Goal: Contribute content: Contribute content

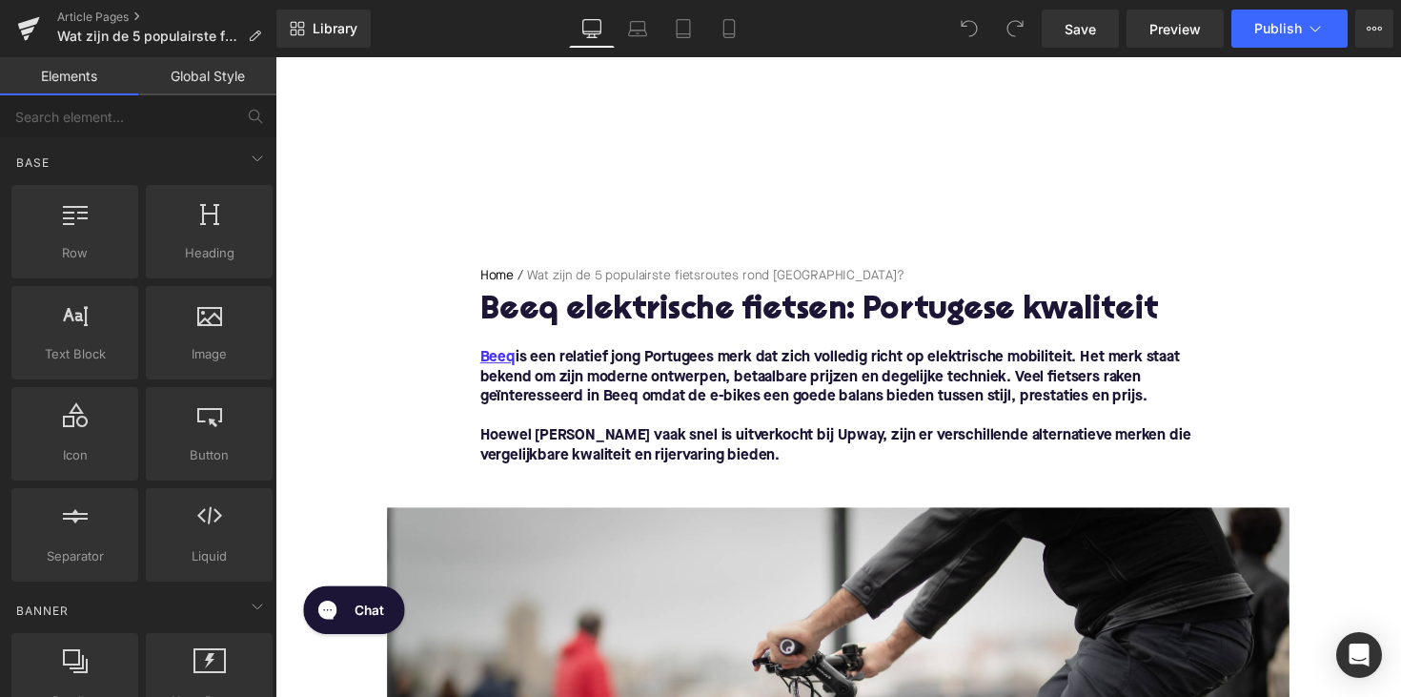
click at [729, 313] on h1 "Beeq elektrische fietsen: Portugese kwaliteit" at bounding box center [852, 317] width 734 height 35
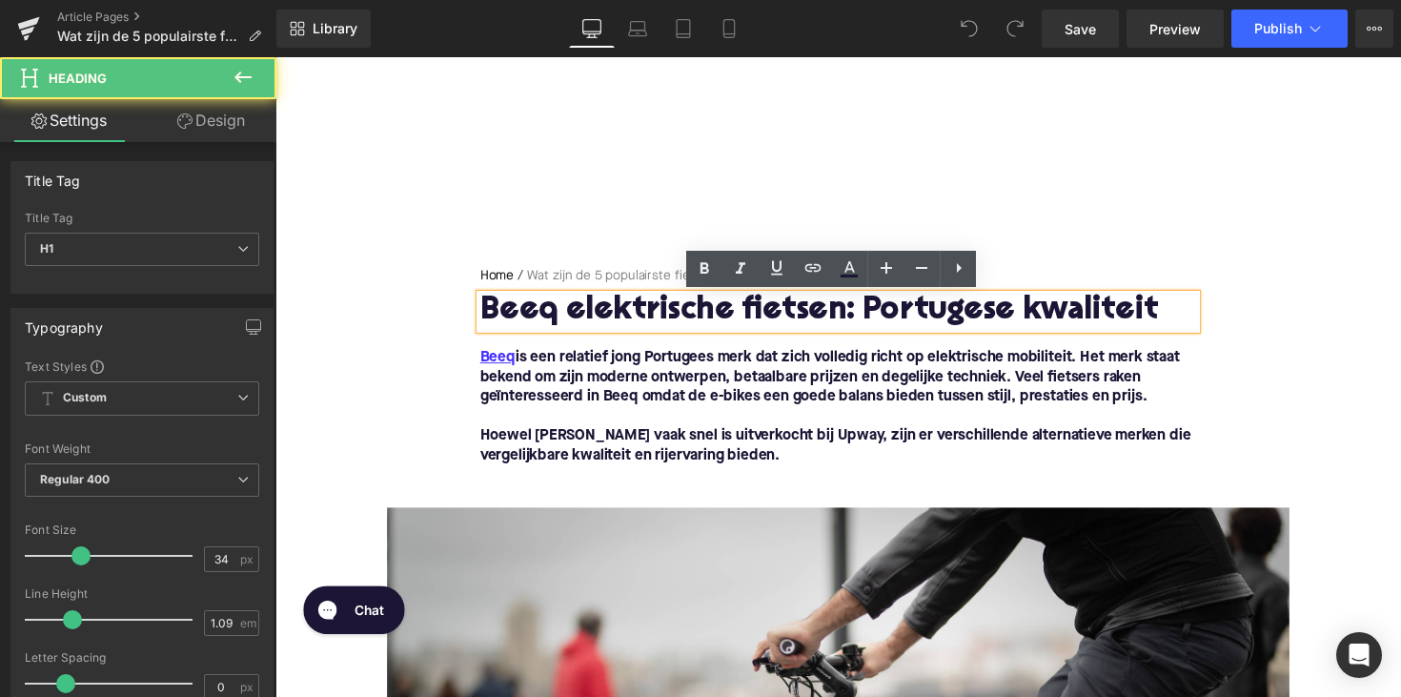
click at [723, 317] on h1 "Beeq elektrische fietsen: Portugese kwaliteit" at bounding box center [852, 317] width 734 height 35
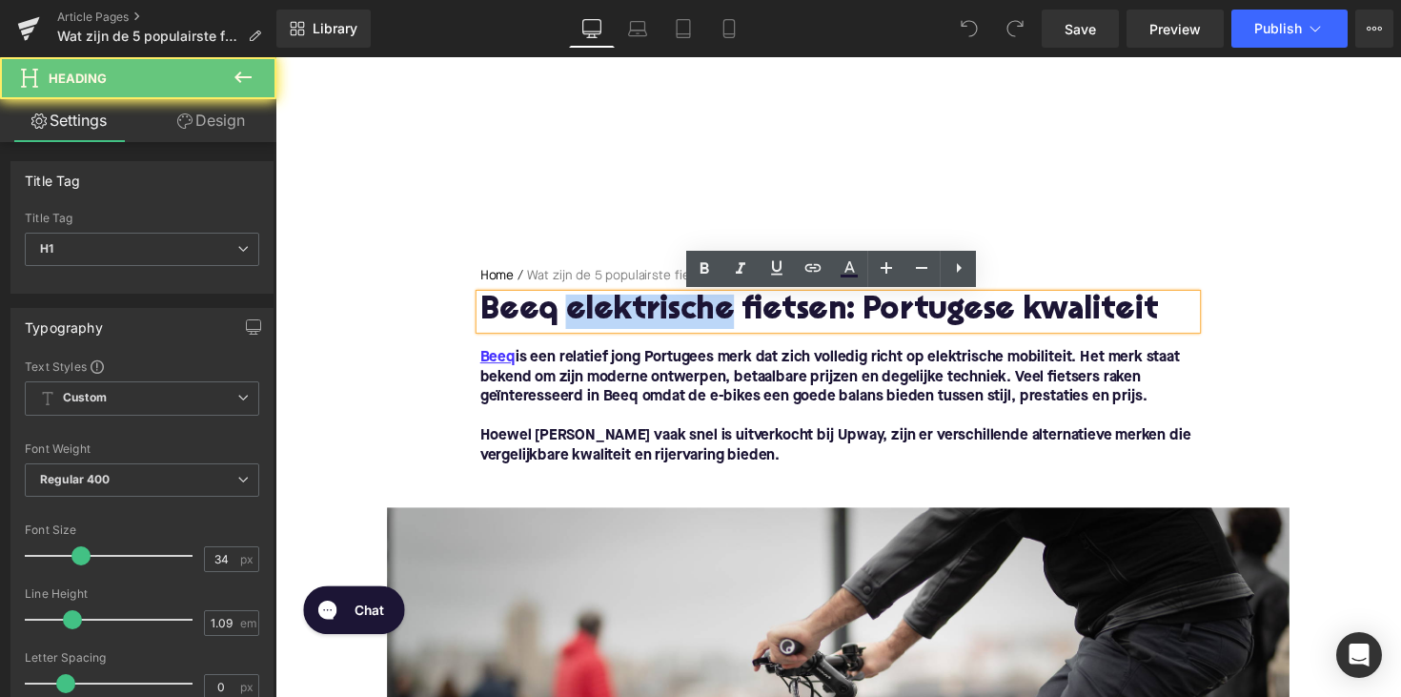
click at [723, 317] on h1 "Beeq elektrische fietsen: Portugese kwaliteit" at bounding box center [852, 317] width 734 height 35
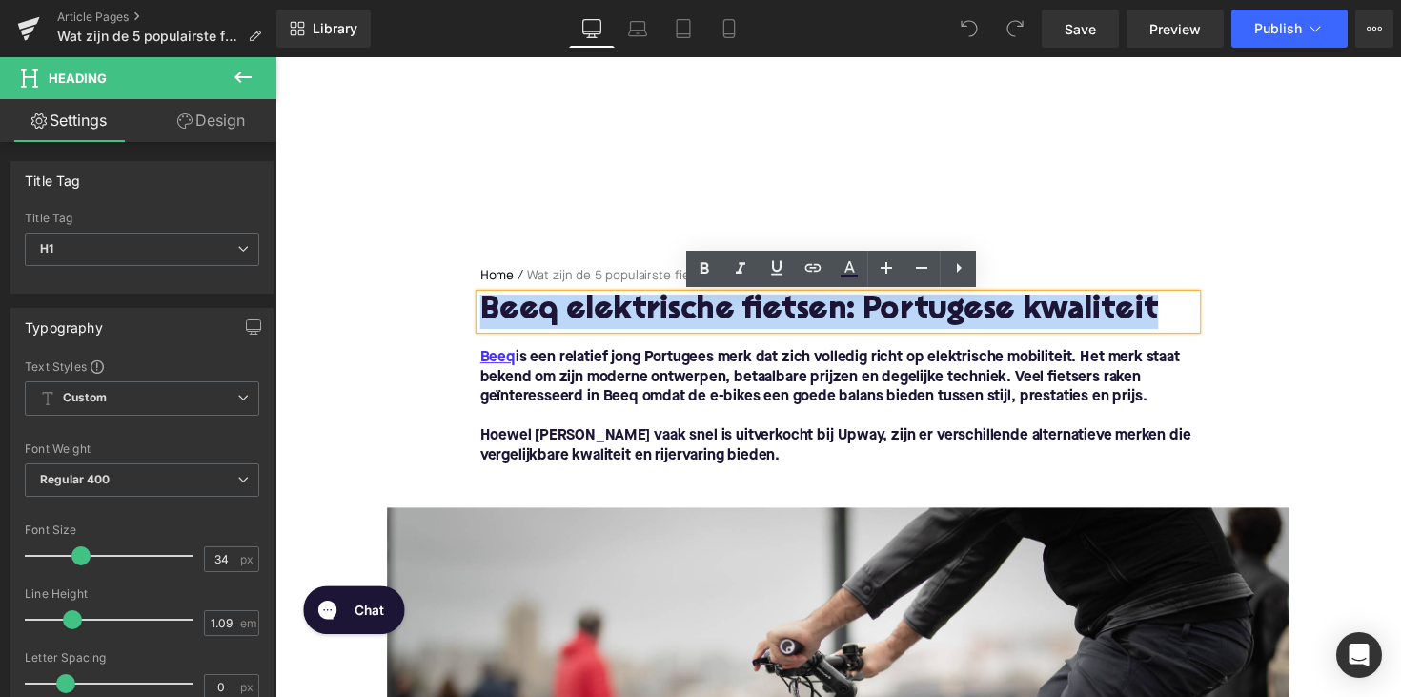
click at [723, 317] on h1 "Beeq elektrische fietsen: Portugese kwaliteit" at bounding box center [852, 317] width 734 height 35
paste div
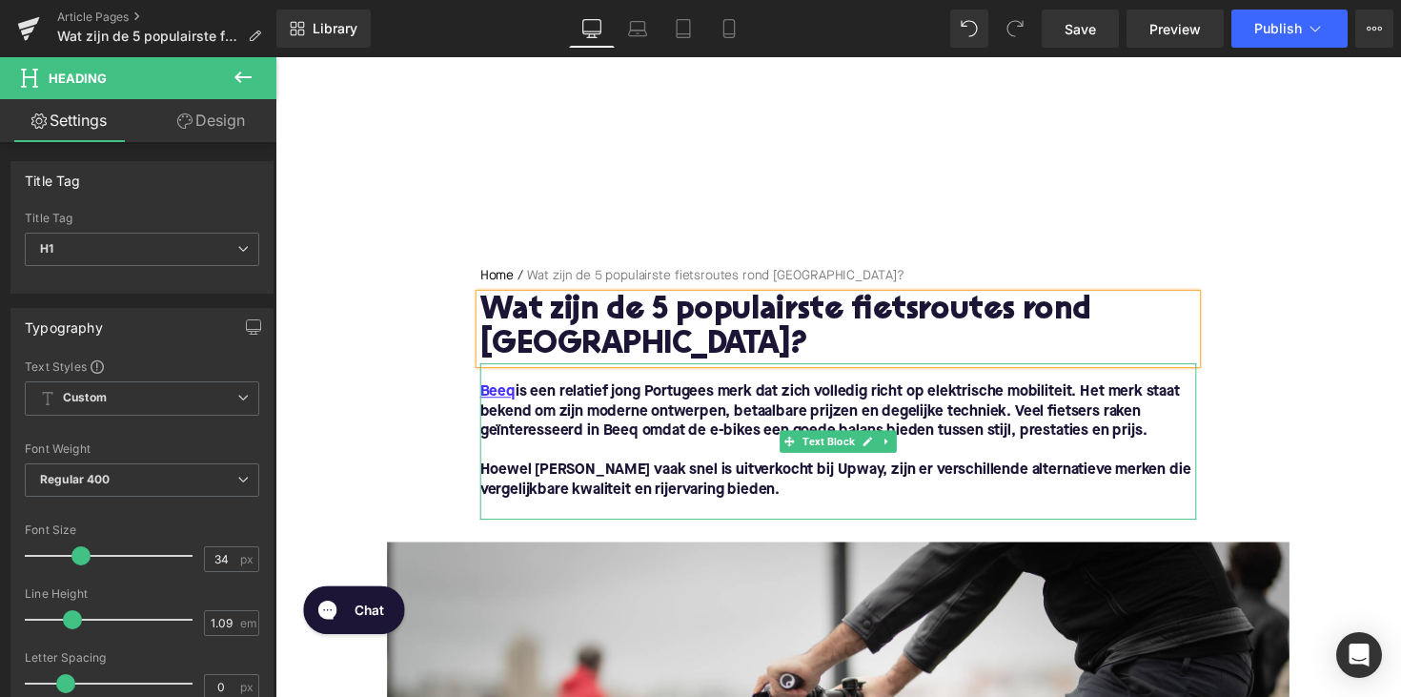
click at [789, 504] on p "Hoewel [PERSON_NAME] vaak snel is uitverkocht bij Upway, zijn er verschillende …" at bounding box center [852, 491] width 734 height 40
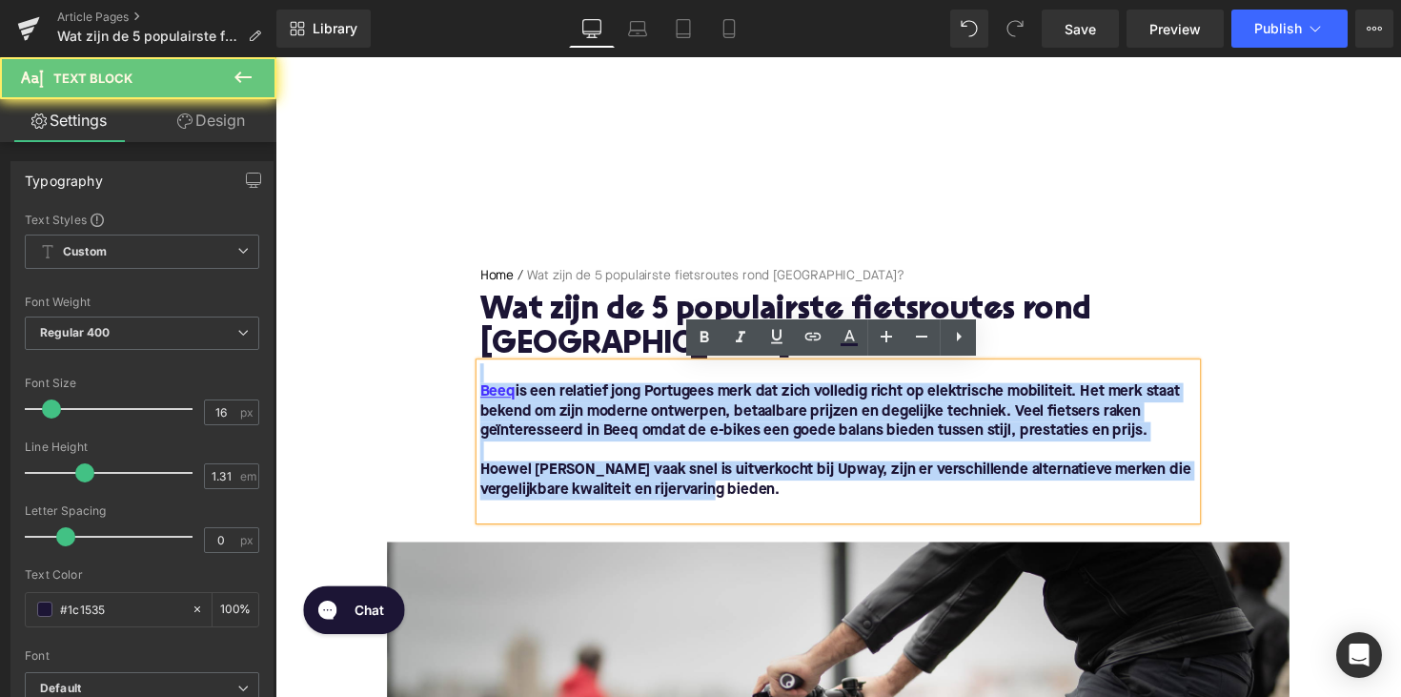
drag, startPoint x: 800, startPoint y: 503, endPoint x: 478, endPoint y: 374, distance: 346.8
click at [485, 374] on div "Beeq is een relatief jong Portugees merk dat zich volledig richt op elektrische…" at bounding box center [852, 451] width 734 height 160
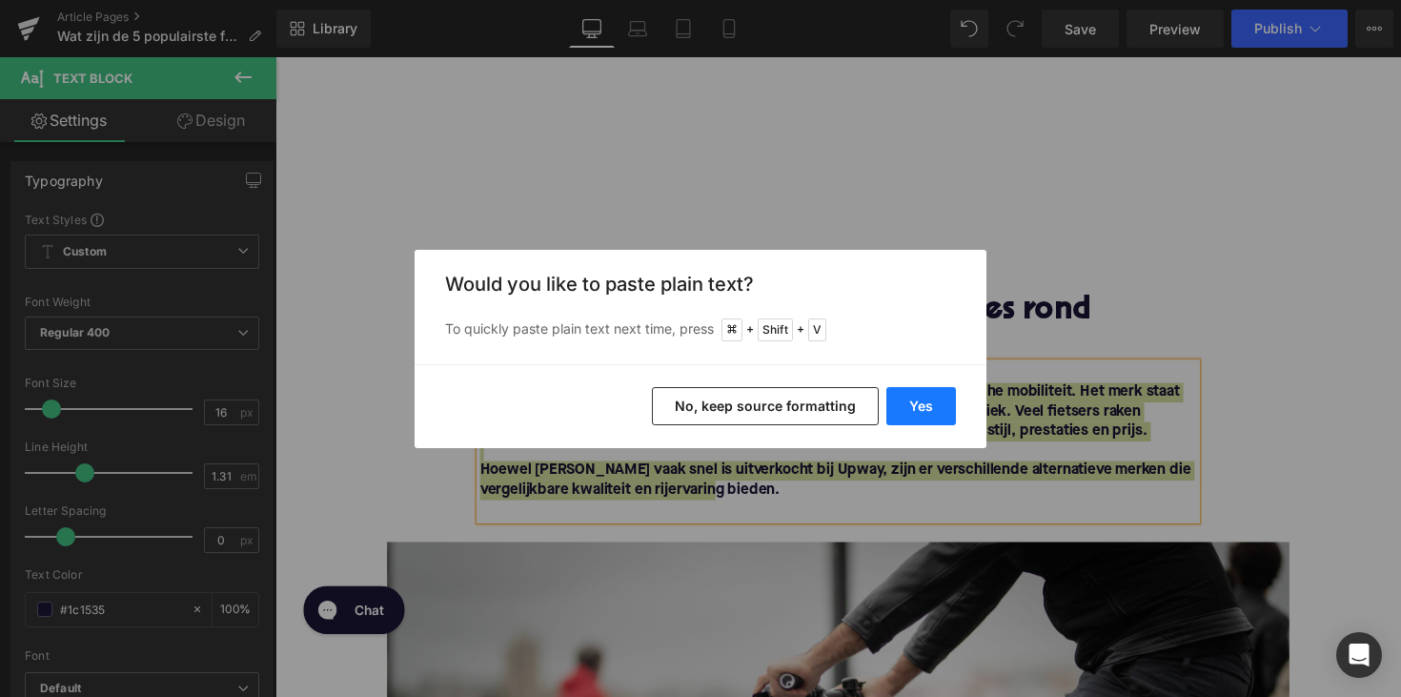
click at [920, 395] on button "Yes" at bounding box center [921, 406] width 70 height 38
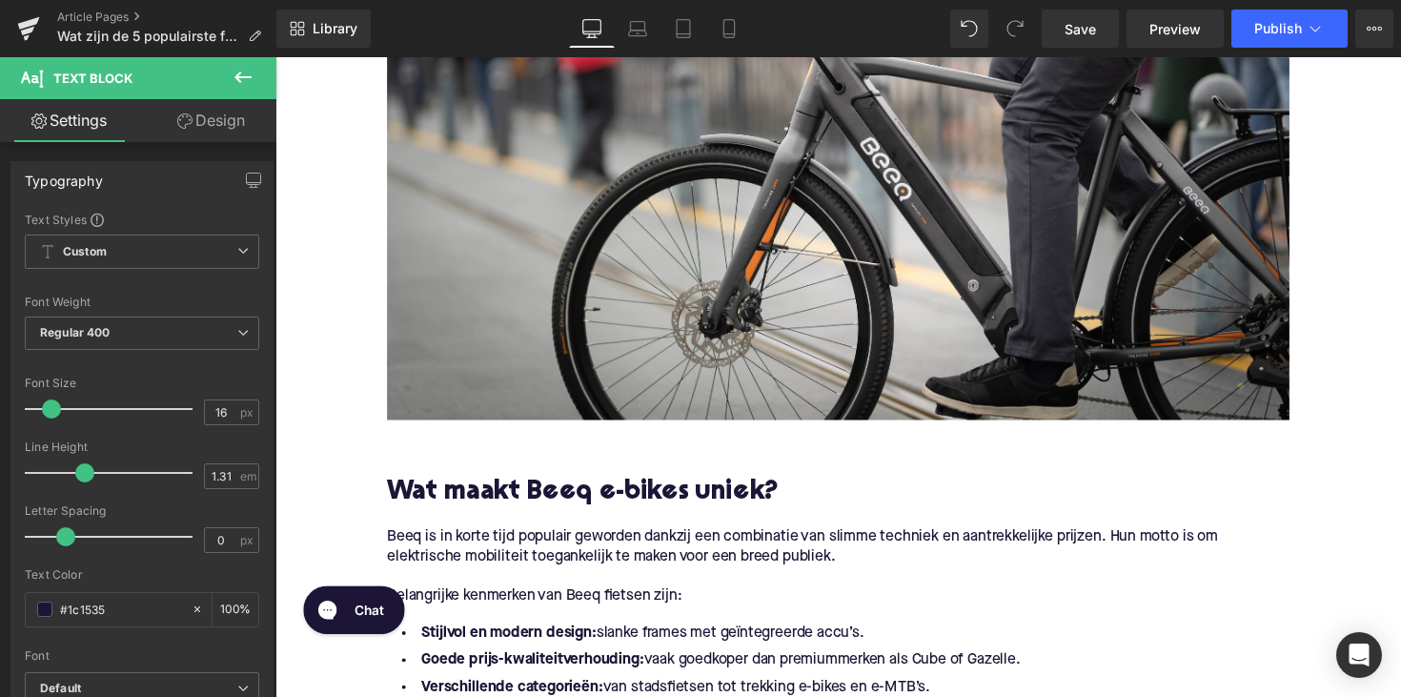
scroll to position [683, 0]
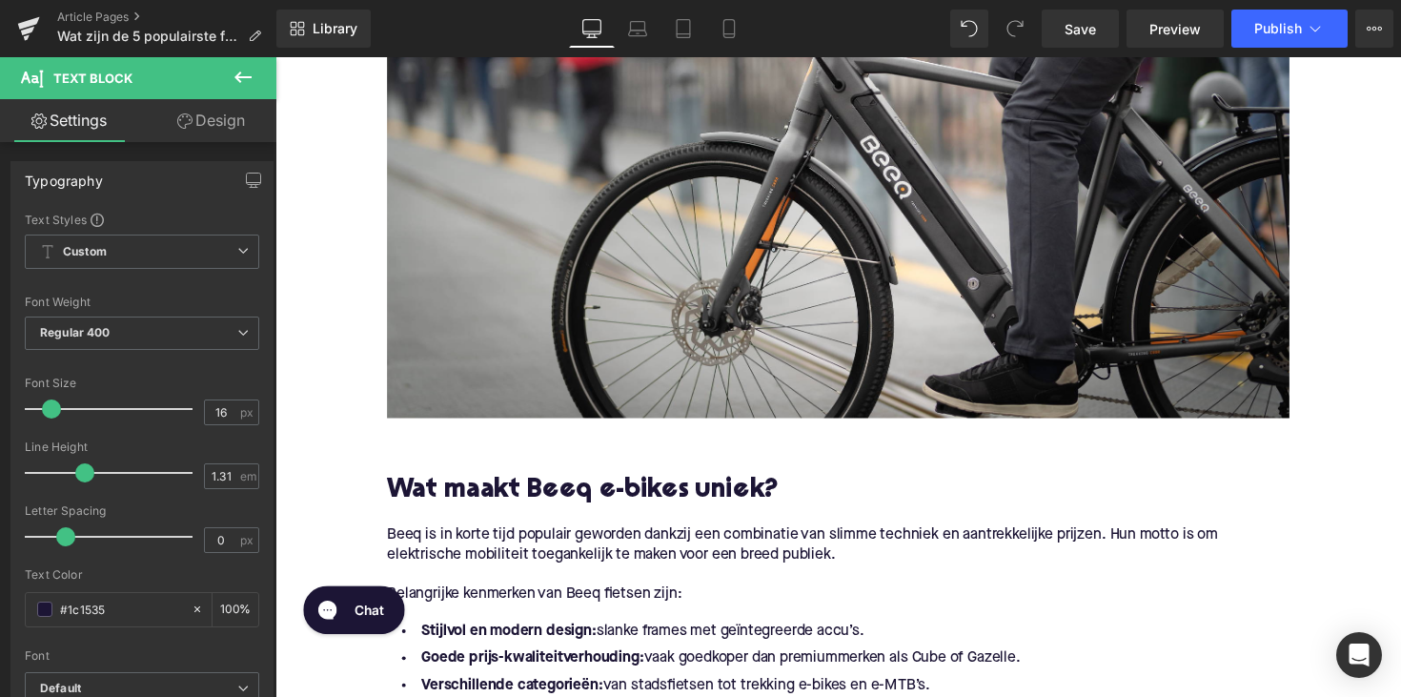
click at [671, 508] on h2 "Wat maakt Beeq e-bikes uniek?" at bounding box center [852, 503] width 924 height 30
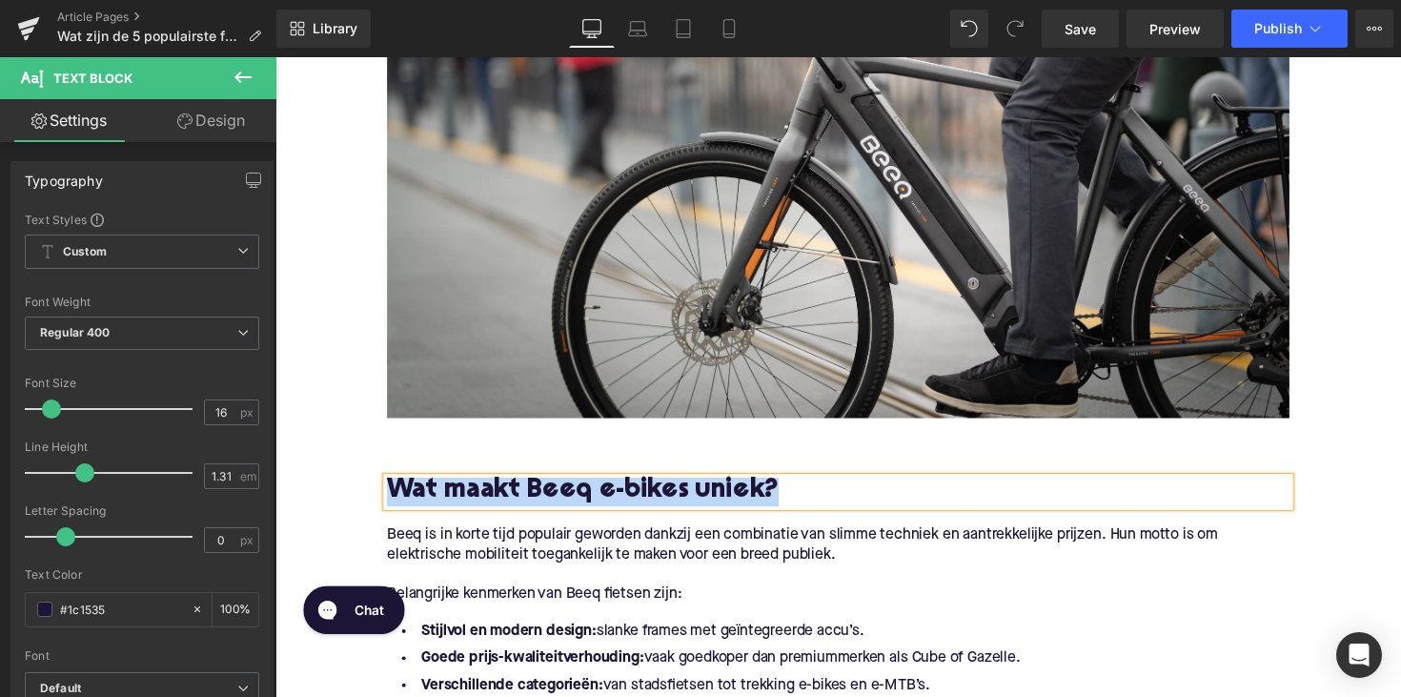
click at [671, 508] on h2 "Wat maakt Beeq e-bikes uniek?" at bounding box center [852, 503] width 924 height 30
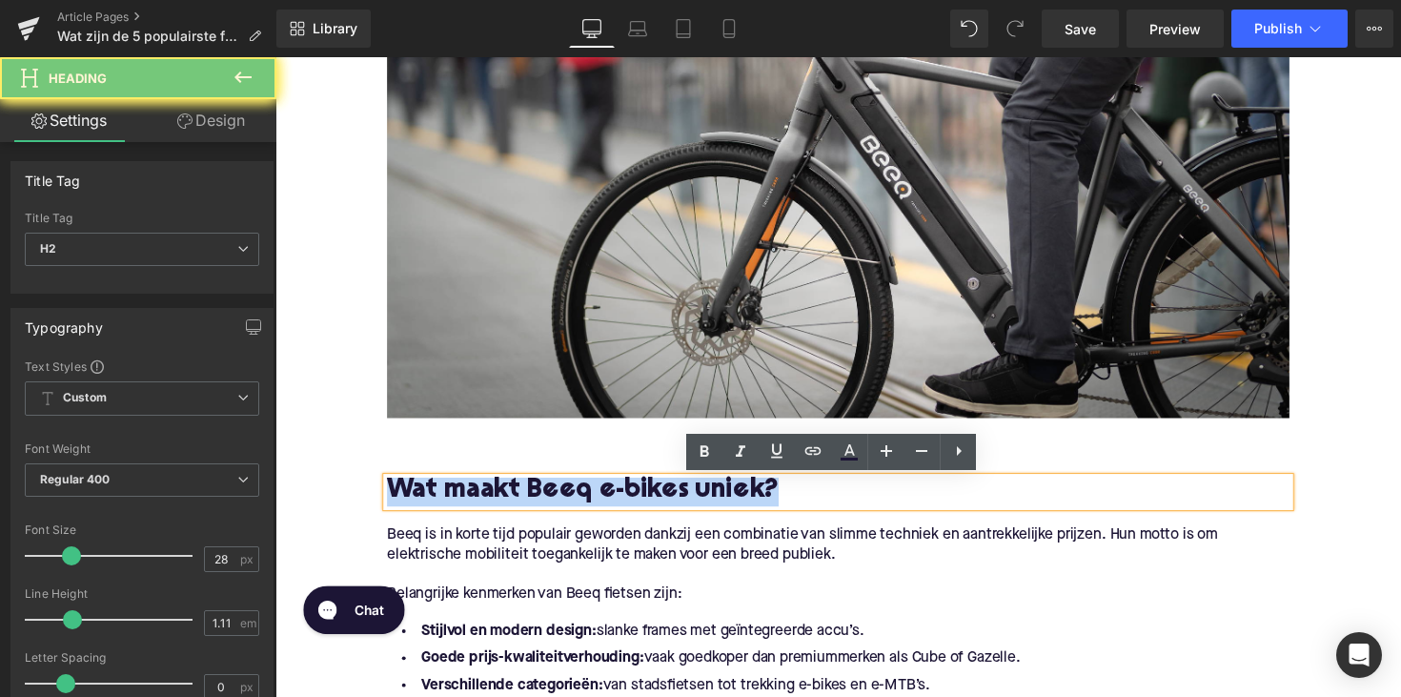
paste div
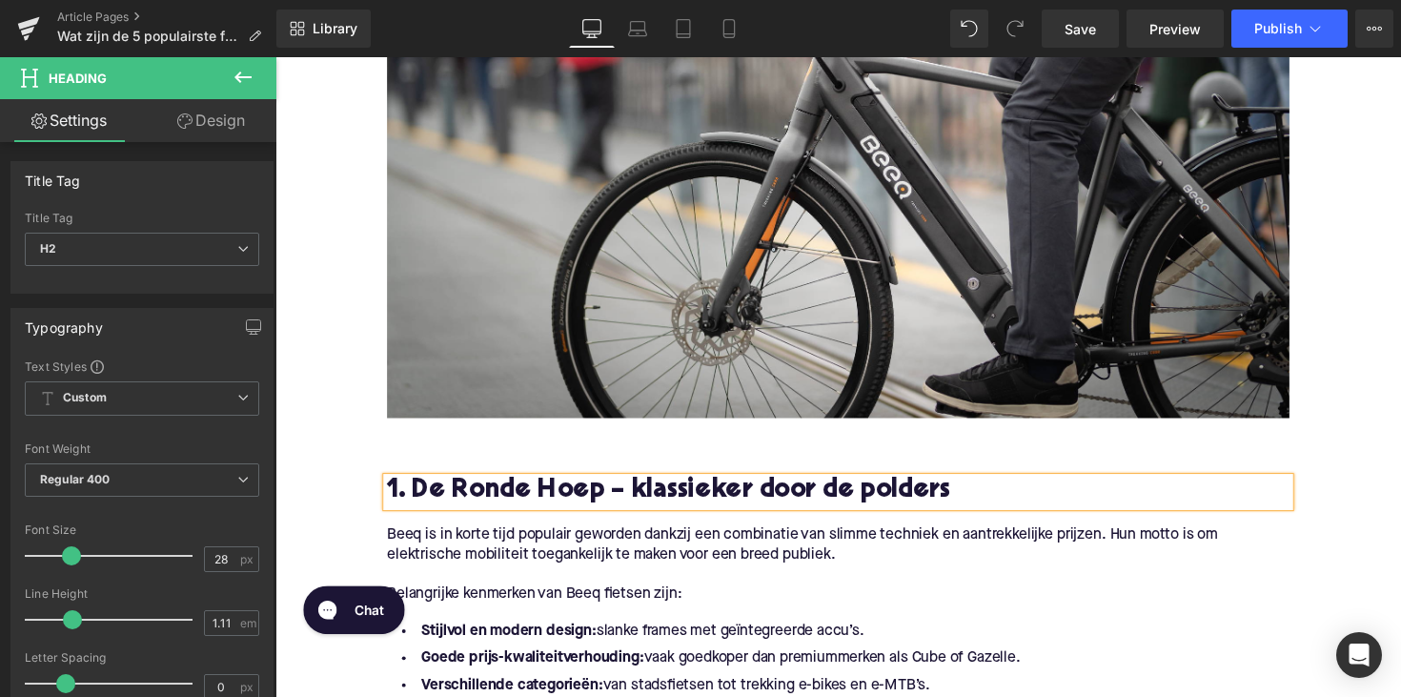
click at [618, 506] on h2 "1. De Ronde Hoep – klassieker door de polders" at bounding box center [852, 503] width 924 height 30
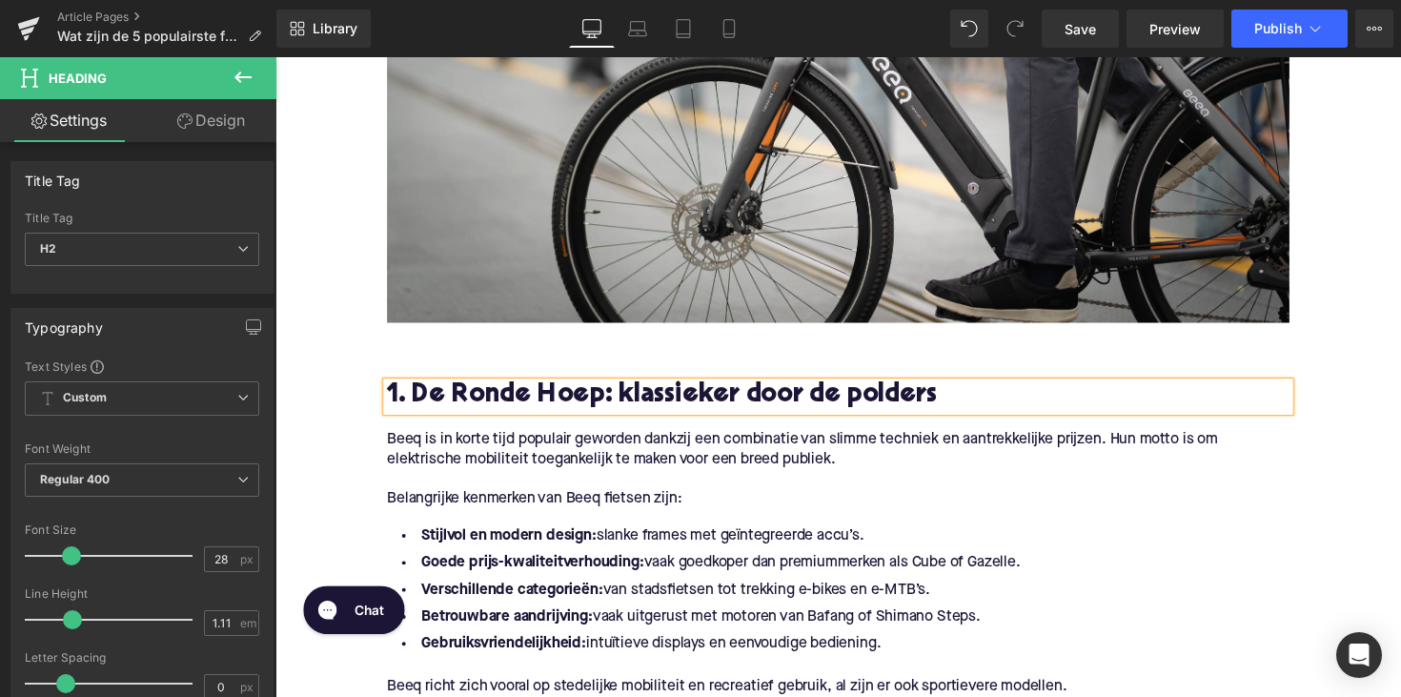
scroll to position [787, 0]
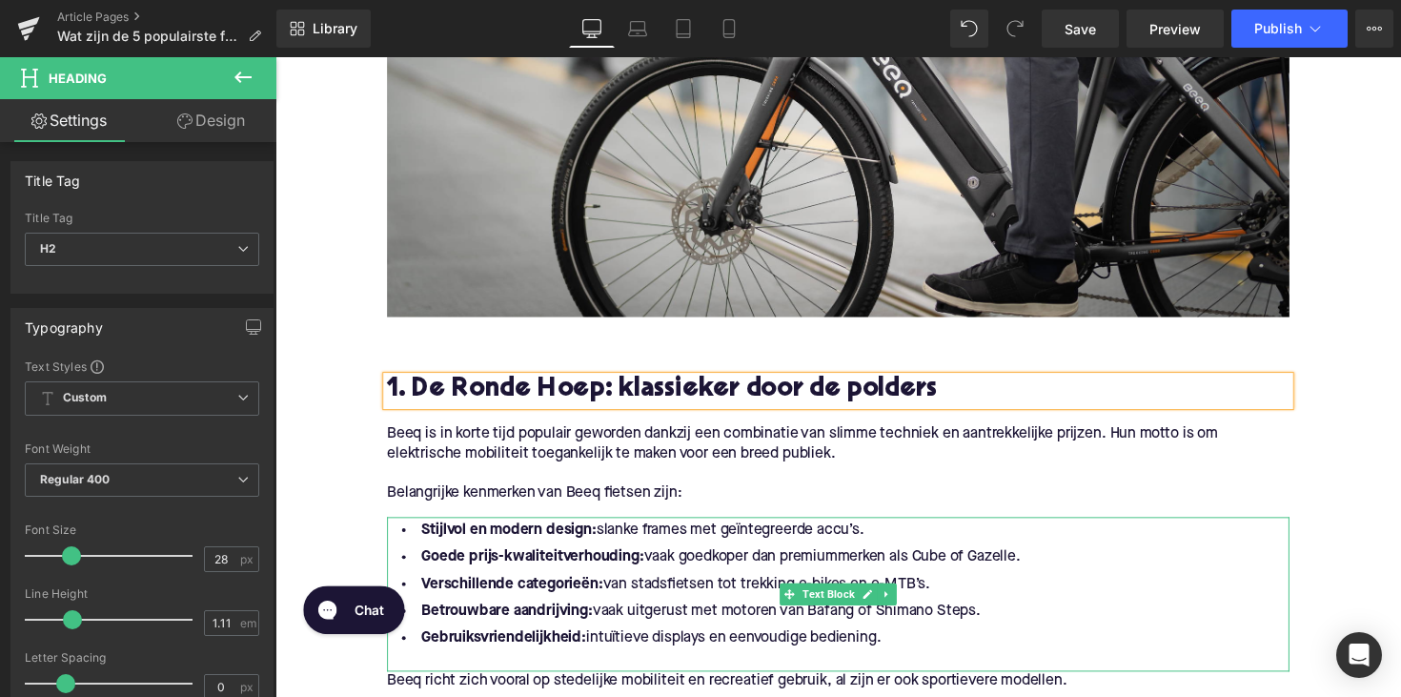
click at [903, 658] on li "Gebruiksvriendelijkheid: intuïtieve displays en eenvoudige bediening." at bounding box center [852, 652] width 924 height 28
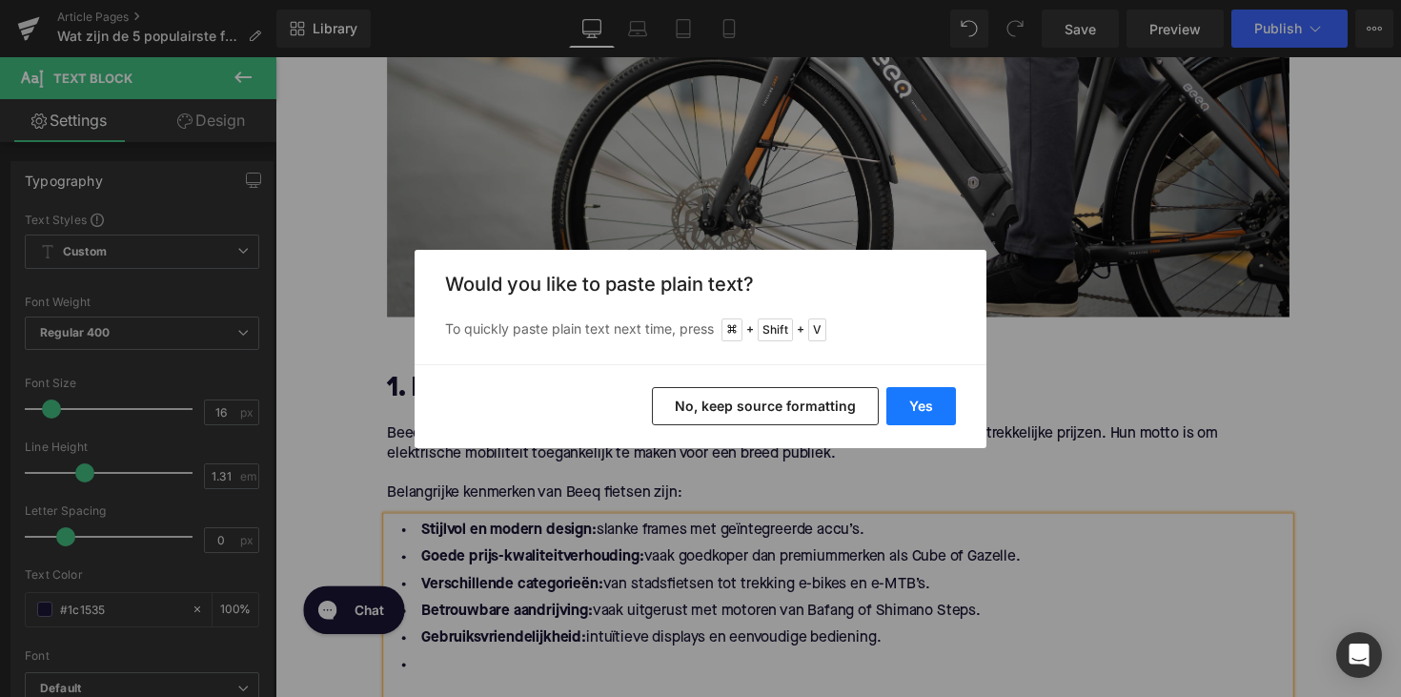
click at [904, 401] on button "Yes" at bounding box center [921, 406] width 70 height 38
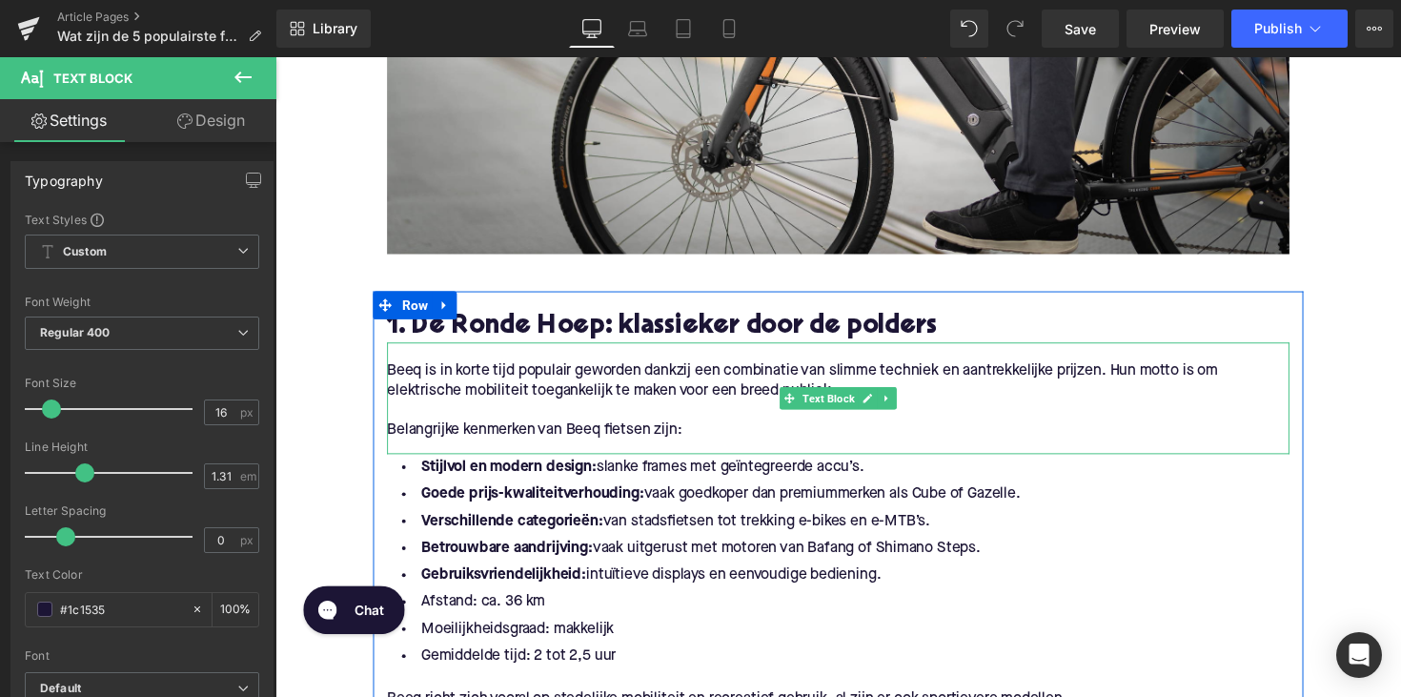
scroll to position [907, 0]
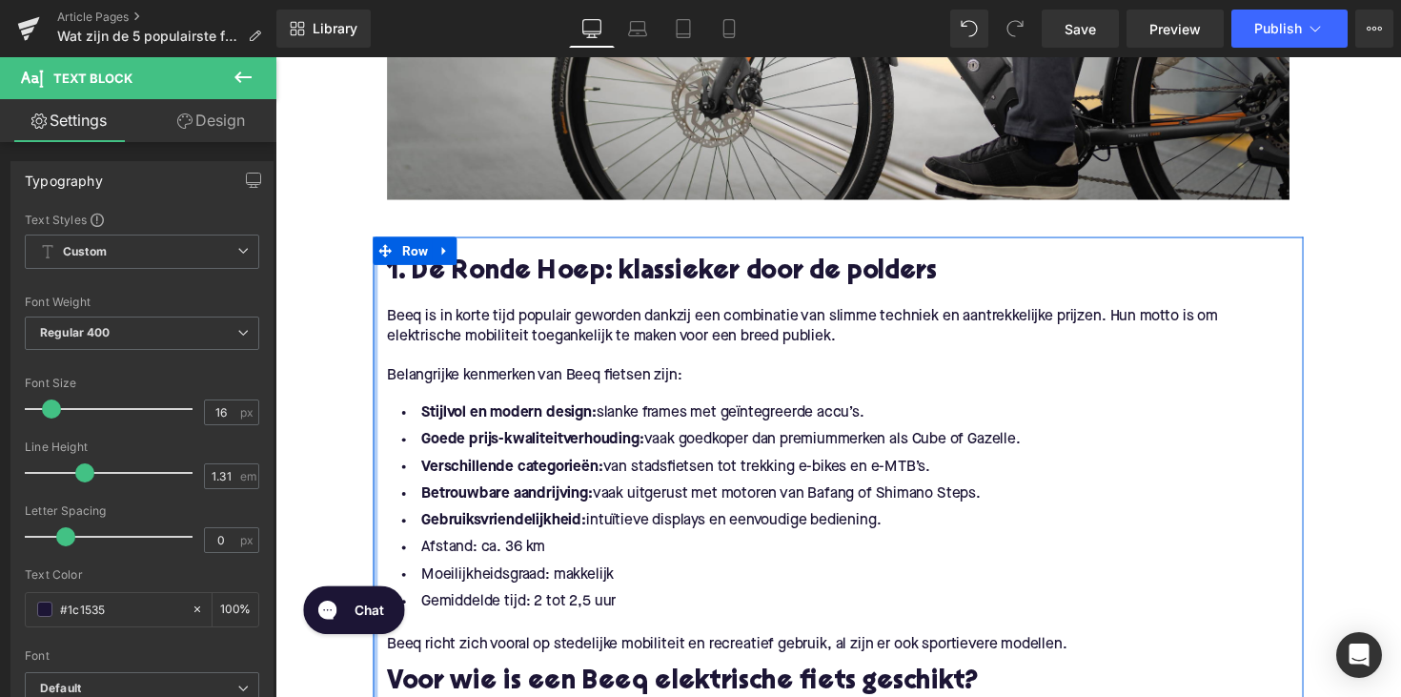
drag, startPoint x: 915, startPoint y: 530, endPoint x: 371, endPoint y: 419, distance: 555.2
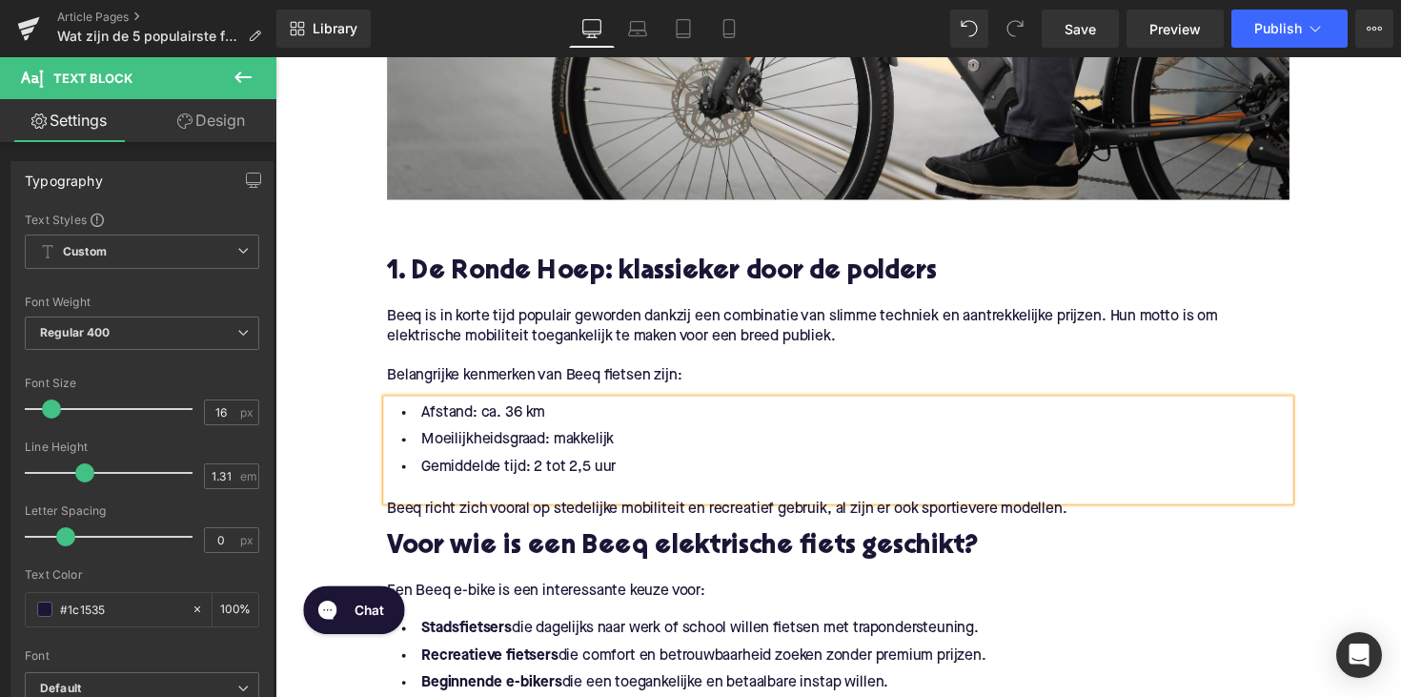
click at [532, 348] on p "Beeq is in korte tijd populair geworden dankzij een combinatie van slimme techn…" at bounding box center [852, 333] width 924 height 40
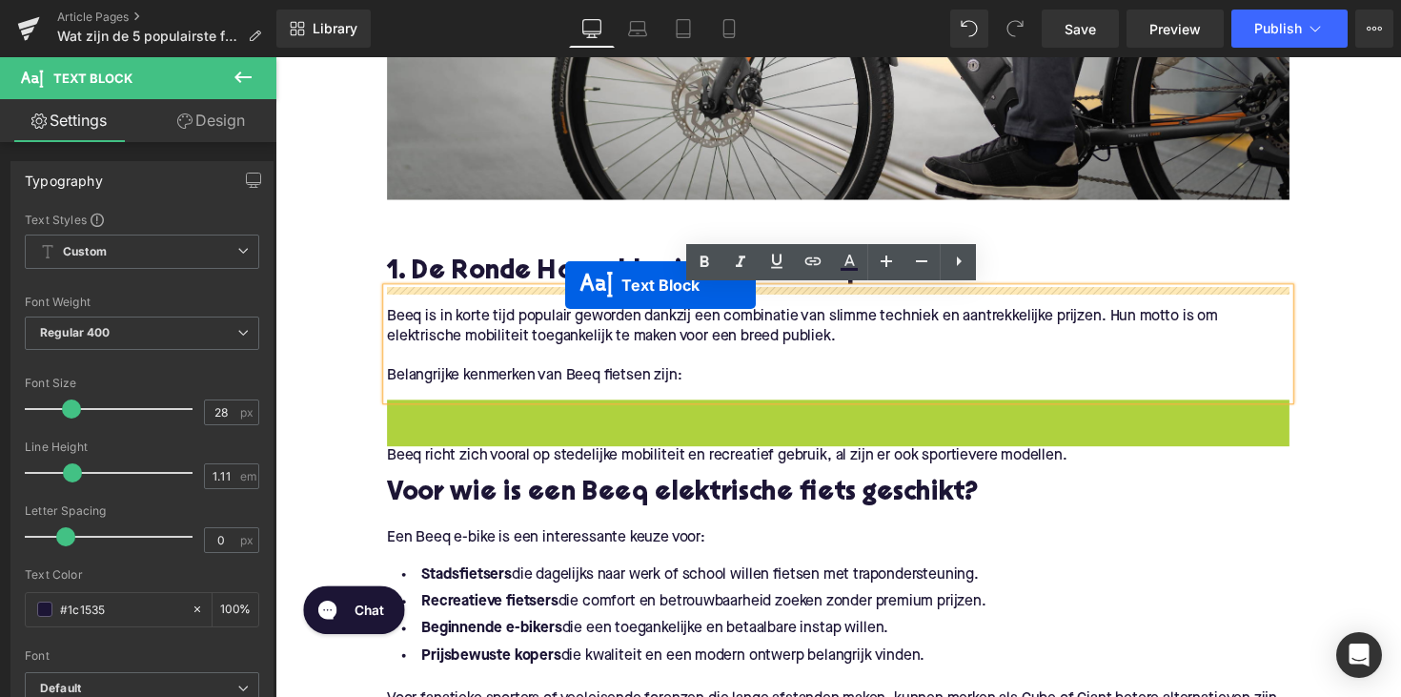
drag, startPoint x: 792, startPoint y: 462, endPoint x: 572, endPoint y: 291, distance: 279.0
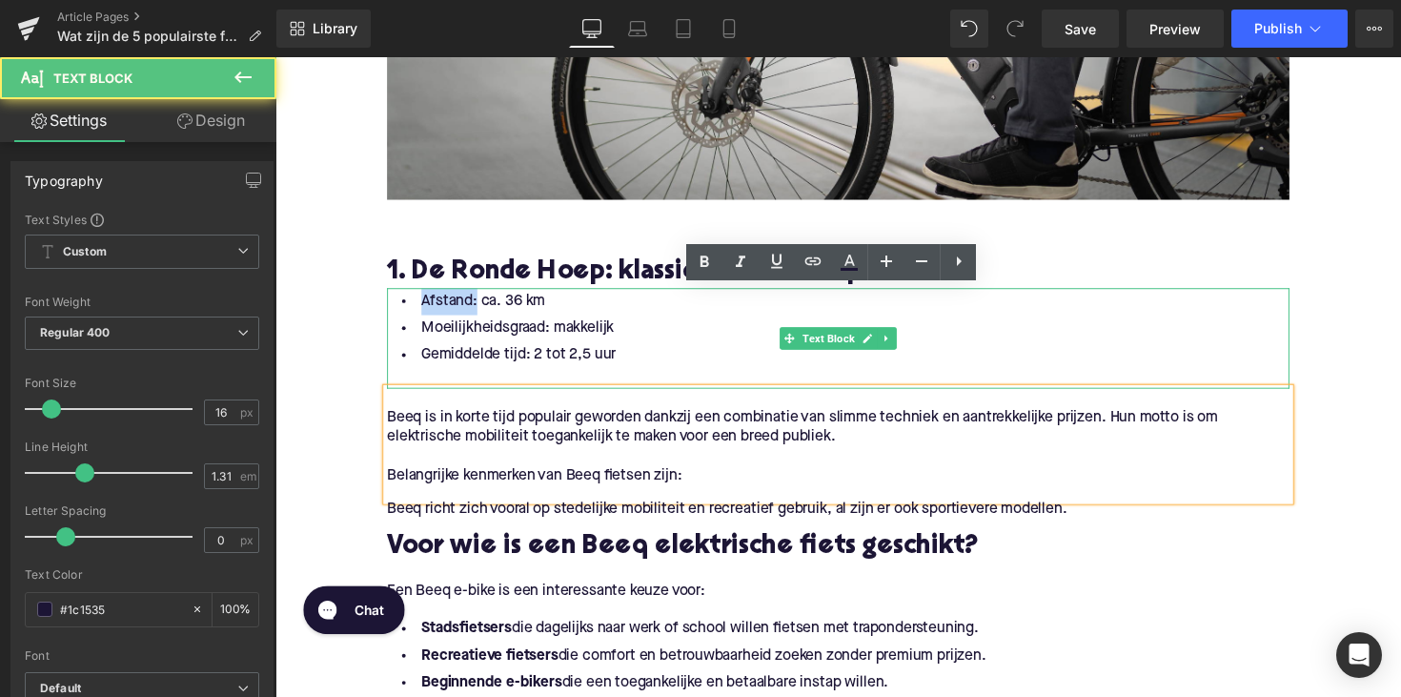
drag, startPoint x: 474, startPoint y: 308, endPoint x: 419, endPoint y: 308, distance: 54.3
click at [419, 308] on li "Afstand: ca. 36 km" at bounding box center [852, 307] width 924 height 28
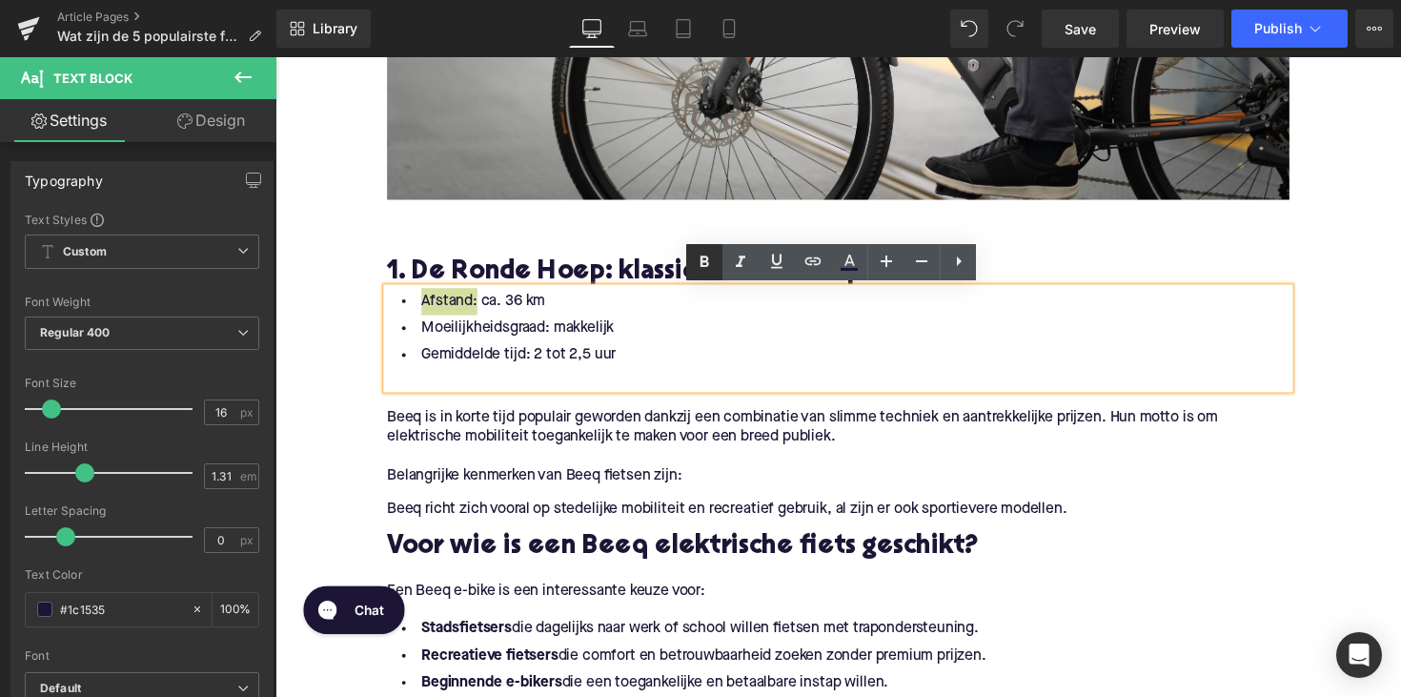
click at [703, 253] on icon at bounding box center [704, 262] width 23 height 23
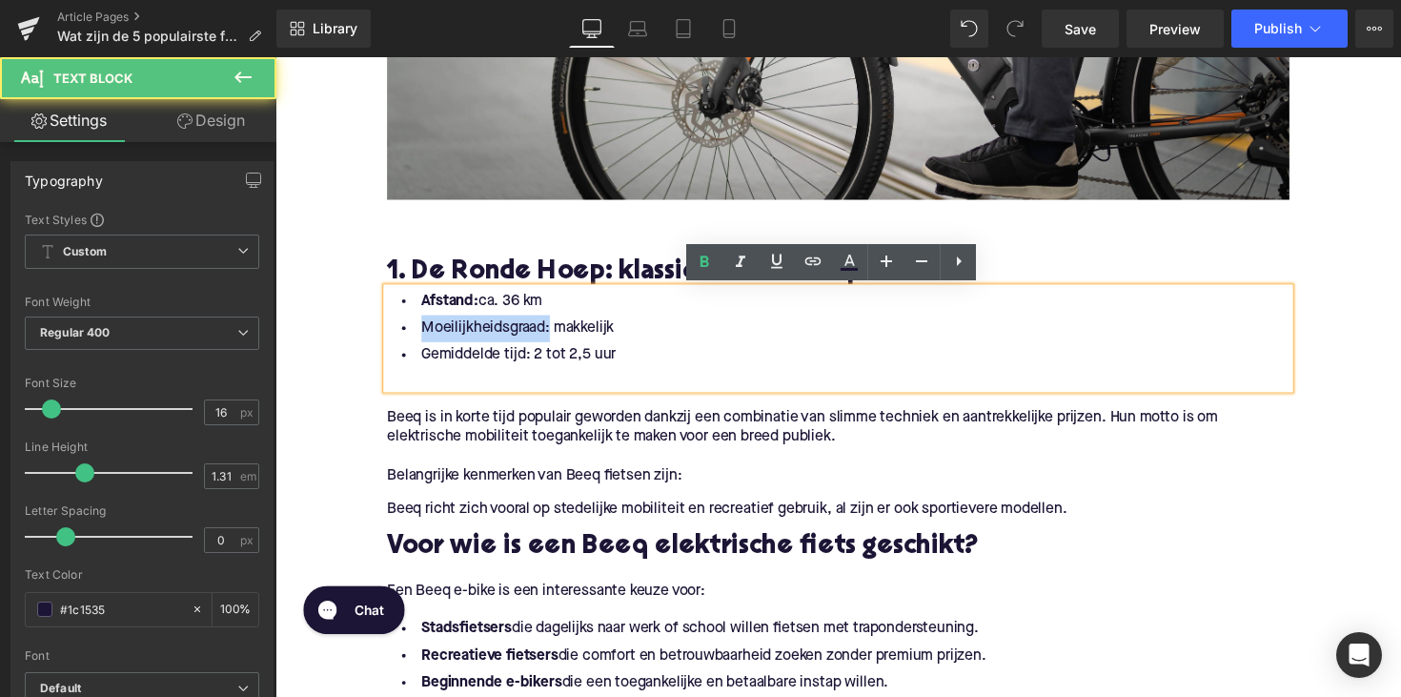
drag, startPoint x: 516, startPoint y: 340, endPoint x: 387, endPoint y: 340, distance: 129.6
click at [390, 340] on li "Moeilijkheidsgraad: makkelijk" at bounding box center [852, 335] width 924 height 28
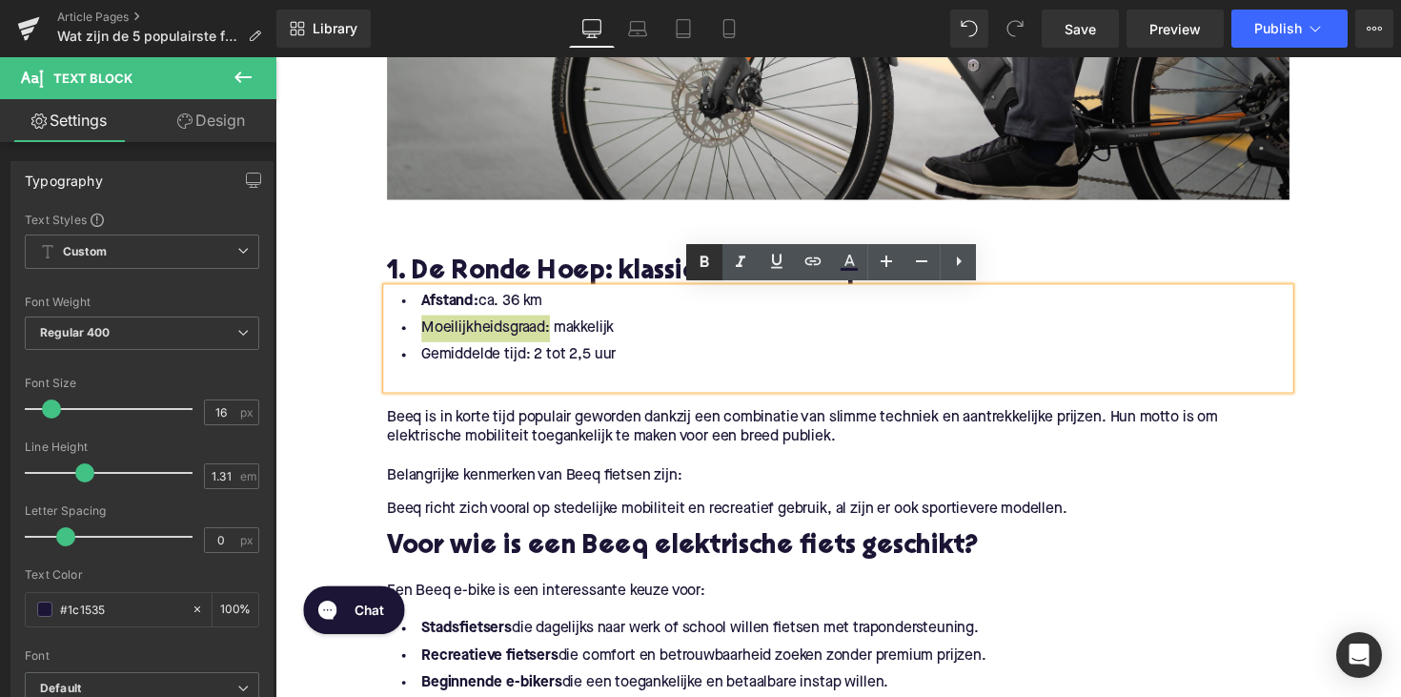
click at [695, 253] on icon at bounding box center [704, 262] width 23 height 23
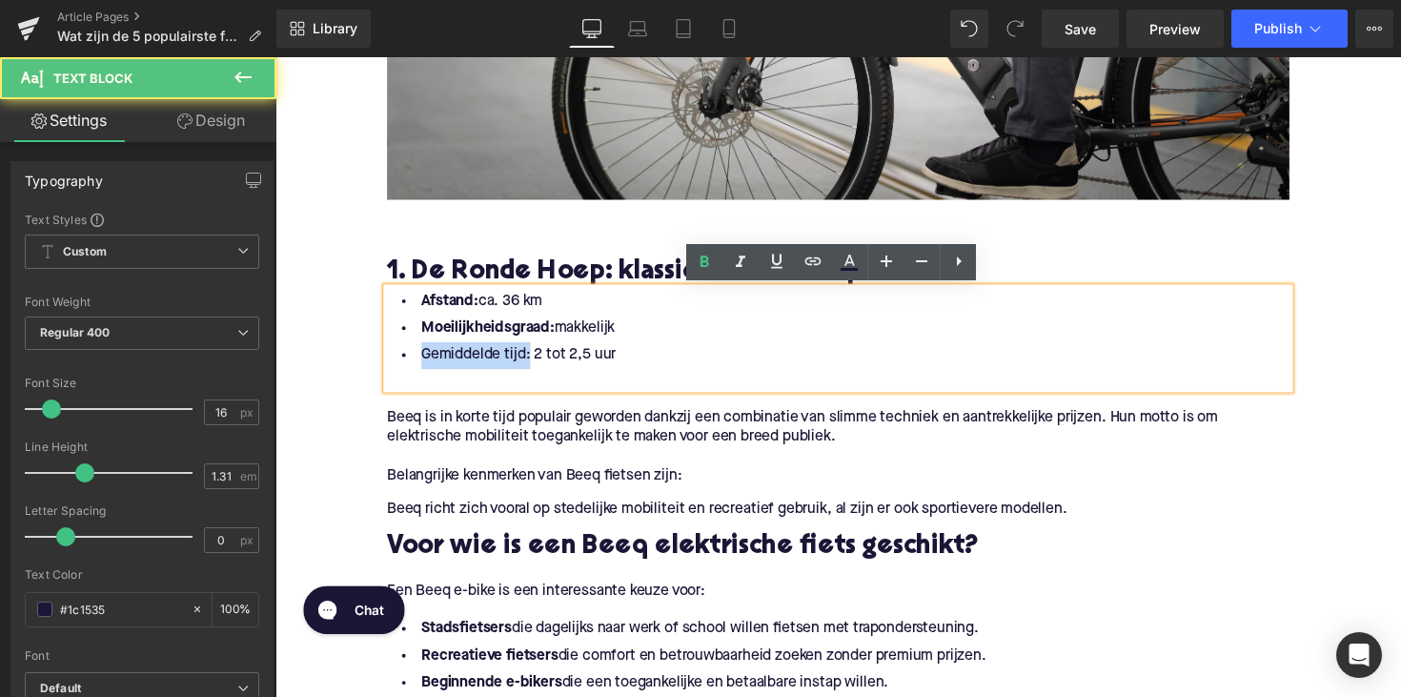
drag, startPoint x: 529, startPoint y: 367, endPoint x: 401, endPoint y: 369, distance: 127.7
click at [401, 369] on li "Gemiddelde tijd: 2 tot 2,5 uur" at bounding box center [852, 363] width 924 height 28
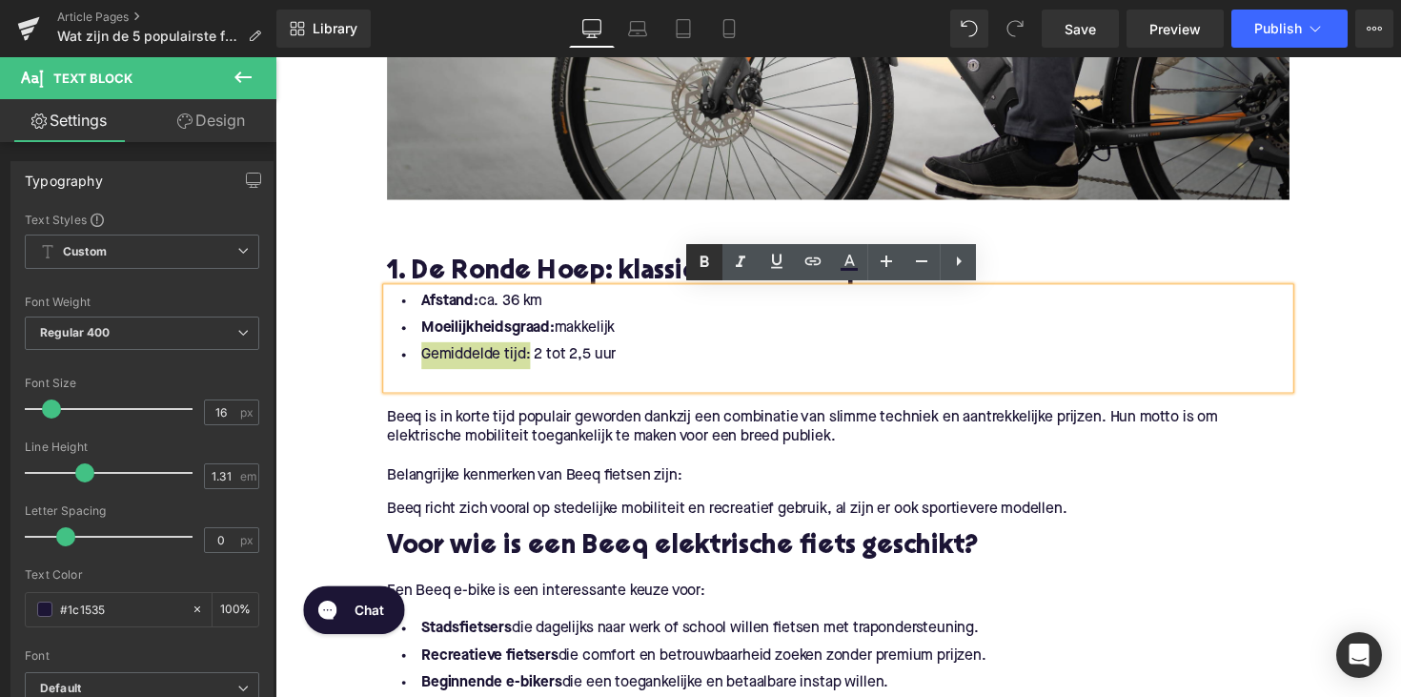
click at [694, 254] on icon at bounding box center [704, 262] width 23 height 23
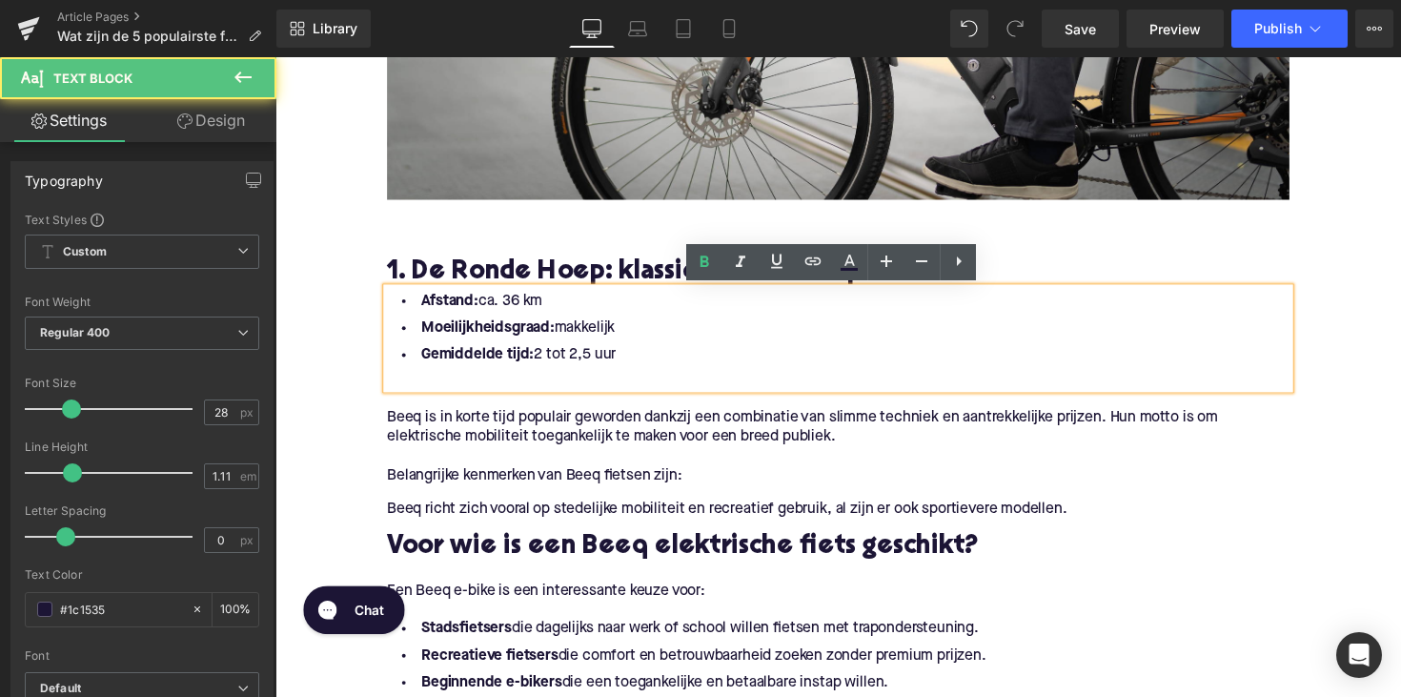
click at [712, 490] on p "Belangrijke kenmerken van Beeq fietsen zijn:" at bounding box center [852, 486] width 924 height 20
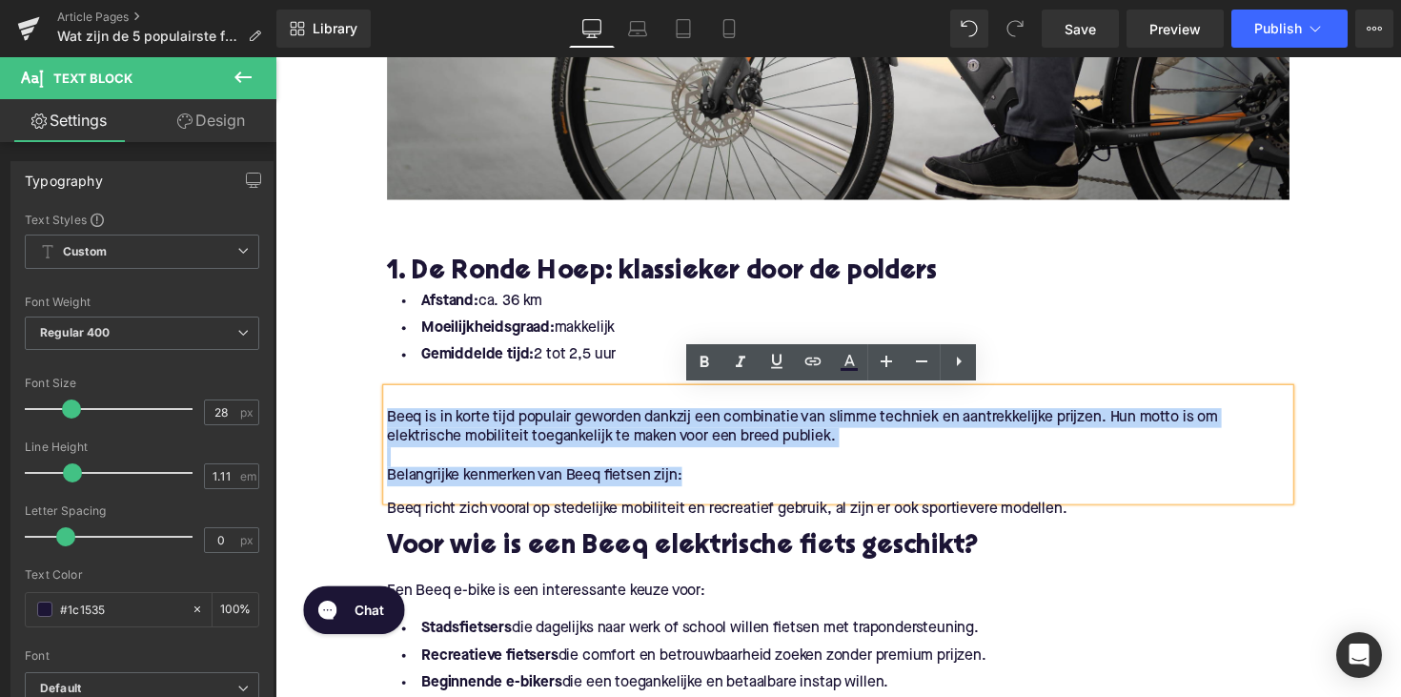
drag, startPoint x: 738, startPoint y: 496, endPoint x: 357, endPoint y: 427, distance: 387.4
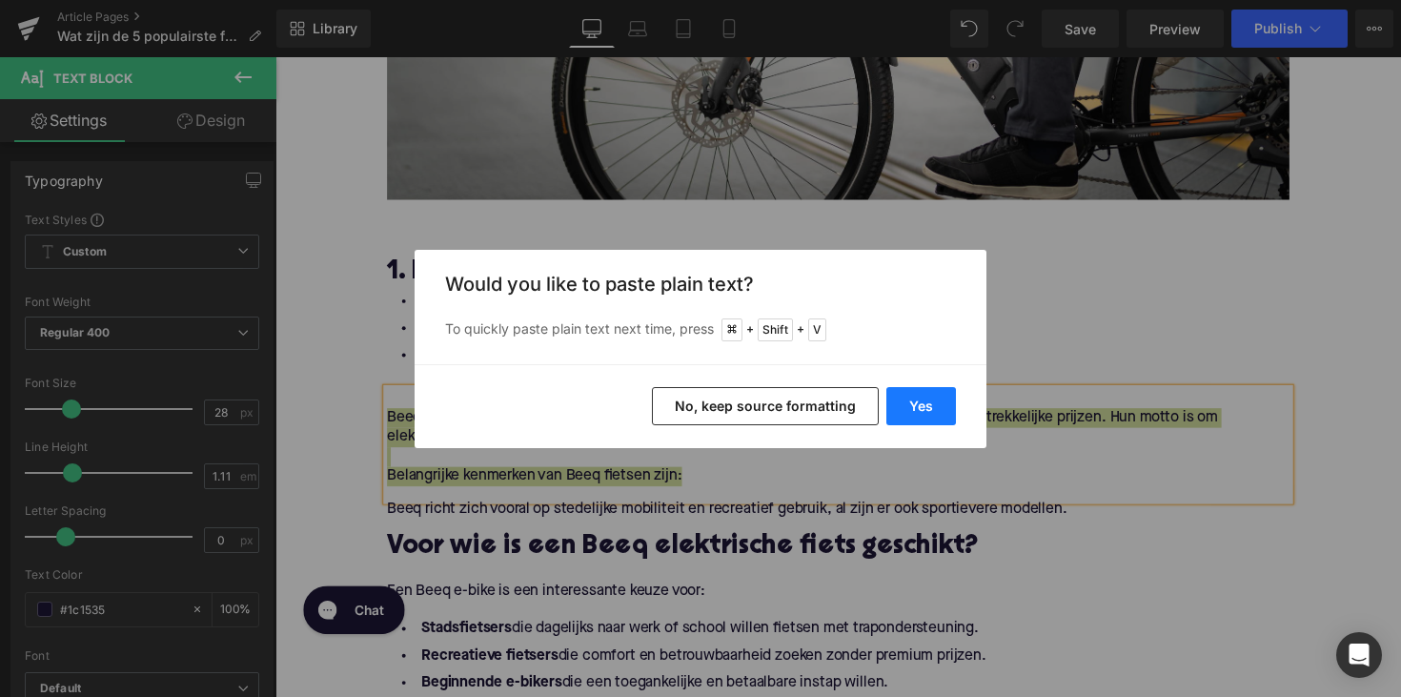
click at [917, 406] on button "Yes" at bounding box center [921, 406] width 70 height 38
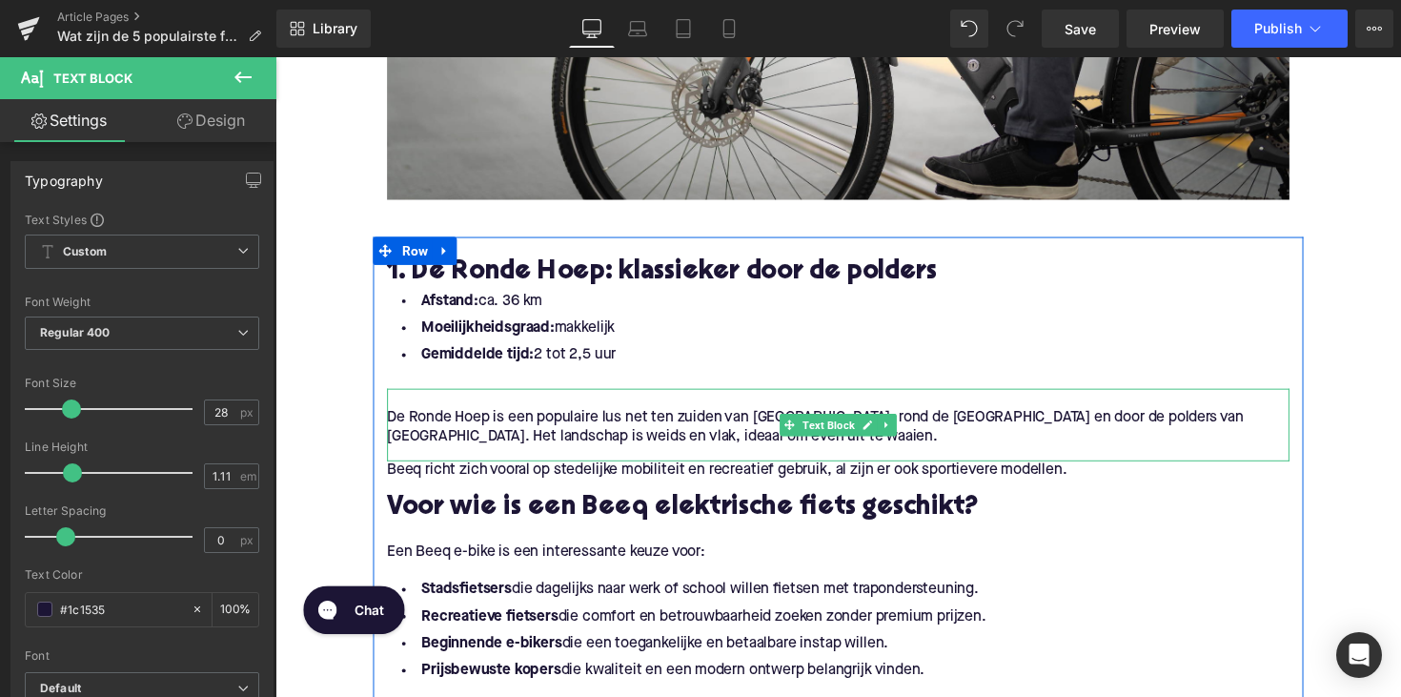
click at [390, 425] on div "De Ronde Hoep is een populaire lus net ten zuiden van [GEOGRAPHIC_DATA], rond d…" at bounding box center [852, 433] width 924 height 74
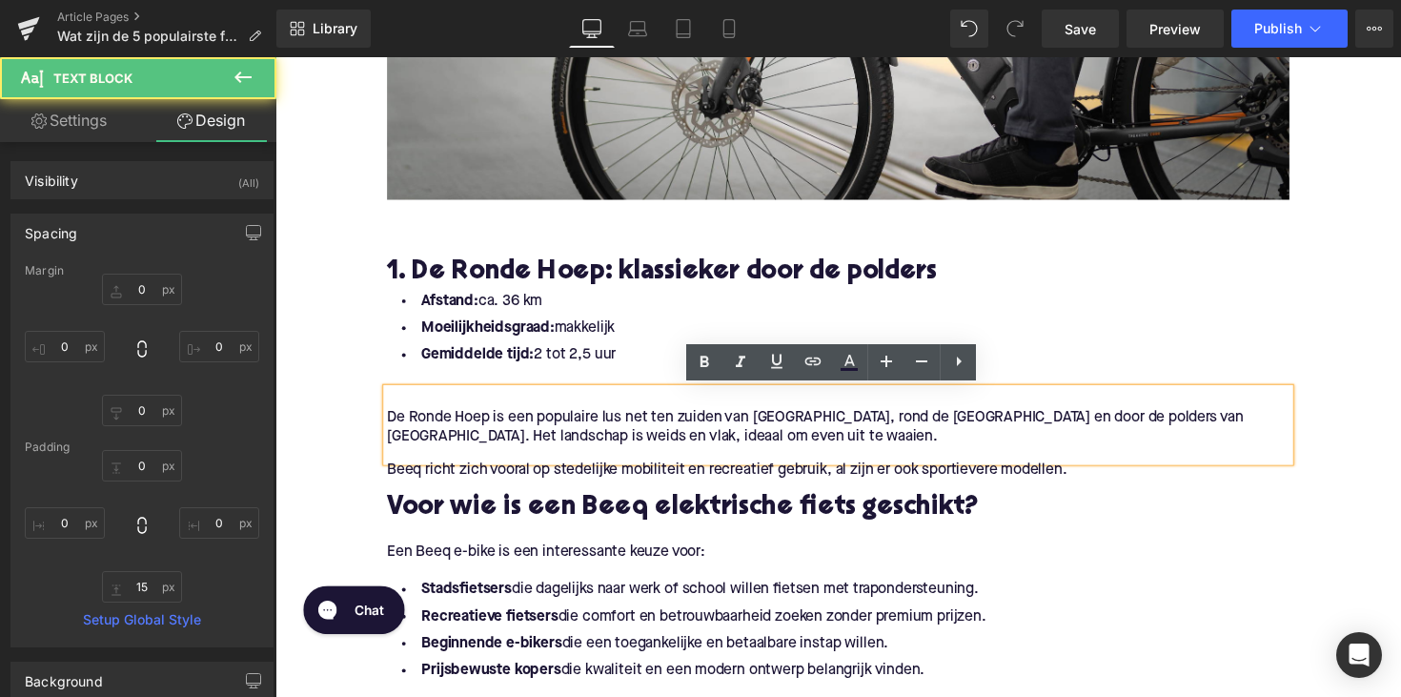
click at [390, 425] on p "De Ronde Hoep is een populaire lus net ten zuiden van [GEOGRAPHIC_DATA], rond d…" at bounding box center [852, 436] width 924 height 40
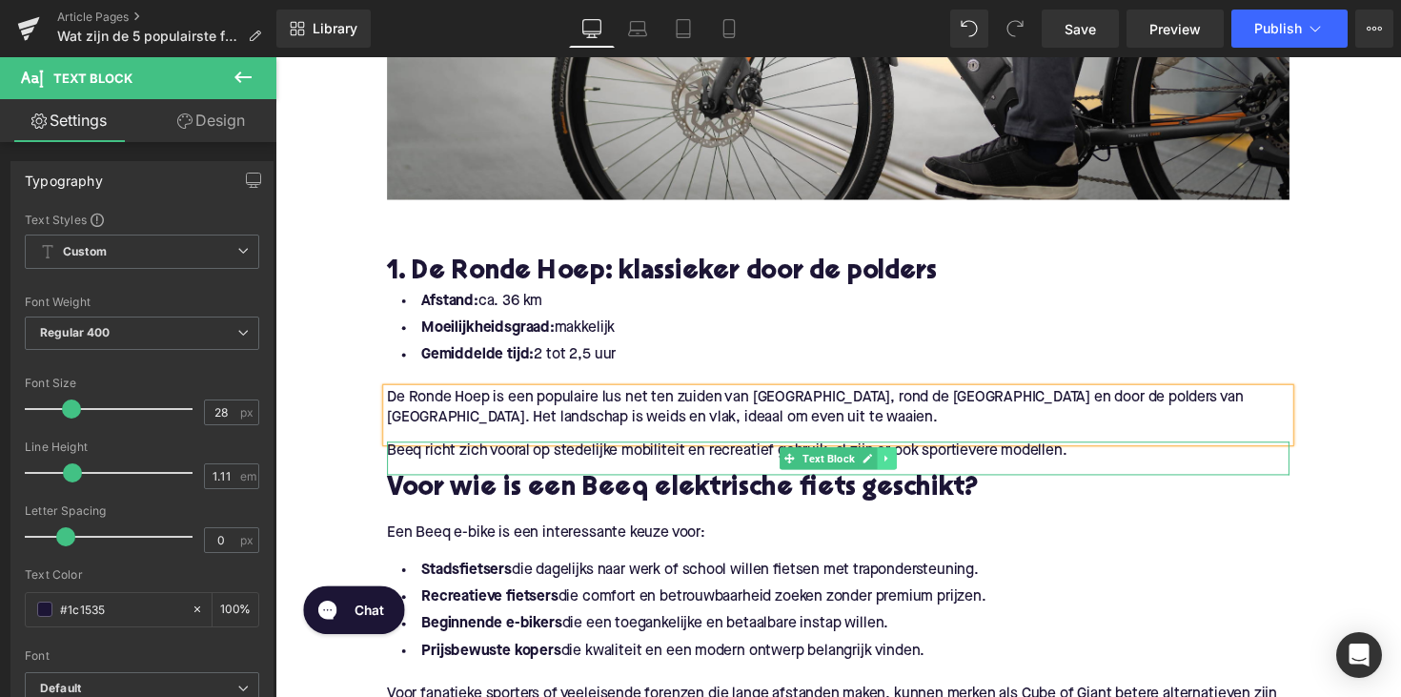
click at [895, 461] on link at bounding box center [902, 467] width 20 height 23
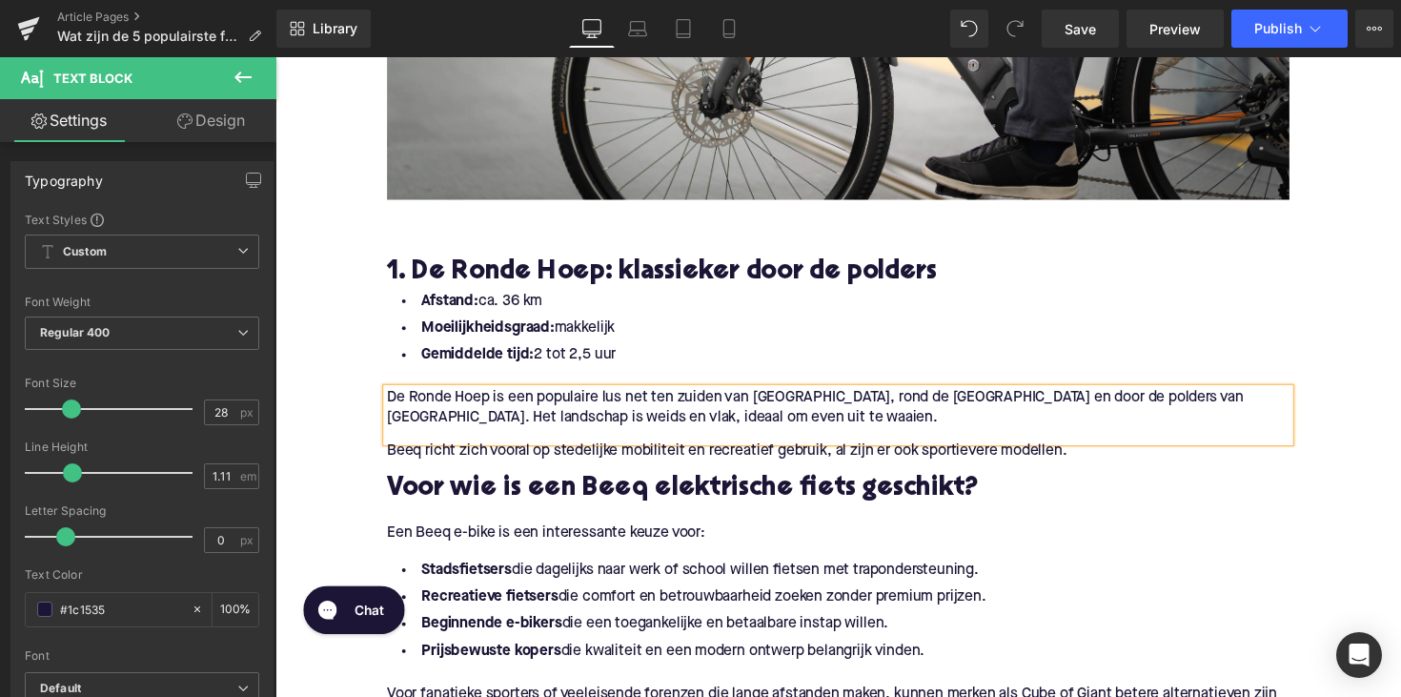
click at [573, 457] on span "Beeq richt zich vooral op stedelijke mobiliteit en recreatief gebruik, al zijn …" at bounding box center [738, 460] width 697 height 15
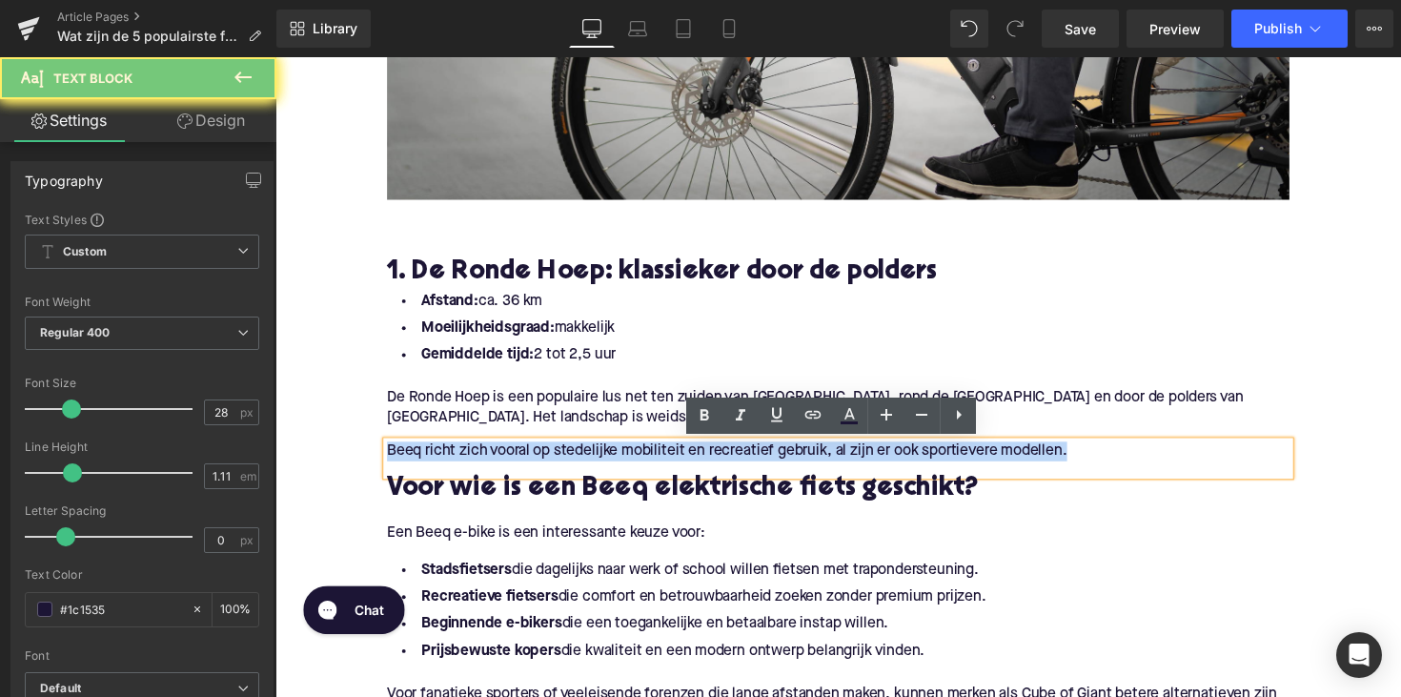
click at [573, 457] on span "Beeq richt zich vooral op stedelijke mobiliteit en recreatief gebruik, al zijn …" at bounding box center [738, 460] width 697 height 15
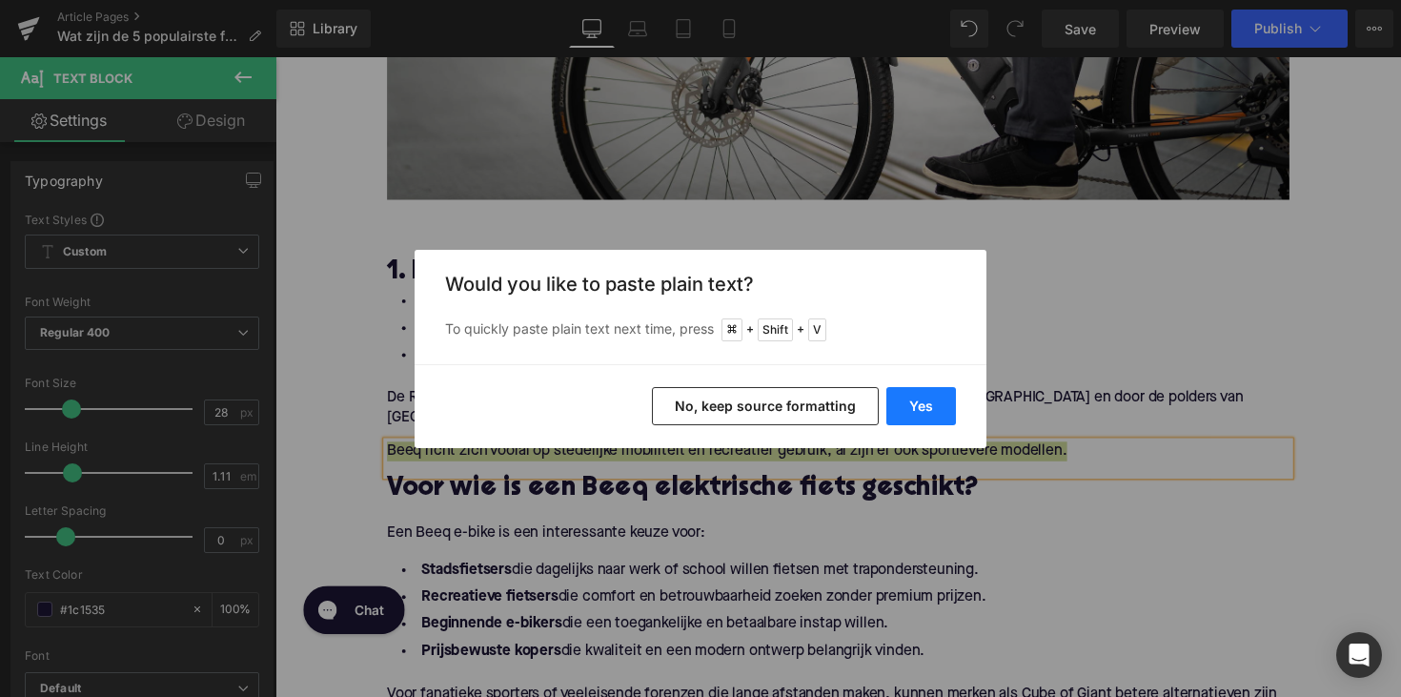
click at [909, 398] on button "Yes" at bounding box center [921, 406] width 70 height 38
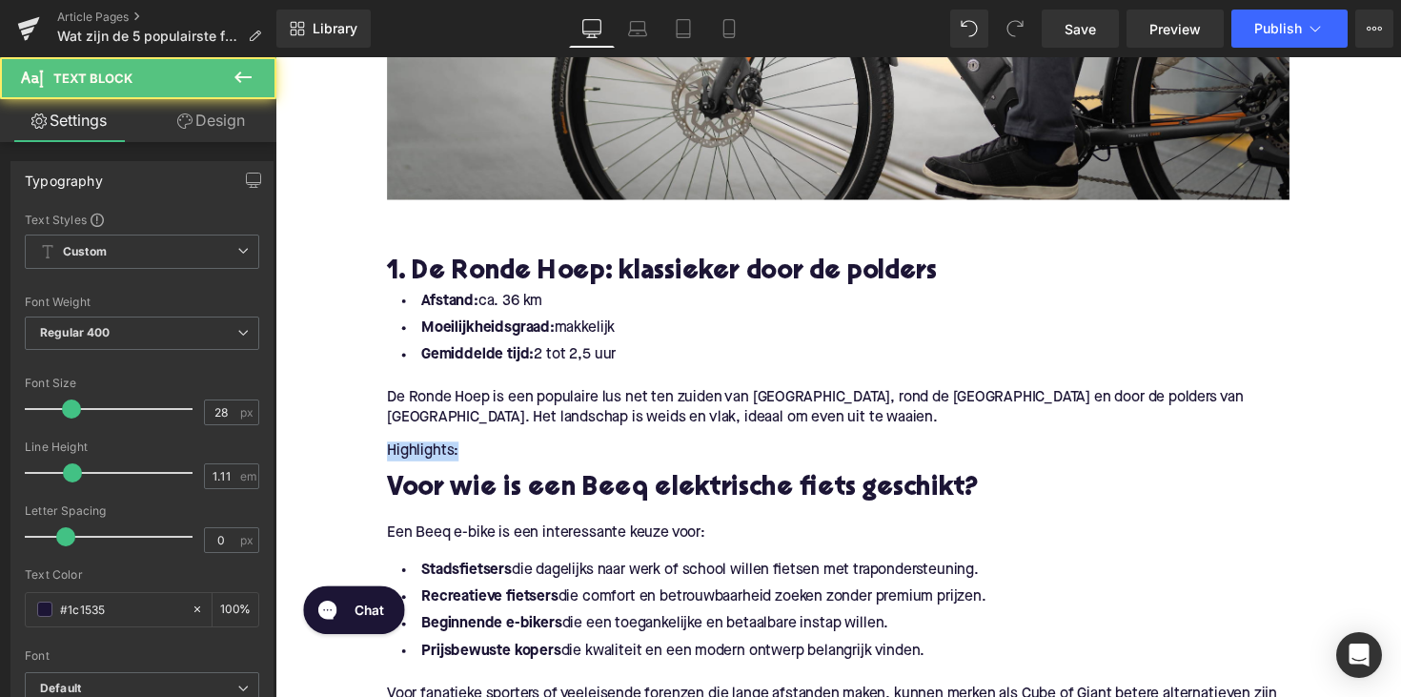
drag, startPoint x: 468, startPoint y: 464, endPoint x: 355, endPoint y: 458, distance: 112.6
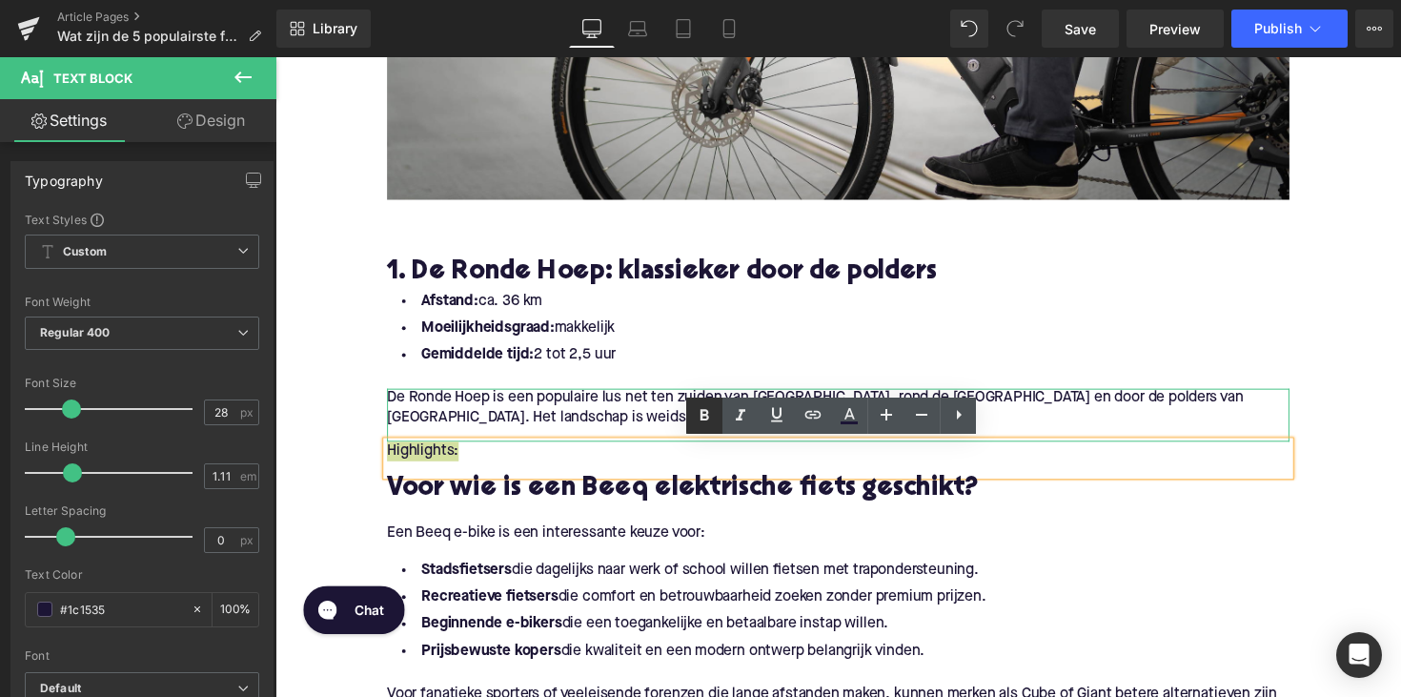
click at [700, 411] on icon at bounding box center [704, 415] width 23 height 23
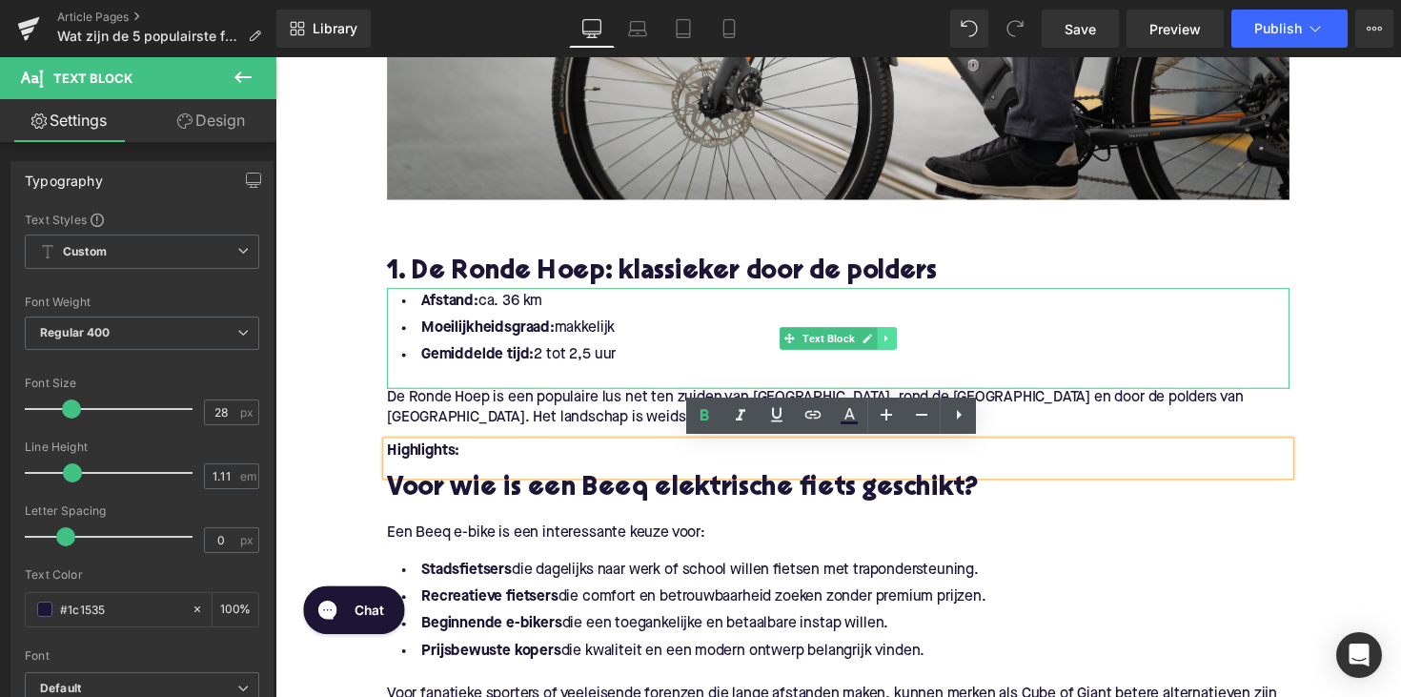
click at [901, 352] on link at bounding box center [902, 344] width 20 height 23
click at [887, 352] on link at bounding box center [892, 344] width 20 height 23
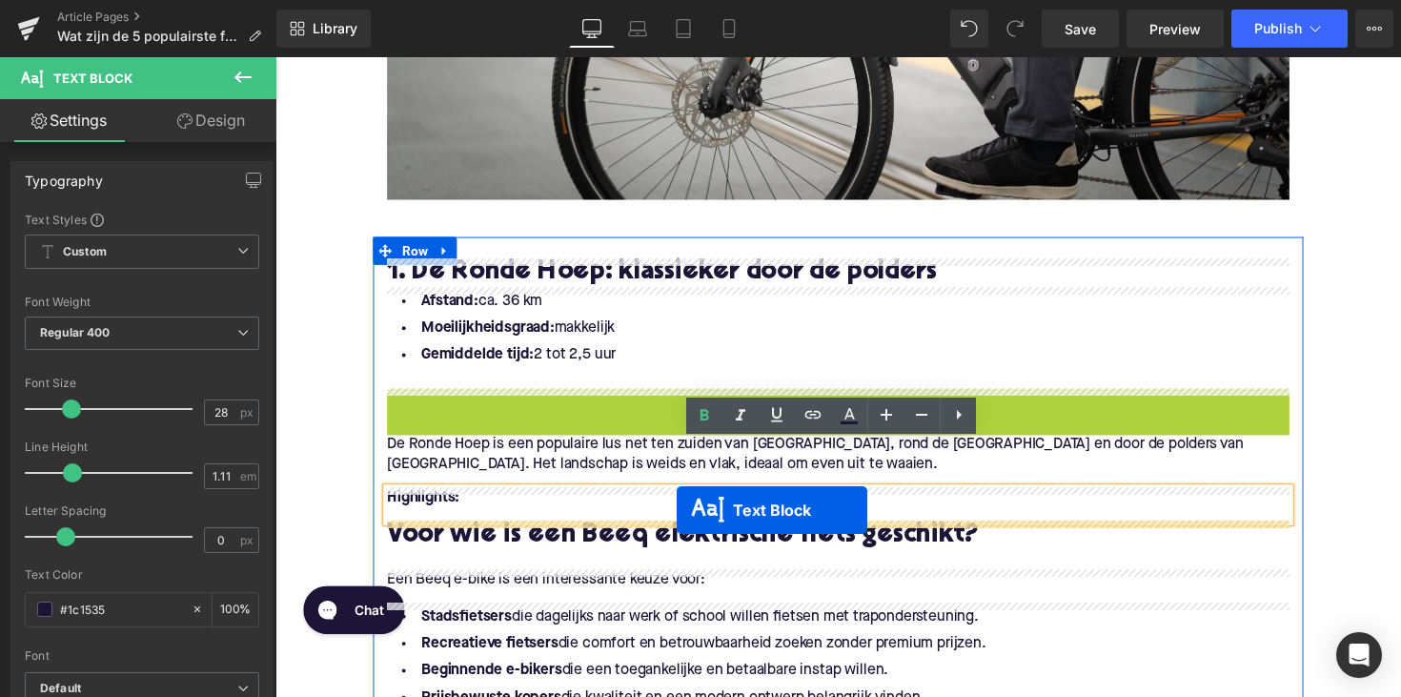
drag, startPoint x: 798, startPoint y: 448, endPoint x: 686, endPoint y: 521, distance: 133.5
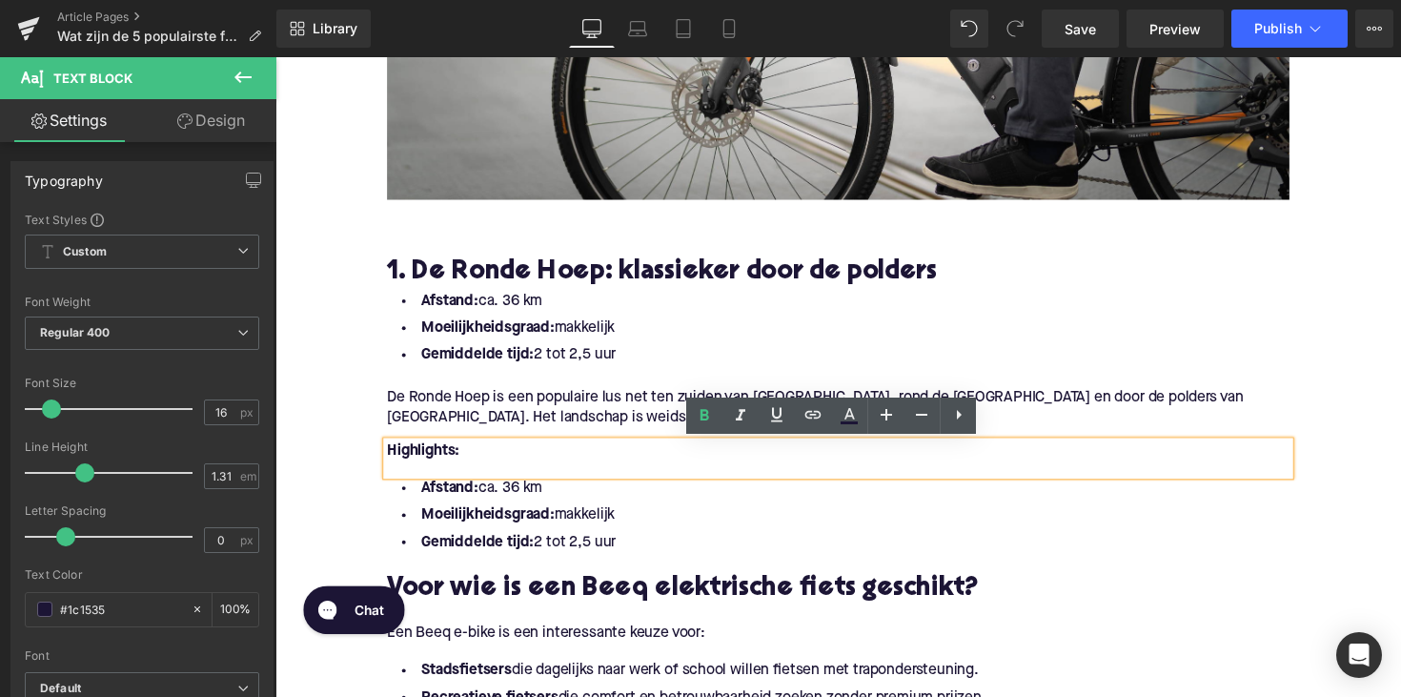
click at [677, 550] on li "Gemiddelde tijd: 2 tot 2,5 uur" at bounding box center [852, 554] width 924 height 28
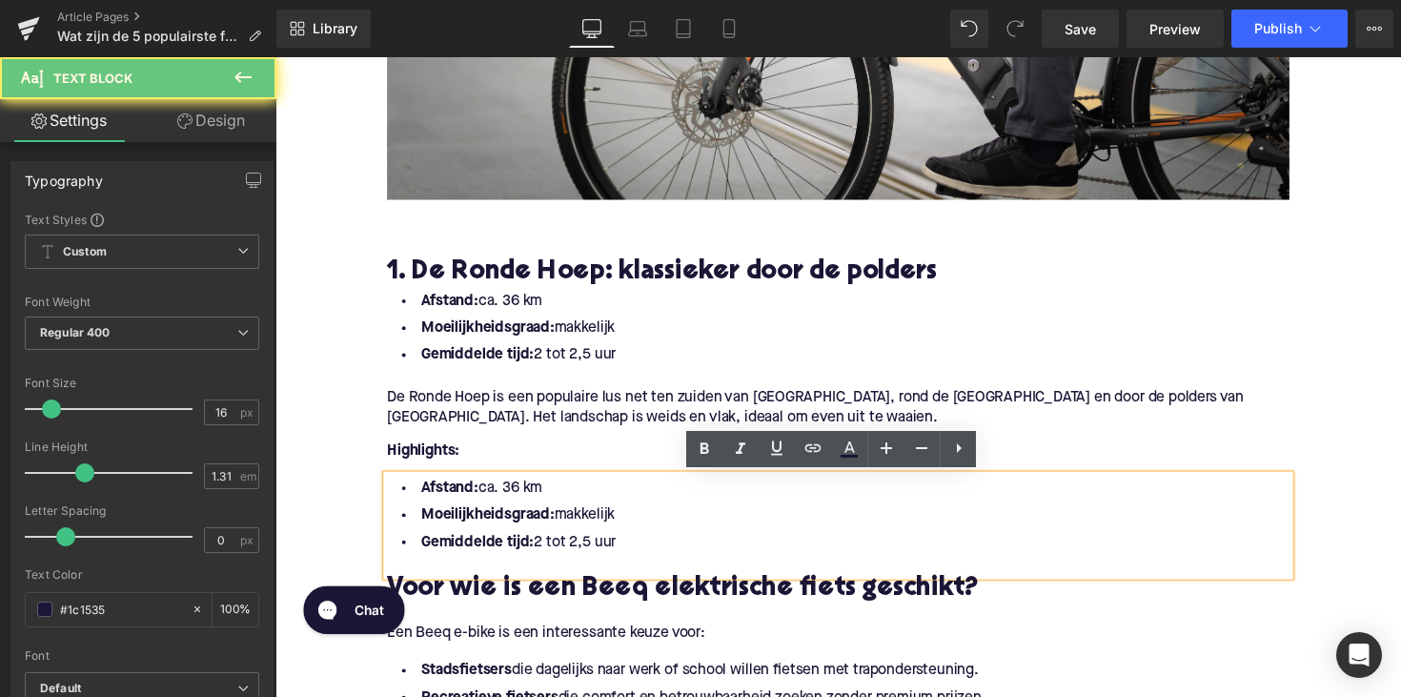
click at [650, 552] on li "Gemiddelde tijd: 2 tot 2,5 uur" at bounding box center [852, 554] width 924 height 28
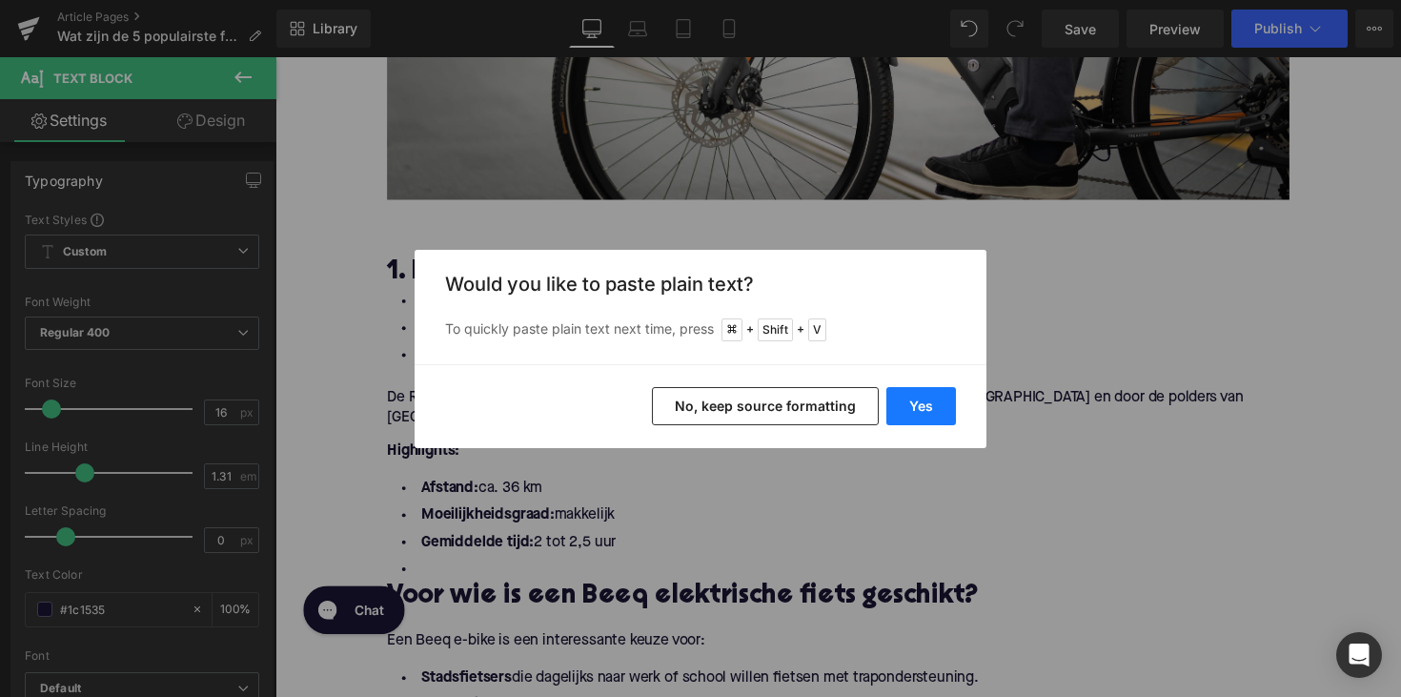
click at [895, 401] on button "Yes" at bounding box center [921, 406] width 70 height 38
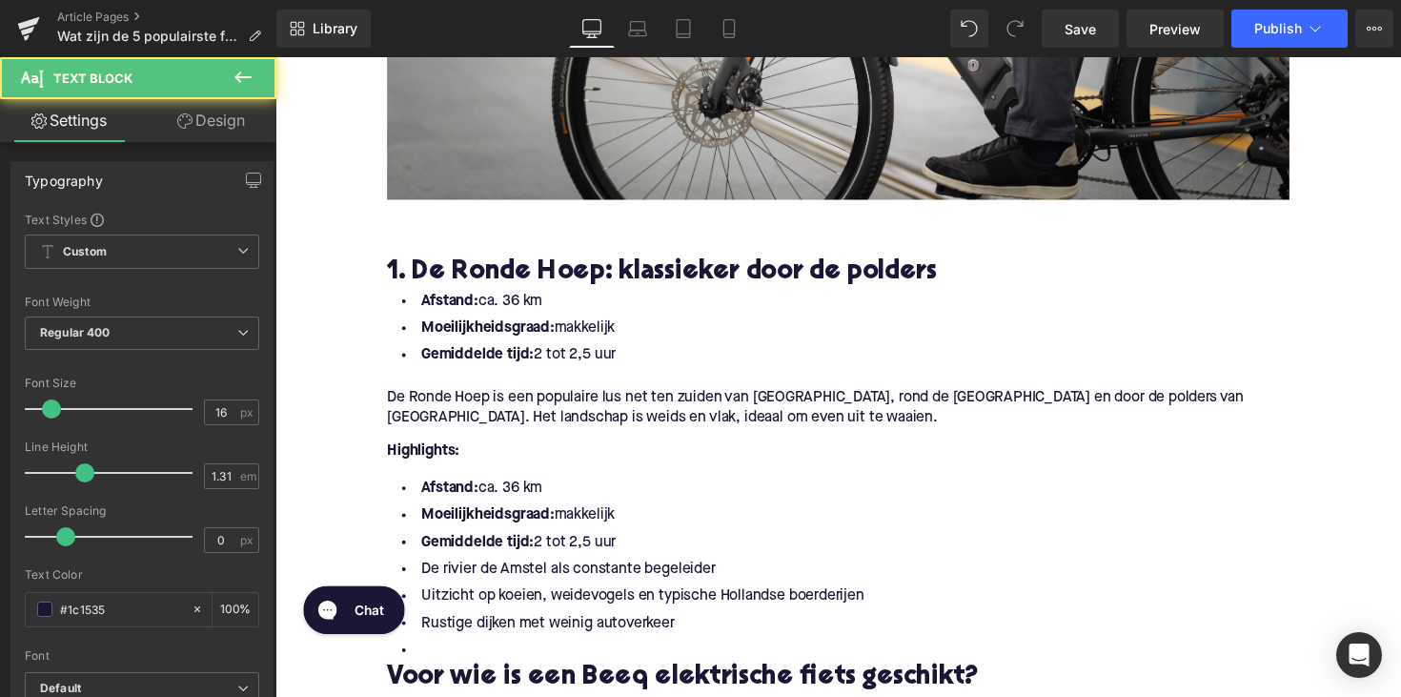
drag, startPoint x: 536, startPoint y: 527, endPoint x: 330, endPoint y: 477, distance: 211.7
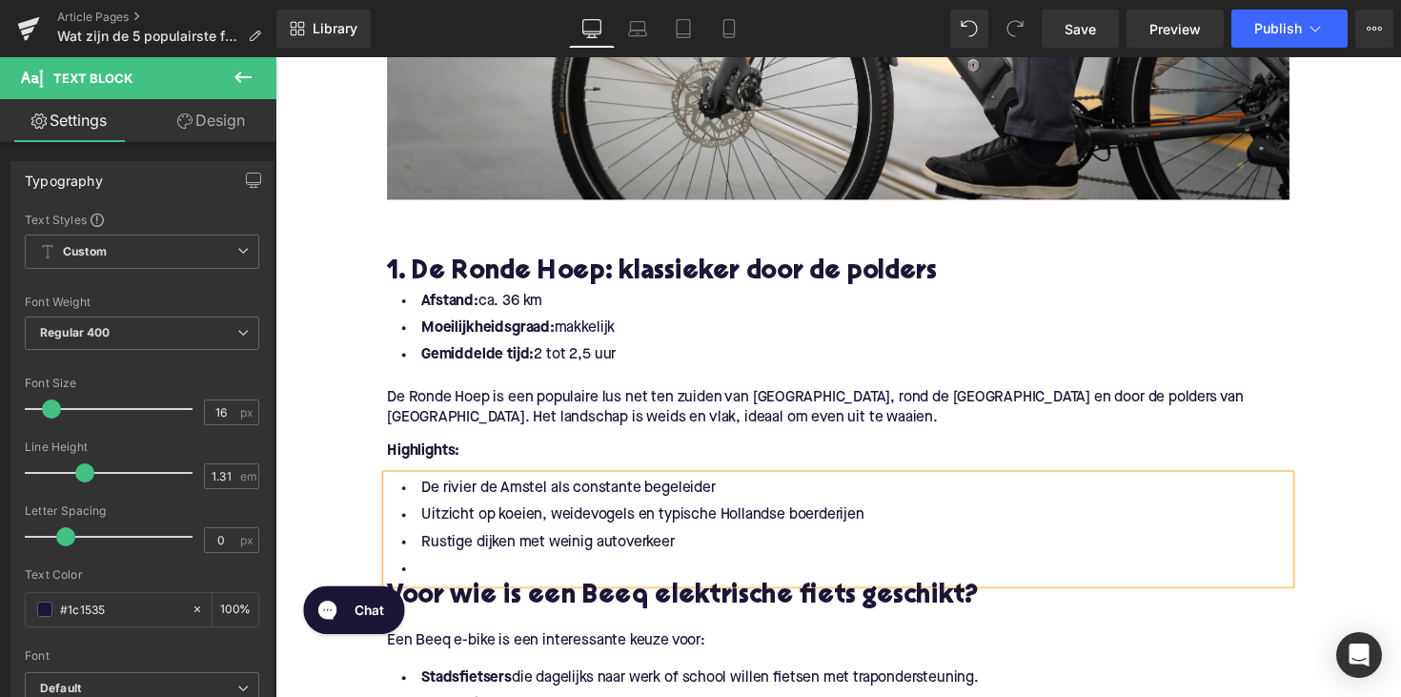
click at [469, 585] on li at bounding box center [852, 582] width 924 height 28
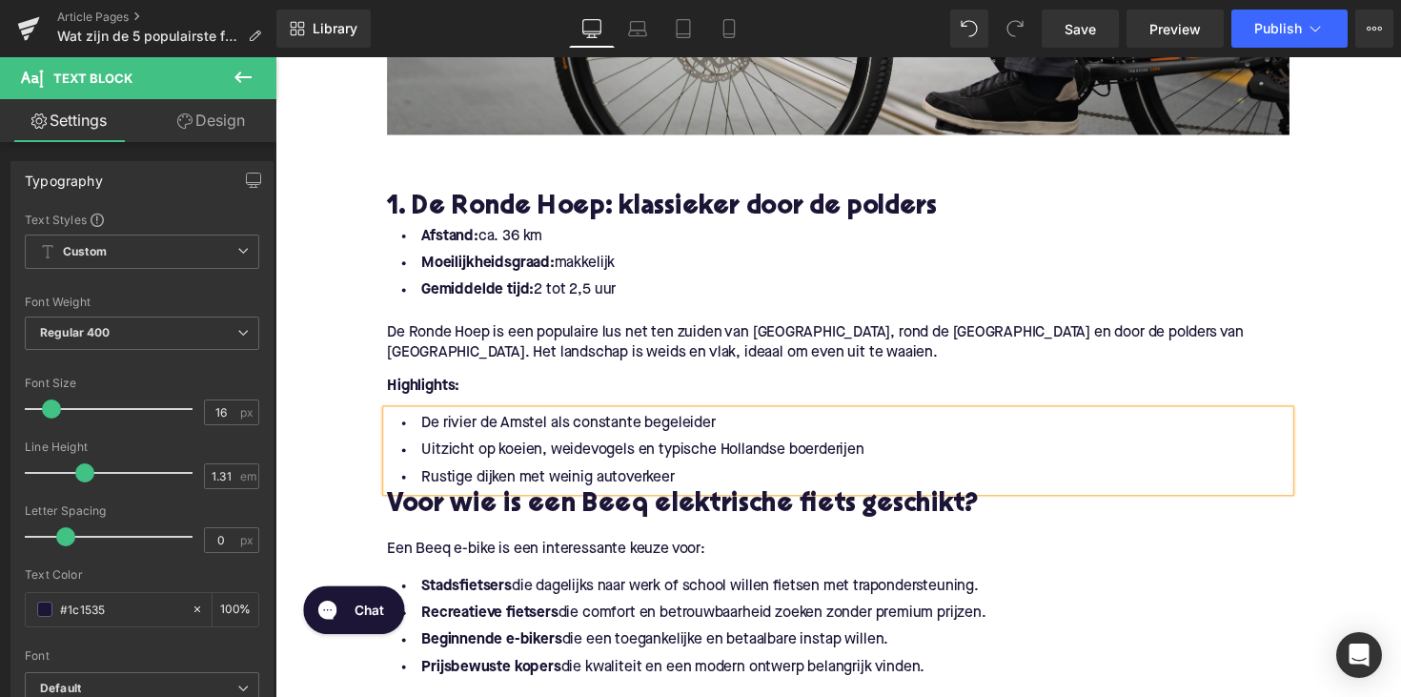
scroll to position [974, 0]
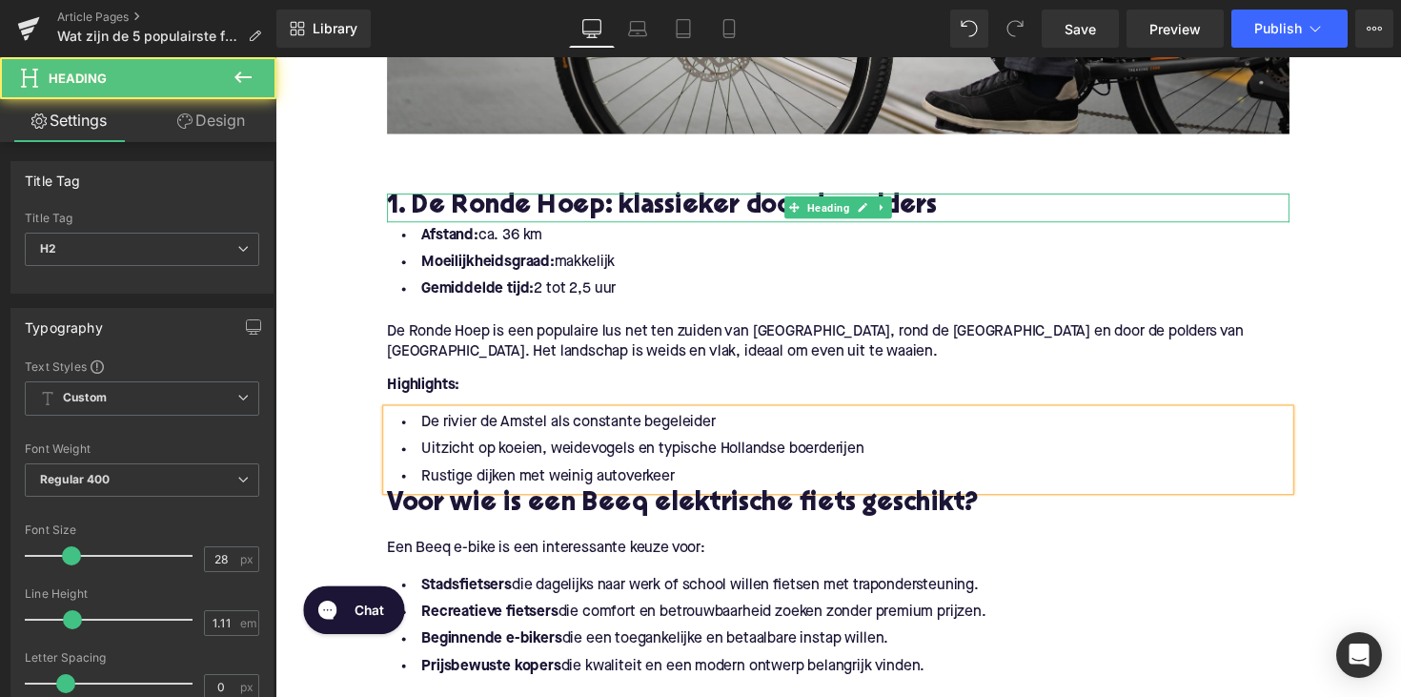
click at [556, 206] on h2 "1. De Ronde Hoep: klassieker door de polders" at bounding box center [852, 212] width 924 height 30
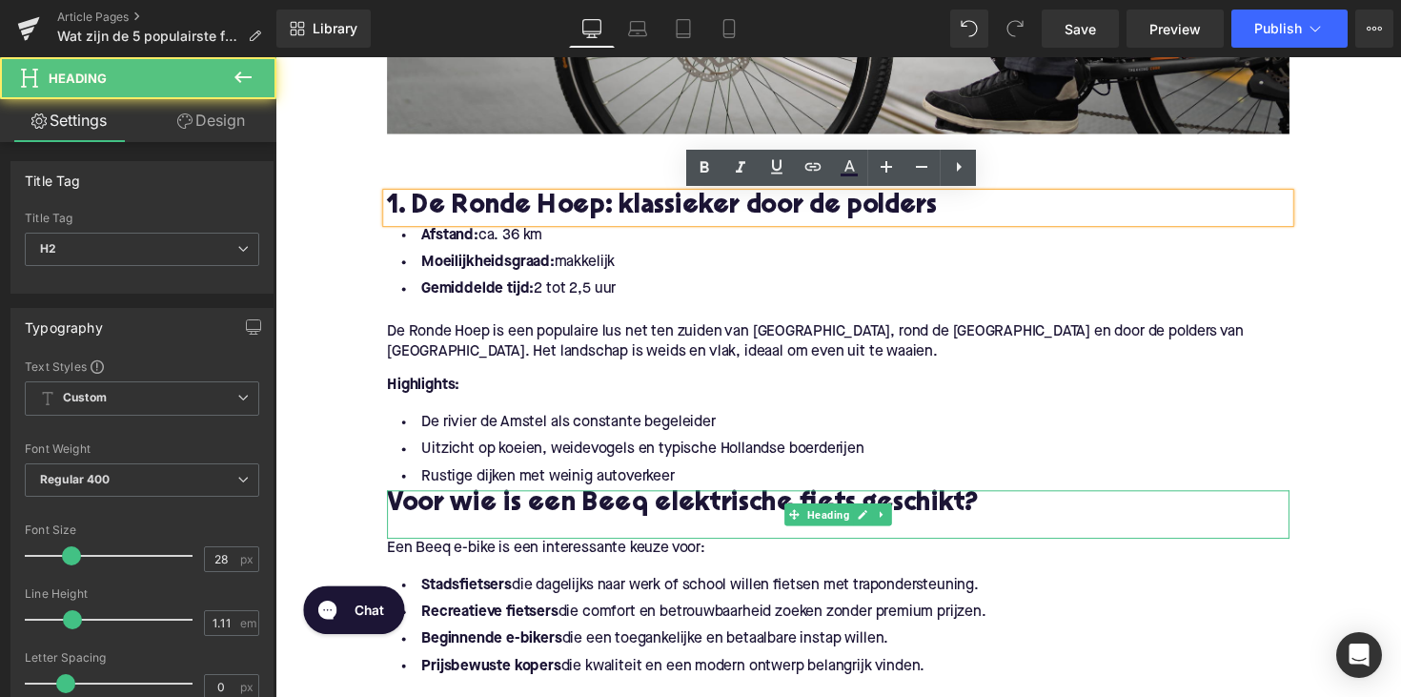
click at [508, 526] on h2 "Voor wie is een Beeq elektrische fiets geschikt?" at bounding box center [852, 516] width 924 height 30
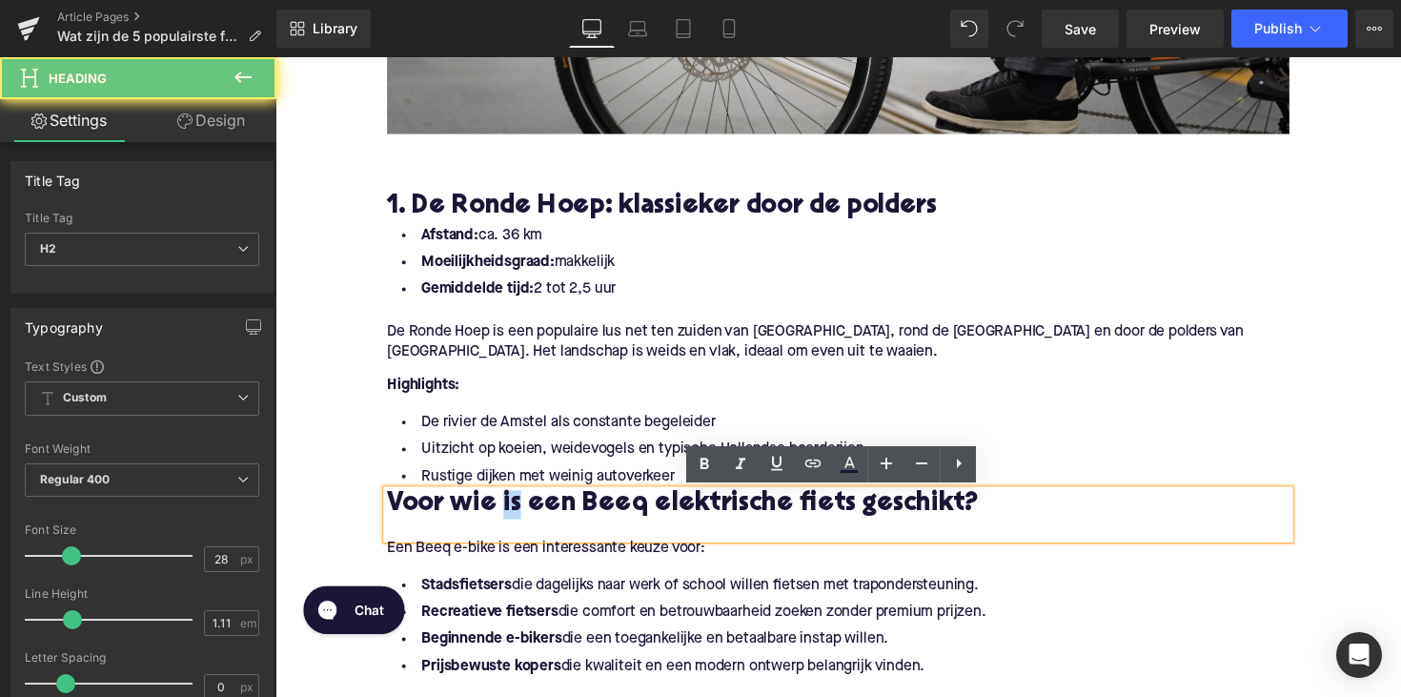
click at [508, 526] on h2 "Voor wie is een Beeq elektrische fiets geschikt?" at bounding box center [852, 516] width 924 height 30
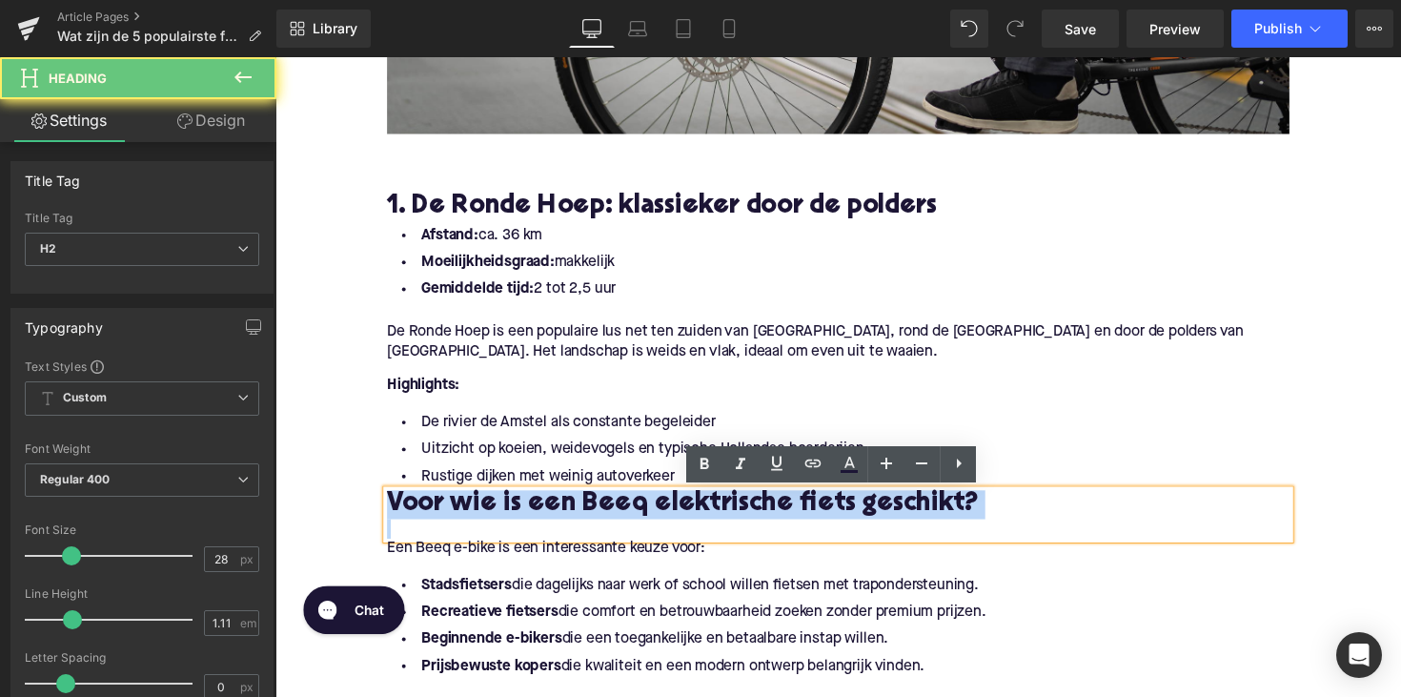
click at [508, 526] on h2 "Voor wie is een Beeq elektrische fiets geschikt?" at bounding box center [852, 516] width 924 height 30
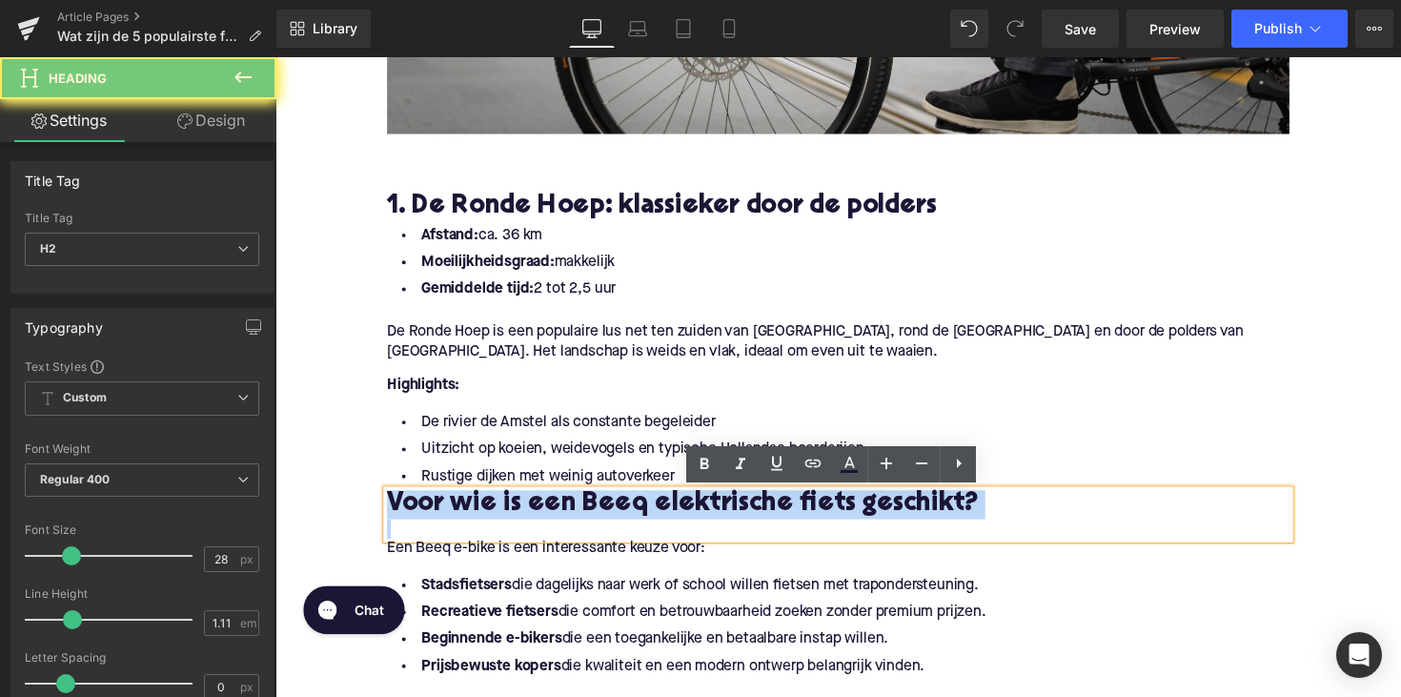
paste div
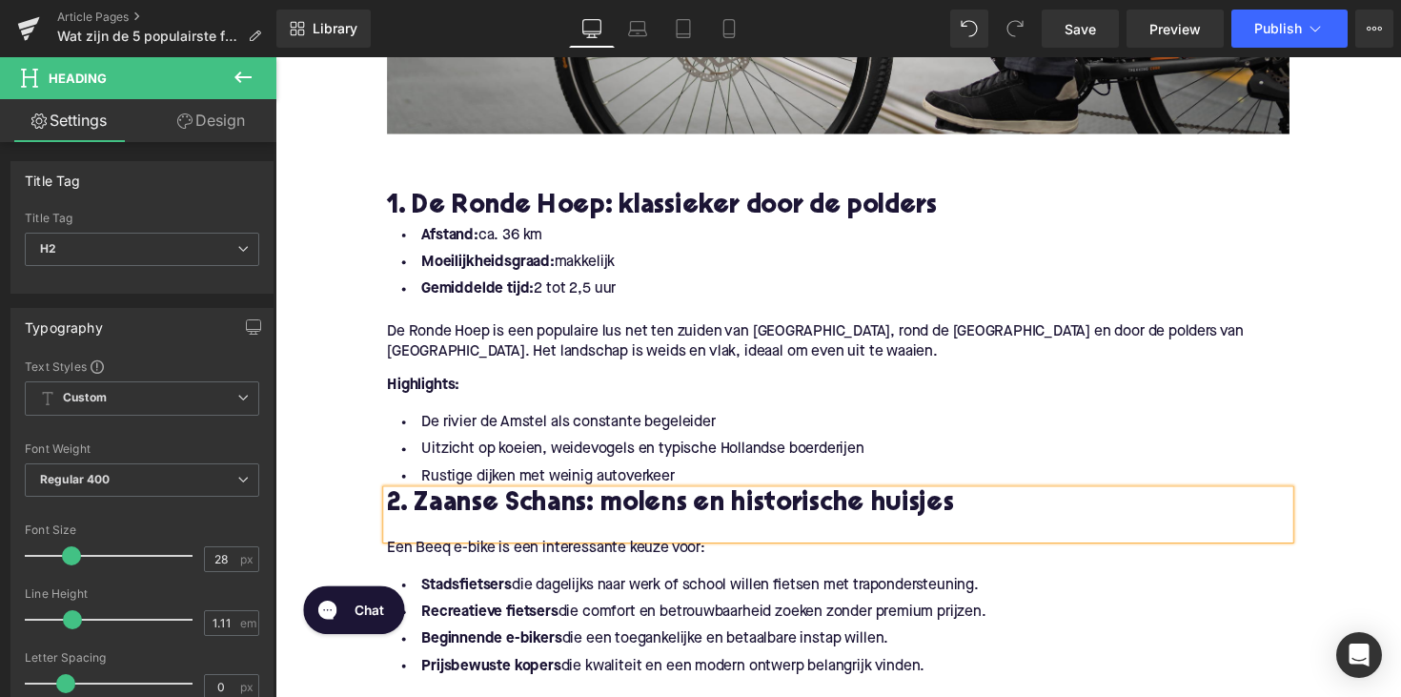
click at [390, 511] on h2 "2. Zaanse Schans: molens en historische huisjes" at bounding box center [852, 516] width 924 height 30
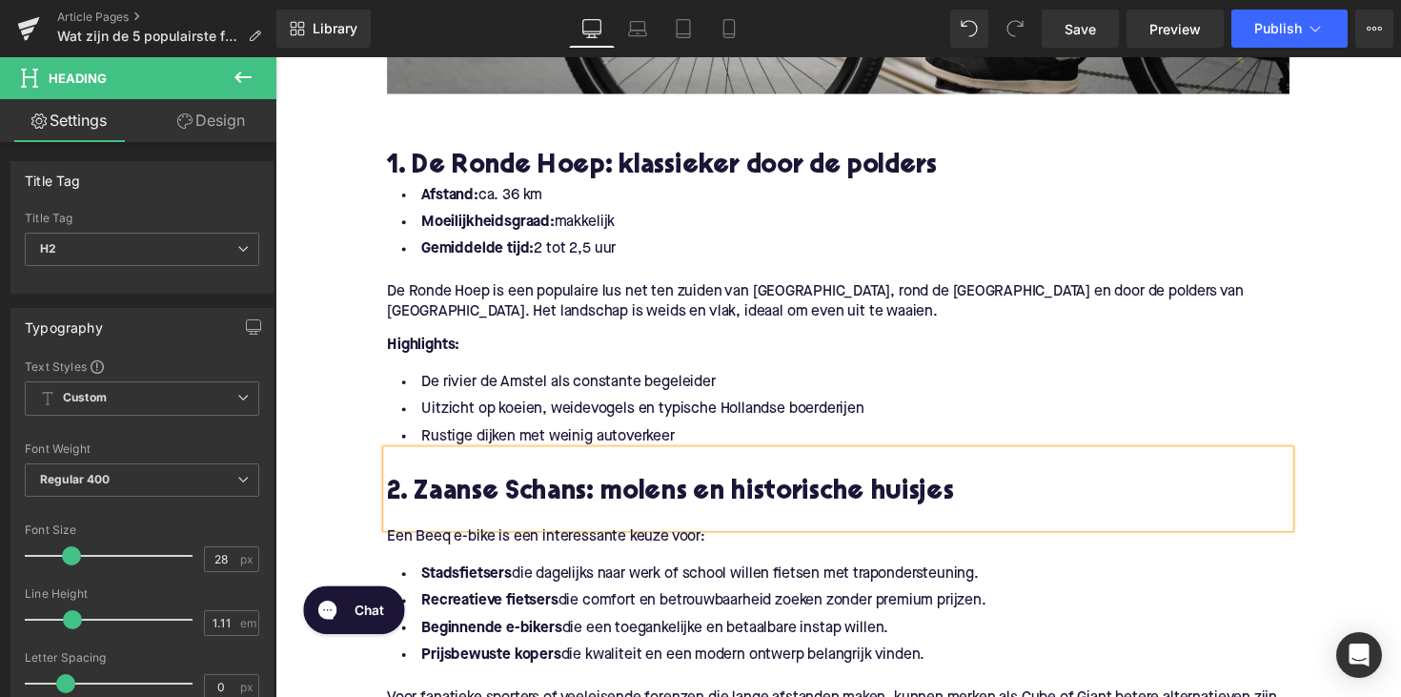
scroll to position [1324, 0]
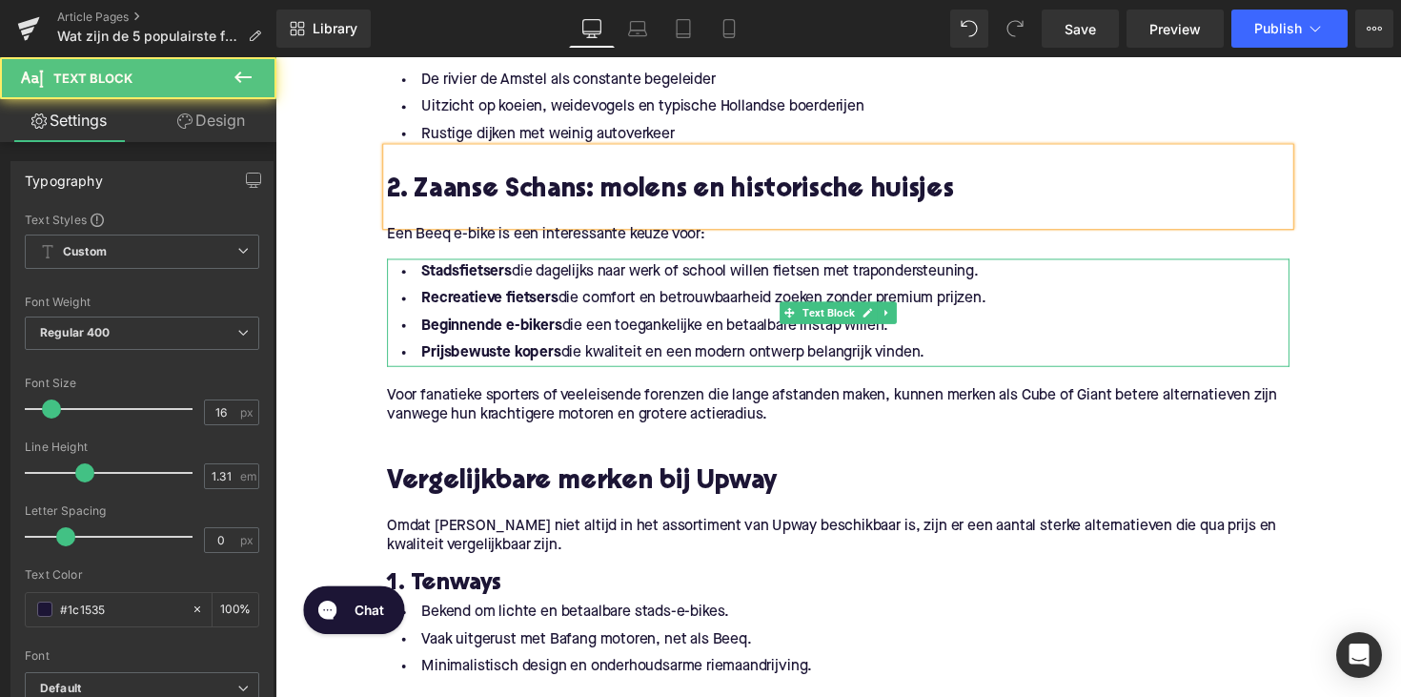
click at [945, 357] on li "Prijsbewuste kopers die kwaliteit en een modern ontwerp belangrijk vinden." at bounding box center [852, 361] width 924 height 28
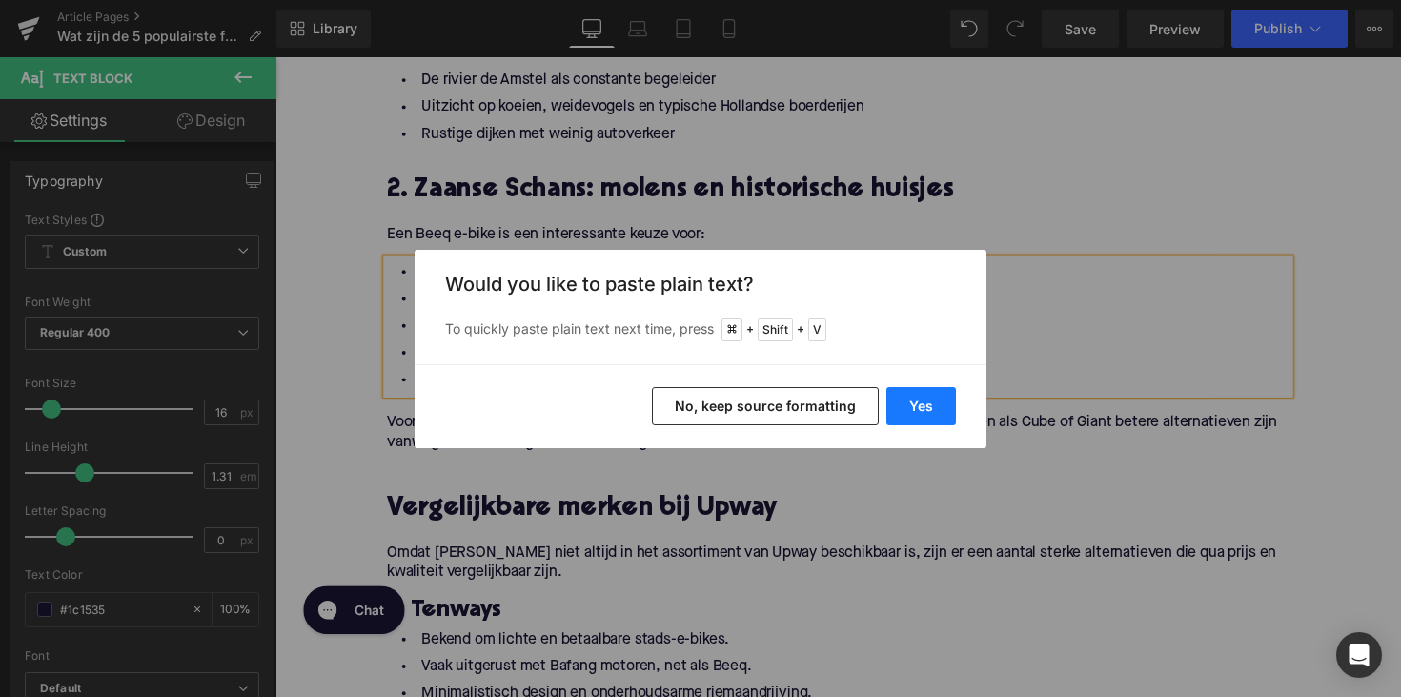
click at [931, 405] on button "Yes" at bounding box center [921, 406] width 70 height 38
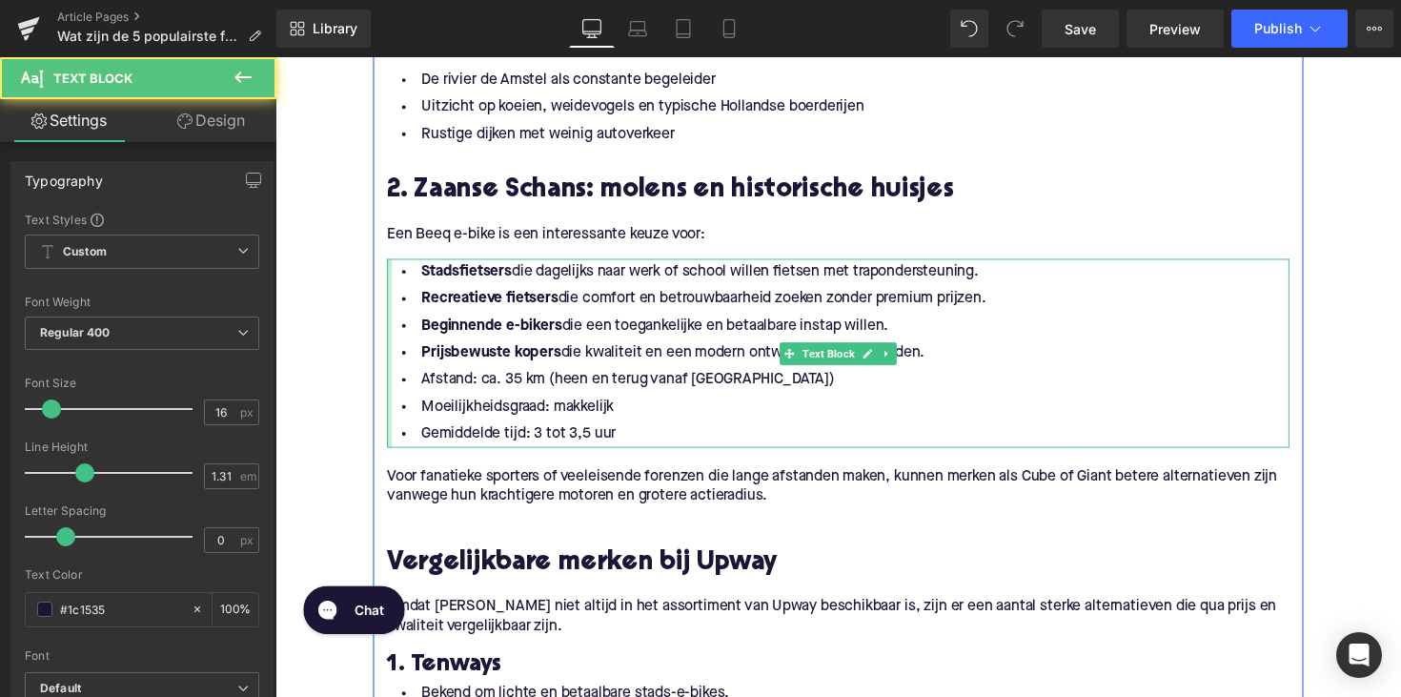
drag, startPoint x: 944, startPoint y: 354, endPoint x: 390, endPoint y: 278, distance: 559.6
click at [390, 278] on div "Stadsfietsers die dagelijks naar werk of school willen fietsen met traponderste…" at bounding box center [852, 360] width 924 height 193
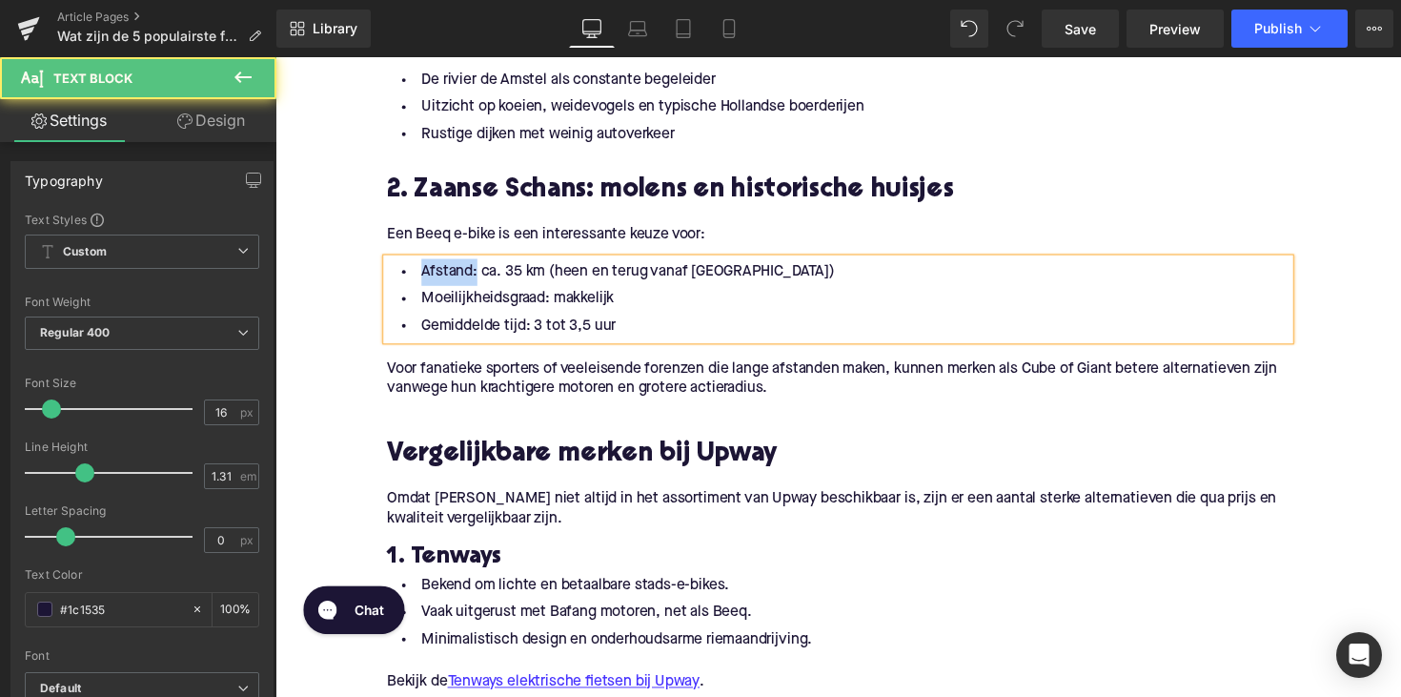
drag, startPoint x: 473, startPoint y: 280, endPoint x: 395, endPoint y: 280, distance: 77.2
click at [395, 280] on li "Afstand: ca. 35 km (heen en terug vanaf [GEOGRAPHIC_DATA])" at bounding box center [852, 278] width 924 height 28
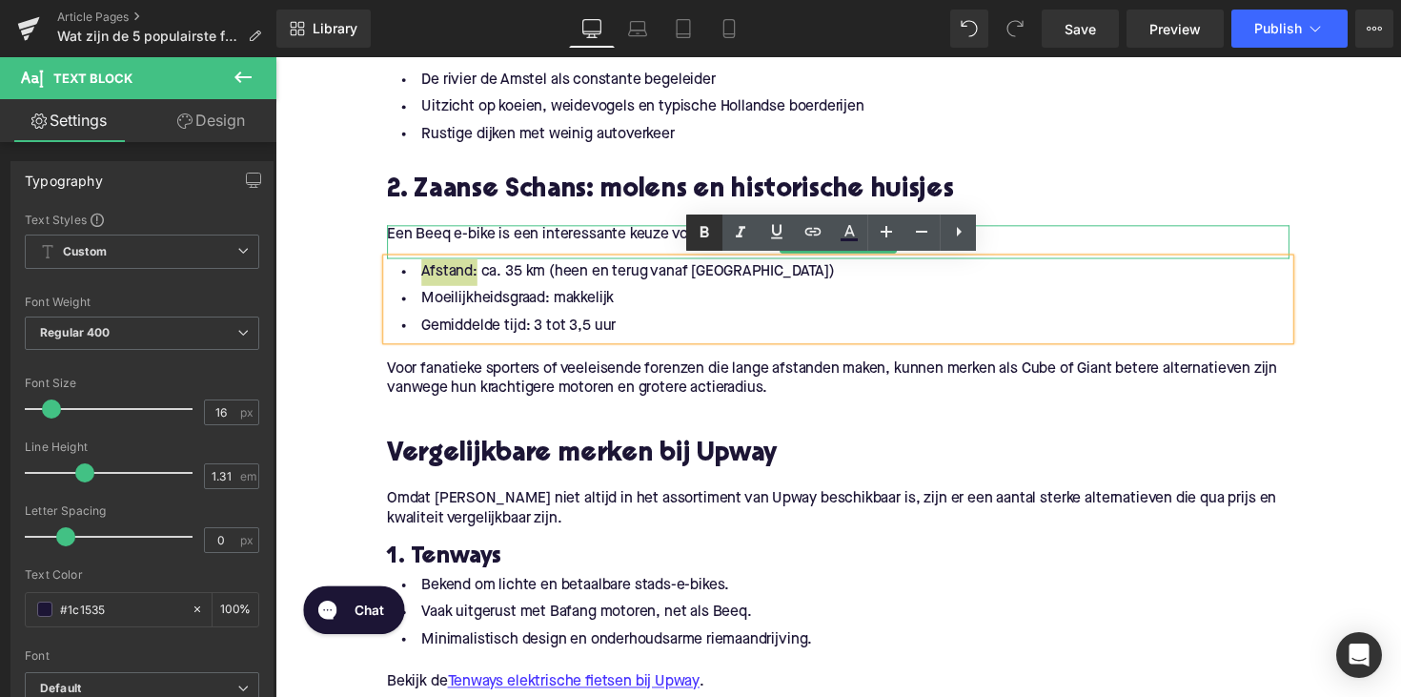
click at [689, 233] on link at bounding box center [704, 232] width 36 height 36
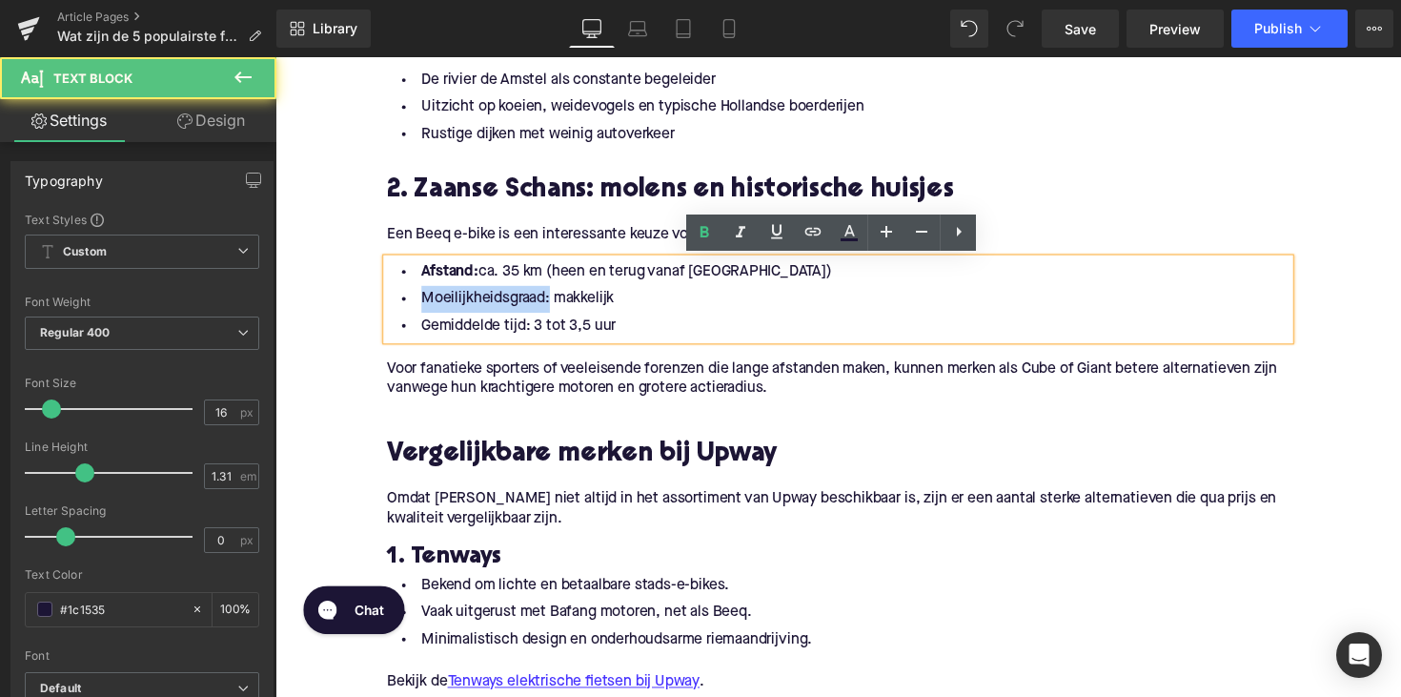
drag, startPoint x: 549, startPoint y: 307, endPoint x: 365, endPoint y: 307, distance: 183.9
click at [365, 307] on div "Home / Wat zijn de 5 populairste fietsroutes rond [GEOGRAPHIC_DATA]? Breadcrumb…" at bounding box center [851, 563] width 1153 height 3338
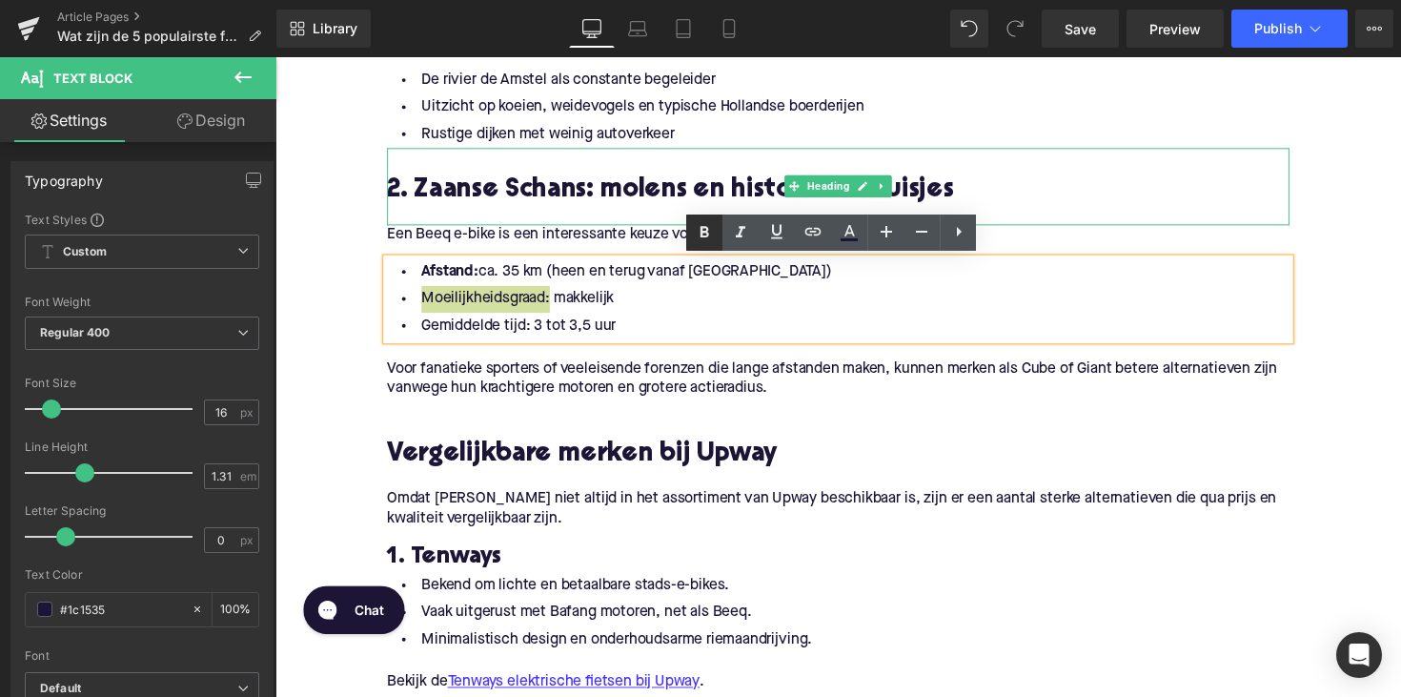
click at [707, 227] on icon at bounding box center [704, 232] width 23 height 23
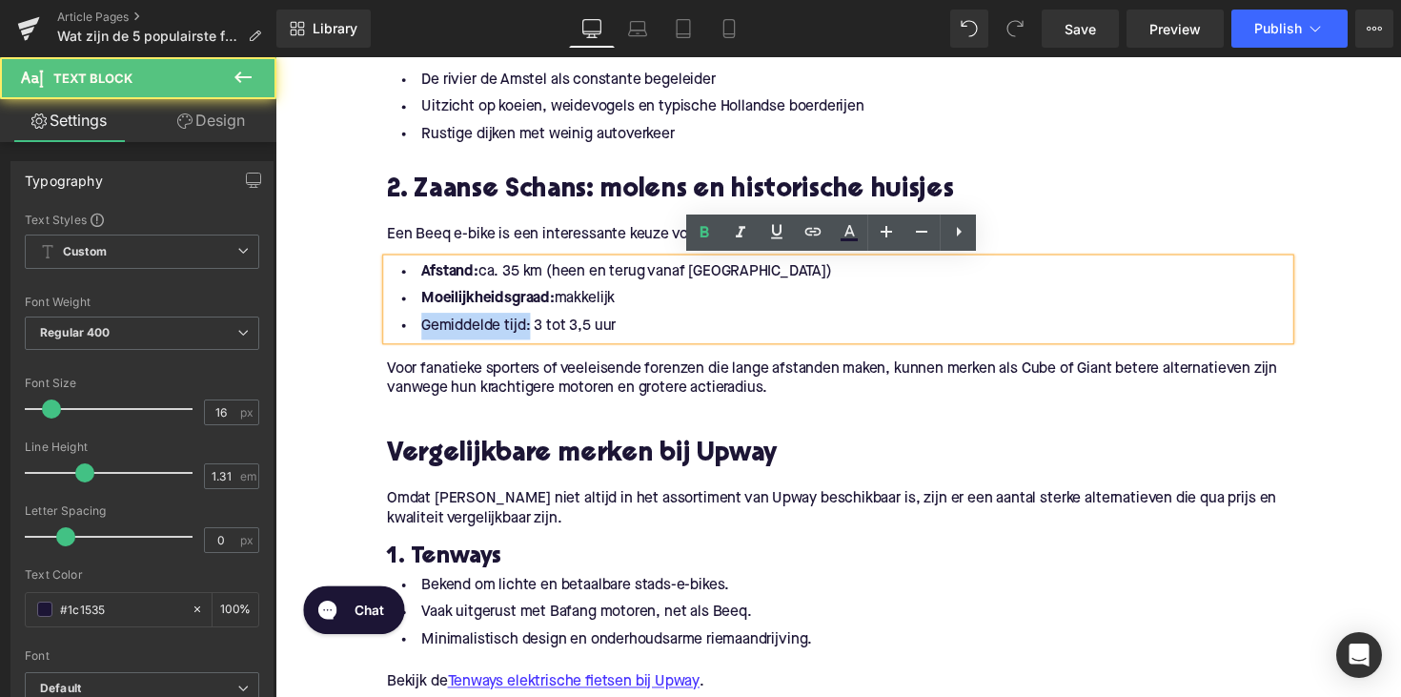
drag, startPoint x: 529, startPoint y: 333, endPoint x: 360, endPoint y: 333, distance: 168.7
click at [360, 333] on div "Home / Wat zijn de 5 populairste fietsroutes rond [GEOGRAPHIC_DATA]? Breadcrumb…" at bounding box center [851, 563] width 1153 height 3338
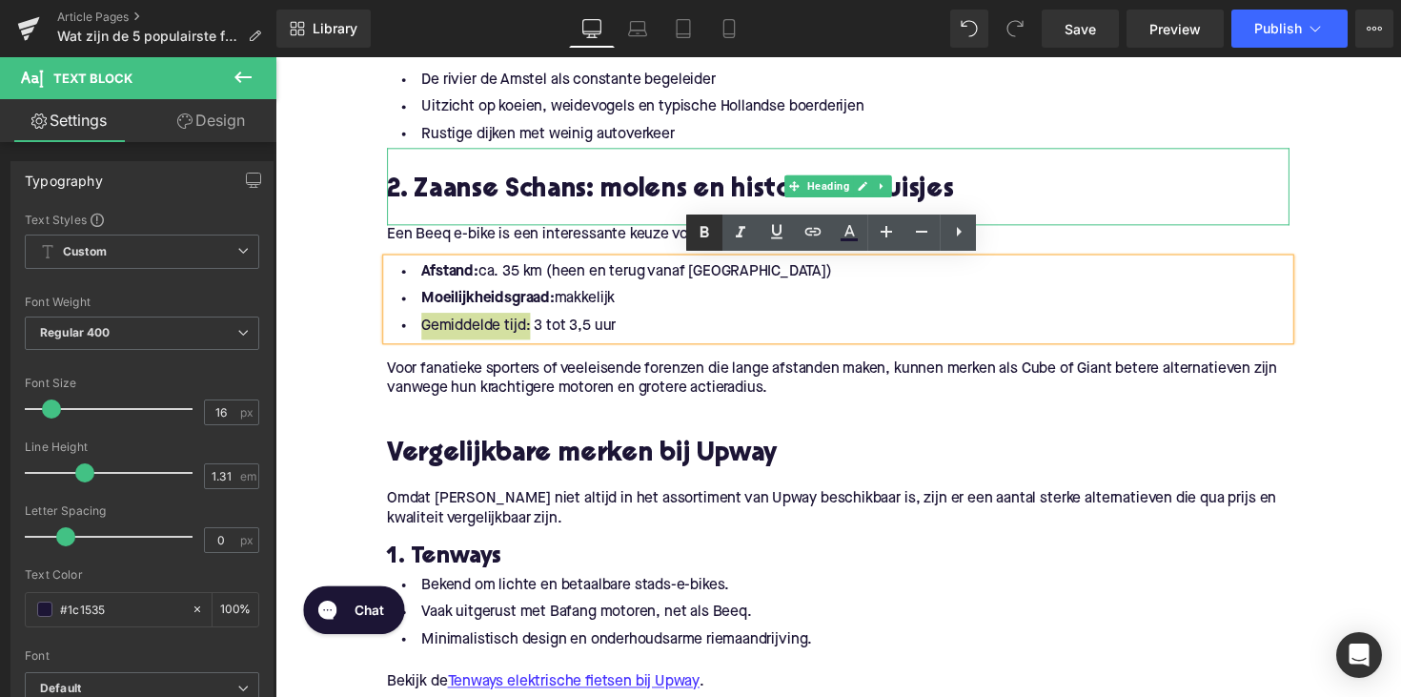
click at [705, 230] on icon at bounding box center [704, 232] width 23 height 23
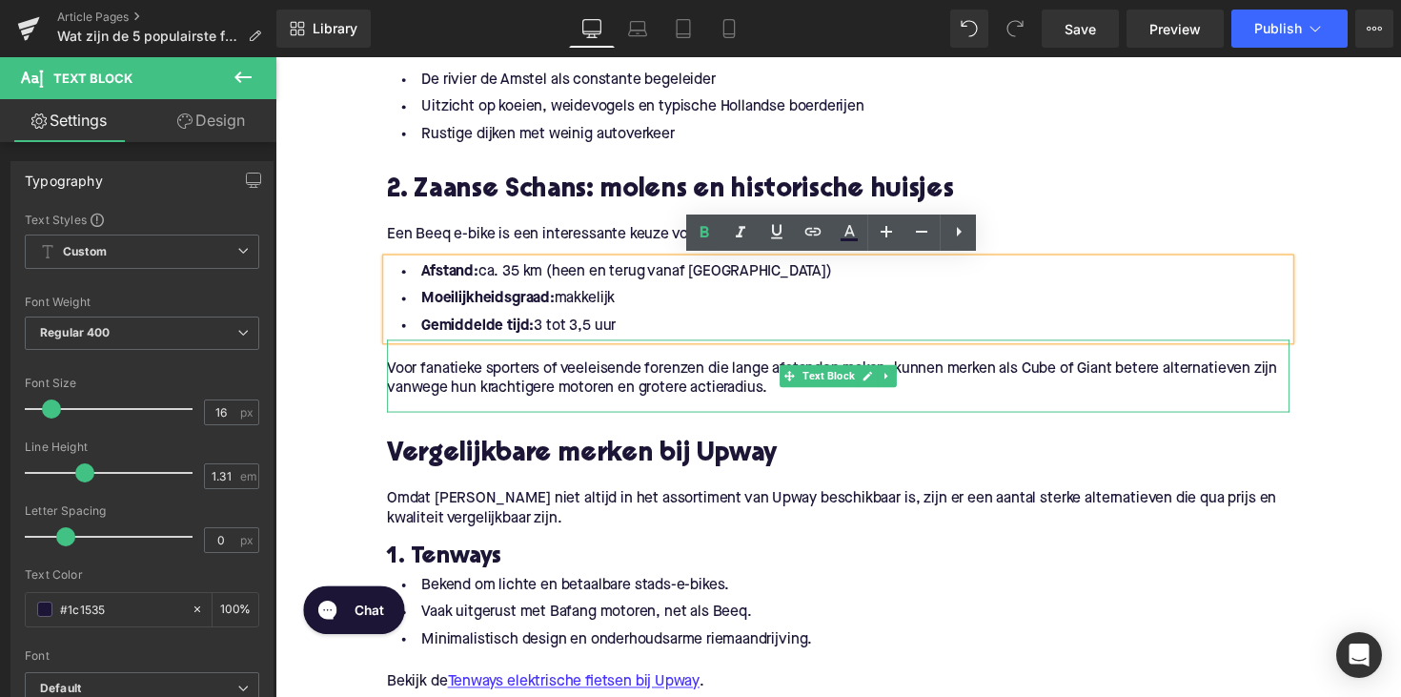
click at [682, 383] on p "Voor fanatieke sporters of veeleisende forenzen die lange afstanden maken, kunn…" at bounding box center [852, 387] width 924 height 40
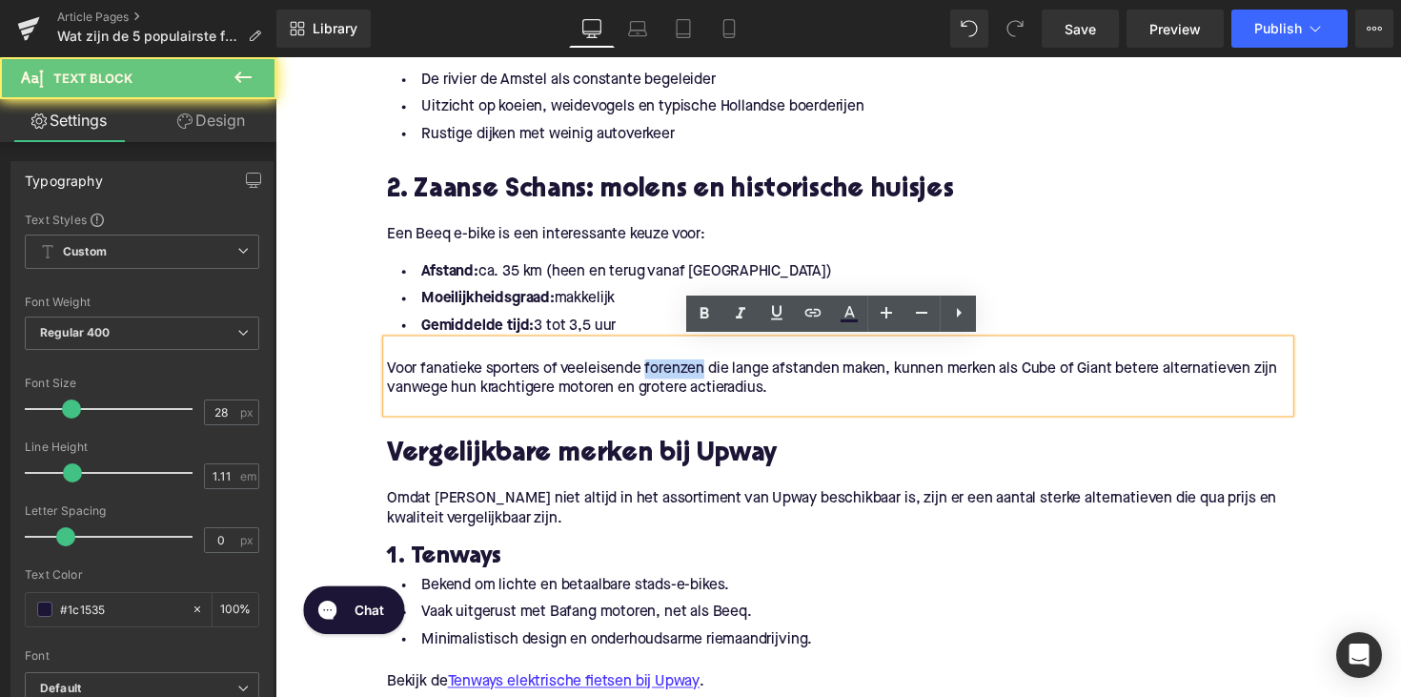
click at [682, 383] on p "Voor fanatieke sporters of veeleisende forenzen die lange afstanden maken, kunn…" at bounding box center [852, 387] width 924 height 40
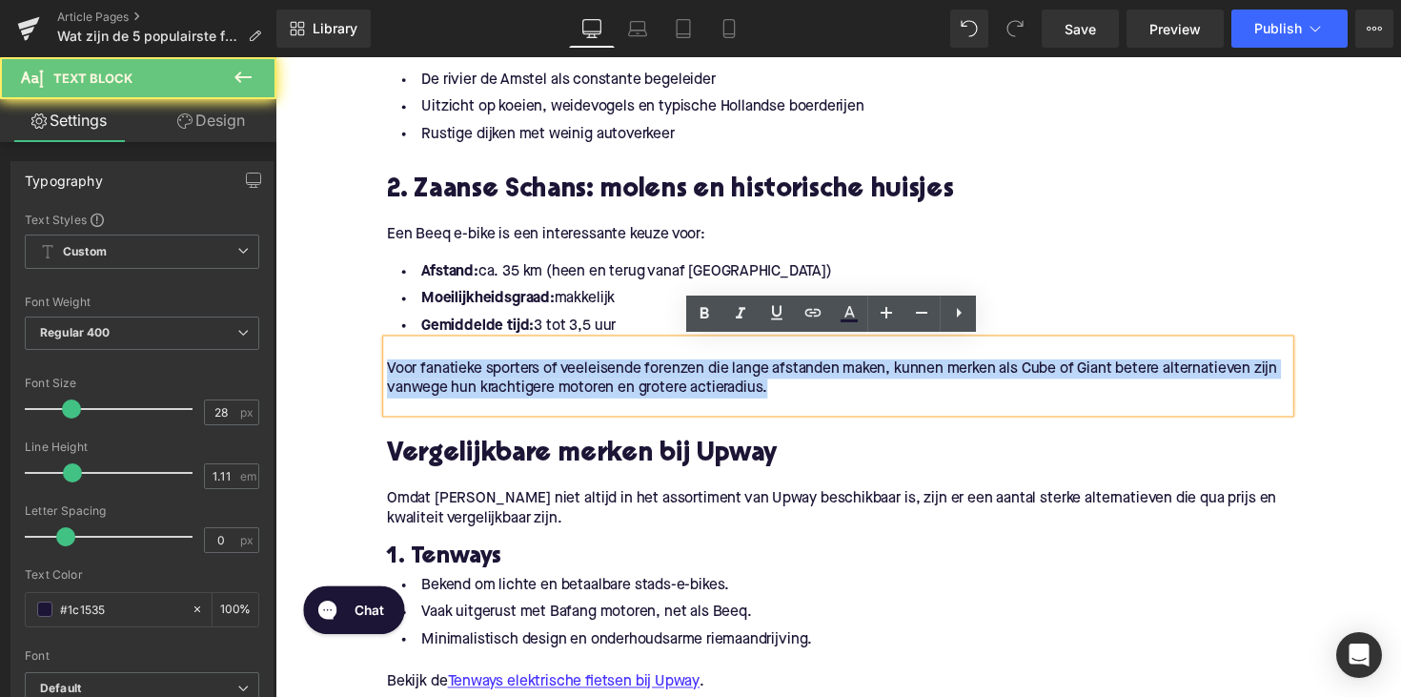
click at [682, 383] on p "Voor fanatieke sporters of veeleisende forenzen die lange afstanden maken, kunn…" at bounding box center [852, 387] width 924 height 40
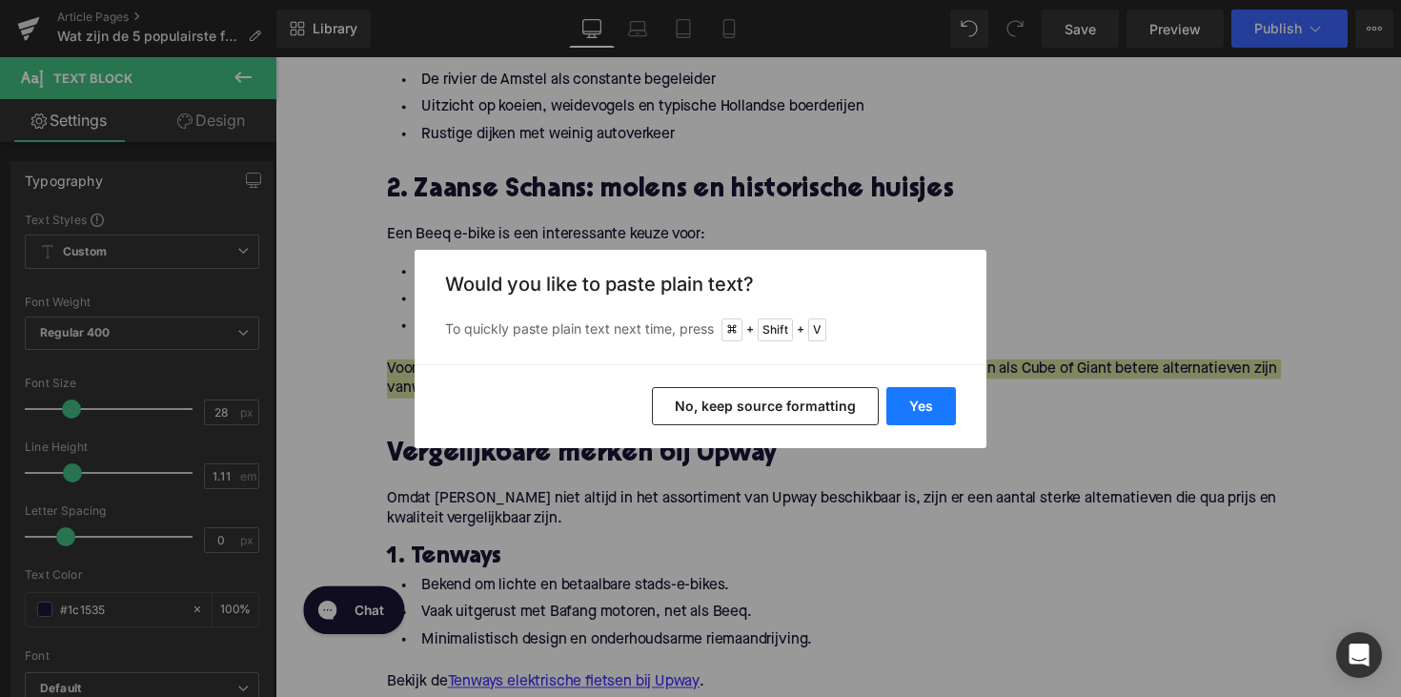
click at [905, 405] on button "Yes" at bounding box center [921, 406] width 70 height 38
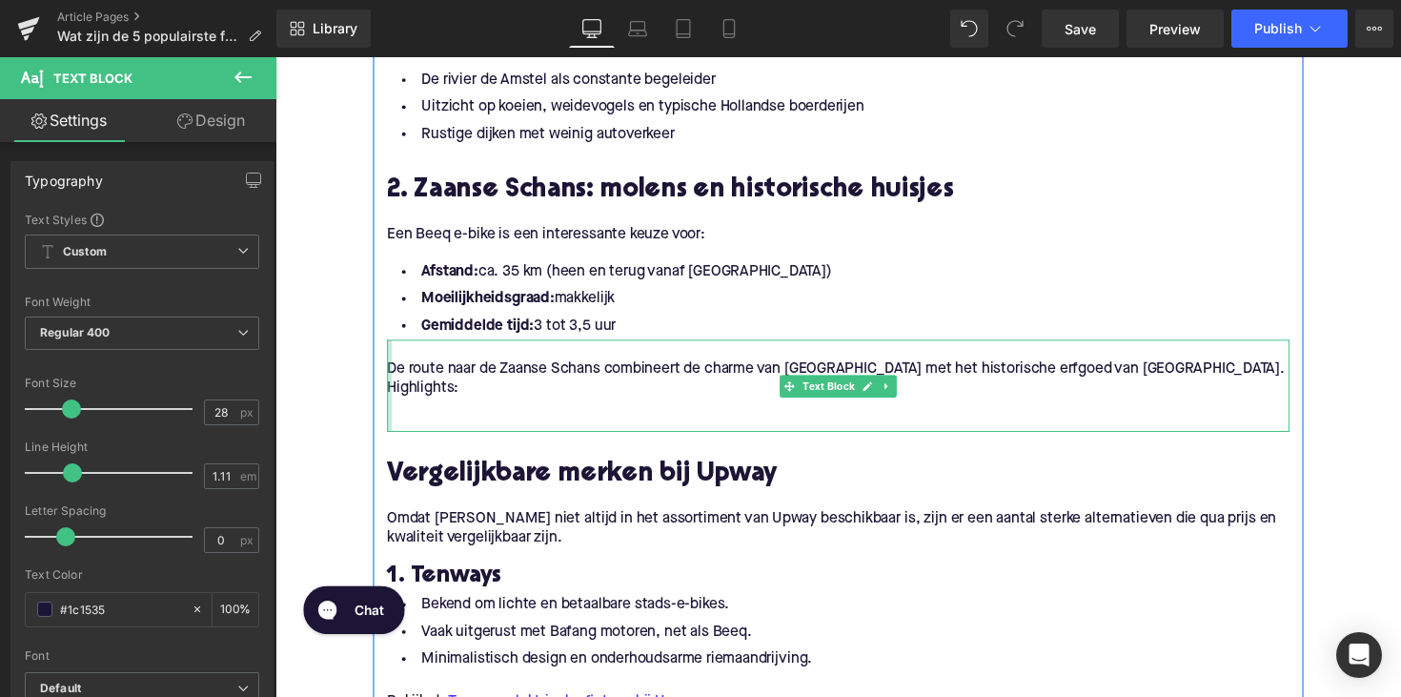
click at [390, 398] on div at bounding box center [392, 394] width 5 height 94
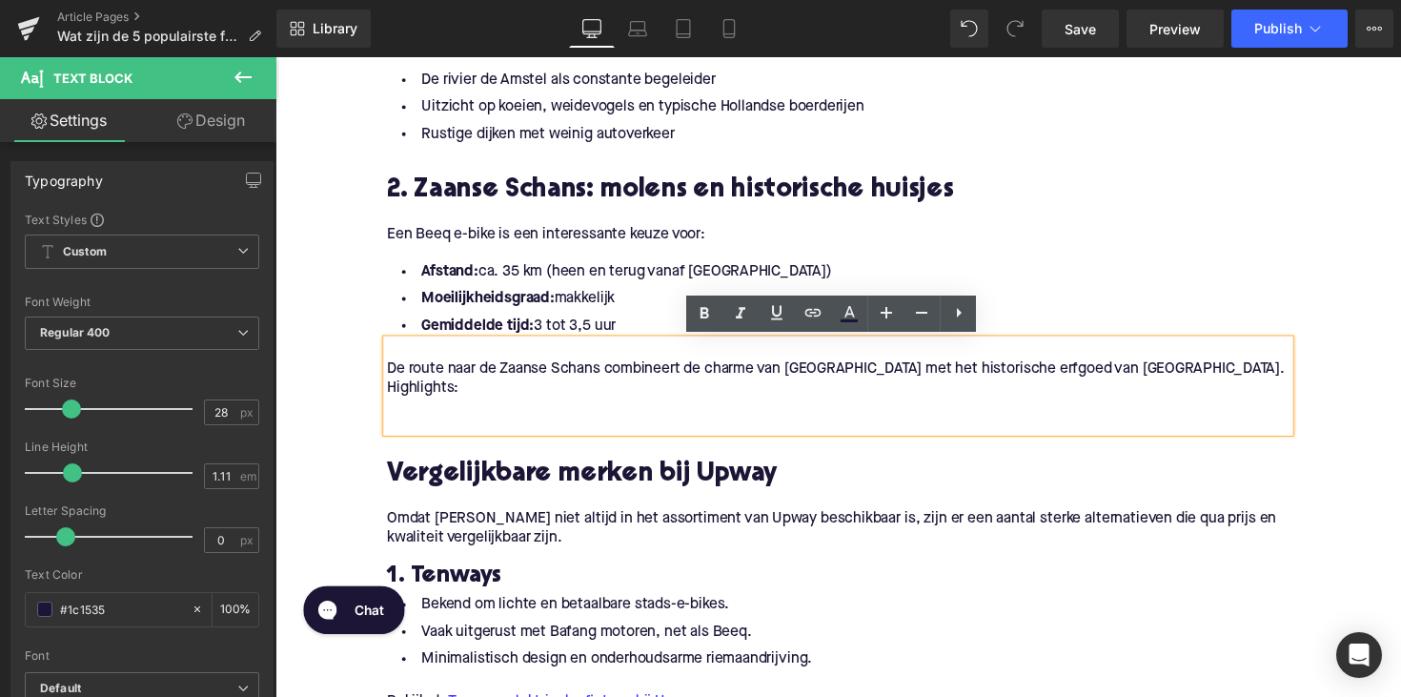
click at [391, 398] on p "Highlights:" at bounding box center [852, 397] width 924 height 20
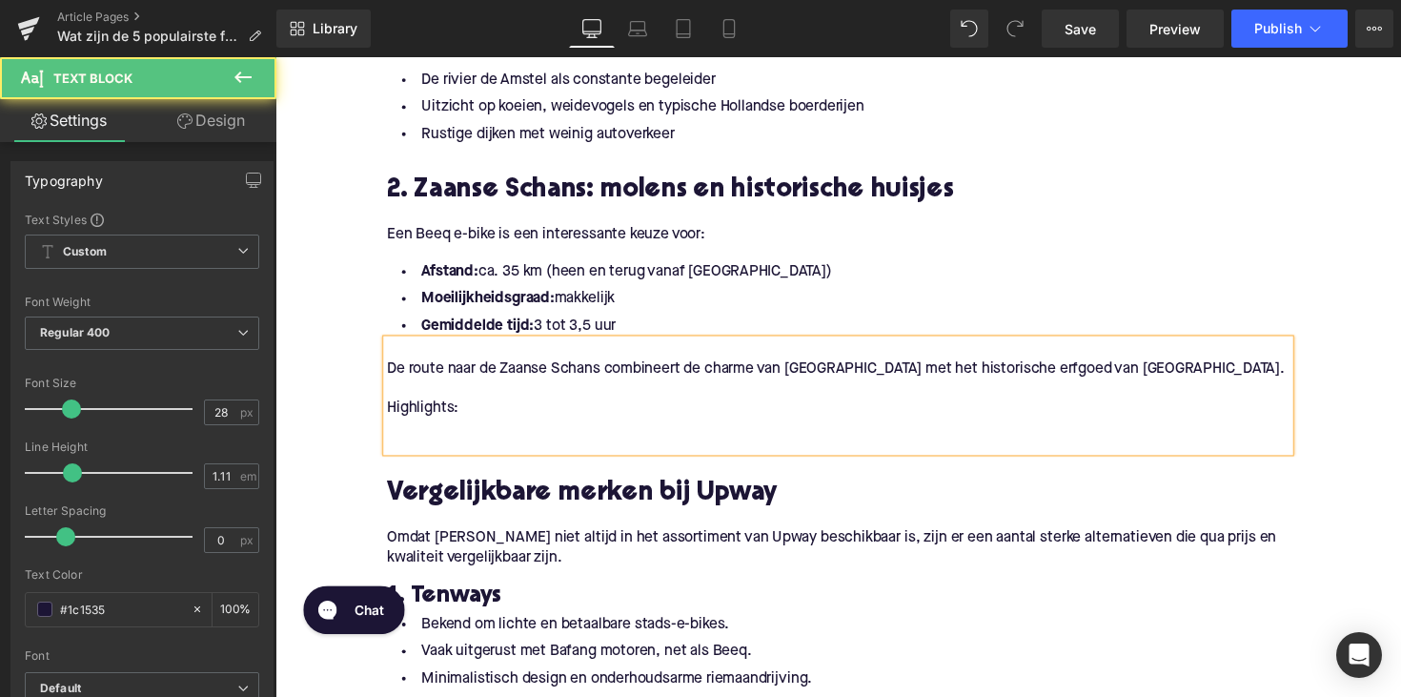
click at [417, 442] on p at bounding box center [852, 437] width 924 height 20
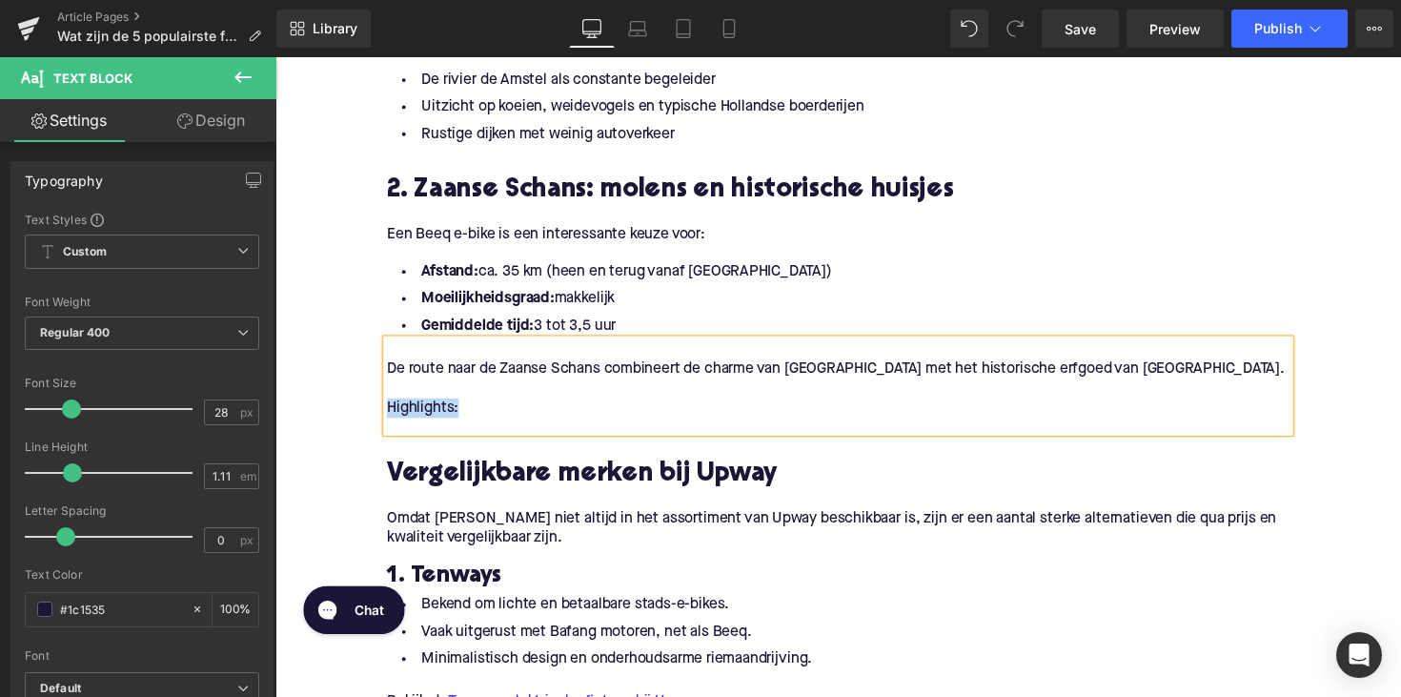
drag, startPoint x: 461, startPoint y: 420, endPoint x: 318, endPoint y: 420, distance: 142.9
click at [318, 420] on div "Home / Wat zijn de 5 populairste fietsroutes rond [GEOGRAPHIC_DATA]? Breadcrumb…" at bounding box center [851, 573] width 1153 height 3358
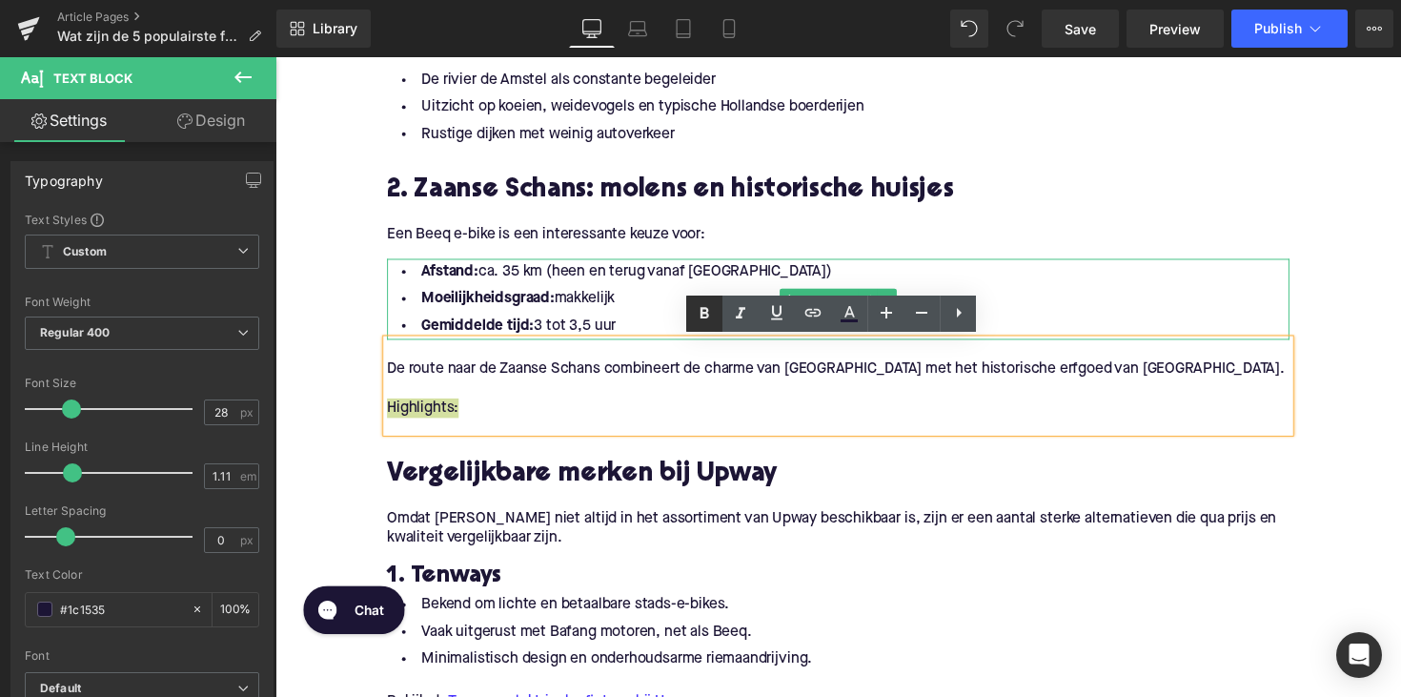
click at [704, 319] on icon at bounding box center [704, 313] width 23 height 23
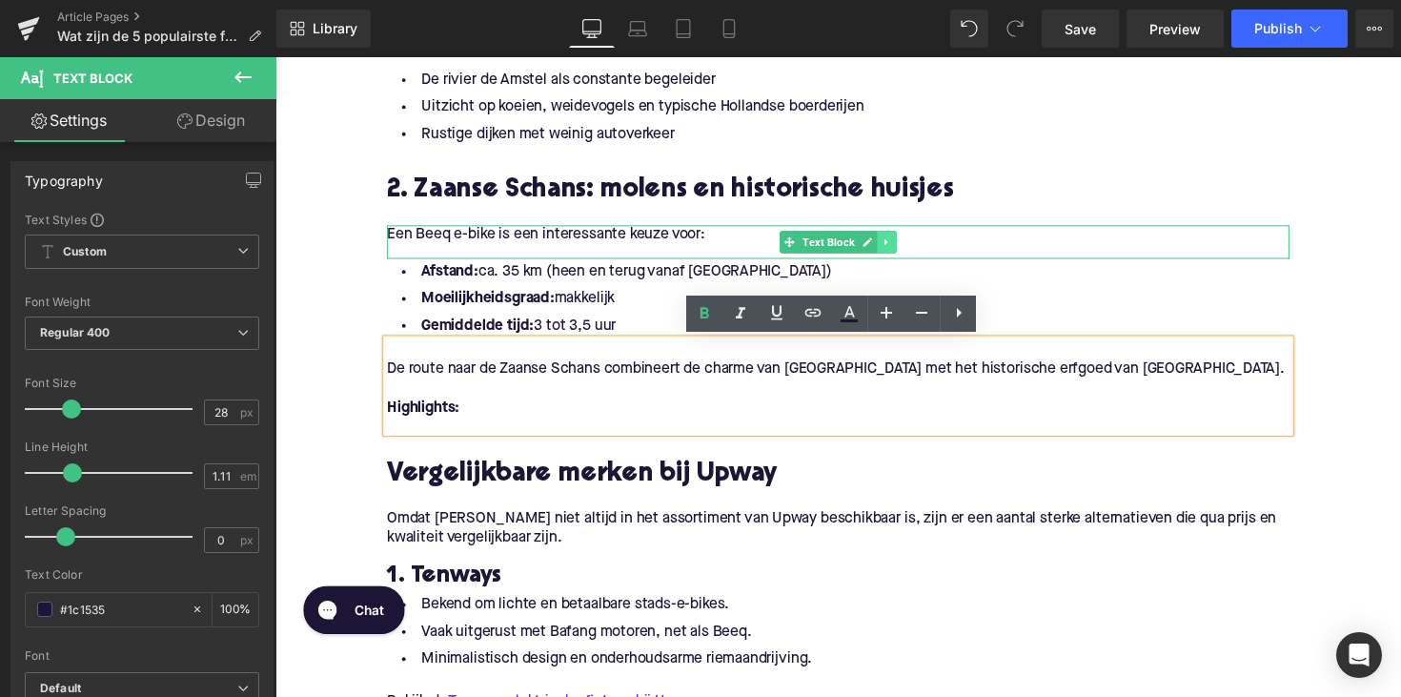
click at [899, 249] on icon at bounding box center [902, 246] width 10 height 11
click at [906, 246] on icon at bounding box center [911, 246] width 10 height 10
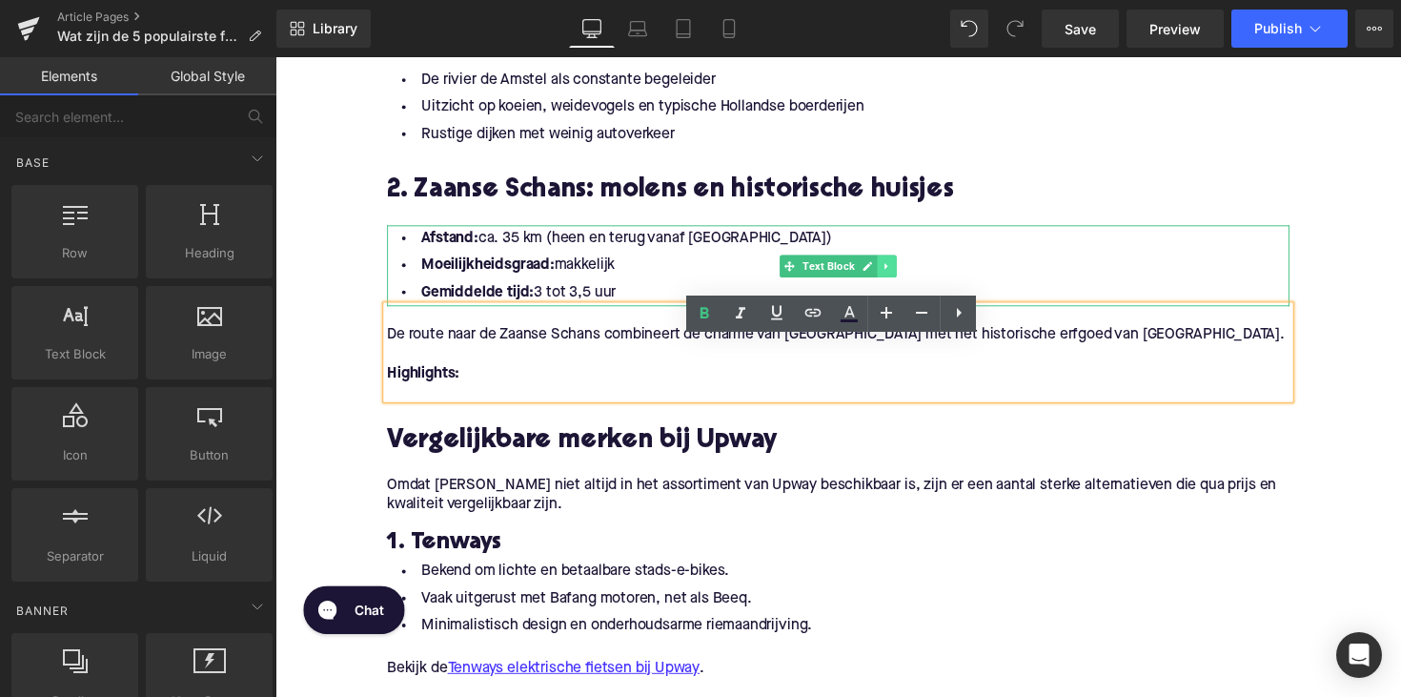
click at [902, 273] on icon at bounding box center [902, 271] width 10 height 11
click at [893, 272] on icon at bounding box center [891, 271] width 10 height 10
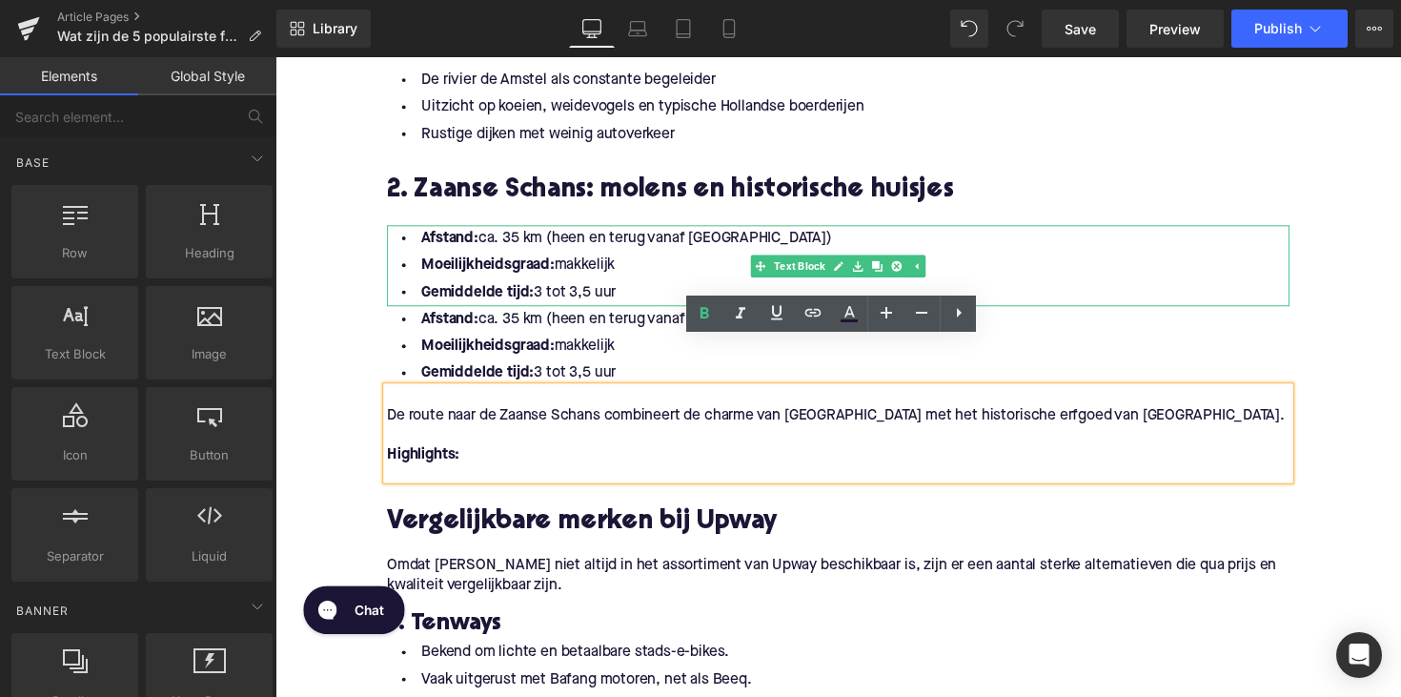
click at [707, 234] on li "Afstand: ca. 35 km (heen en terug vanaf [GEOGRAPHIC_DATA])" at bounding box center [852, 244] width 924 height 28
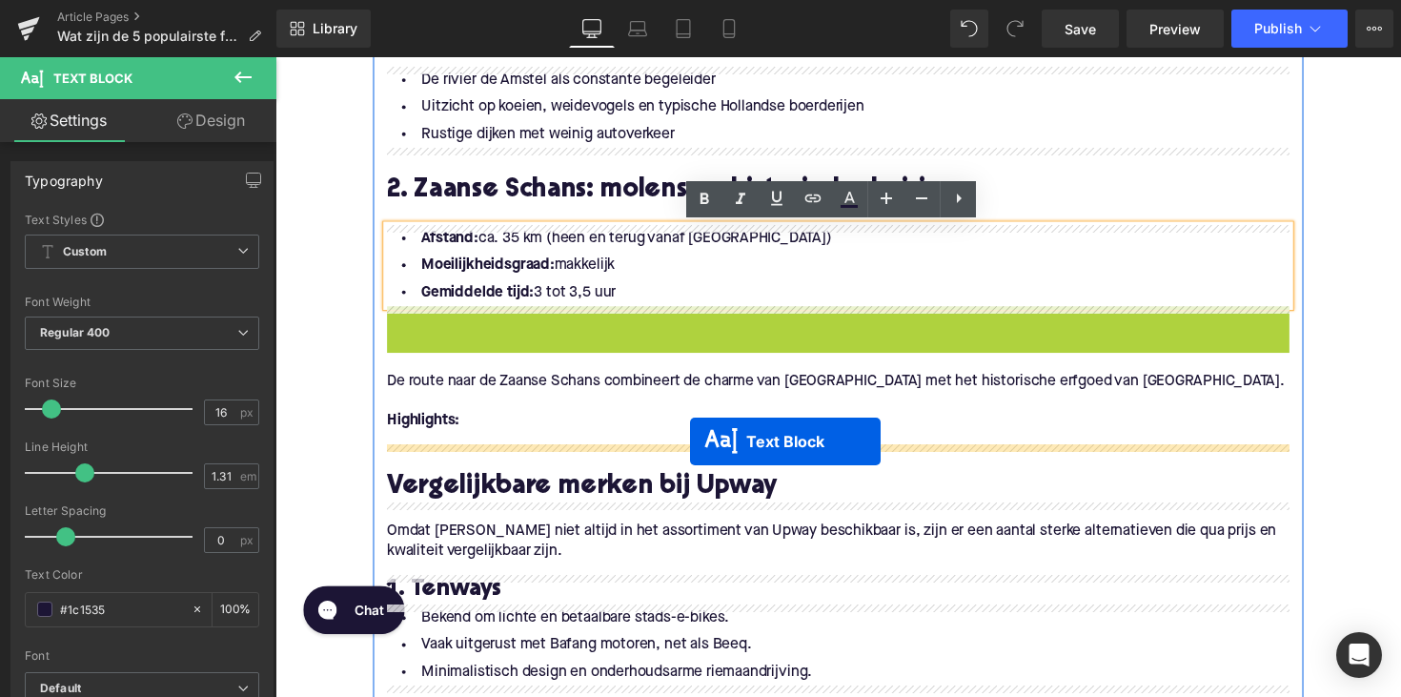
drag, startPoint x: 792, startPoint y: 352, endPoint x: 700, endPoint y: 451, distance: 134.9
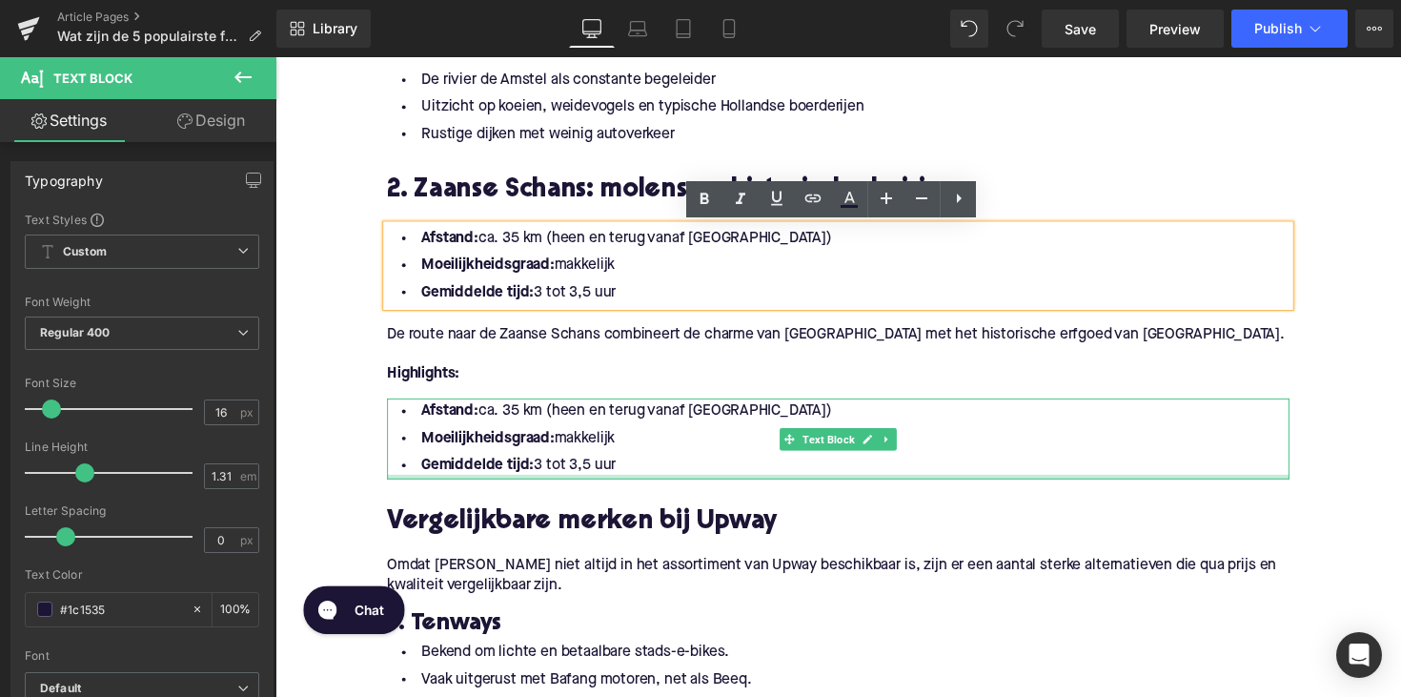
click at [650, 484] on div "Afstand: ca. 35 km (heen en terug vanaf [GEOGRAPHIC_DATA]) Moeilijkheidsgraad: …" at bounding box center [852, 448] width 924 height 83
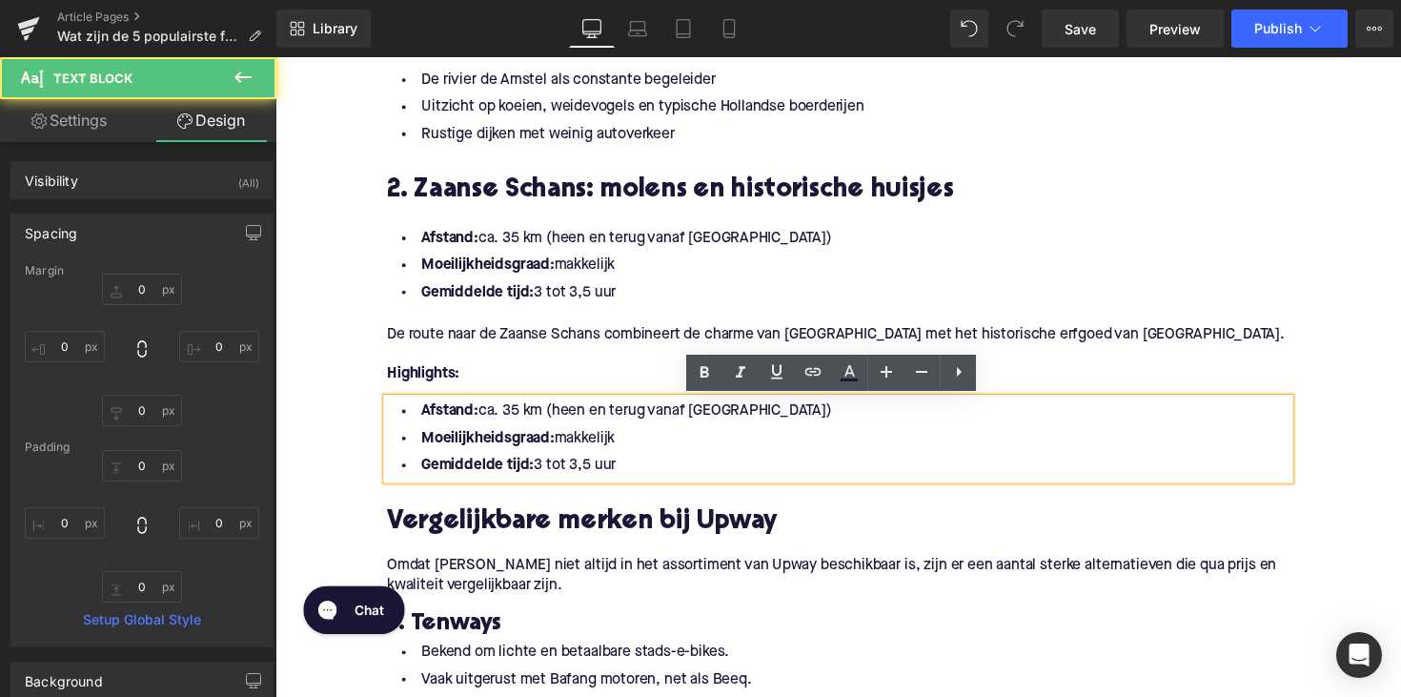
click at [632, 469] on li "Gemiddelde tijd: 3 tot 3,5 uur" at bounding box center [852, 476] width 924 height 28
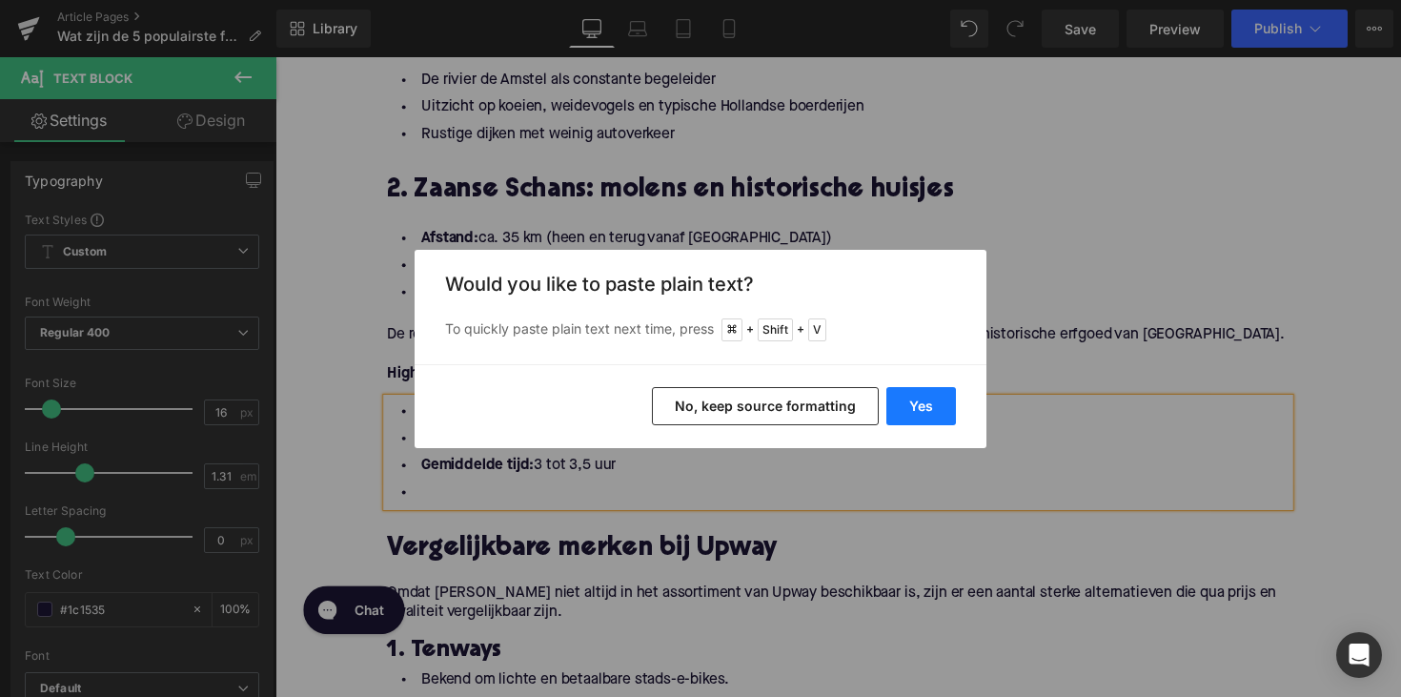
click at [910, 414] on button "Yes" at bounding box center [921, 406] width 70 height 38
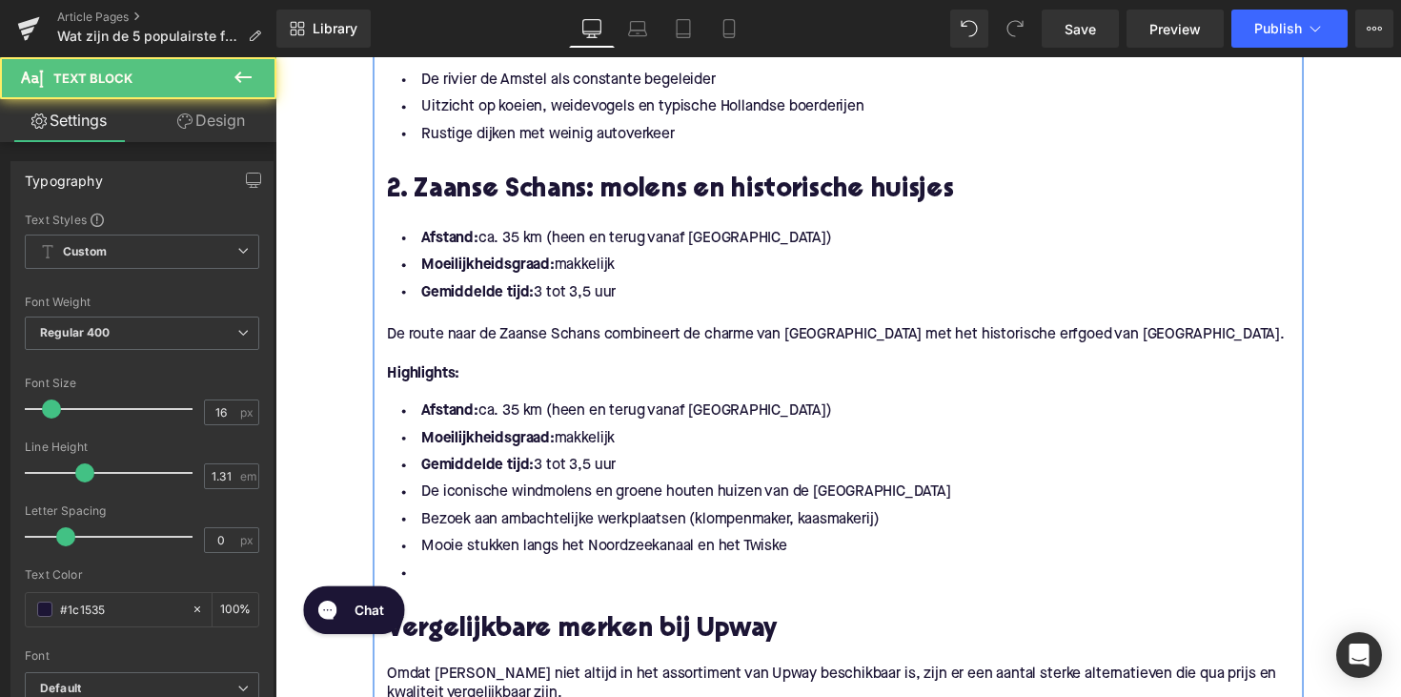
drag, startPoint x: 631, startPoint y: 478, endPoint x: 385, endPoint y: 419, distance: 252.8
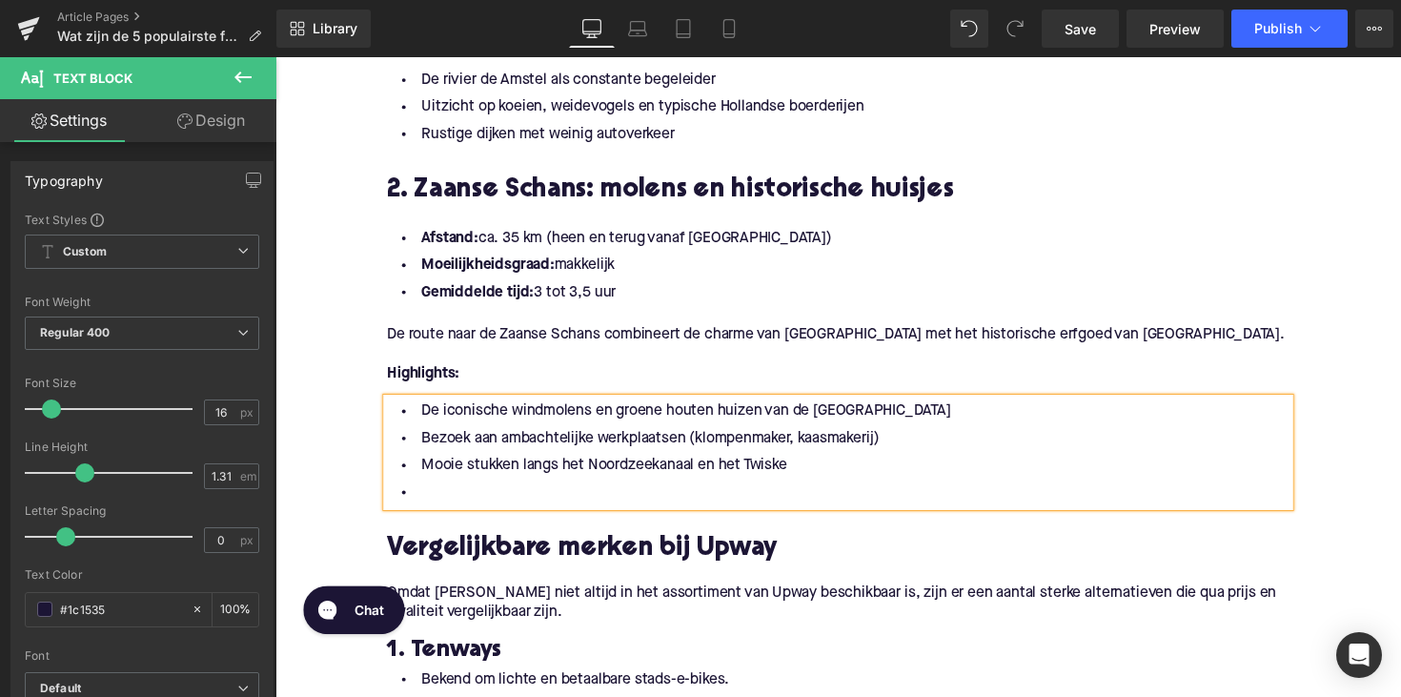
click at [441, 501] on li at bounding box center [852, 504] width 924 height 28
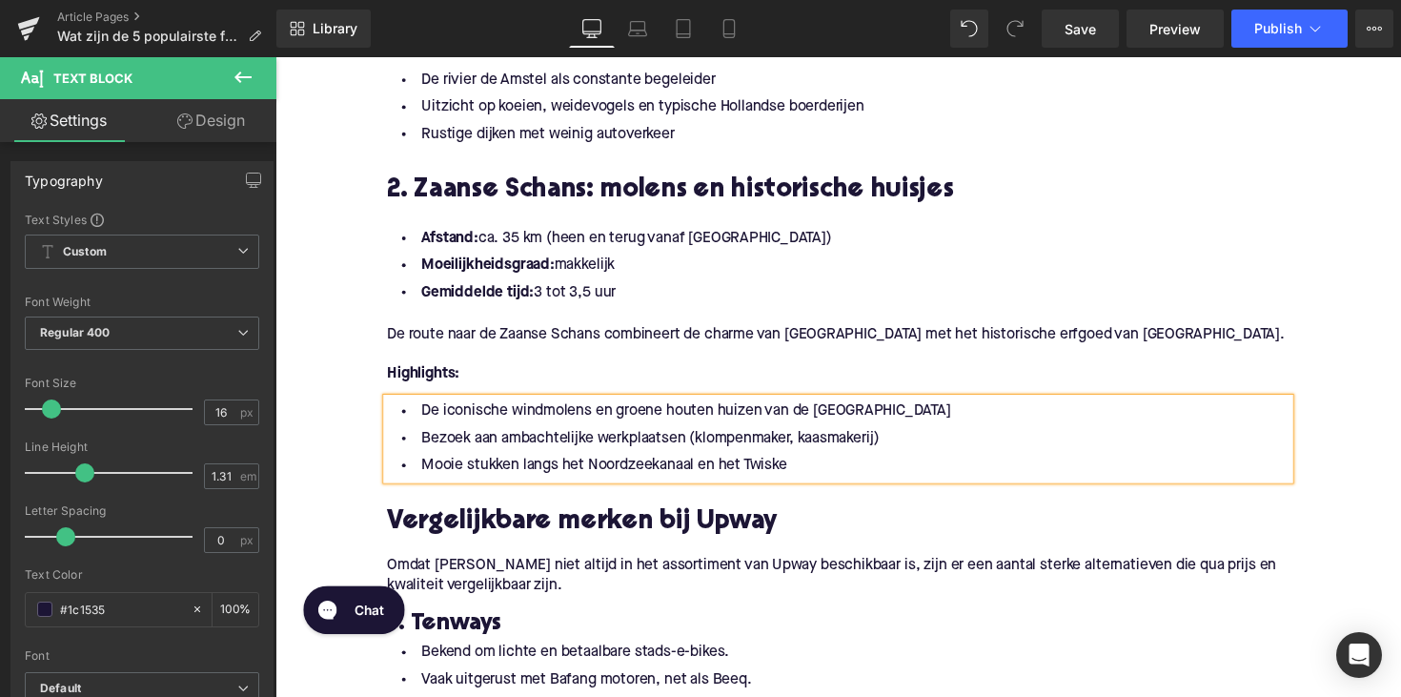
click at [622, 531] on h2 "Vergelijkbare merken bij Upway" at bounding box center [852, 534] width 924 height 30
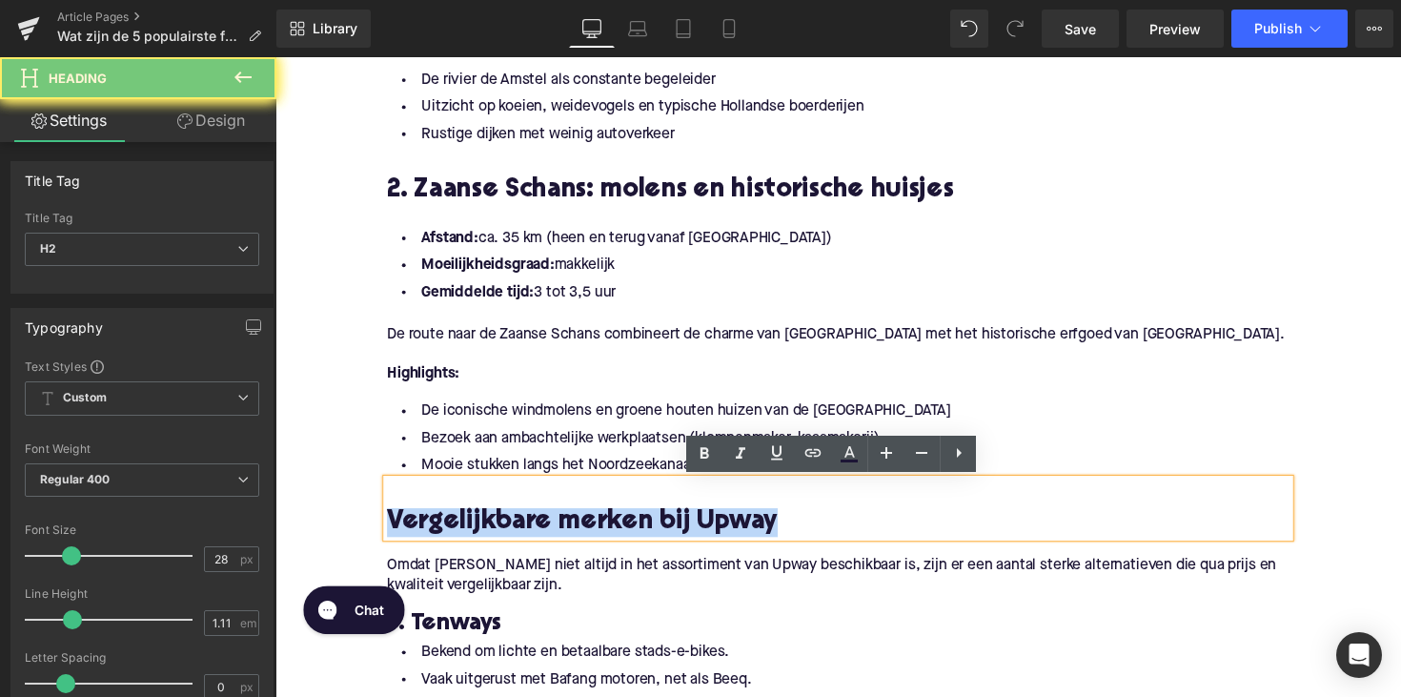
click at [622, 531] on h2 "Vergelijkbare merken bij Upway" at bounding box center [852, 534] width 924 height 30
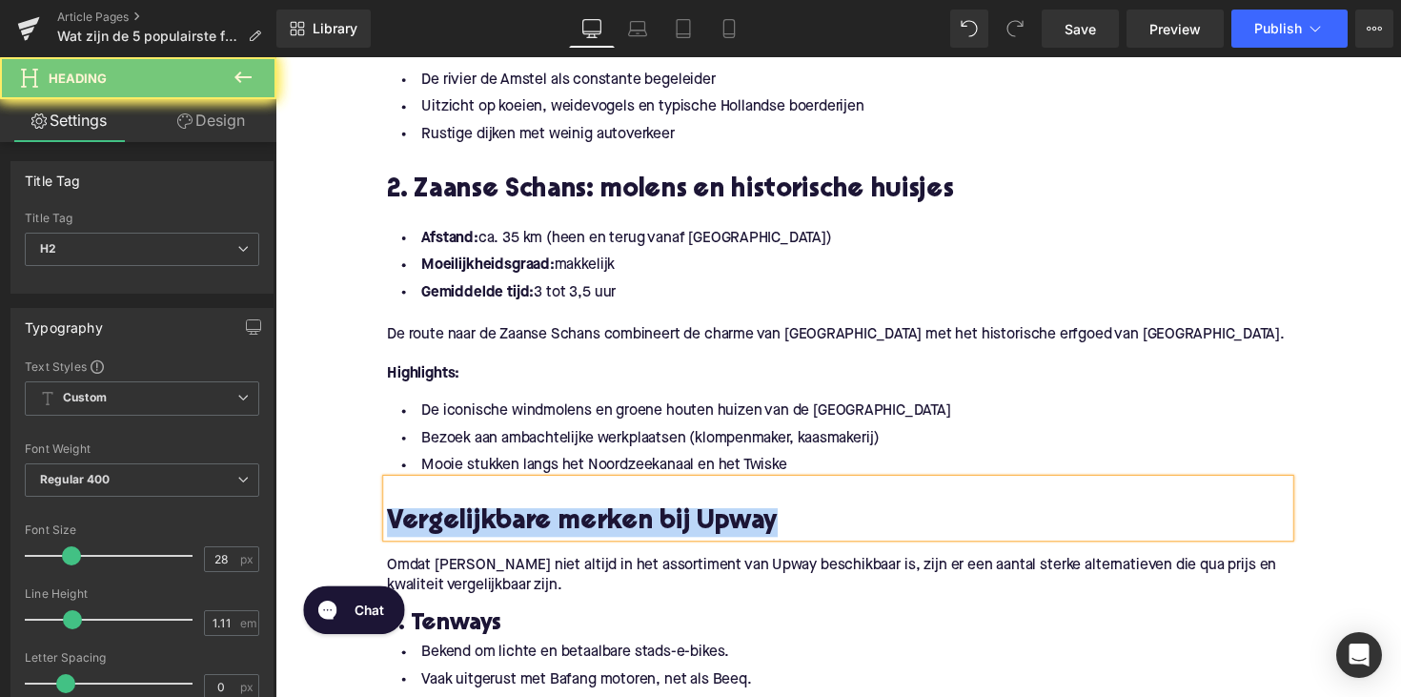
paste div
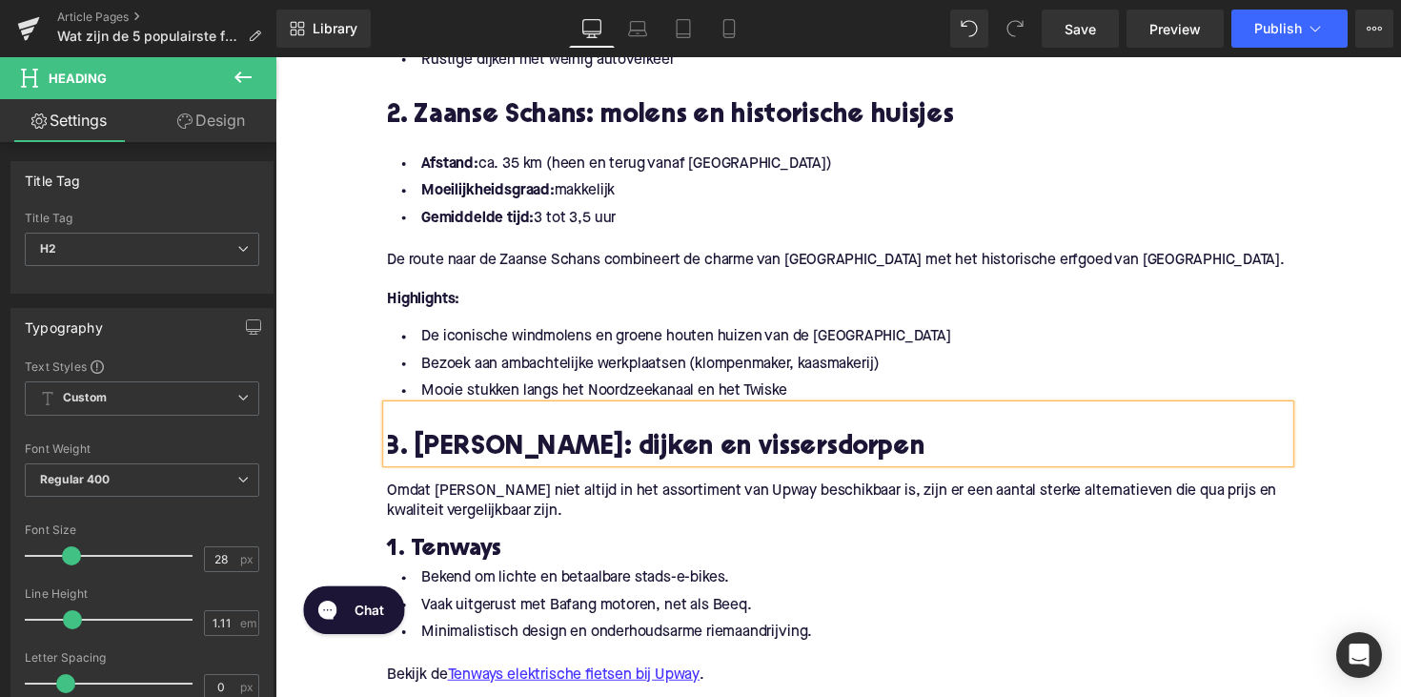
scroll to position [1398, 0]
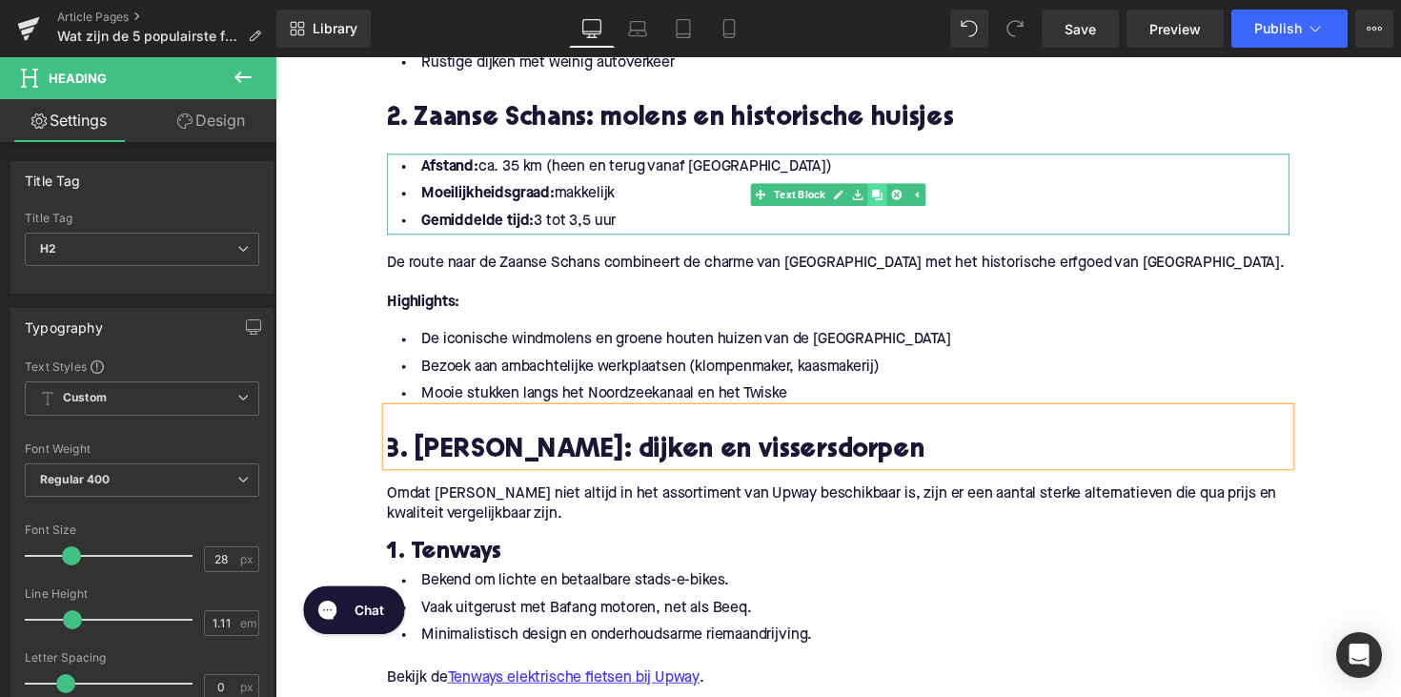
click at [889, 201] on icon at bounding box center [891, 197] width 10 height 10
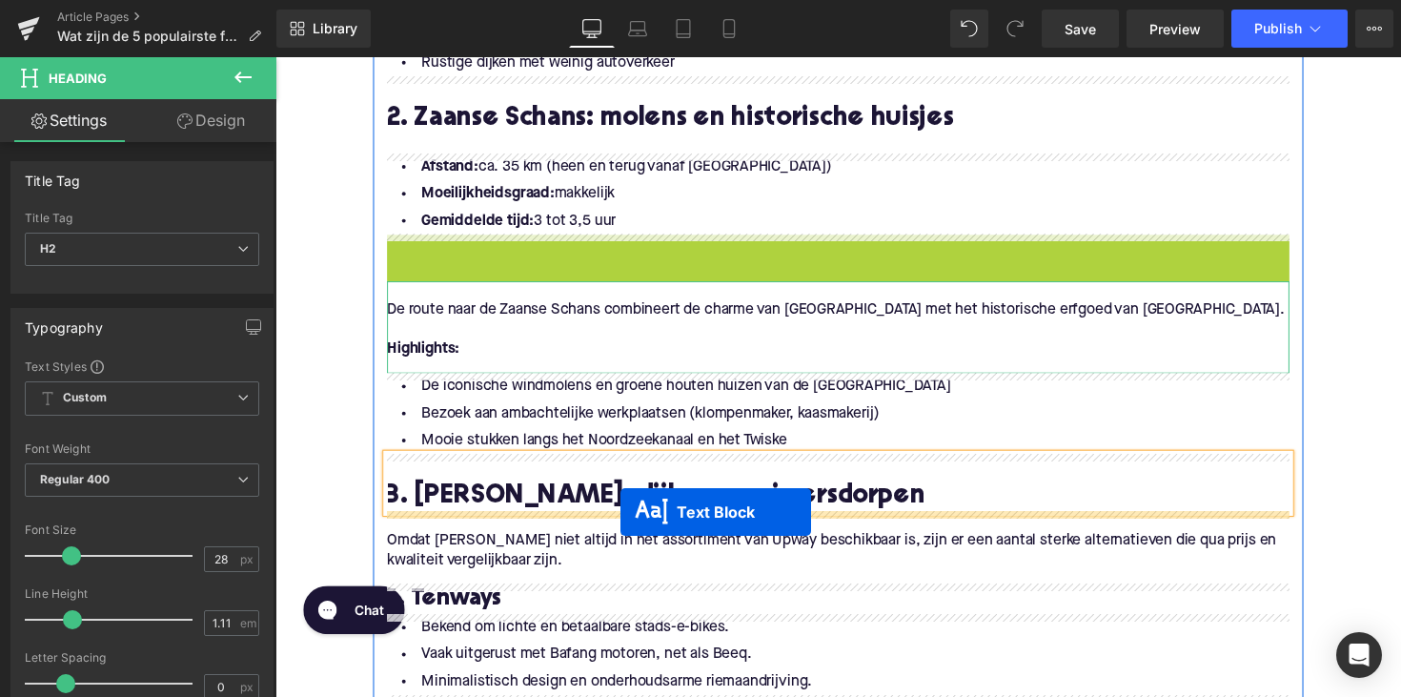
drag, startPoint x: 789, startPoint y: 273, endPoint x: 629, endPoint y: 523, distance: 296.6
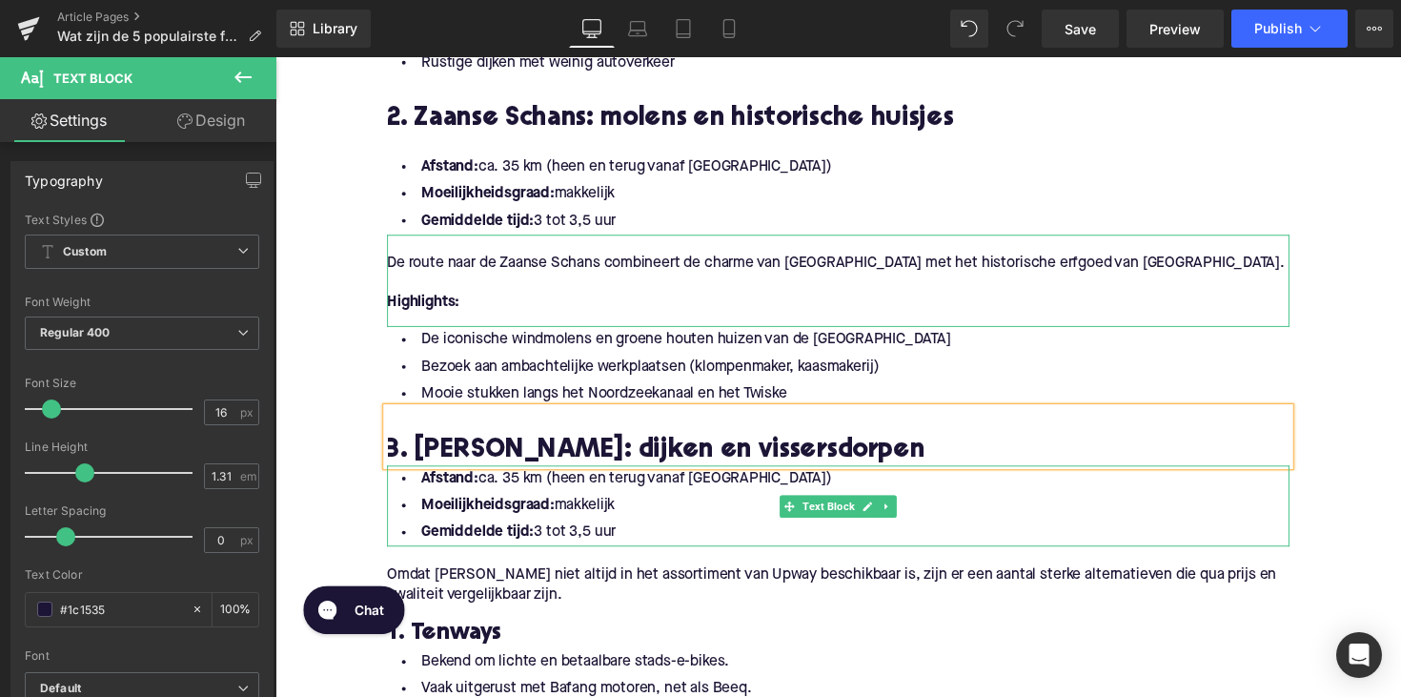
click at [622, 545] on li "Gemiddelde tijd: 3 tot 3,5 uur" at bounding box center [852, 545] width 924 height 28
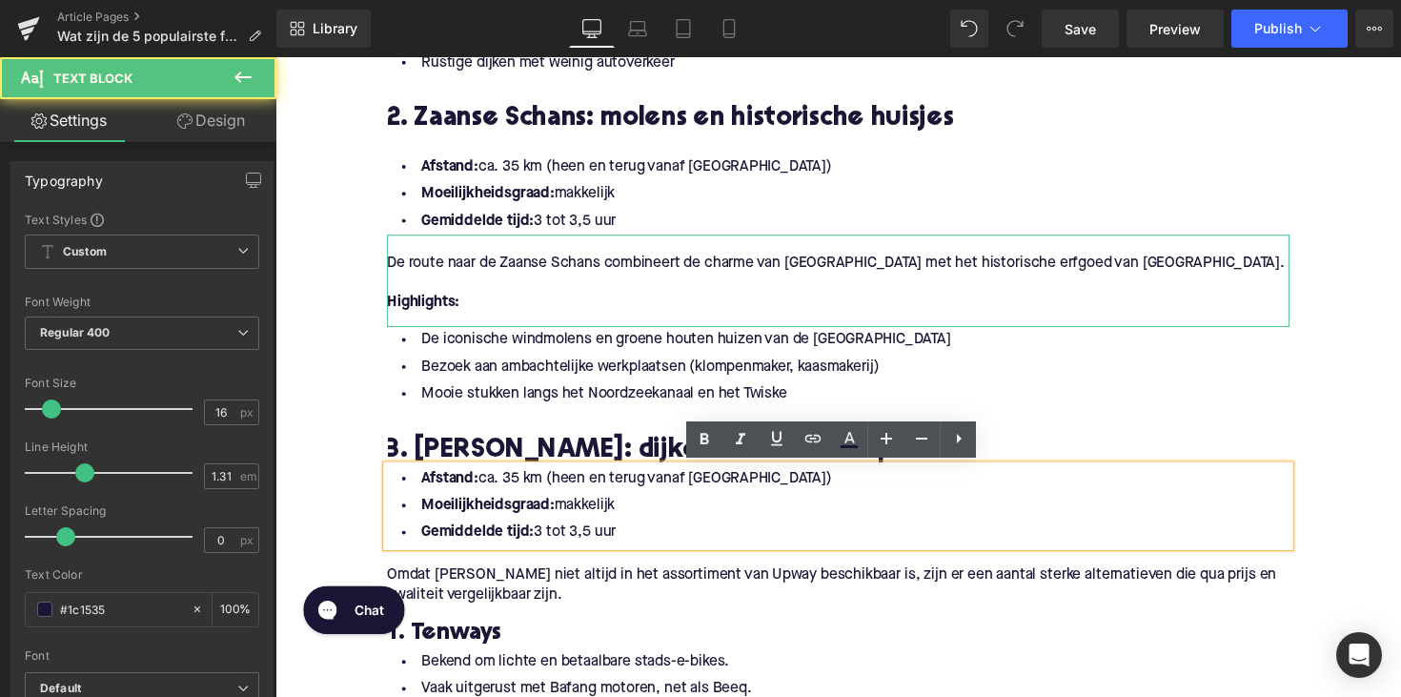
click at [622, 545] on li "Gemiddelde tijd: 3 tot 3,5 uur" at bounding box center [852, 545] width 924 height 28
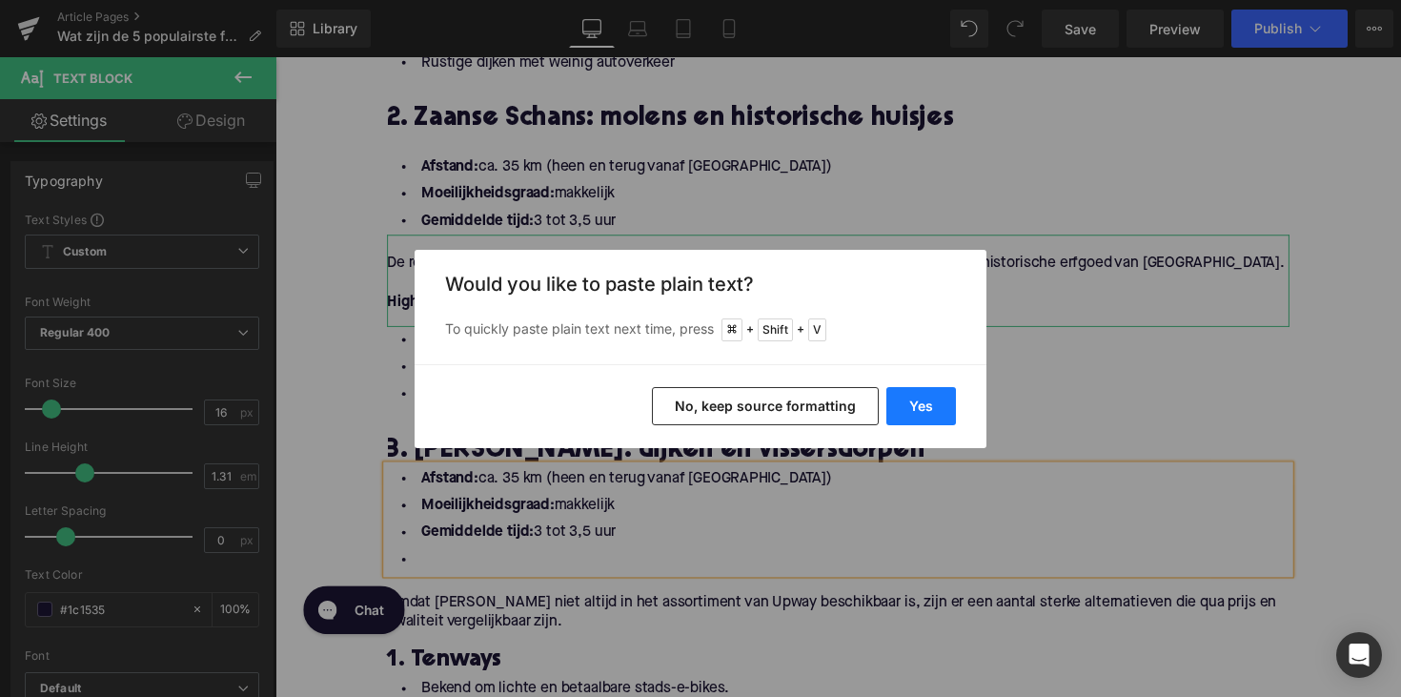
click at [911, 398] on button "Yes" at bounding box center [921, 406] width 70 height 38
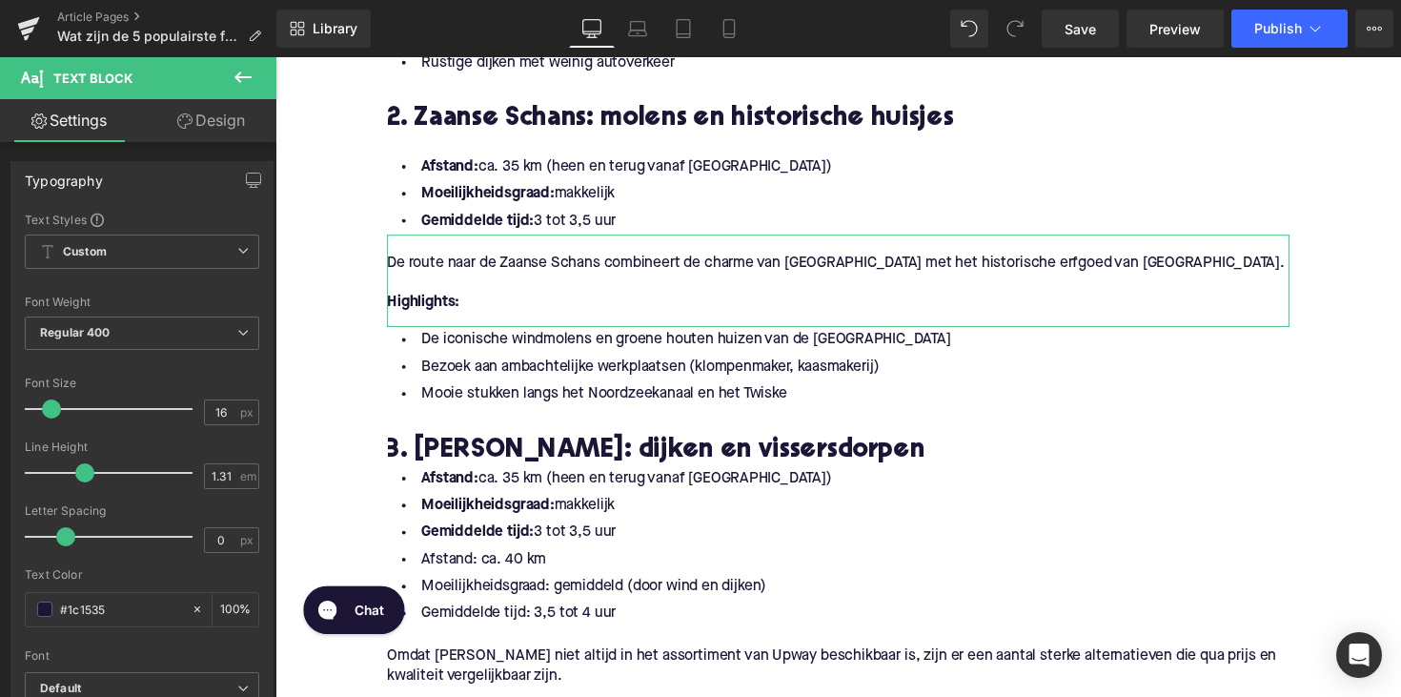
scroll to position [1441, 0]
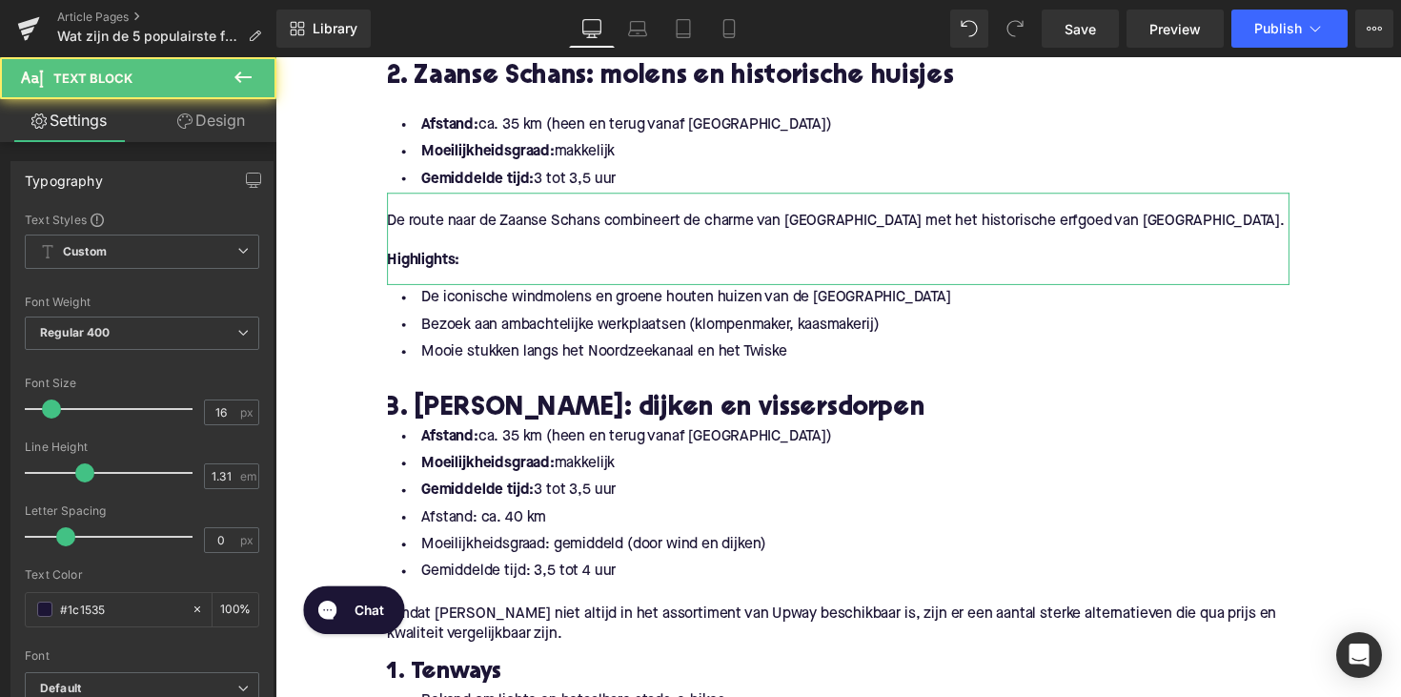
drag, startPoint x: 632, startPoint y: 504, endPoint x: 340, endPoint y: 417, distance: 304.2
click at [340, 417] on div "Home / Wat zijn de 5 populairste fietsroutes rond [GEOGRAPHIC_DATA]? Breadcrumb…" at bounding box center [851, 563] width 1153 height 3572
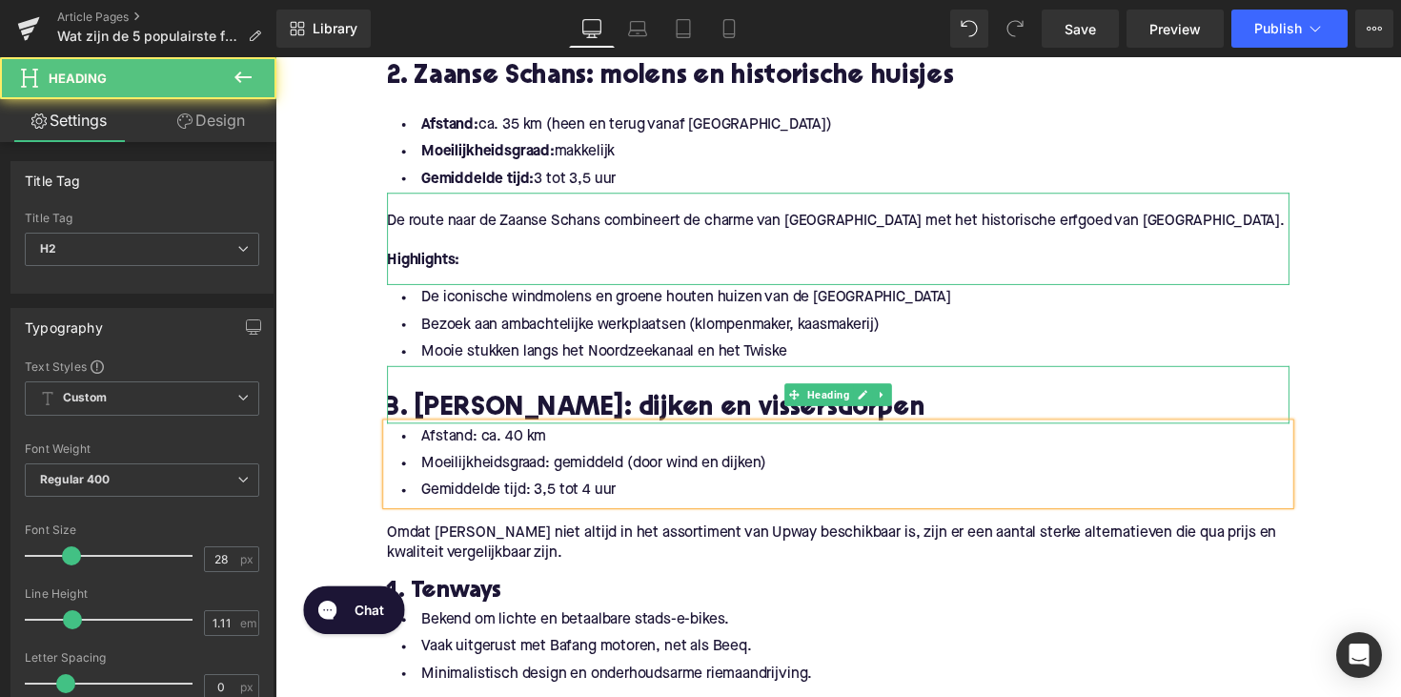
click at [920, 408] on h2 "3. [PERSON_NAME]: dijken en vissersdorpen" at bounding box center [852, 418] width 924 height 30
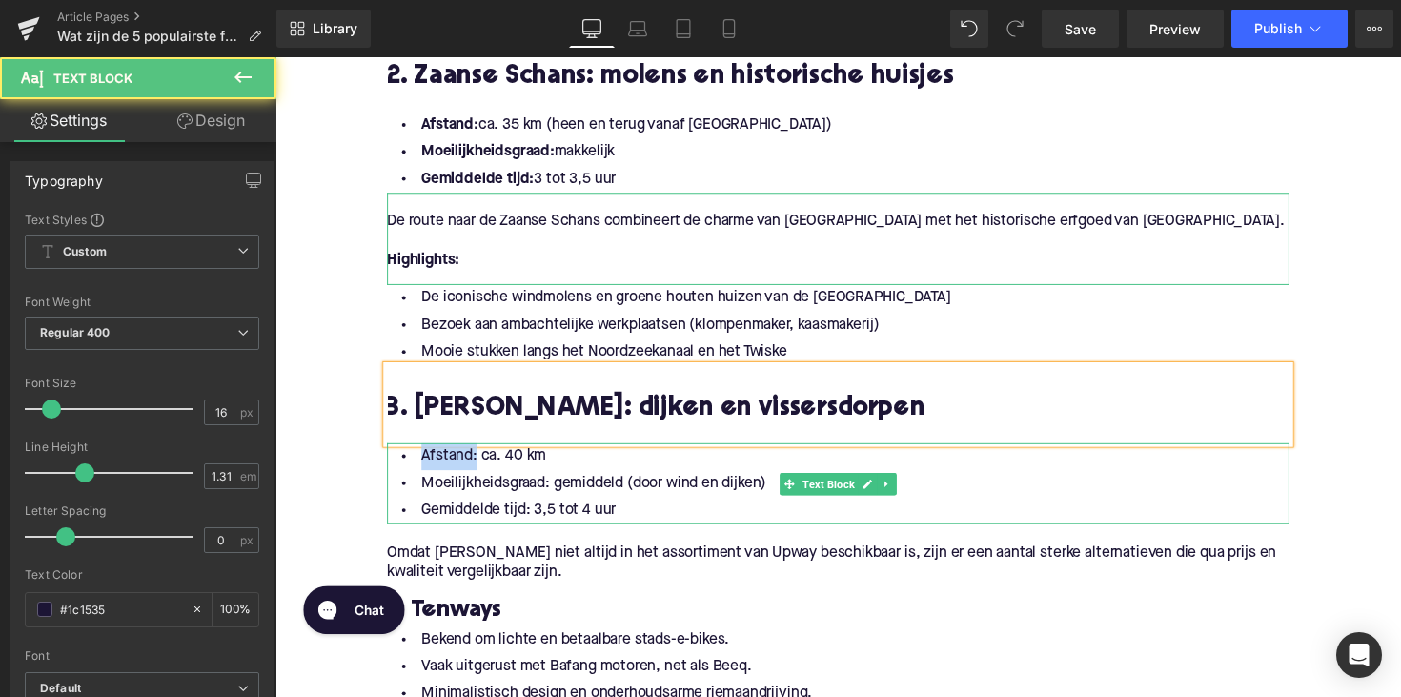
drag, startPoint x: 472, startPoint y: 469, endPoint x: 401, endPoint y: 469, distance: 70.5
click at [401, 469] on li "Afstand: ca. 40 km" at bounding box center [852, 467] width 924 height 28
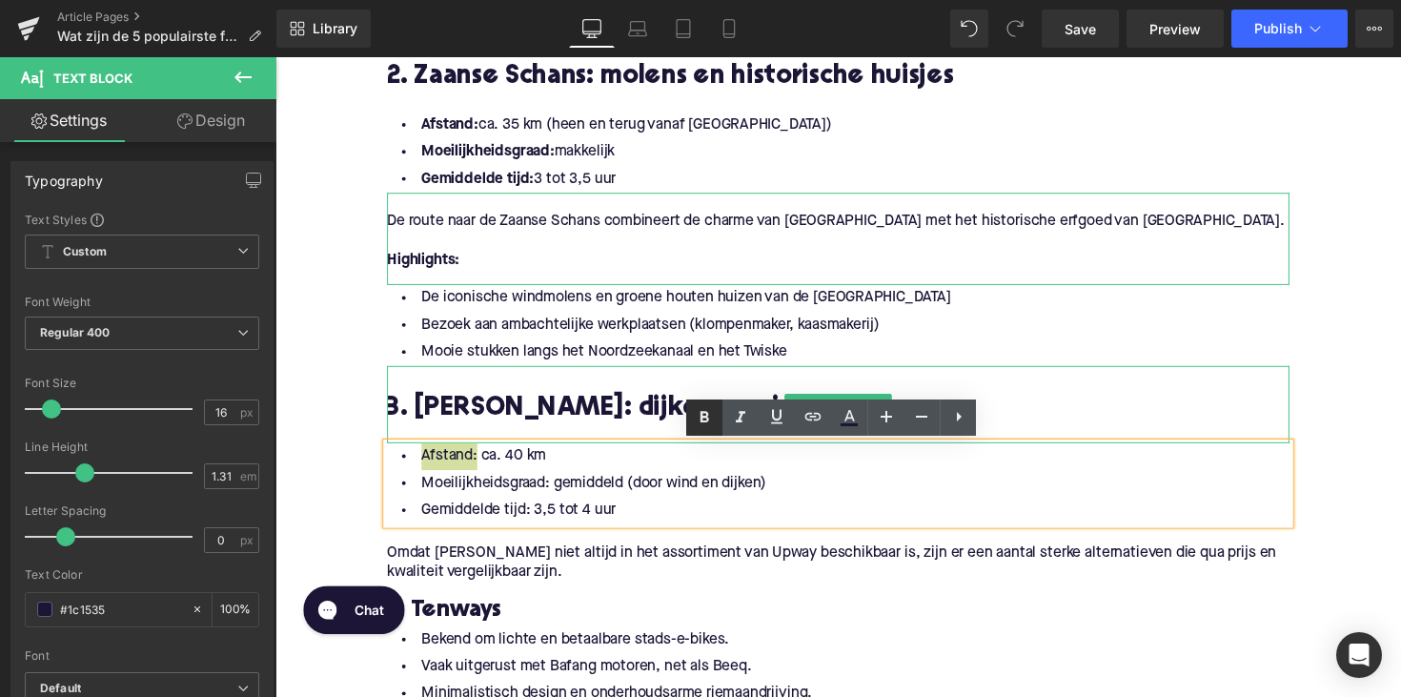
click at [707, 416] on icon at bounding box center [704, 416] width 9 height 11
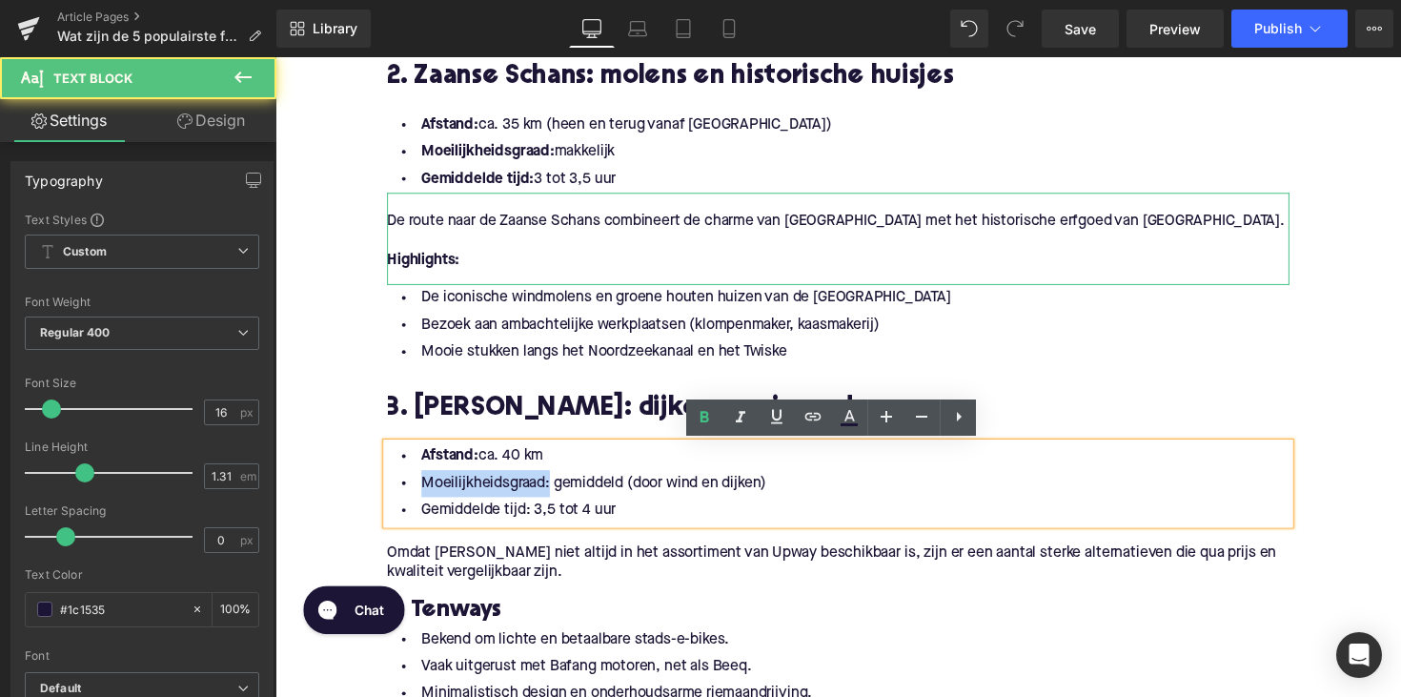
drag, startPoint x: 549, startPoint y: 495, endPoint x: 384, endPoint y: 491, distance: 164.9
click at [390, 491] on div "Afstand: ca. 40 km Moeilijkheidsgraad: gemiddeld (door wind en dijken) Gemiddel…" at bounding box center [852, 494] width 924 height 83
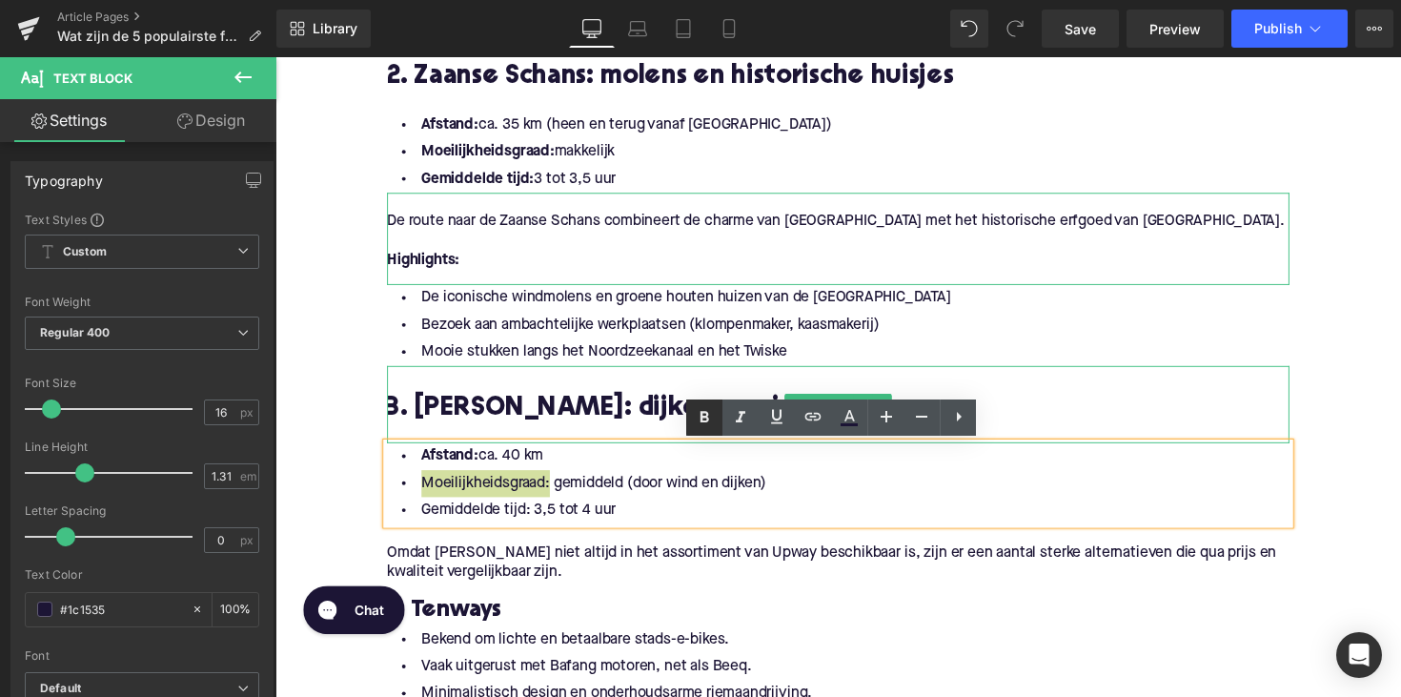
click at [704, 413] on icon at bounding box center [704, 417] width 23 height 23
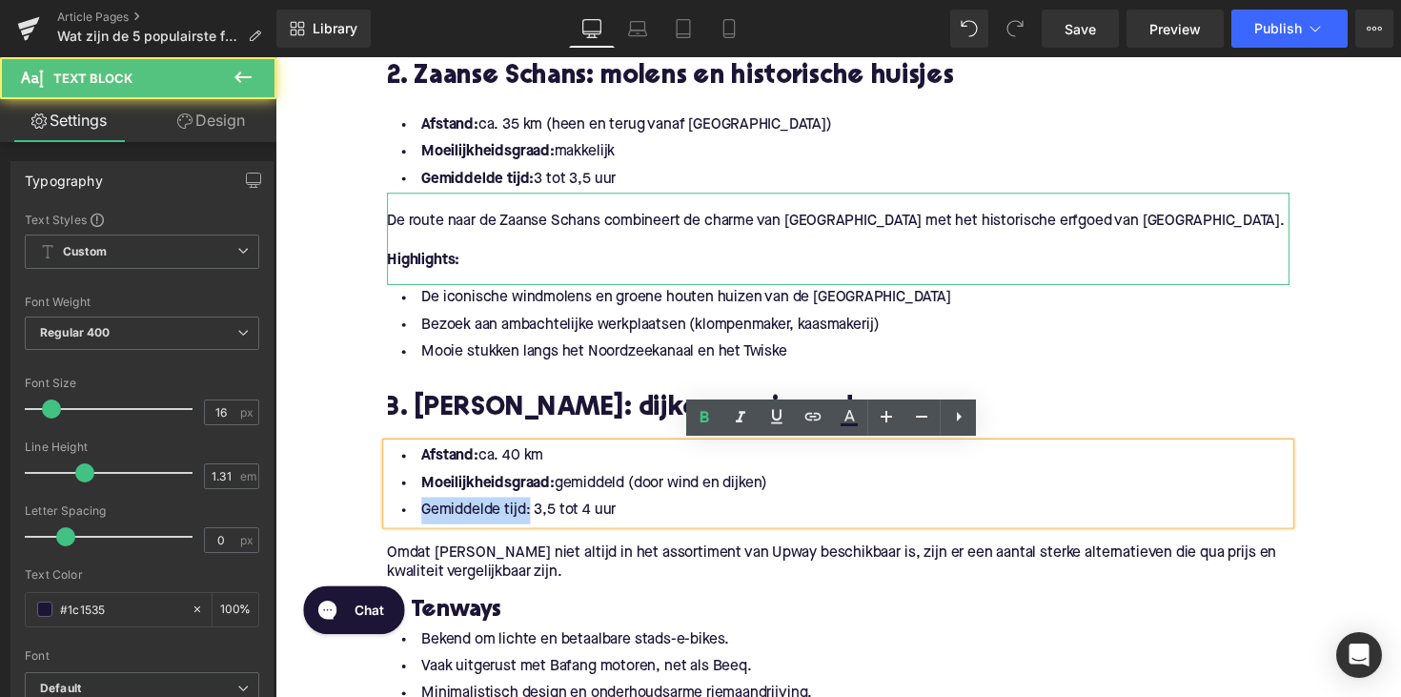
drag, startPoint x: 528, startPoint y: 527, endPoint x: 362, endPoint y: 526, distance: 165.8
click at [362, 526] on div "Home / Wat zijn de 5 populairste fietsroutes rond [GEOGRAPHIC_DATA]? Breadcrumb…" at bounding box center [851, 531] width 1153 height 3509
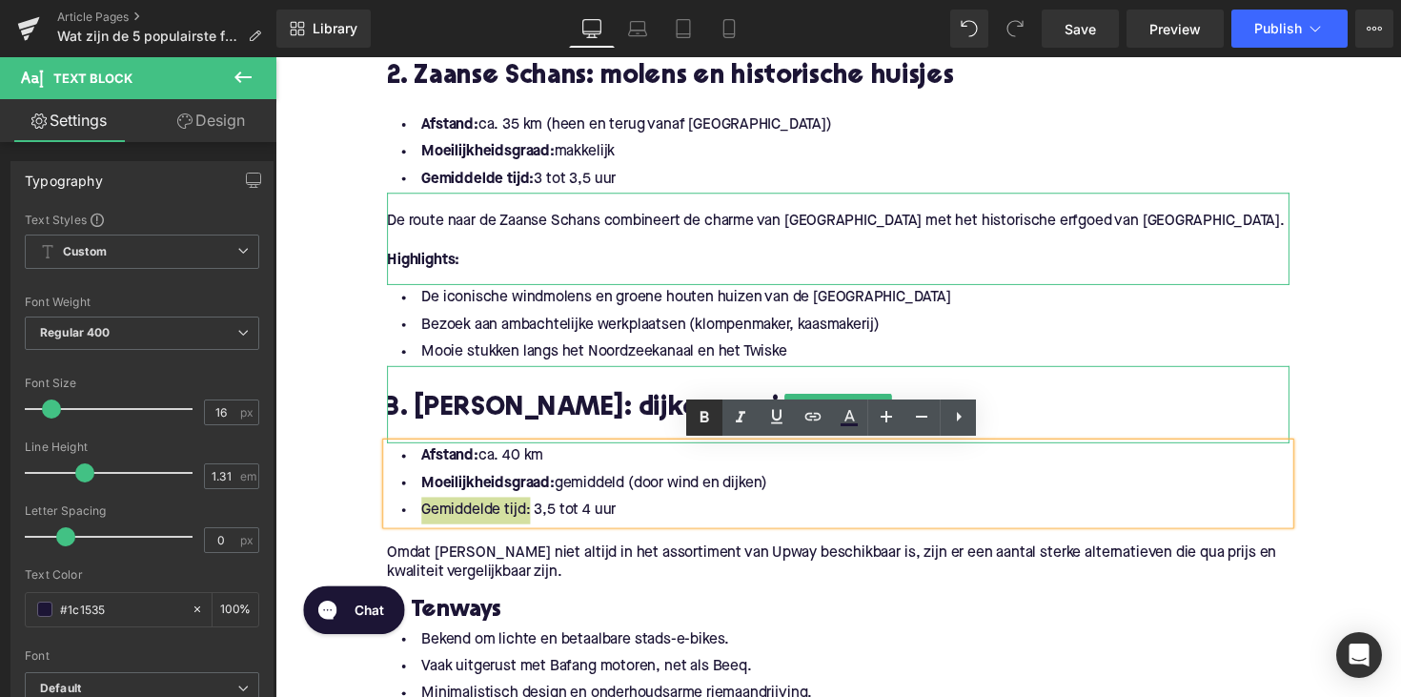
click at [706, 414] on icon at bounding box center [704, 417] width 23 height 23
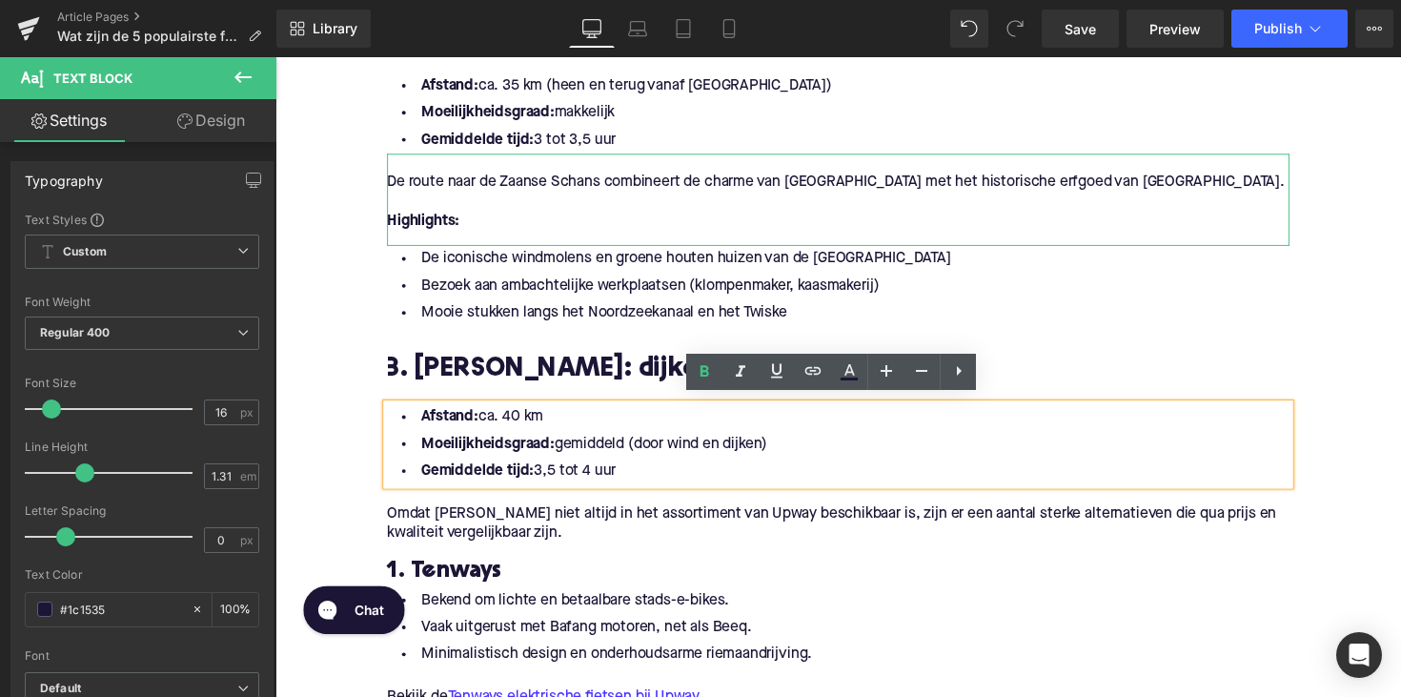
scroll to position [1488, 0]
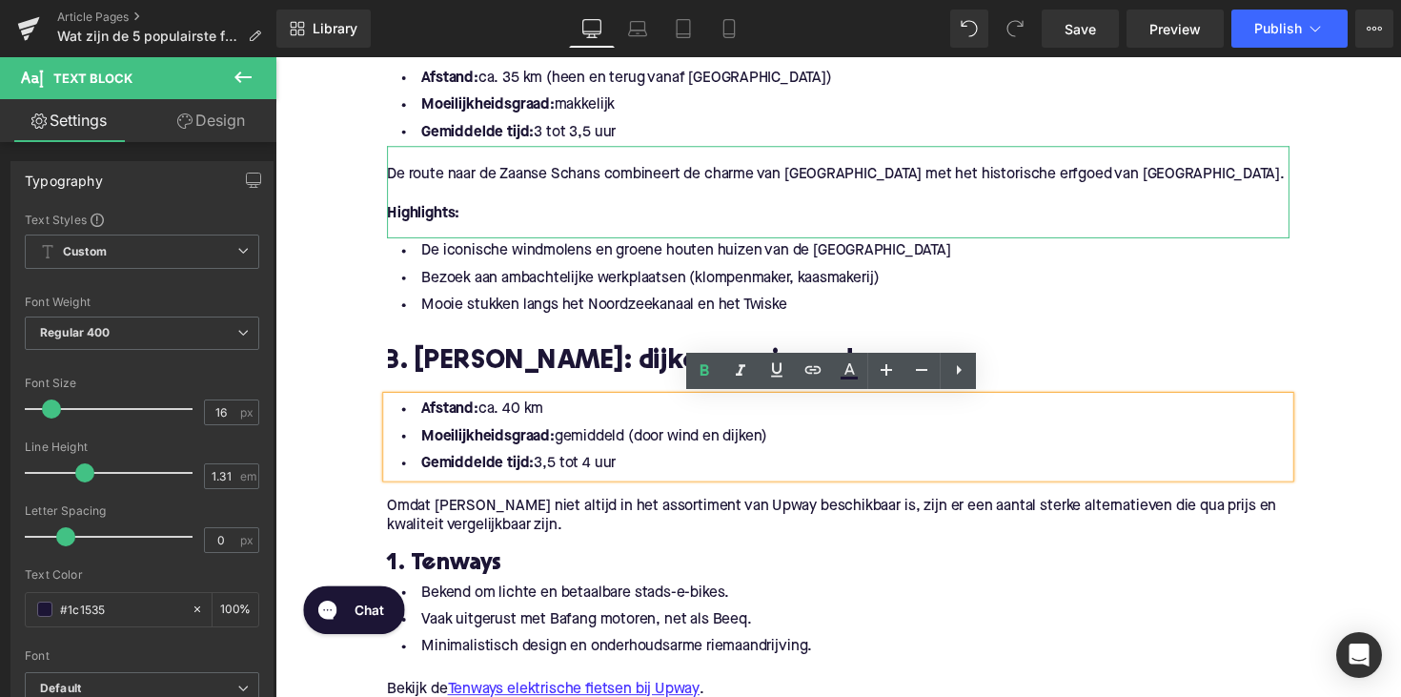
click at [535, 514] on p "Omdat [PERSON_NAME] niet altijd in het assortiment van Upway beschikbaar is, zi…" at bounding box center [852, 528] width 924 height 40
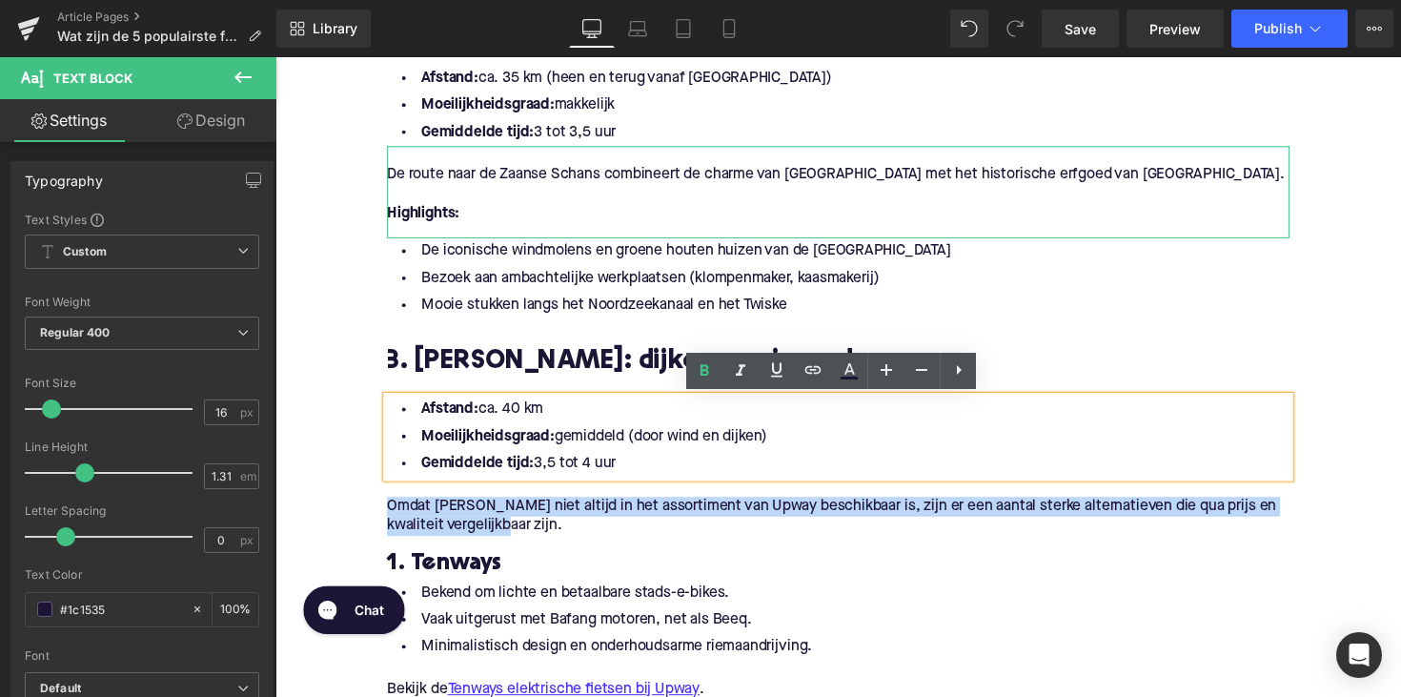
click at [535, 514] on p "Omdat [PERSON_NAME] niet altijd in het assortiment van Upway beschikbaar is, zi…" at bounding box center [852, 528] width 924 height 40
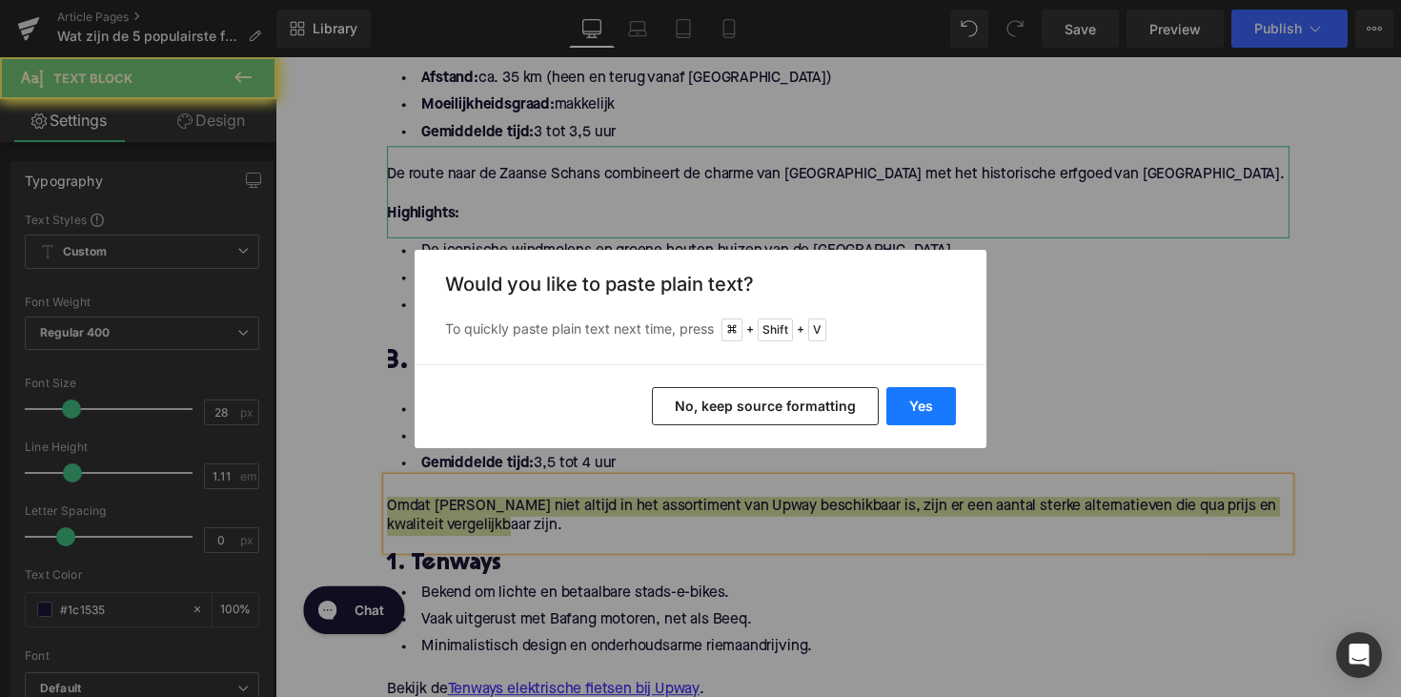
click at [925, 397] on button "Yes" at bounding box center [921, 406] width 70 height 38
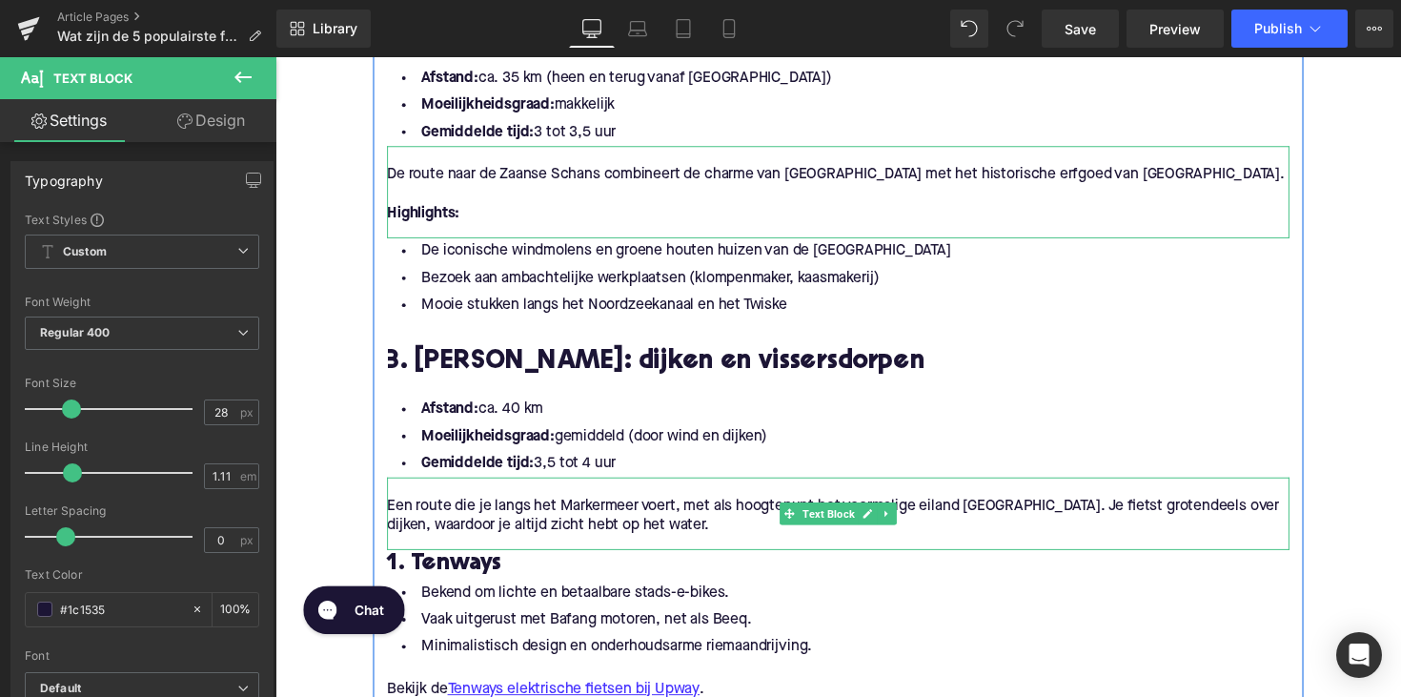
click at [700, 540] on p "Een route die je langs het Markermeer voert, met als hoogtepunt het voormalige …" at bounding box center [852, 528] width 924 height 40
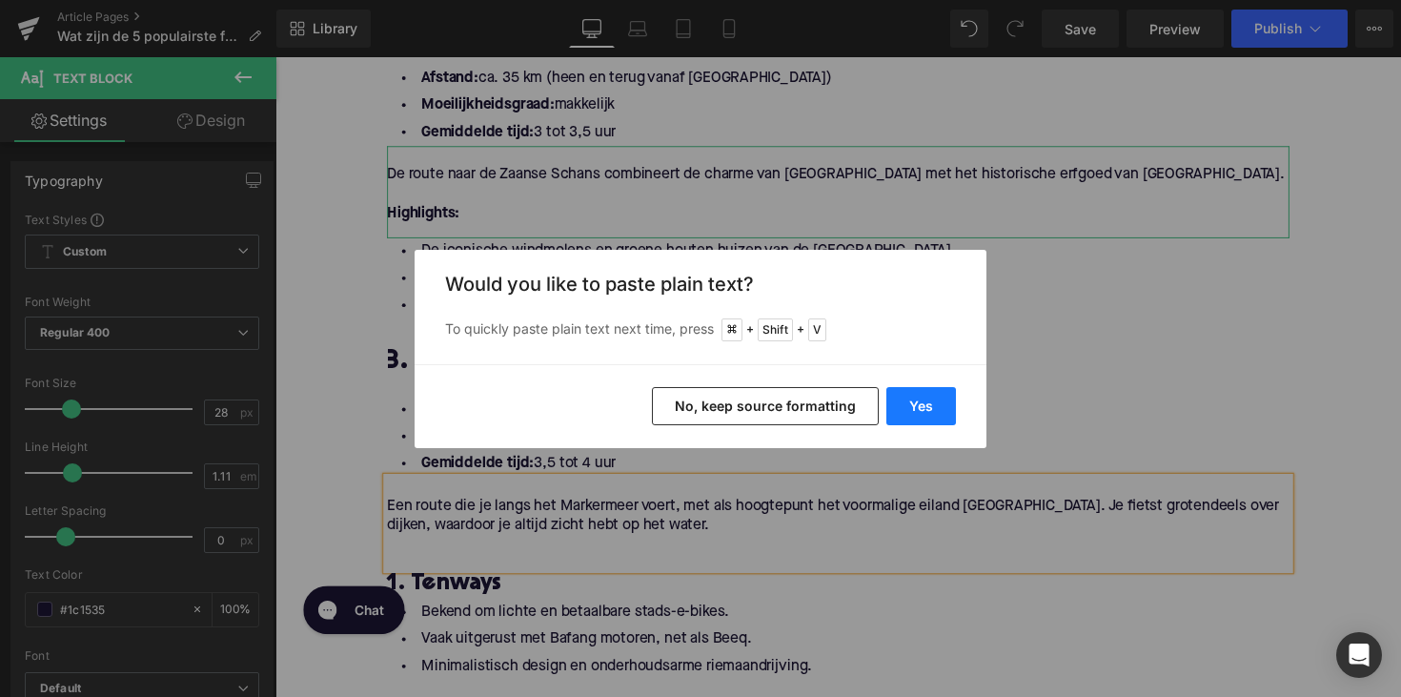
click at [907, 402] on button "Yes" at bounding box center [921, 406] width 70 height 38
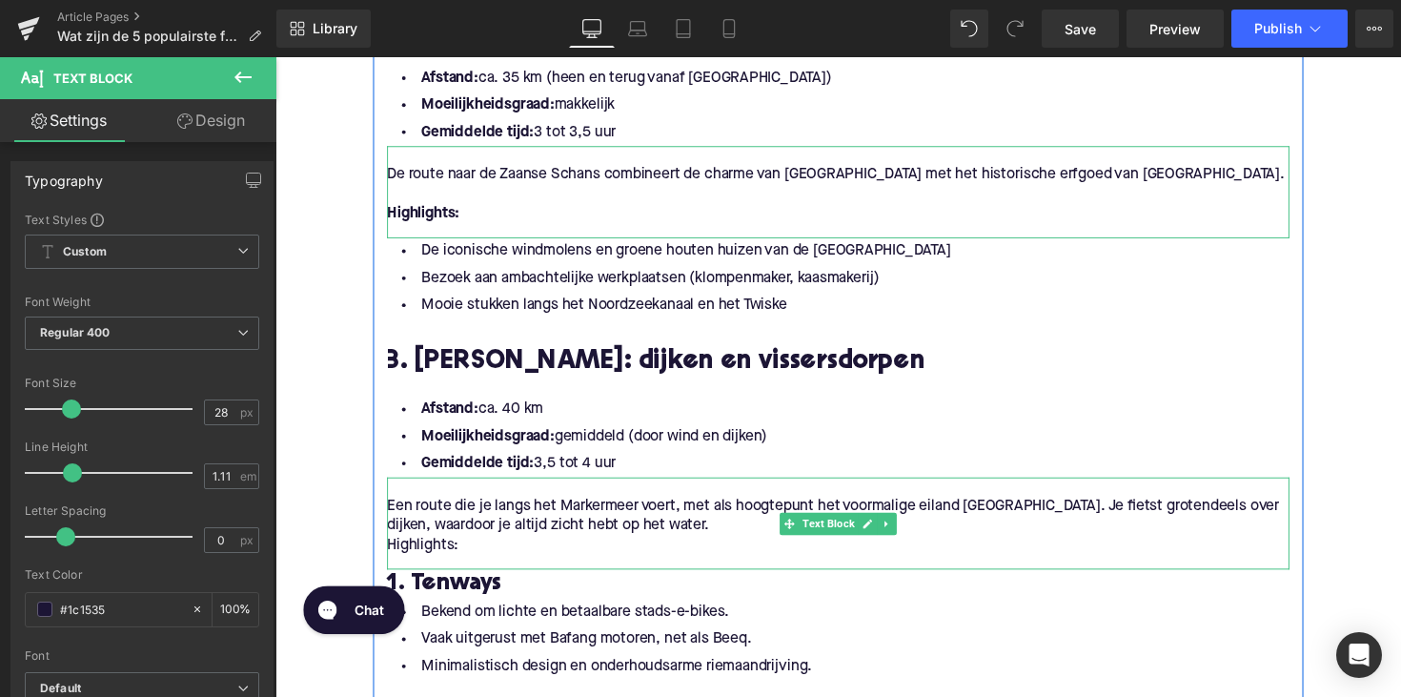
click at [390, 559] on div at bounding box center [392, 535] width 5 height 94
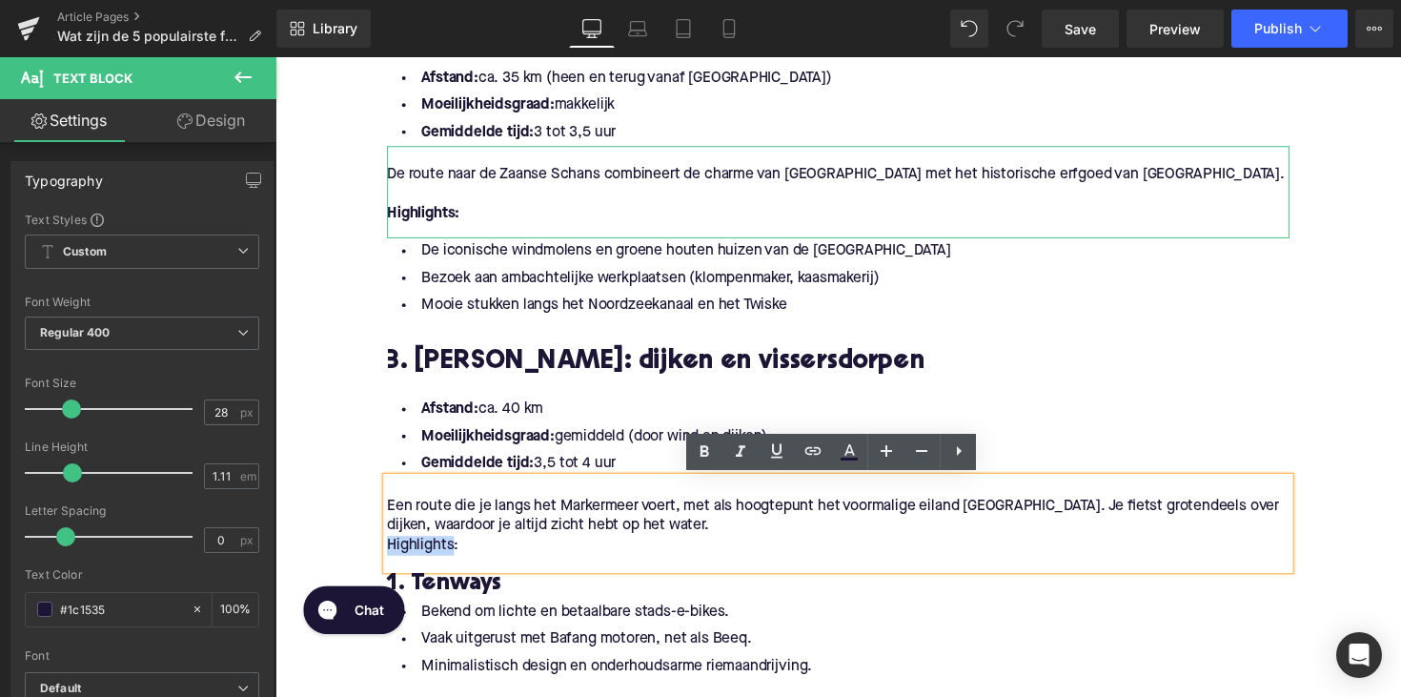
click at [390, 559] on p "Highlights:" at bounding box center [852, 558] width 924 height 20
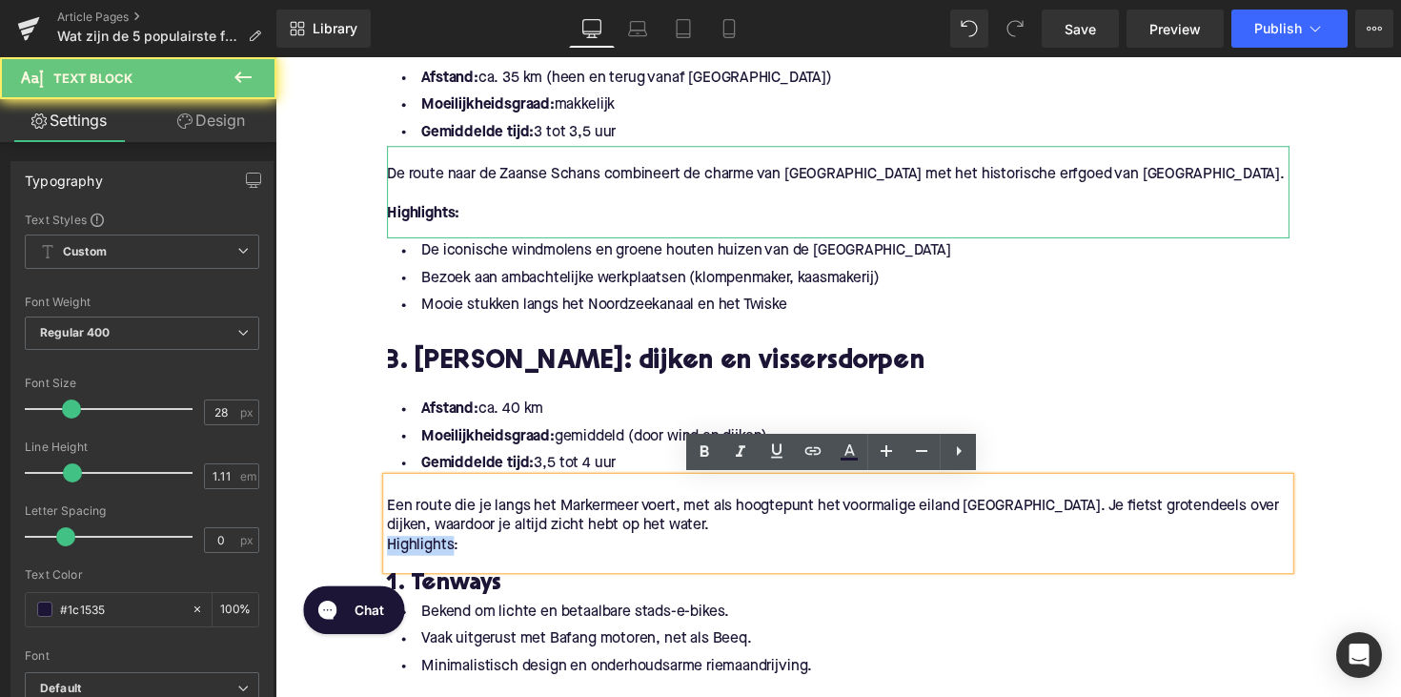
click at [390, 559] on p "Highlights:" at bounding box center [852, 558] width 924 height 20
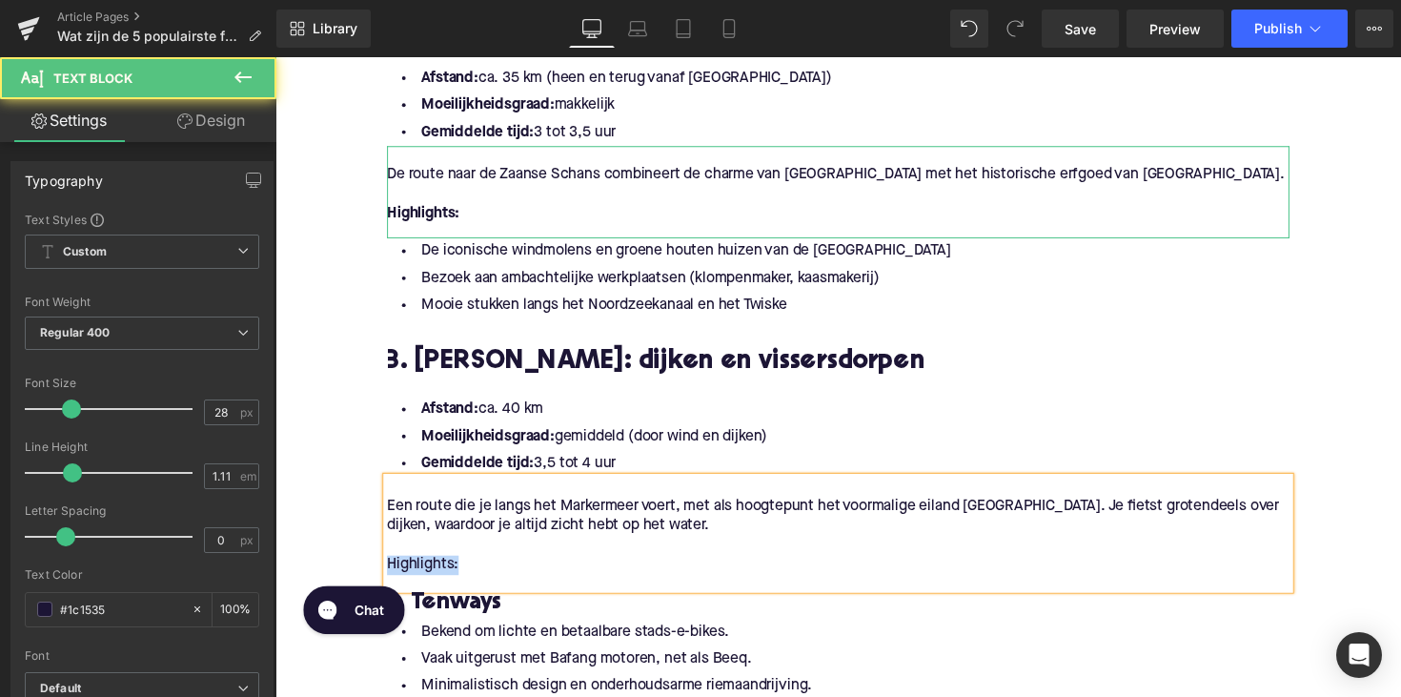
drag, startPoint x: 482, startPoint y: 582, endPoint x: 342, endPoint y: 579, distance: 140.1
click at [342, 579] on div "Home / Wat zijn de 5 populairste fietsroutes rond [GEOGRAPHIC_DATA]? Breadcrumb…" at bounding box center [851, 504] width 1153 height 3549
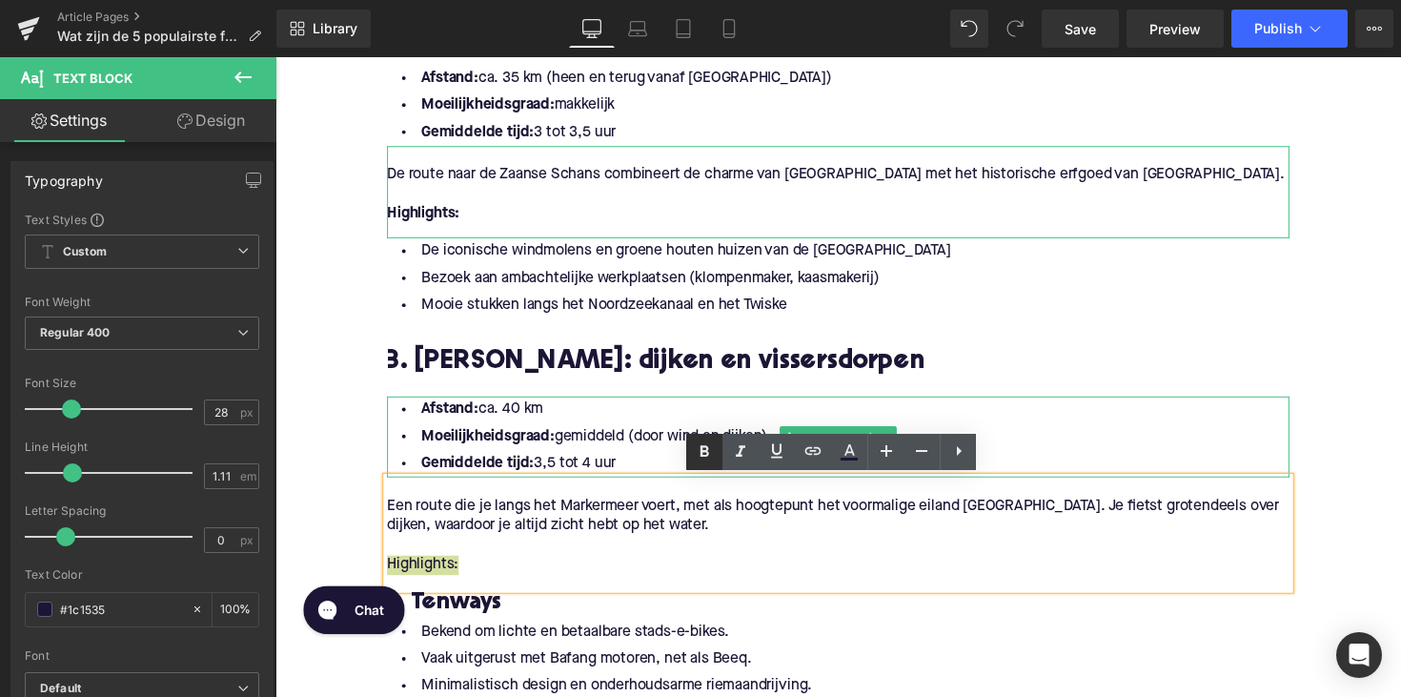
click at [694, 467] on link at bounding box center [704, 452] width 36 height 36
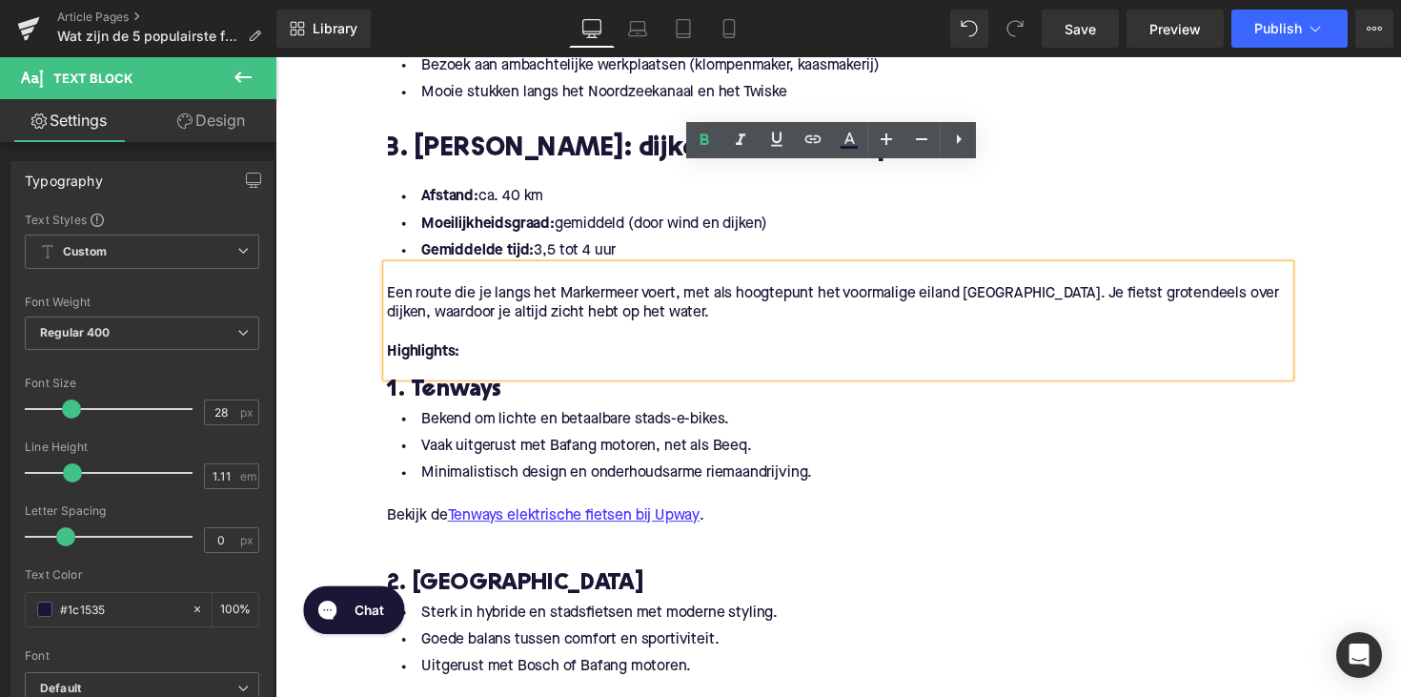
scroll to position [1693, 0]
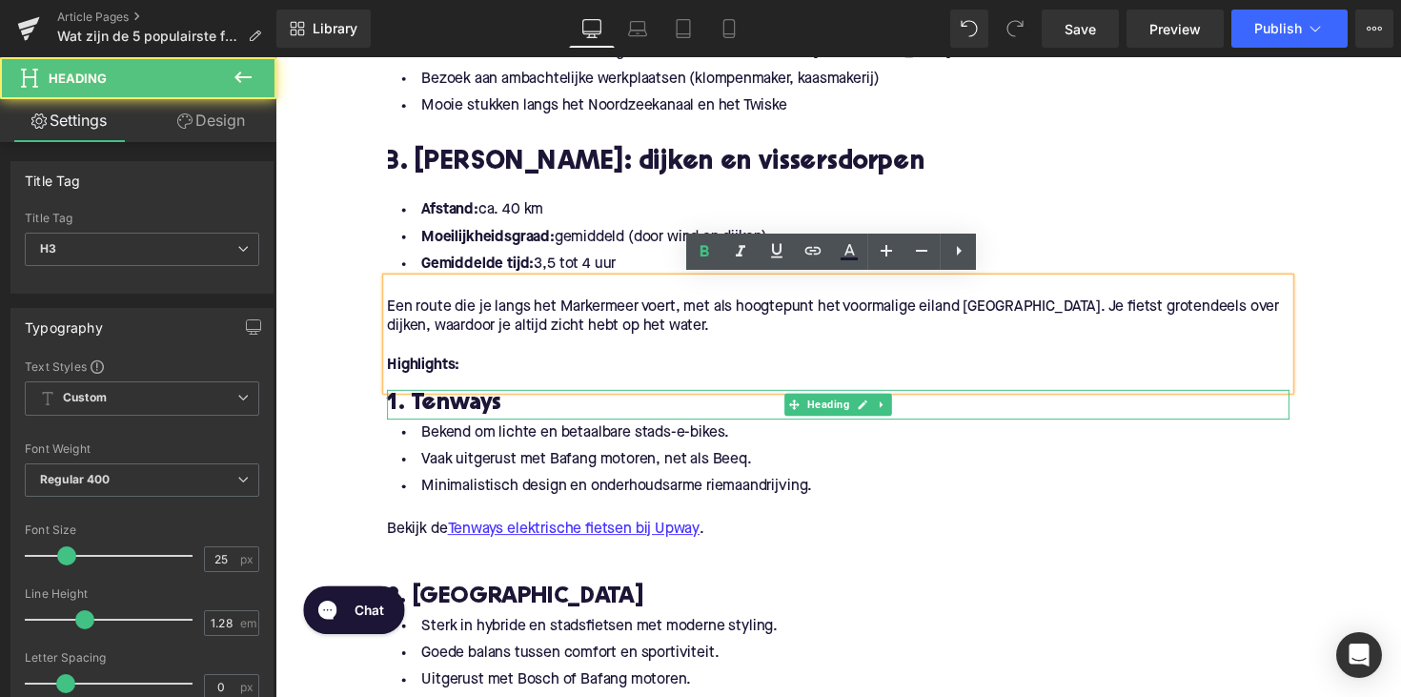
drag, startPoint x: 593, startPoint y: 415, endPoint x: 631, endPoint y: 413, distance: 38.2
click at [594, 415] on h3 "1. Tenways" at bounding box center [852, 412] width 924 height 30
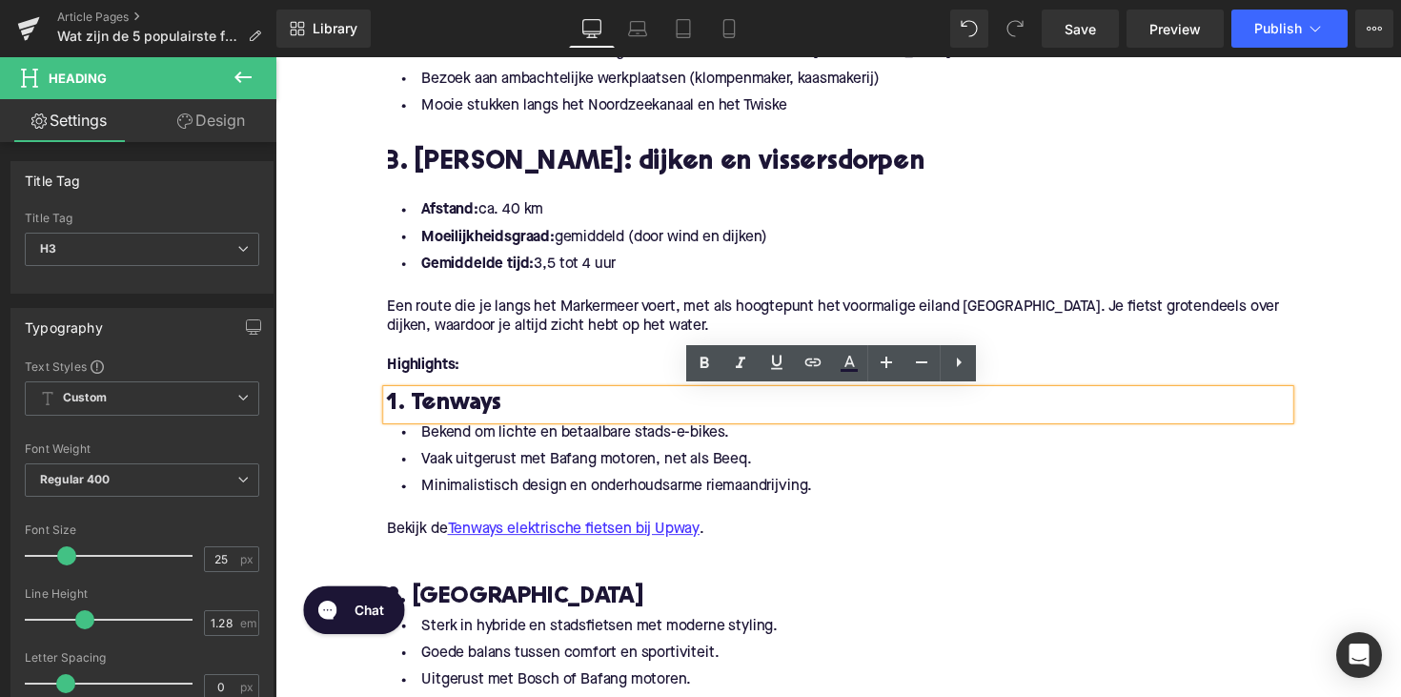
click at [970, 410] on h3 "1. Tenways" at bounding box center [852, 412] width 924 height 30
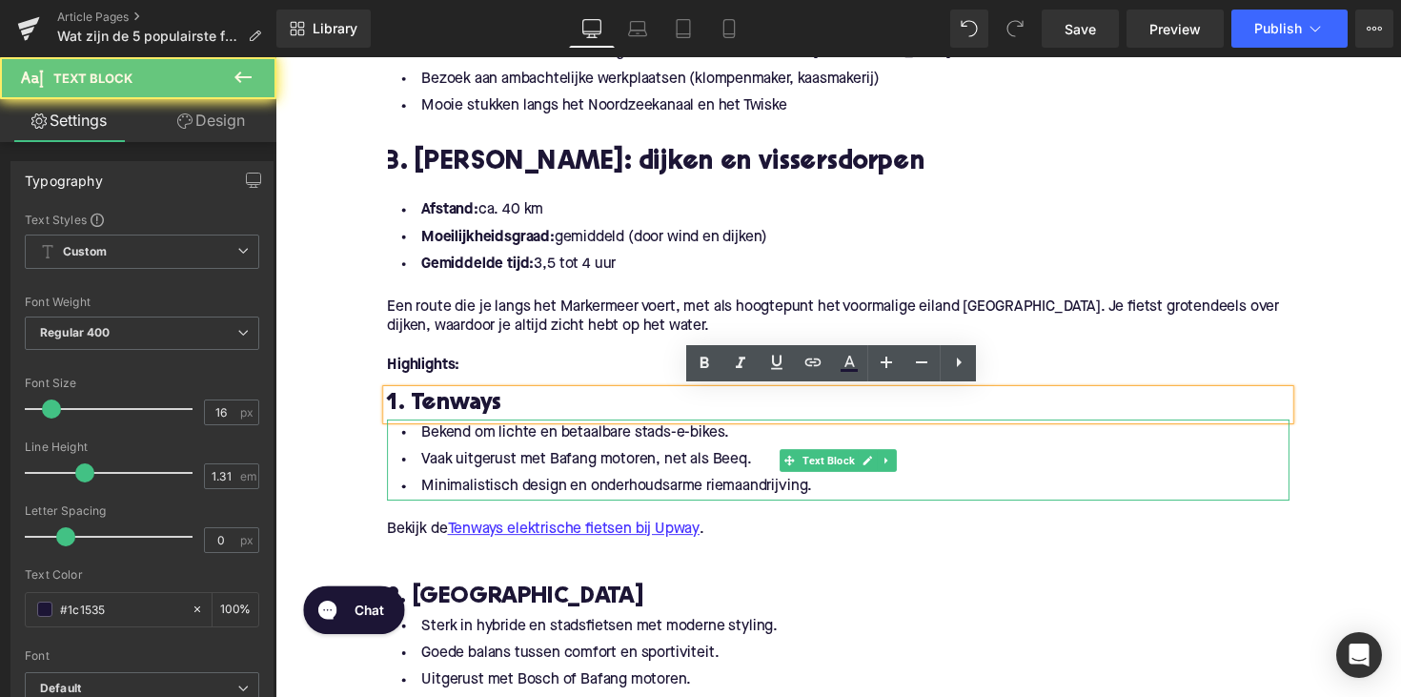
click at [960, 465] on li "Vaak uitgerust met Bafang motoren, net als Beeq." at bounding box center [852, 469] width 924 height 28
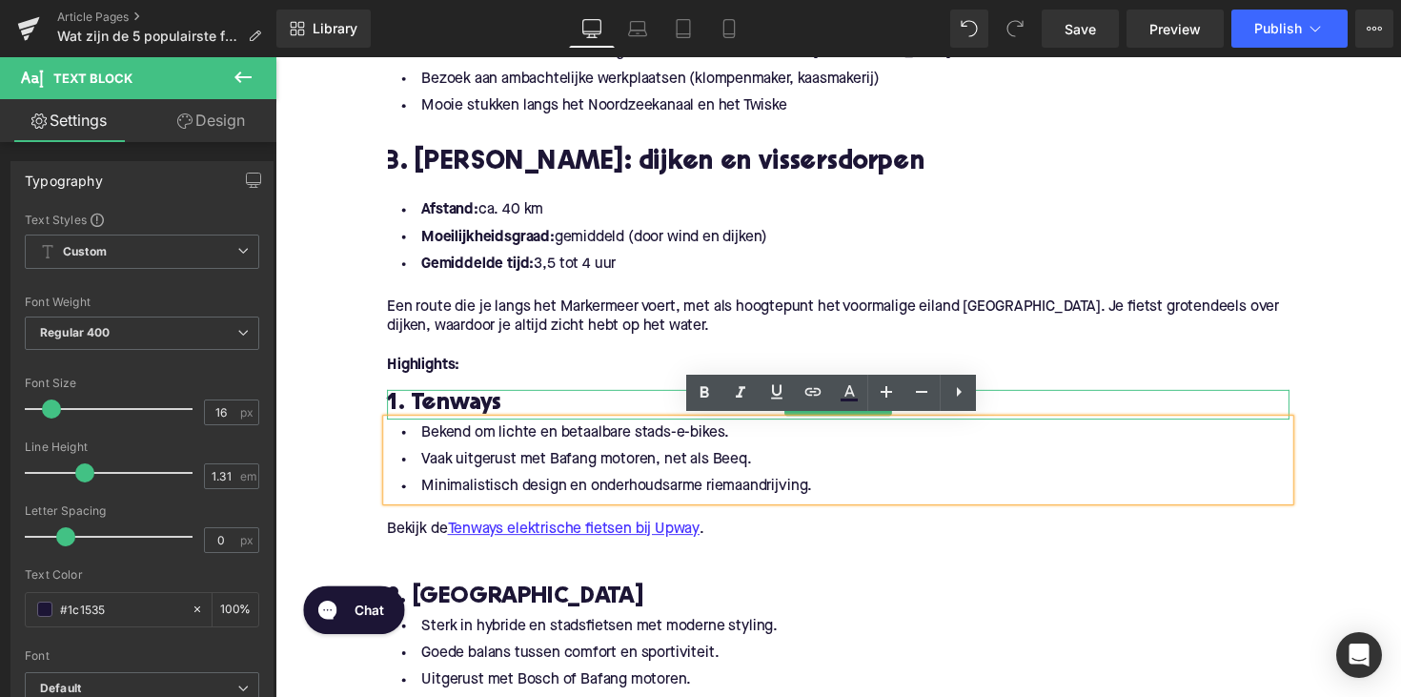
click at [1032, 405] on h3 "1. Tenways" at bounding box center [852, 412] width 924 height 30
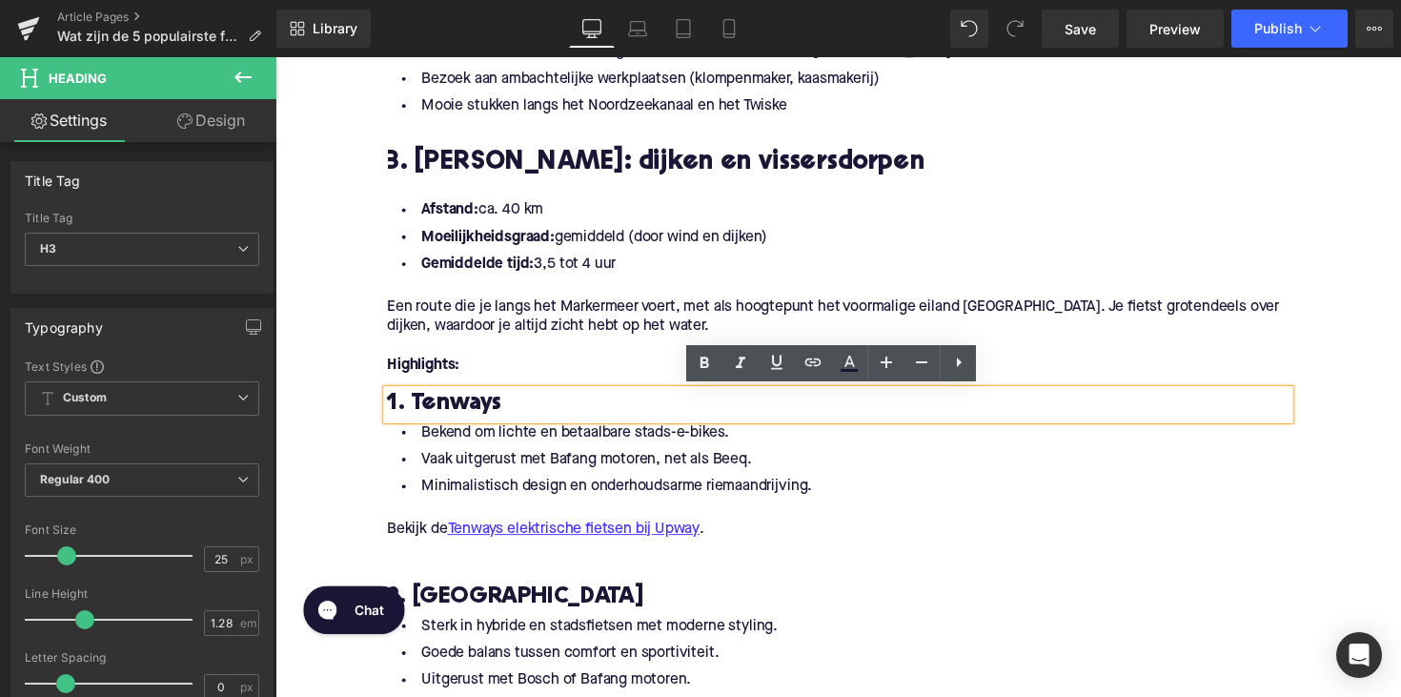
click at [865, 278] on div "Afstand: ca. 40 km Moeilijkheidsgraad: gemiddeld (door wind en dijken) Gemiddel…" at bounding box center [852, 241] width 924 height 83
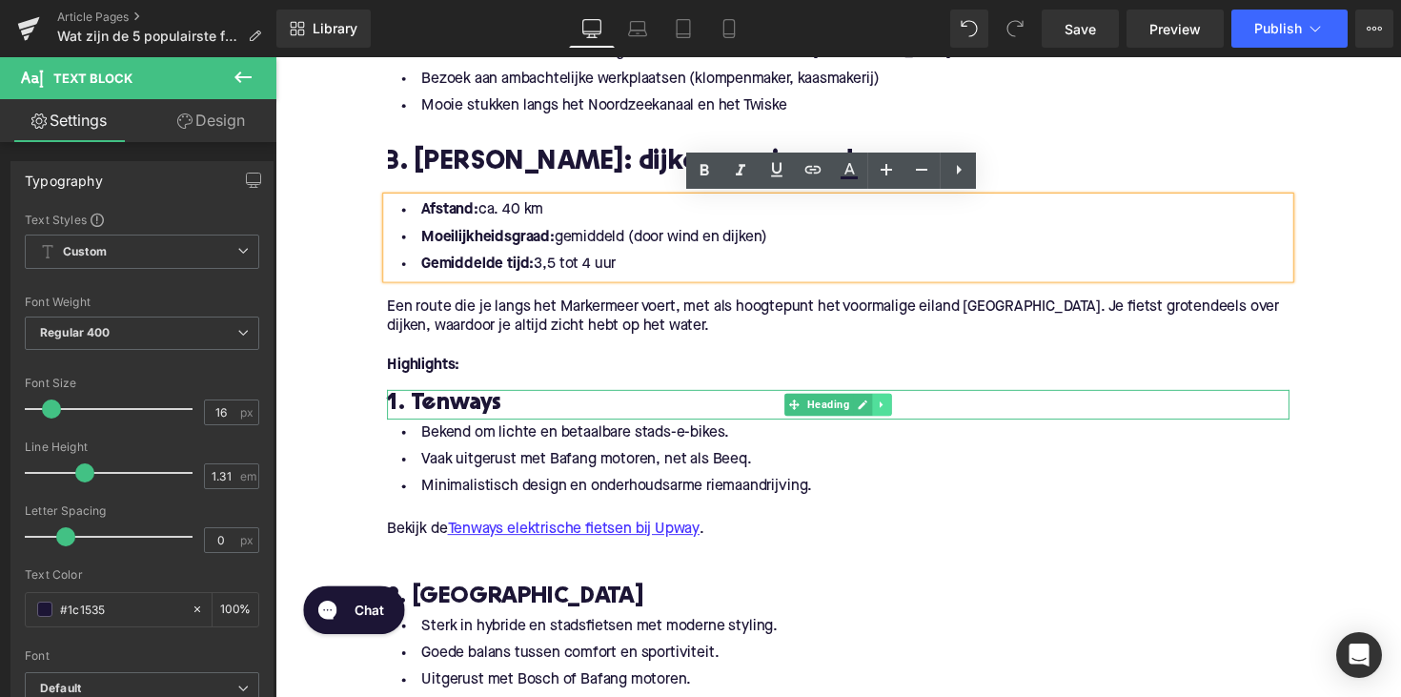
click at [899, 414] on link at bounding box center [897, 412] width 20 height 23
click at [901, 413] on icon at bounding box center [906, 413] width 10 height 10
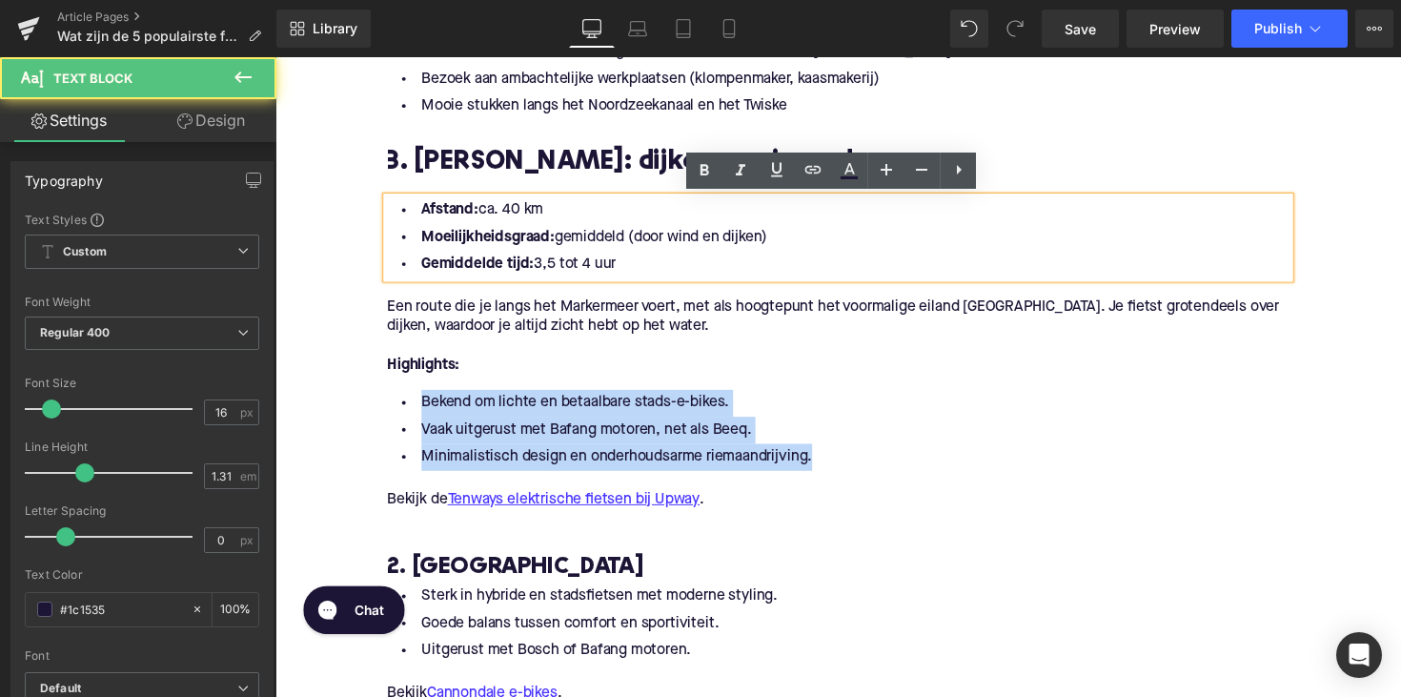
drag, startPoint x: 825, startPoint y: 460, endPoint x: 365, endPoint y: 408, distance: 463.2
click at [365, 408] on div "Home / Wat zijn de 5 populairste fietsroutes rond [GEOGRAPHIC_DATA]? Breadcrumb…" at bounding box center [851, 284] width 1153 height 3519
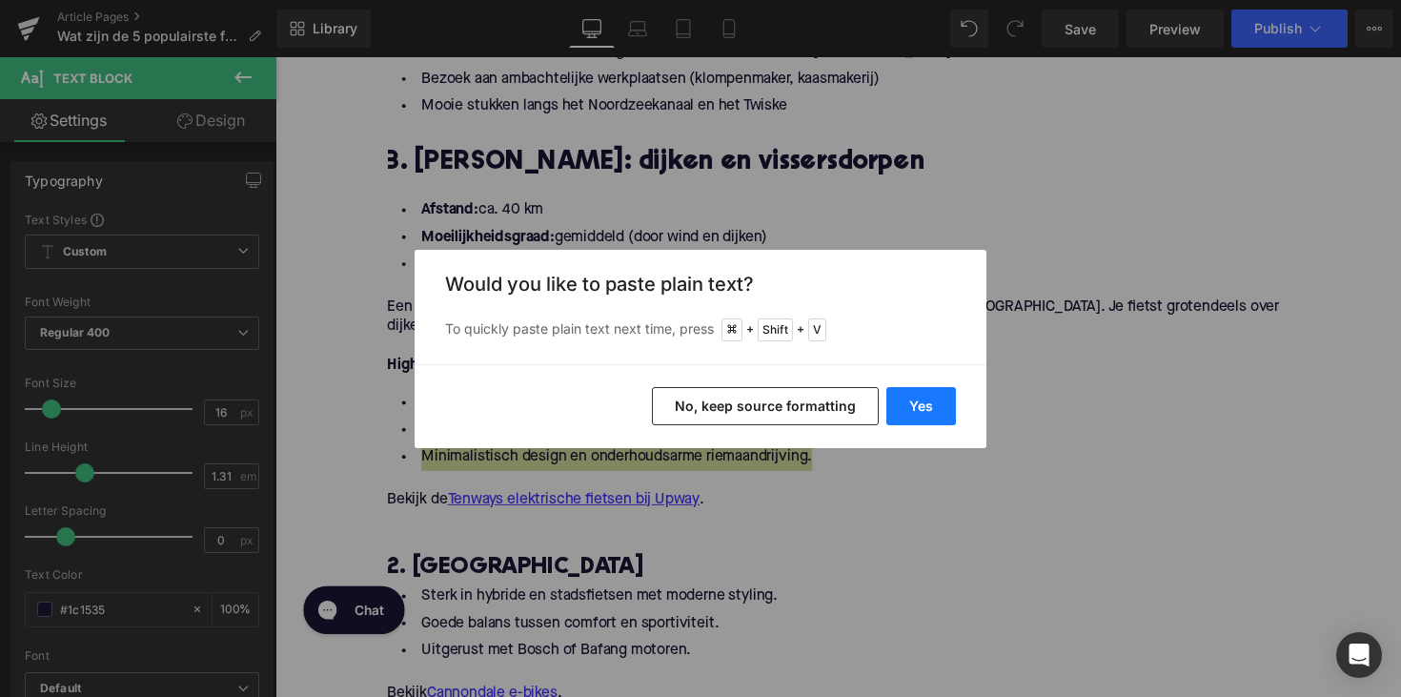
click at [914, 407] on button "Yes" at bounding box center [921, 406] width 70 height 38
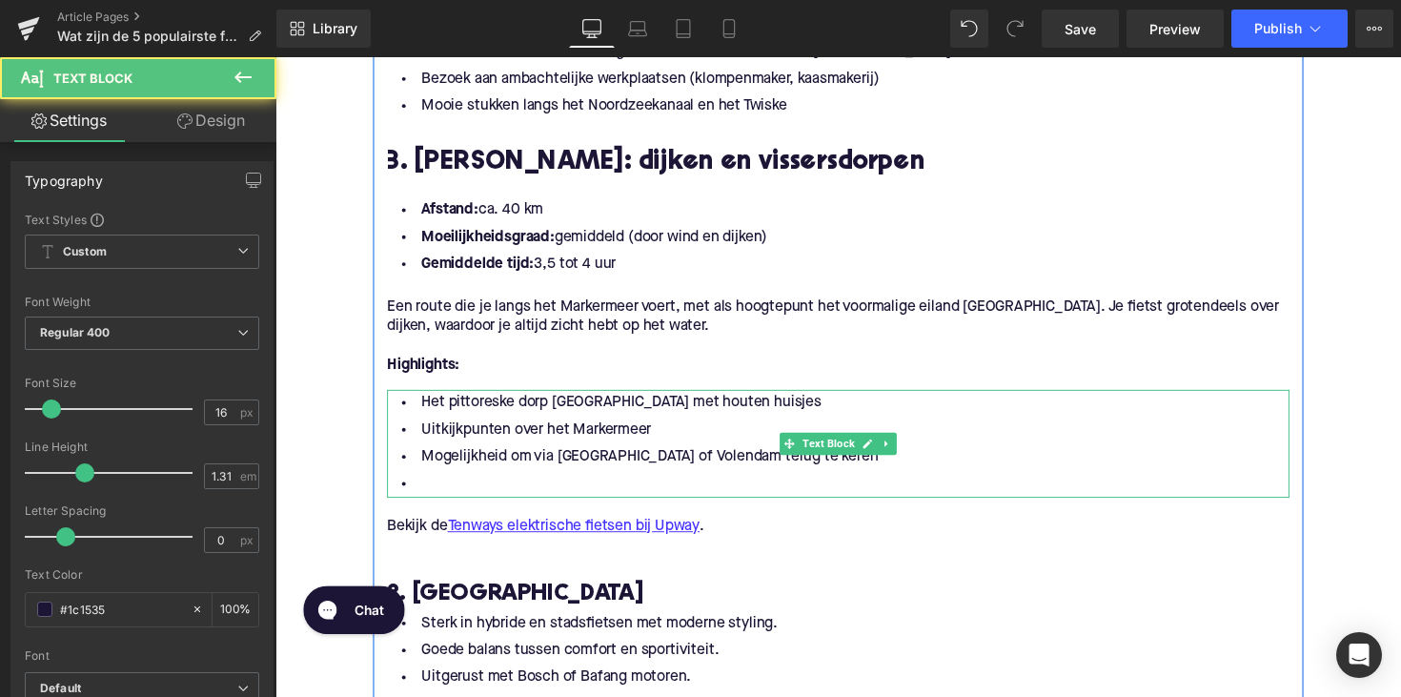
click at [506, 484] on li at bounding box center [852, 494] width 924 height 28
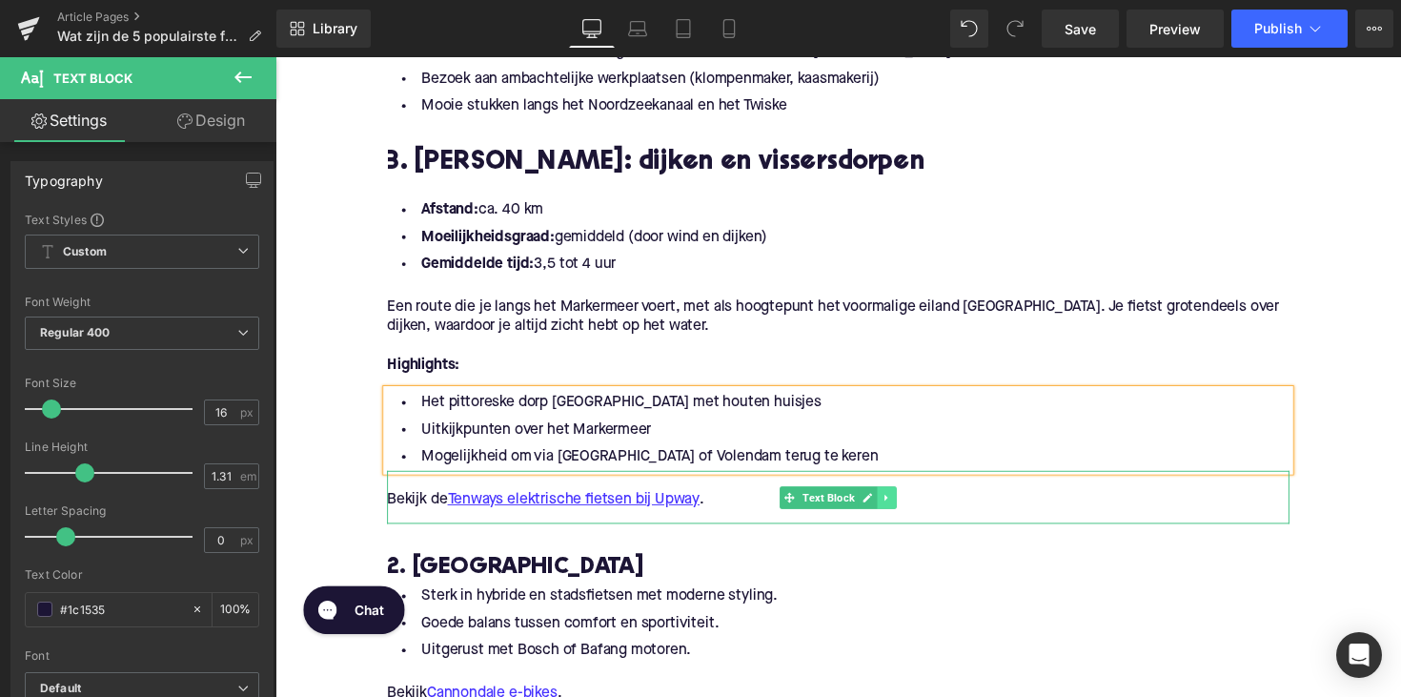
click at [899, 508] on icon at bounding box center [900, 507] width 3 height 7
click at [912, 506] on icon at bounding box center [911, 507] width 10 height 10
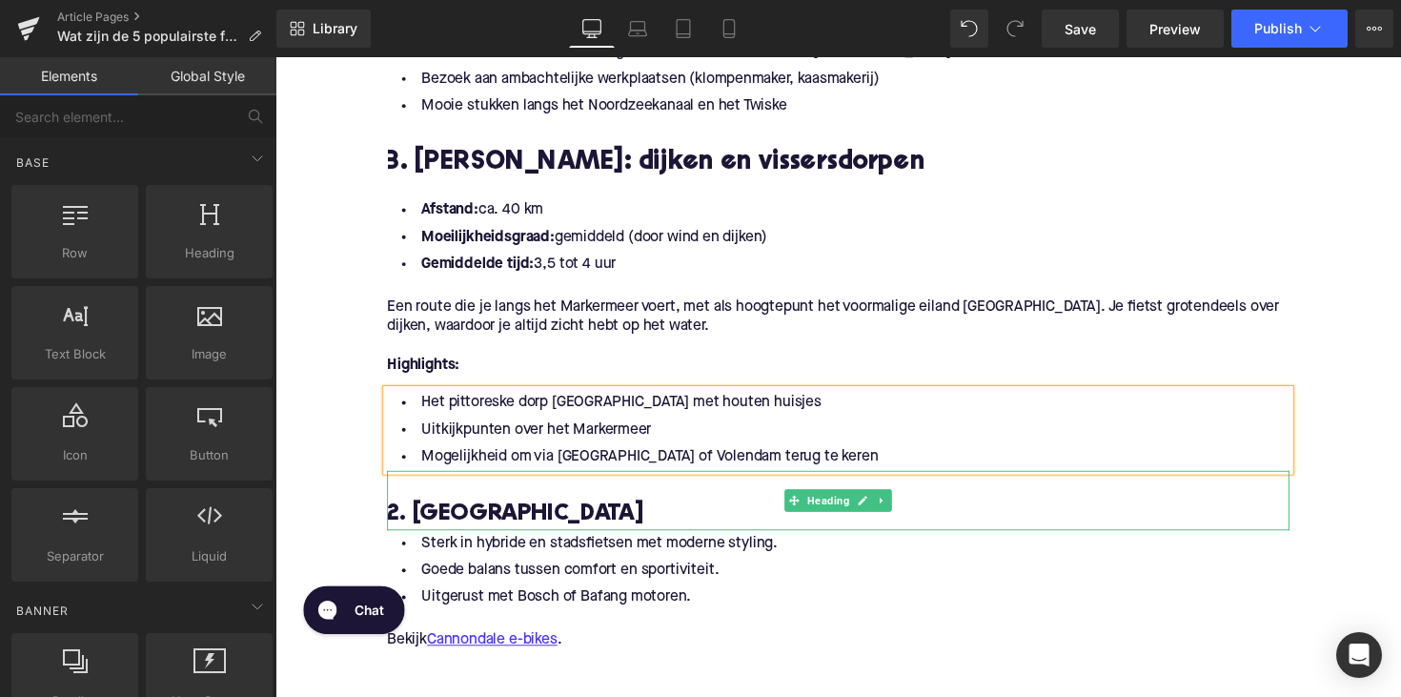
click at [463, 532] on h3 "2. [GEOGRAPHIC_DATA]" at bounding box center [852, 526] width 924 height 30
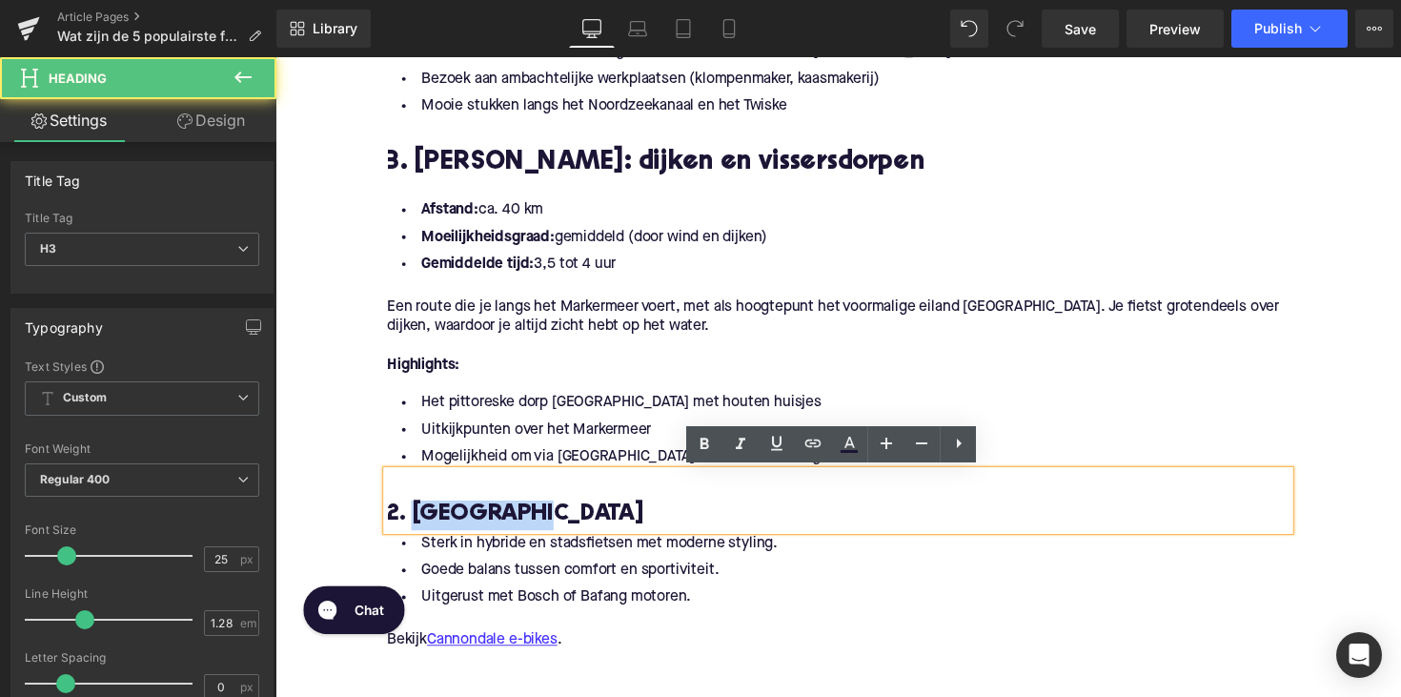
click at [463, 532] on h3 "2. [GEOGRAPHIC_DATA]" at bounding box center [852, 526] width 924 height 30
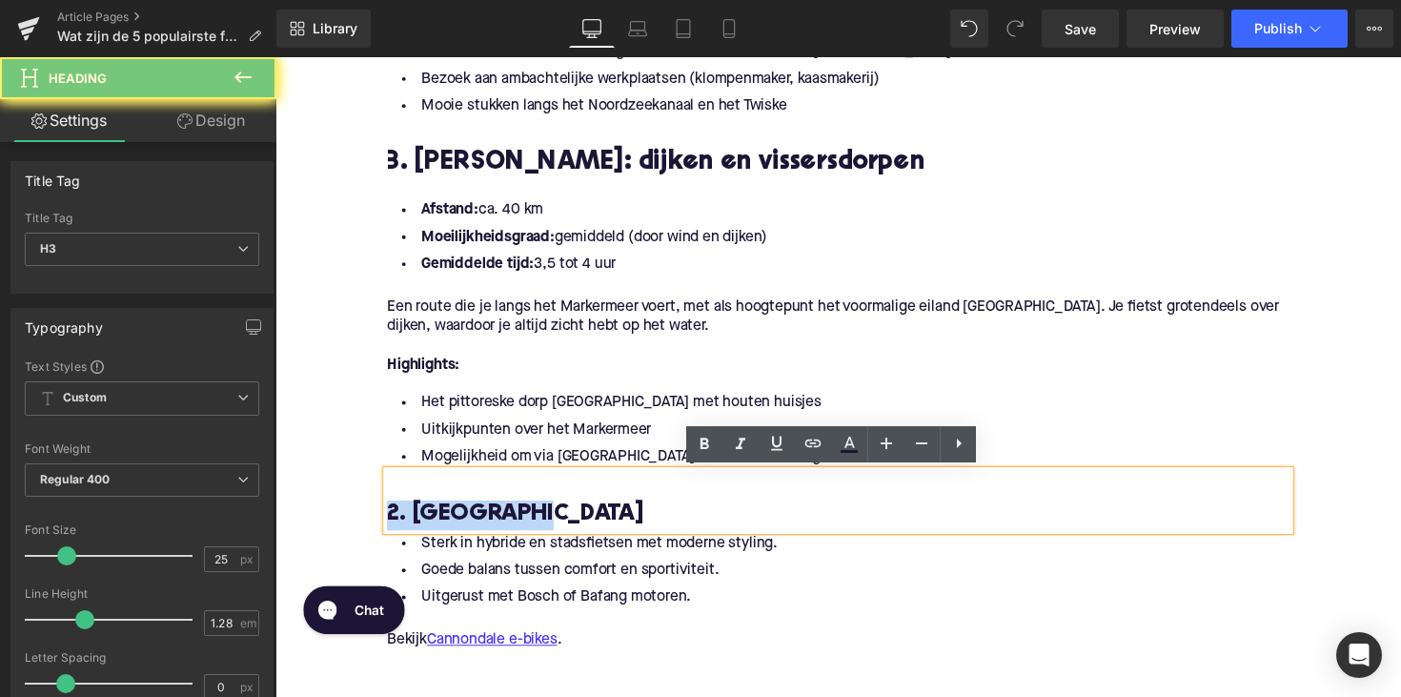
paste div
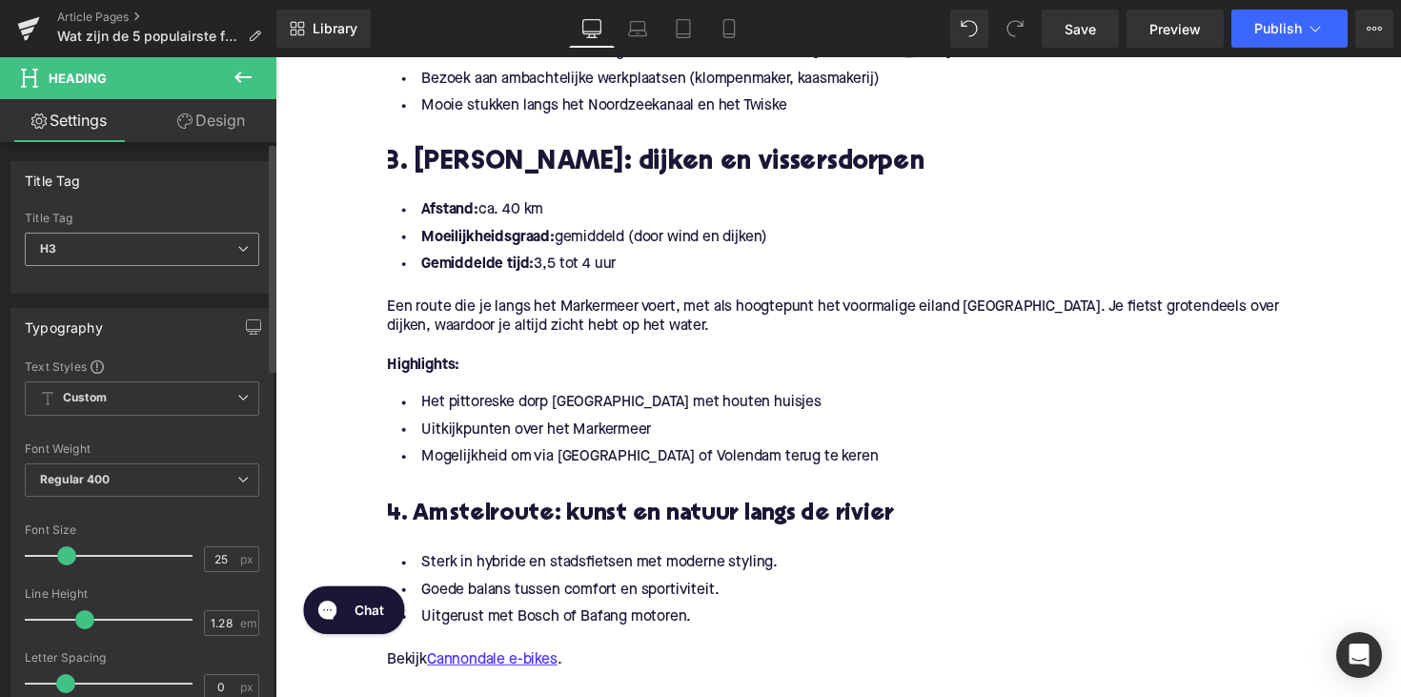
click at [135, 259] on span "H3" at bounding box center [142, 248] width 234 height 33
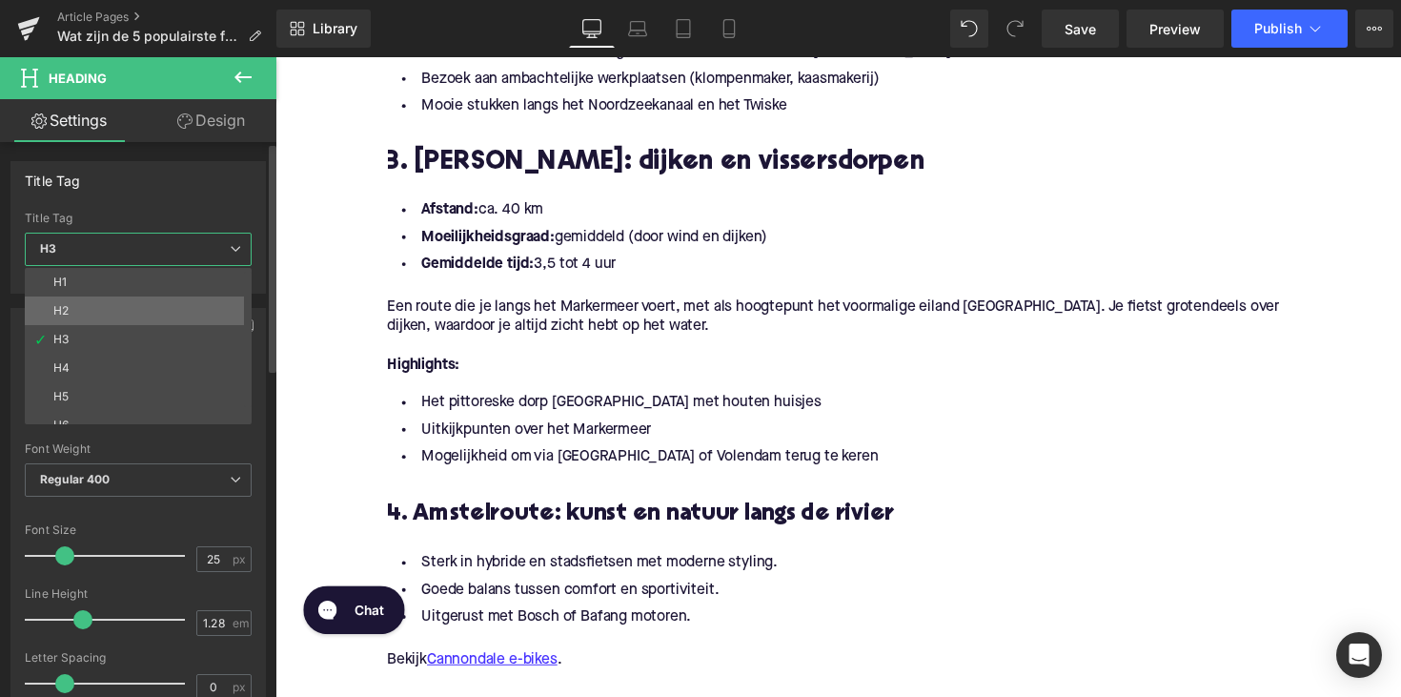
click at [135, 319] on li "H2" at bounding box center [142, 310] width 235 height 29
type input "28"
type input "1.11"
type input "100"
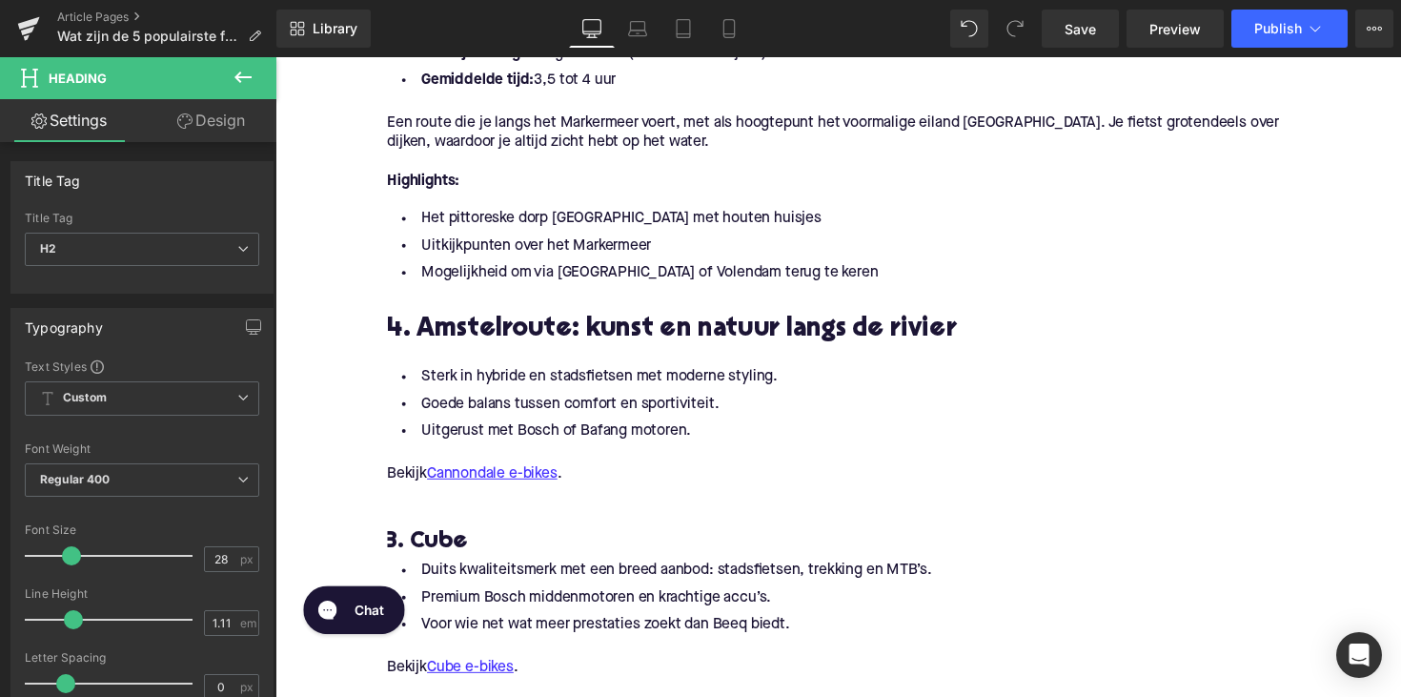
scroll to position [1964, 0]
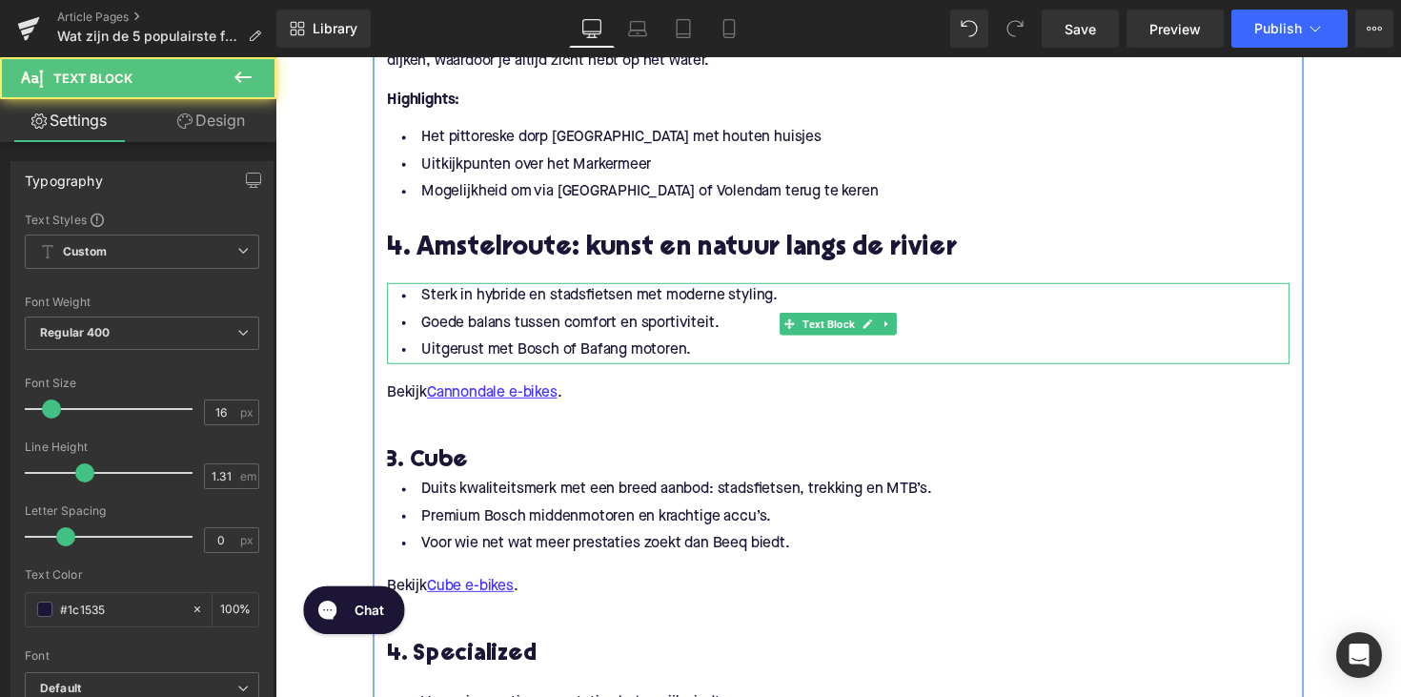
click at [704, 348] on li "Uitgerust met Bosch of Bafang motoren." at bounding box center [852, 358] width 924 height 28
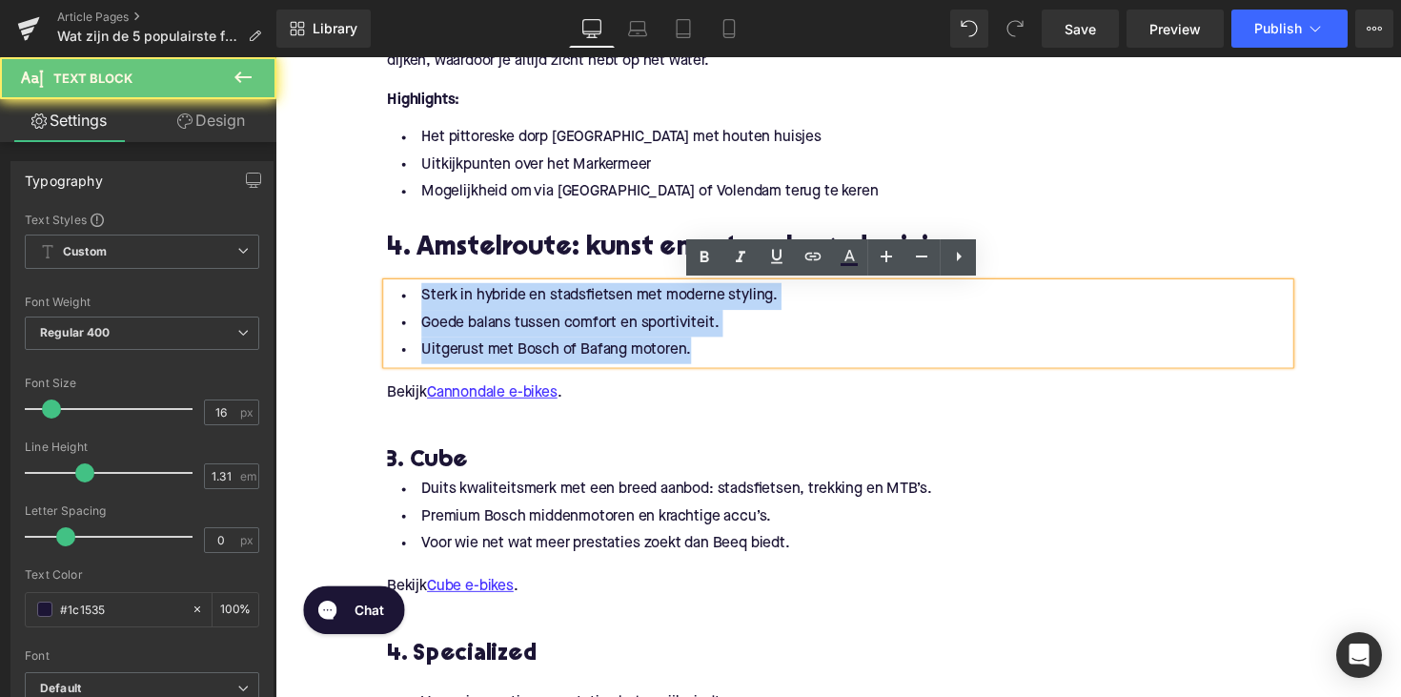
drag, startPoint x: 698, startPoint y: 356, endPoint x: 359, endPoint y: 277, distance: 348.3
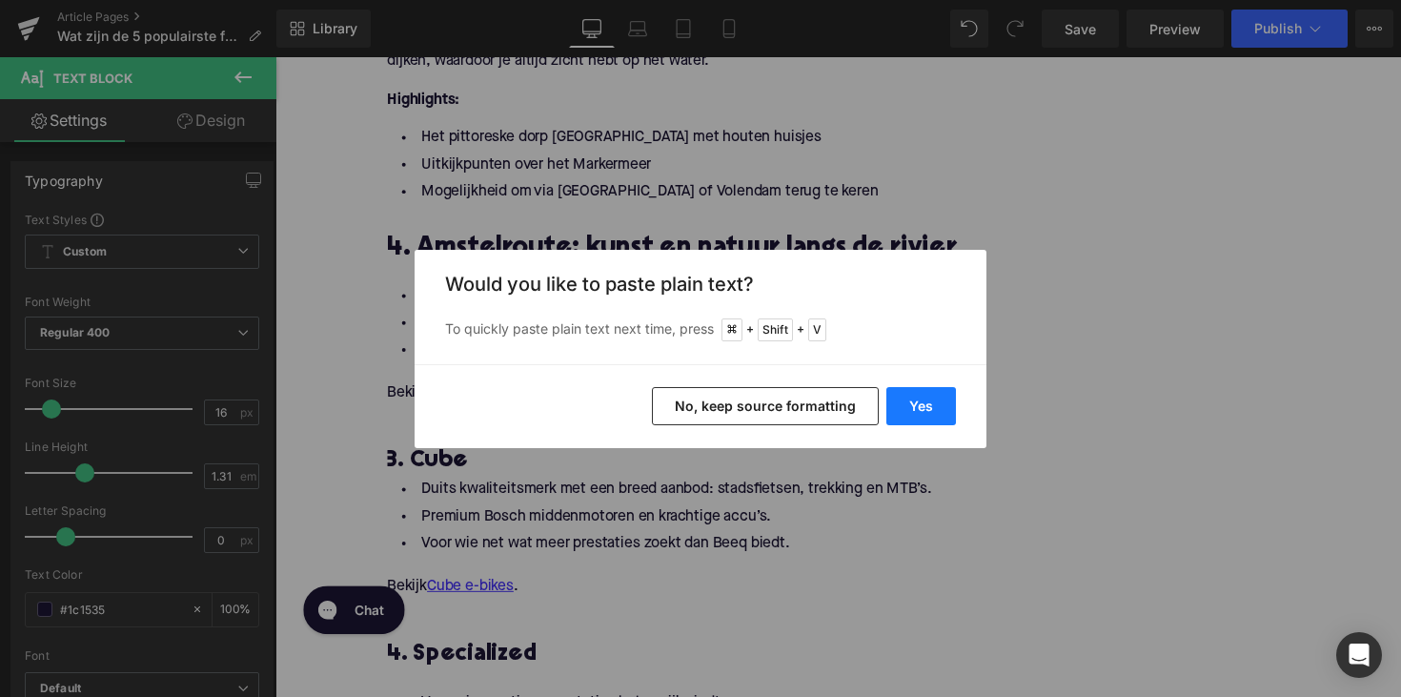
click at [915, 404] on button "Yes" at bounding box center [921, 406] width 70 height 38
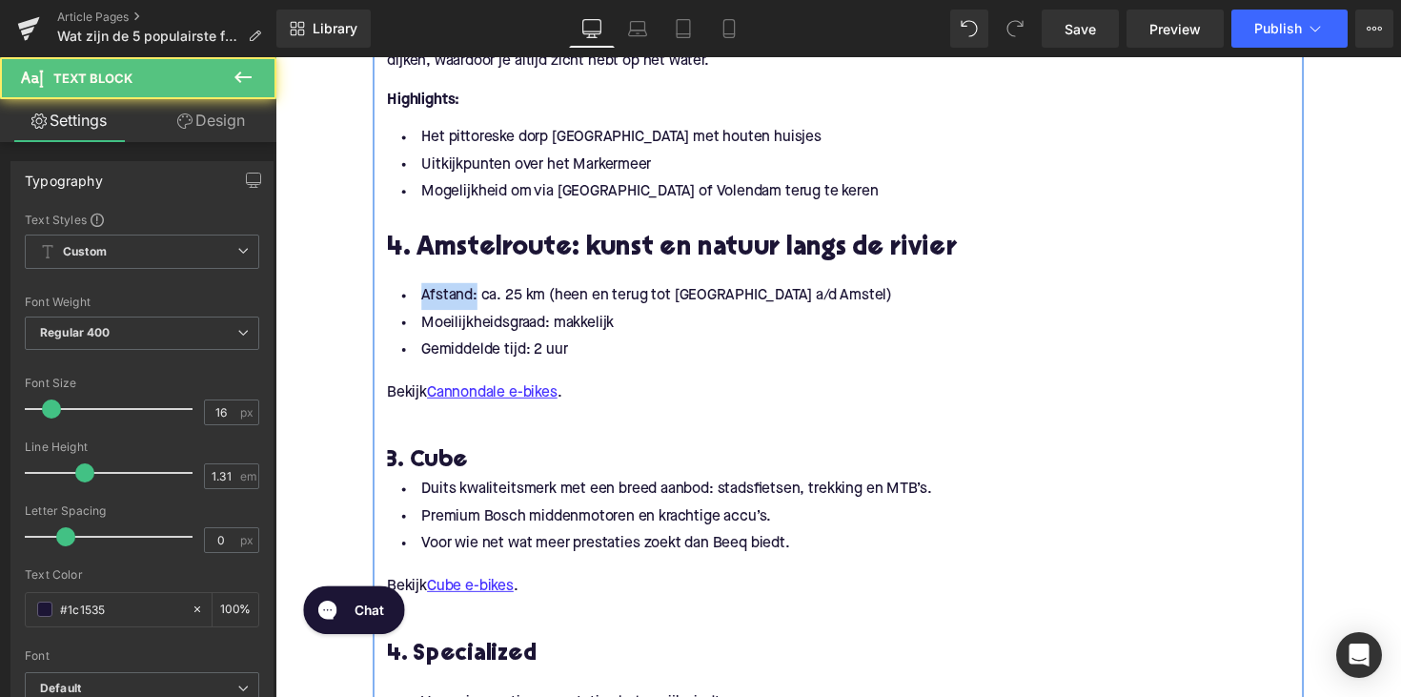
drag, startPoint x: 474, startPoint y: 305, endPoint x: 385, endPoint y: 299, distance: 88.8
click at [385, 299] on div "1. De Ronde Hoep: klassieker door de polders Heading Afstand: ca. 36 km Moeilij…" at bounding box center [851, 117] width 953 height 1820
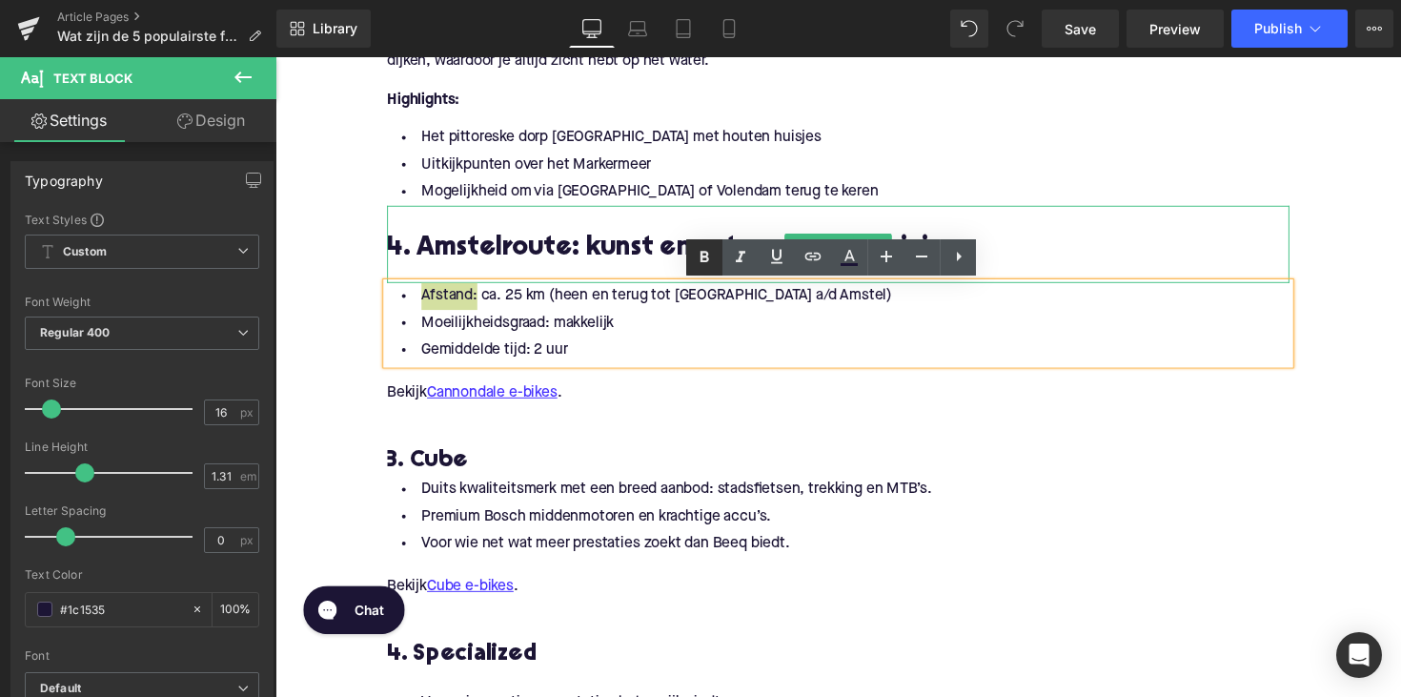
click at [689, 259] on link at bounding box center [704, 257] width 36 height 36
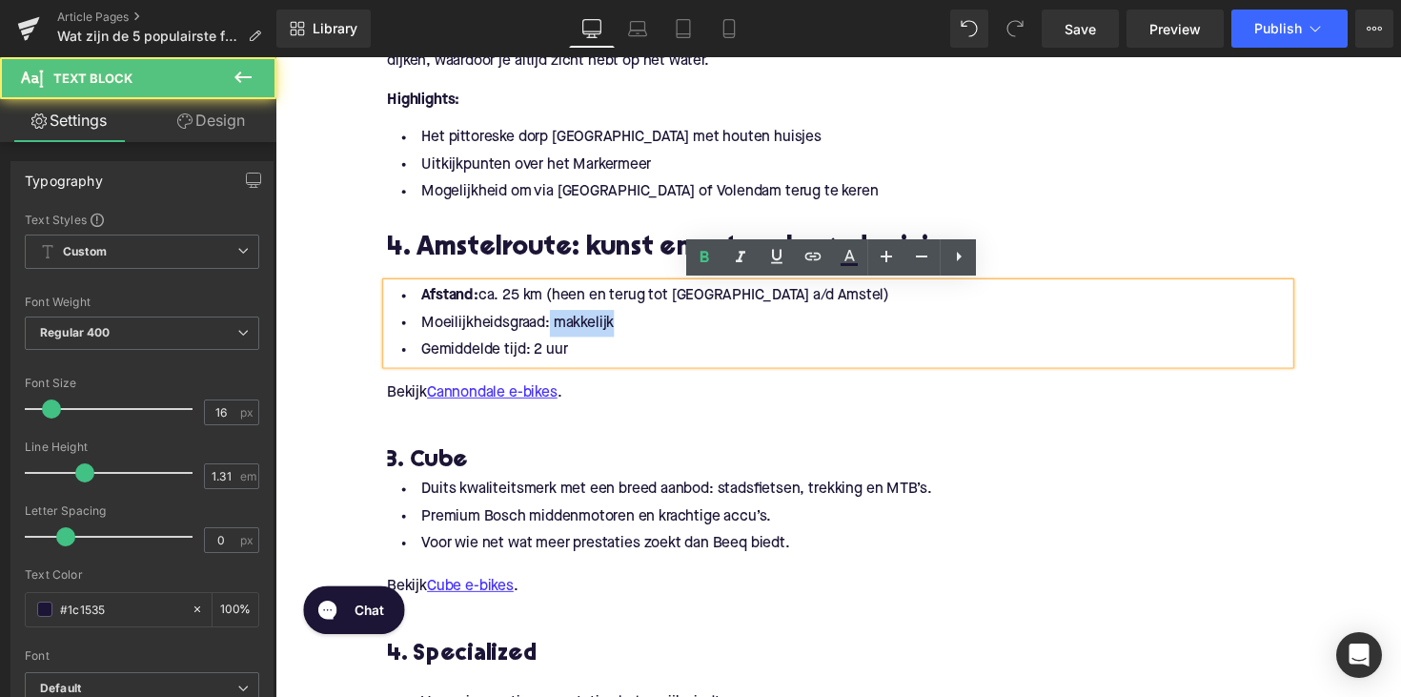
drag, startPoint x: 548, startPoint y: 330, endPoint x: 389, endPoint y: 342, distance: 159.6
click at [390, 342] on li "Moeilijkheidsgraad: makkelijk" at bounding box center [852, 330] width 924 height 28
click at [419, 329] on li "Moeilijkheidsgraad: makkelijk" at bounding box center [852, 330] width 924 height 28
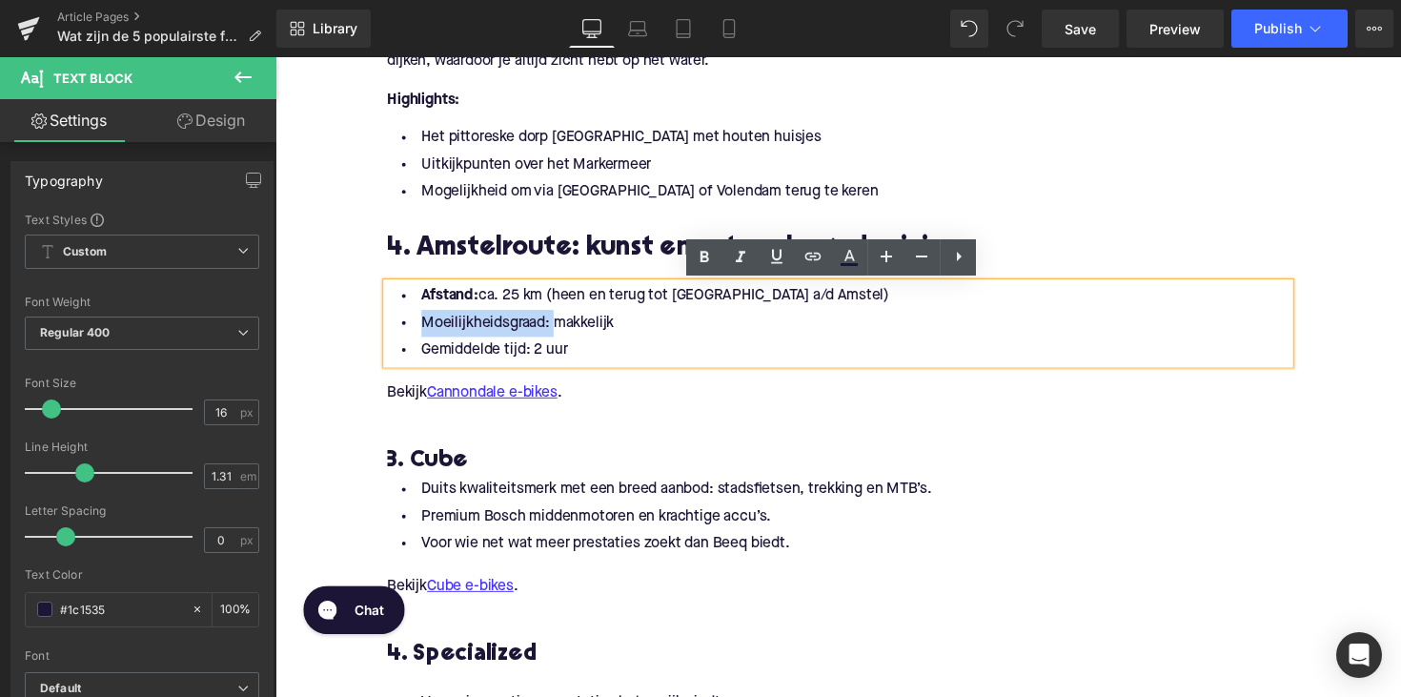
drag, startPoint x: 418, startPoint y: 330, endPoint x: 547, endPoint y: 330, distance: 128.6
click at [547, 330] on li "Moeilijkheidsgraad: makkelijk" at bounding box center [852, 330] width 924 height 28
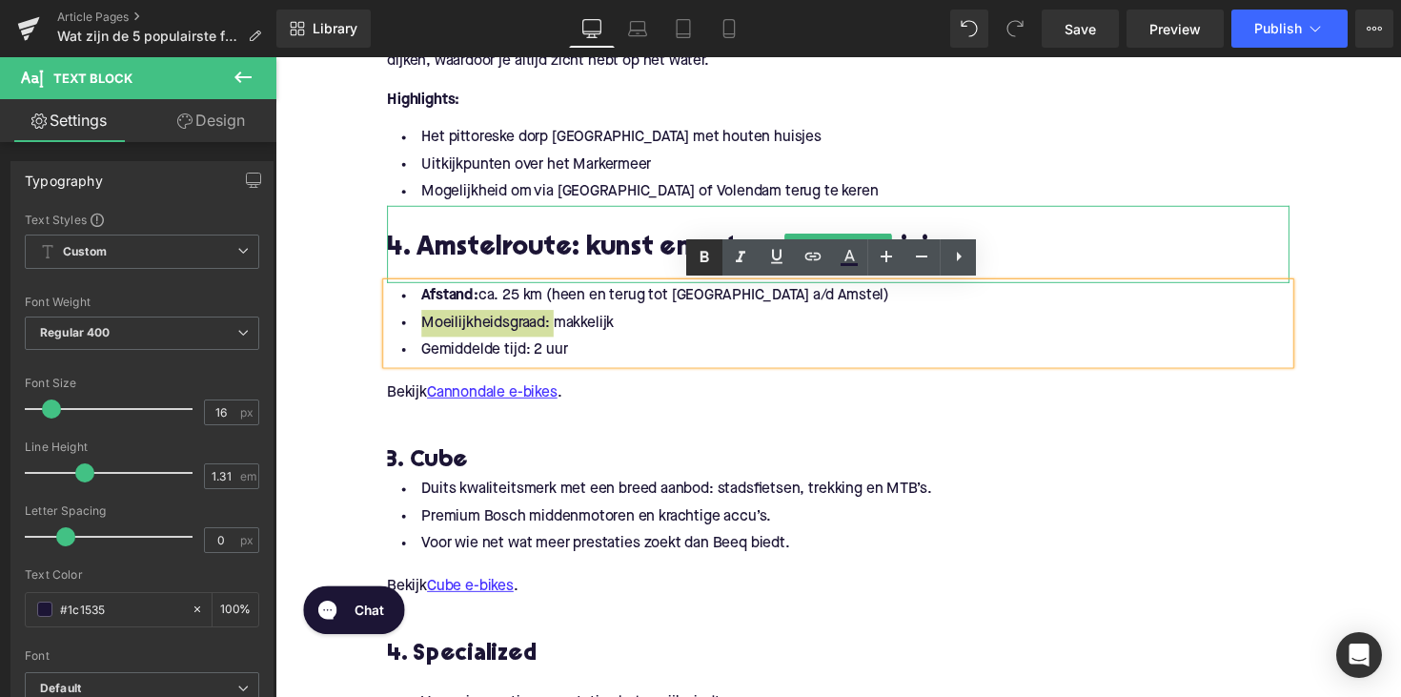
click at [697, 255] on icon at bounding box center [704, 257] width 23 height 23
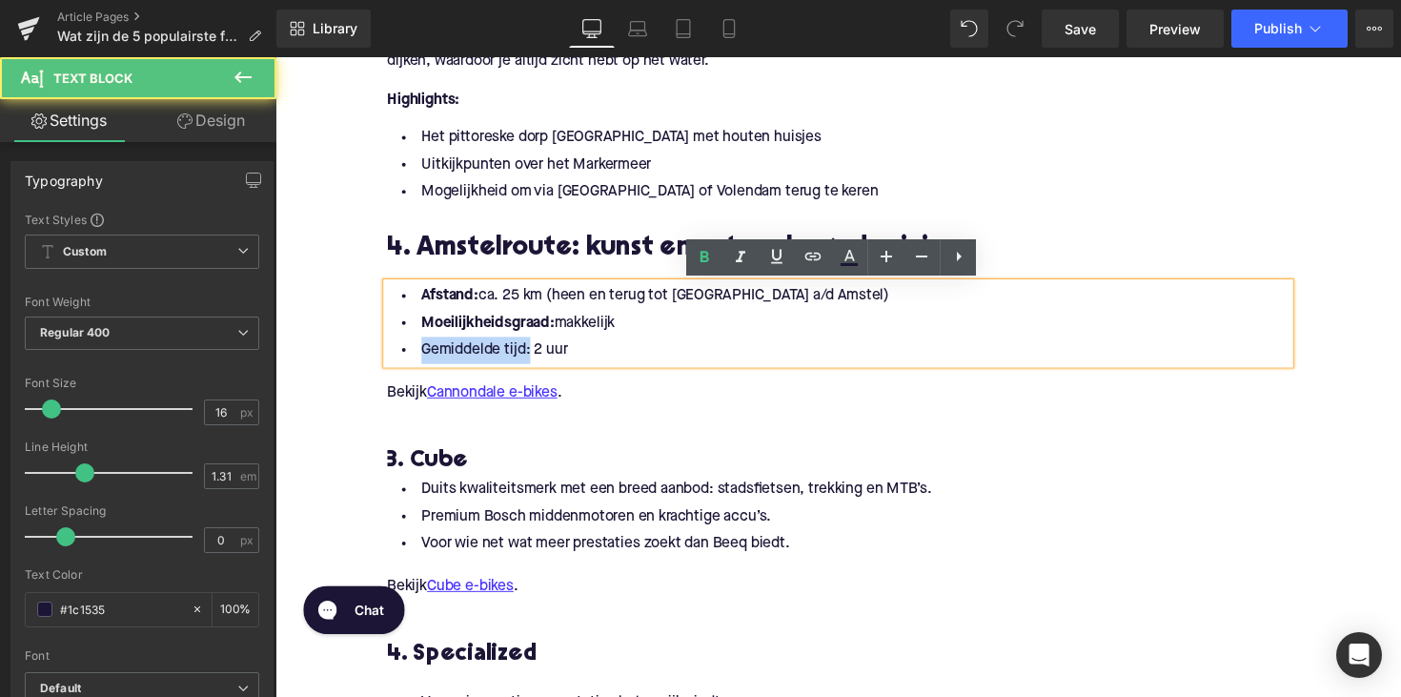
drag, startPoint x: 527, startPoint y: 361, endPoint x: 370, endPoint y: 361, distance: 157.2
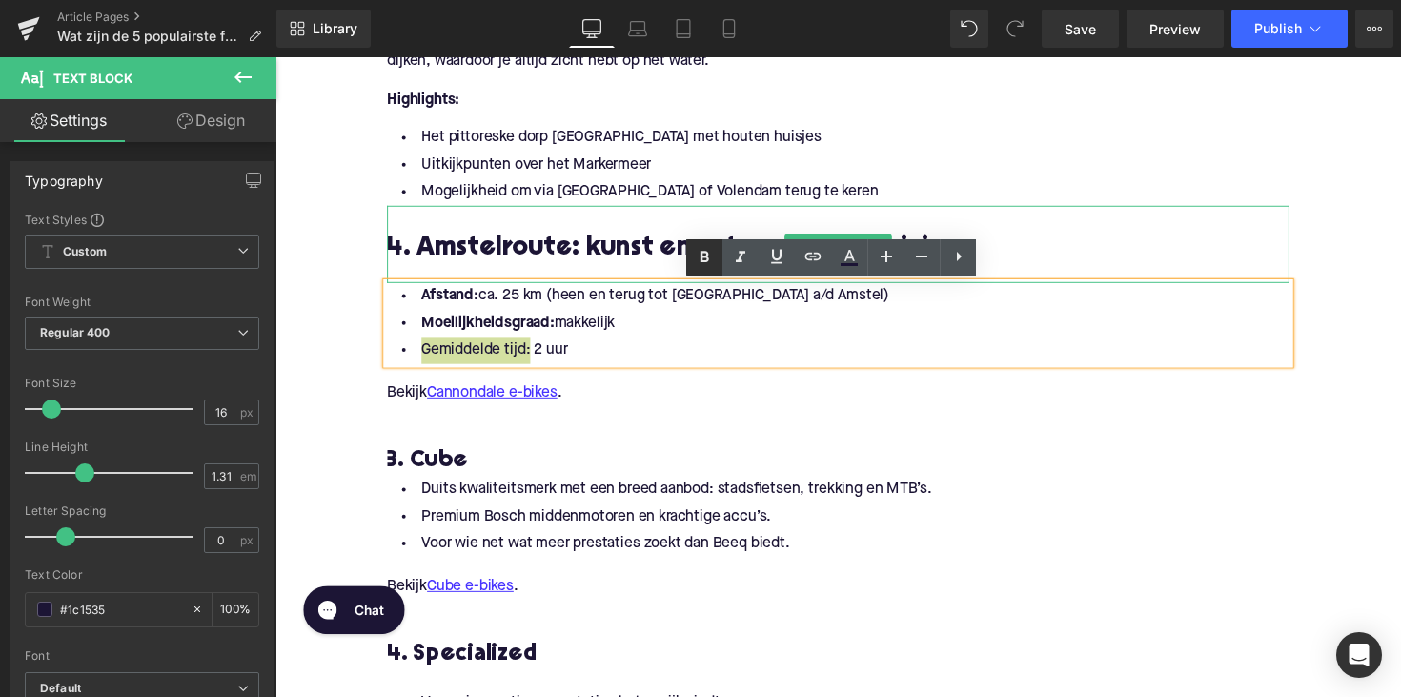
click at [697, 261] on icon at bounding box center [704, 257] width 23 height 23
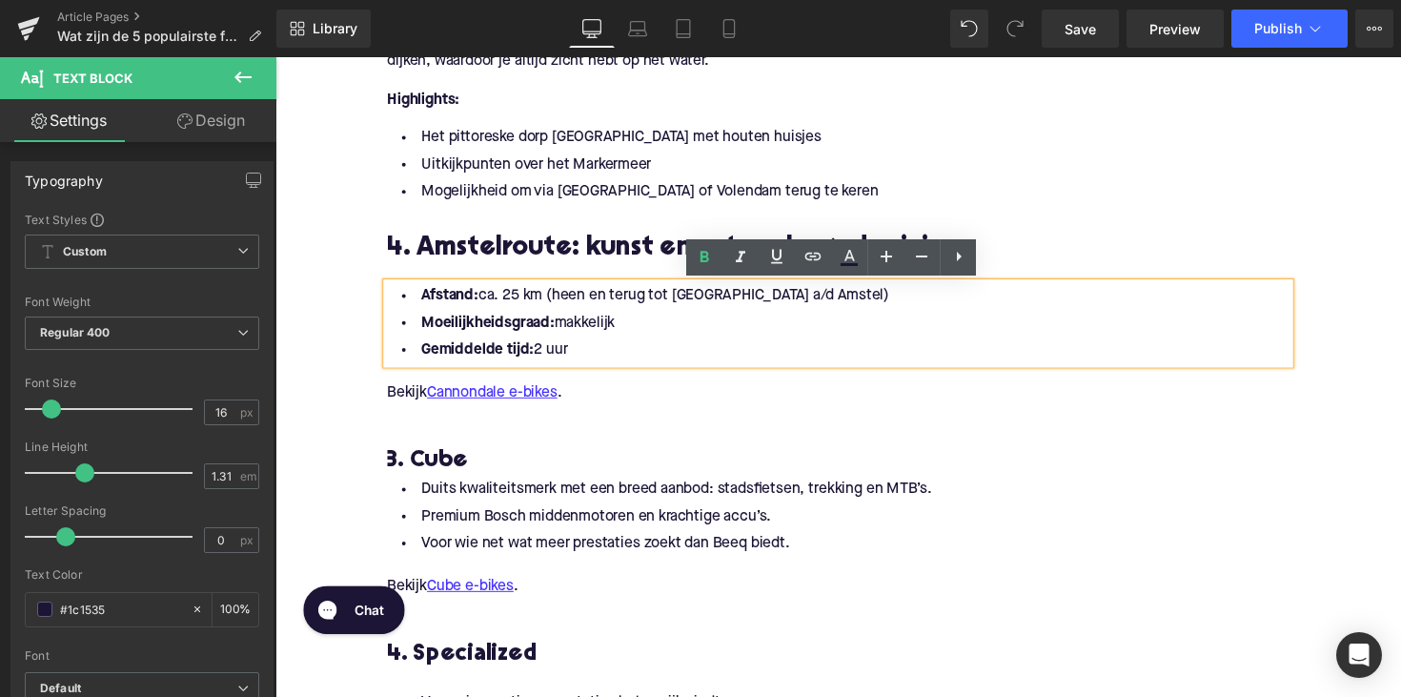
click at [591, 411] on p "Bekijk Cannondale e-bikes ." at bounding box center [852, 402] width 924 height 20
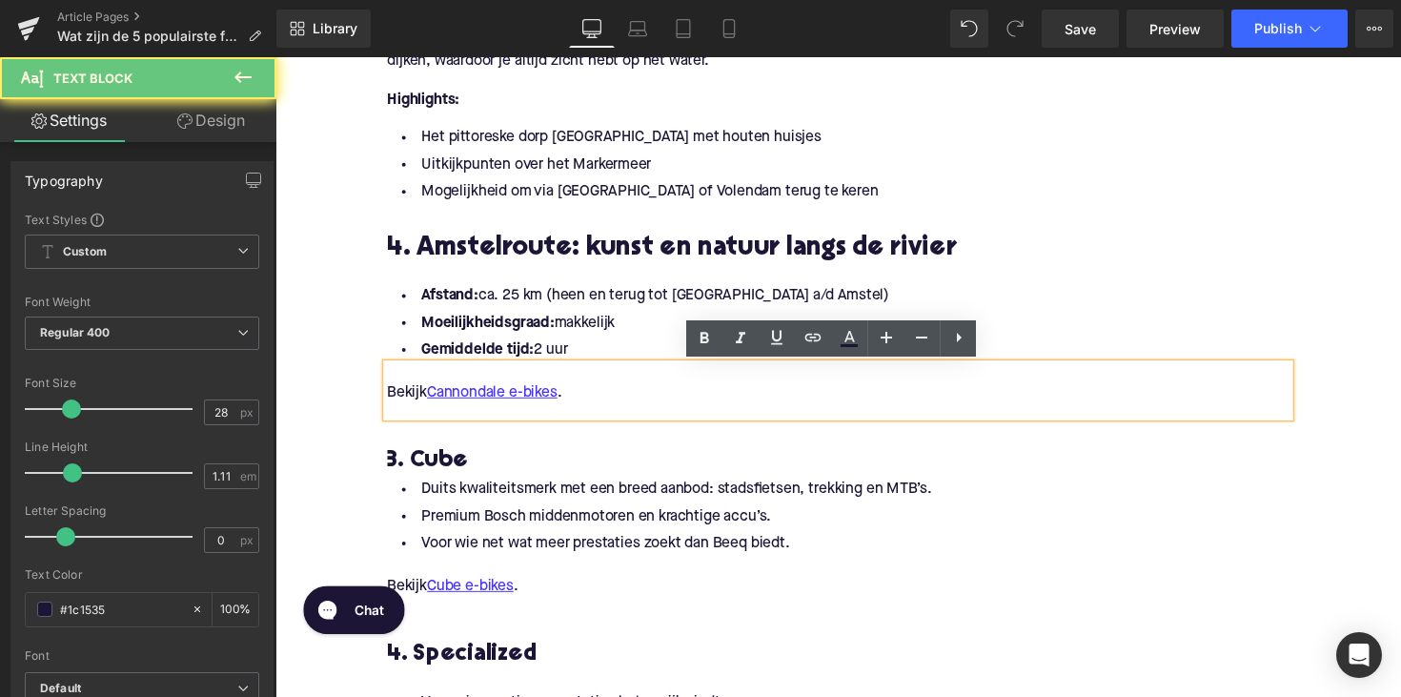
click at [591, 405] on p "Bekijk Cannondale e-bikes ." at bounding box center [852, 402] width 924 height 20
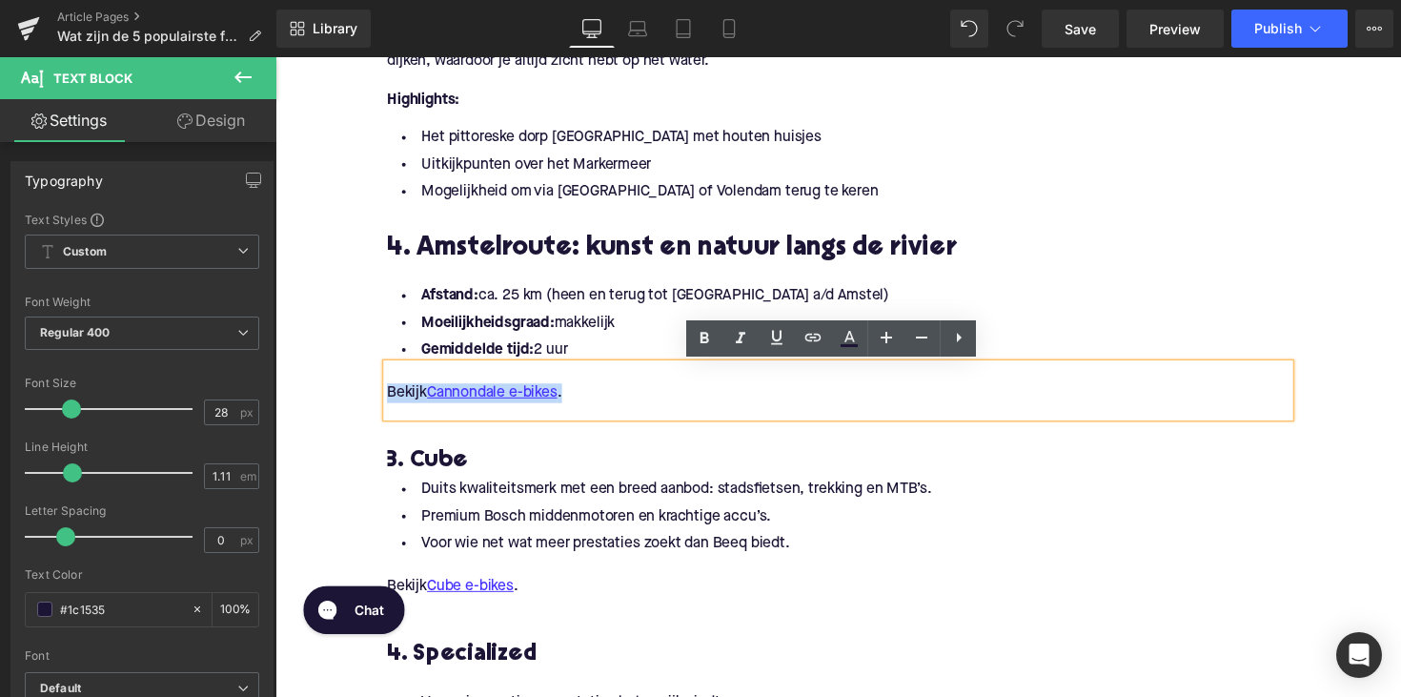
drag, startPoint x: 607, startPoint y: 393, endPoint x: 377, endPoint y: 392, distance: 229.6
click at [377, 392] on div "1. De Ronde Hoep: klassieker door de polders Heading Afstand: ca. 36 km Moeilij…" at bounding box center [851, 117] width 953 height 1820
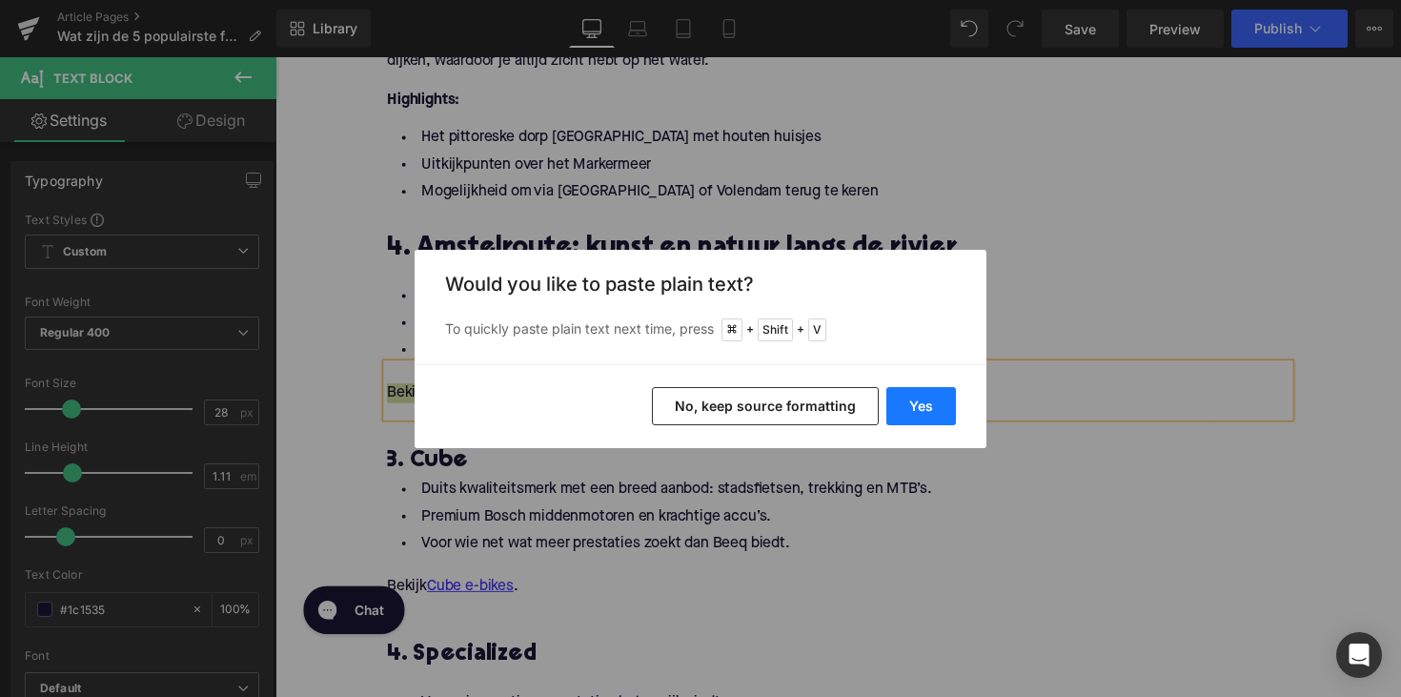
click at [892, 397] on button "Yes" at bounding box center [921, 406] width 70 height 38
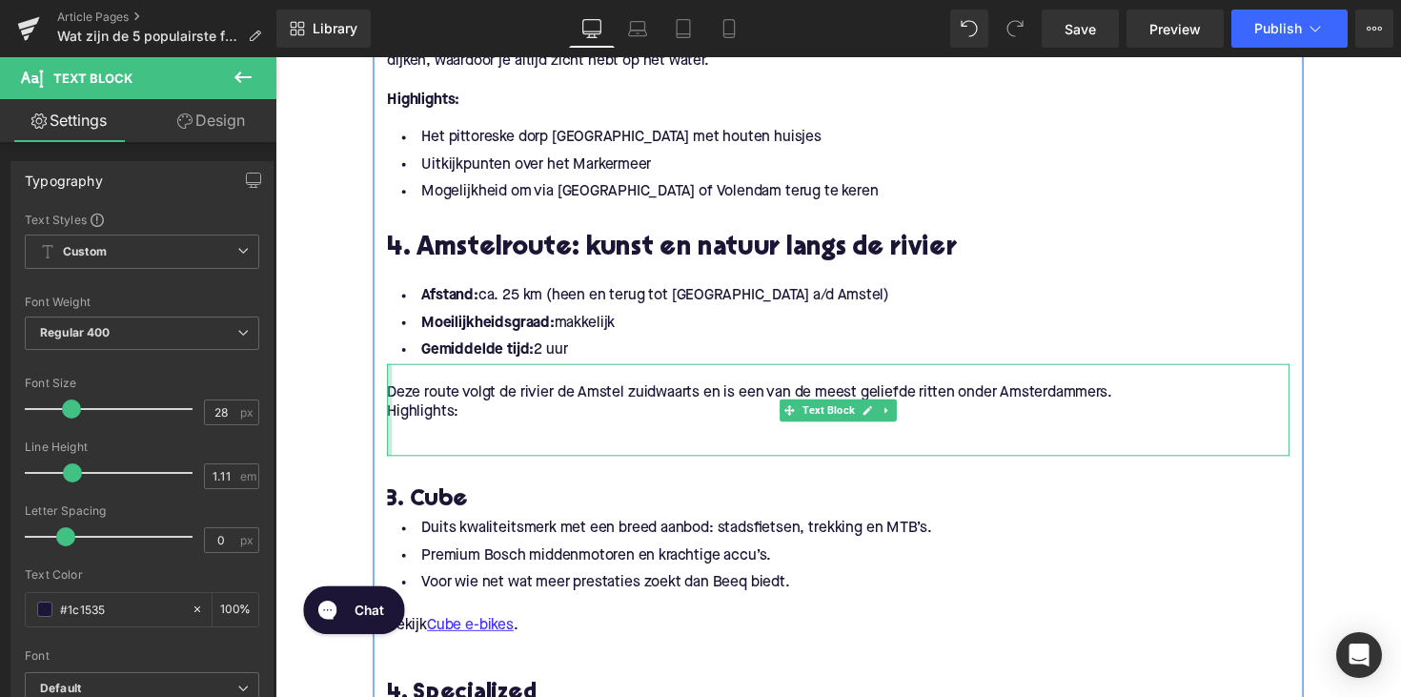
click at [390, 425] on div at bounding box center [392, 419] width 5 height 94
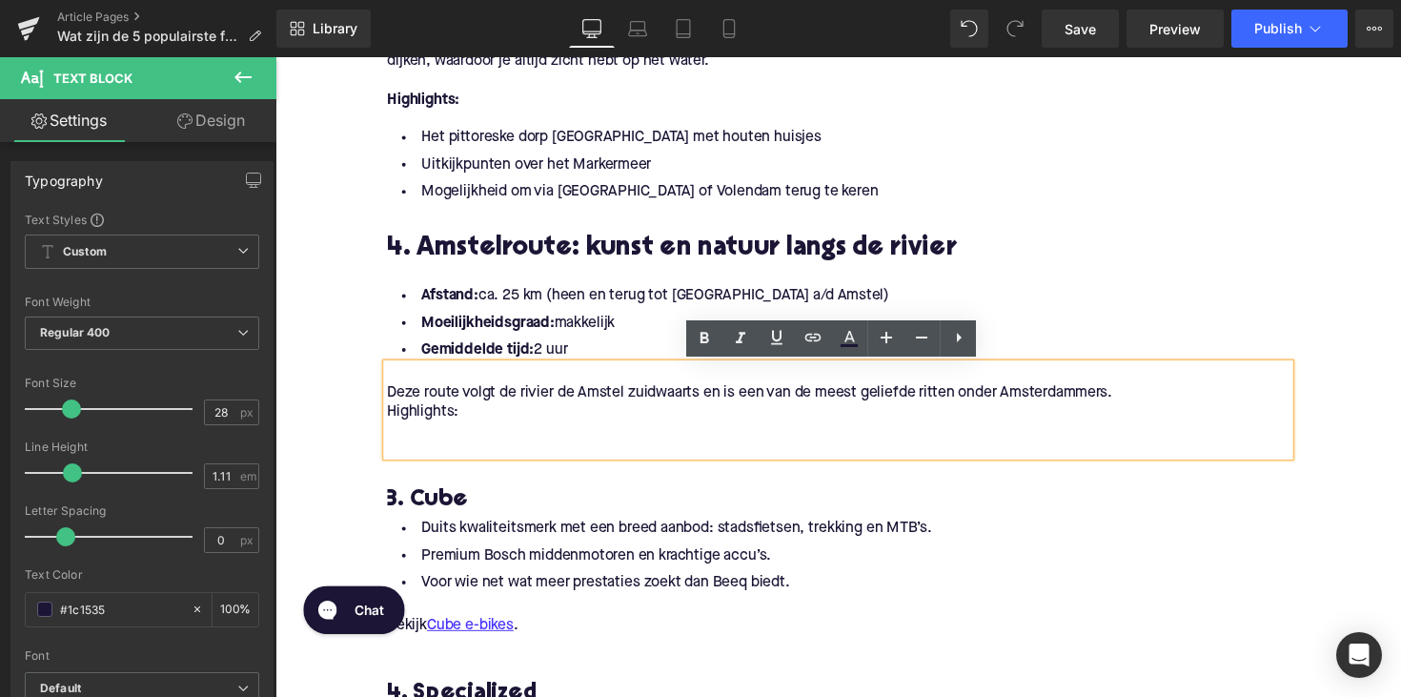
click at [390, 424] on p "Highlights:" at bounding box center [852, 422] width 924 height 20
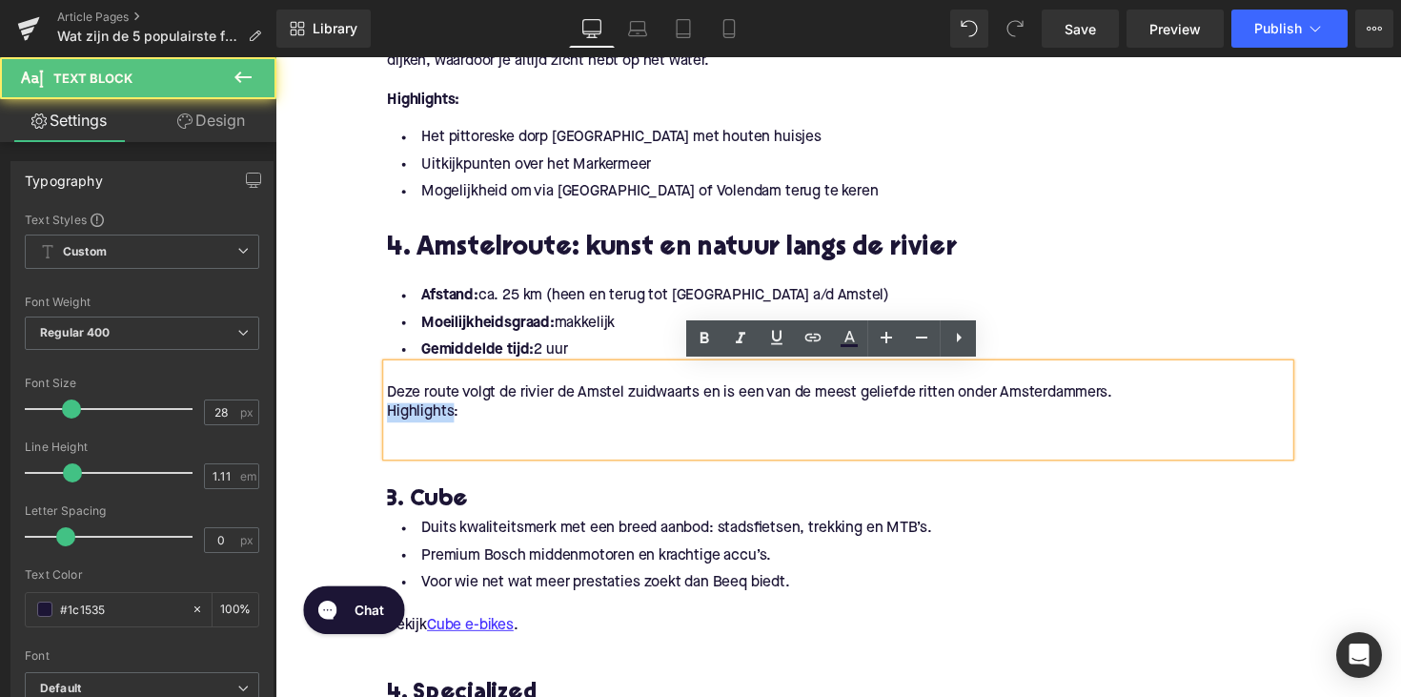
click at [390, 424] on p "Highlights:" at bounding box center [852, 422] width 924 height 20
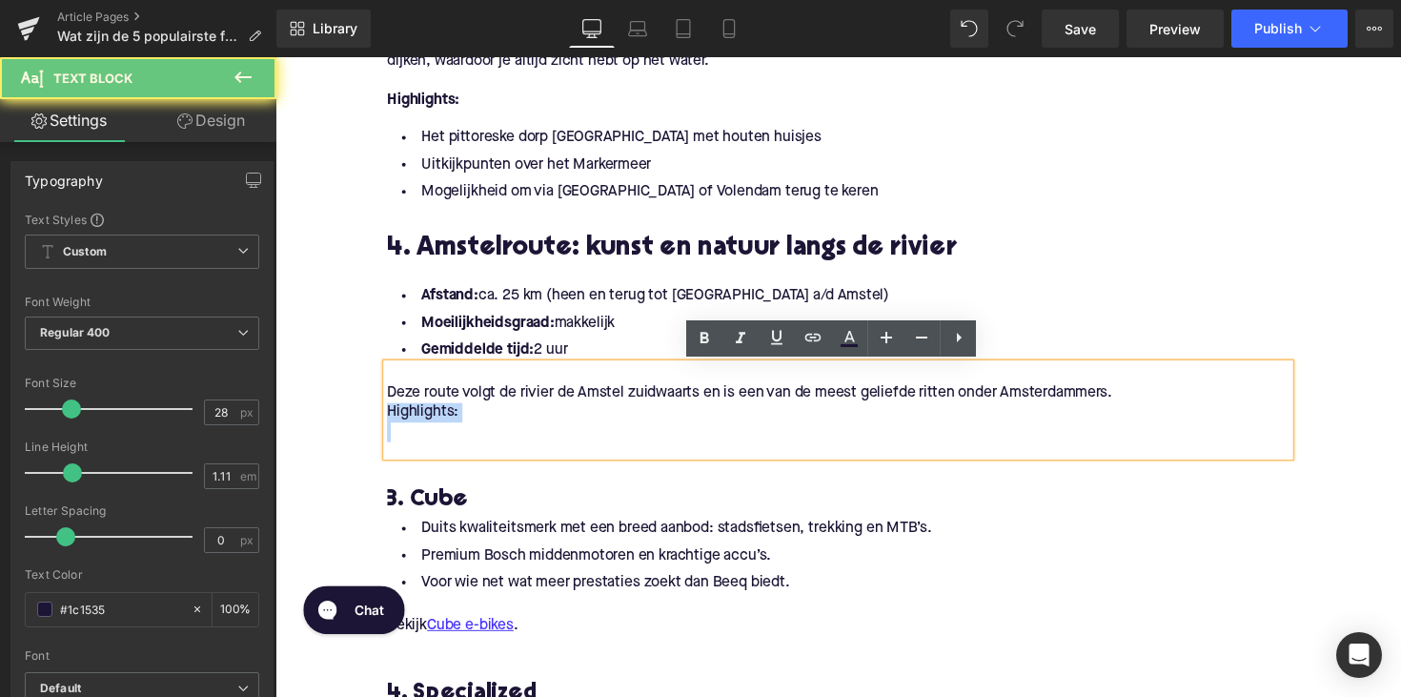
click at [390, 424] on p "Highlights:" at bounding box center [852, 422] width 924 height 20
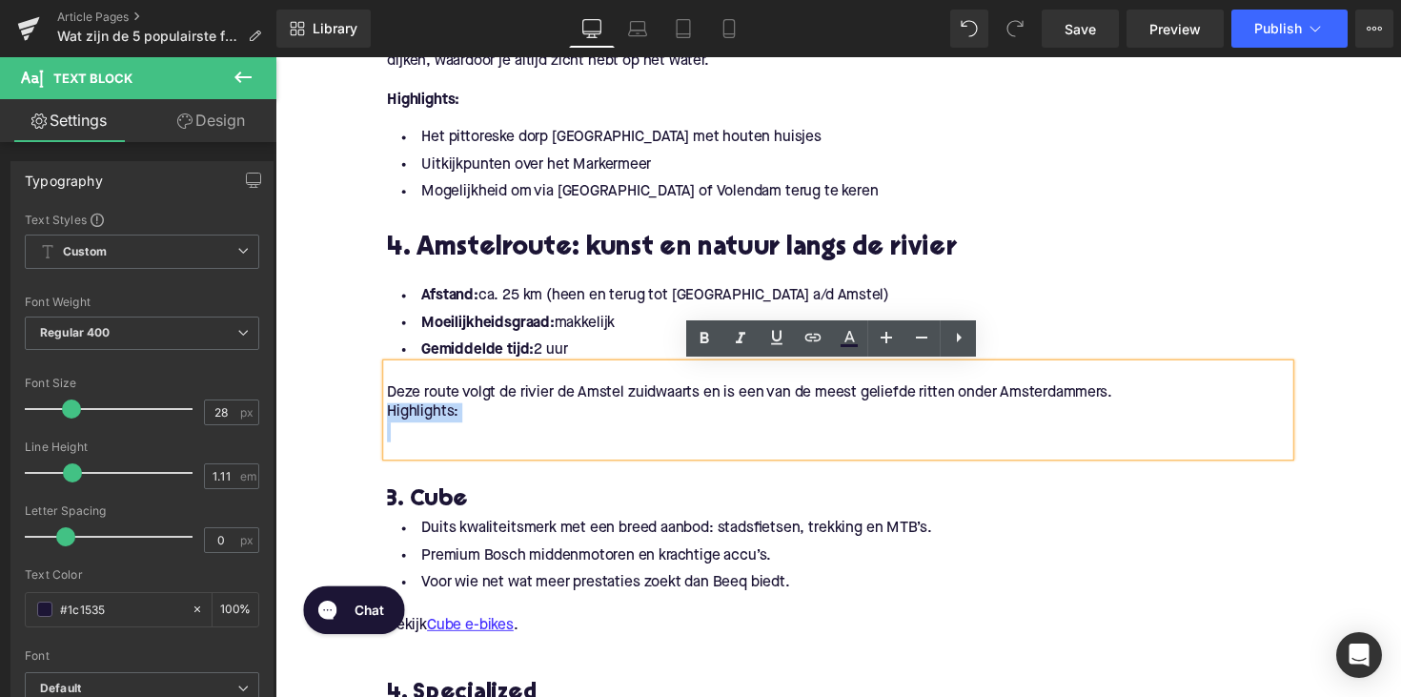
click at [390, 424] on p "Highlights:" at bounding box center [852, 422] width 924 height 20
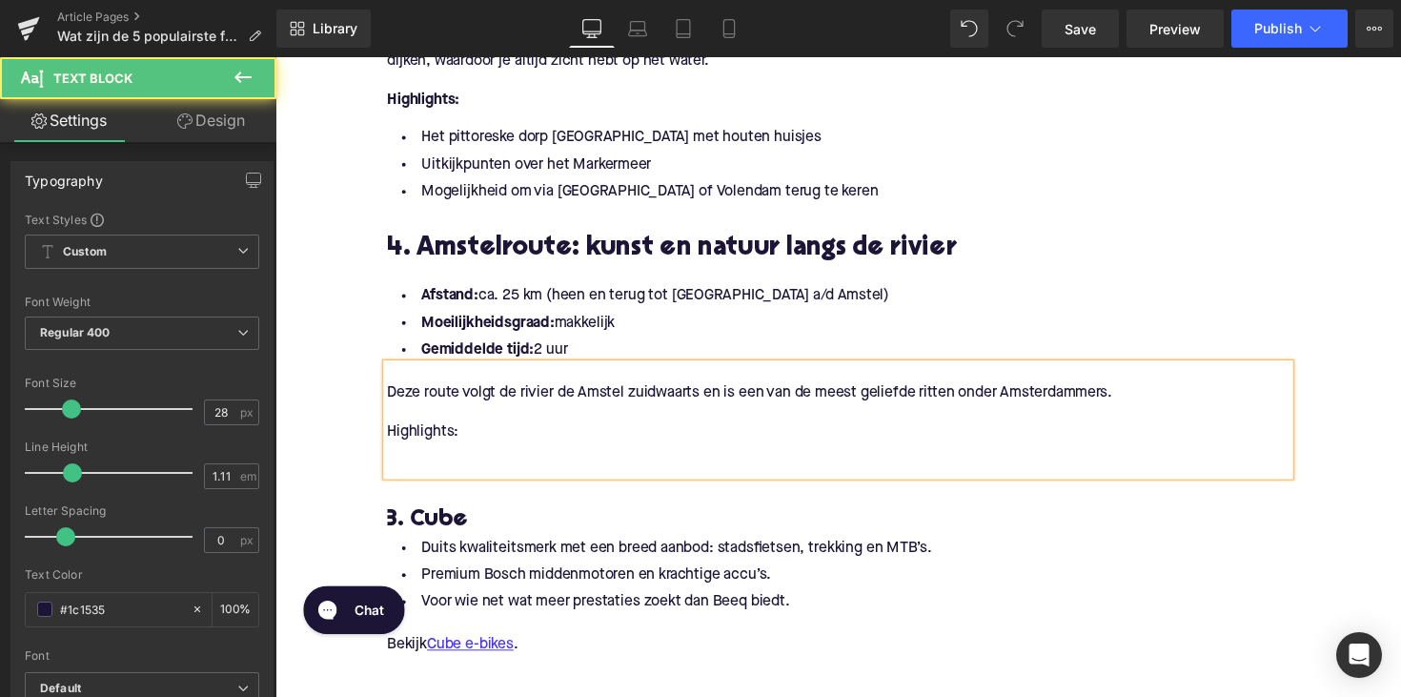
click at [392, 476] on div "Deze route volgt de rivier de Amstel zuidwaarts en is een van de meest geliefde…" at bounding box center [852, 429] width 924 height 114
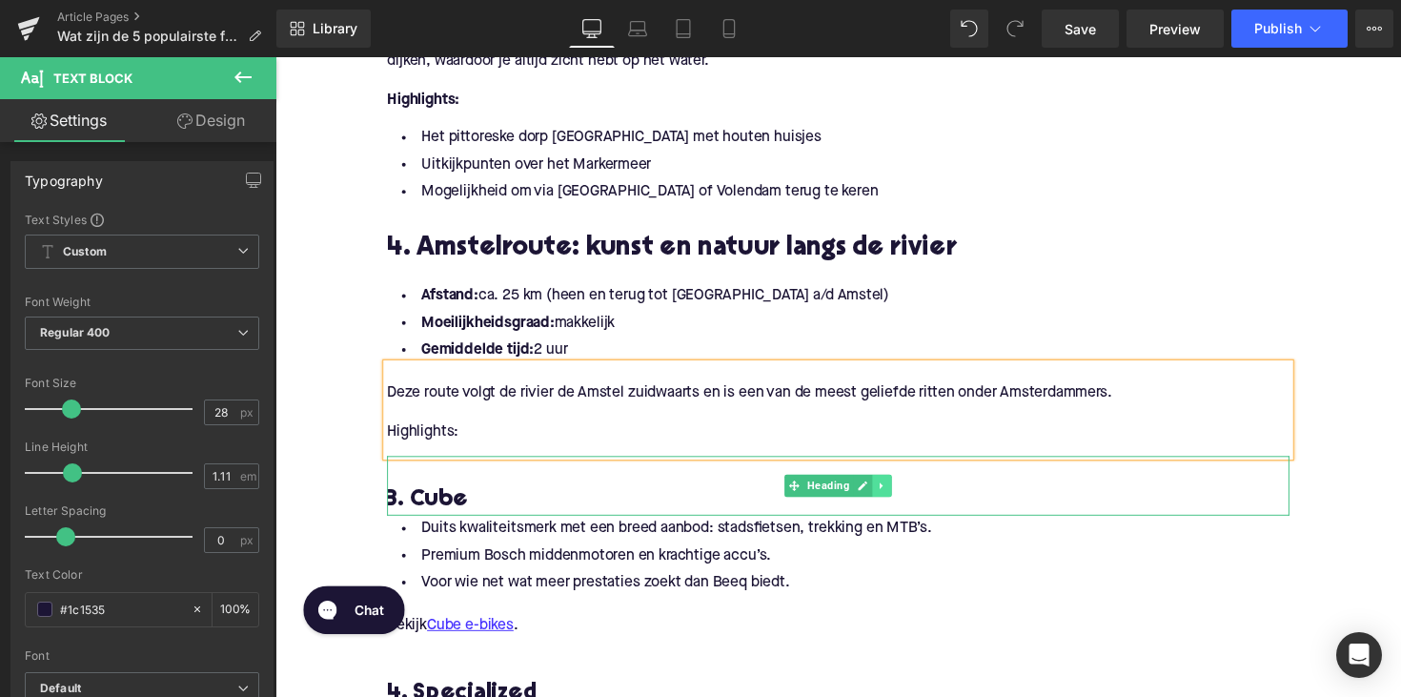
click at [895, 499] on icon at bounding box center [896, 497] width 3 height 7
click at [901, 497] on icon at bounding box center [906, 497] width 10 height 10
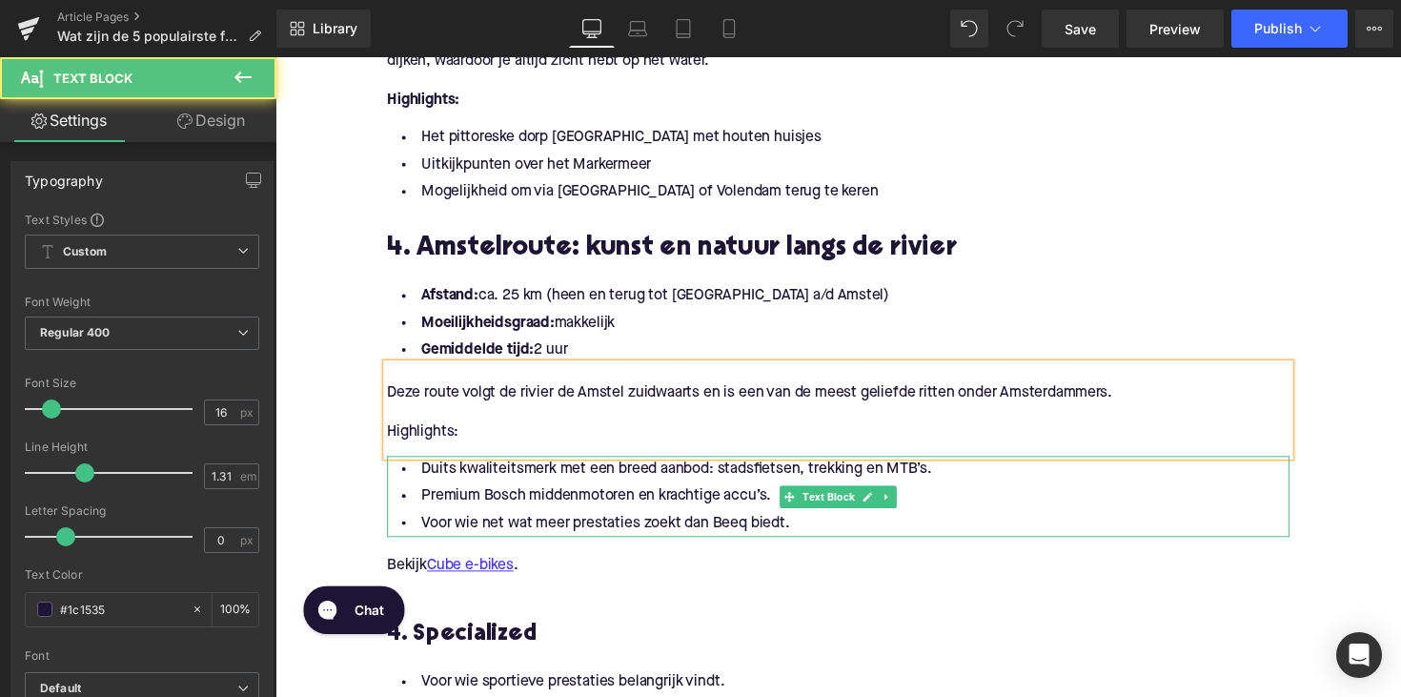
click at [717, 528] on li "Voor wie net wat meer prestaties zoekt dan Beeq biedt." at bounding box center [852, 535] width 924 height 28
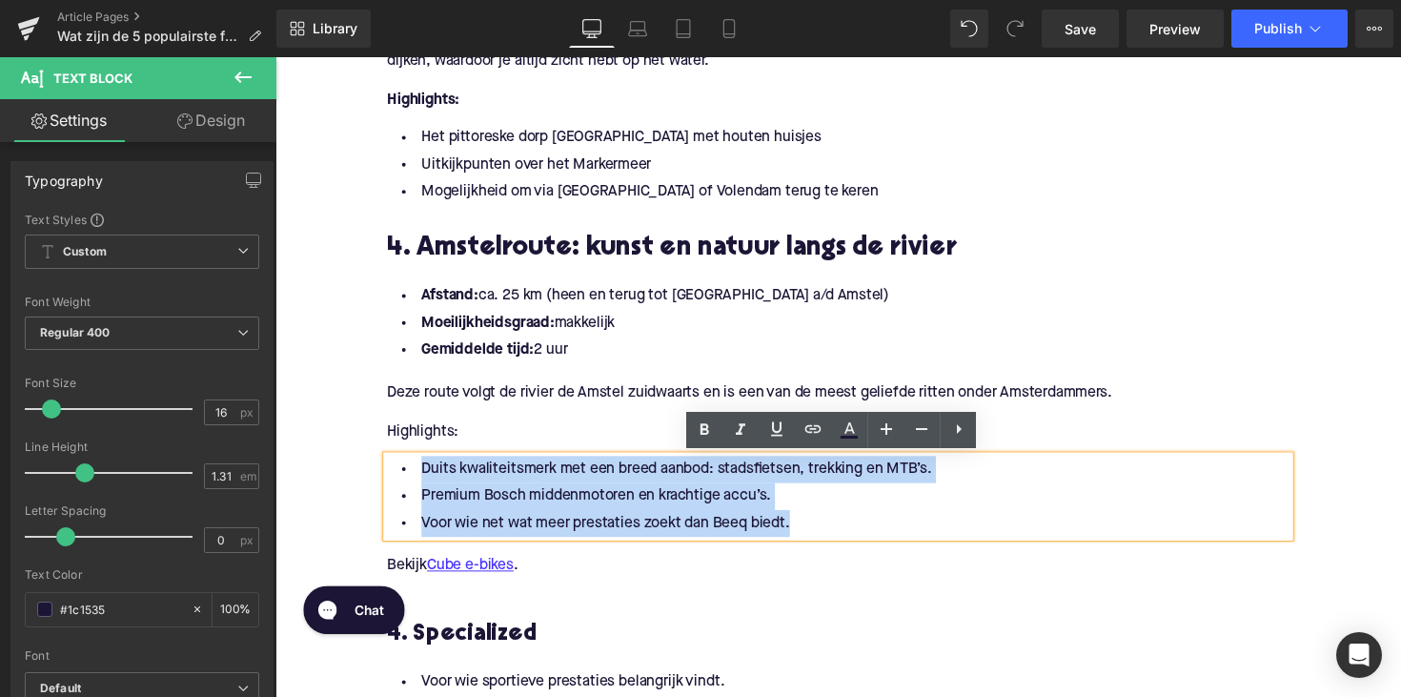
drag, startPoint x: 813, startPoint y: 534, endPoint x: 346, endPoint y: 478, distance: 470.2
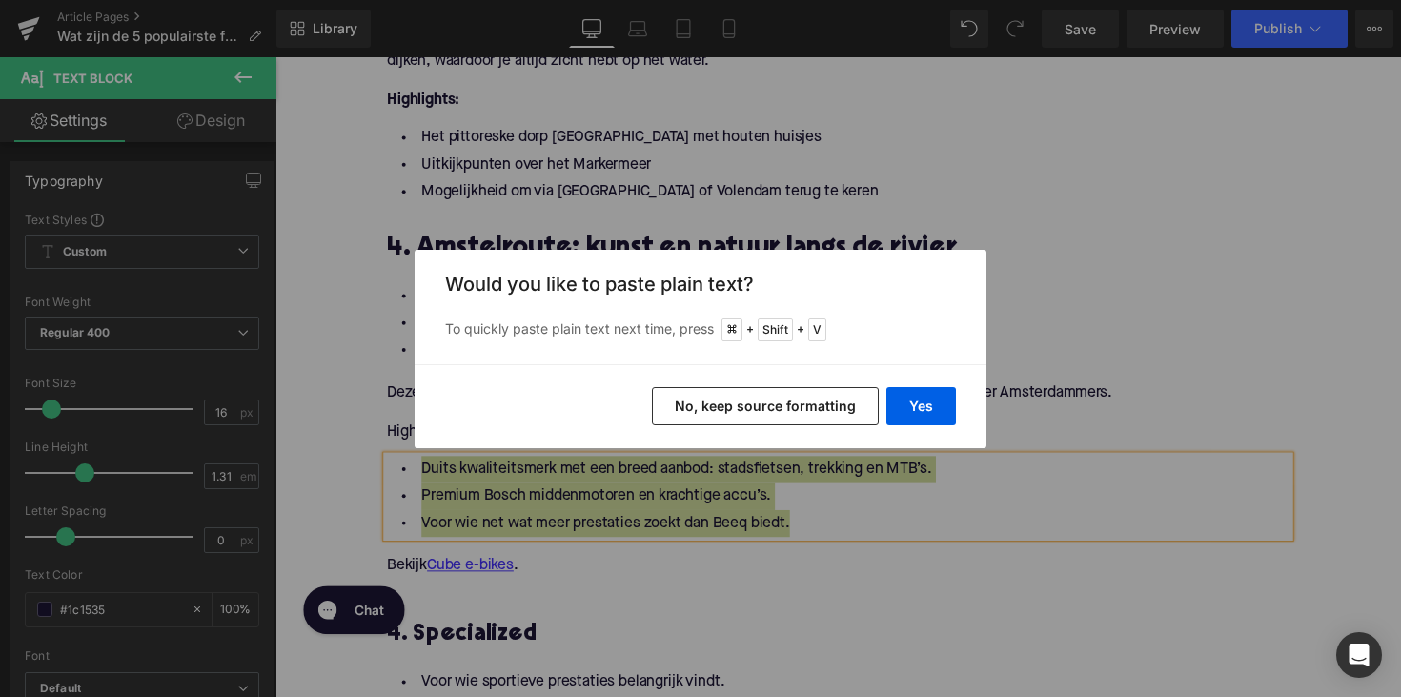
click at [933, 425] on div "Yes No, keep source formatting" at bounding box center [700, 406] width 572 height 84
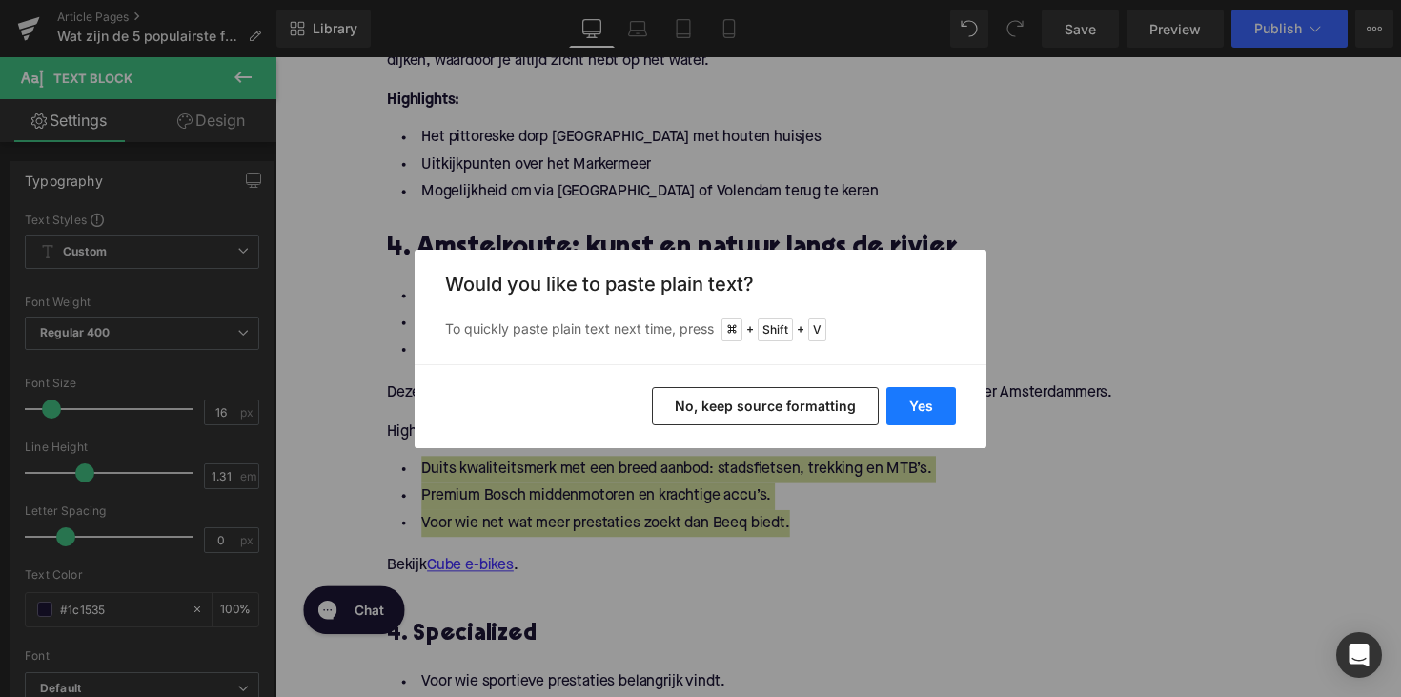
click at [928, 414] on button "Yes" at bounding box center [921, 406] width 70 height 38
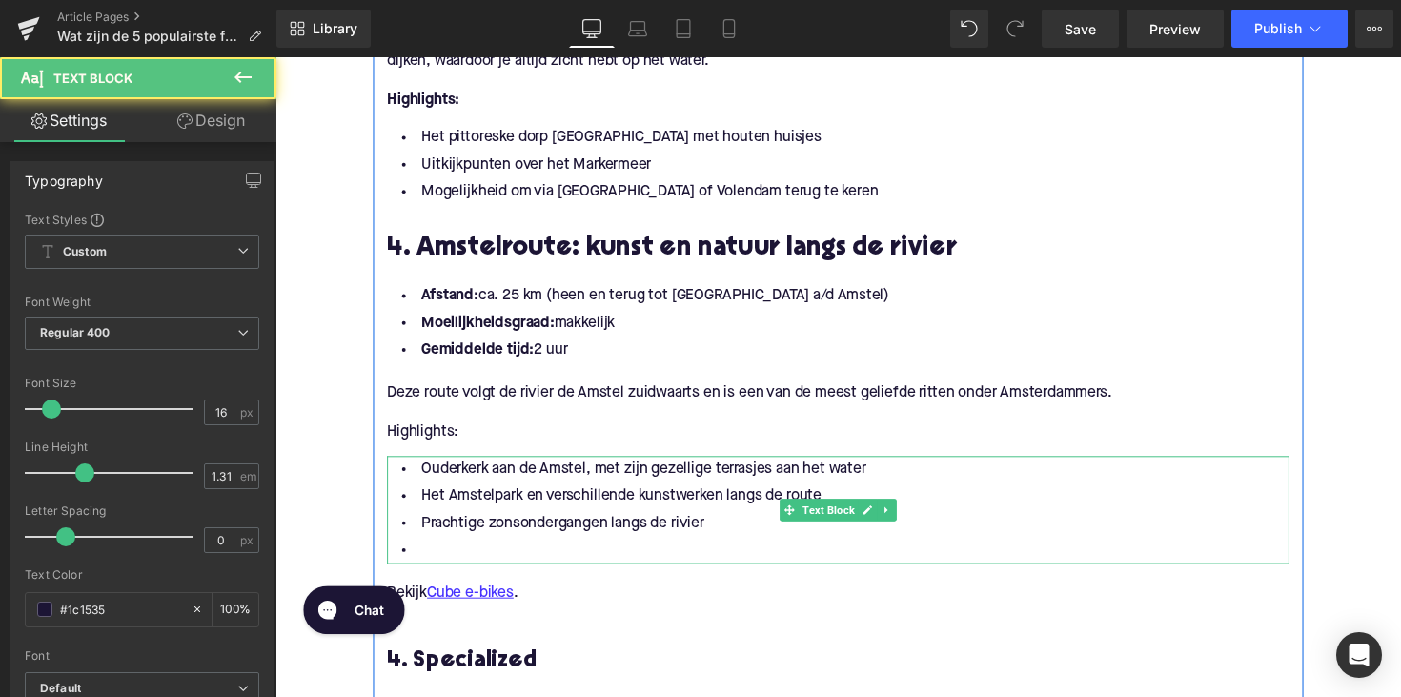
click at [456, 562] on li at bounding box center [852, 563] width 924 height 28
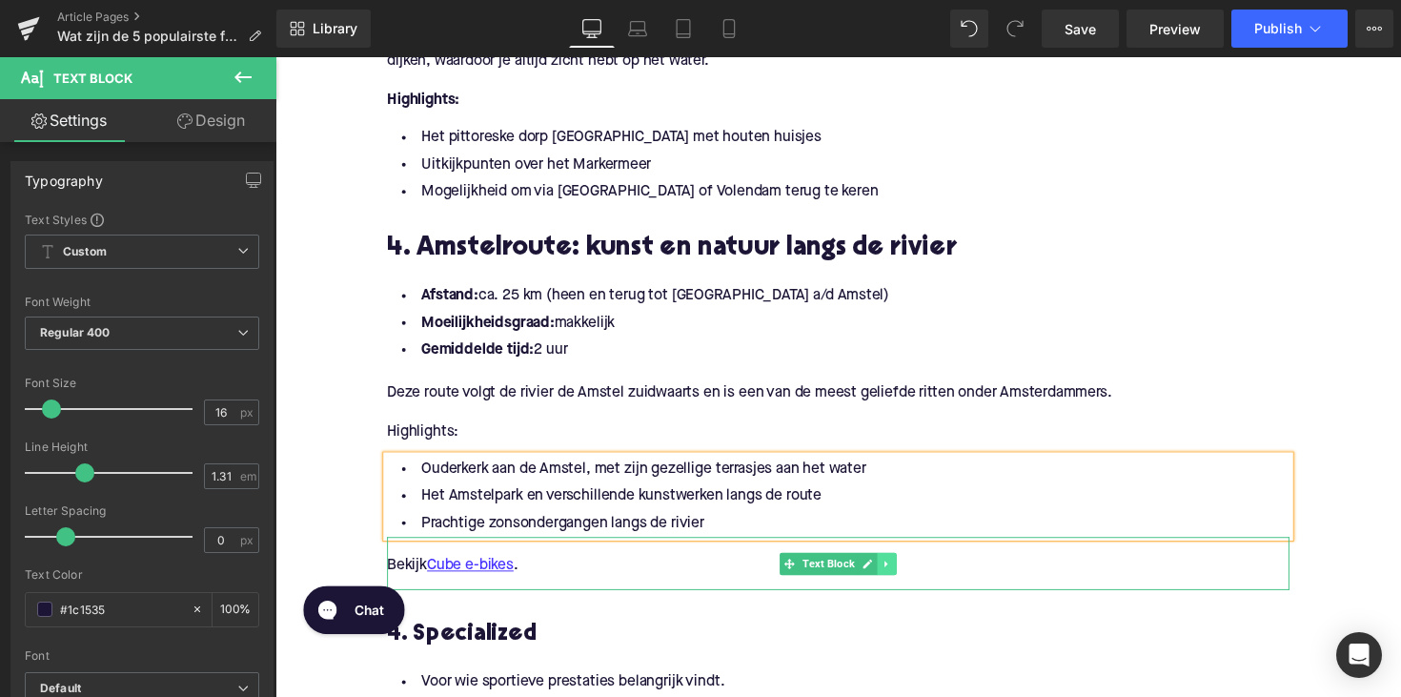
click at [903, 575] on icon at bounding box center [902, 576] width 10 height 11
click at [909, 574] on icon at bounding box center [911, 576] width 10 height 10
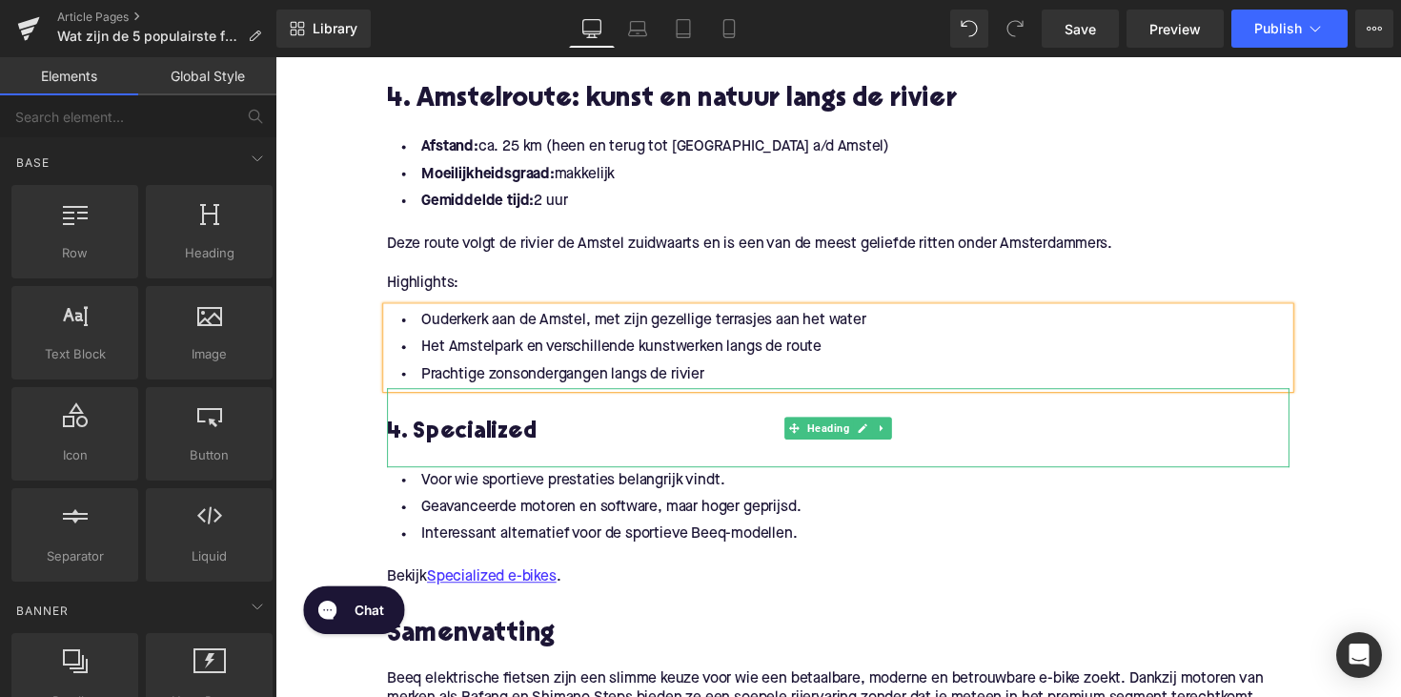
scroll to position [2147, 0]
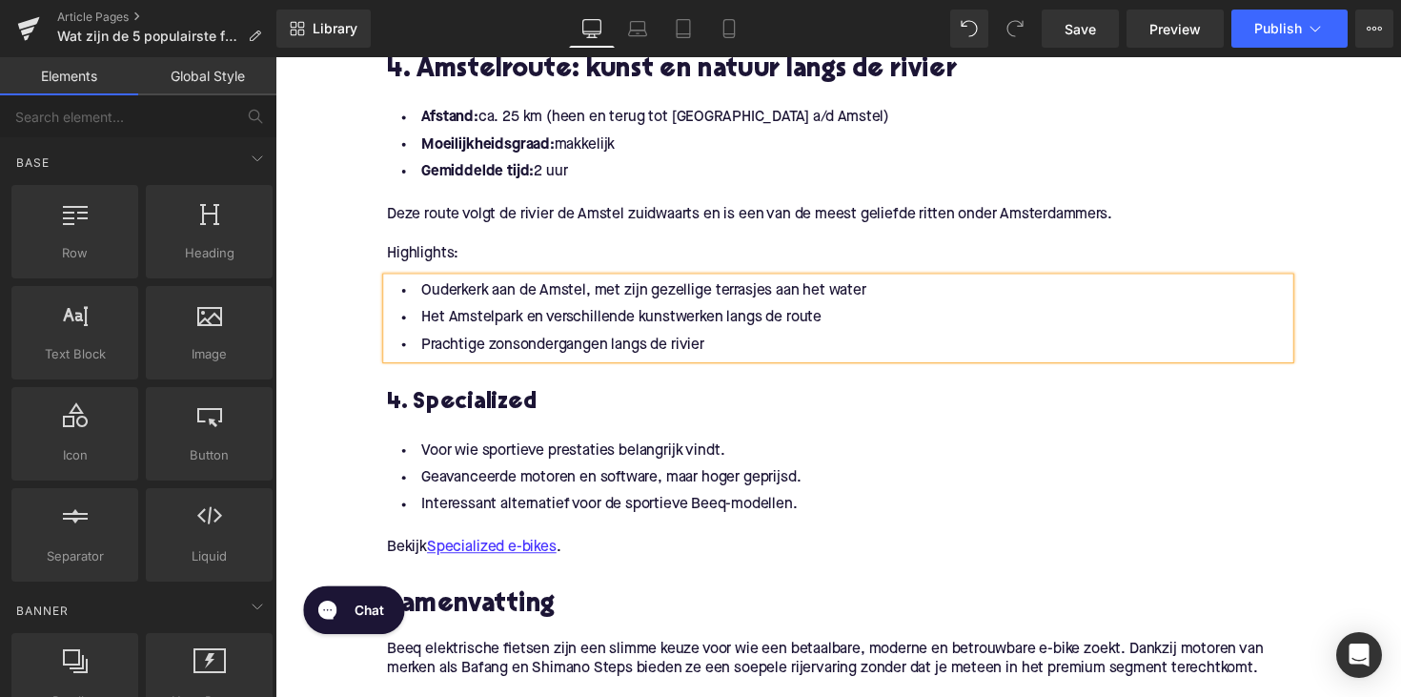
click at [528, 405] on h3 "4. Specialized" at bounding box center [852, 411] width 924 height 30
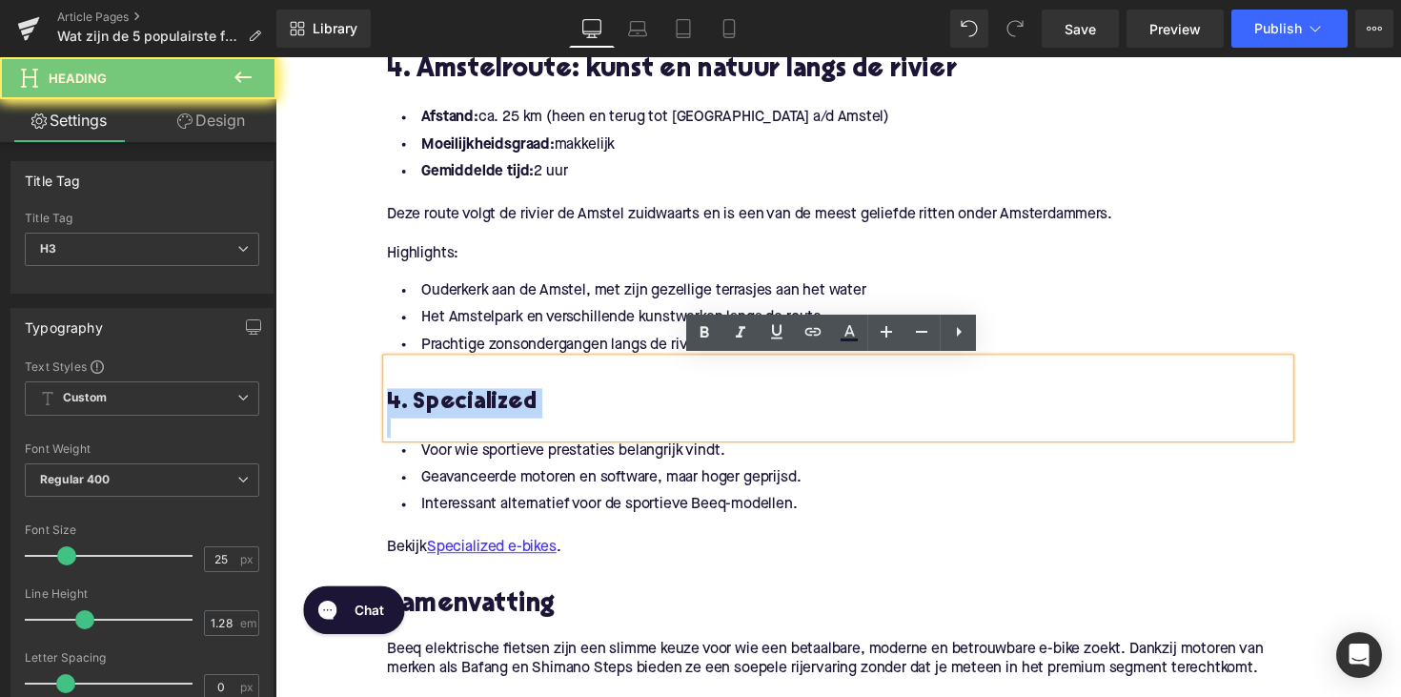
paste div
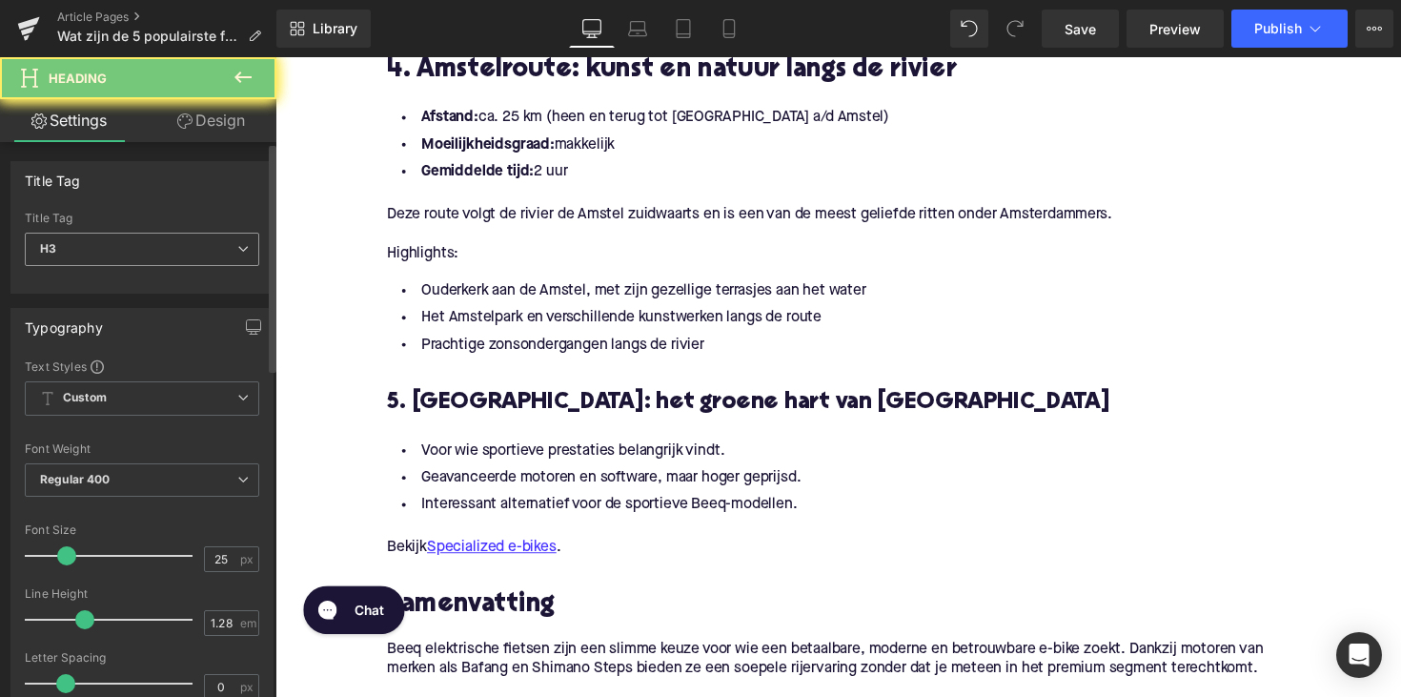
click at [211, 249] on span "H3" at bounding box center [142, 248] width 234 height 33
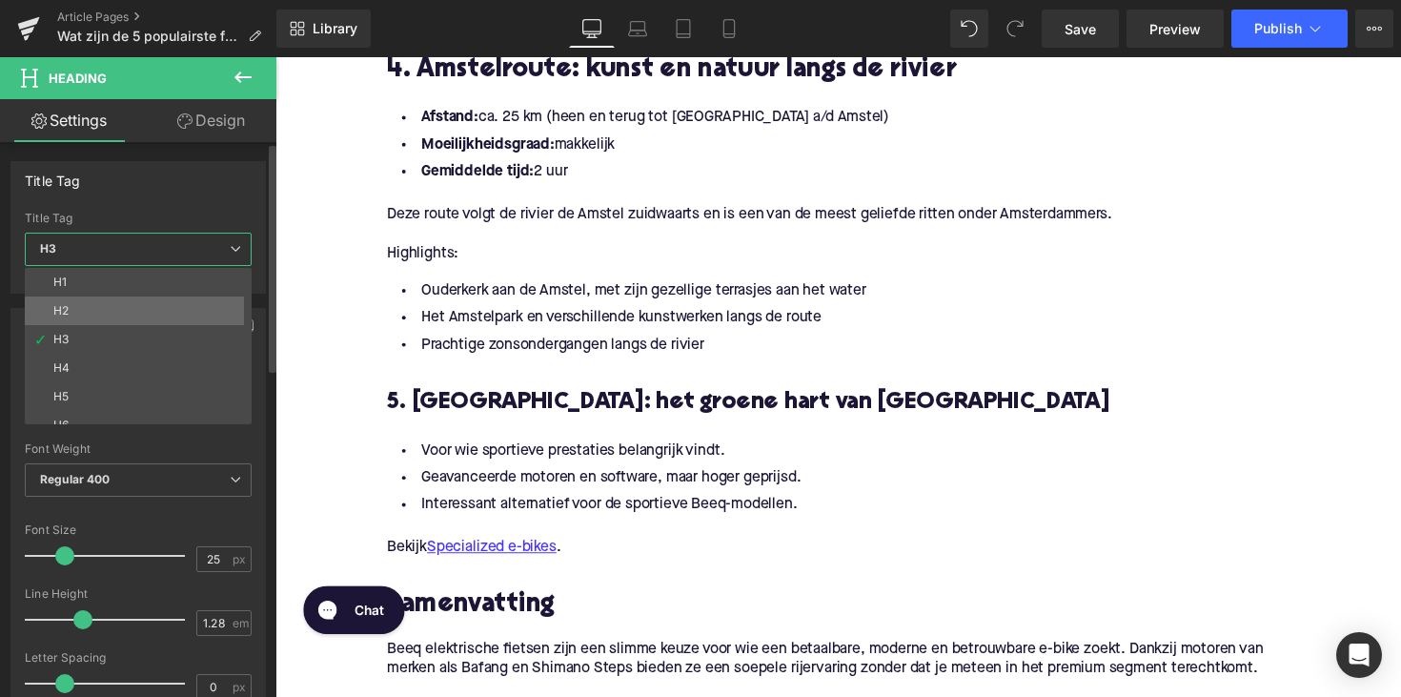
click at [205, 312] on li "H2" at bounding box center [142, 310] width 235 height 29
type input "28"
type input "1.11"
type input "100"
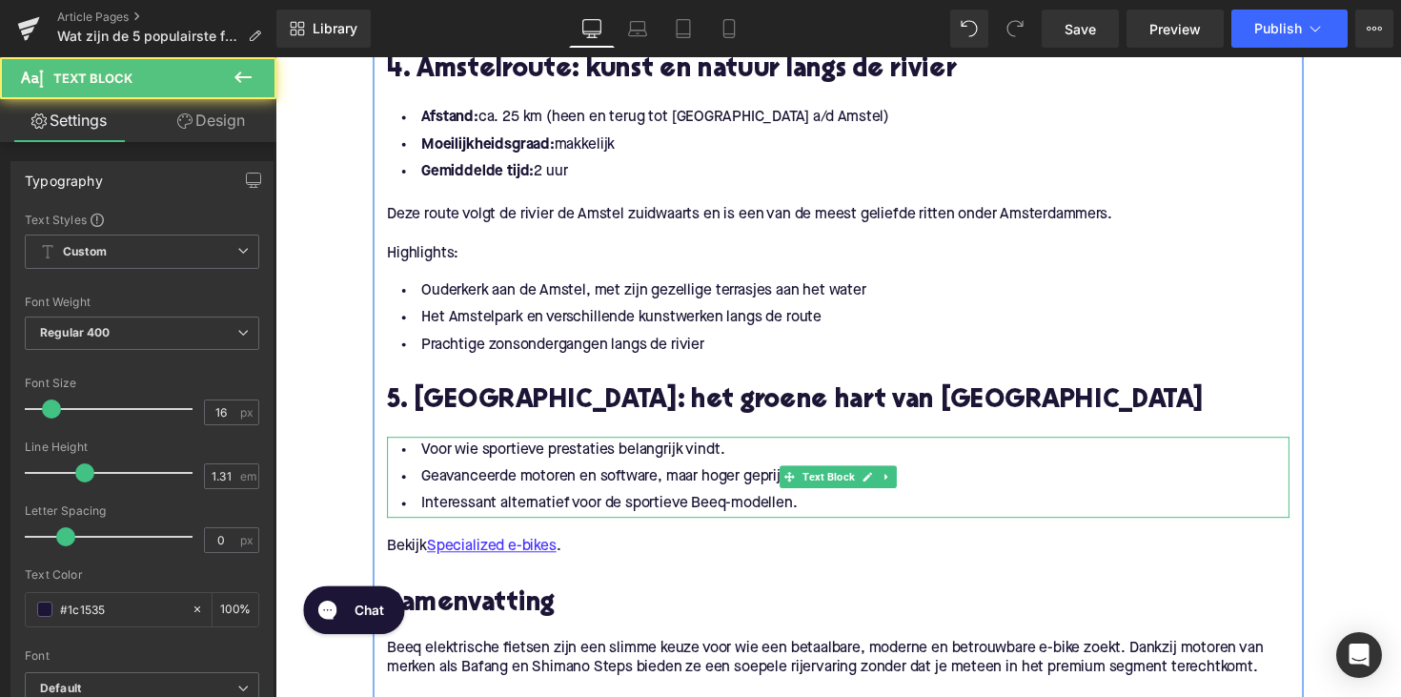
click at [805, 515] on li "Interessant alternatief voor de sportieve Beeq-modellen." at bounding box center [852, 515] width 924 height 28
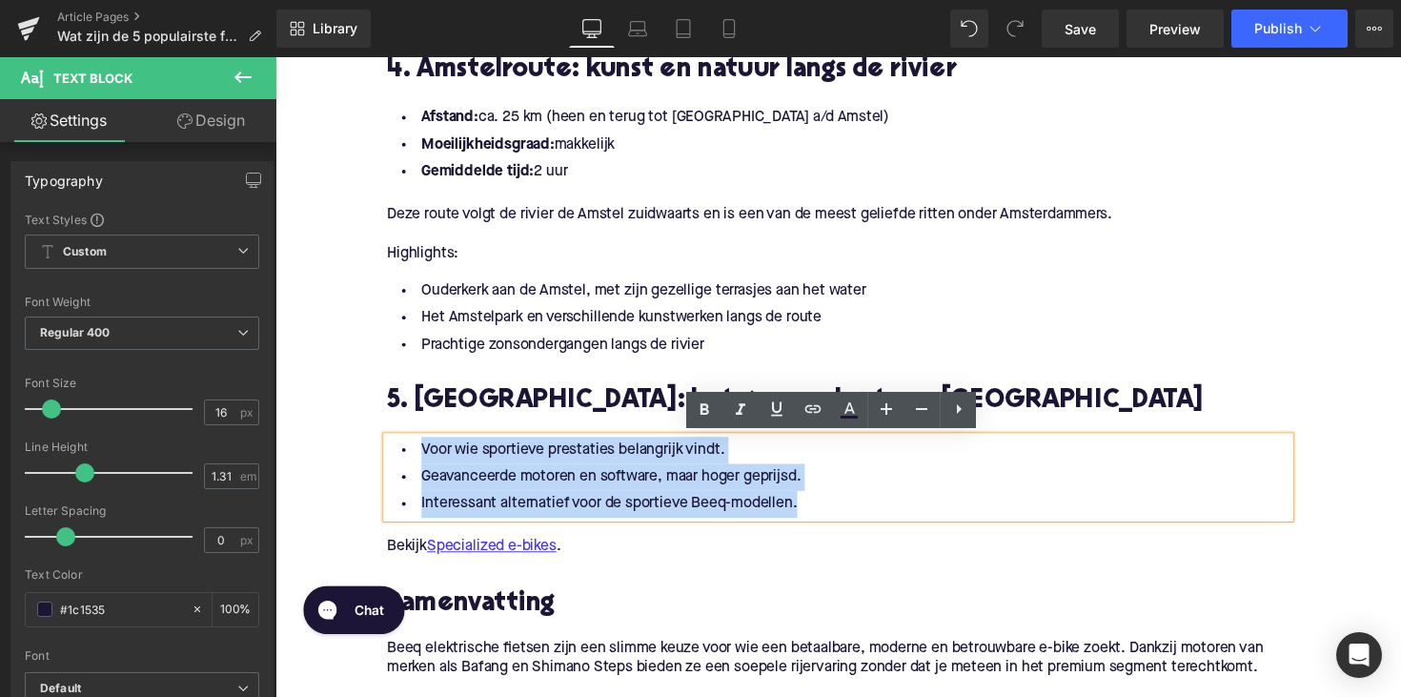
drag, startPoint x: 805, startPoint y: 515, endPoint x: 385, endPoint y: 443, distance: 426.4
click at [390, 446] on div "Voor wie sportieve prestaties belangrijk vindt. Geavanceerde motoren en softwar…" at bounding box center [852, 487] width 924 height 83
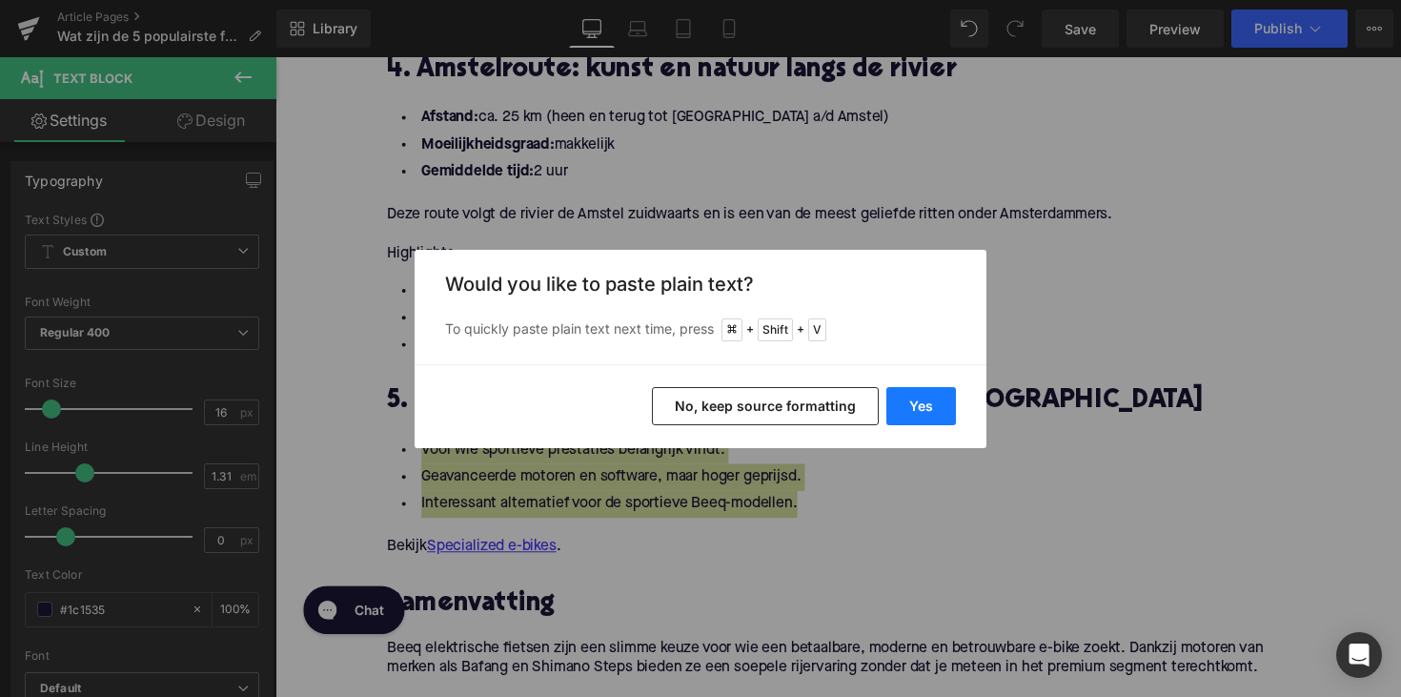
click at [934, 395] on button "Yes" at bounding box center [921, 406] width 70 height 38
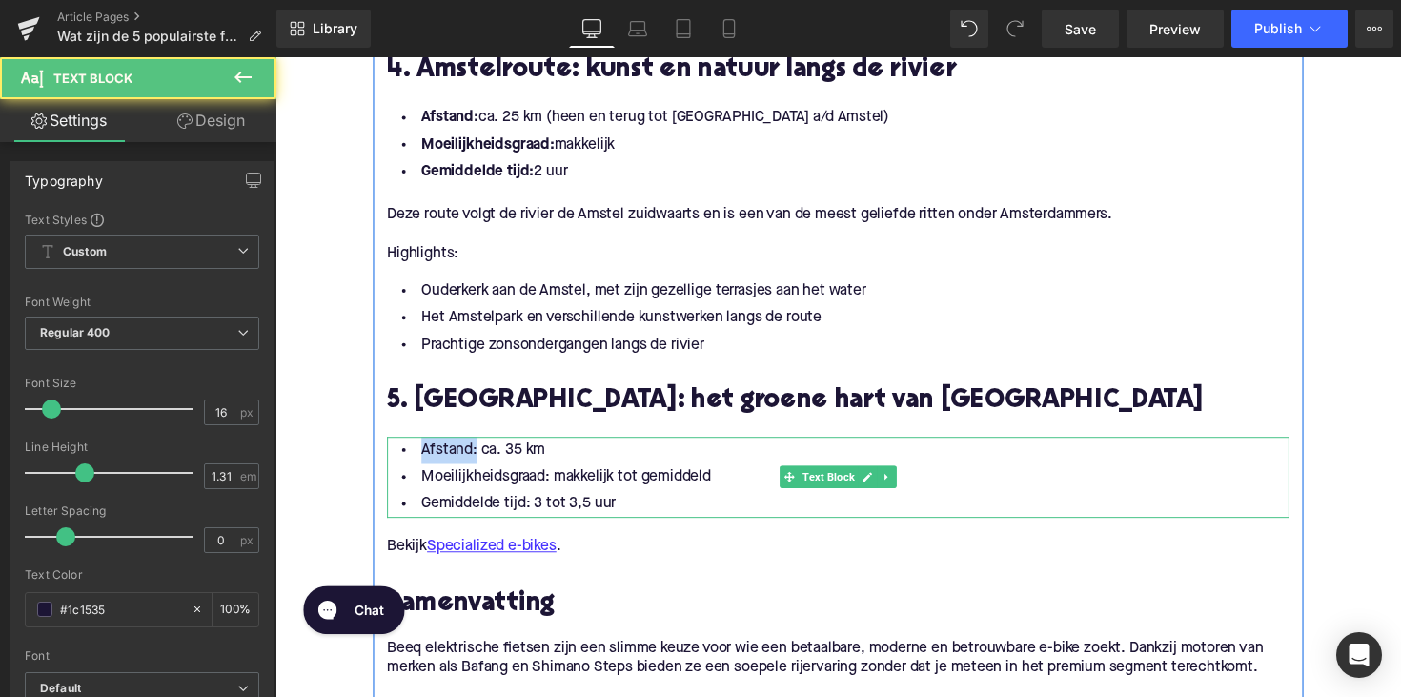
drag, startPoint x: 472, startPoint y: 460, endPoint x: 392, endPoint y: 458, distance: 80.1
click at [392, 458] on li "Afstand: ca. 35 km" at bounding box center [852, 460] width 924 height 28
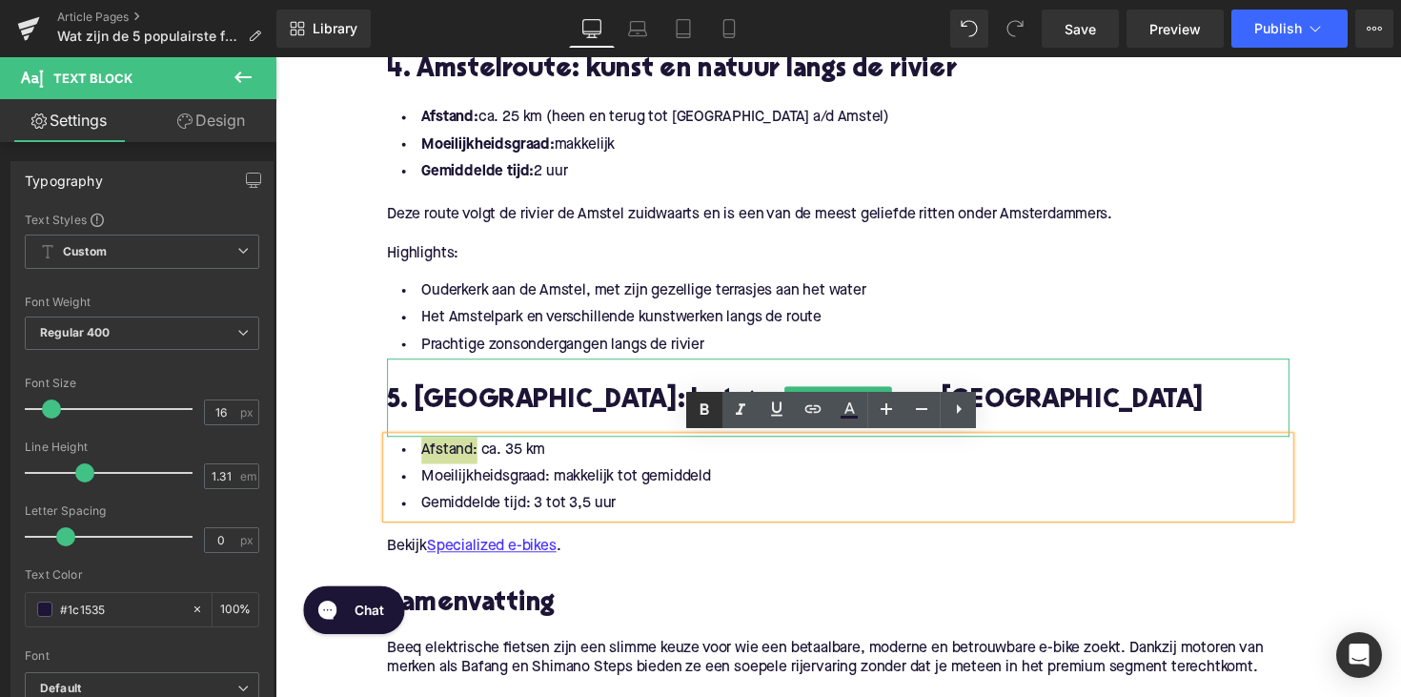
click at [711, 408] on icon at bounding box center [704, 409] width 23 height 23
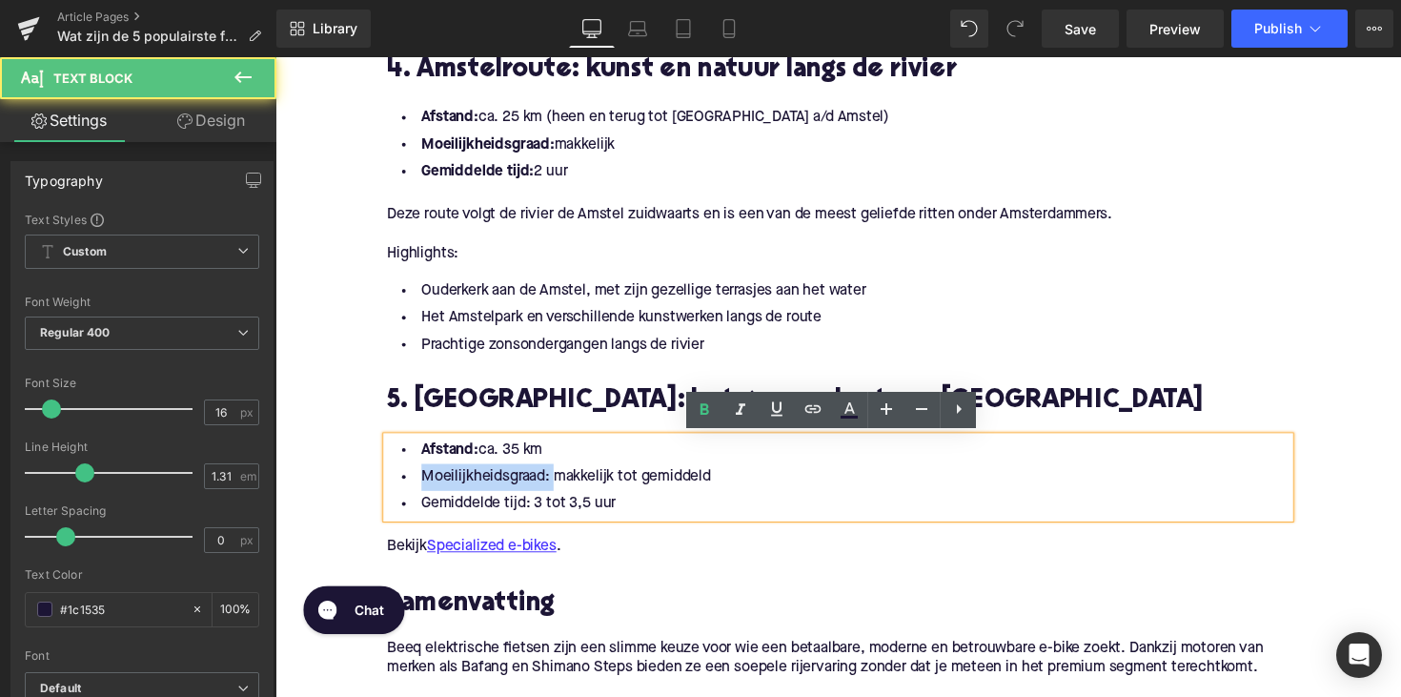
drag, startPoint x: 552, startPoint y: 488, endPoint x: 361, endPoint y: 488, distance: 190.6
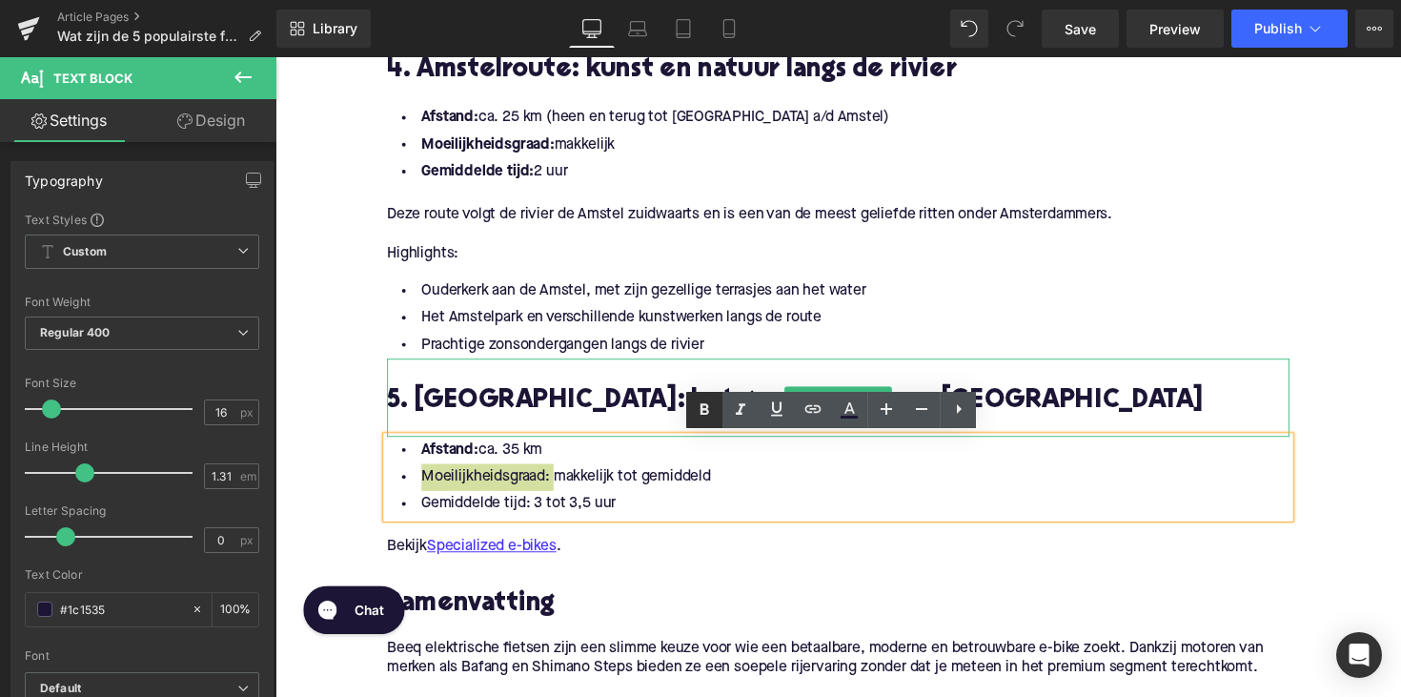
click at [702, 408] on icon at bounding box center [704, 408] width 9 height 11
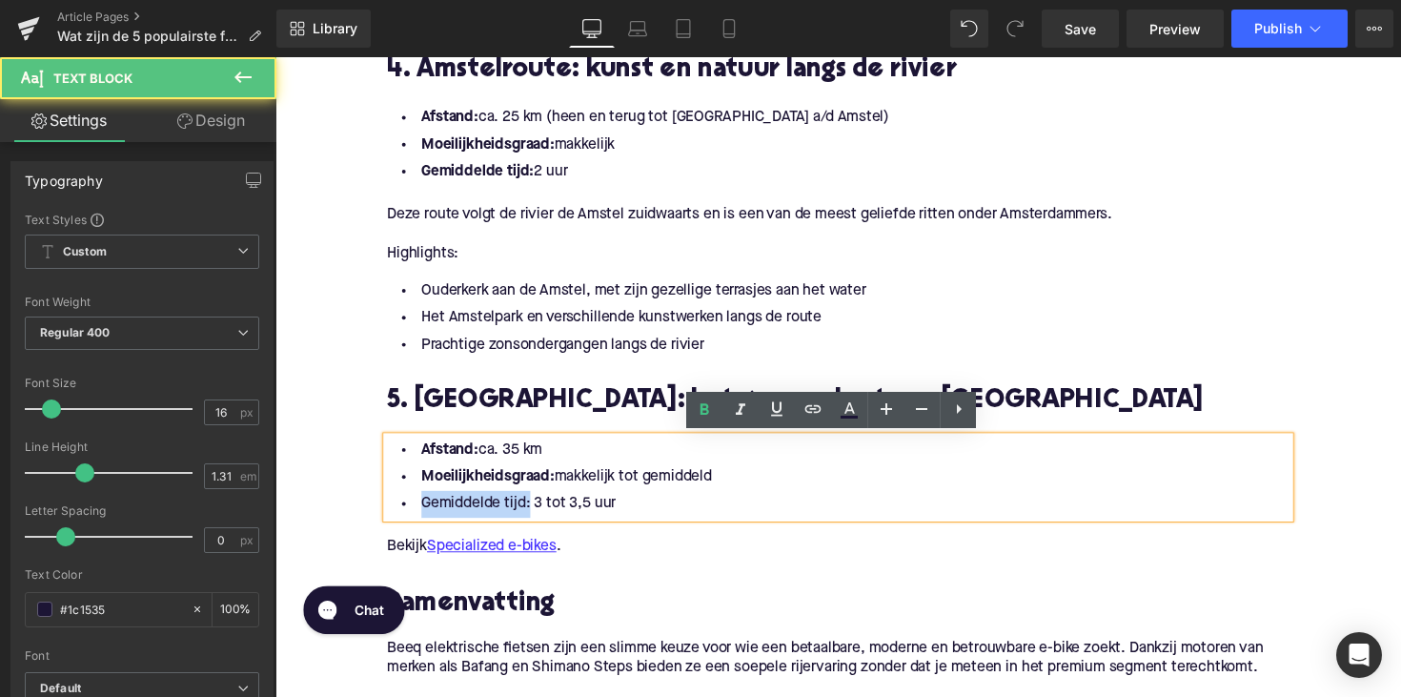
drag, startPoint x: 527, startPoint y: 516, endPoint x: 386, endPoint y: 516, distance: 141.0
click at [390, 516] on li "Gemiddelde tijd: 3 tot 3,5 uur" at bounding box center [852, 515] width 924 height 28
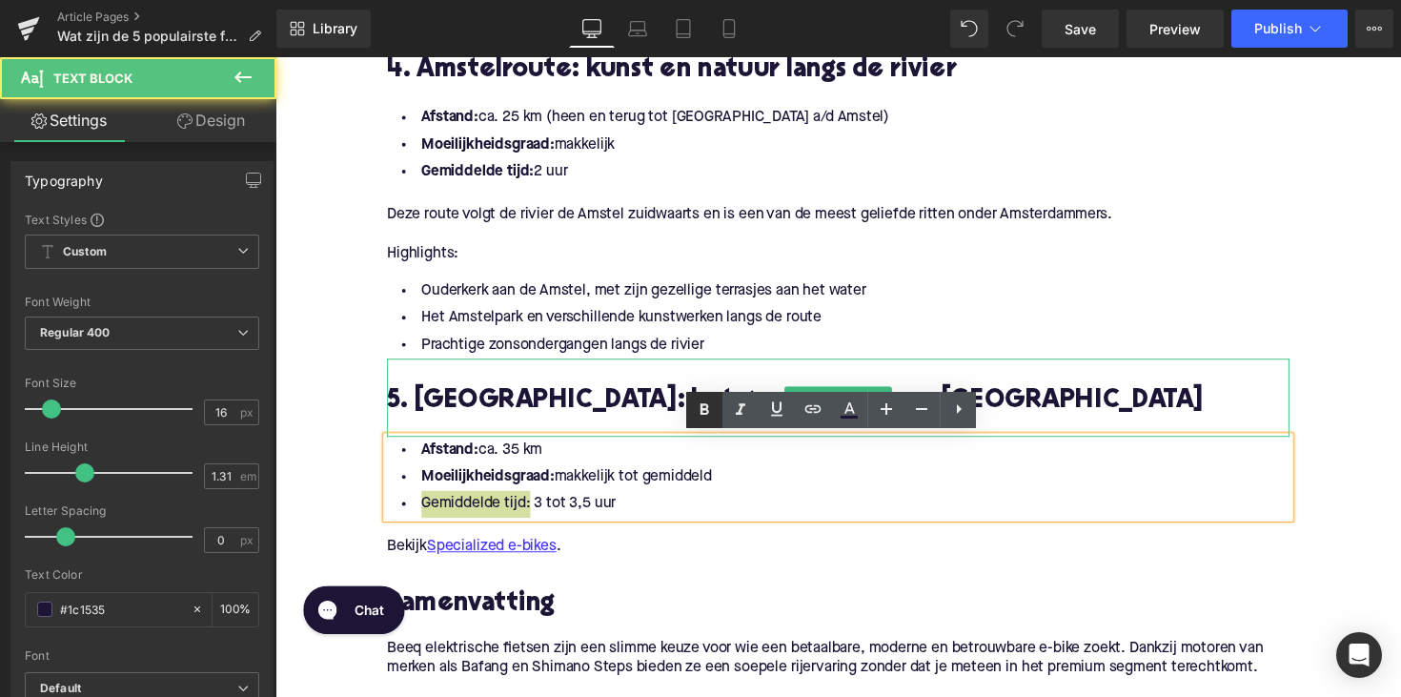
click at [702, 418] on icon at bounding box center [704, 409] width 23 height 23
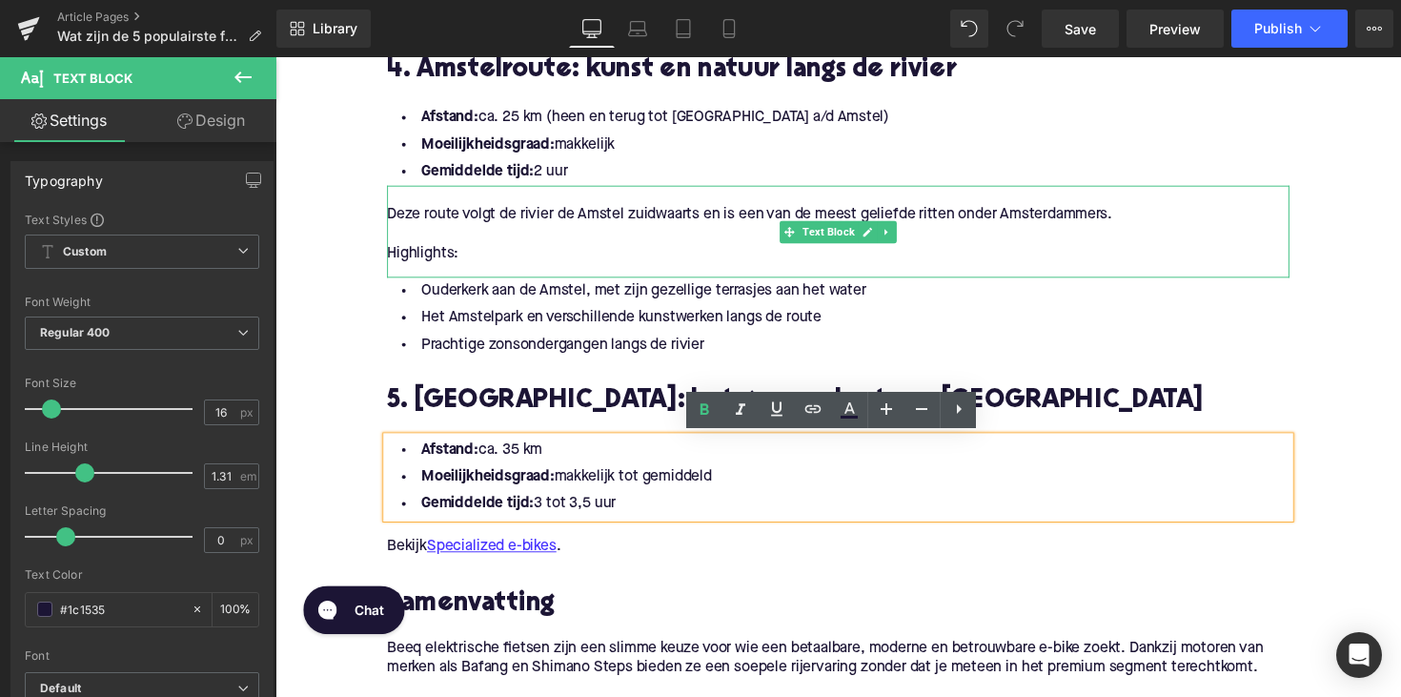
click at [420, 254] on p "Highlights:" at bounding box center [852, 259] width 924 height 20
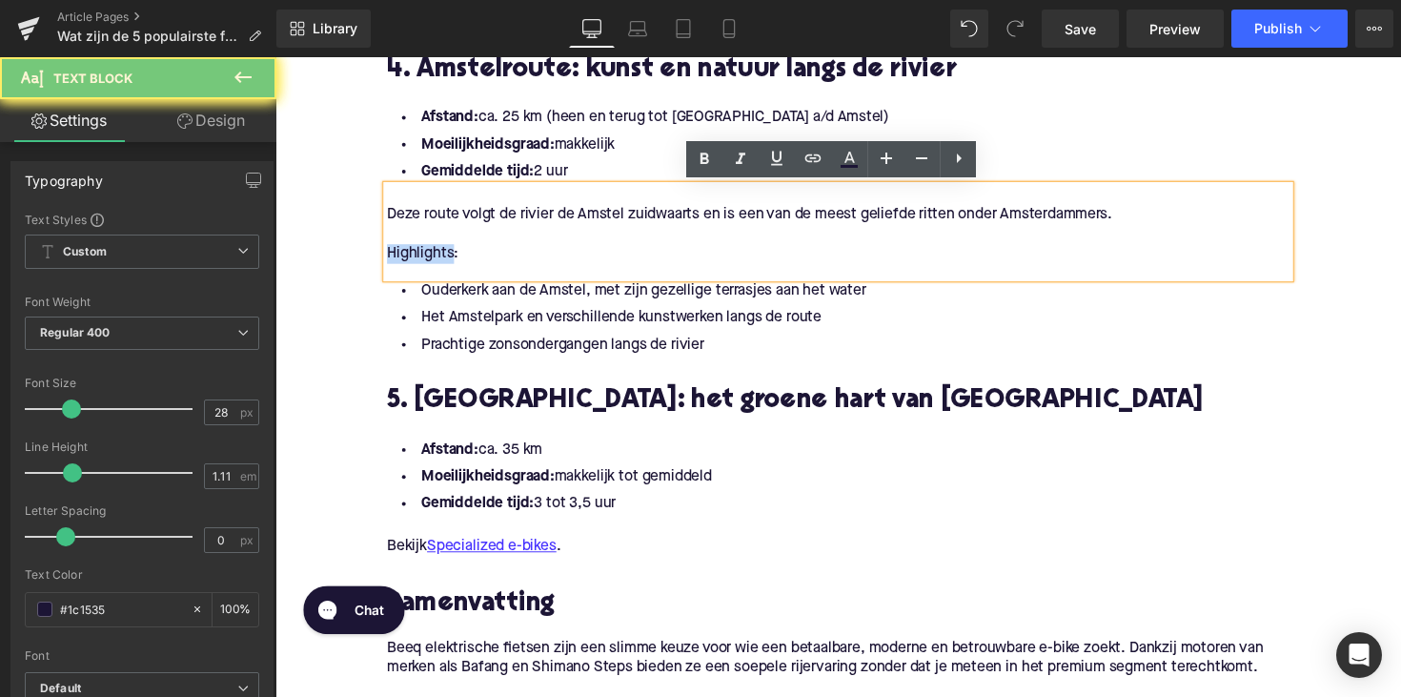
click at [420, 254] on p "Highlights:" at bounding box center [852, 259] width 924 height 20
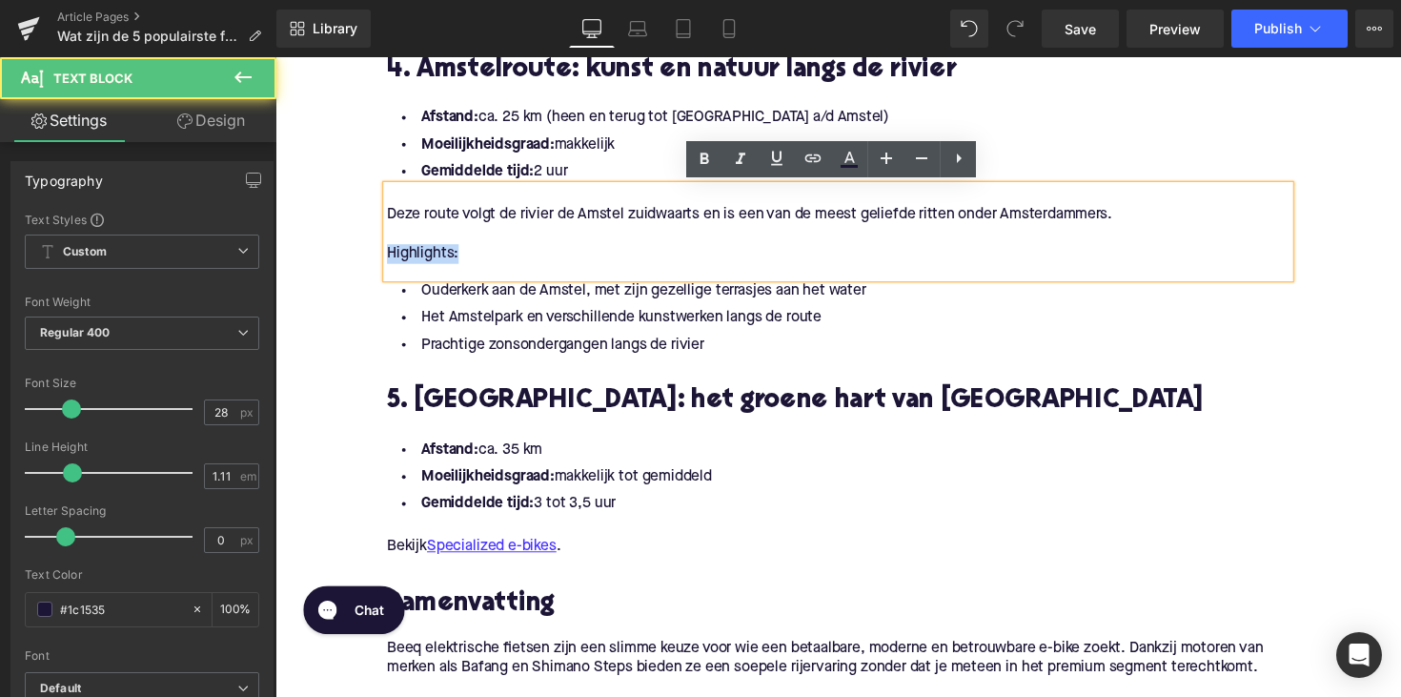
drag, startPoint x: 470, startPoint y: 253, endPoint x: 358, endPoint y: 253, distance: 111.5
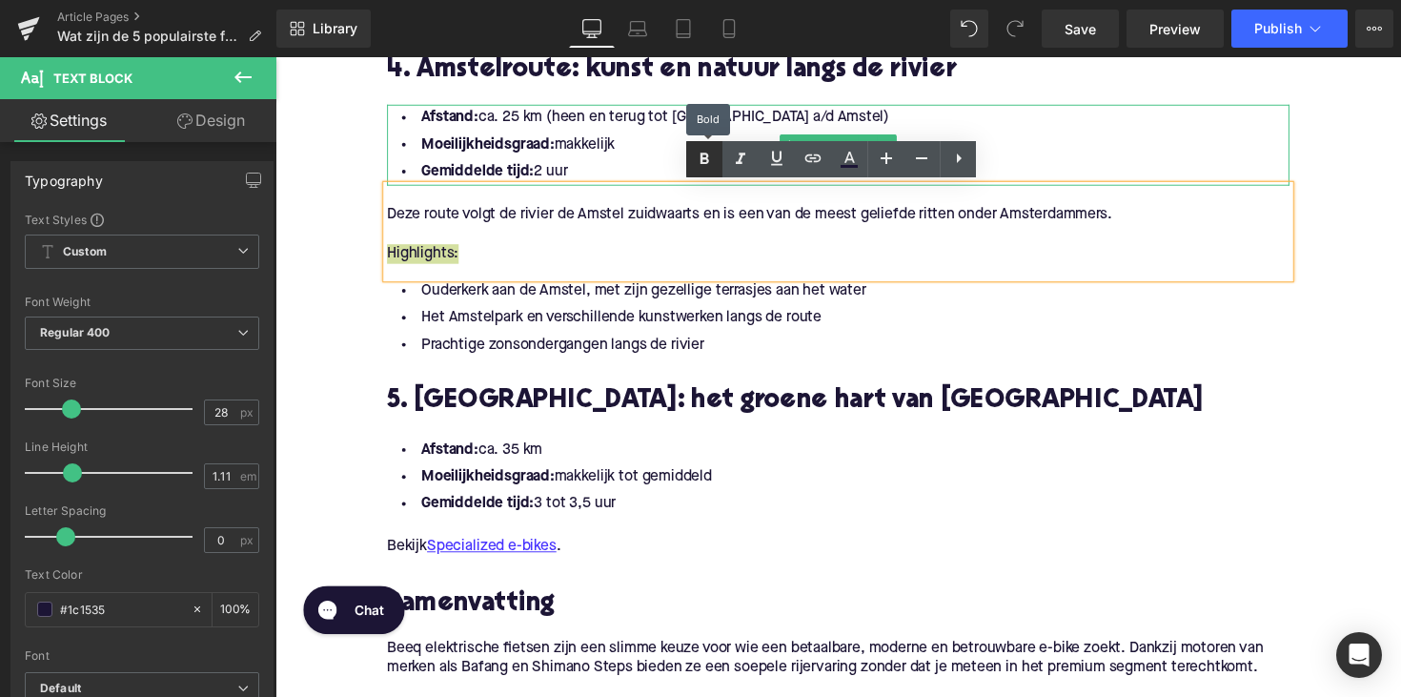
click at [711, 162] on icon at bounding box center [704, 159] width 23 height 23
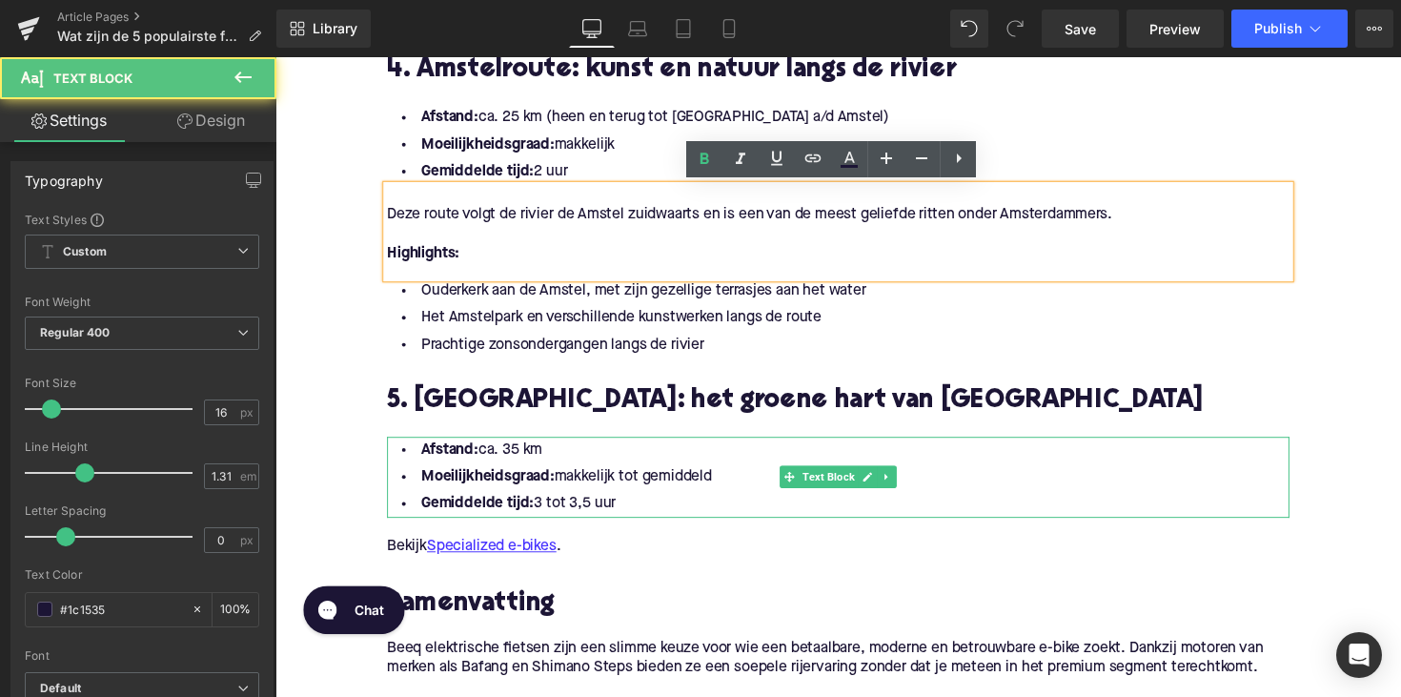
click at [634, 509] on li "Gemiddelde tijd: 3 tot 3,5 uur" at bounding box center [852, 515] width 924 height 28
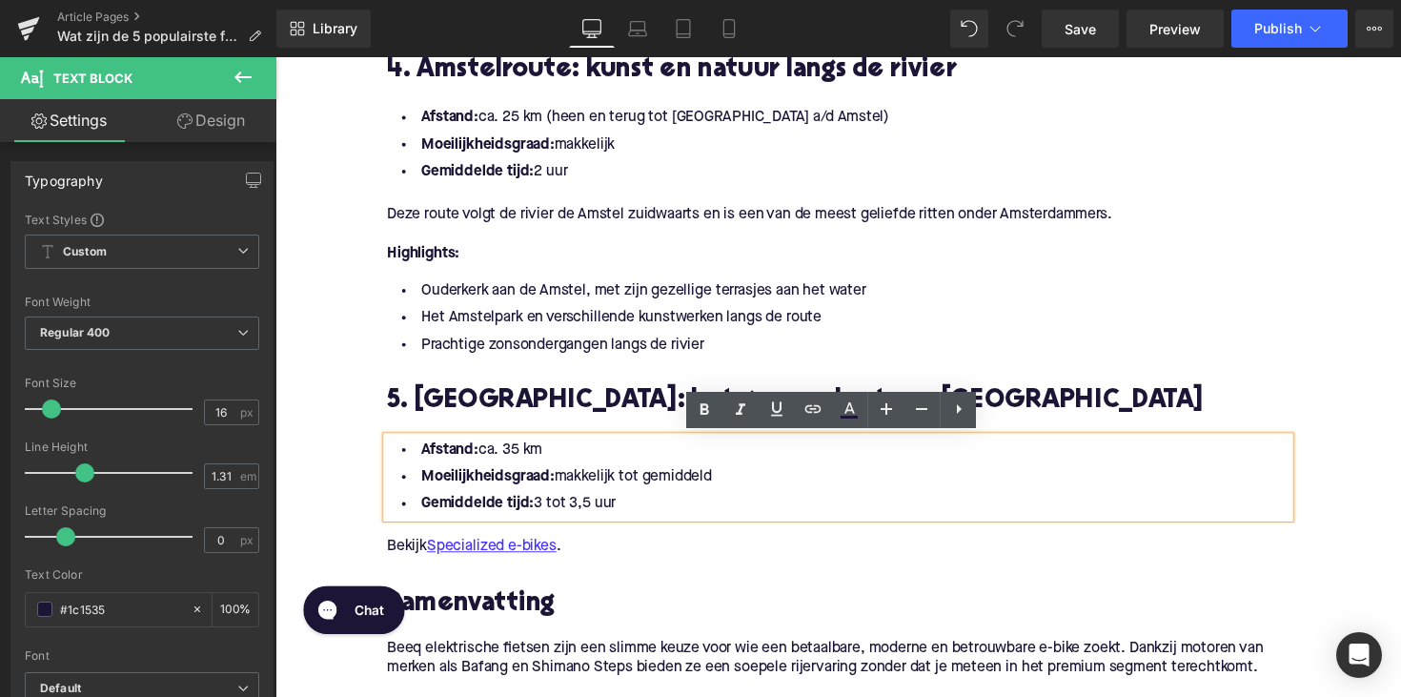
drag, startPoint x: 644, startPoint y: 512, endPoint x: 367, endPoint y: 451, distance: 283.9
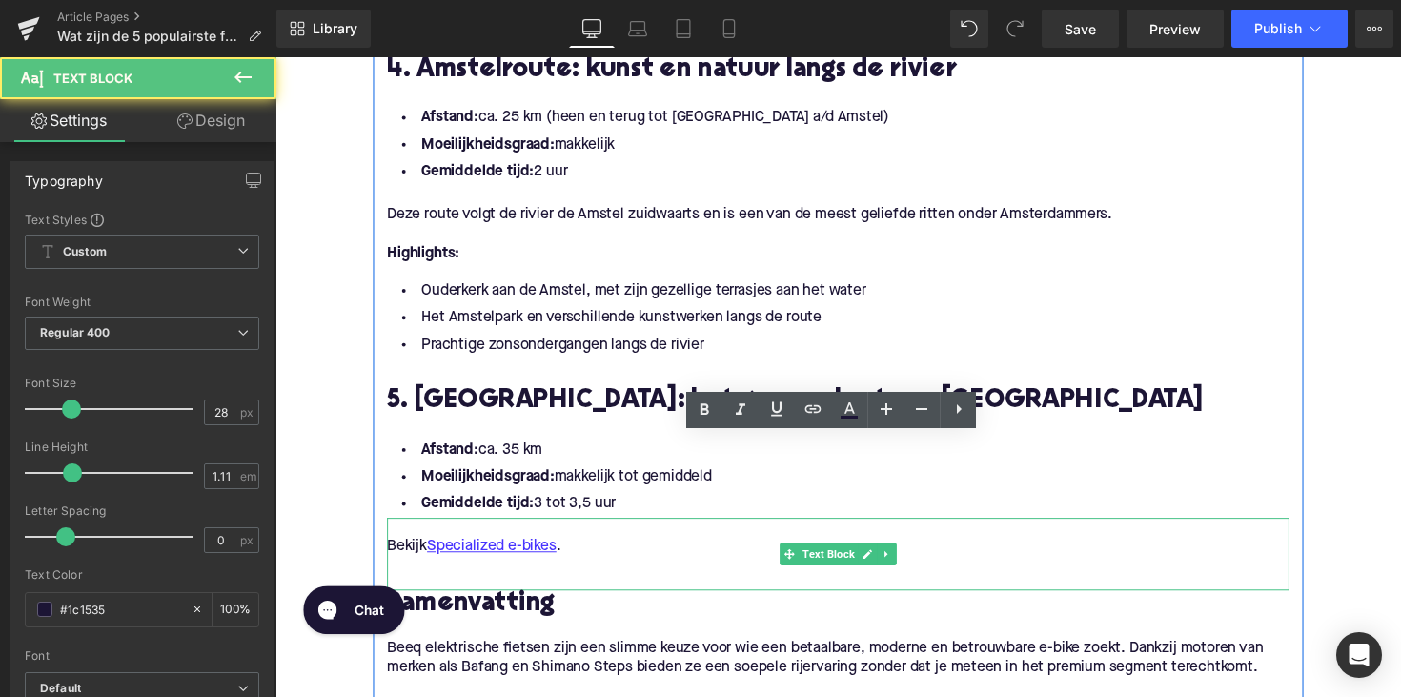
click at [593, 565] on p "Bekijk Specialized e-bikes ." at bounding box center [852, 559] width 924 height 20
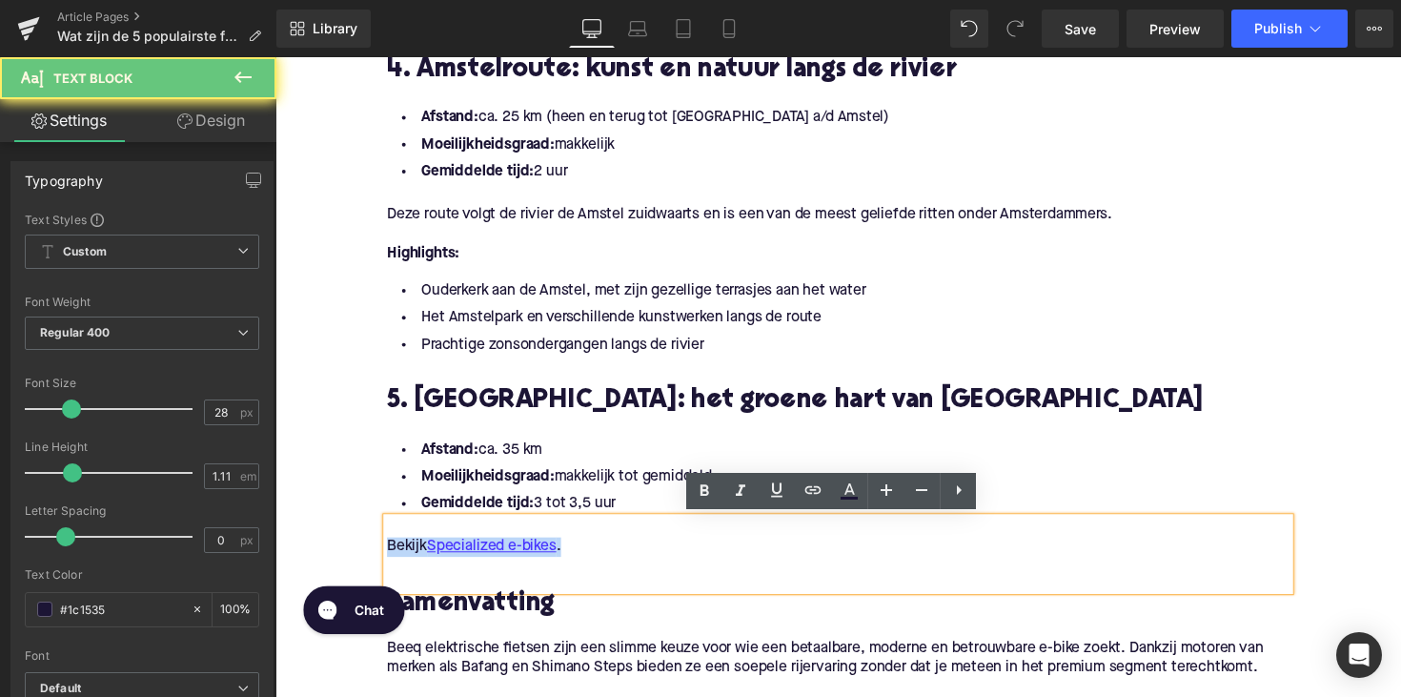
drag, startPoint x: 603, startPoint y: 563, endPoint x: 285, endPoint y: 556, distance: 318.3
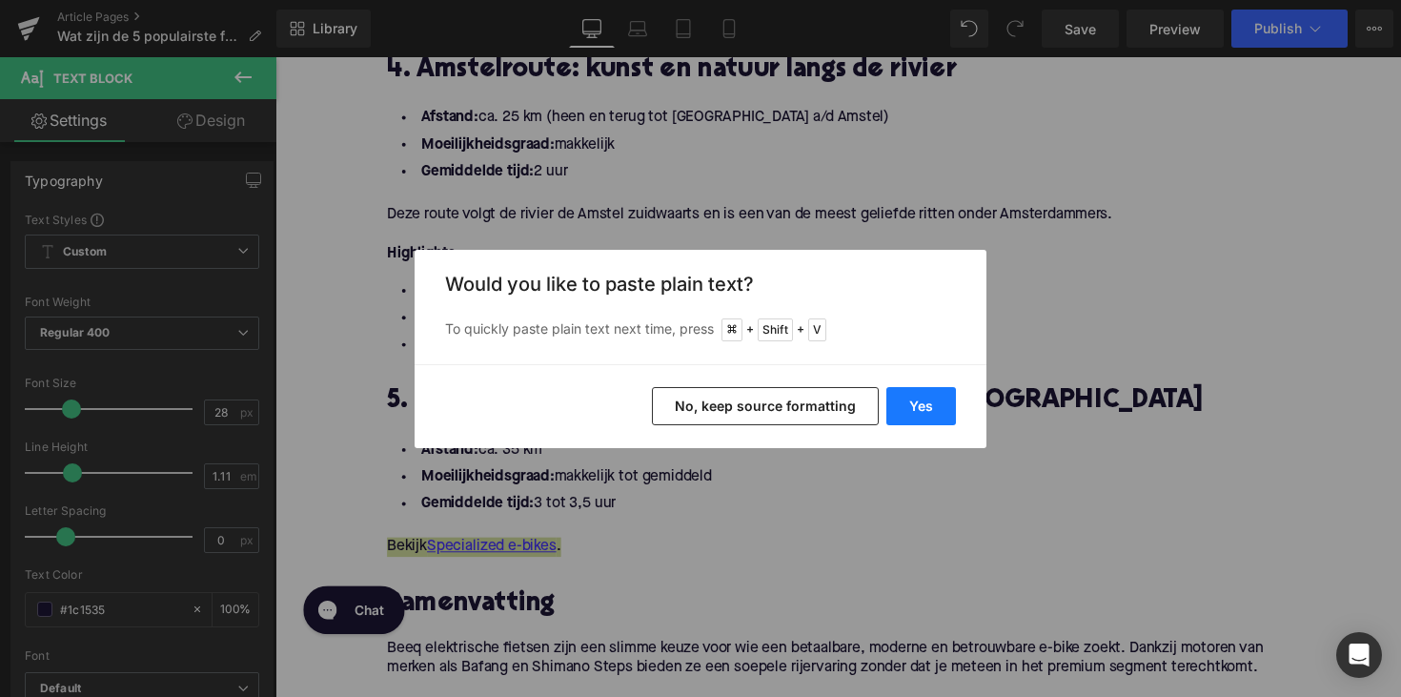
click at [913, 406] on button "Yes" at bounding box center [921, 406] width 70 height 38
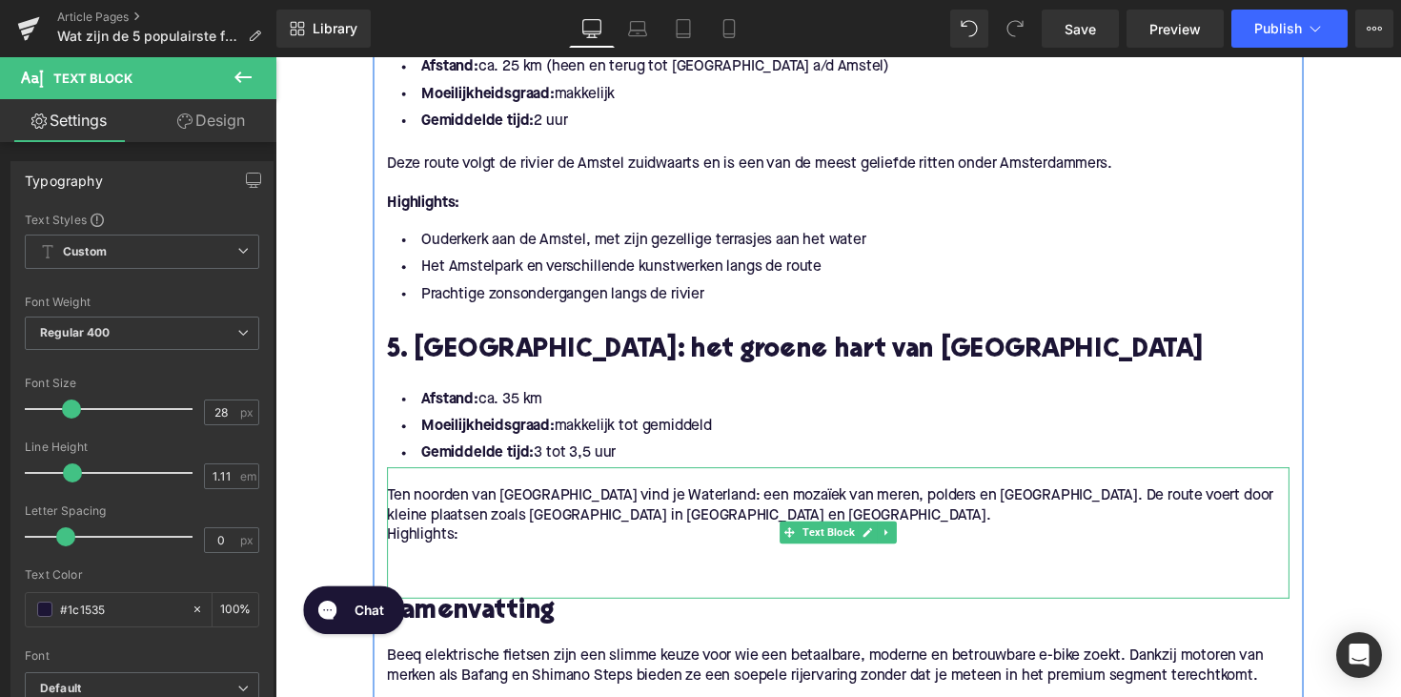
scroll to position [2218, 0]
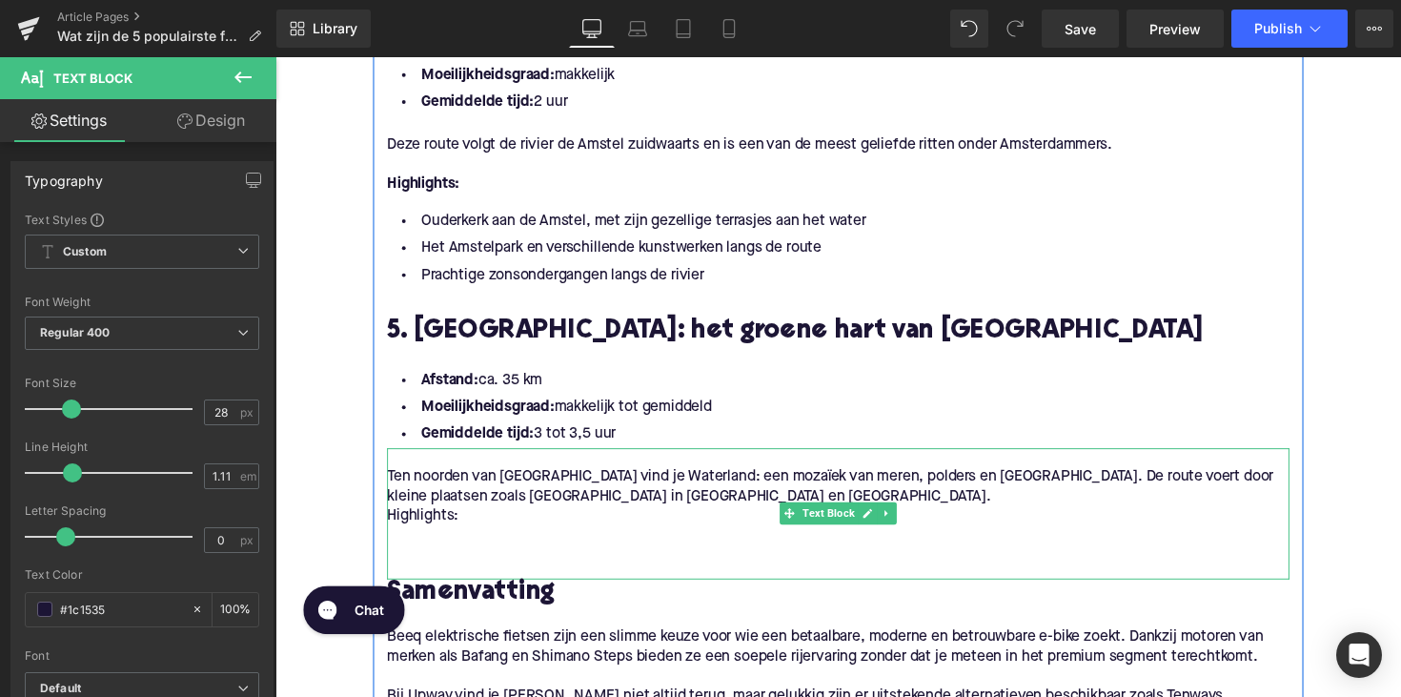
click at [392, 525] on p "Highlights:" at bounding box center [852, 527] width 924 height 20
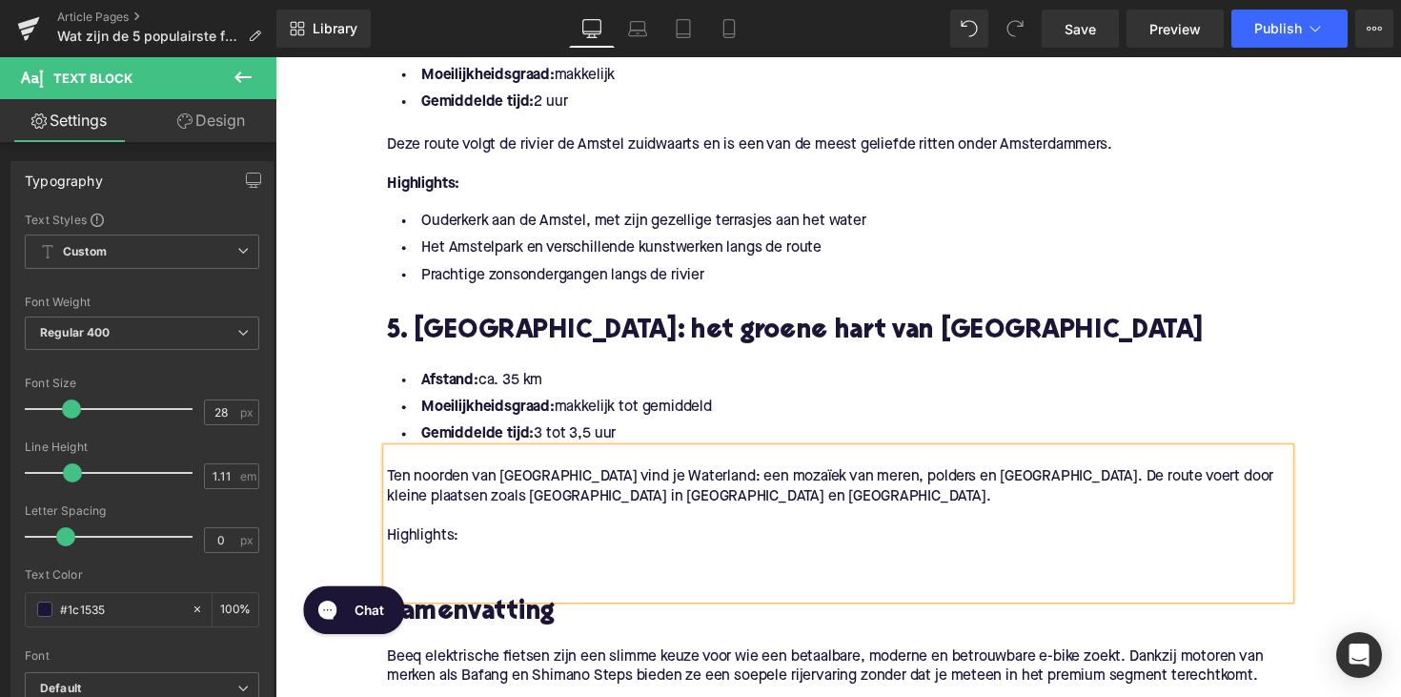
click at [410, 581] on p at bounding box center [852, 587] width 924 height 20
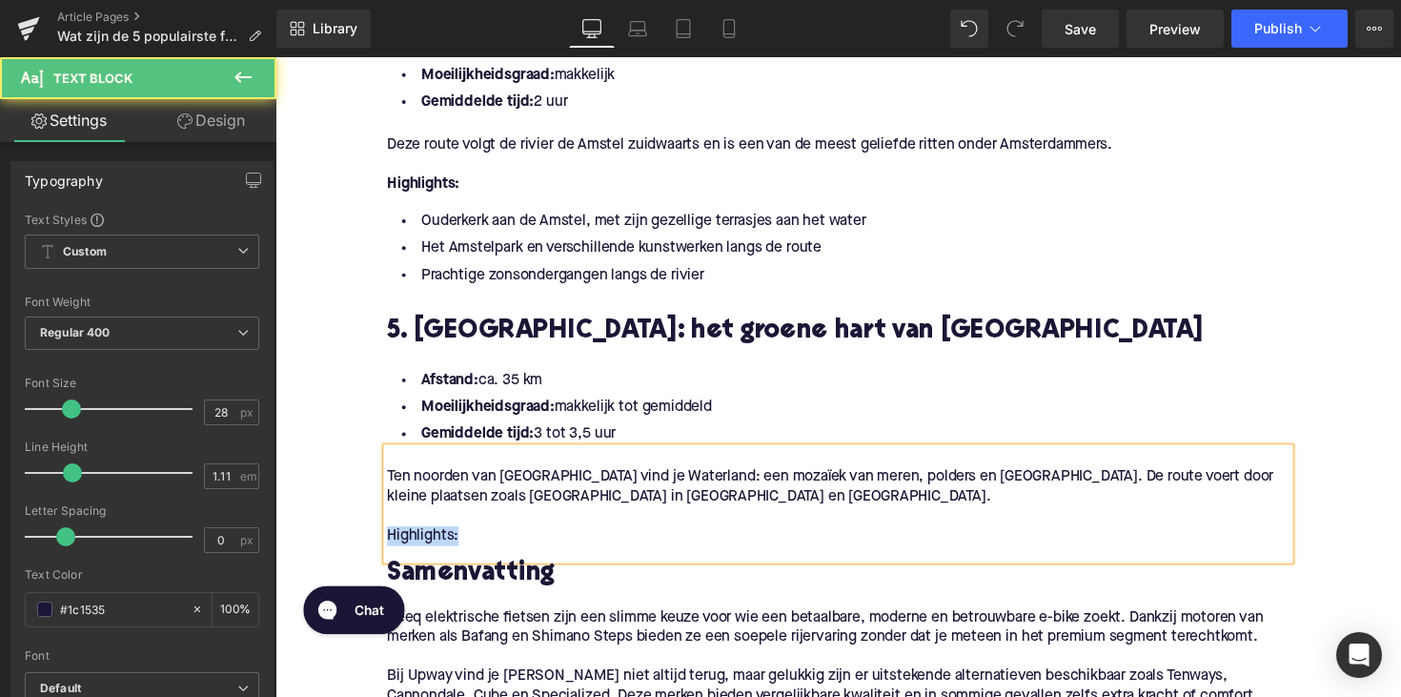
drag, startPoint x: 460, startPoint y: 546, endPoint x: 343, endPoint y: 539, distance: 117.4
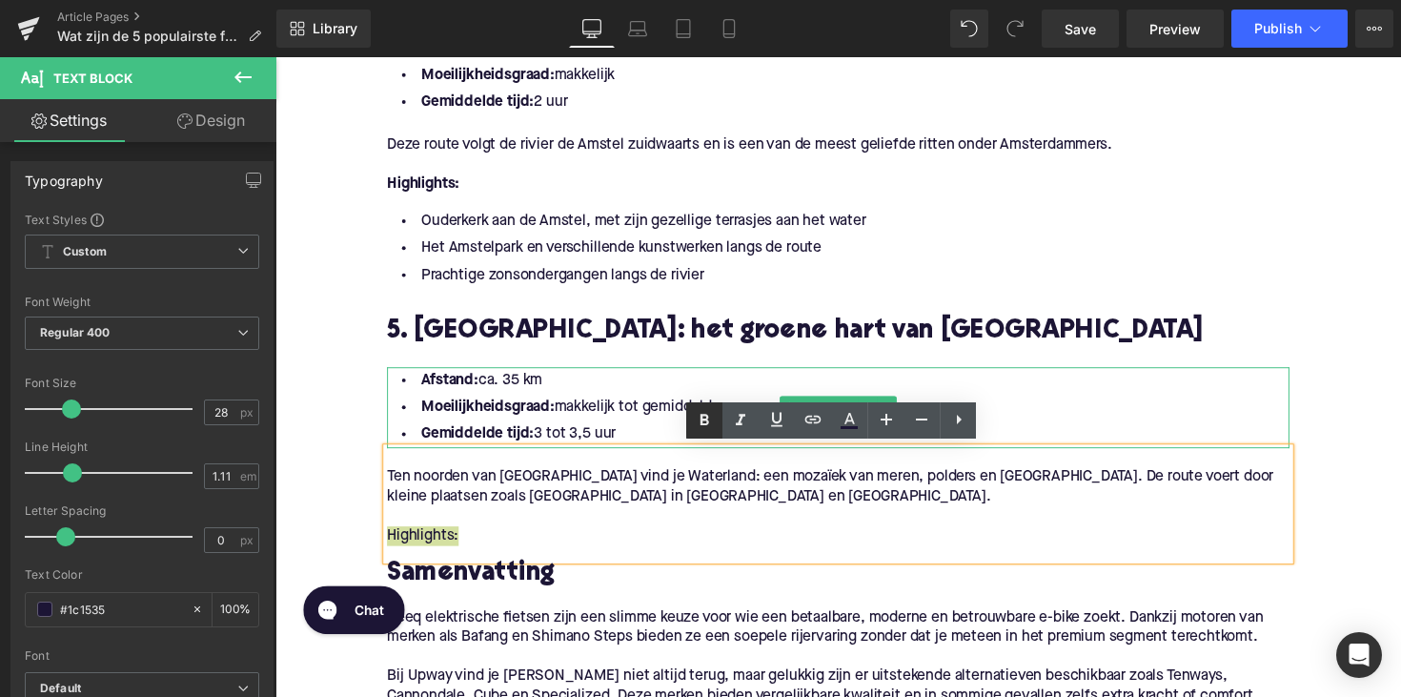
click at [697, 426] on icon at bounding box center [704, 420] width 23 height 23
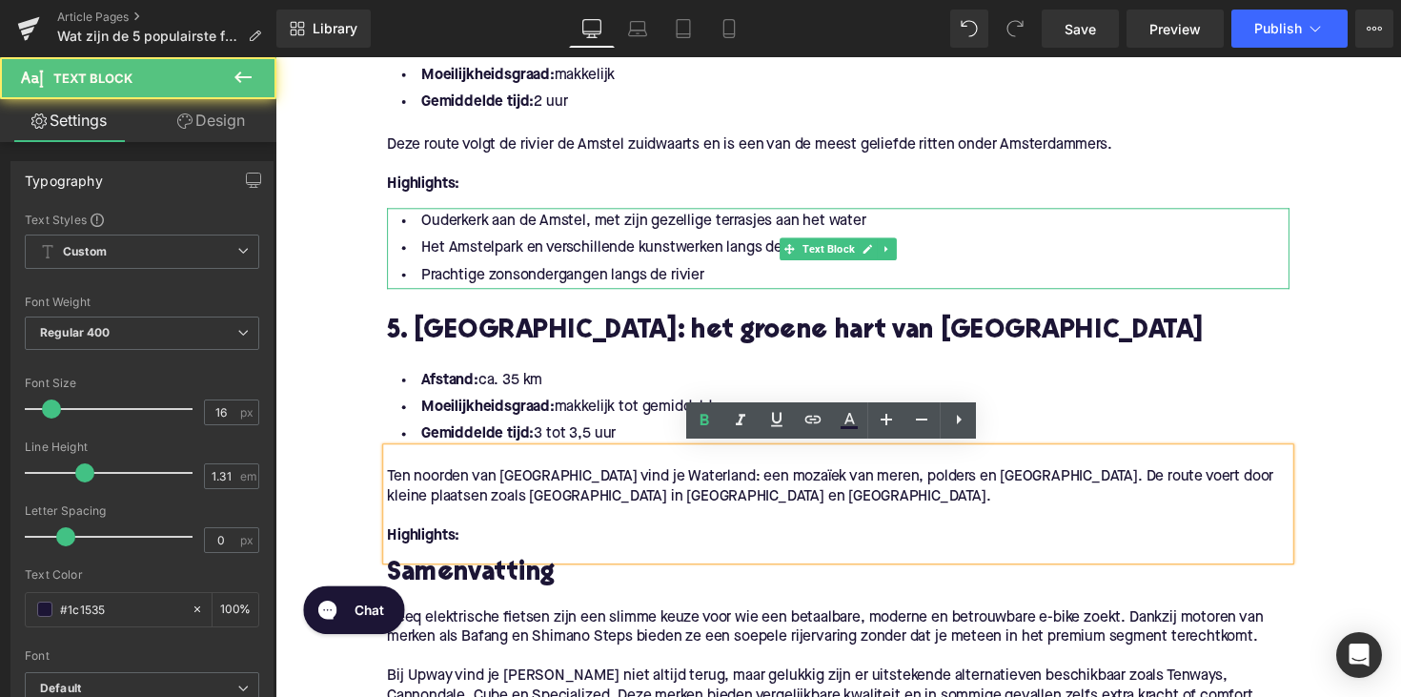
click at [650, 293] on div "Ouderkerk aan de Amstel, met zijn gezellige terrasjes aan het water [GEOGRAPHIC…" at bounding box center [852, 253] width 924 height 83
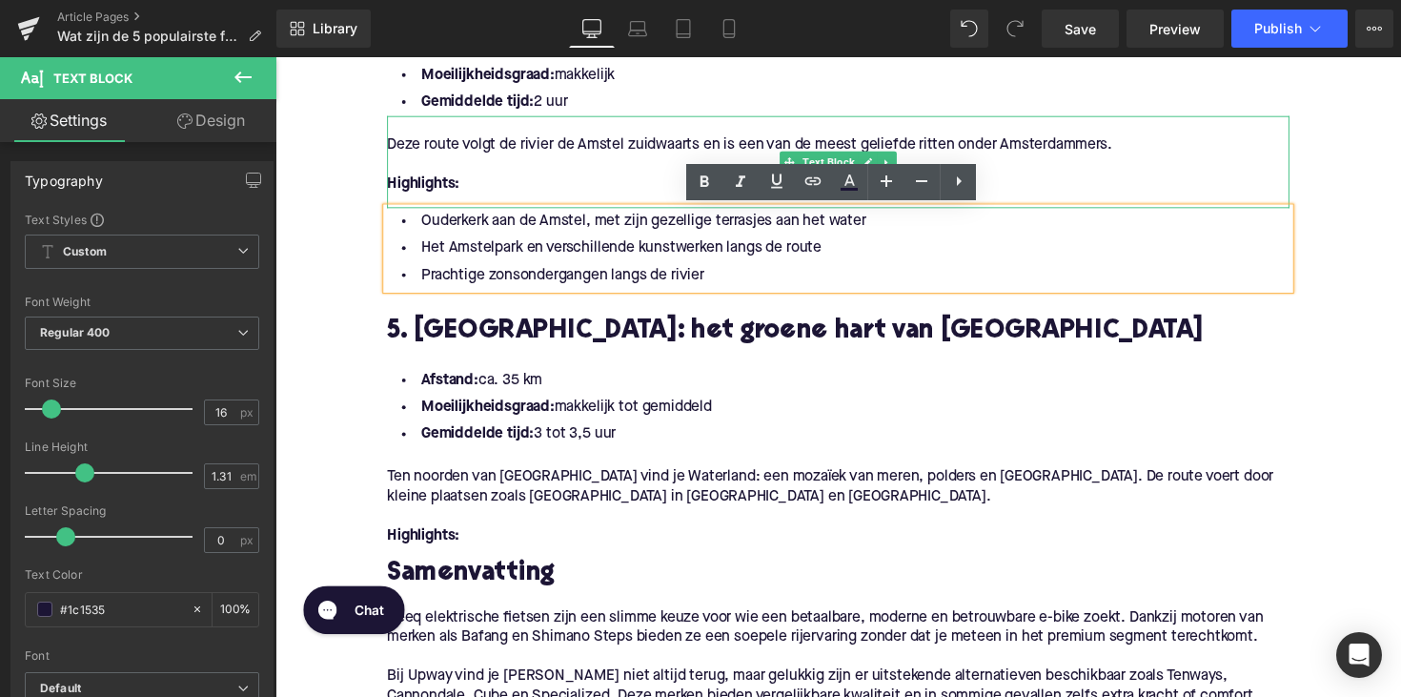
click at [647, 166] on p at bounding box center [852, 167] width 924 height 20
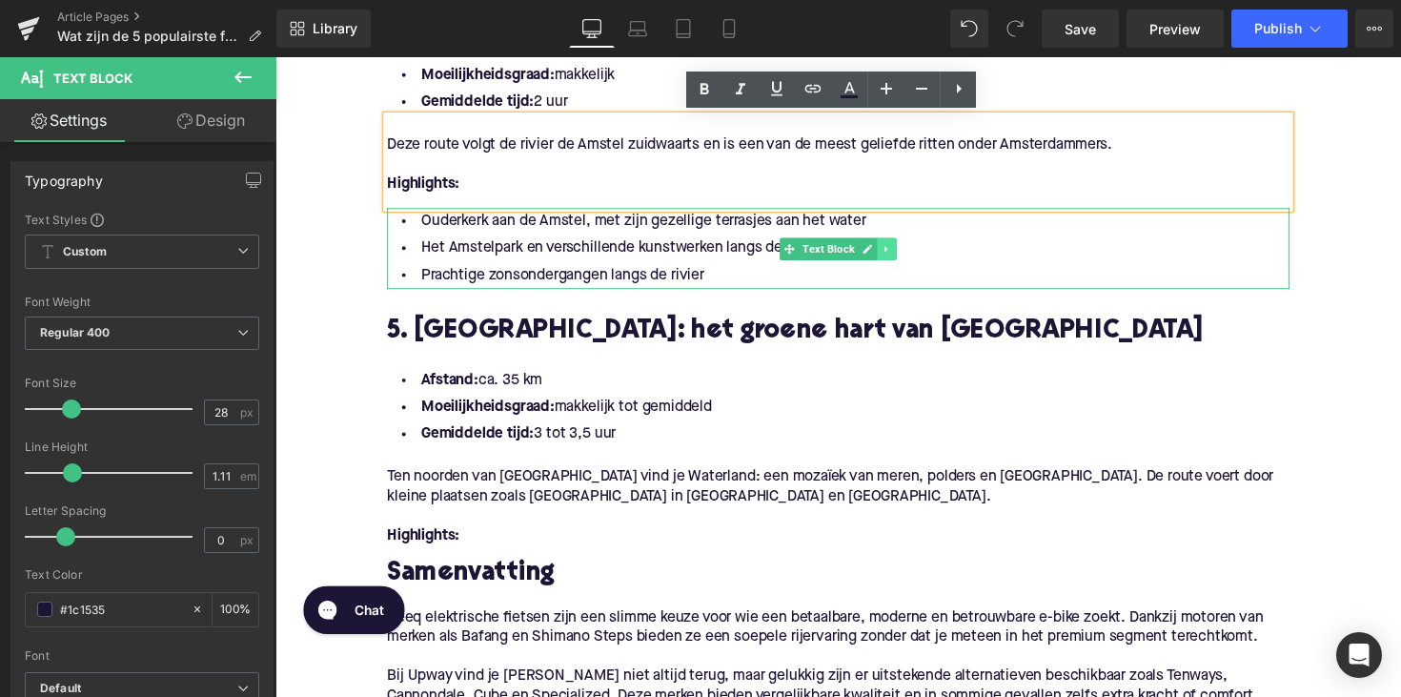
click at [894, 259] on link at bounding box center [902, 253] width 20 height 23
click at [890, 258] on icon at bounding box center [891, 253] width 10 height 10
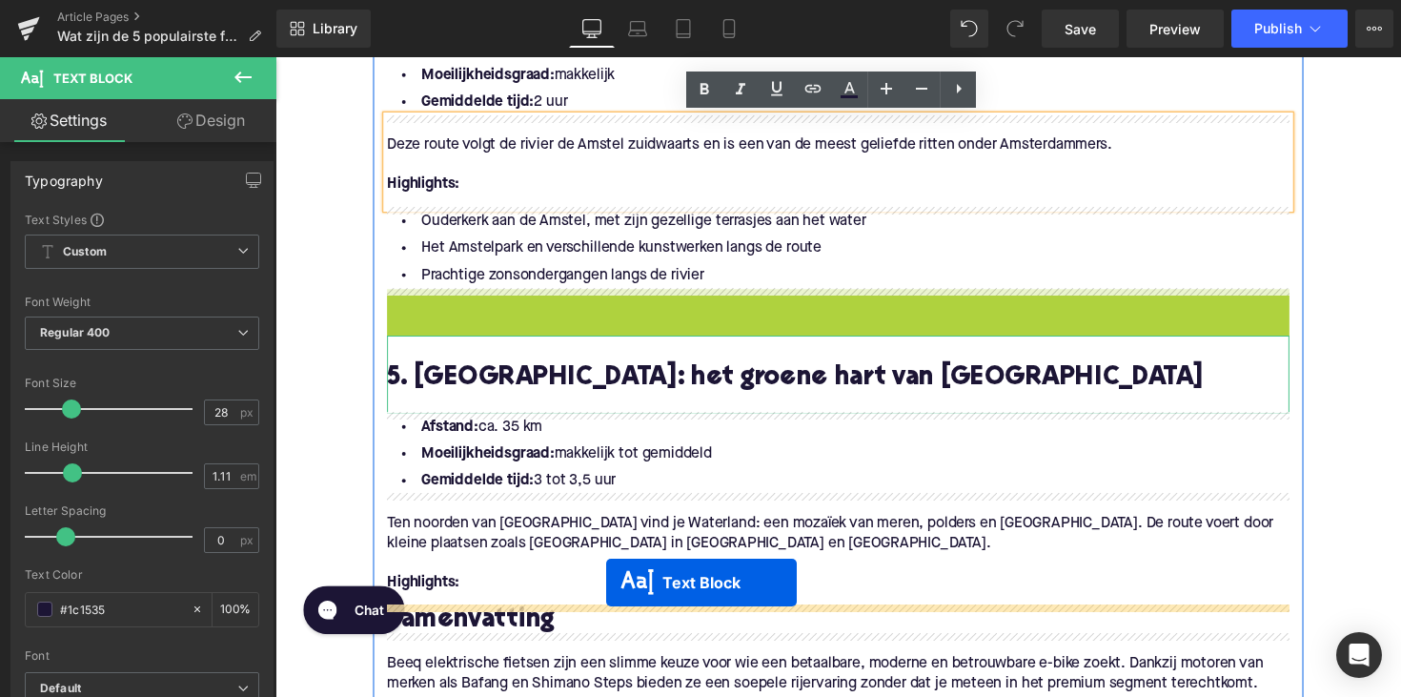
drag, startPoint x: 798, startPoint y: 334, endPoint x: 613, endPoint y: 597, distance: 321.5
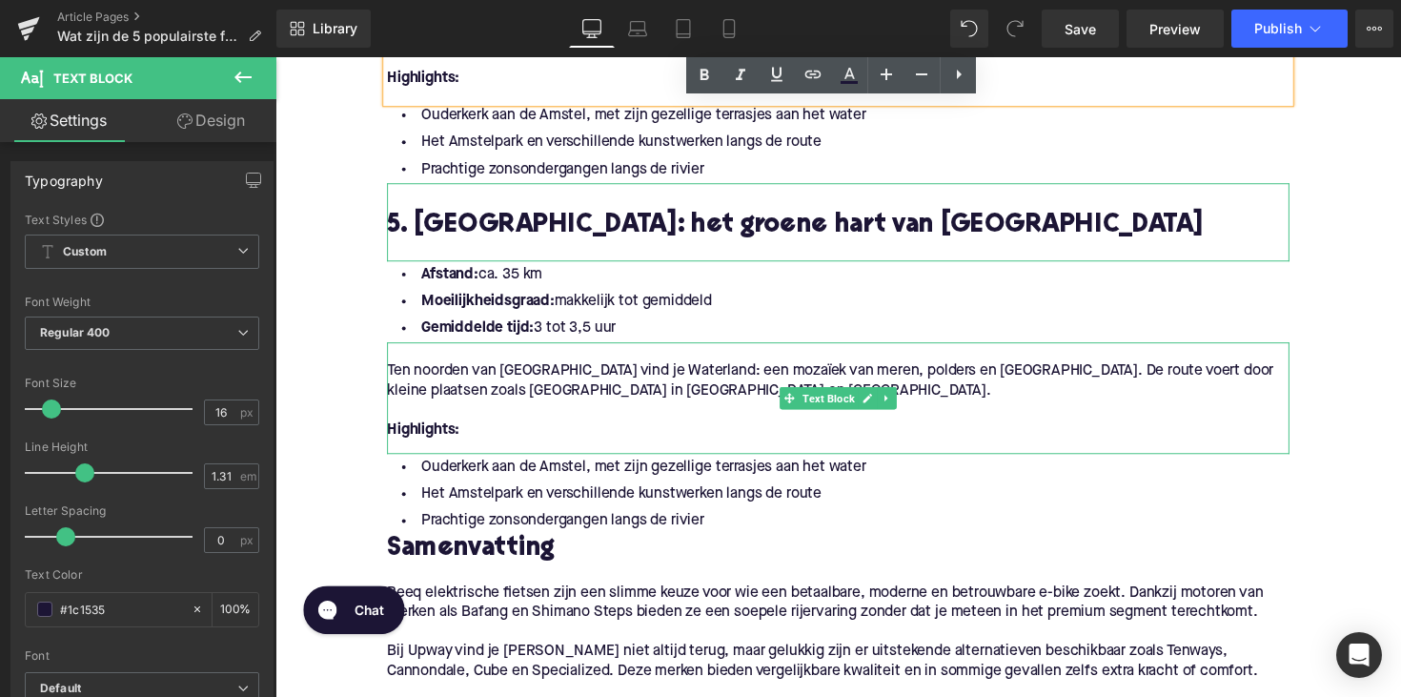
scroll to position [2425, 0]
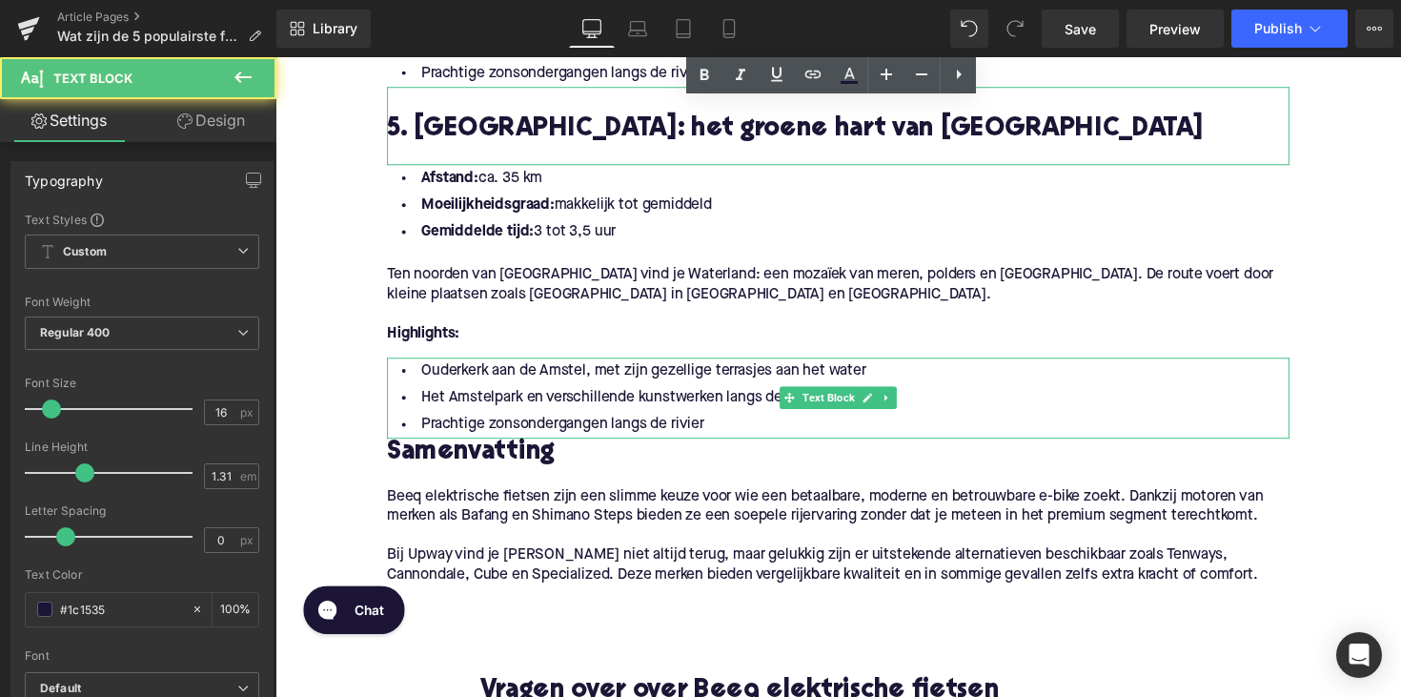
click at [723, 415] on li "Het Amstelpark en verschillende kunstwerken langs de route" at bounding box center [852, 407] width 924 height 28
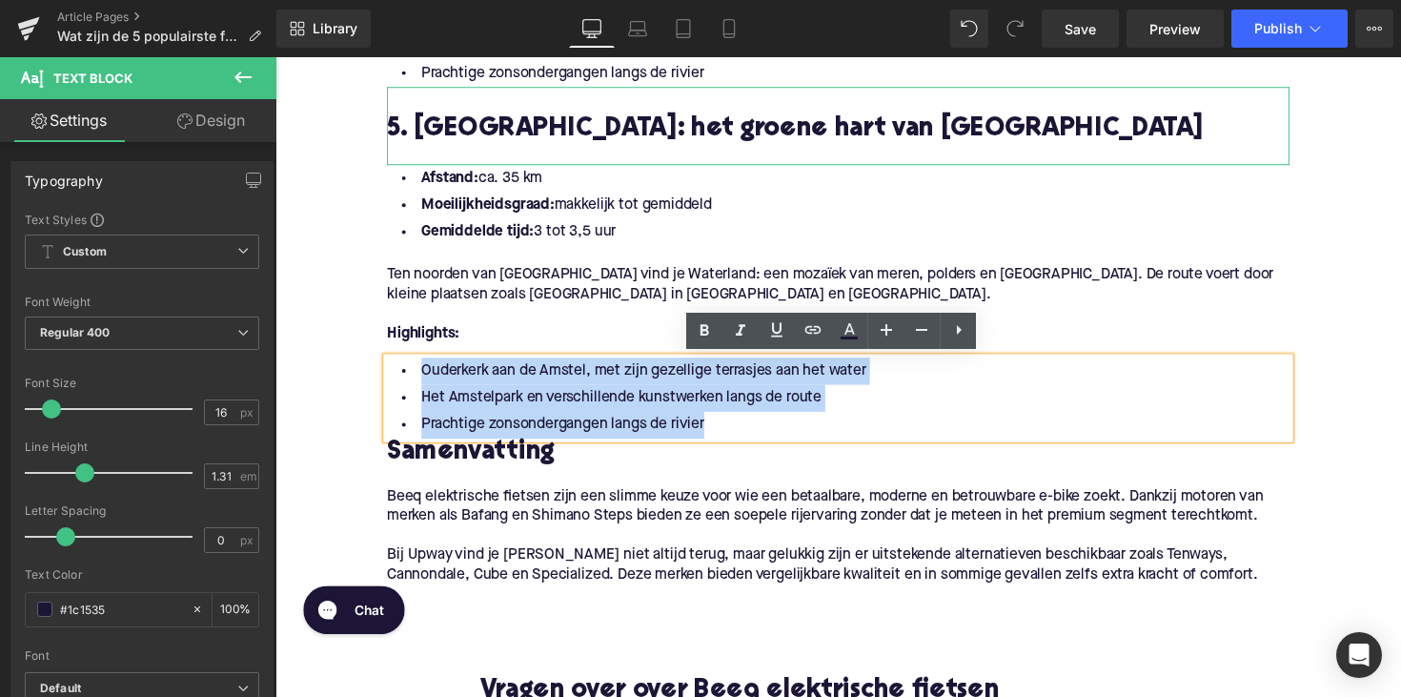
drag, startPoint x: 714, startPoint y: 443, endPoint x: 369, endPoint y: 381, distance: 350.4
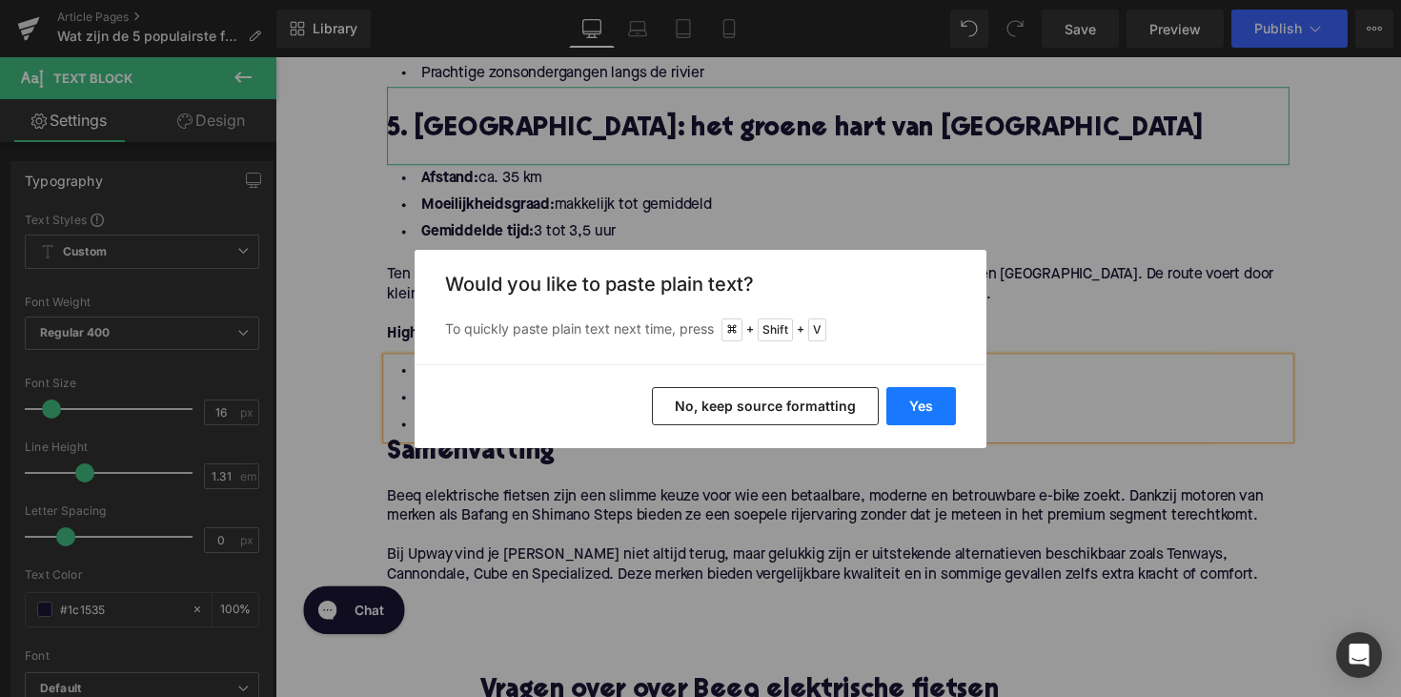
click at [940, 412] on button "Yes" at bounding box center [921, 406] width 70 height 38
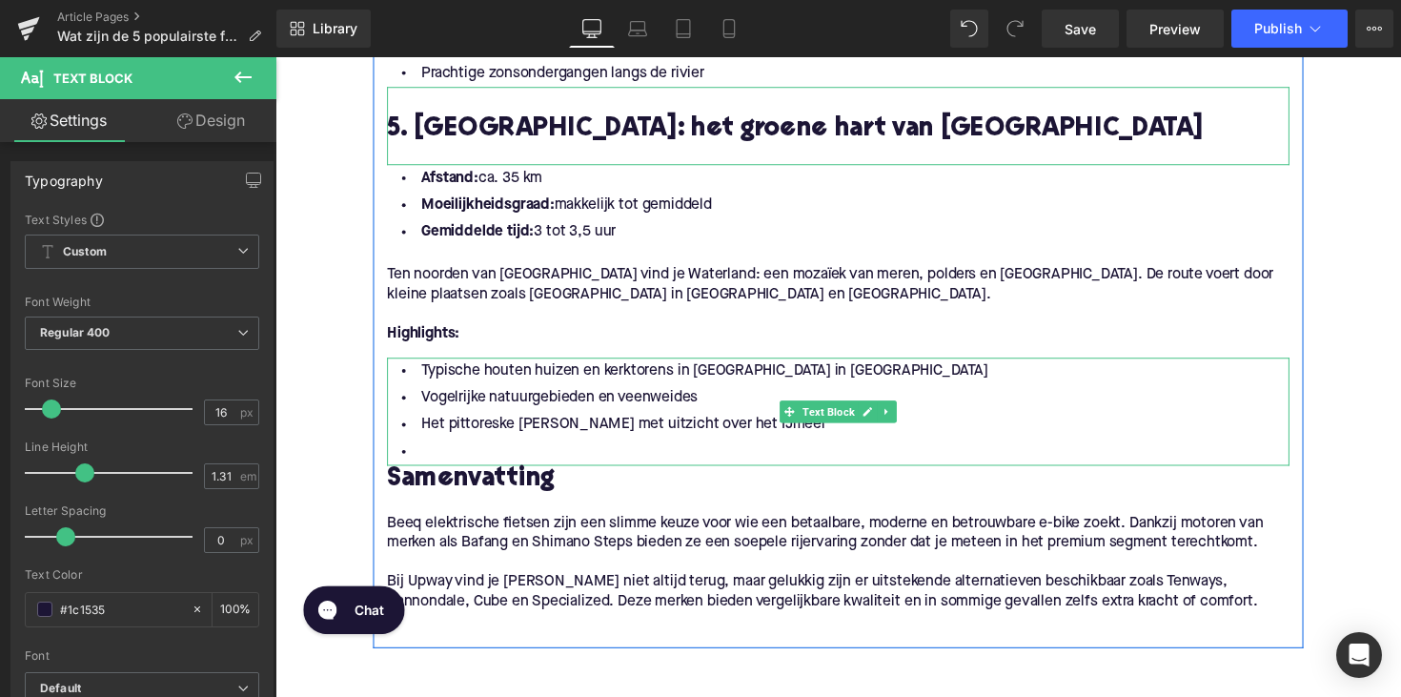
click at [443, 454] on li at bounding box center [852, 462] width 924 height 28
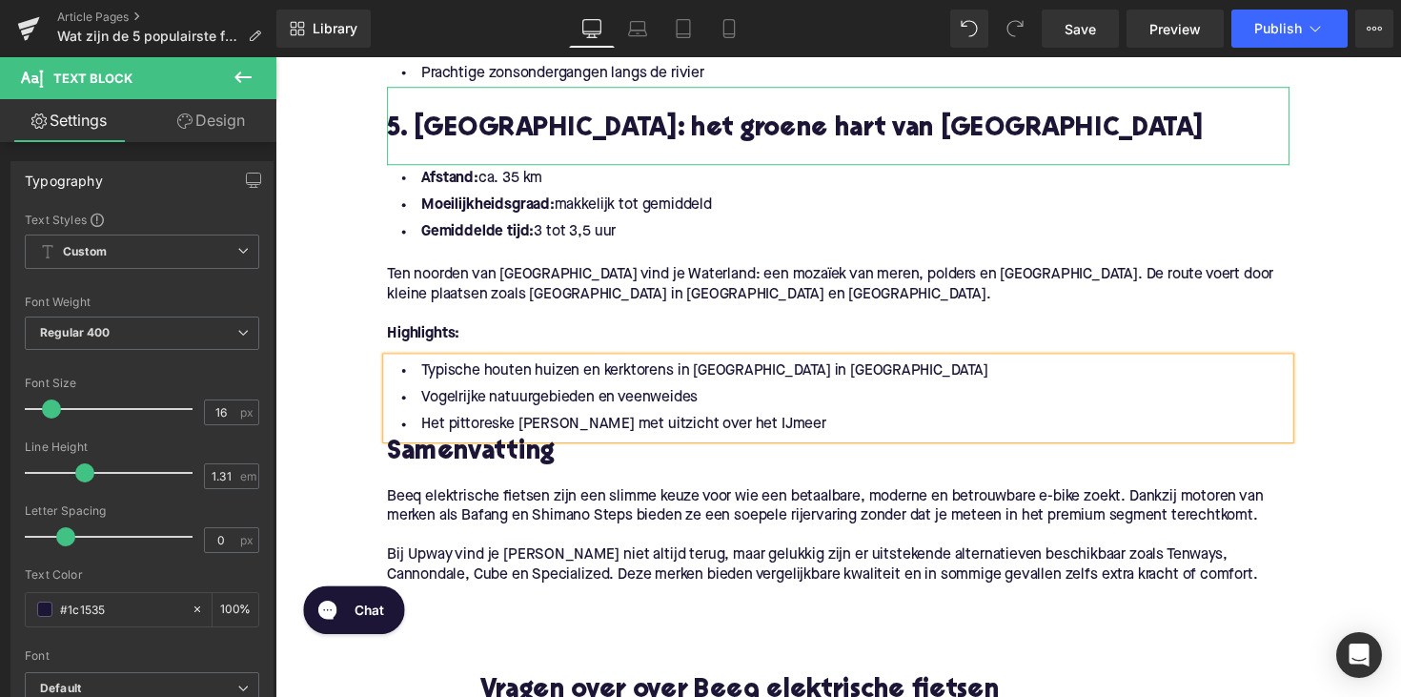
click at [455, 454] on h2 "Samenvatting" at bounding box center [852, 463] width 924 height 30
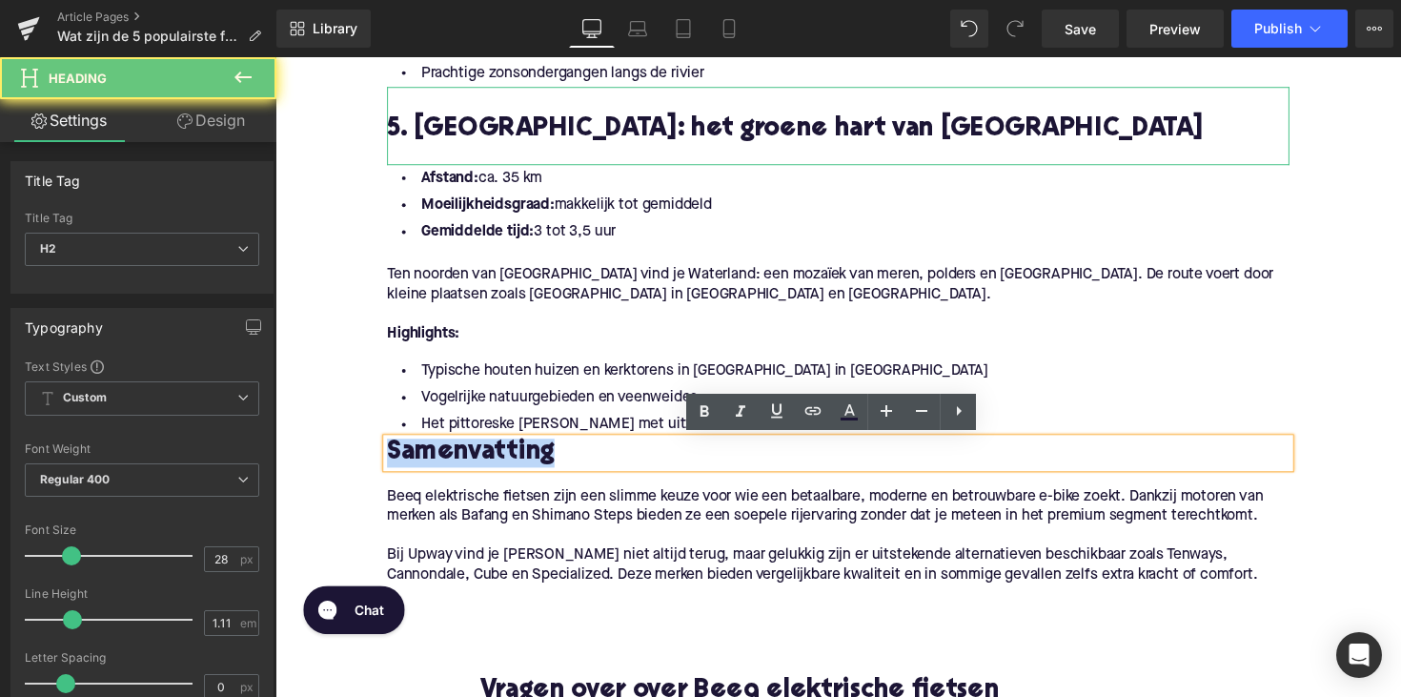
click at [455, 454] on h2 "Samenvatting" at bounding box center [852, 463] width 924 height 30
paste div
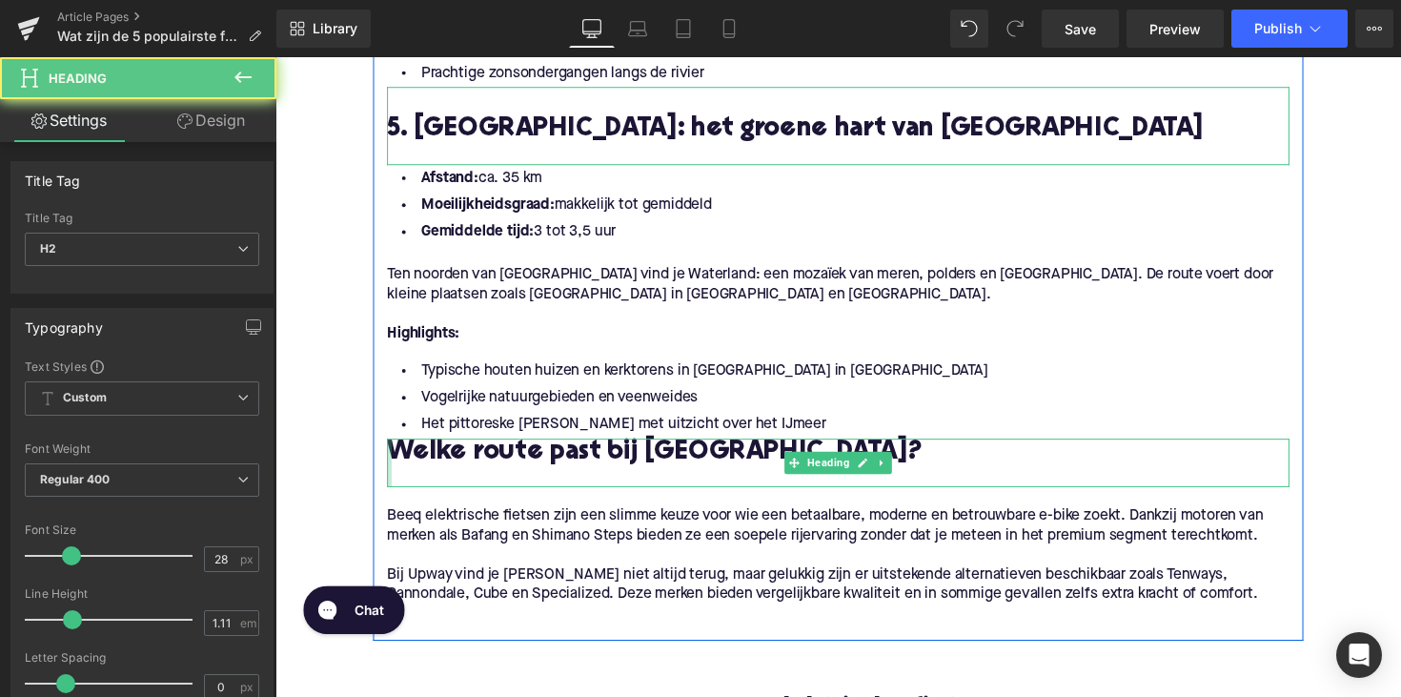
click at [390, 461] on div at bounding box center [392, 473] width 5 height 50
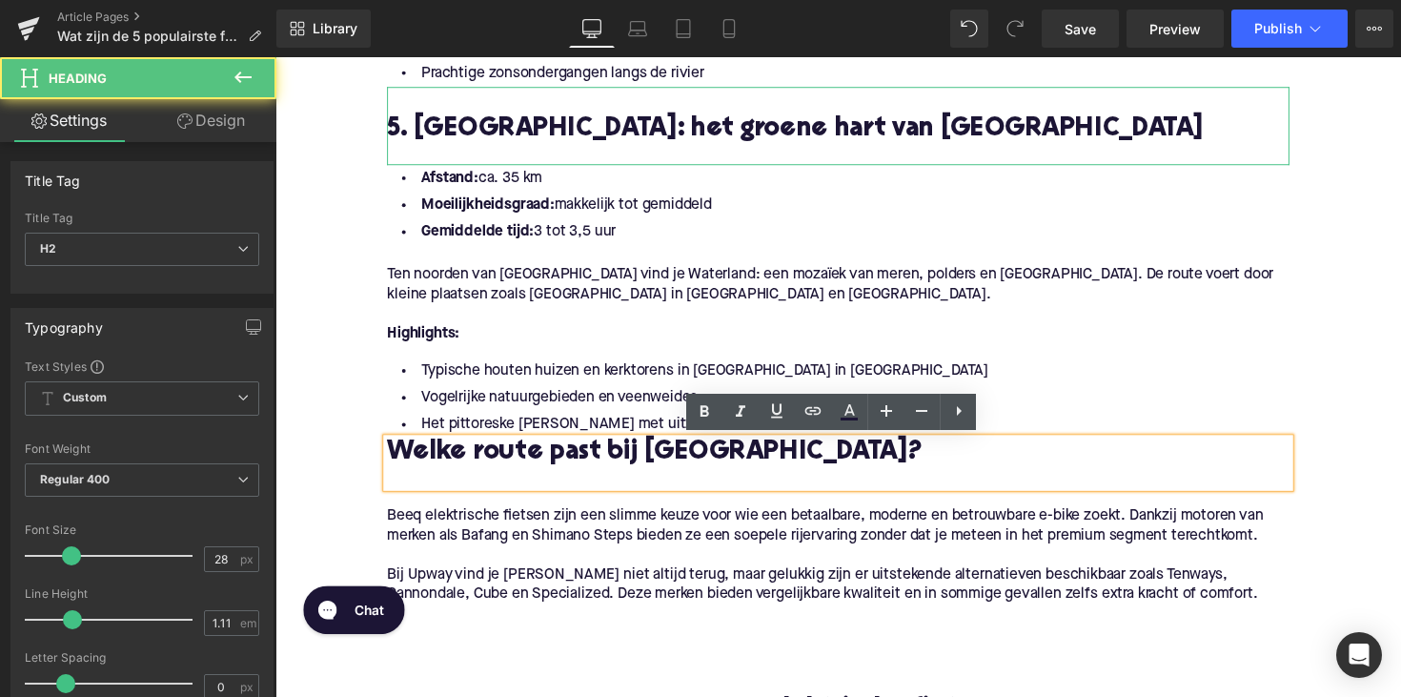
click at [390, 461] on h2 "Welke route past bij [GEOGRAPHIC_DATA]?" at bounding box center [852, 463] width 924 height 30
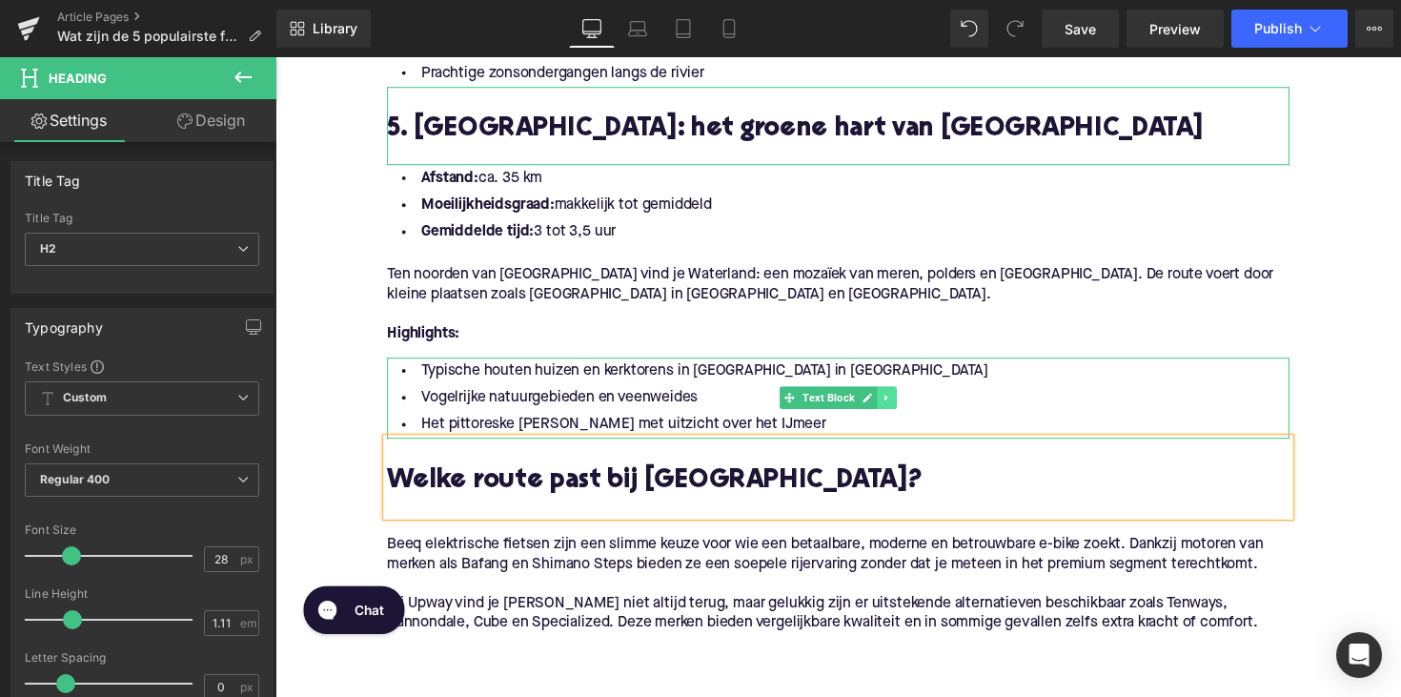
click at [900, 399] on link at bounding box center [902, 405] width 20 height 23
click at [890, 405] on icon at bounding box center [891, 405] width 10 height 10
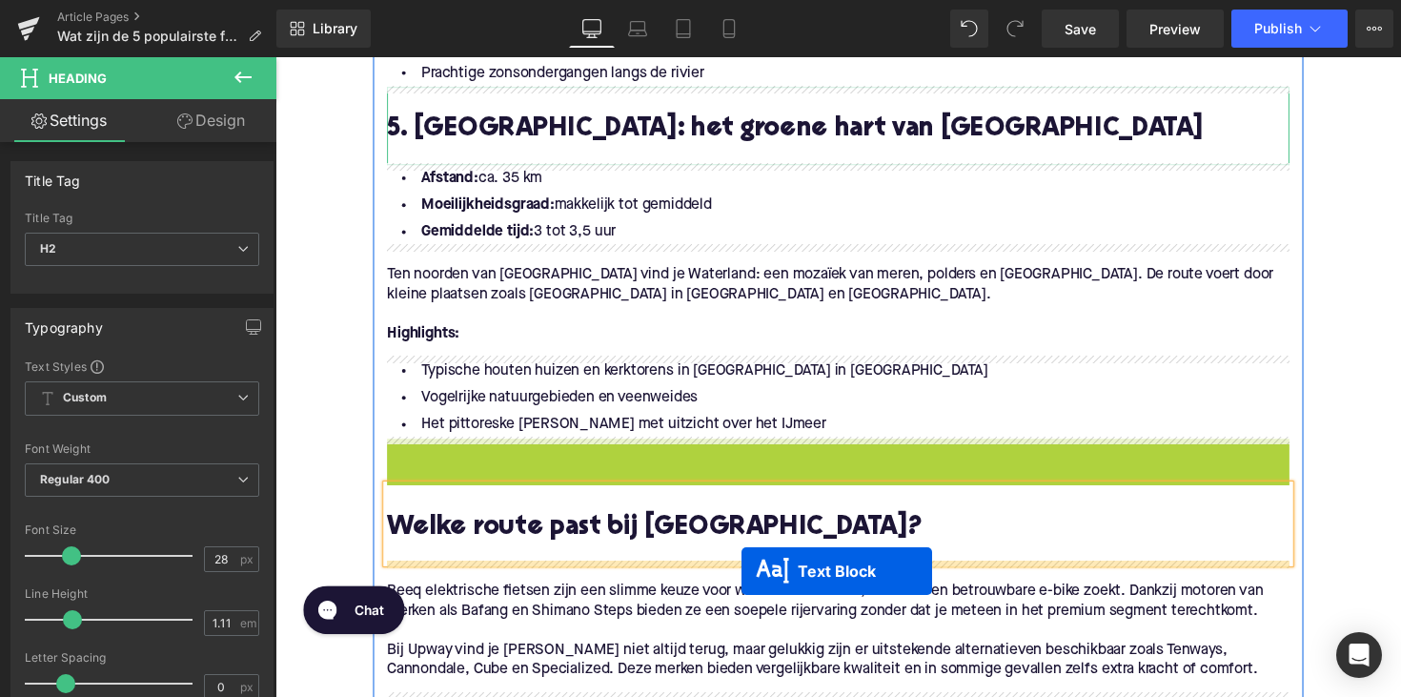
drag, startPoint x: 798, startPoint y: 489, endPoint x: 753, endPoint y: 583, distance: 104.8
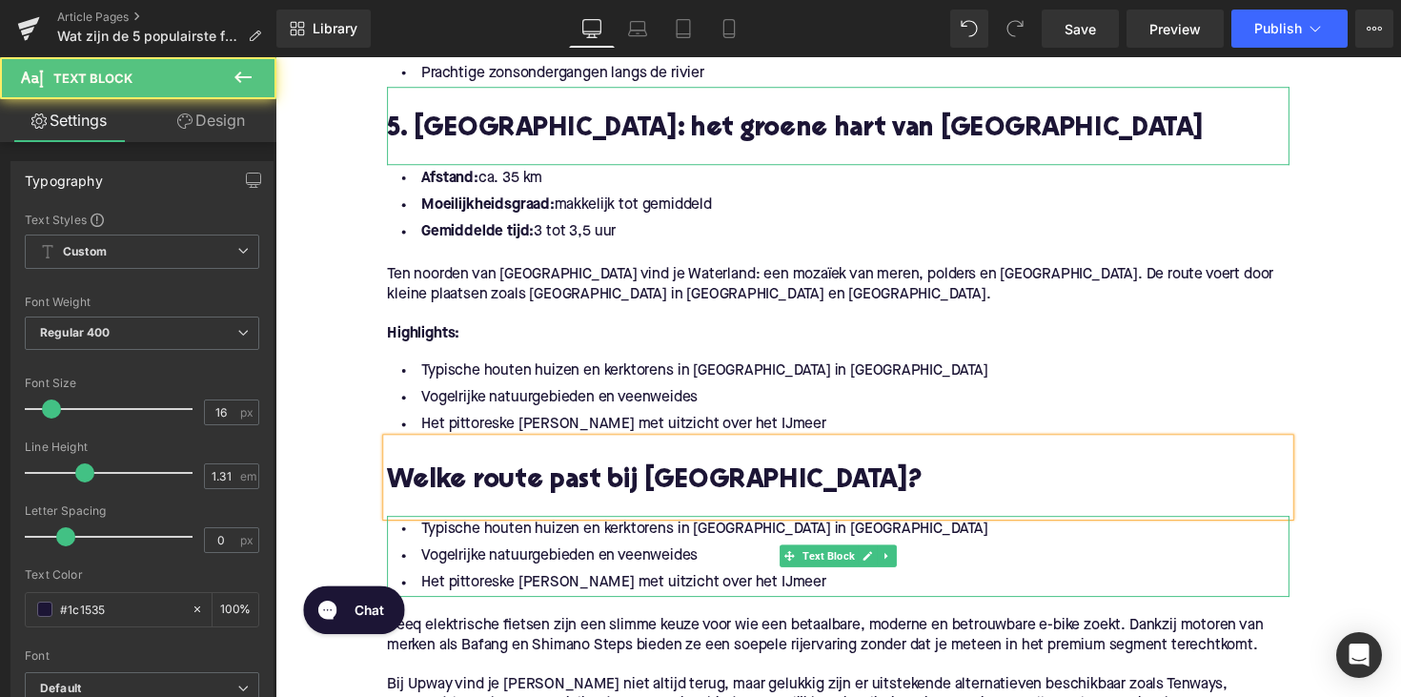
click at [798, 589] on li "Het pittoreske [PERSON_NAME] met uitzicht over het IJmeer" at bounding box center [852, 596] width 924 height 28
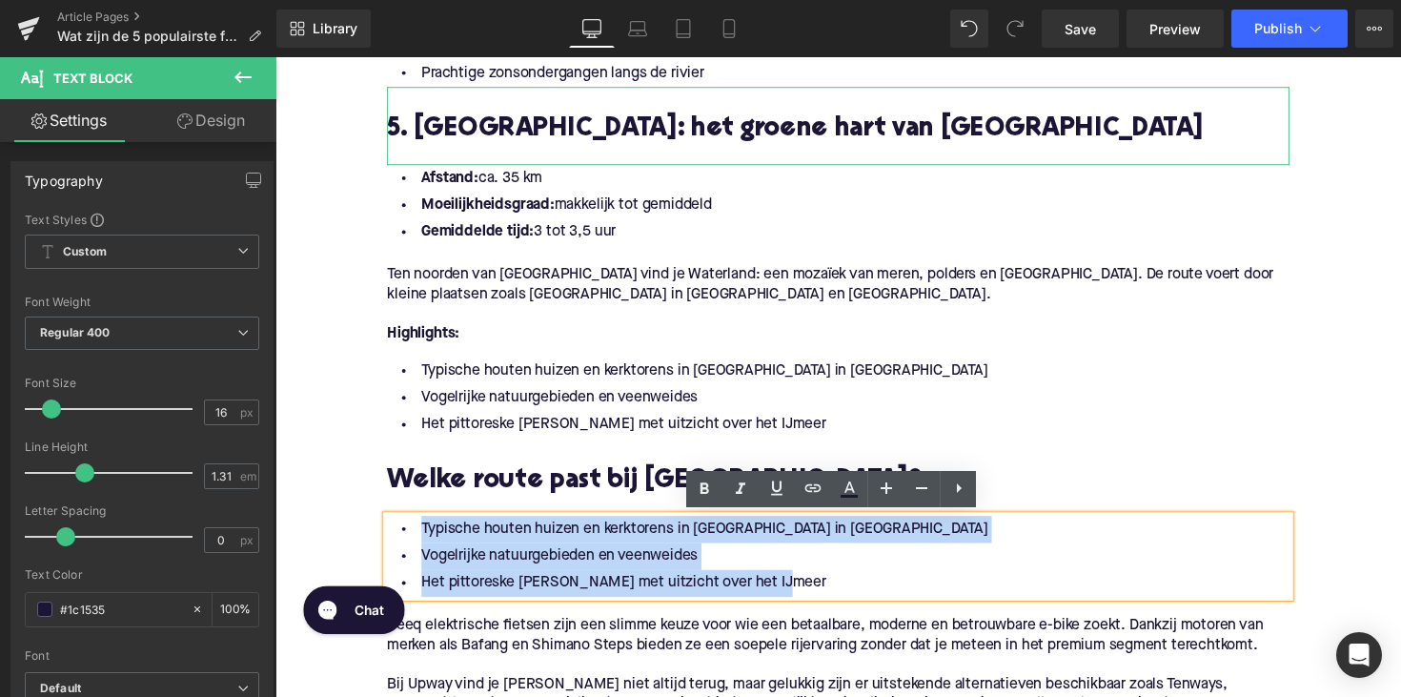
drag, startPoint x: 790, startPoint y: 595, endPoint x: 404, endPoint y: 532, distance: 391.0
click at [404, 532] on ul "Typische houten huizen en kerktorens in [GEOGRAPHIC_DATA] in [GEOGRAPHIC_DATA] …" at bounding box center [852, 568] width 924 height 83
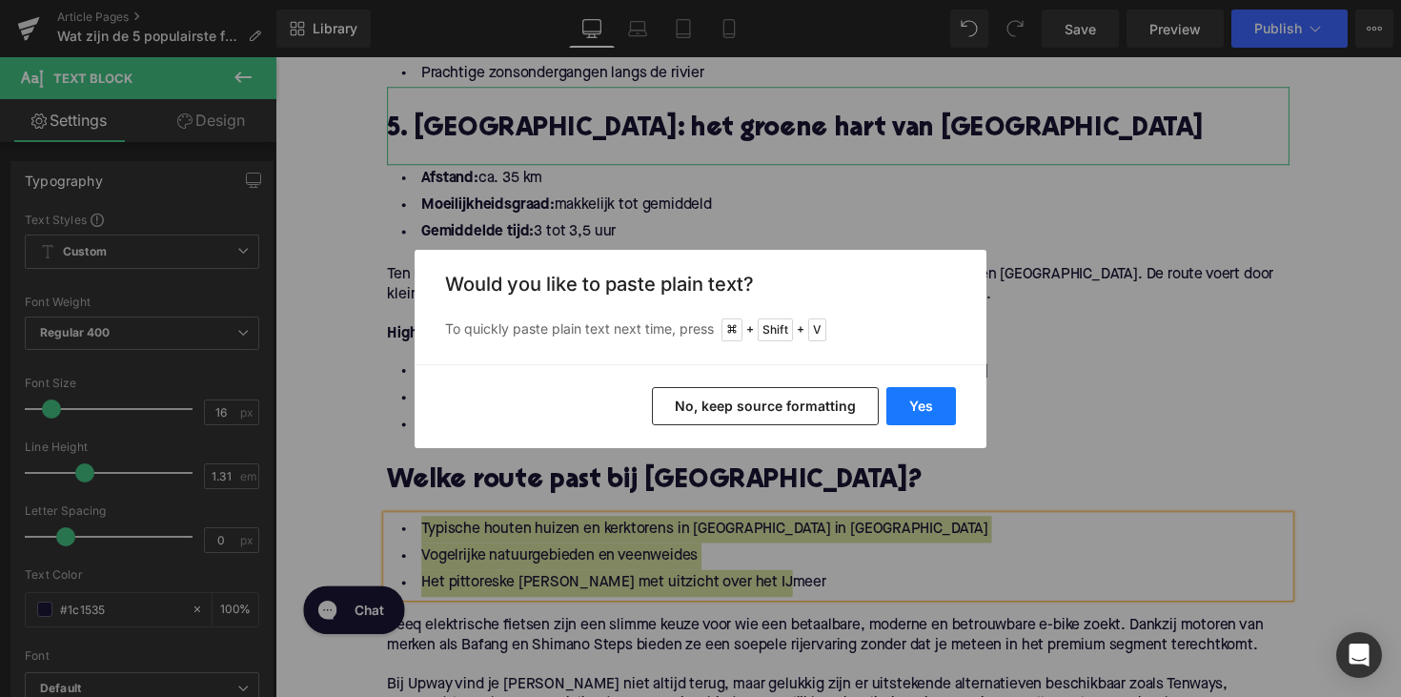
click at [917, 397] on button "Yes" at bounding box center [921, 406] width 70 height 38
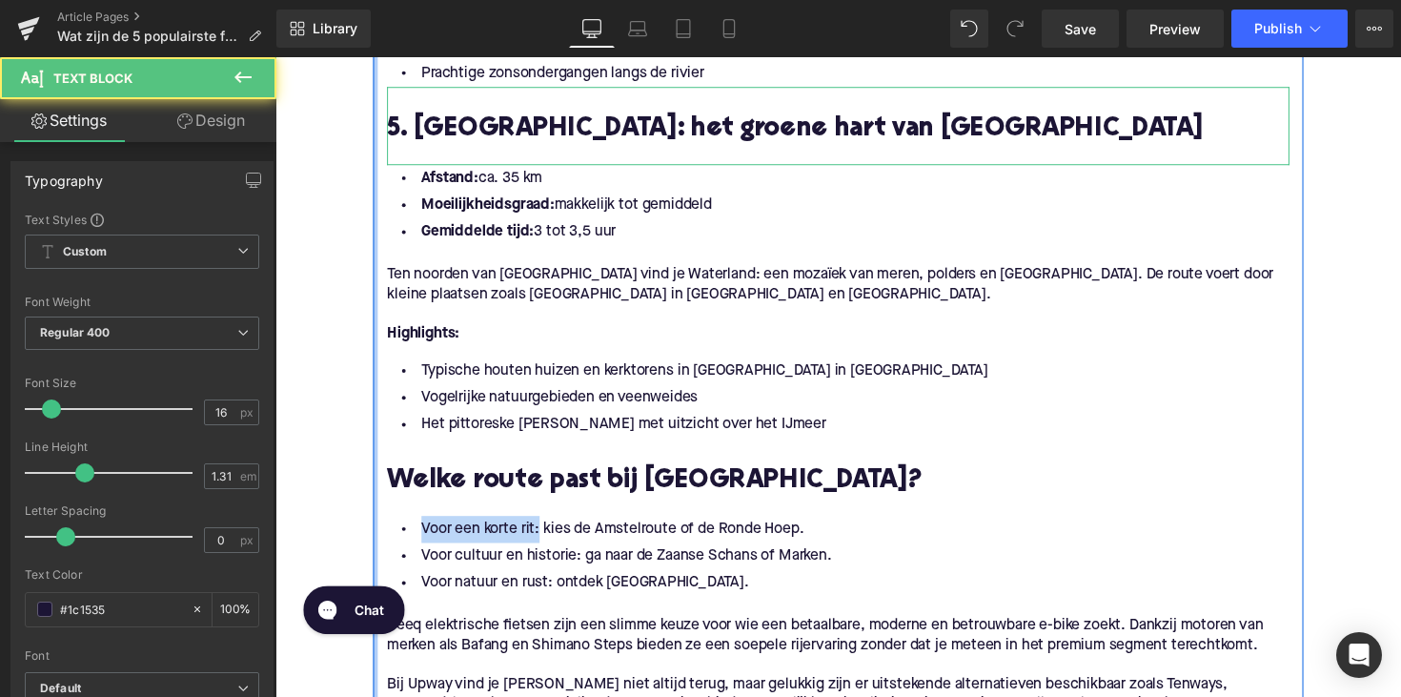
drag, startPoint x: 541, startPoint y: 541, endPoint x: 368, endPoint y: 541, distance: 173.4
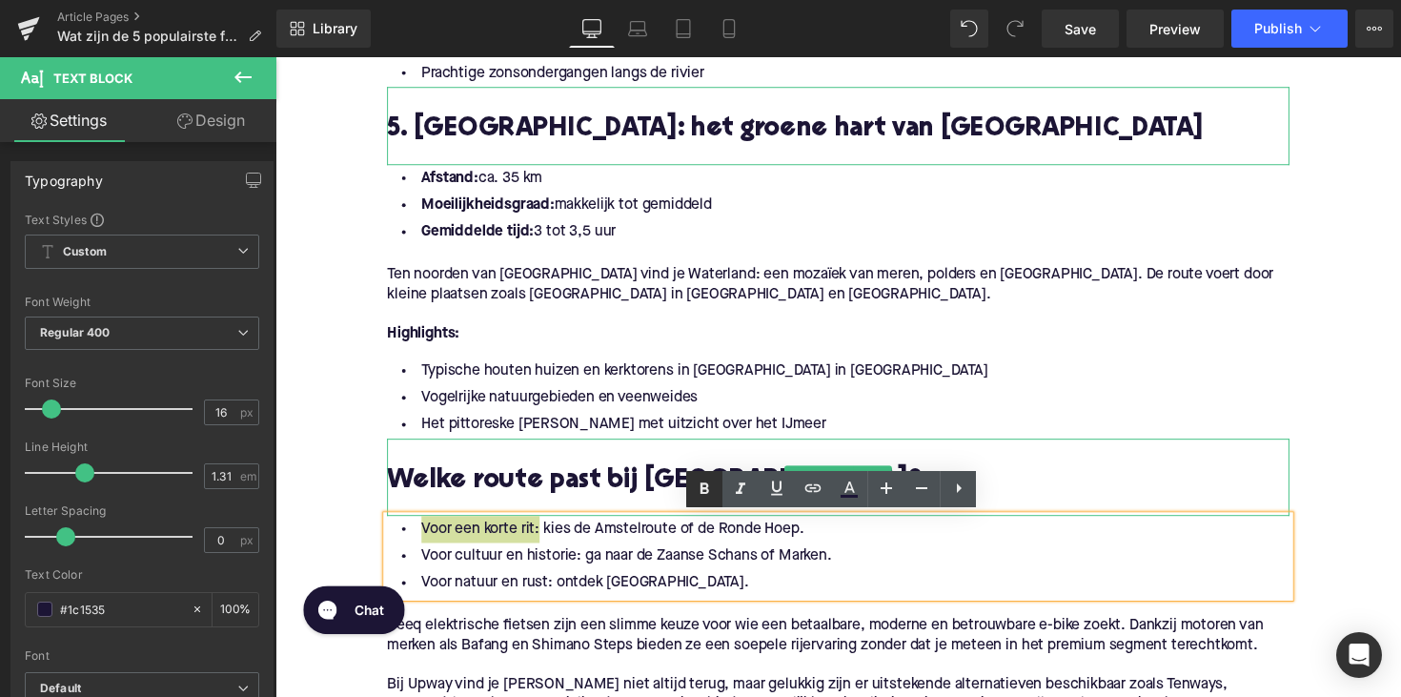
click at [698, 487] on icon at bounding box center [704, 488] width 23 height 23
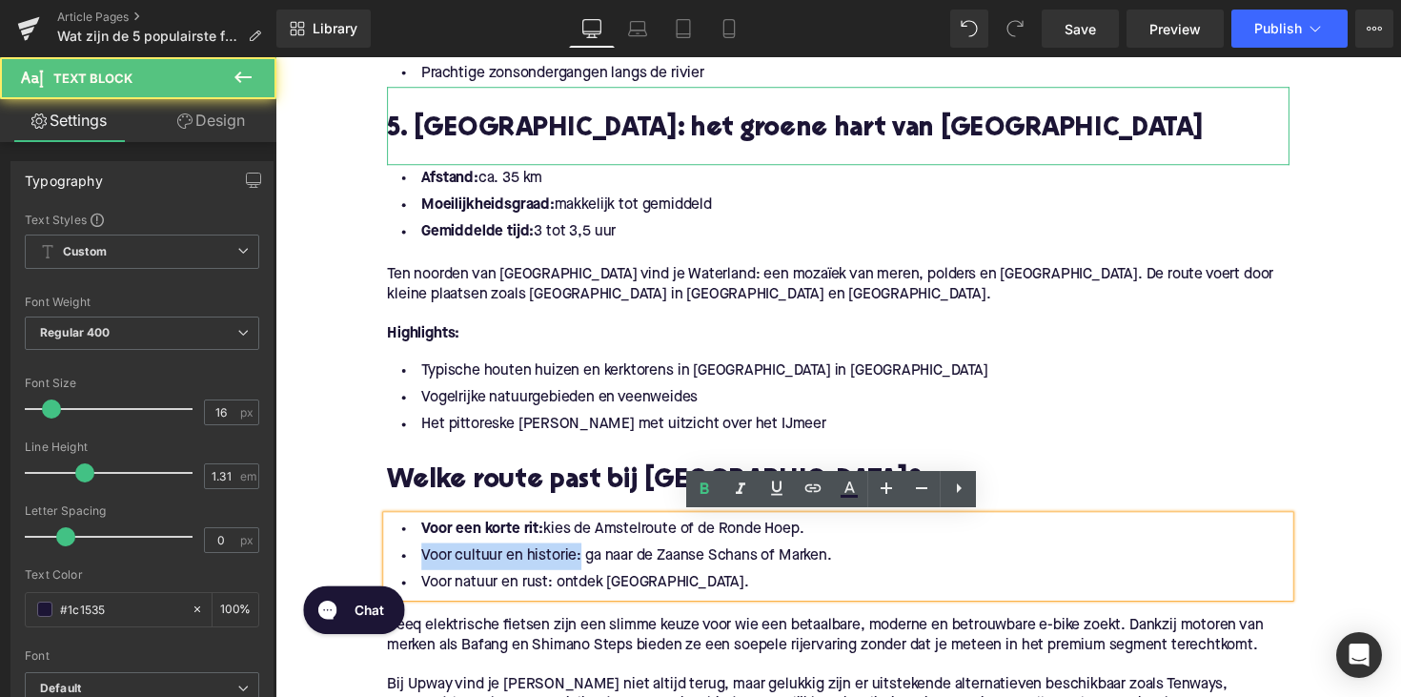
drag, startPoint x: 579, startPoint y: 570, endPoint x: 324, endPoint y: 570, distance: 255.4
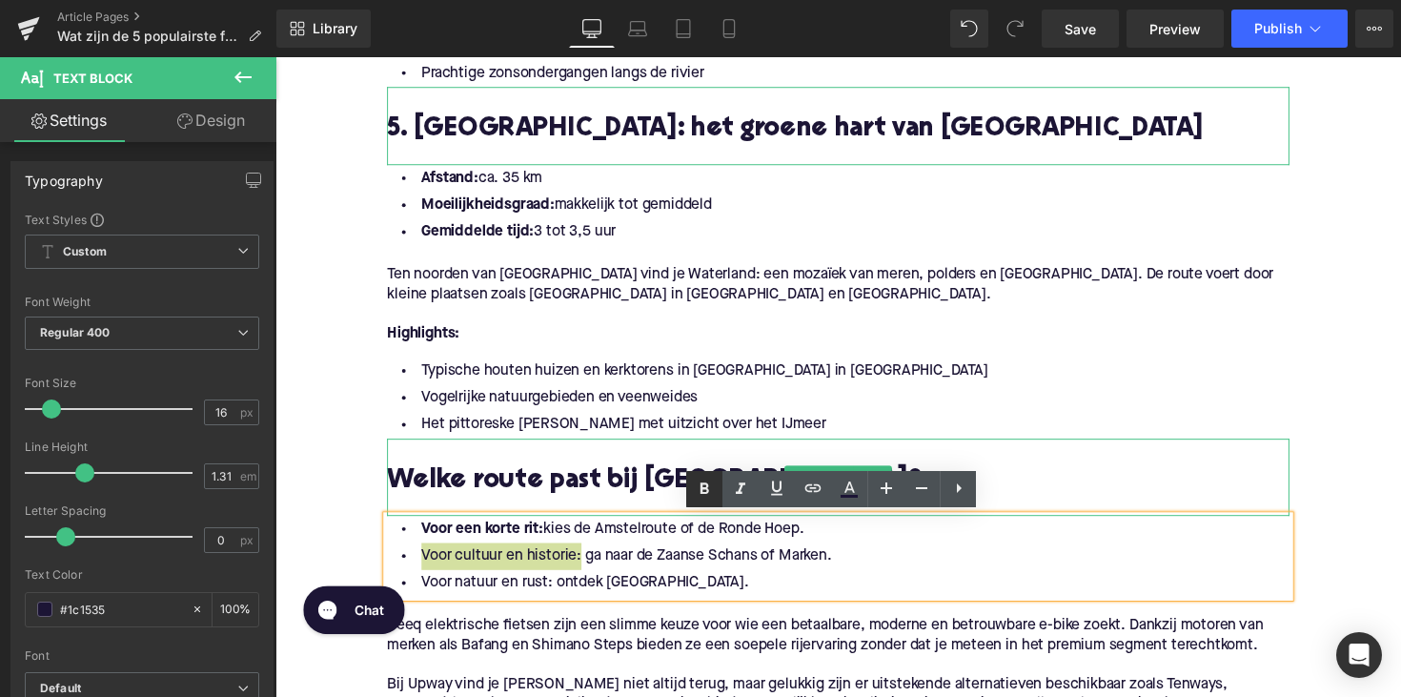
click at [697, 492] on icon at bounding box center [704, 488] width 23 height 23
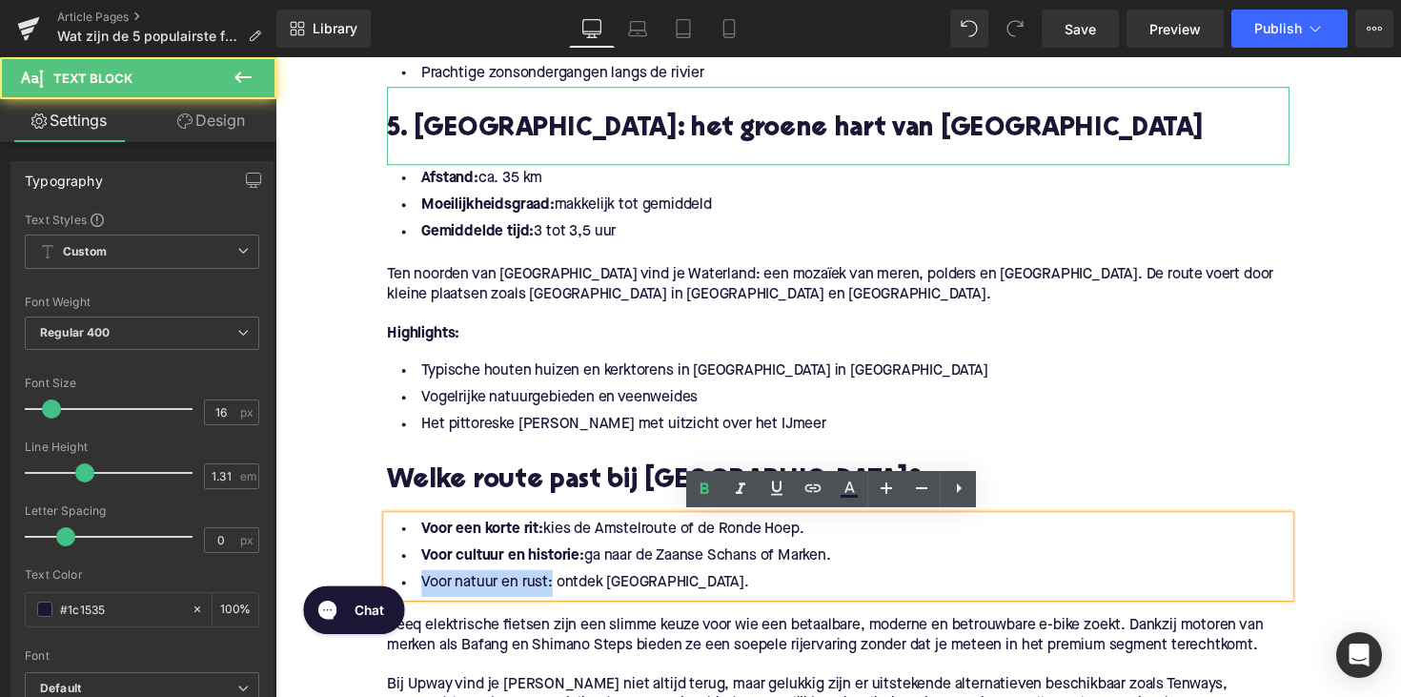
drag, startPoint x: 570, startPoint y: 1117, endPoint x: 377, endPoint y: 582, distance: 568.1
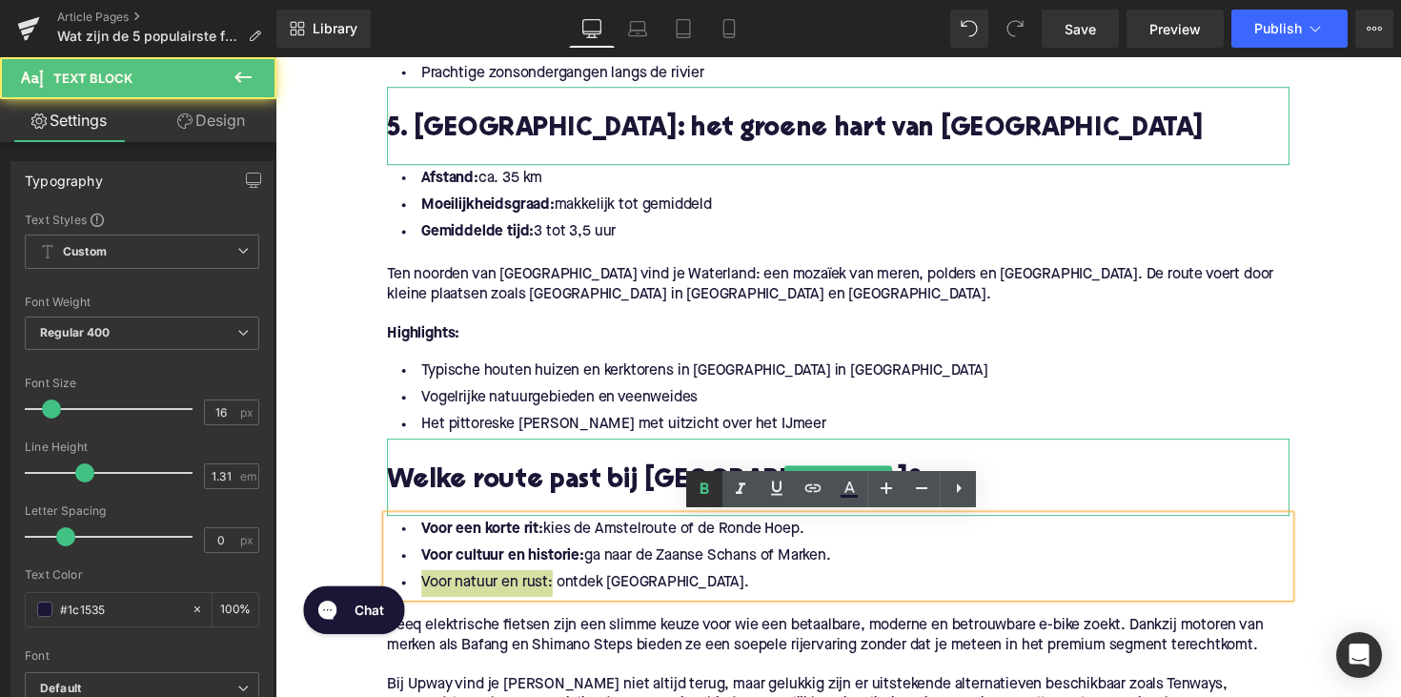
click at [698, 481] on icon at bounding box center [704, 488] width 23 height 23
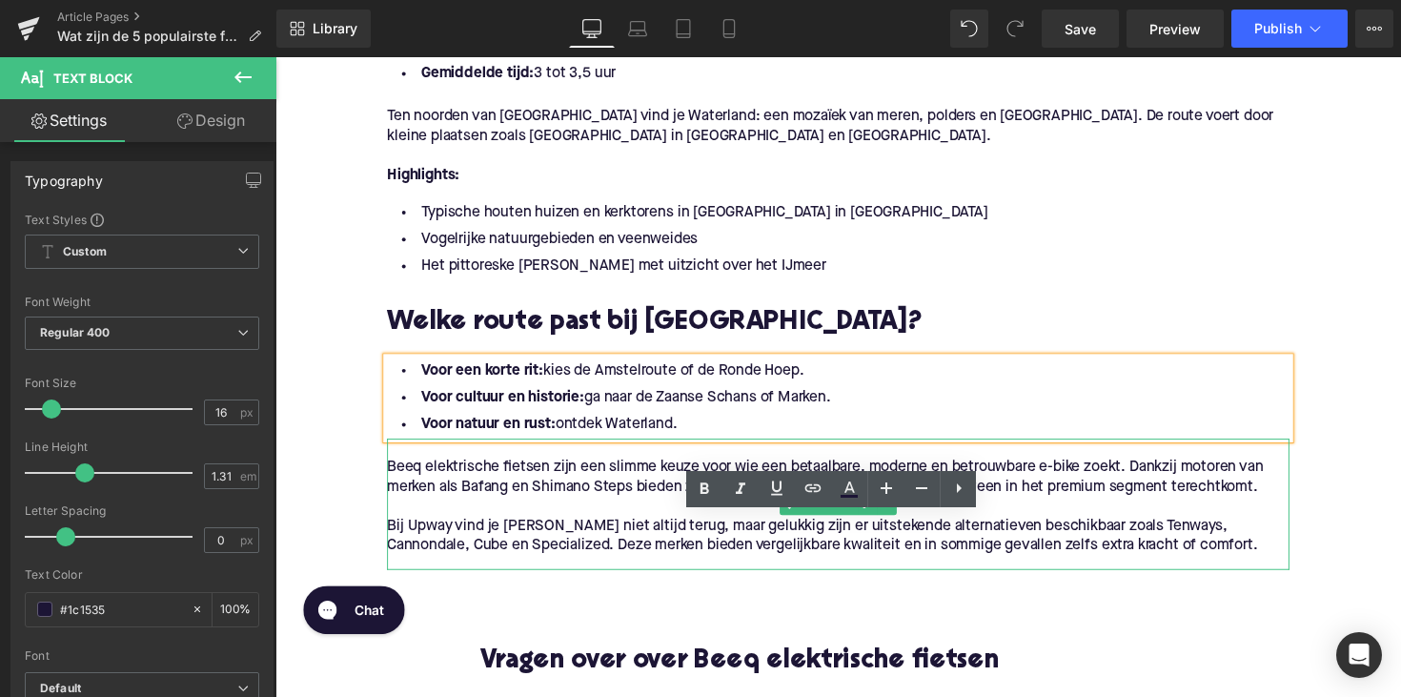
scroll to position [2687, 0]
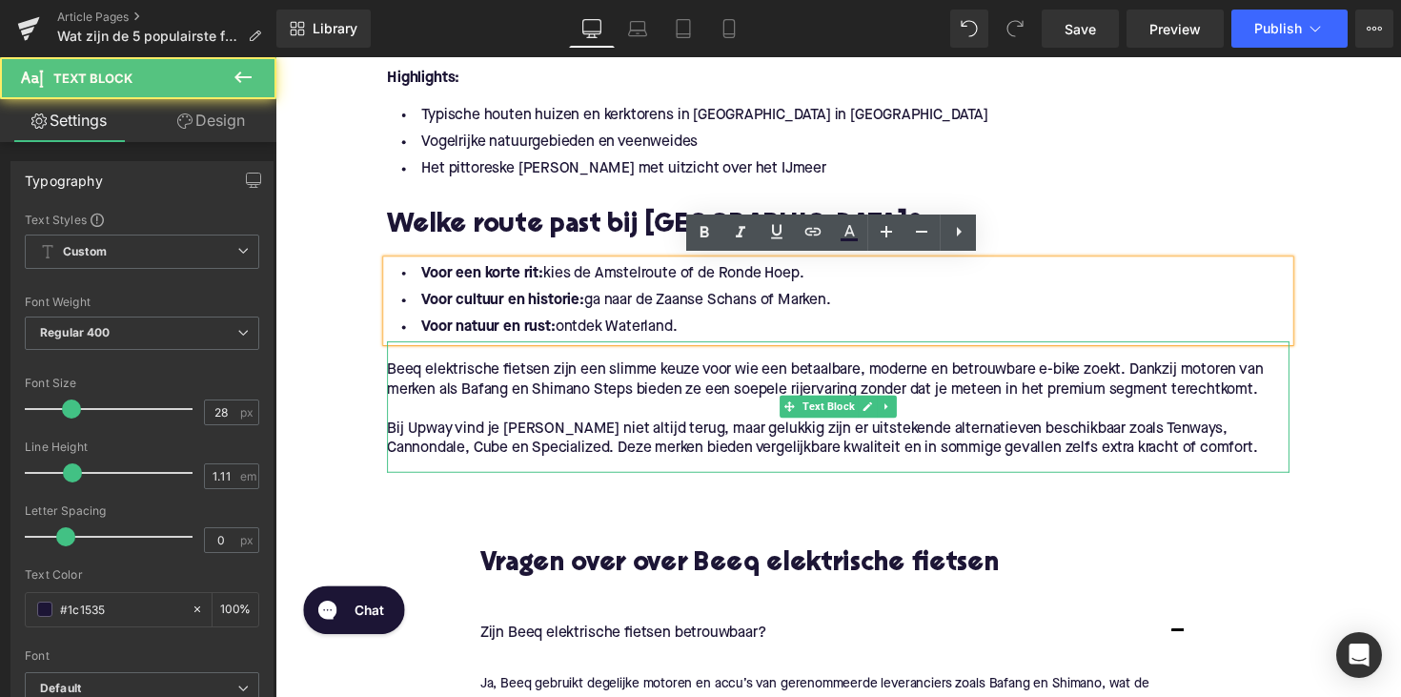
click at [567, 406] on p "Beeq elektrische fietsen zijn een slimme keuze voor wie een betaalbare, moderne…" at bounding box center [852, 388] width 924 height 40
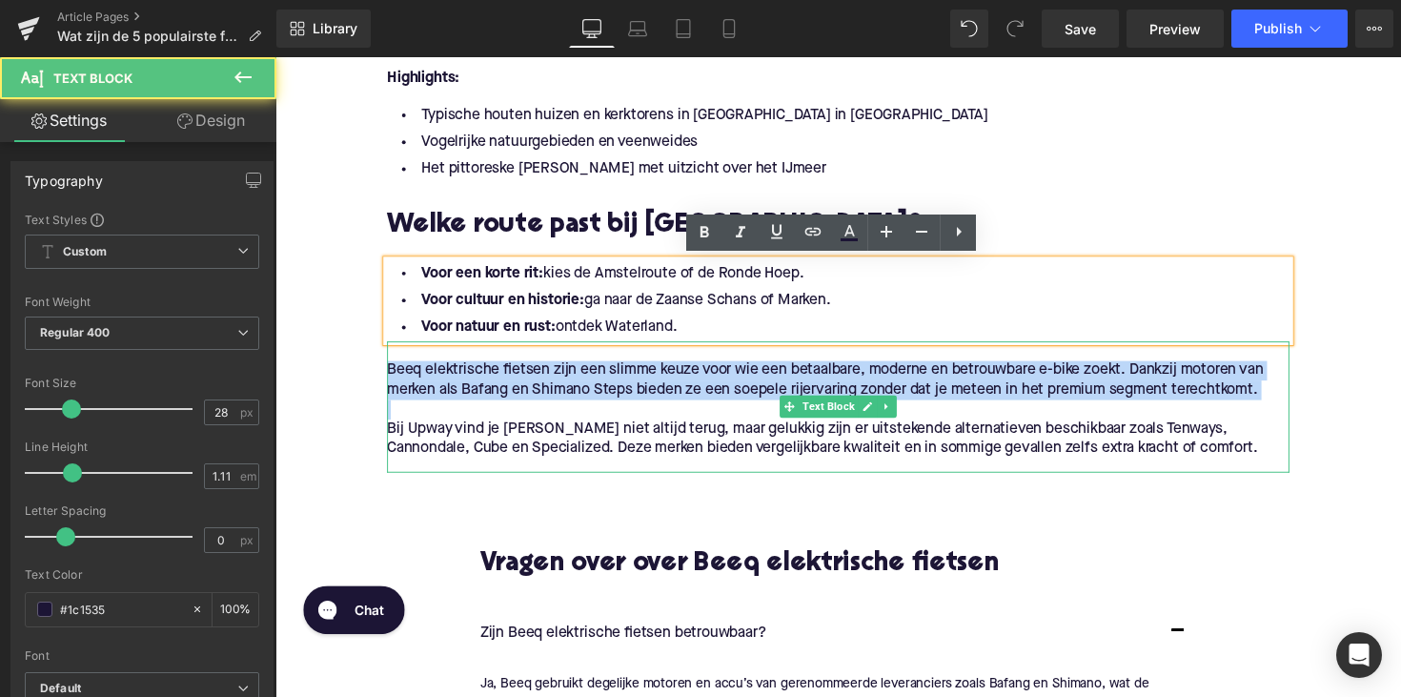
click at [567, 406] on p "Beeq elektrische fietsen zijn een slimme keuze voor wie een betaalbare, moderne…" at bounding box center [852, 388] width 924 height 40
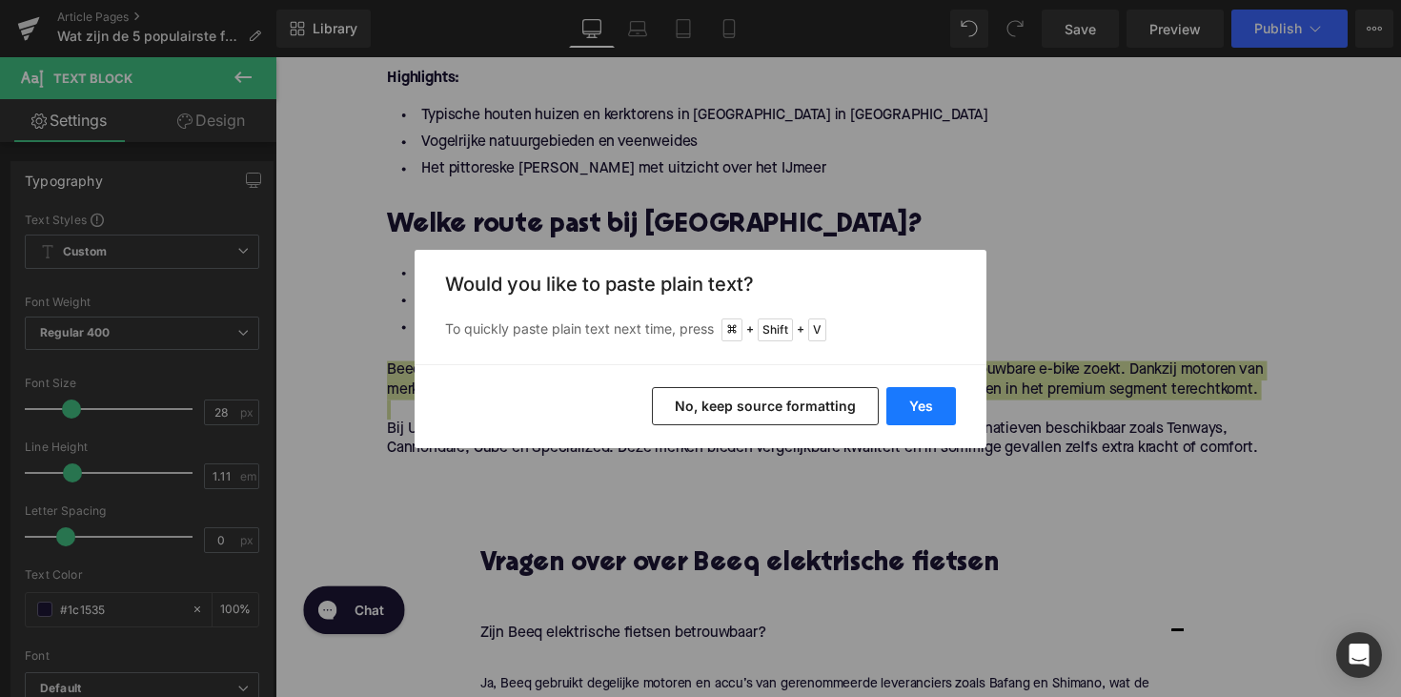
click at [923, 411] on button "Yes" at bounding box center [921, 406] width 70 height 38
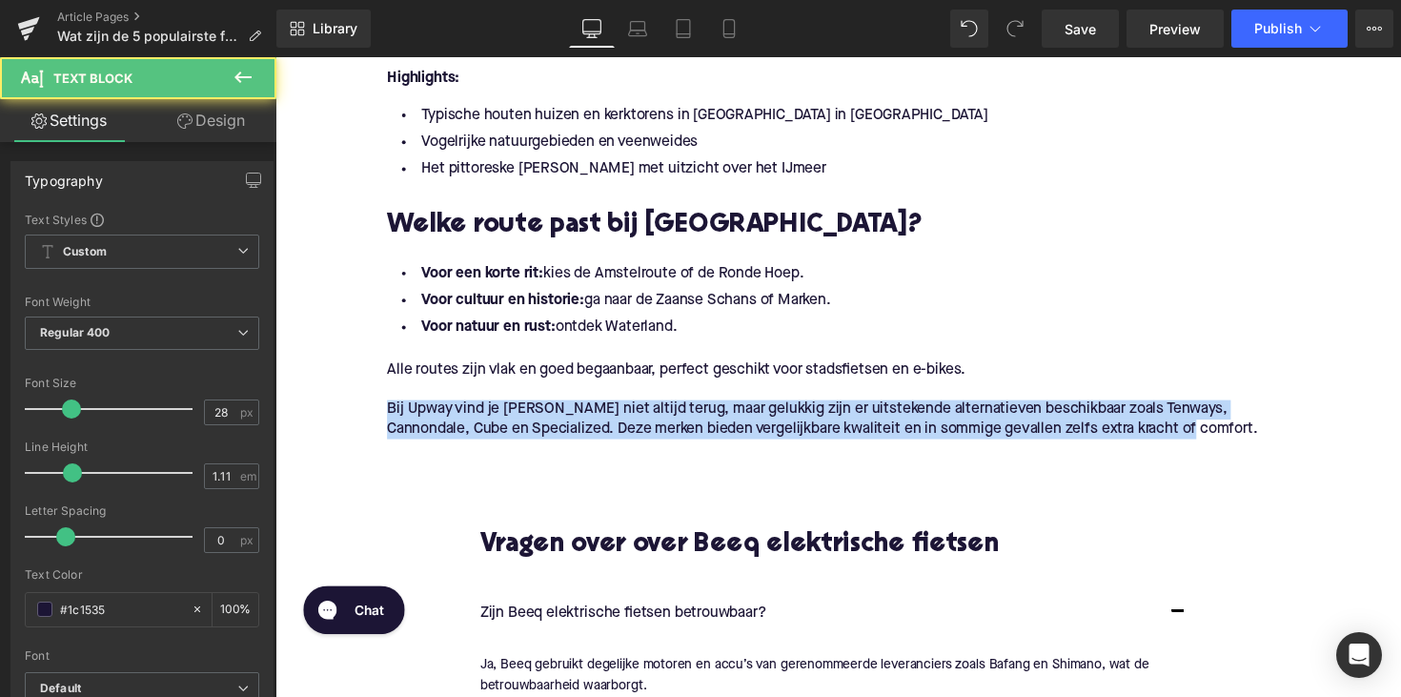
drag, startPoint x: 1165, startPoint y: 439, endPoint x: 338, endPoint y: 418, distance: 827.3
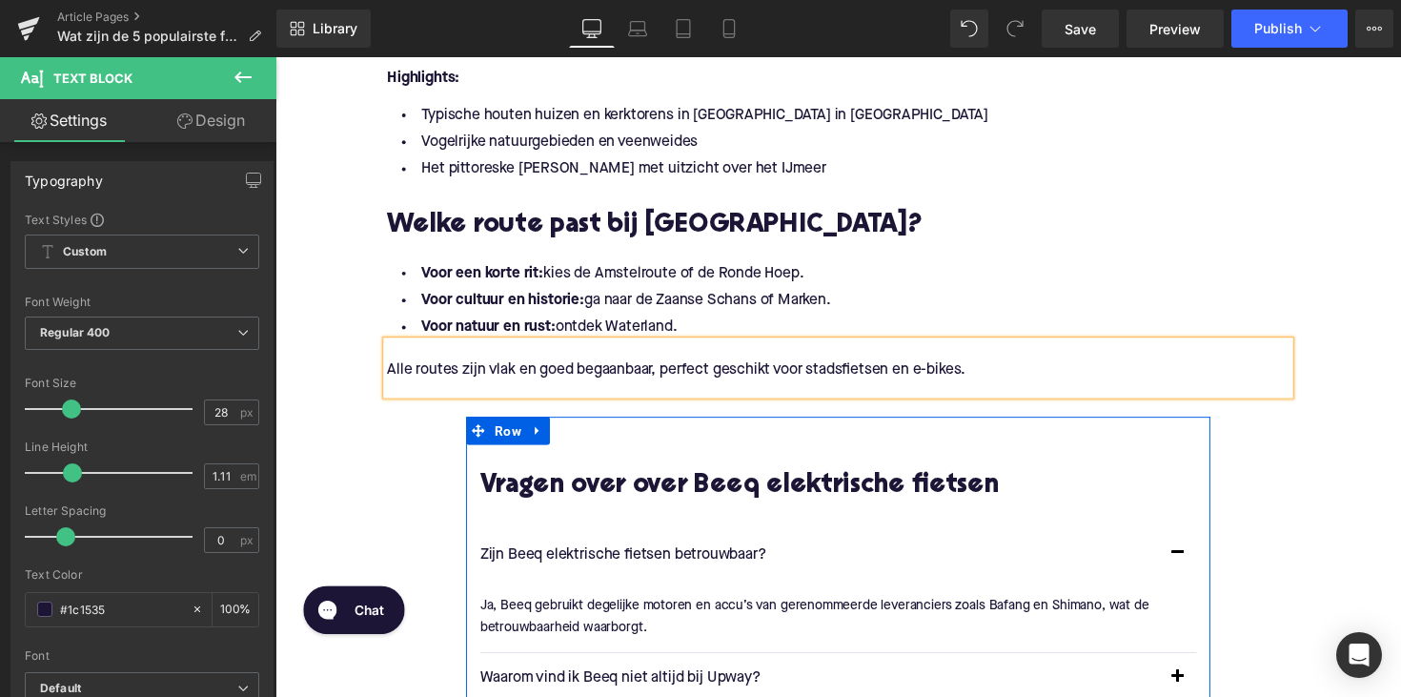
click at [729, 512] on div "Zijn Beeq elektrische fietsen betrouwbaar? Text Block" at bounding box center [852, 686] width 734 height 349
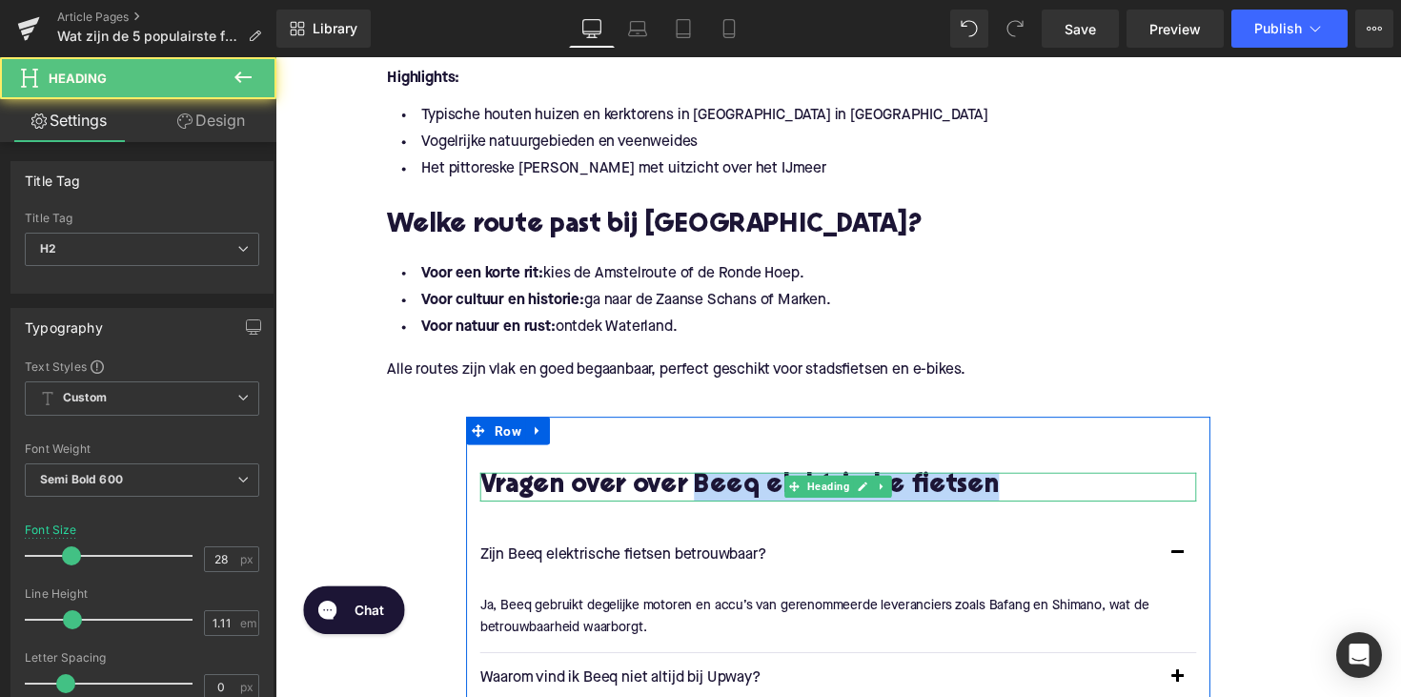
drag, startPoint x: 713, startPoint y: 492, endPoint x: 1084, endPoint y: 495, distance: 371.6
click at [1084, 495] on h2 "Vragen over over Beeq elektrische fietsen" at bounding box center [852, 497] width 734 height 30
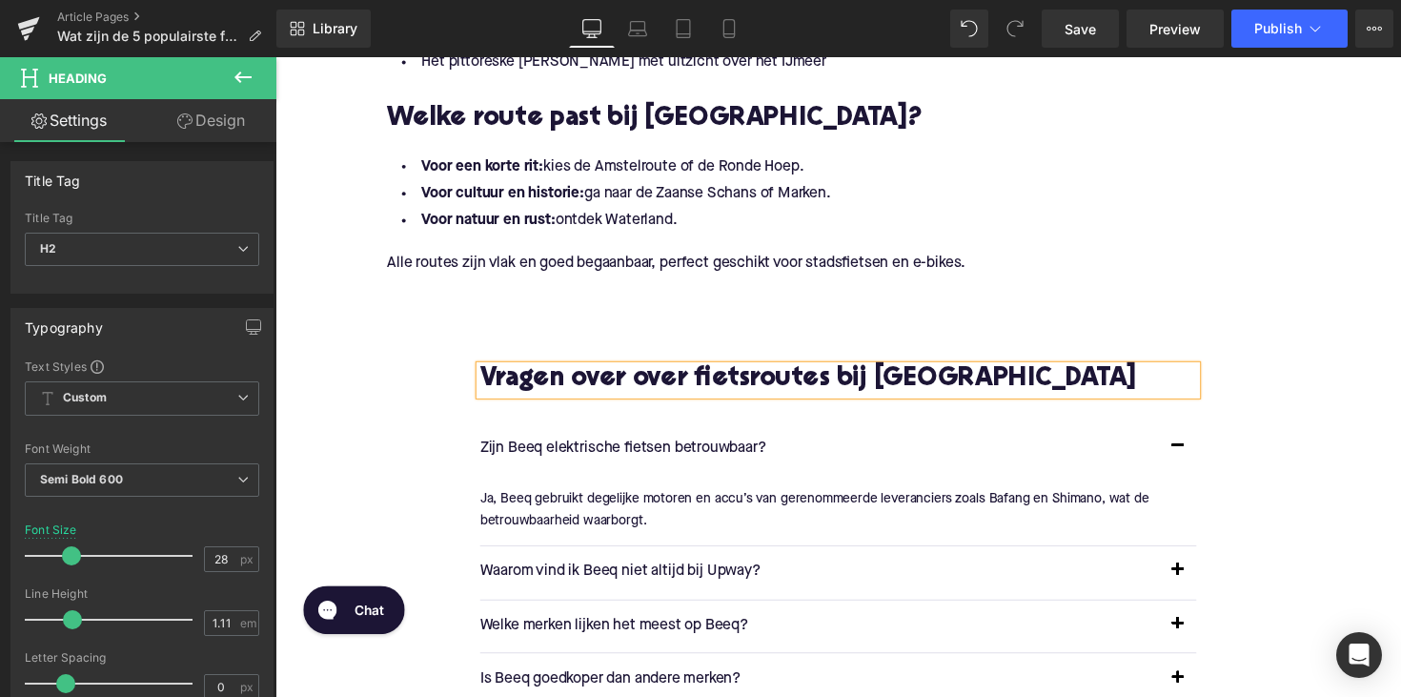
scroll to position [2868, 0]
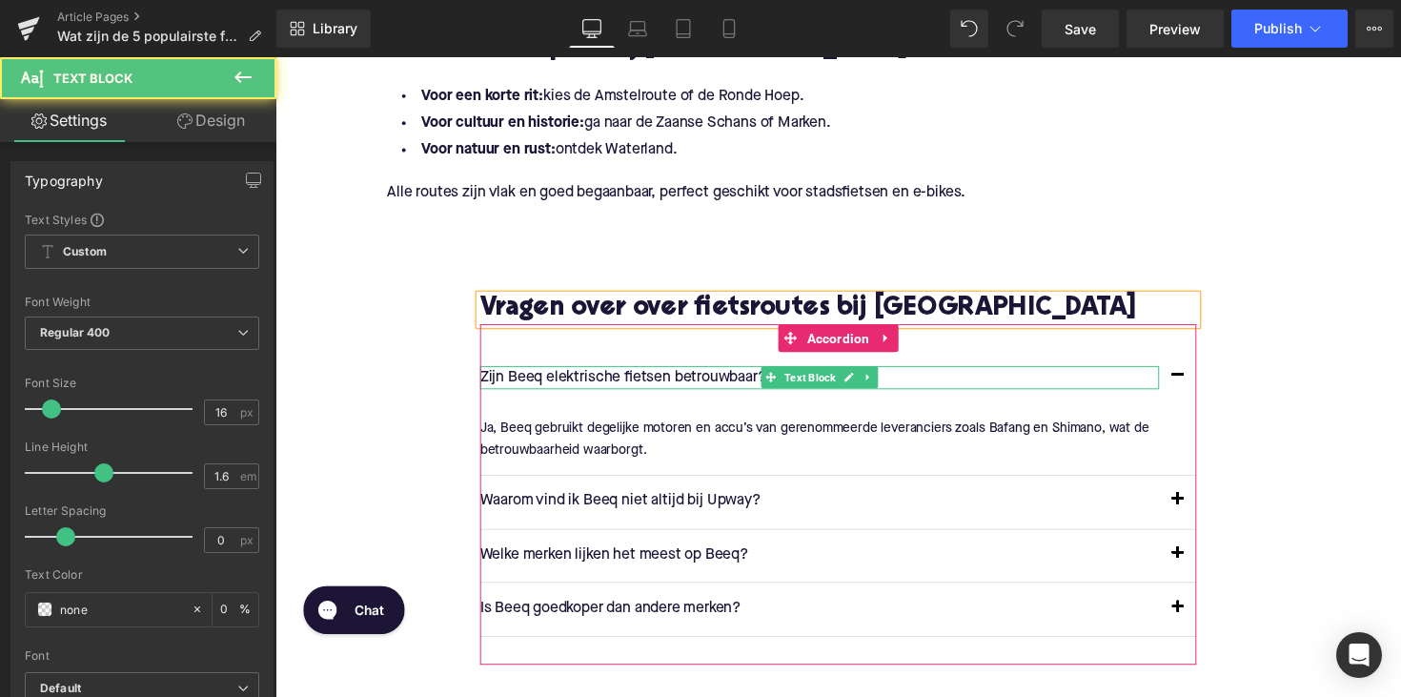
click at [672, 382] on p "Zijn Beeq elektrische fietsen betrouwbaar?" at bounding box center [833, 386] width 696 height 25
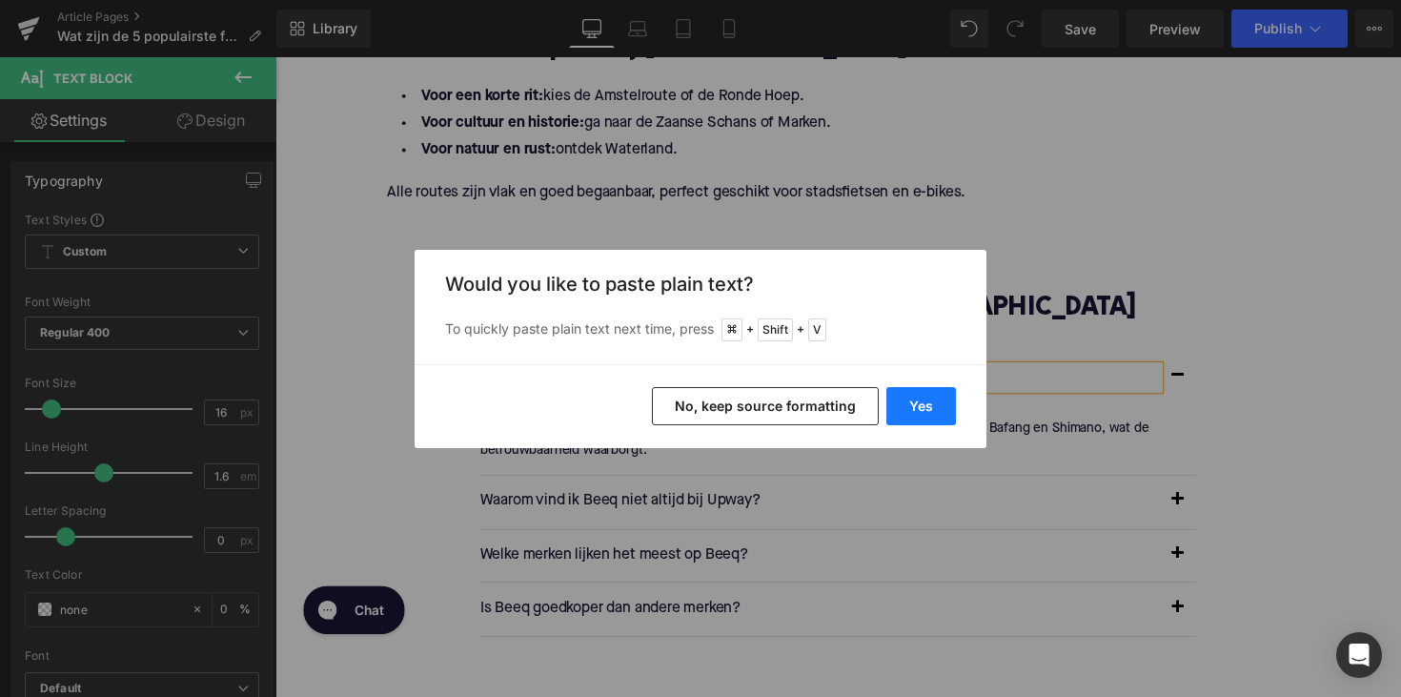
click at [906, 405] on button "Yes" at bounding box center [921, 406] width 70 height 38
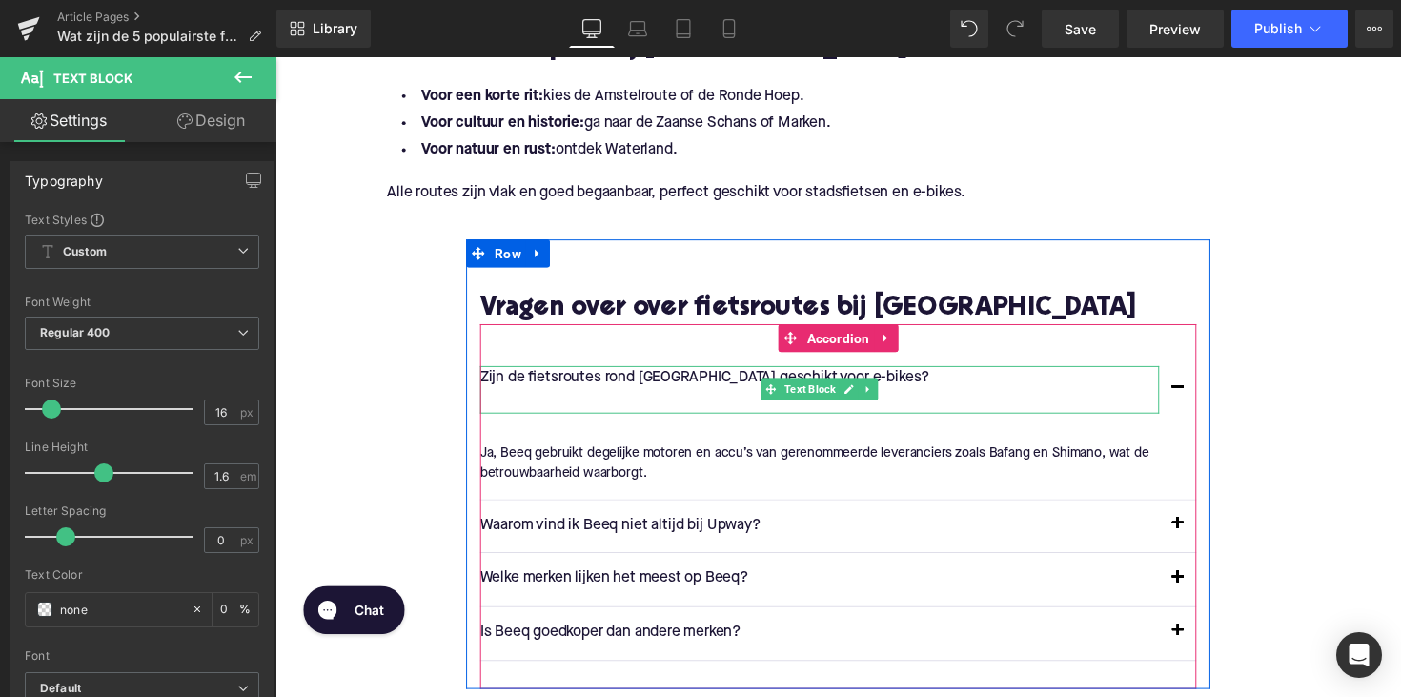
click at [600, 406] on p at bounding box center [833, 409] width 696 height 25
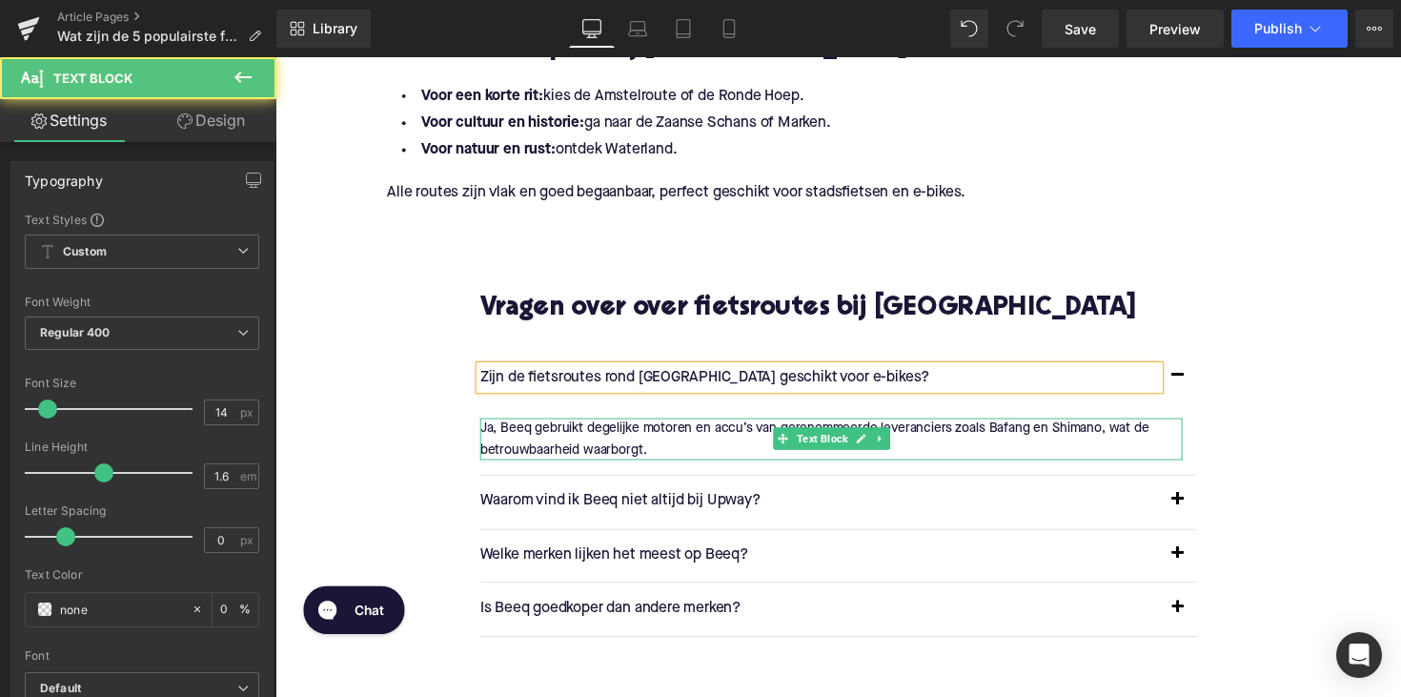
click at [560, 439] on p "Ja, Beeq gebruikt degelijke motoren en accu’s van gerenommeerde leveranciers zo…" at bounding box center [844, 448] width 719 height 43
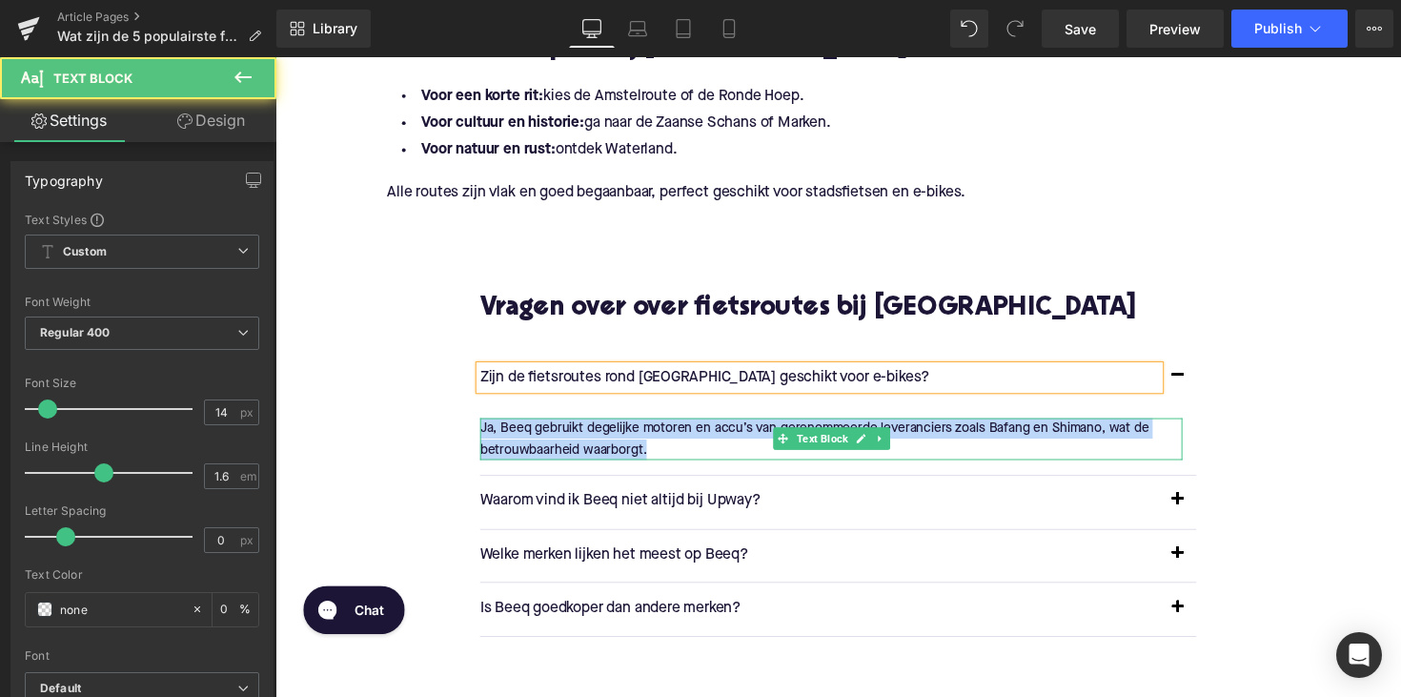
click at [560, 439] on p "Ja, Beeq gebruikt degelijke motoren en accu’s van gerenommeerde leveranciers zo…" at bounding box center [844, 448] width 719 height 43
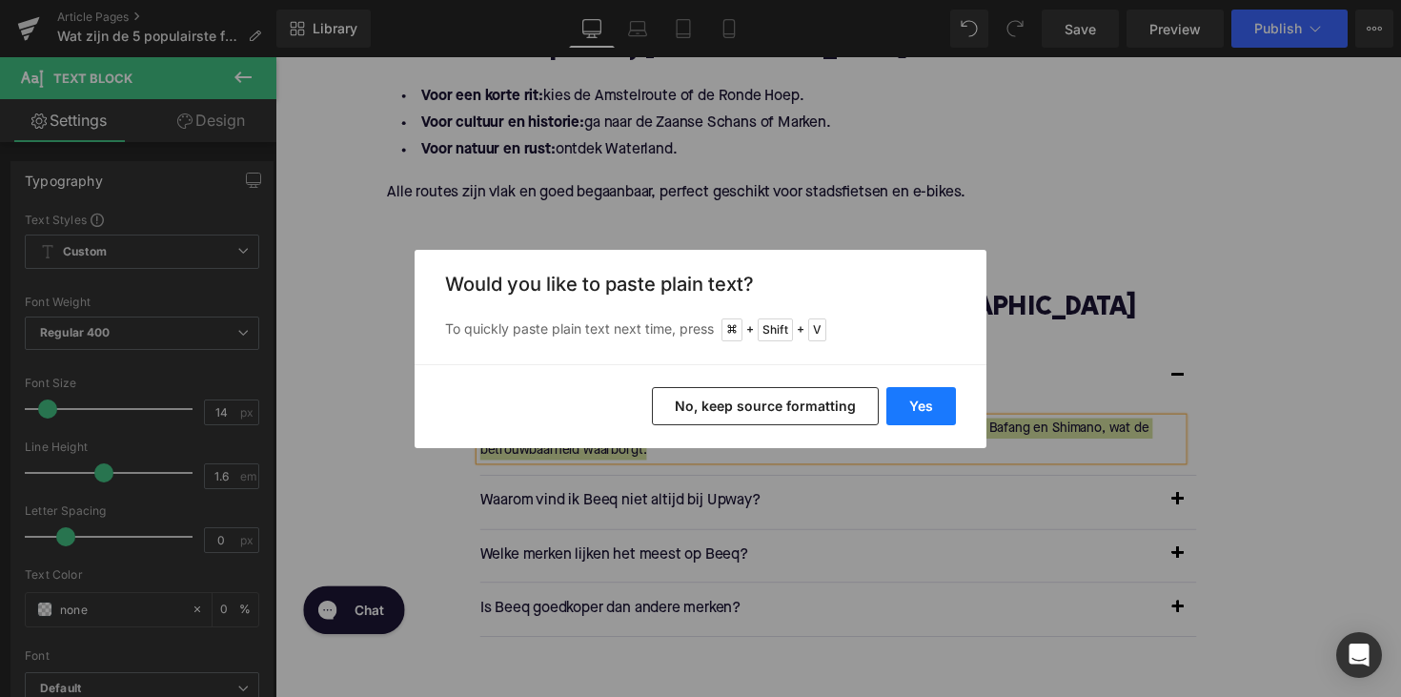
click at [910, 397] on button "Yes" at bounding box center [921, 406] width 70 height 38
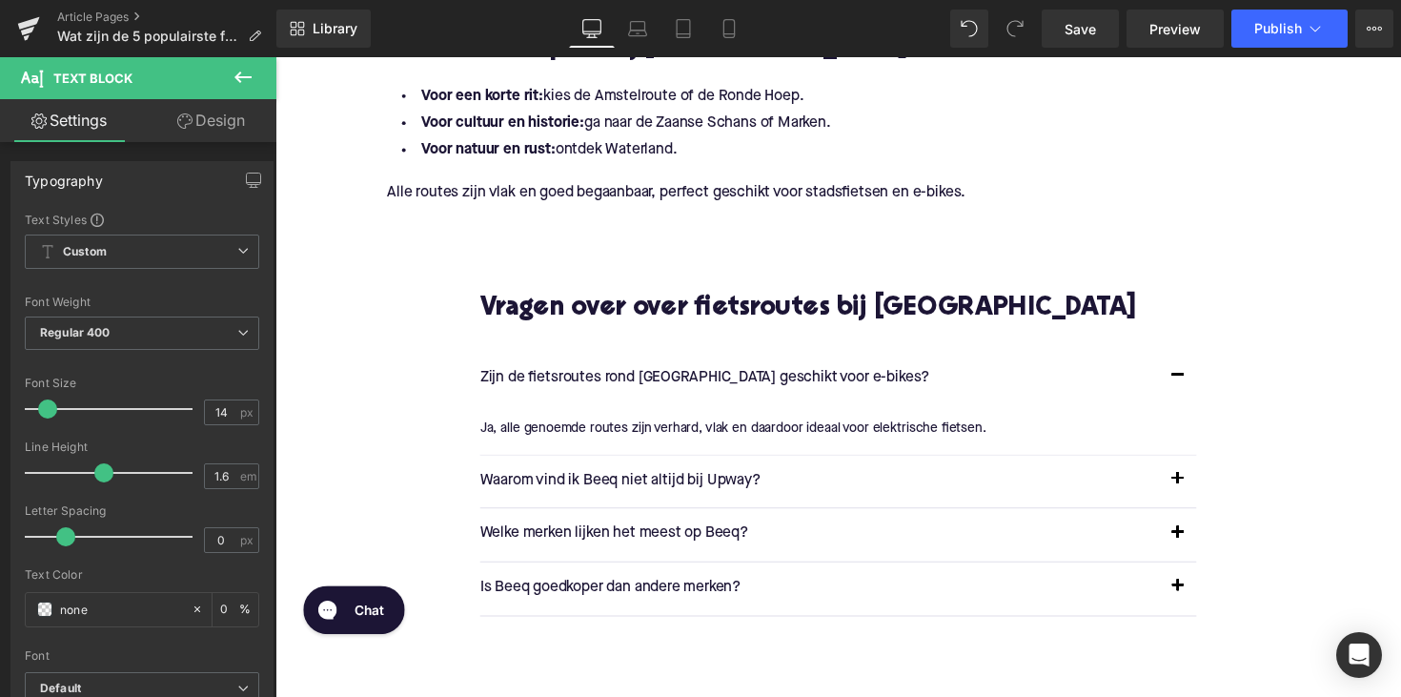
click at [275, 57] on div at bounding box center [275, 57] width 0 height 0
click at [720, 480] on p "Waarom vind ik Beeq niet altijd bij Upway?" at bounding box center [833, 491] width 696 height 25
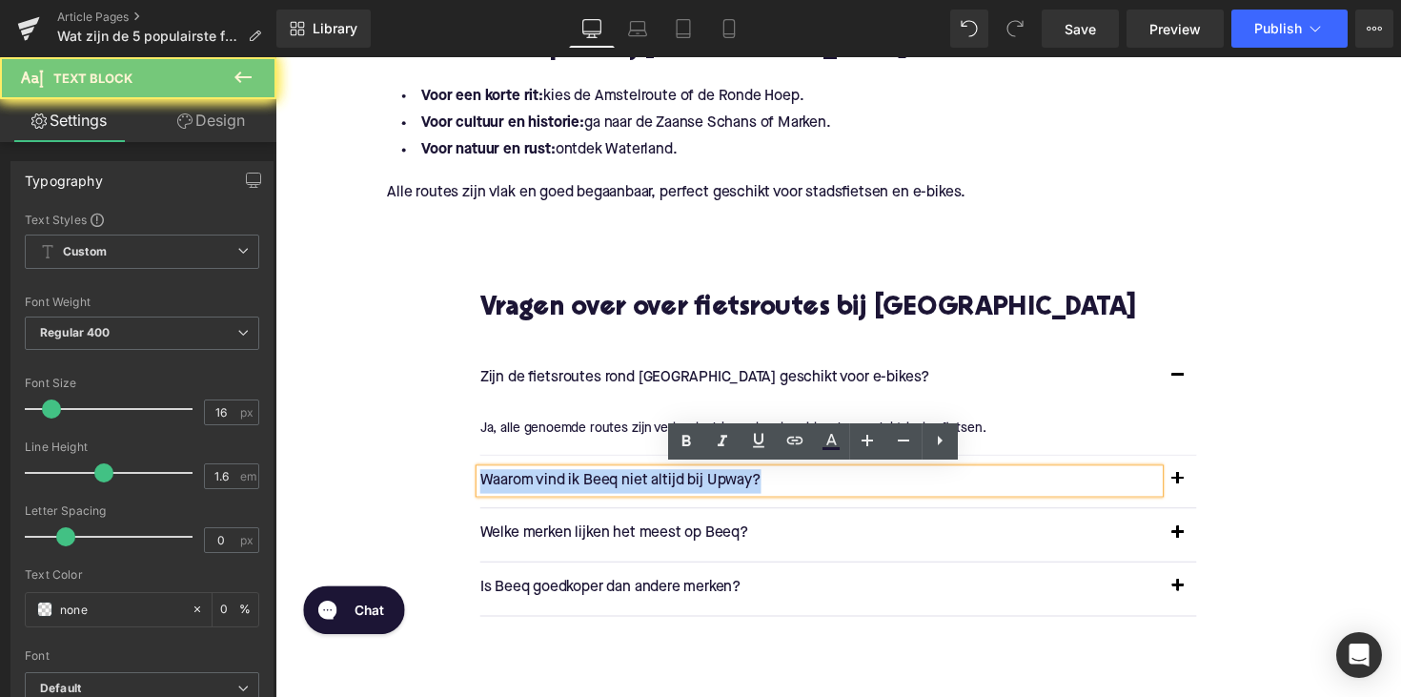
click at [720, 480] on p "Waarom vind ik Beeq niet altijd bij Upway?" at bounding box center [833, 491] width 696 height 25
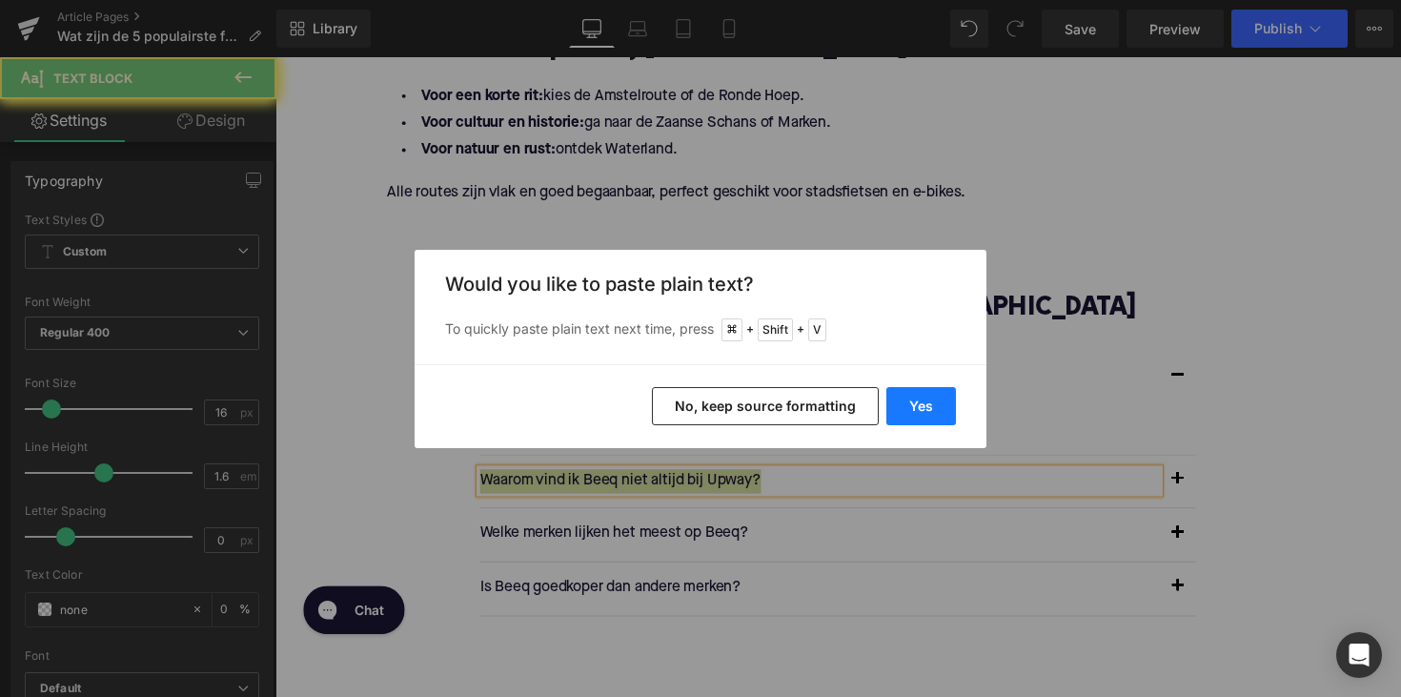
click at [927, 414] on button "Yes" at bounding box center [921, 406] width 70 height 38
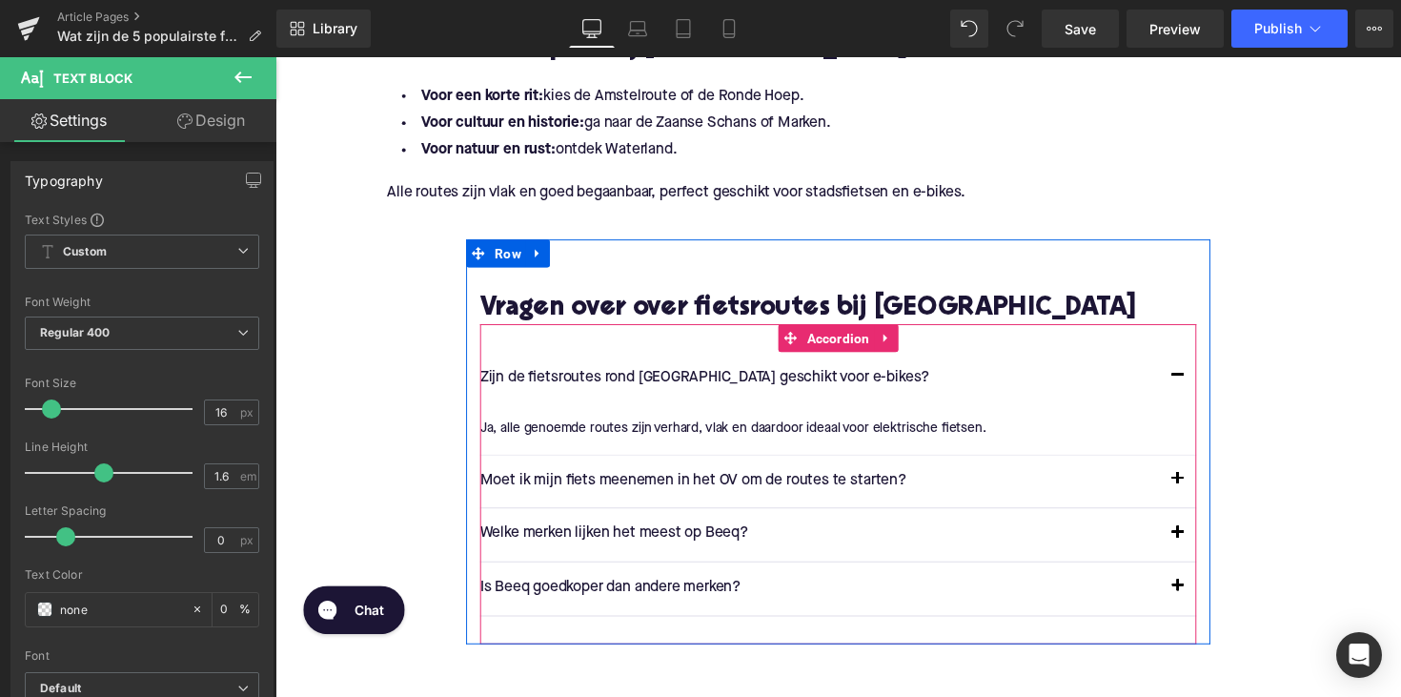
click at [1203, 484] on button "button" at bounding box center [1200, 491] width 38 height 53
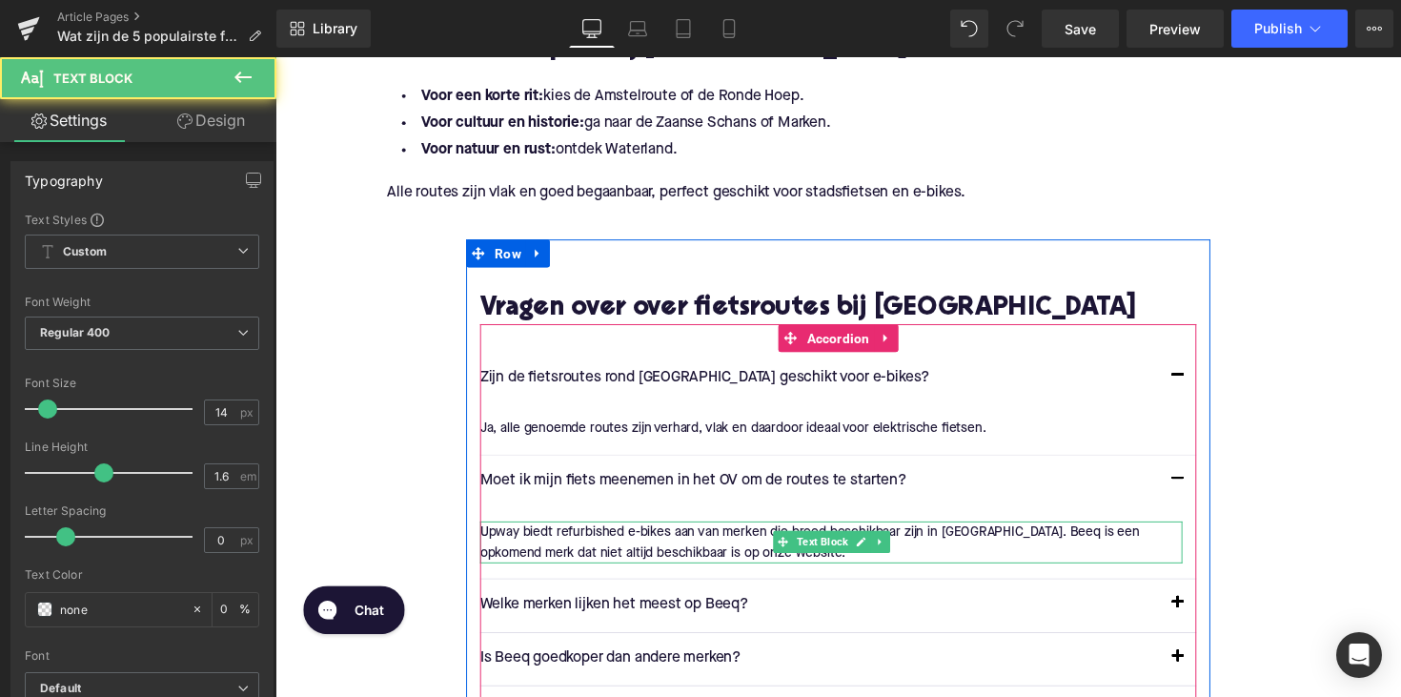
click at [724, 536] on div "Upway biedt refurbished e-bikes aan van merken die breed beschikbaar zijn in [G…" at bounding box center [844, 554] width 719 height 43
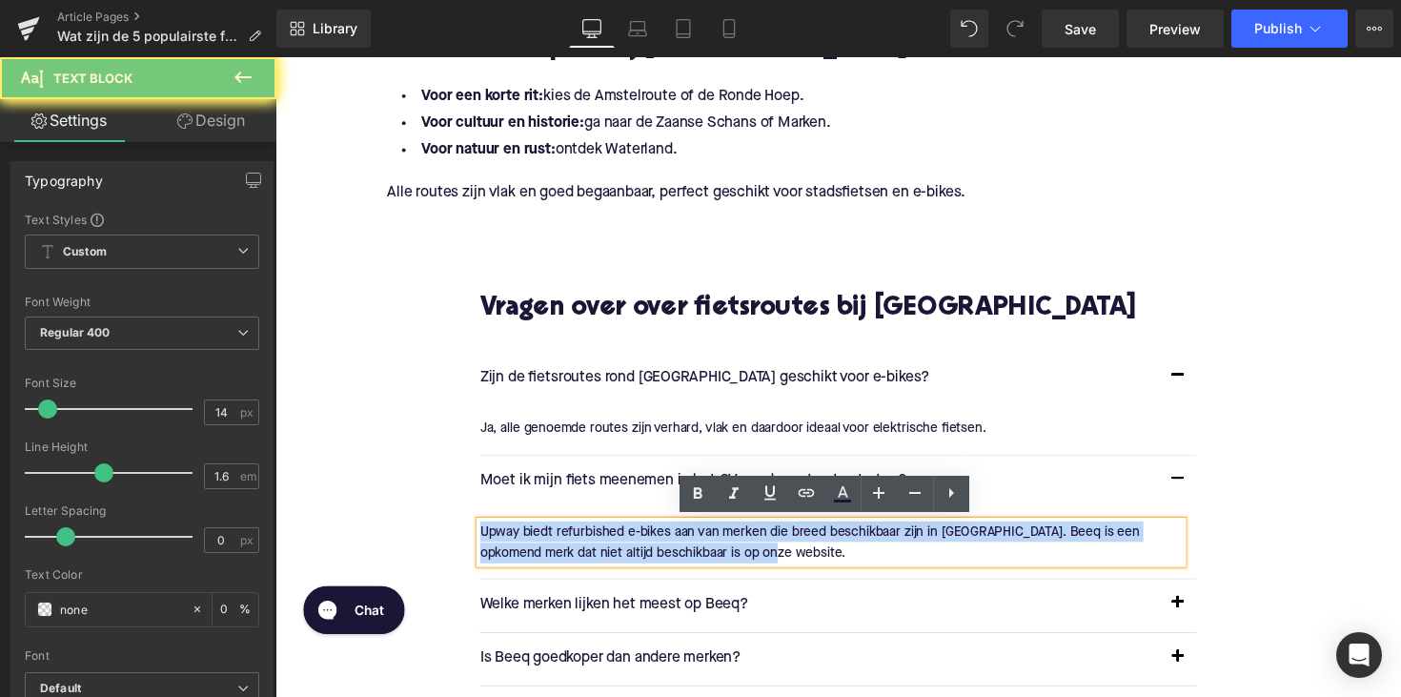
click at [724, 536] on div "Upway biedt refurbished e-bikes aan van merken die breed beschikbaar zijn in [G…" at bounding box center [844, 554] width 719 height 43
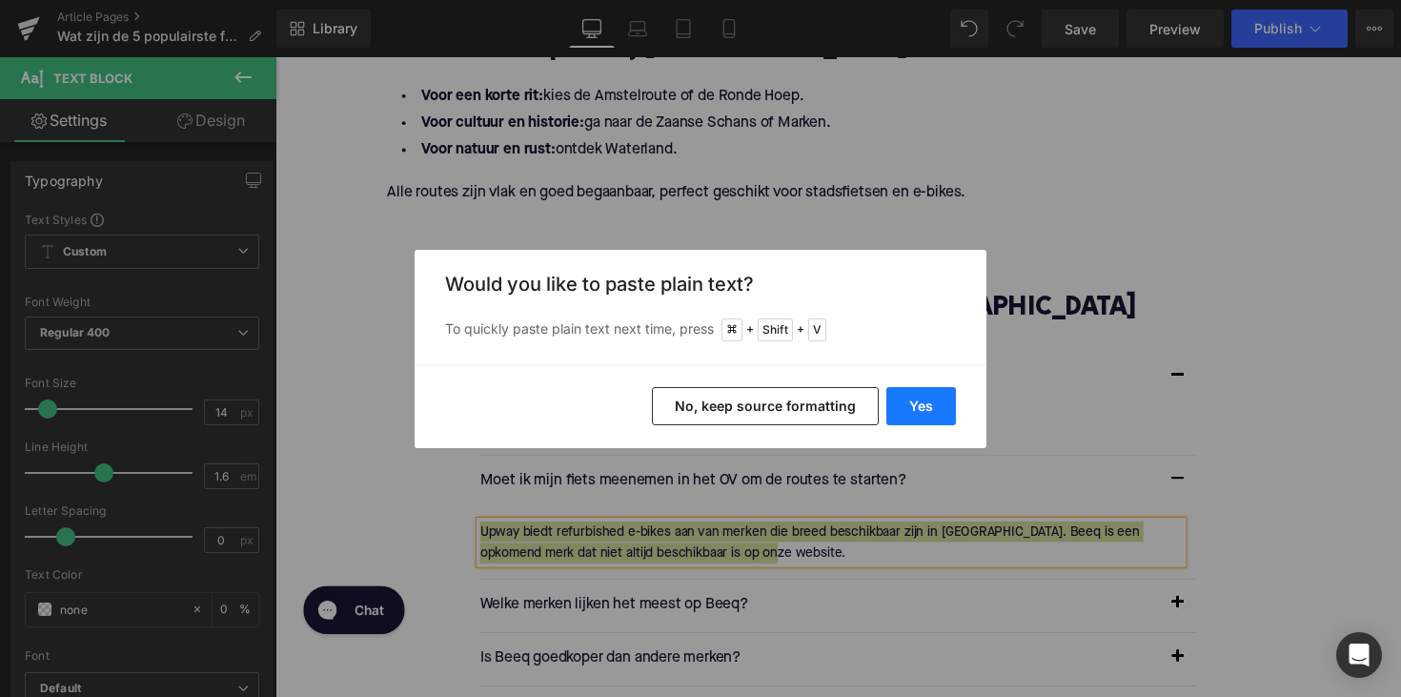
click at [913, 415] on button "Yes" at bounding box center [921, 406] width 70 height 38
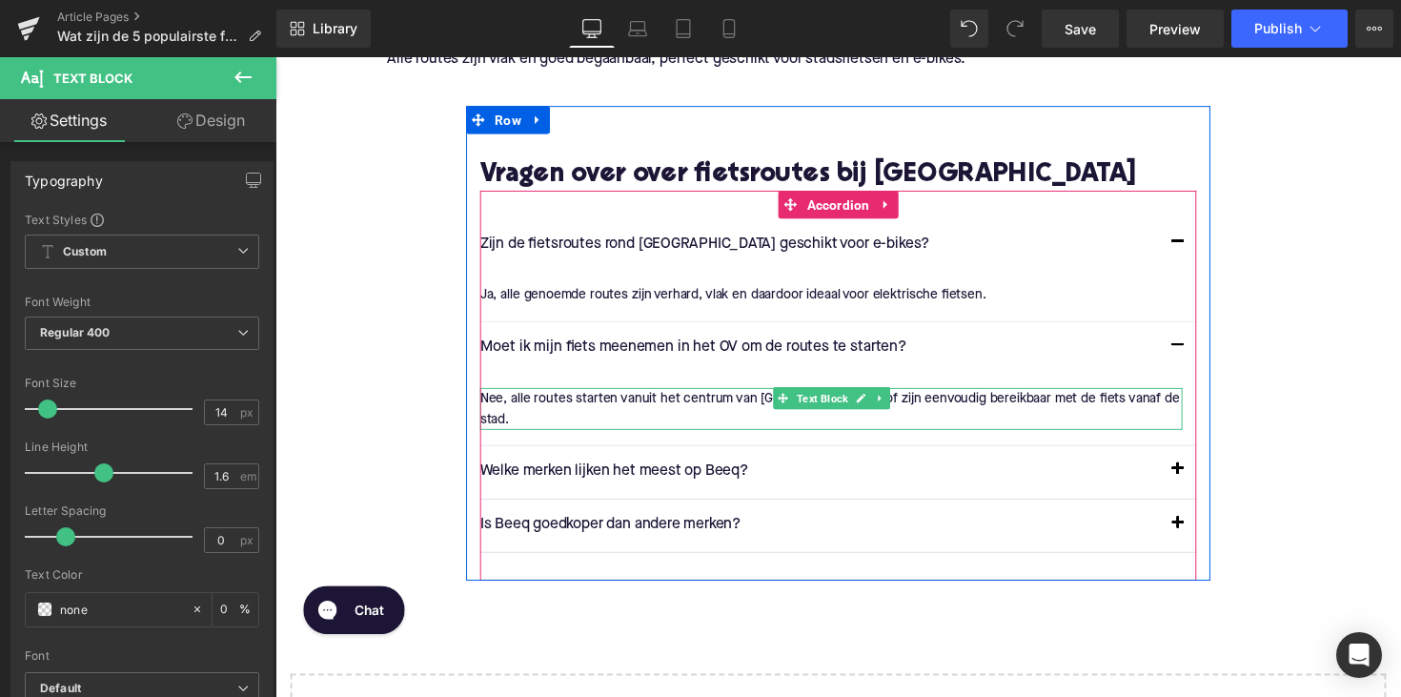
scroll to position [3042, 0]
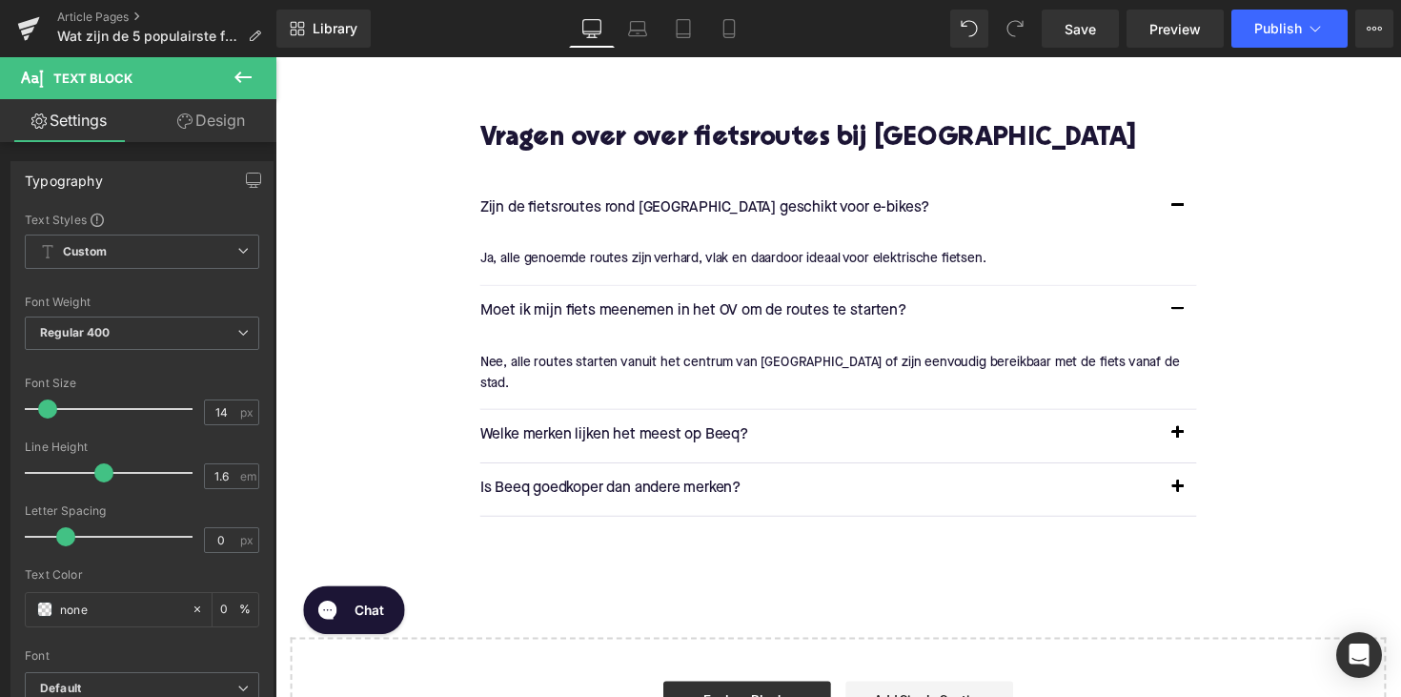
click at [669, 432] on p "Welke merken lijken het meest op Beeq?" at bounding box center [833, 444] width 696 height 25
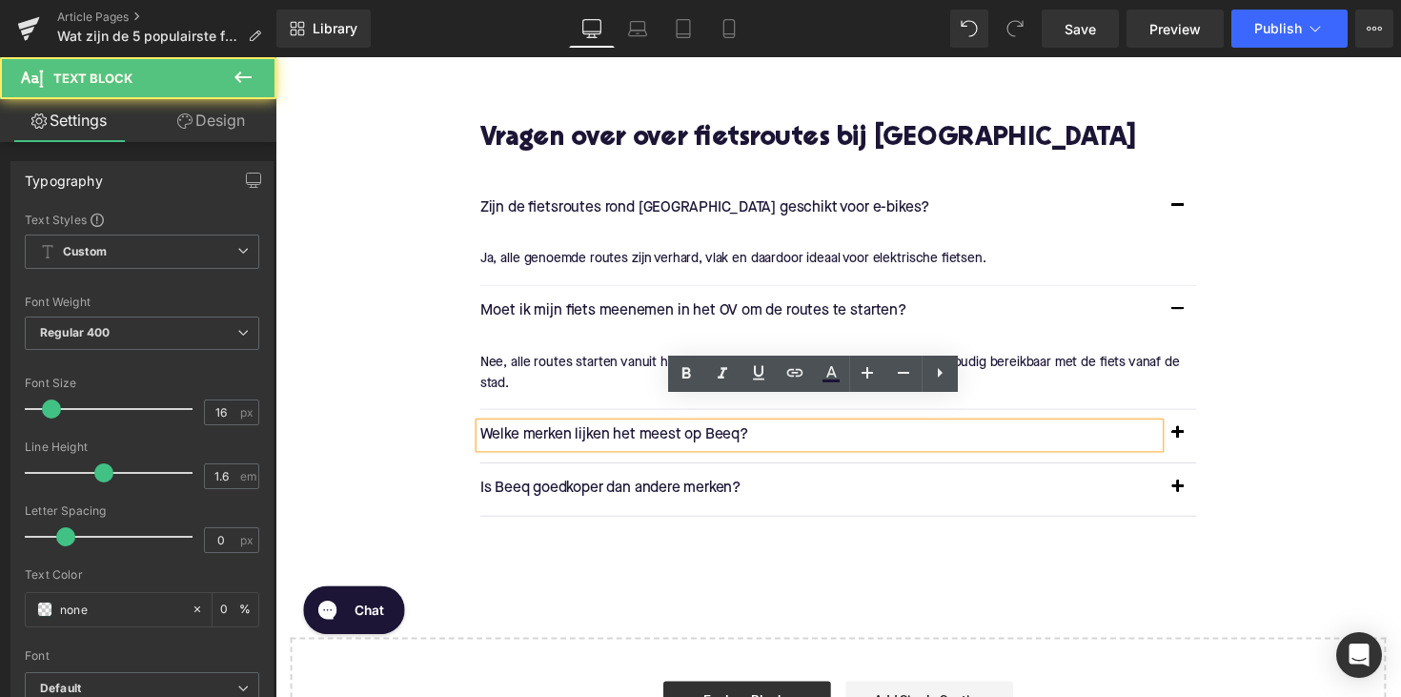
click at [669, 432] on p "Welke merken lijken het meest op Beeq?" at bounding box center [833, 444] width 696 height 25
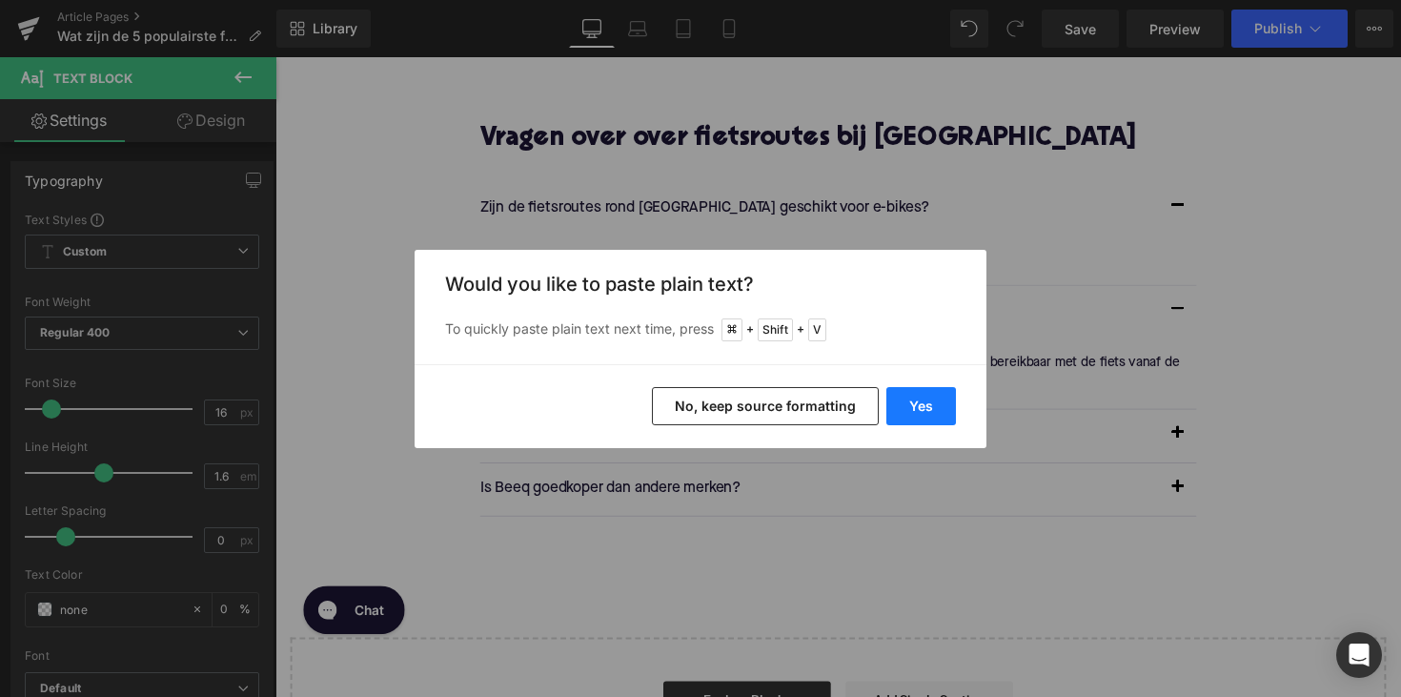
click at [933, 402] on button "Yes" at bounding box center [921, 406] width 70 height 38
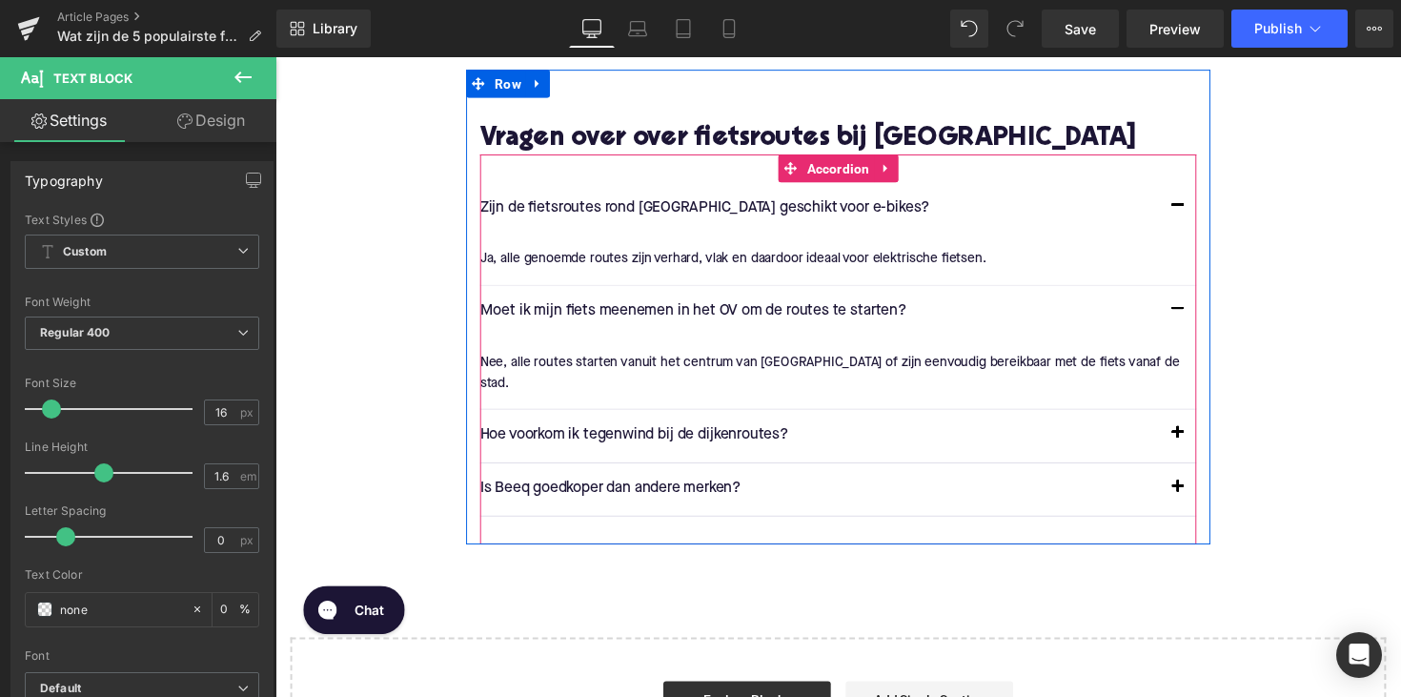
click at [1192, 417] on button "button" at bounding box center [1200, 443] width 38 height 53
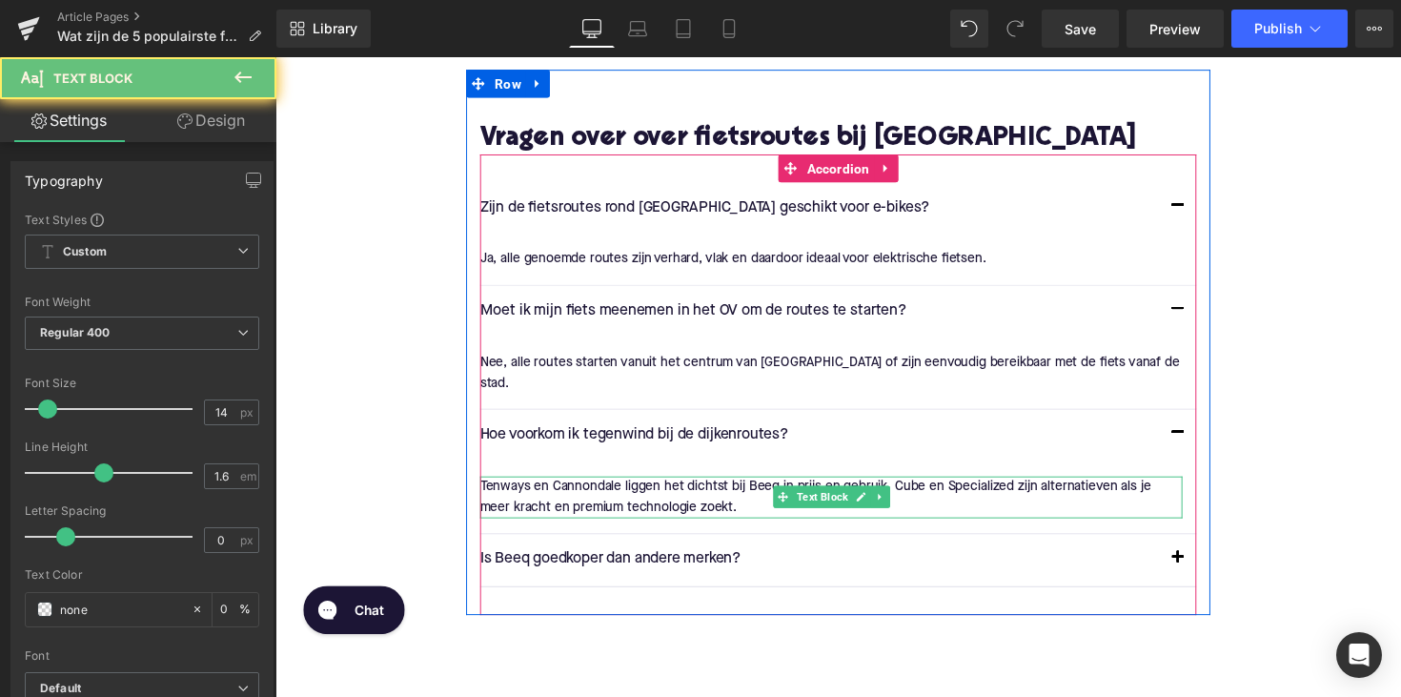
click at [665, 486] on p "Tenways en Cannondale liggen het dichtst bij Beeq in prijs en gebruik. Cube en …" at bounding box center [844, 507] width 719 height 43
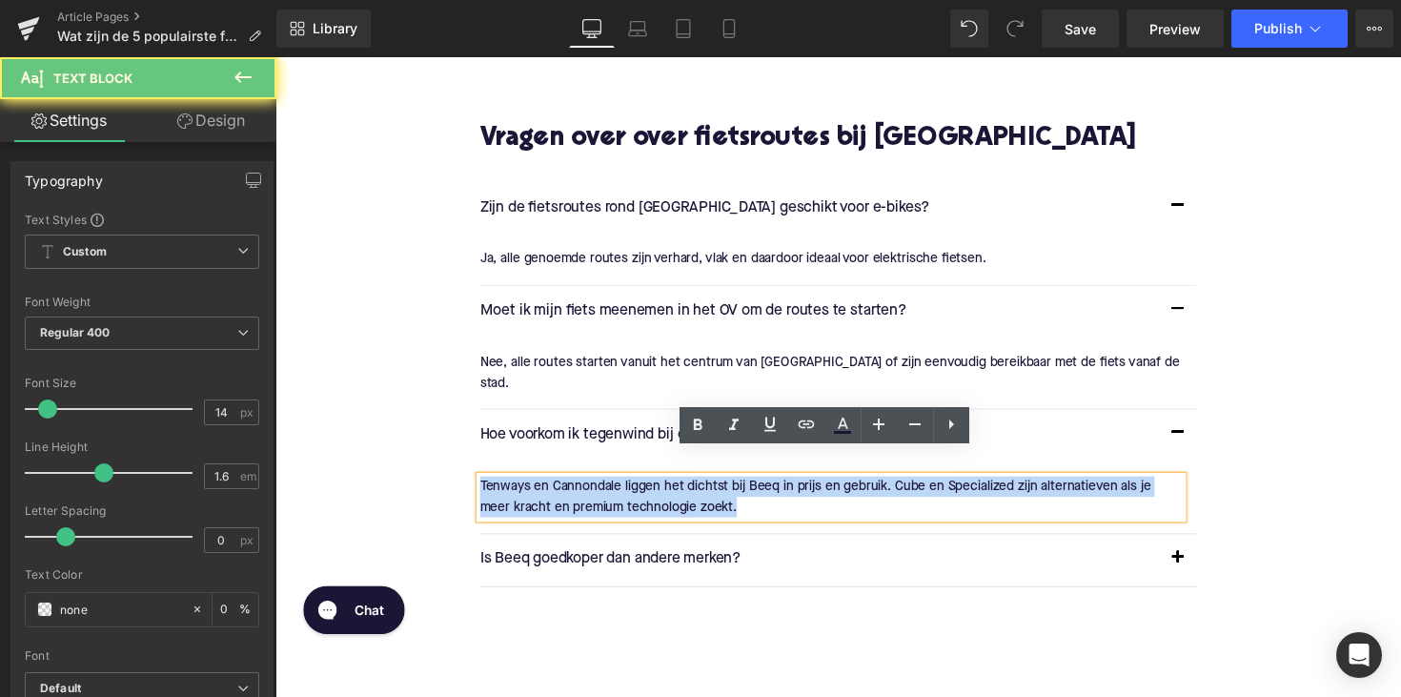
click at [665, 486] on p "Tenways en Cannondale liggen het dichtst bij Beeq in prijs en gebruik. Cube en …" at bounding box center [844, 507] width 719 height 43
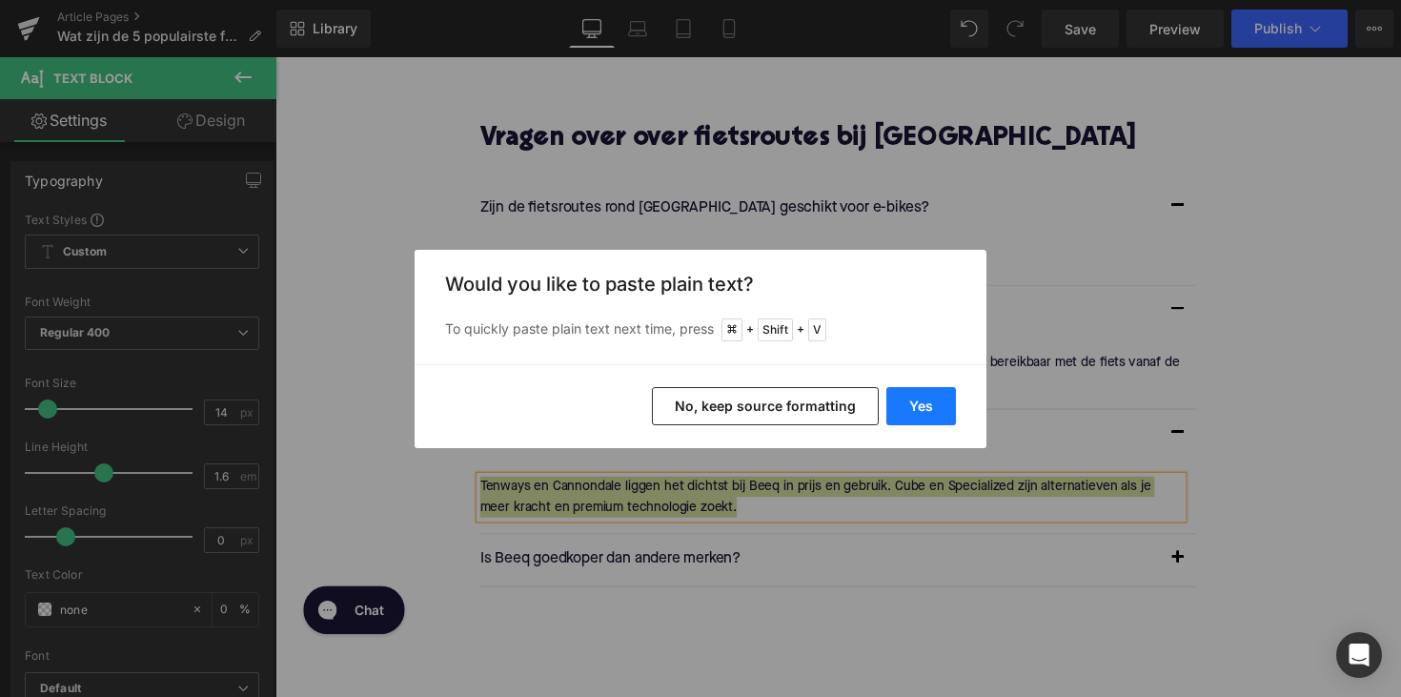
click at [899, 412] on button "Yes" at bounding box center [921, 406] width 70 height 38
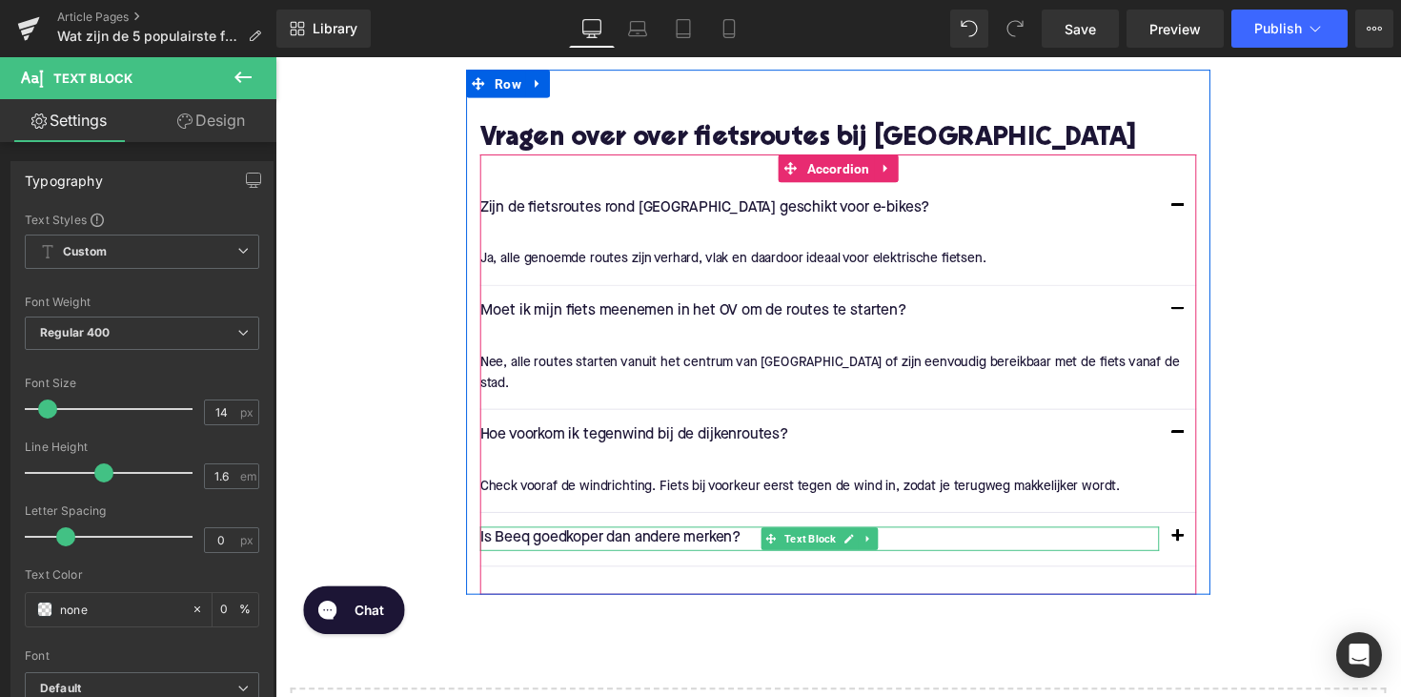
click at [669, 537] on p "Is Beeq goedkoper dan andere merken?" at bounding box center [833, 549] width 696 height 25
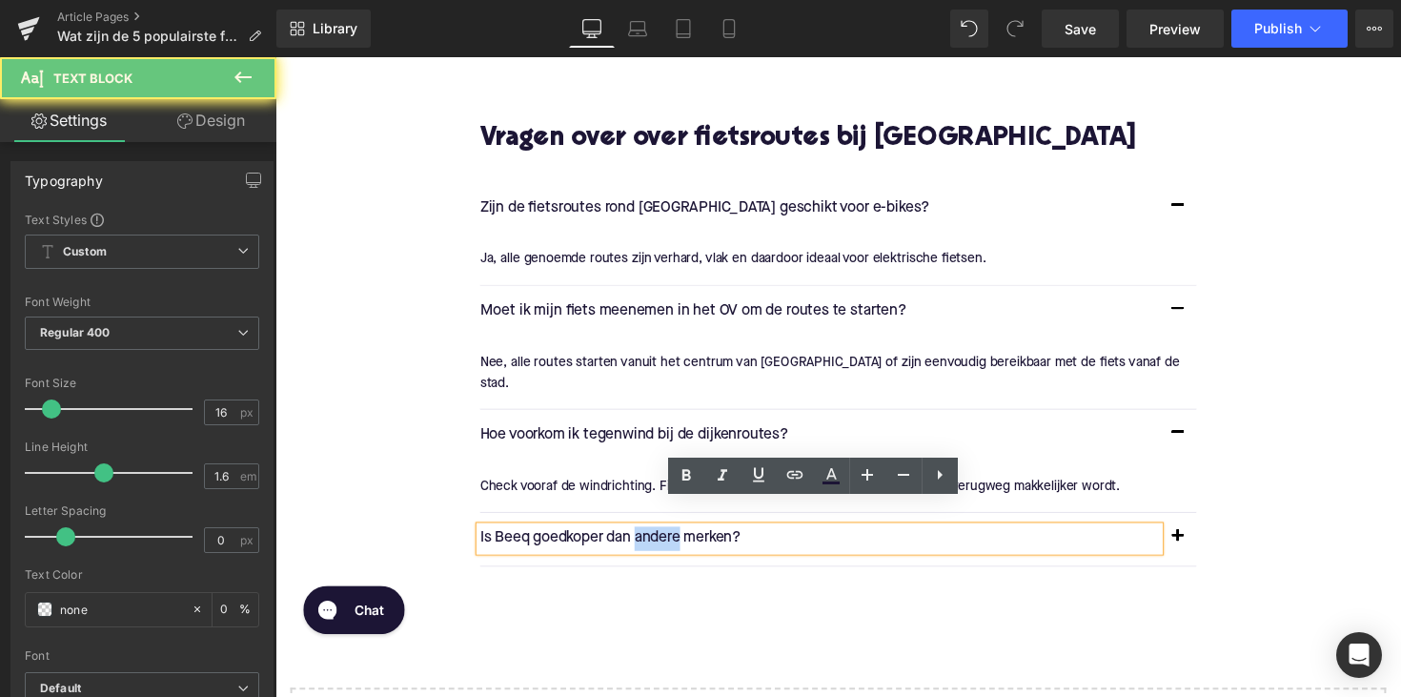
click at [669, 537] on p "Is Beeq goedkoper dan andere merken?" at bounding box center [833, 549] width 696 height 25
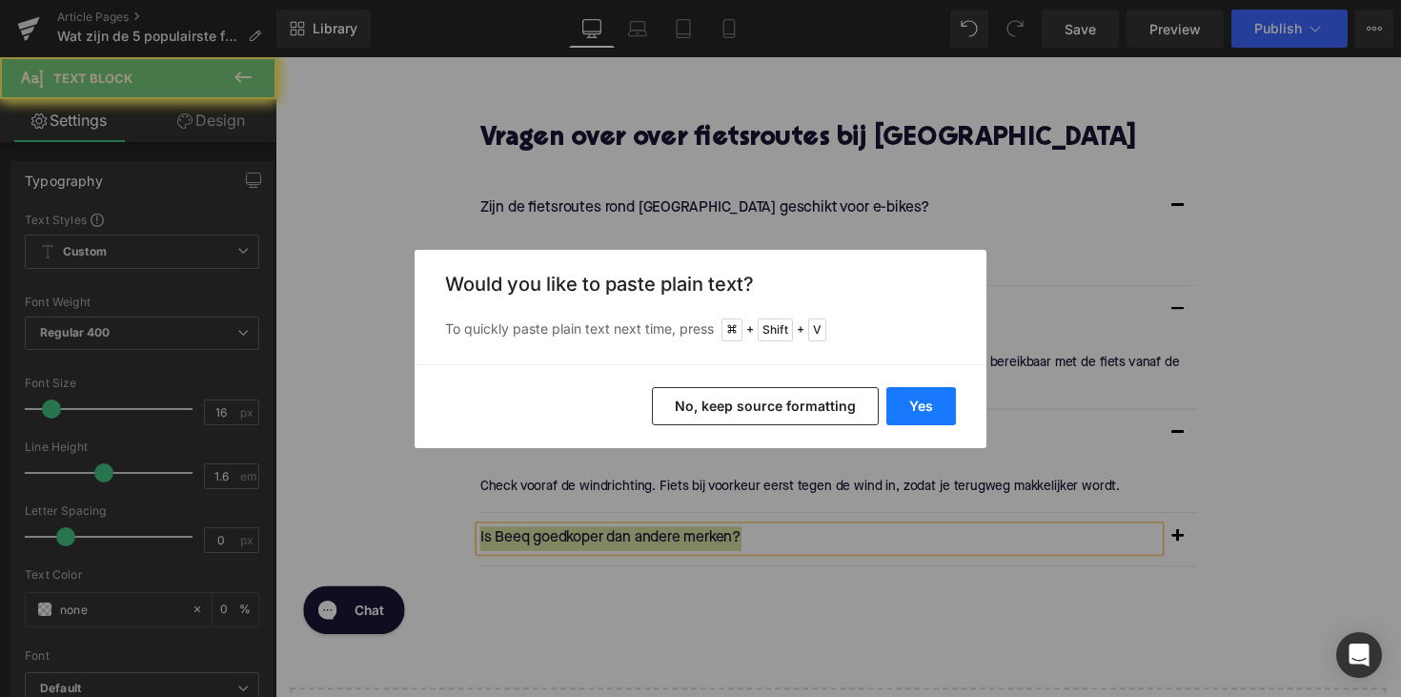
click at [929, 419] on button "Yes" at bounding box center [921, 406] width 70 height 38
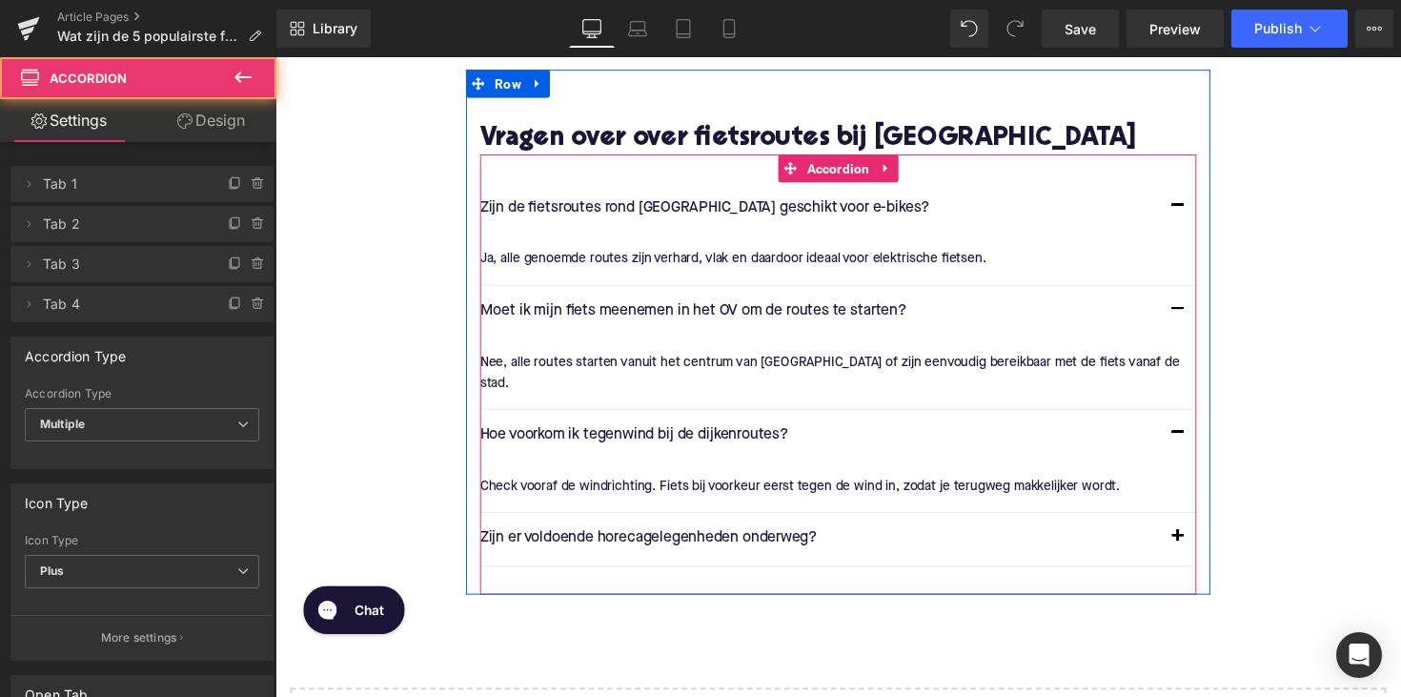
click at [1200, 553] on span "button" at bounding box center [1200, 553] width 0 height 0
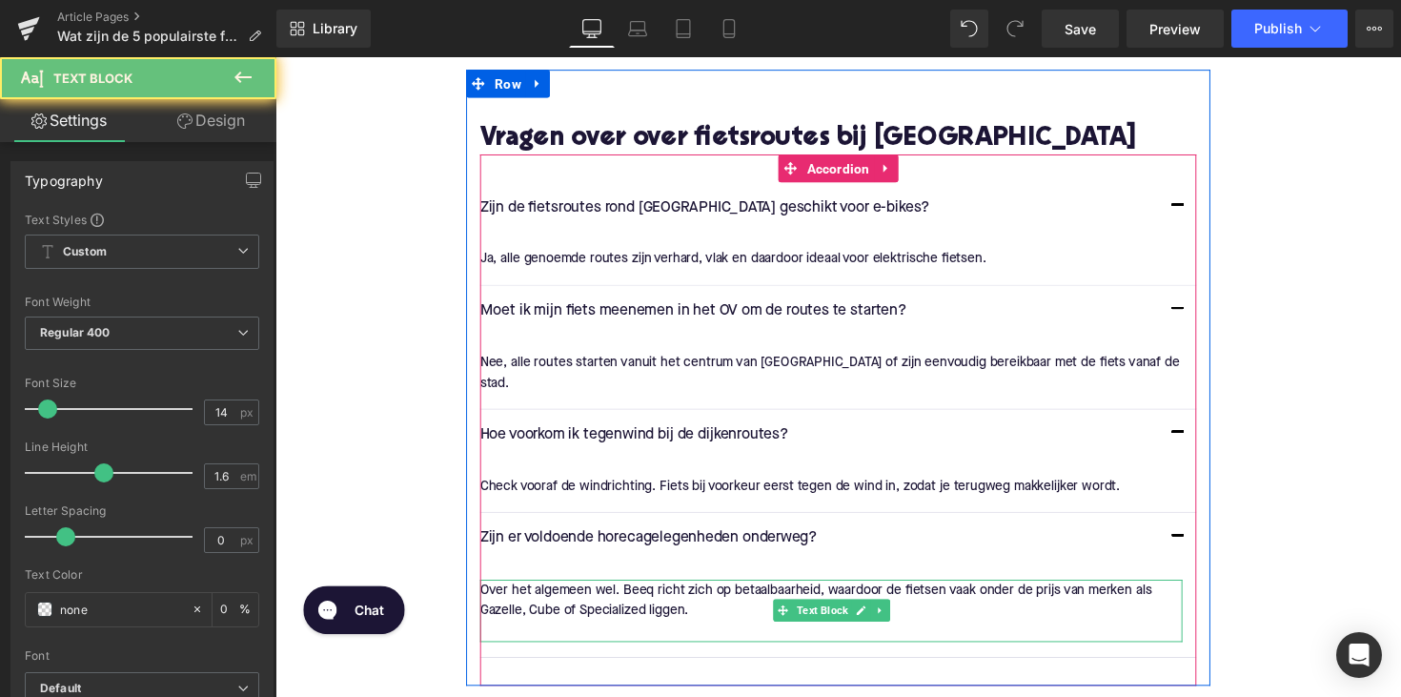
click at [684, 592] on p "Over het algemeen wel. Beeq richt zich op betaalbaarheid, waardoor de fietsen v…" at bounding box center [844, 613] width 719 height 43
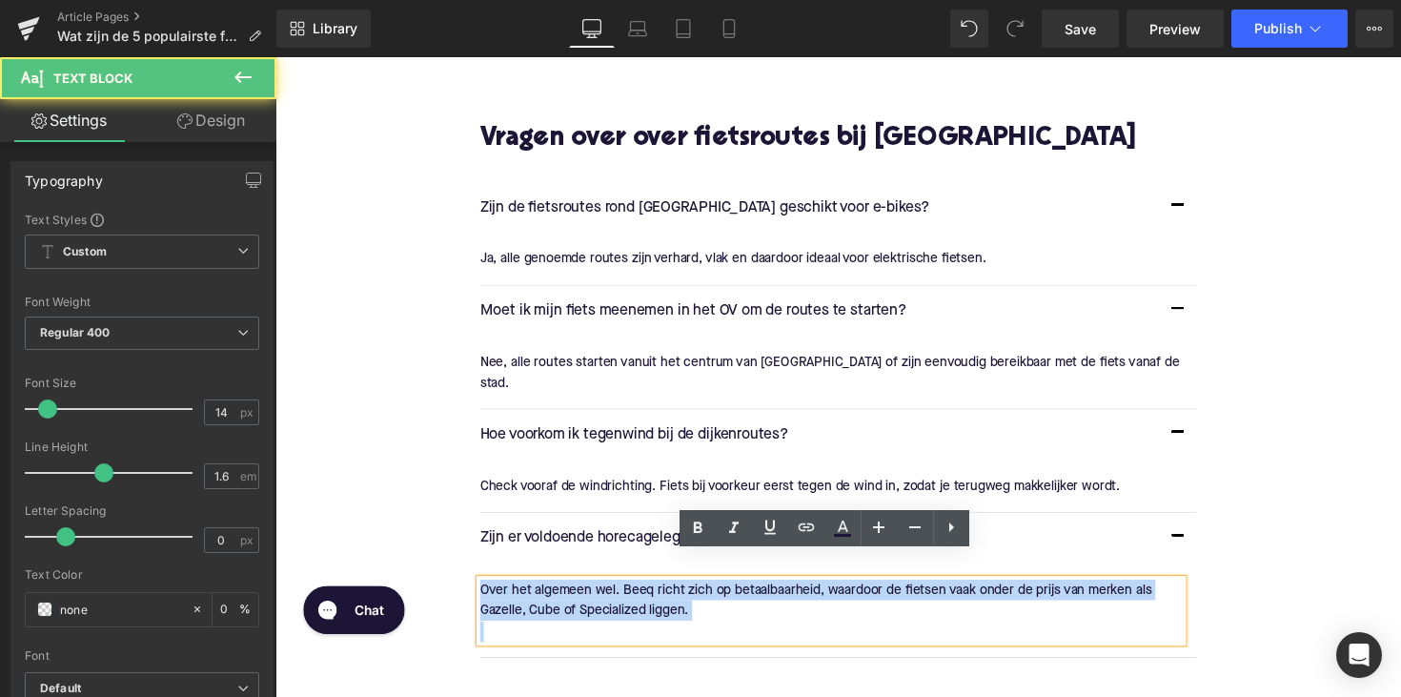
click at [684, 592] on p "Over het algemeen wel. Beeq richt zich op betaalbaarheid, waardoor de fietsen v…" at bounding box center [844, 613] width 719 height 43
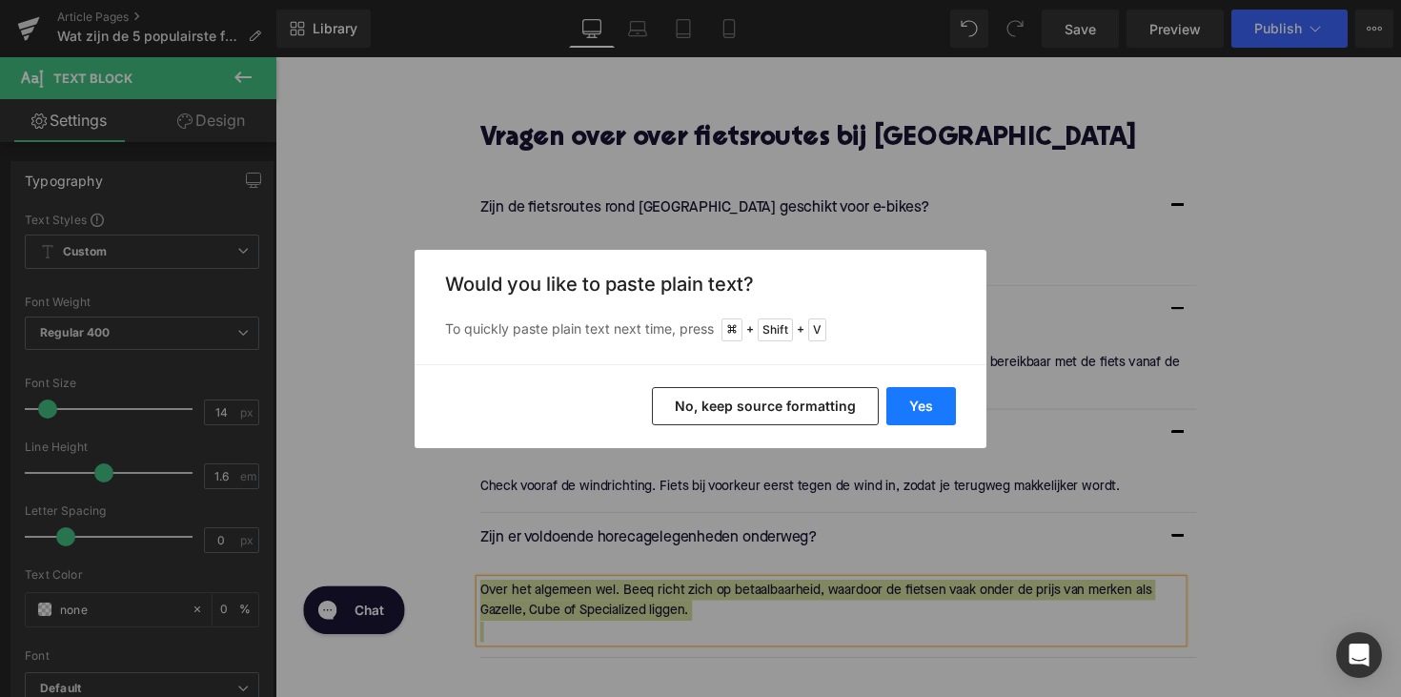
click at [920, 407] on button "Yes" at bounding box center [921, 406] width 70 height 38
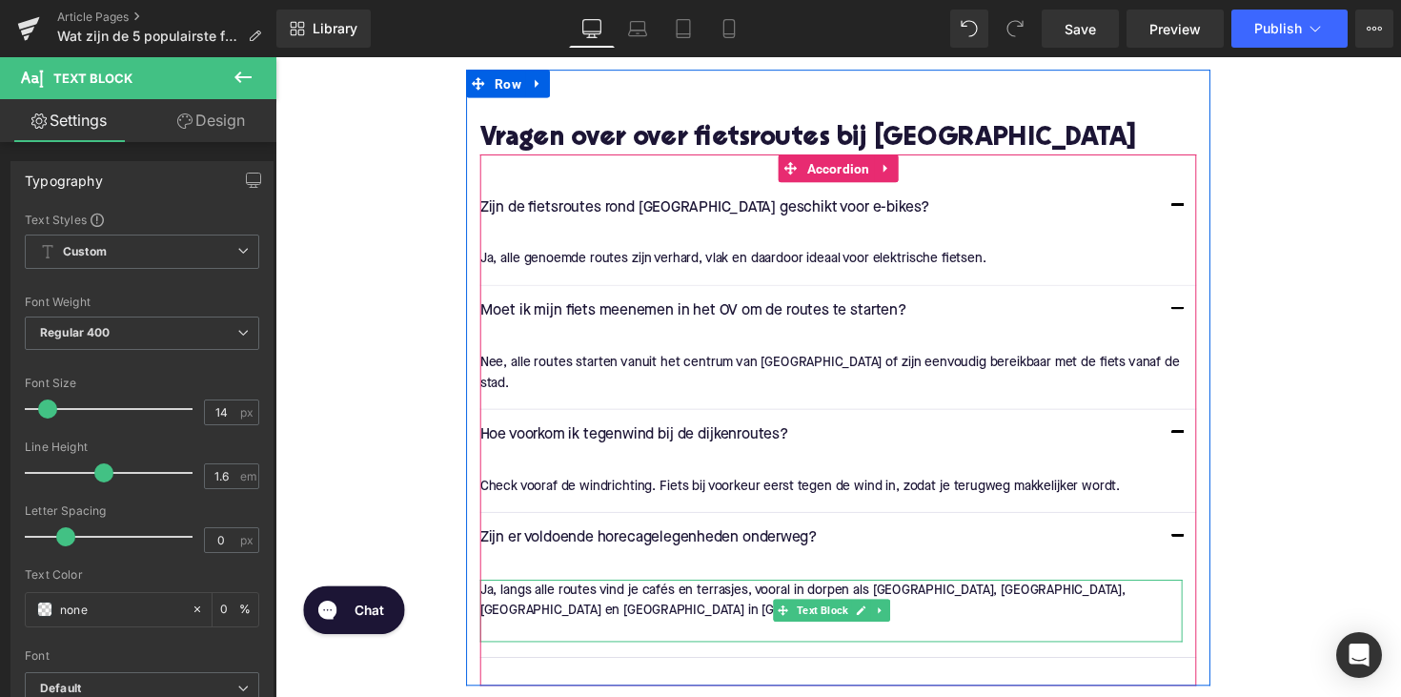
click at [564, 635] on p at bounding box center [844, 645] width 719 height 21
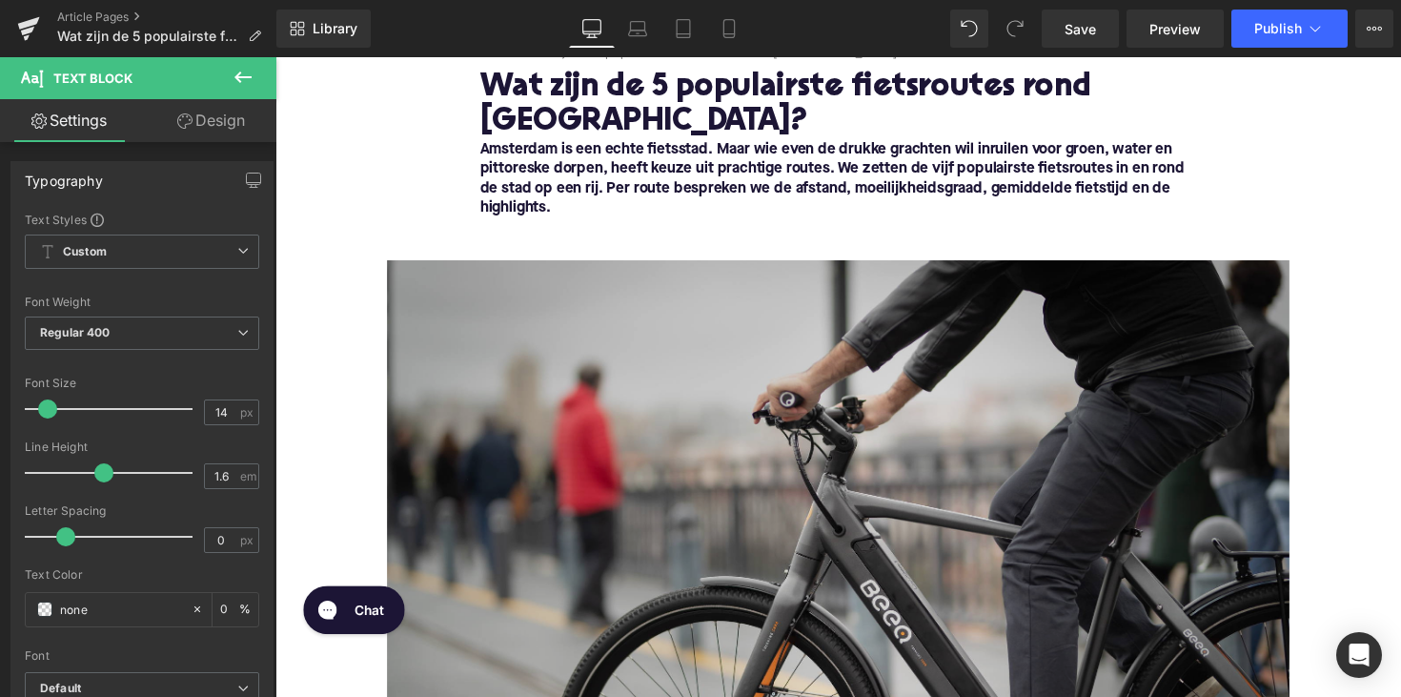
scroll to position [223, 0]
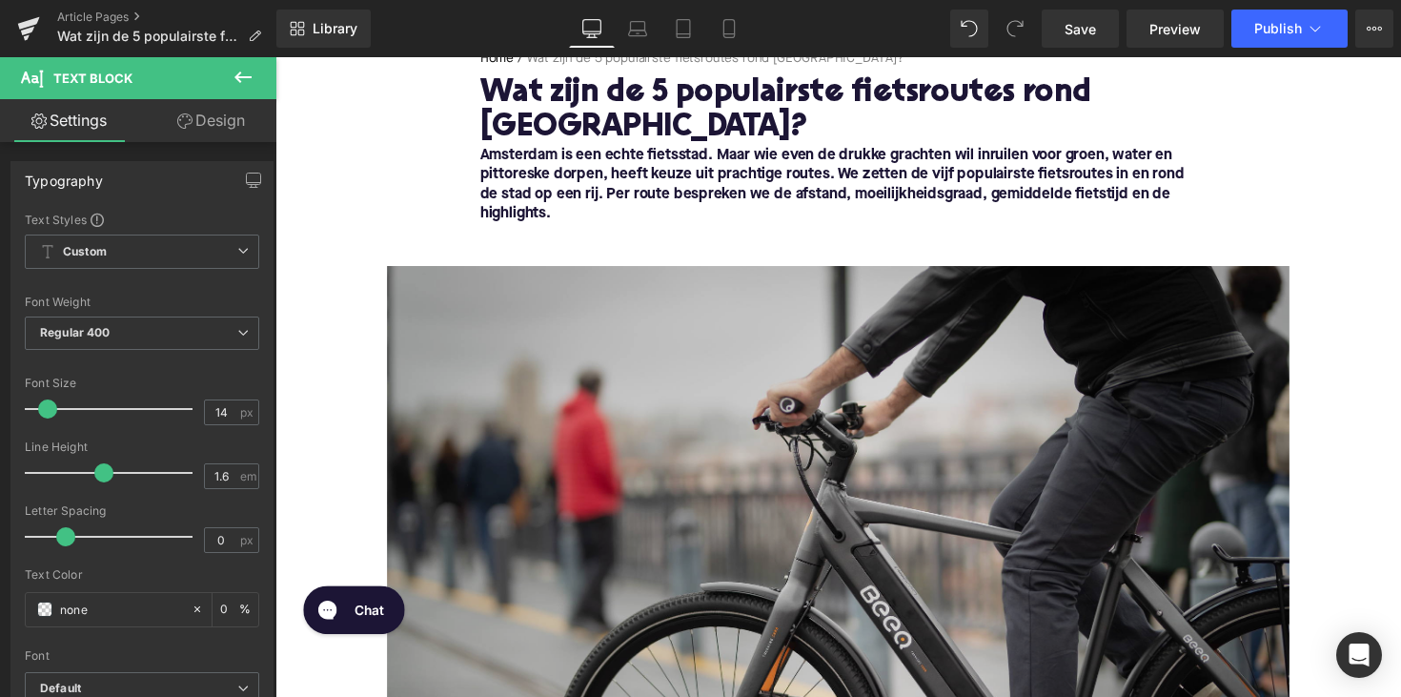
click at [794, 521] on img at bounding box center [852, 579] width 924 height 616
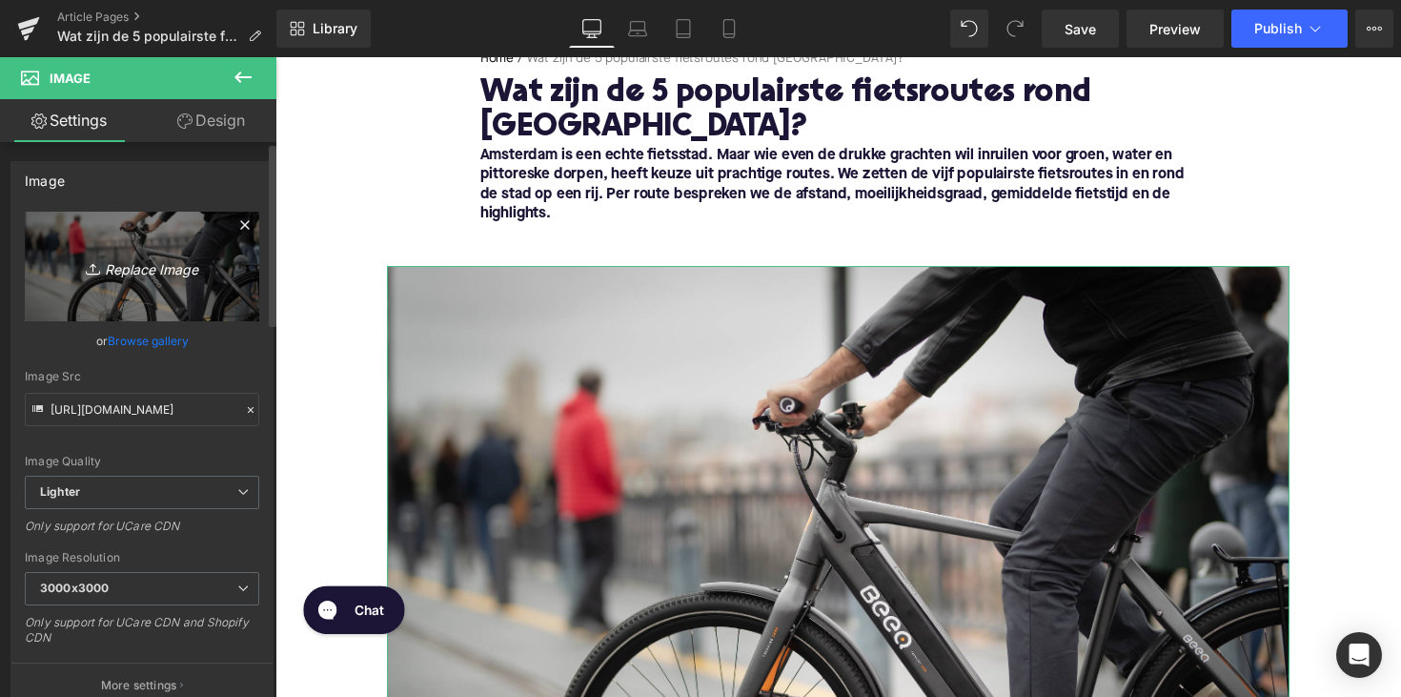
click at [197, 282] on link "Replace Image" at bounding box center [142, 267] width 234 height 110
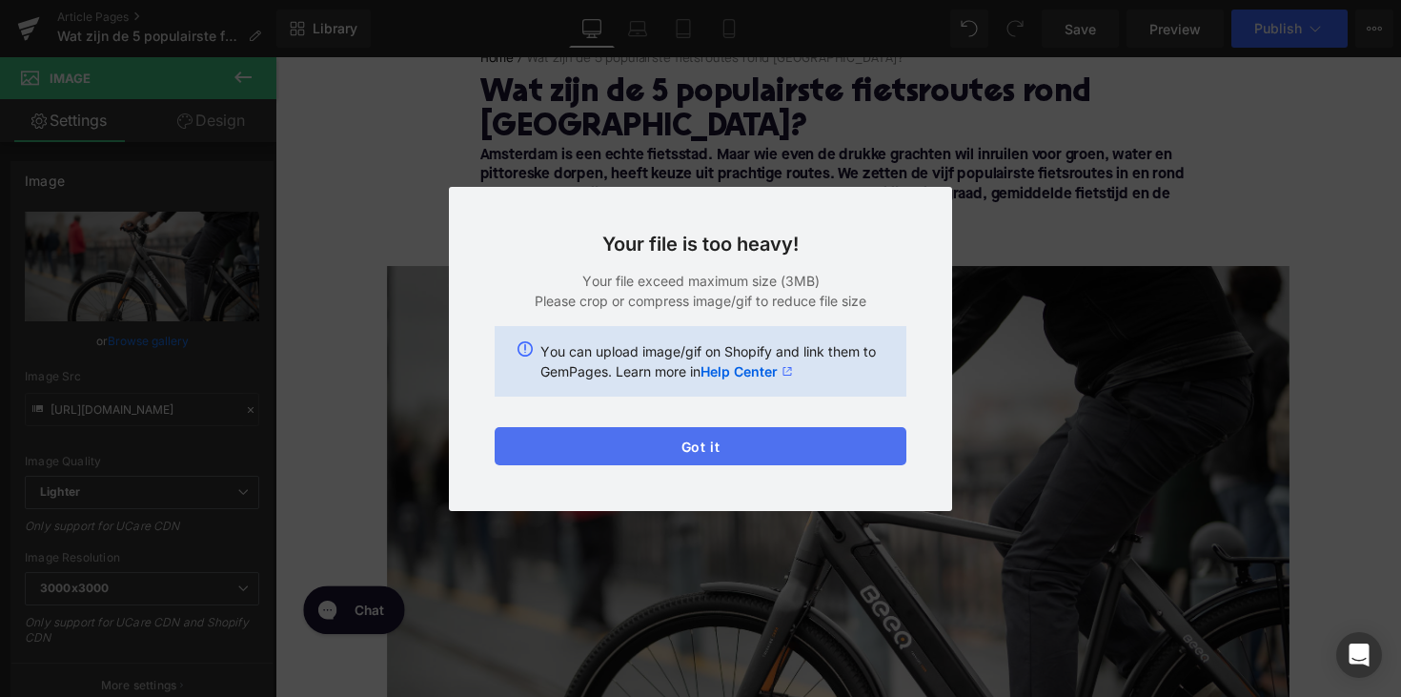
click at [841, 445] on button "Got it" at bounding box center [701, 446] width 412 height 38
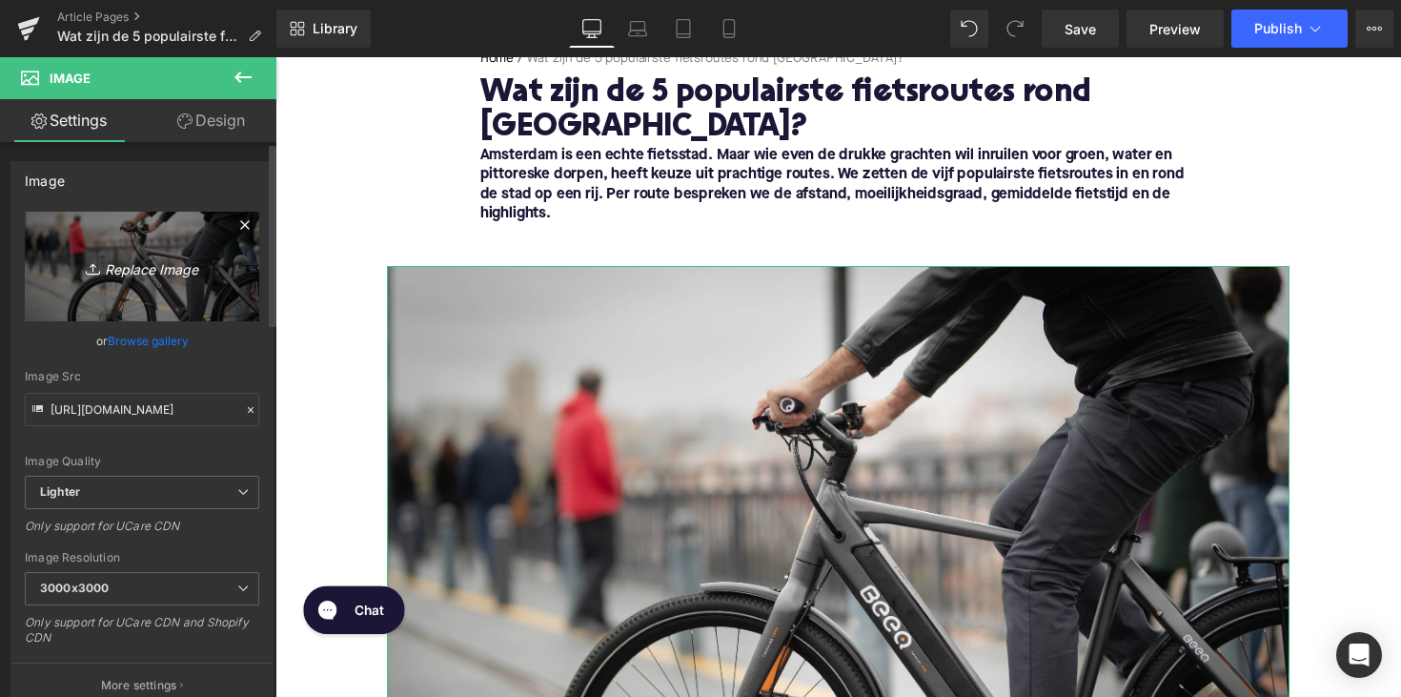
click at [118, 279] on link "Replace Image" at bounding box center [142, 267] width 234 height 110
type input "C:\fakepath\Ontwerp zonder titel-66.png"
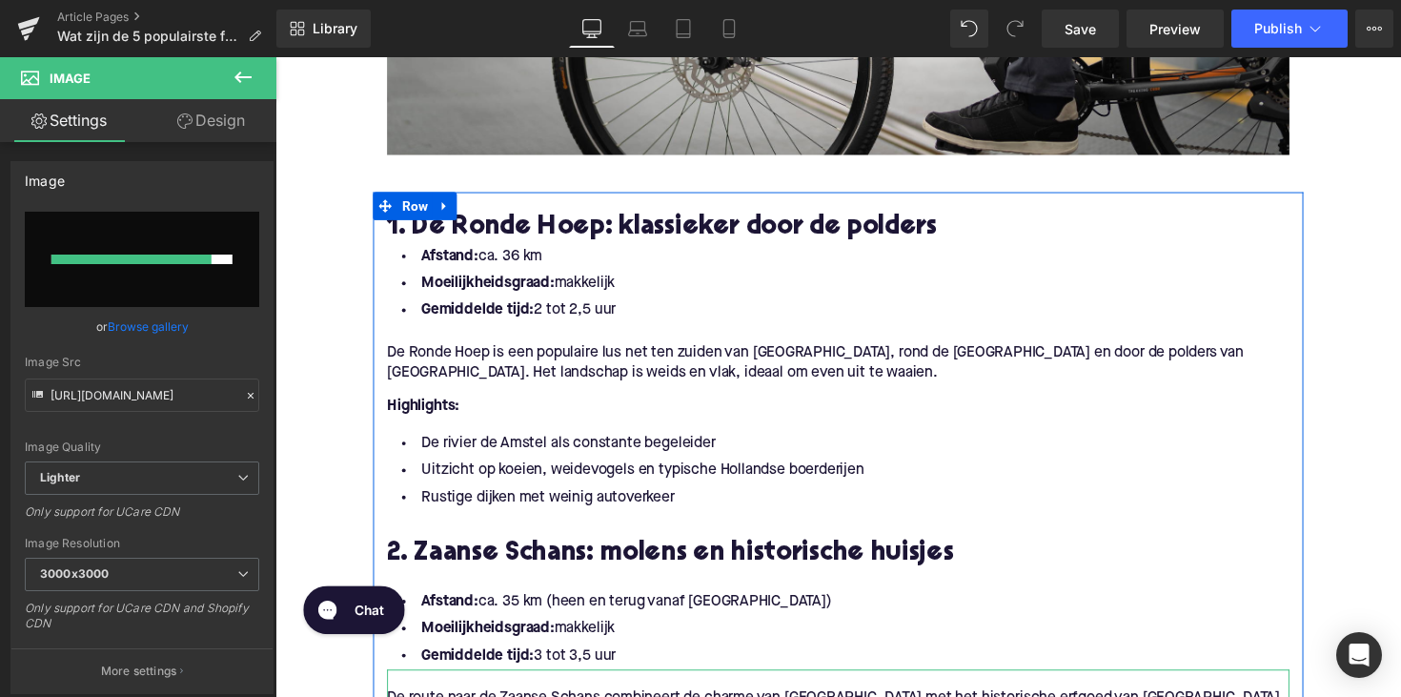
scroll to position [899, 0]
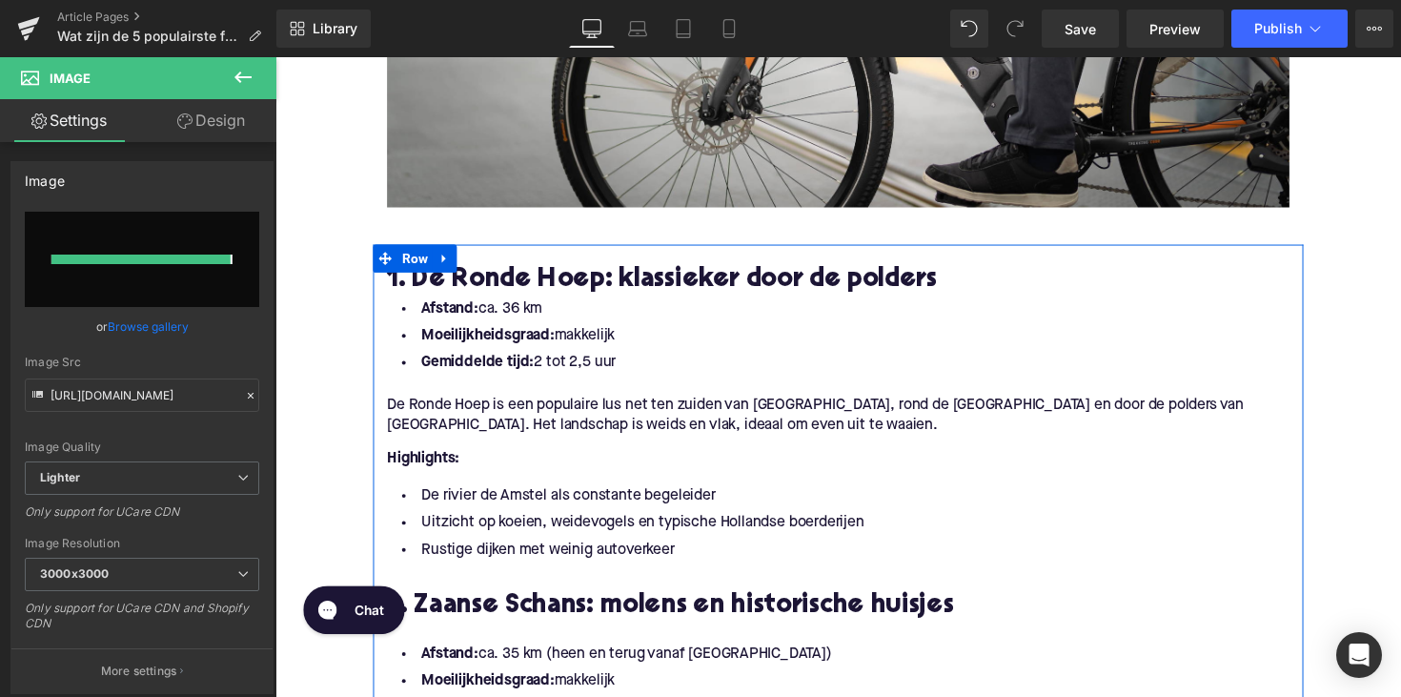
type input "[URL][DOMAIN_NAME]"
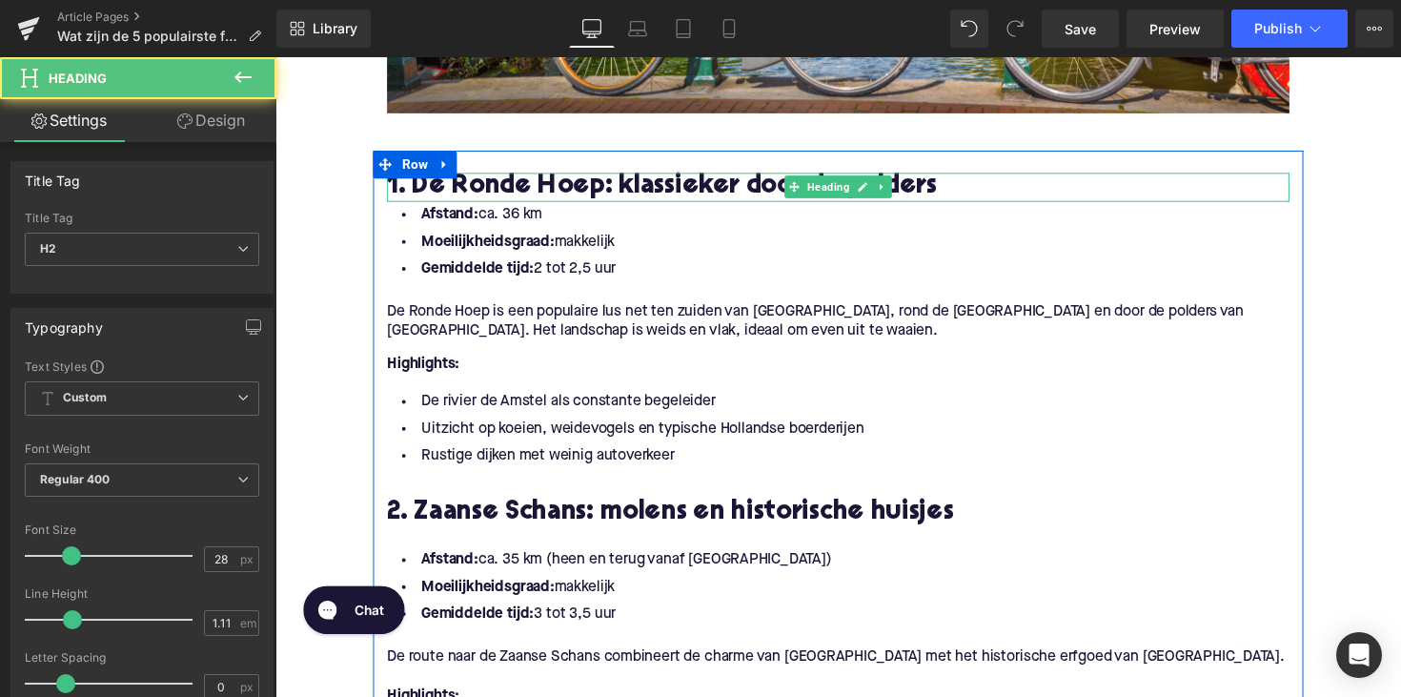
click at [941, 190] on h2 "1. De Ronde Hoep: klassieker door de polders" at bounding box center [852, 190] width 924 height 30
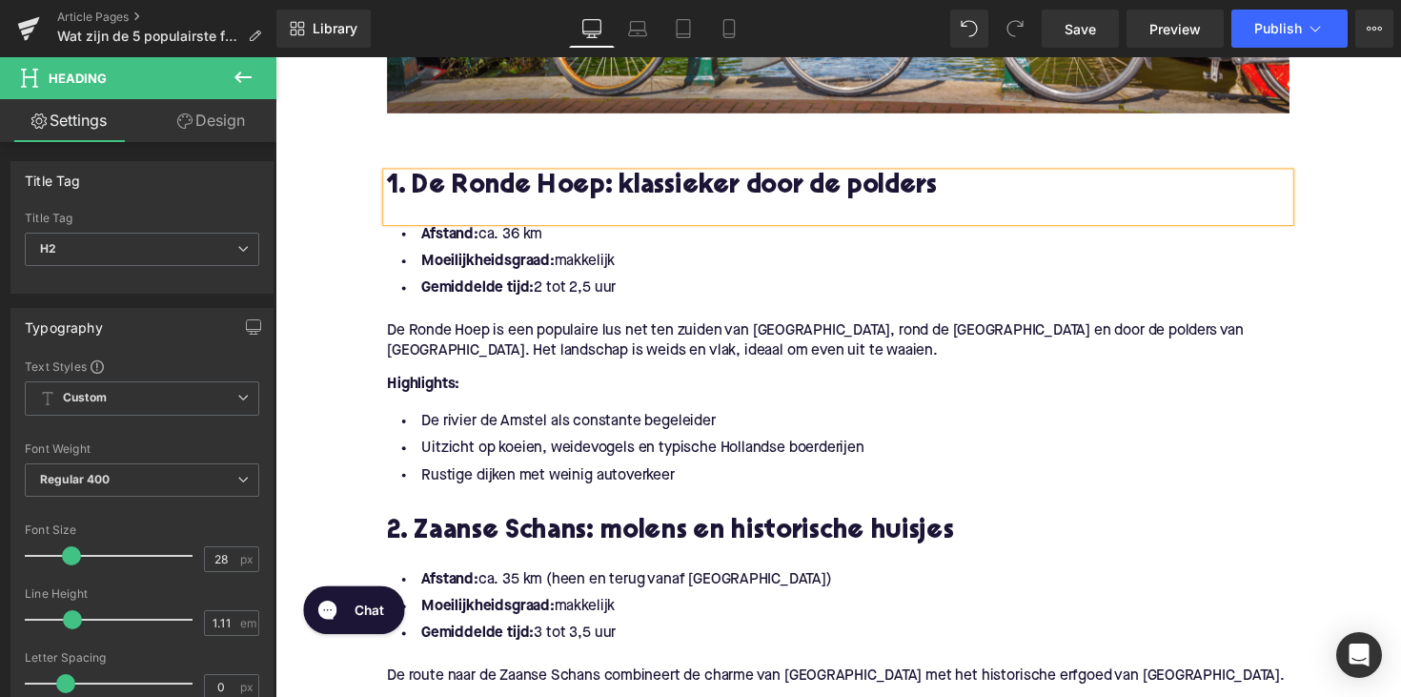
click at [845, 390] on div "Highlights: Text Block" at bounding box center [852, 399] width 924 height 34
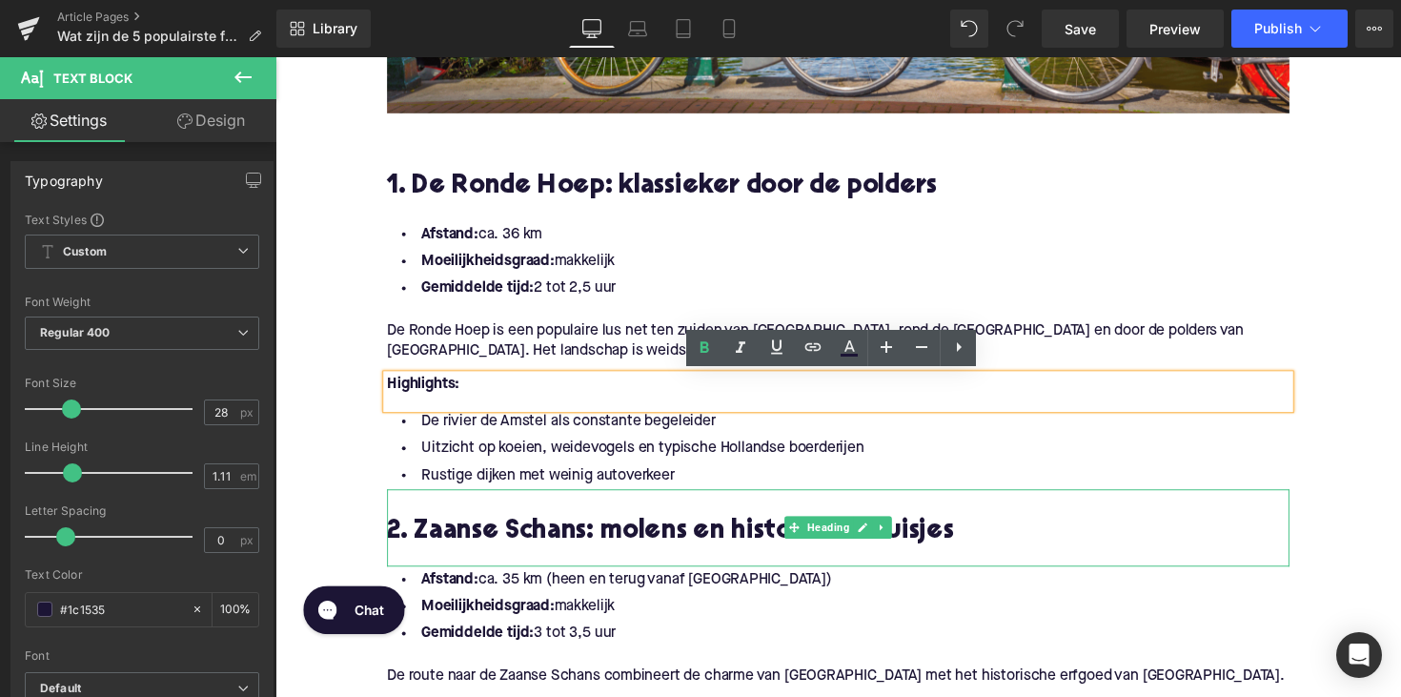
click at [518, 551] on h2 "2. Zaanse Schans: molens en historische huisjes" at bounding box center [852, 544] width 924 height 30
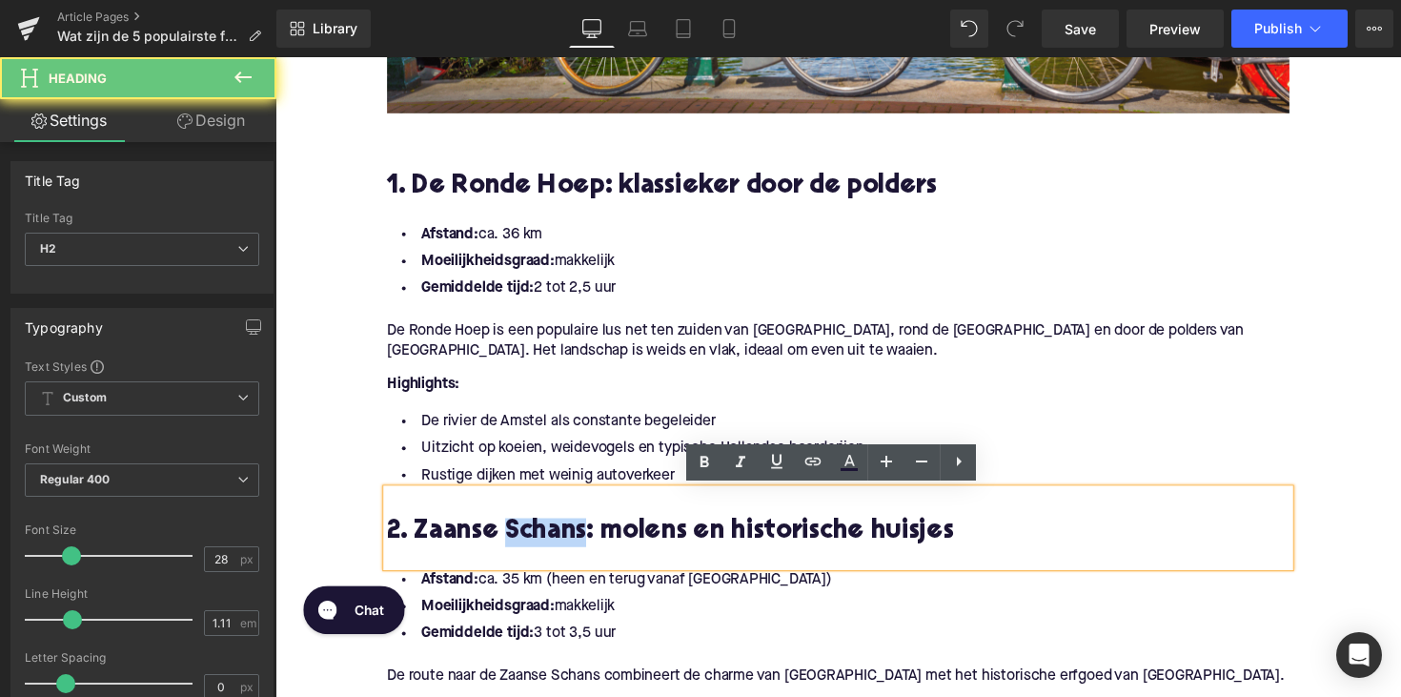
click at [518, 551] on h2 "2. Zaanse Schans: molens en historische huisjes" at bounding box center [852, 544] width 924 height 30
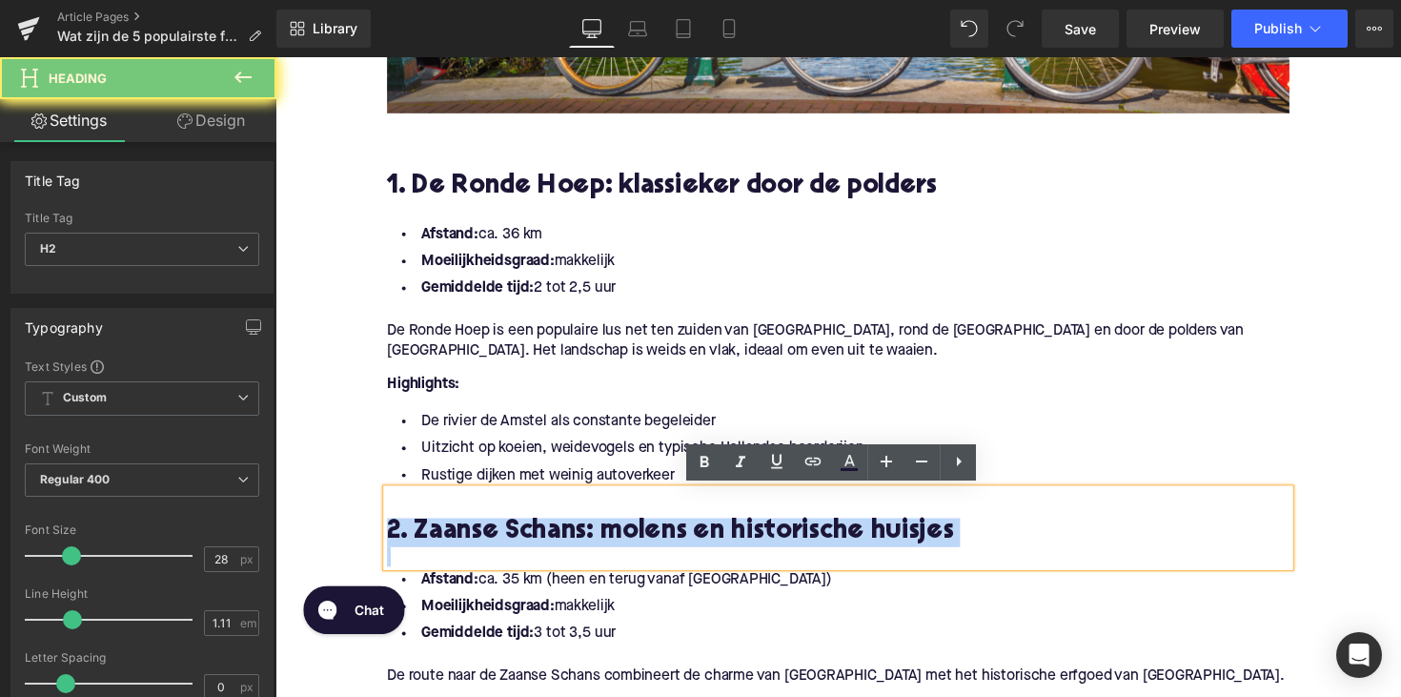
click at [518, 551] on h2 "2. Zaanse Schans: molens en historische huisjes" at bounding box center [852, 544] width 924 height 30
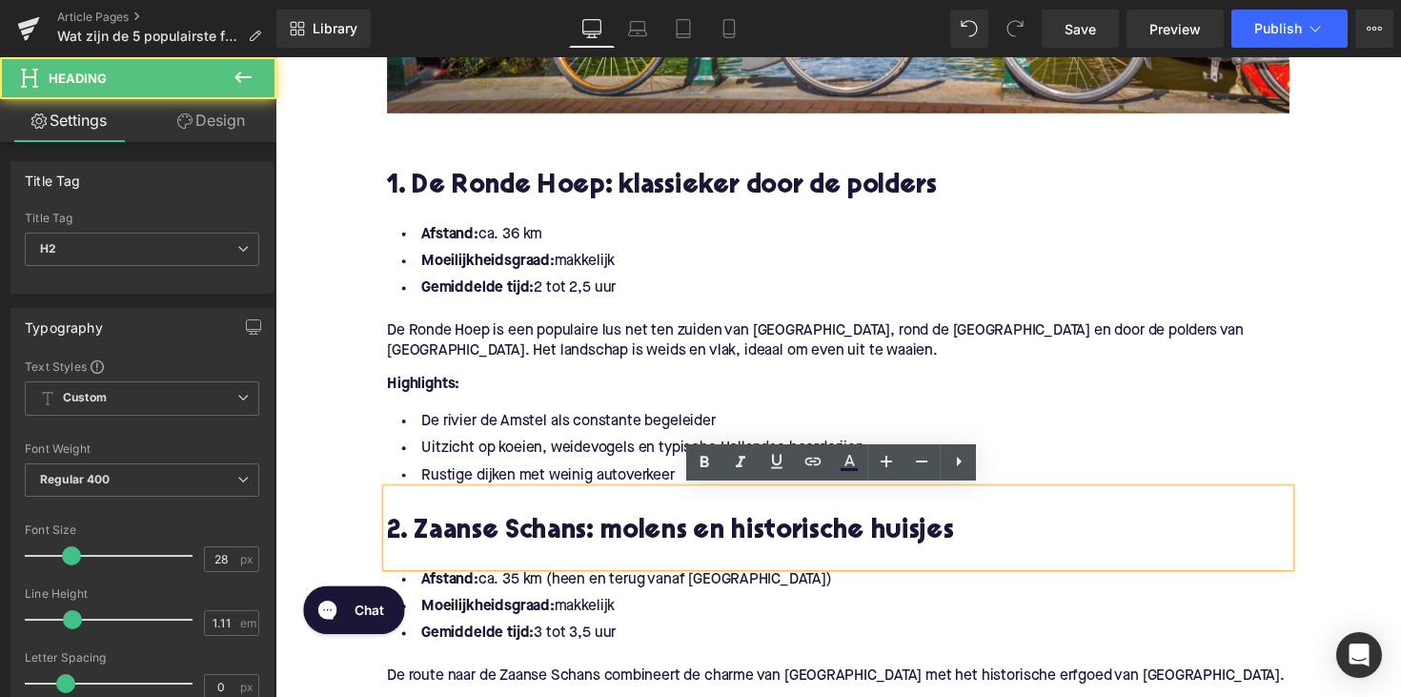
click at [441, 533] on h2 "2. Zaanse Schans: molens en historische huisjes" at bounding box center [852, 544] width 924 height 30
drag, startPoint x: 417, startPoint y: 544, endPoint x: 582, endPoint y: 545, distance: 164.8
click at [582, 545] on h2 "2. Zaanse Schans: molens en historische huisjes" at bounding box center [852, 544] width 924 height 30
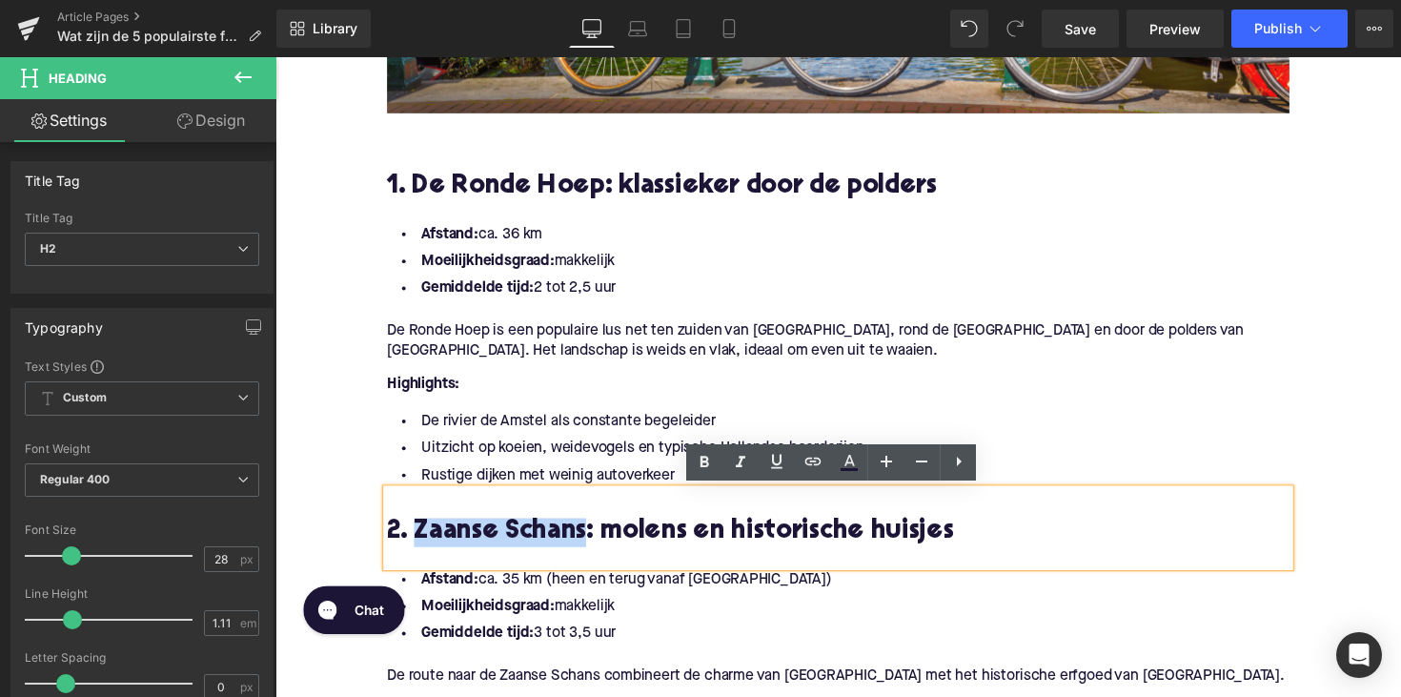
copy h2 "Zaanse Schans"
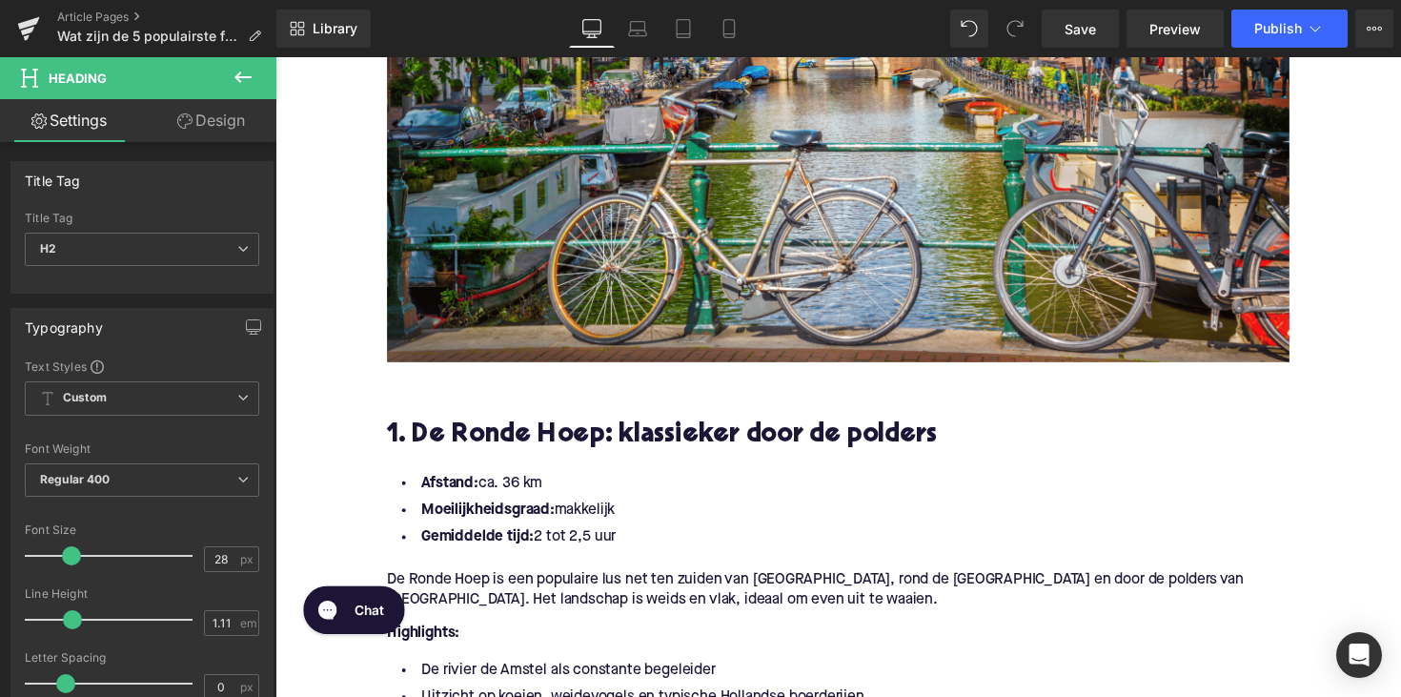
scroll to position [577, 0]
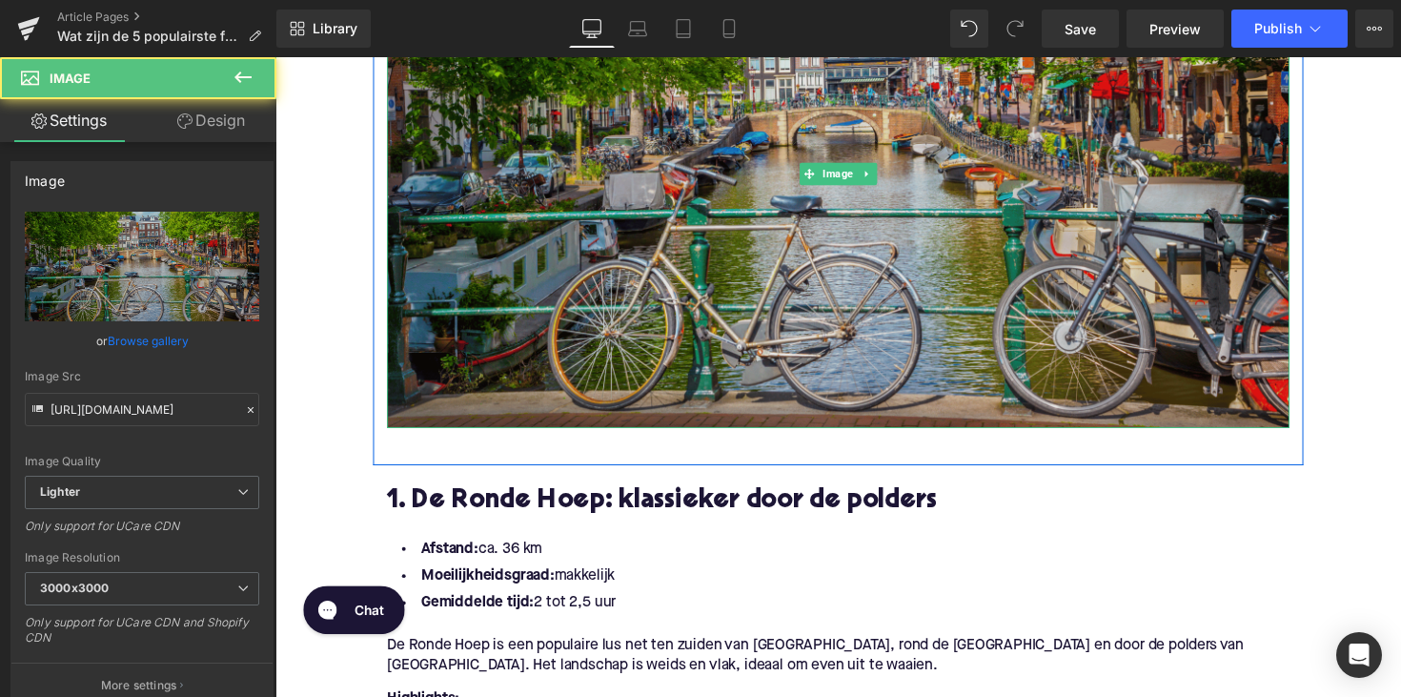
click at [942, 310] on img at bounding box center [852, 176] width 924 height 520
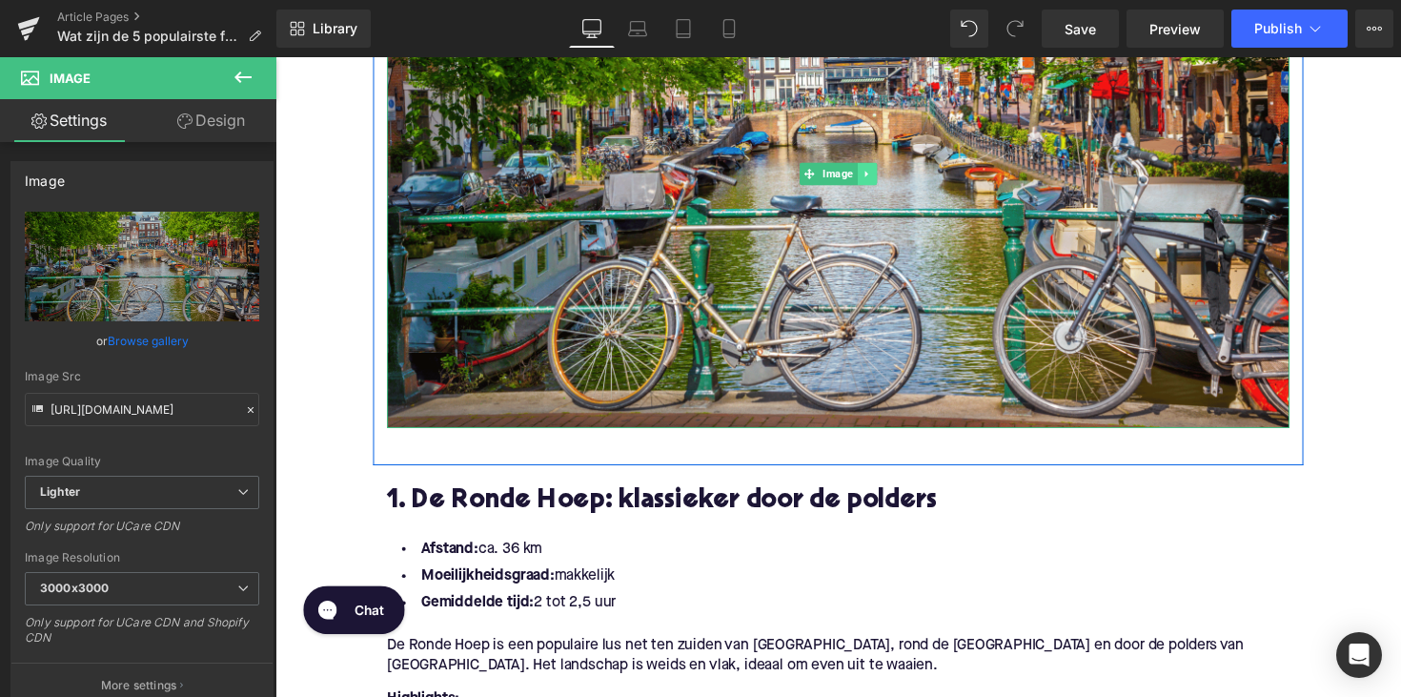
click at [875, 166] on link at bounding box center [882, 176] width 20 height 23
click at [871, 175] on icon at bounding box center [871, 176] width 10 height 10
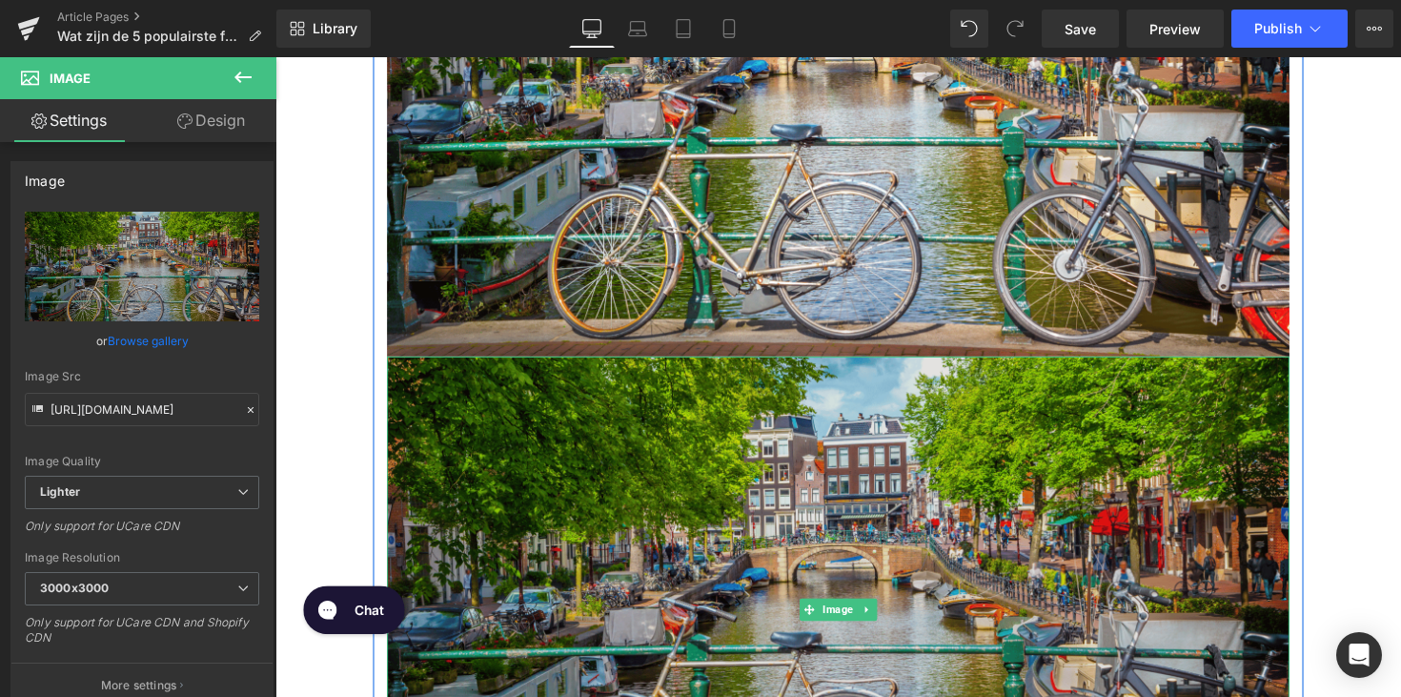
scroll to position [707, 0]
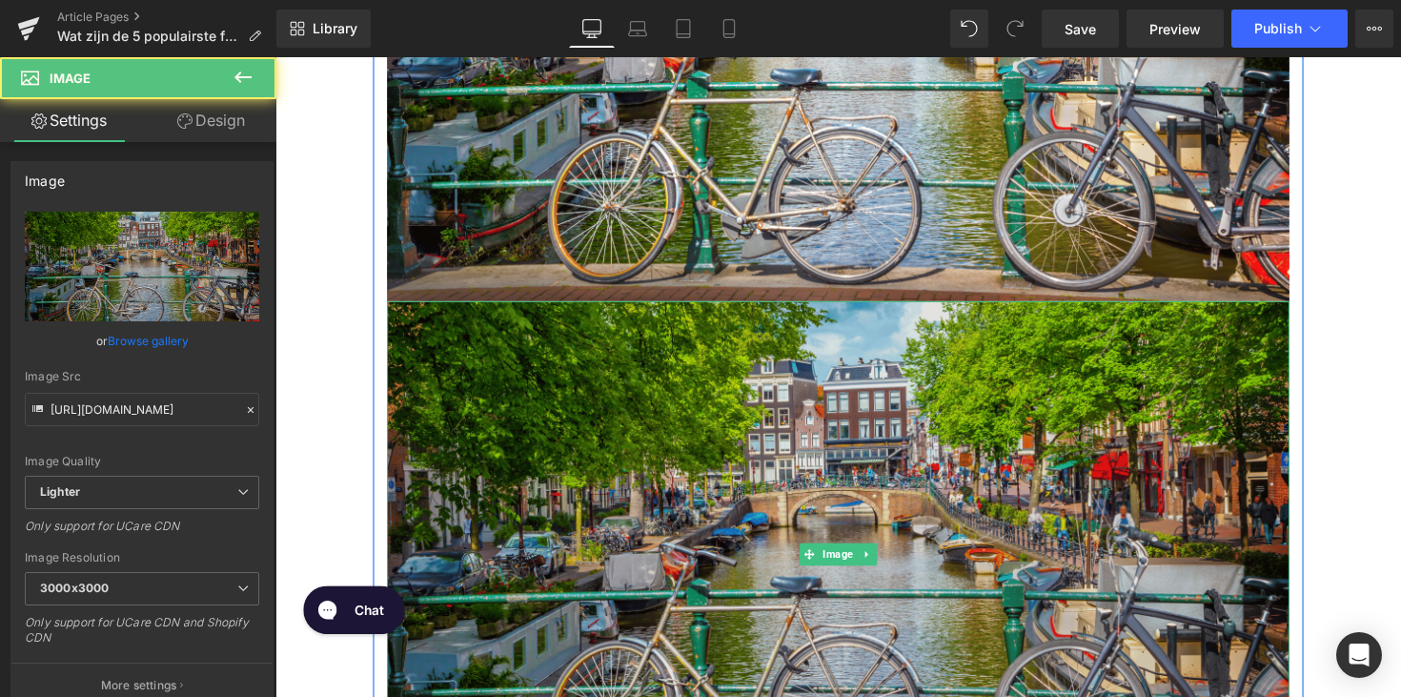
click at [884, 475] on img at bounding box center [852, 567] width 924 height 520
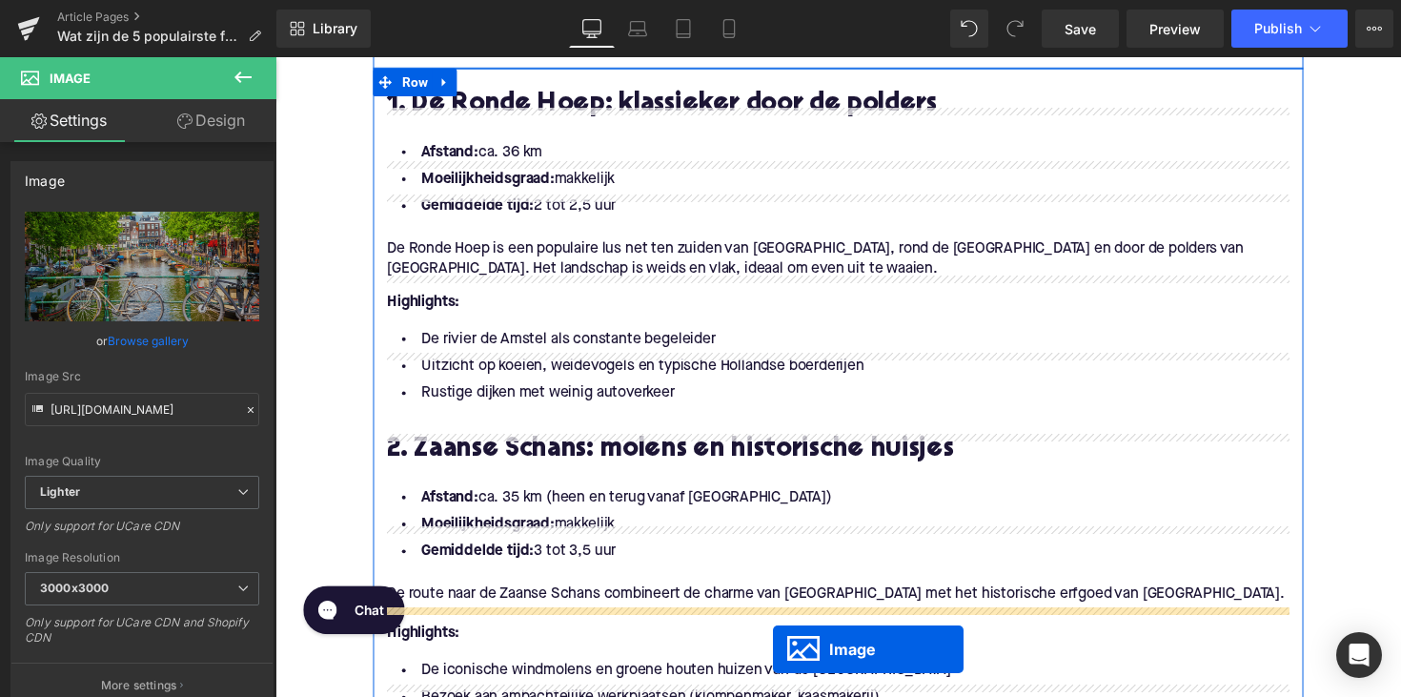
scroll to position [1183, 0]
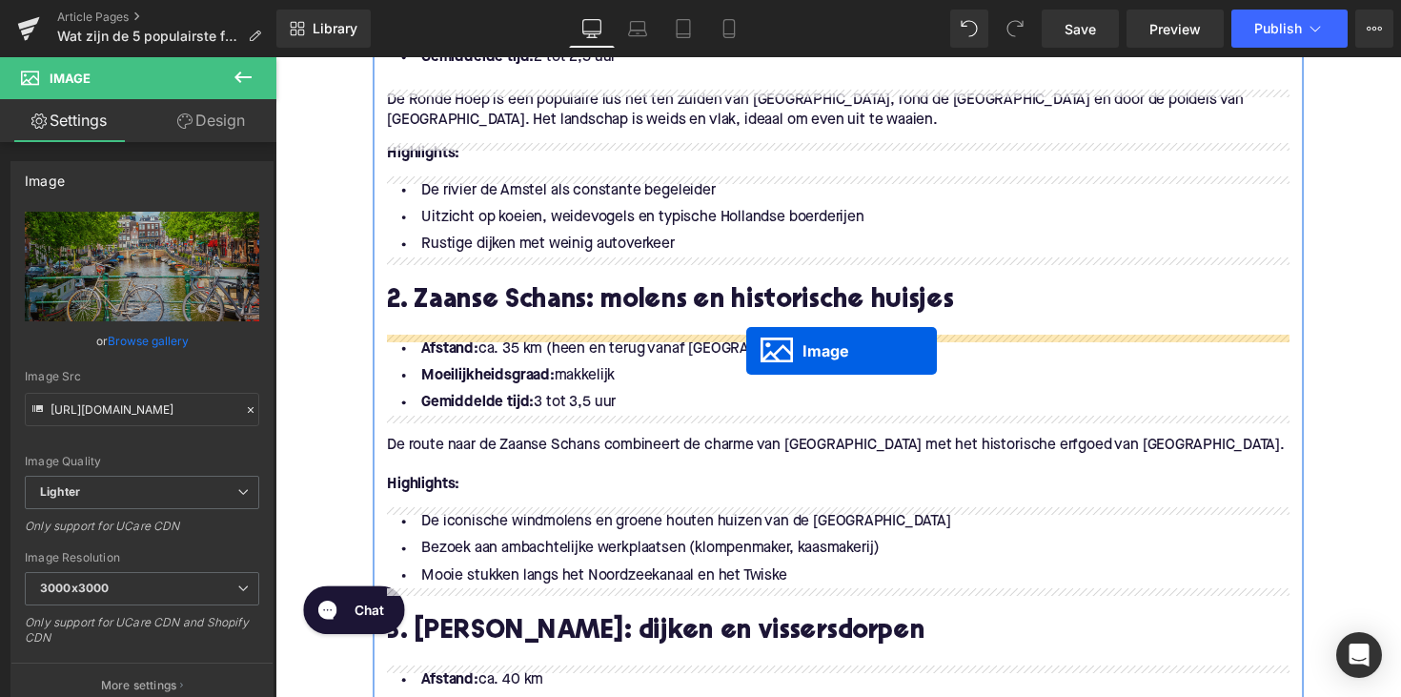
drag, startPoint x: 819, startPoint y: 571, endPoint x: 758, endPoint y: 358, distance: 221.1
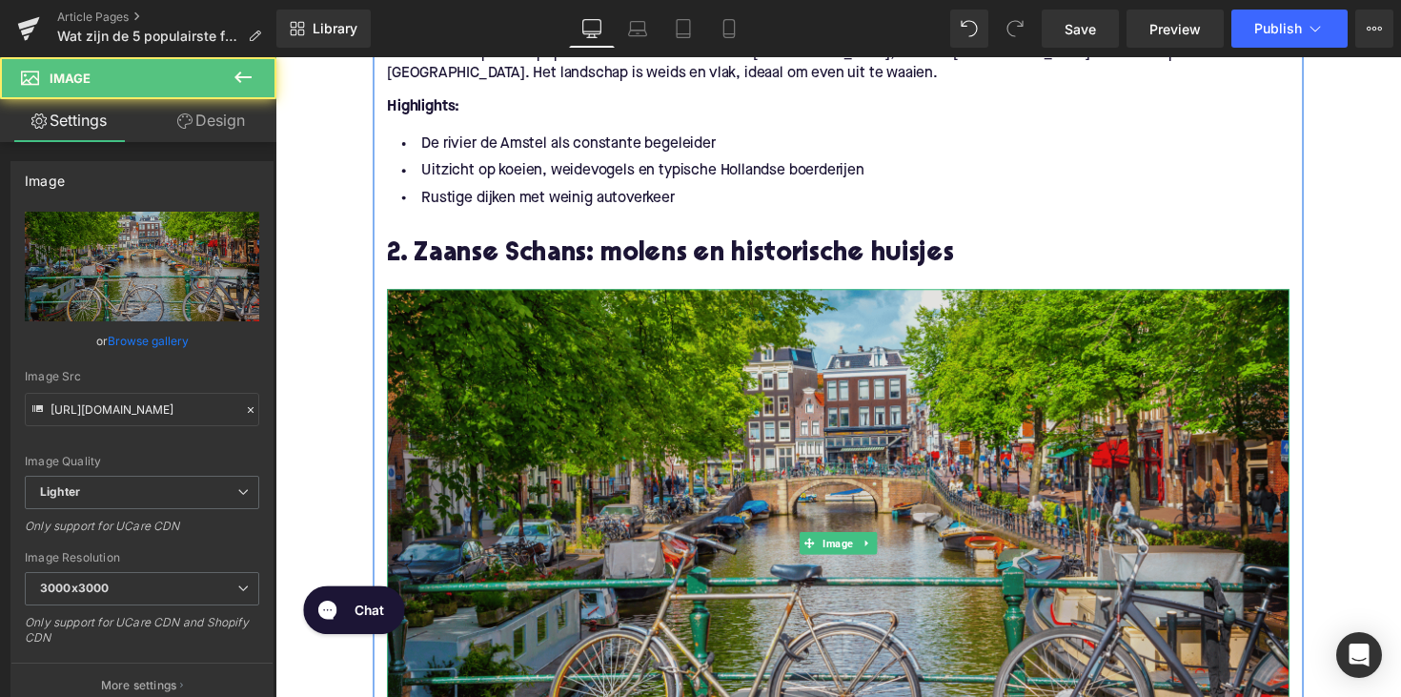
click at [607, 514] on img at bounding box center [852, 554] width 924 height 520
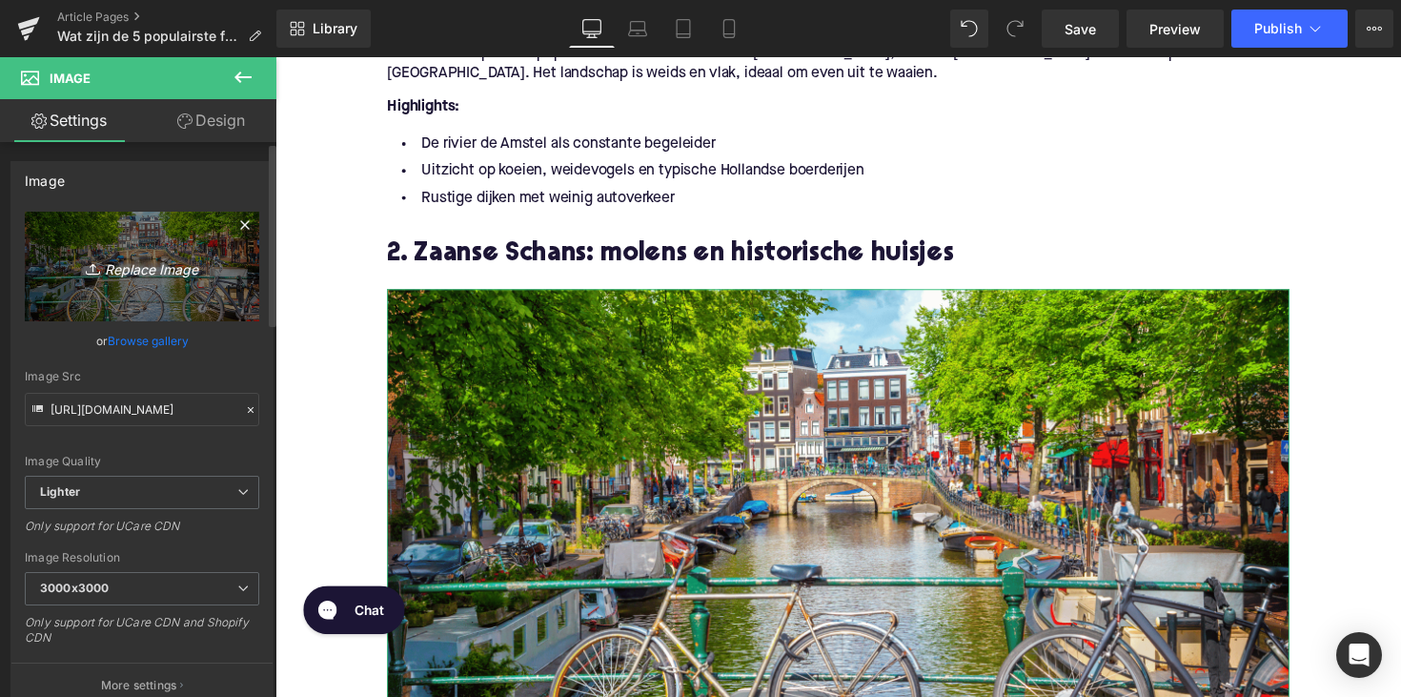
click at [132, 266] on icon "Replace Image" at bounding box center [142, 266] width 152 height 24
type input "C:\fakepath\Ontwerp zonder titel-67.png"
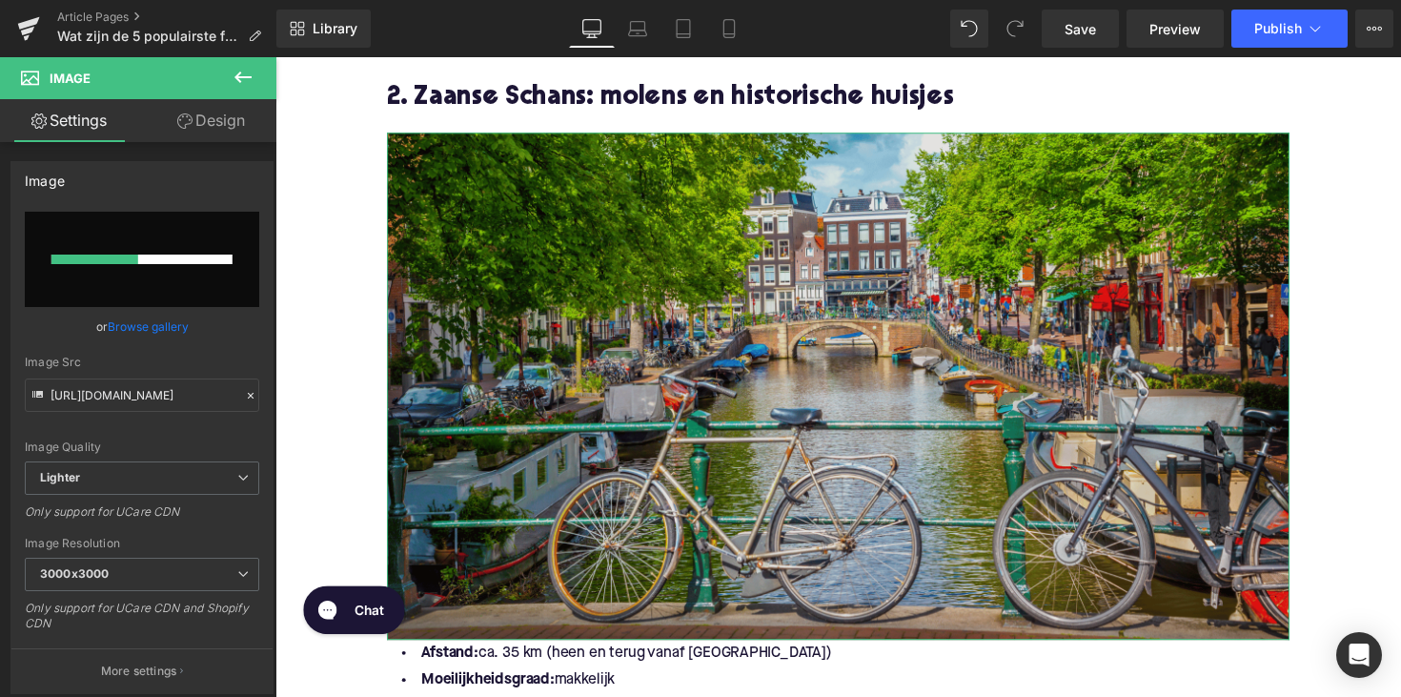
scroll to position [1405, 0]
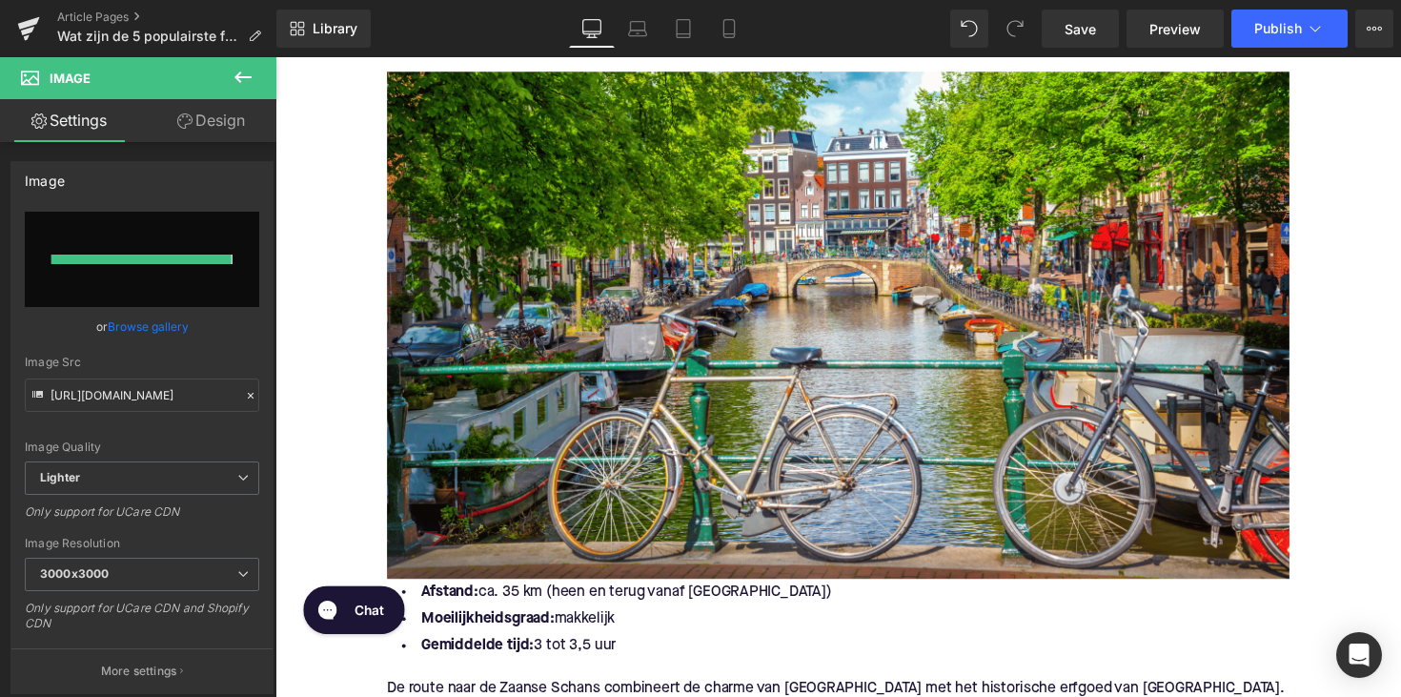
type input "[URL][DOMAIN_NAME]"
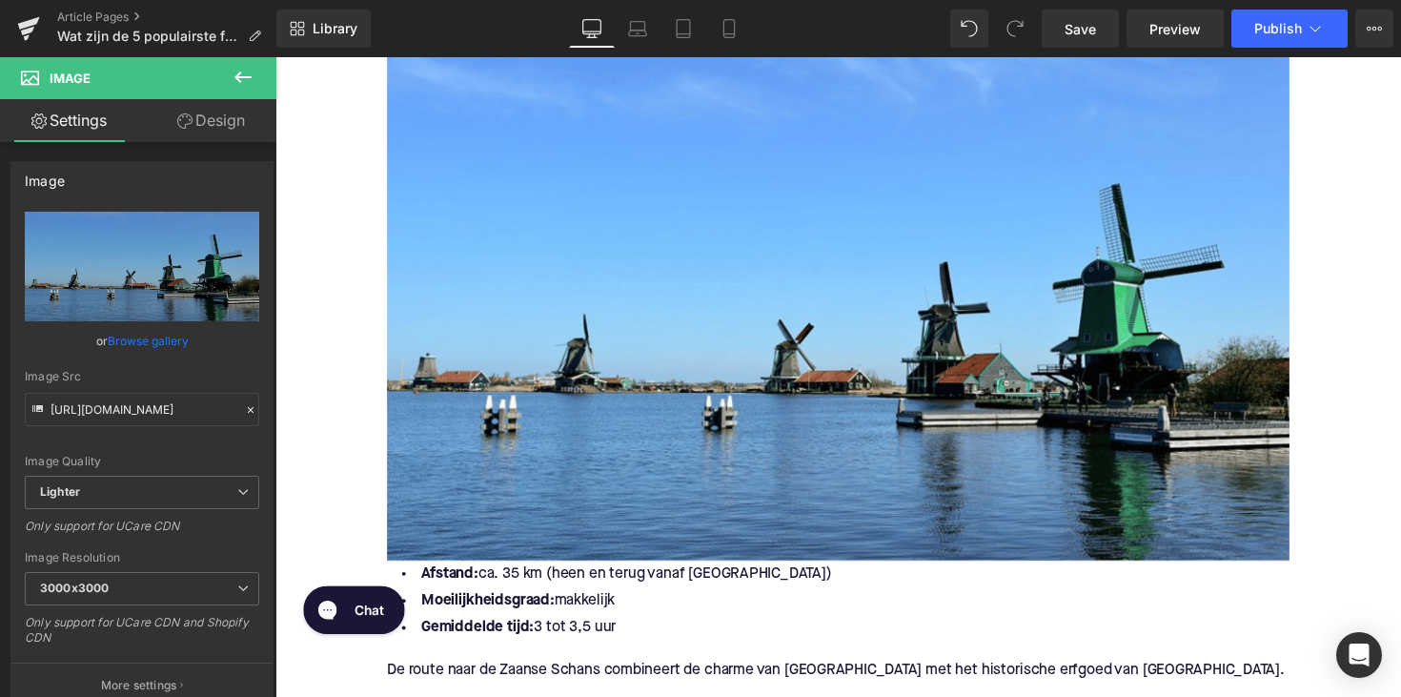
scroll to position [1192, 0]
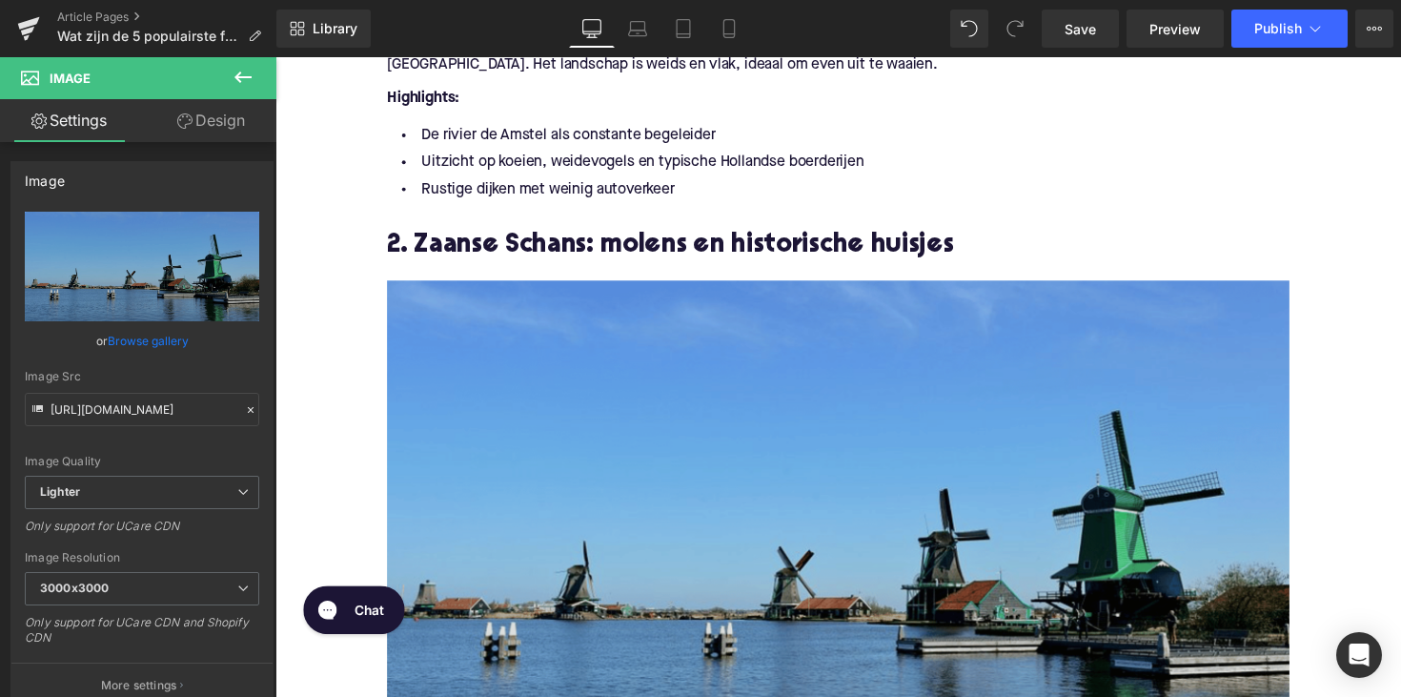
click at [878, 439] on img at bounding box center [852, 546] width 924 height 520
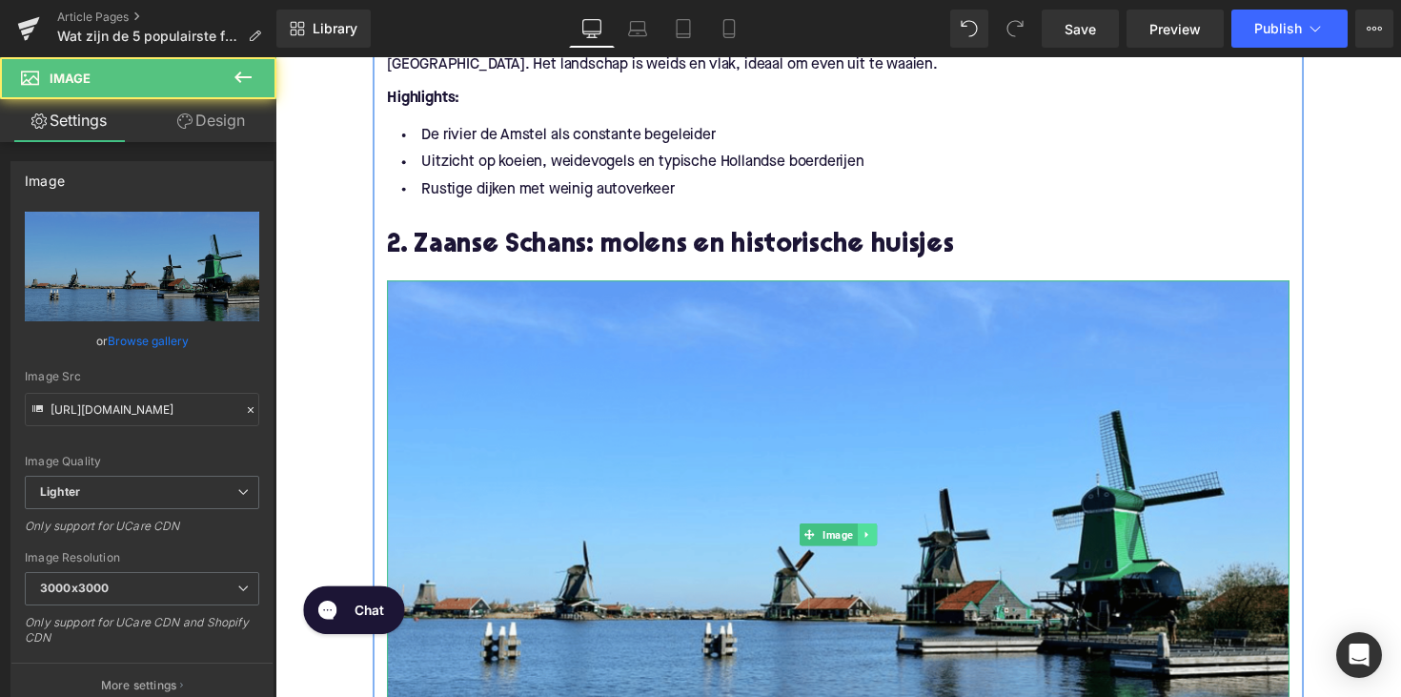
click at [880, 543] on icon at bounding box center [881, 545] width 10 height 11
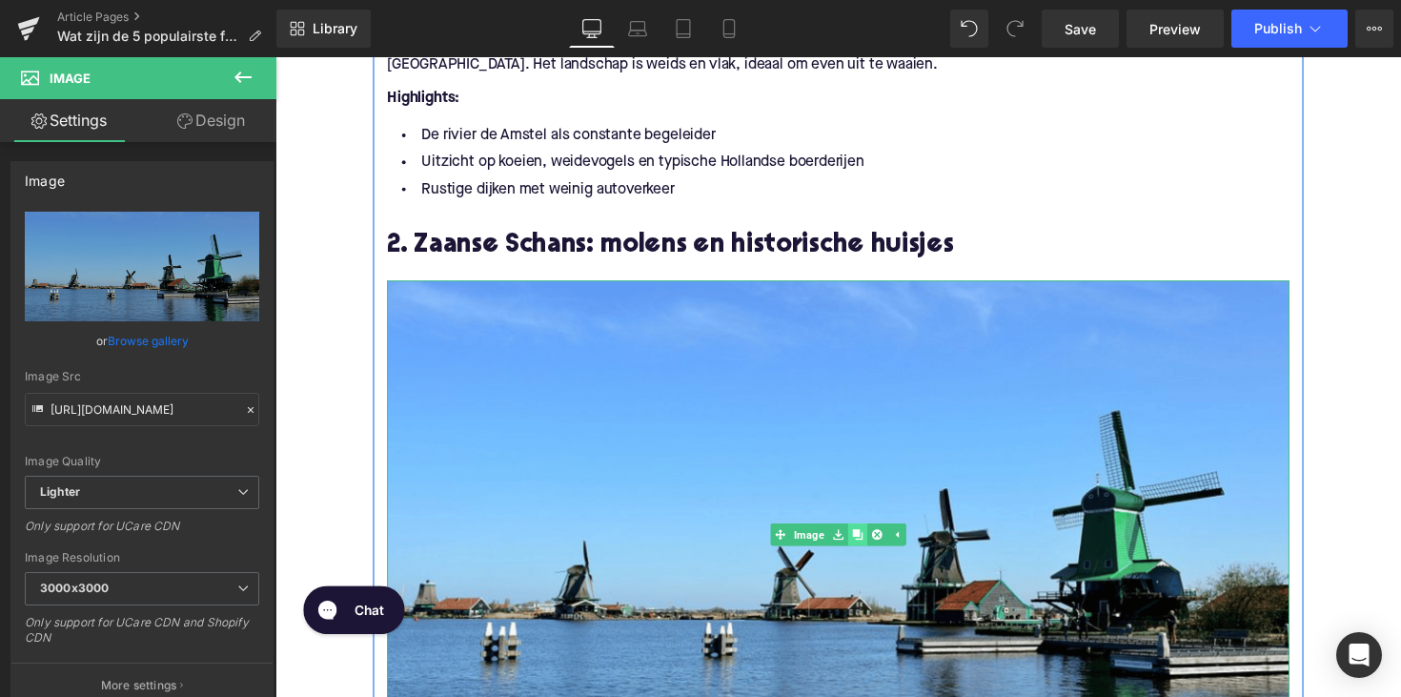
click at [870, 549] on icon at bounding box center [871, 545] width 10 height 11
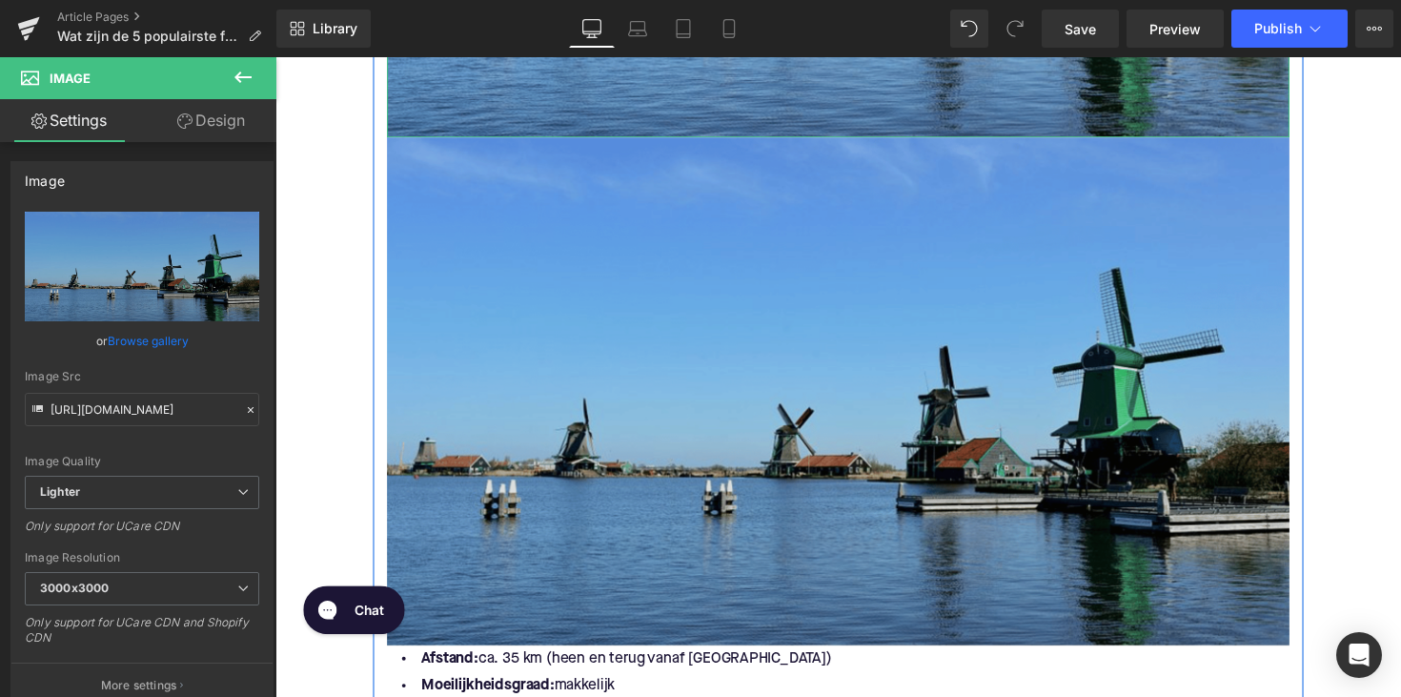
scroll to position [1864, 0]
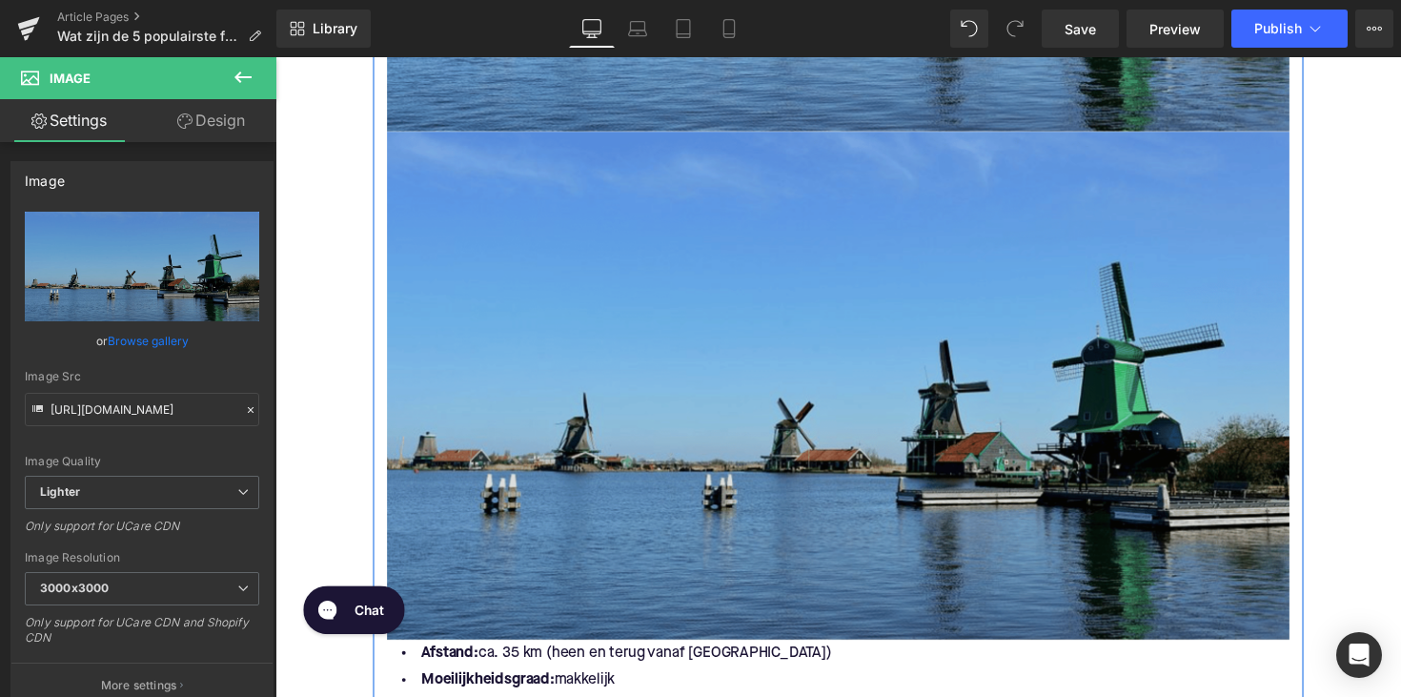
click at [820, 418] on img at bounding box center [852, 393] width 924 height 520
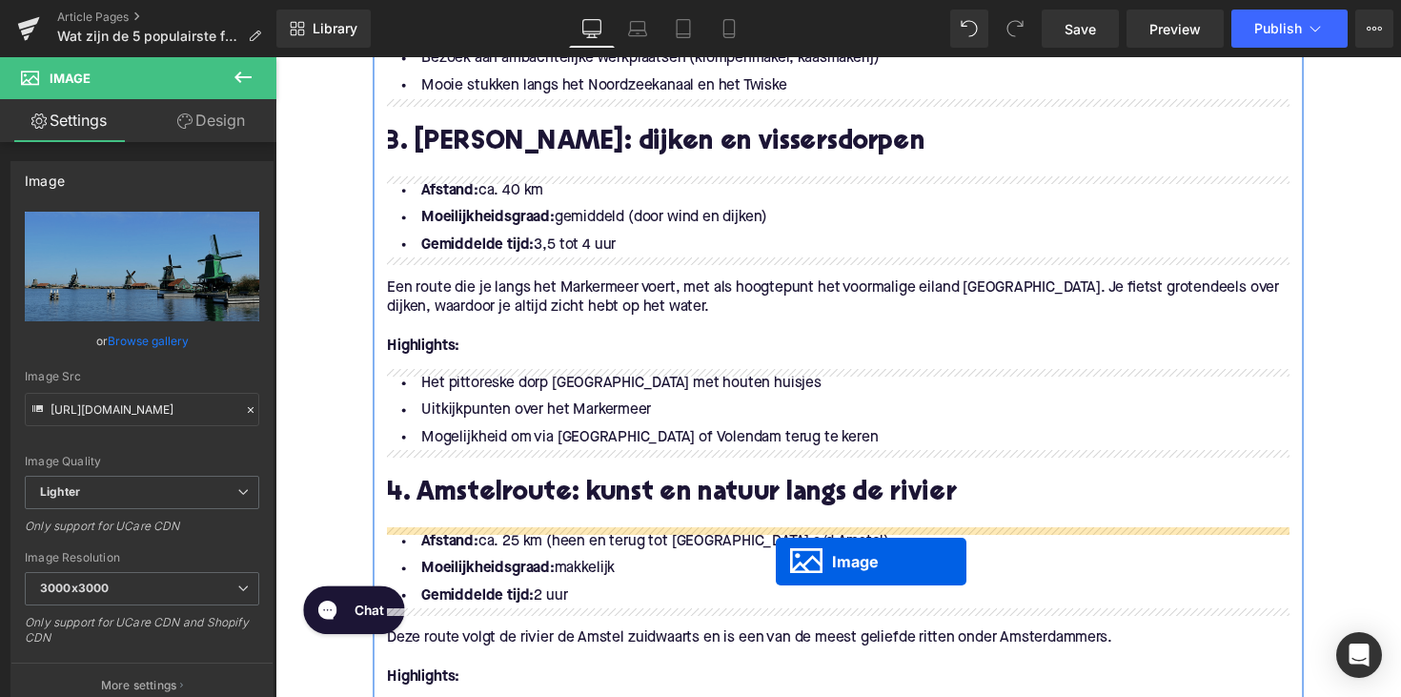
scroll to position [2205, 0]
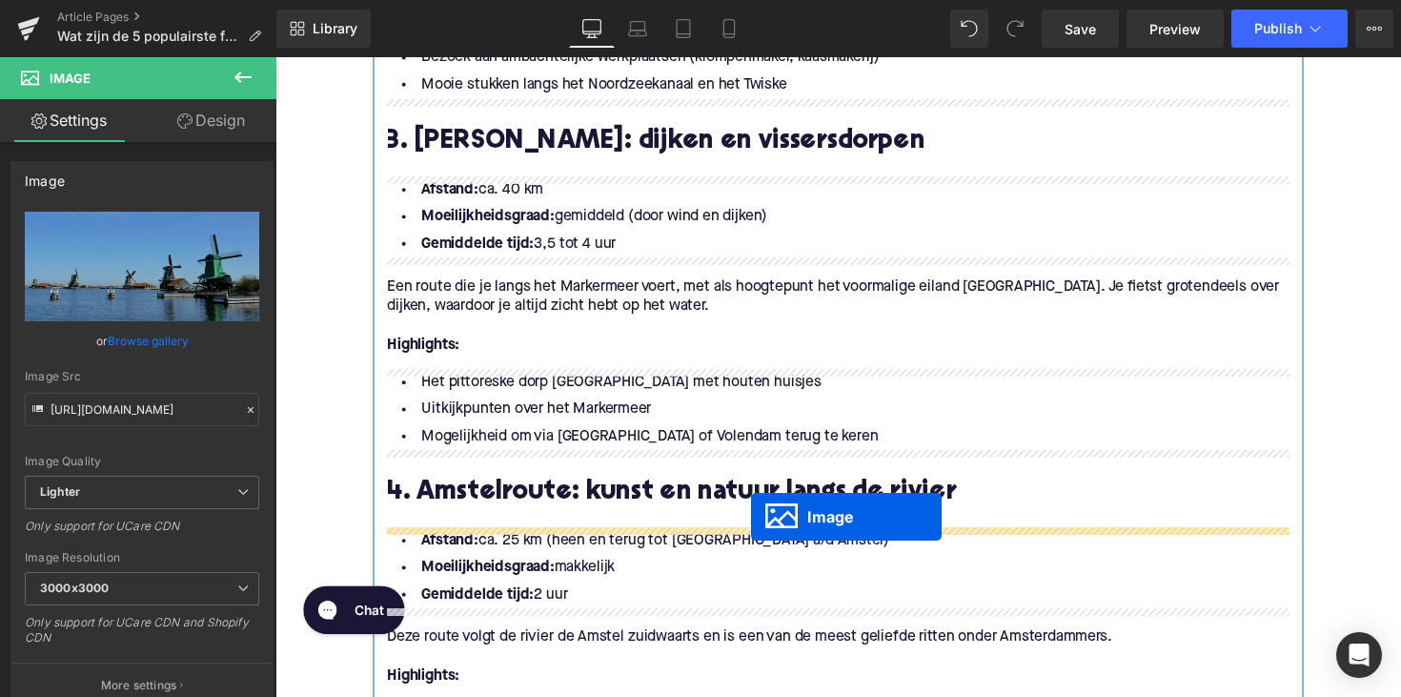
drag, startPoint x: 814, startPoint y: 397, endPoint x: 762, endPoint y: 528, distance: 140.3
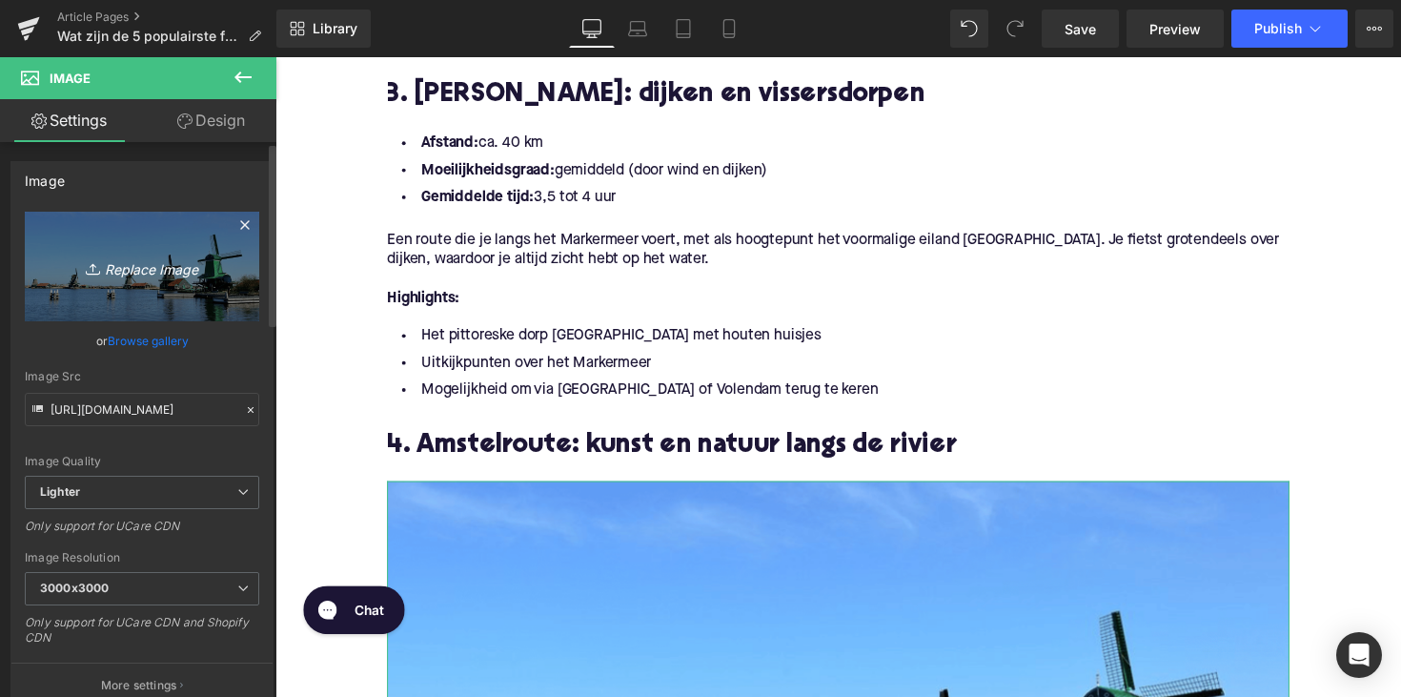
click at [132, 260] on icon "Replace Image" at bounding box center [142, 266] width 152 height 24
type input "C:\fakepath\Ontwerp zonder titel-68.png"
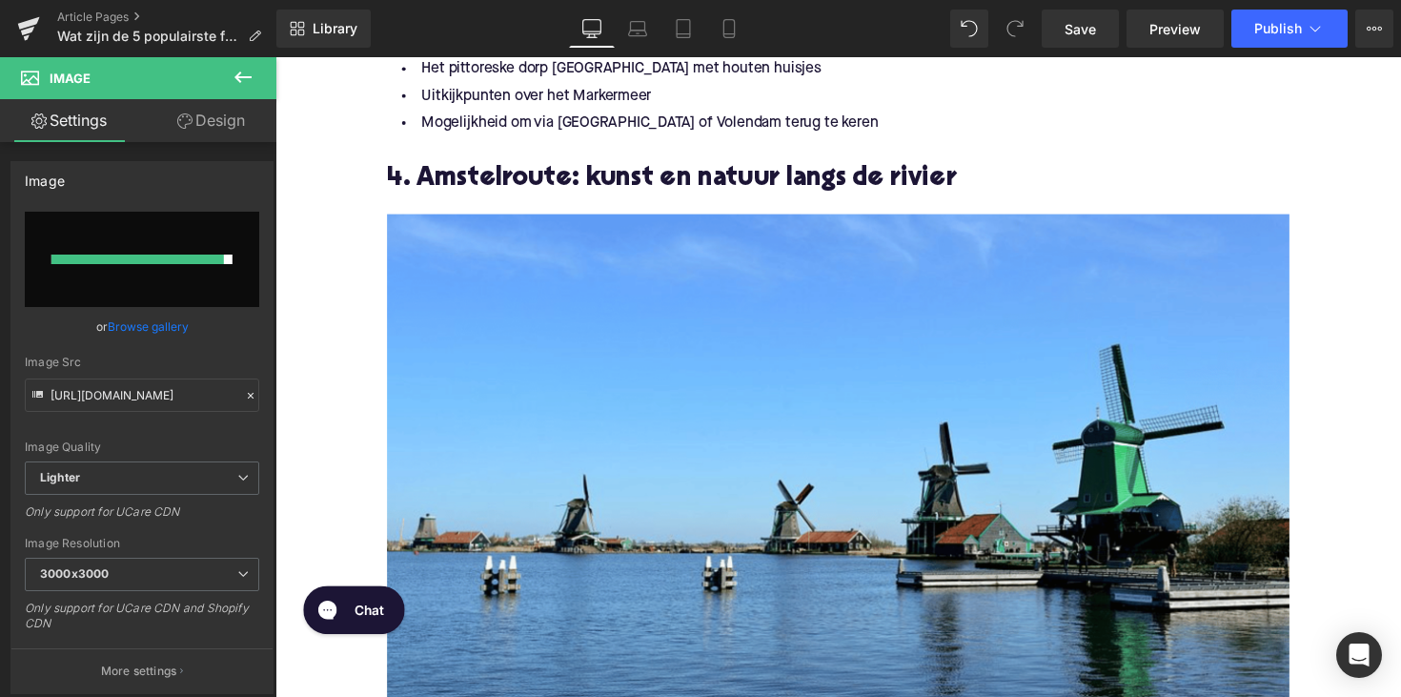
scroll to position [2523, 0]
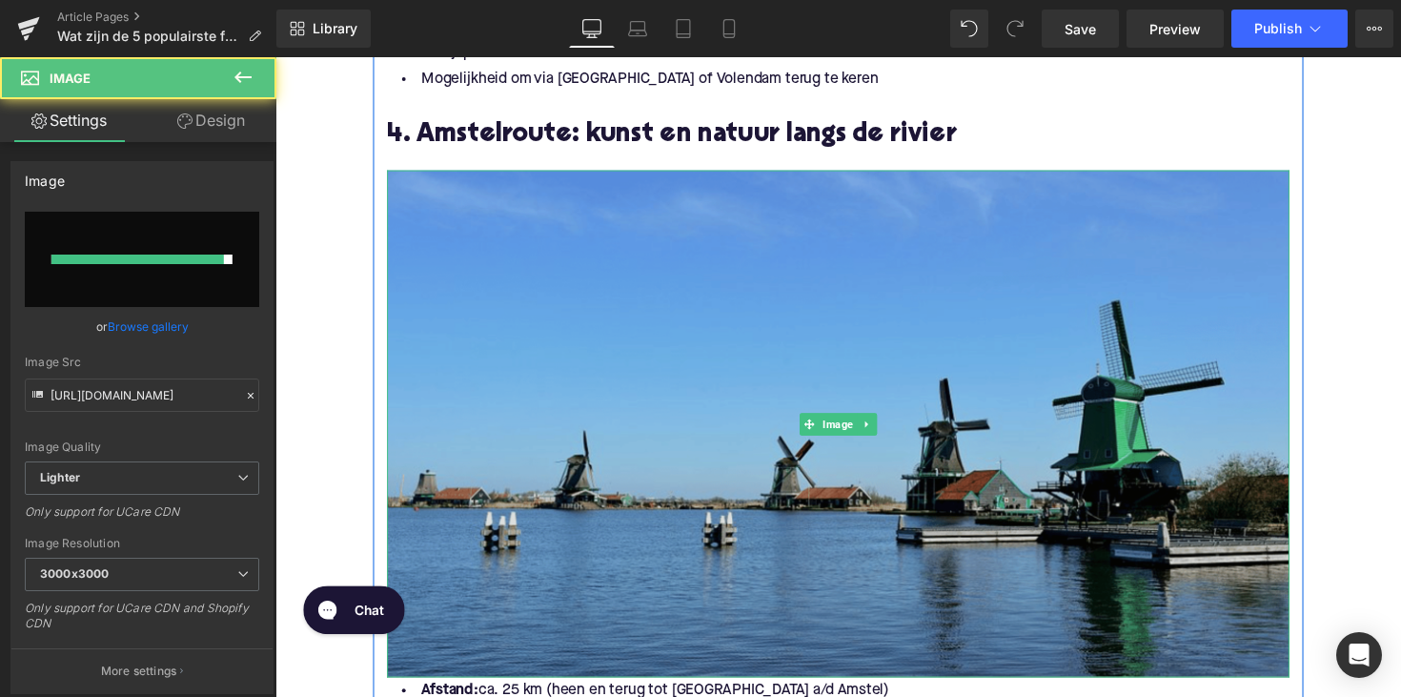
click at [528, 378] on img at bounding box center [852, 433] width 924 height 520
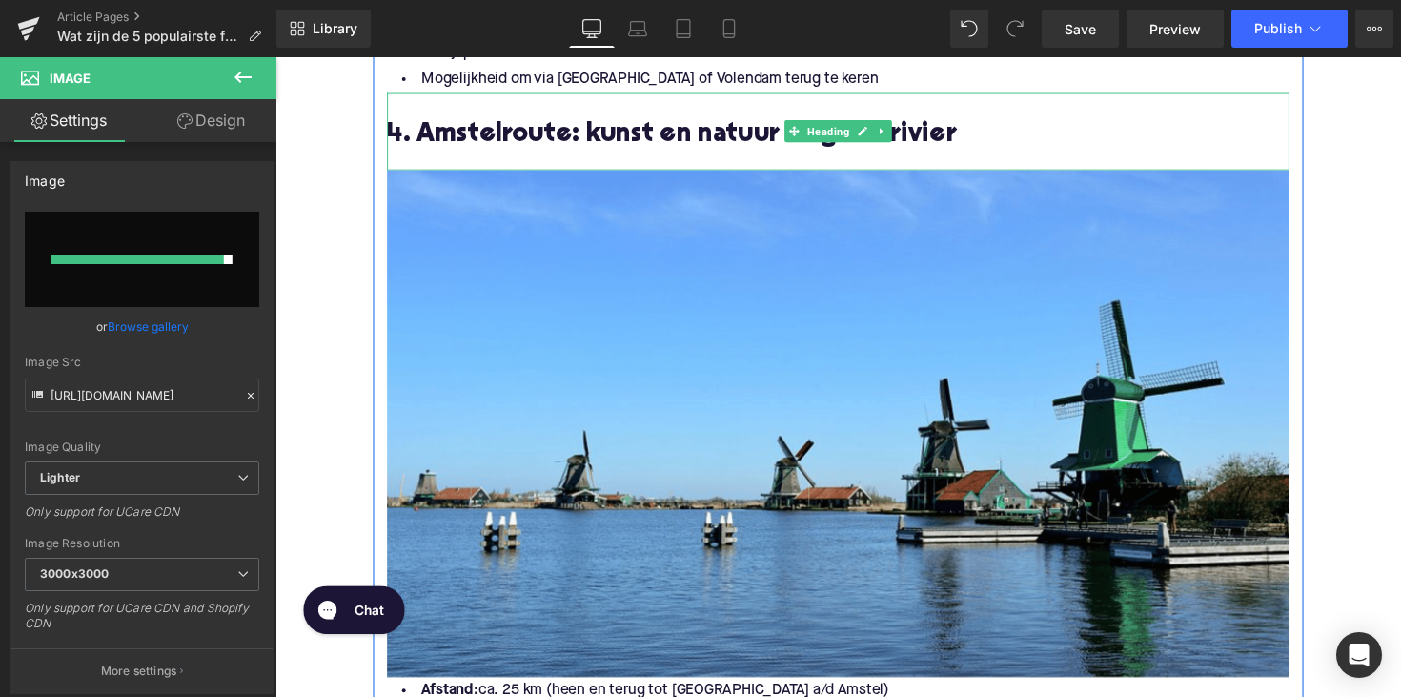
click at [532, 127] on h2 "4. Amstelroute: kunst en natuur langs de rivier" at bounding box center [852, 139] width 924 height 30
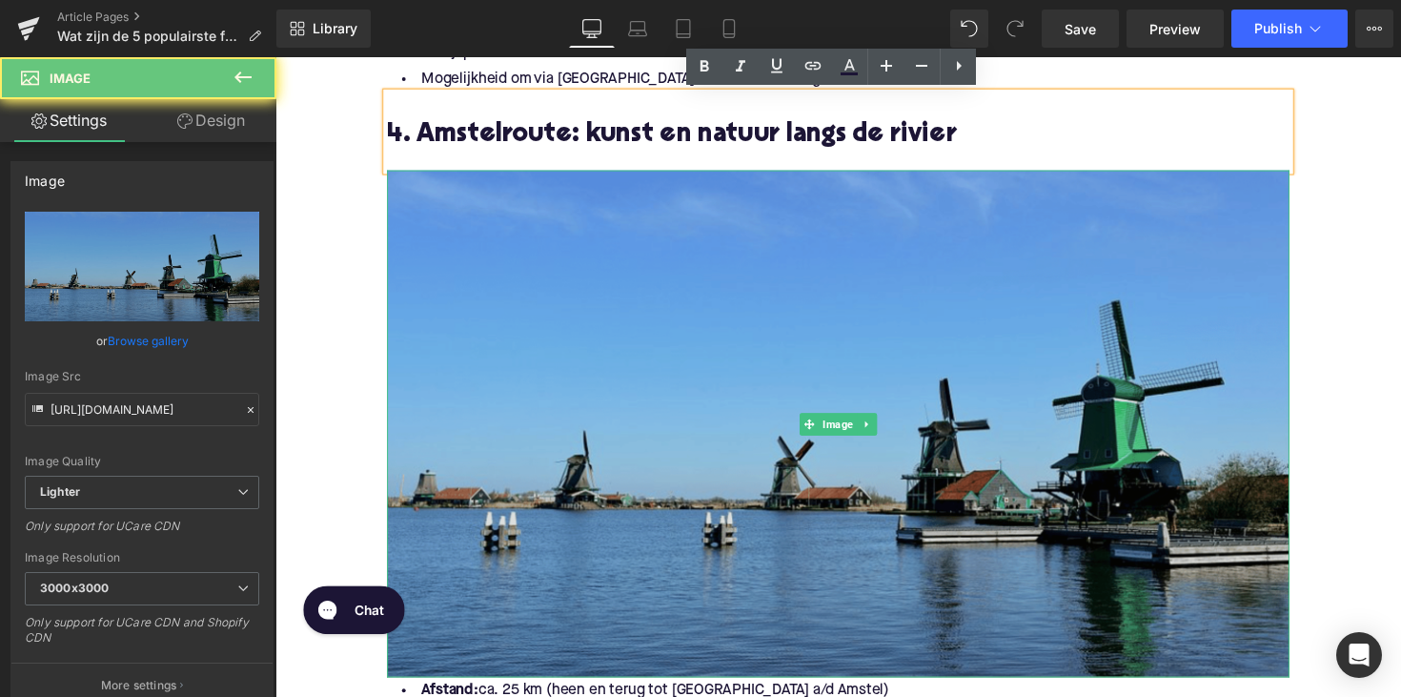
click at [510, 304] on img at bounding box center [852, 433] width 924 height 520
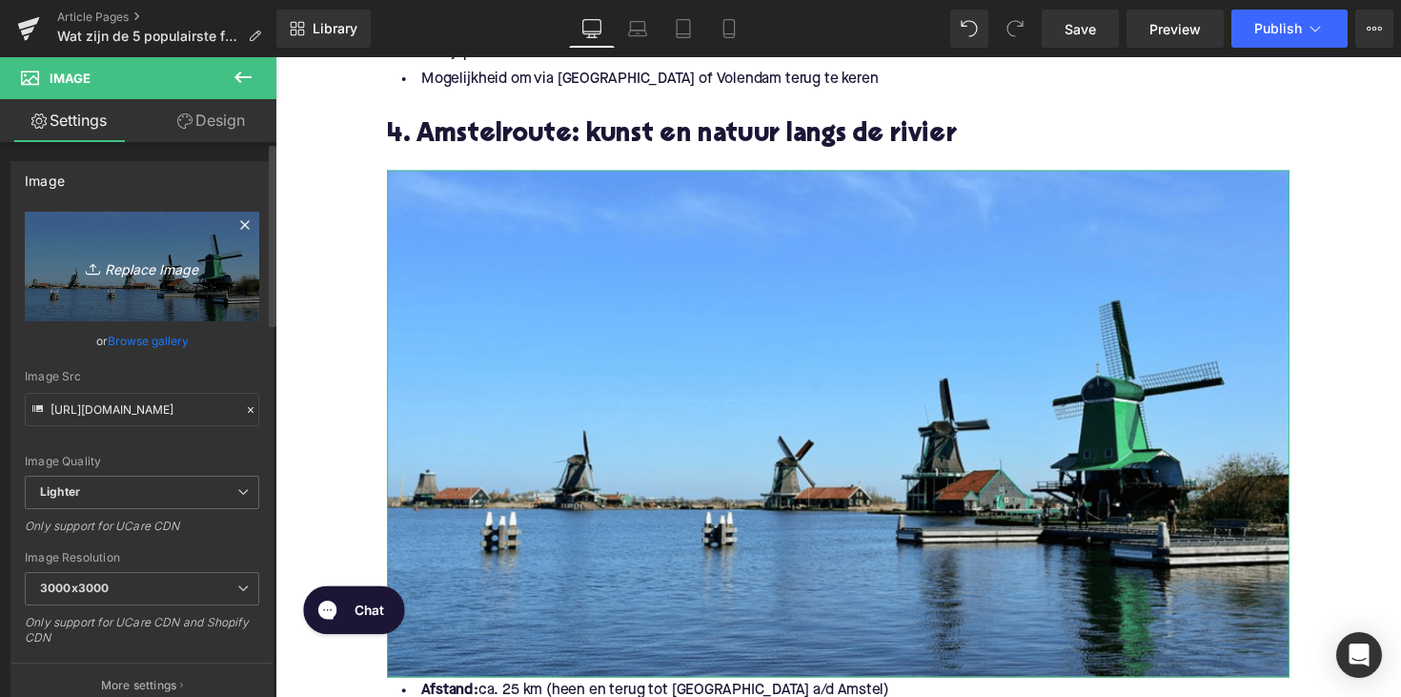
click at [76, 245] on link "Replace Image" at bounding box center [142, 267] width 234 height 110
type input "C:\fakepath\Ontwerp zonder titel-68.png"
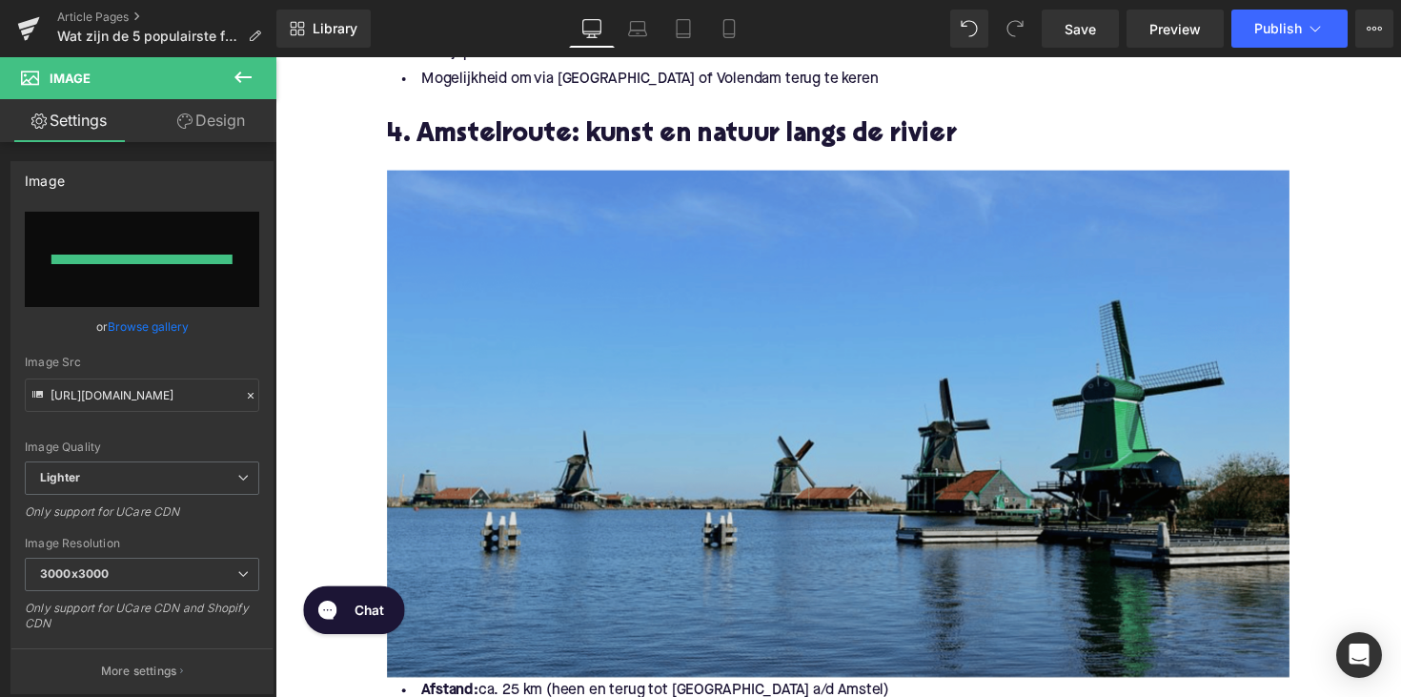
type input "[URL][DOMAIN_NAME]"
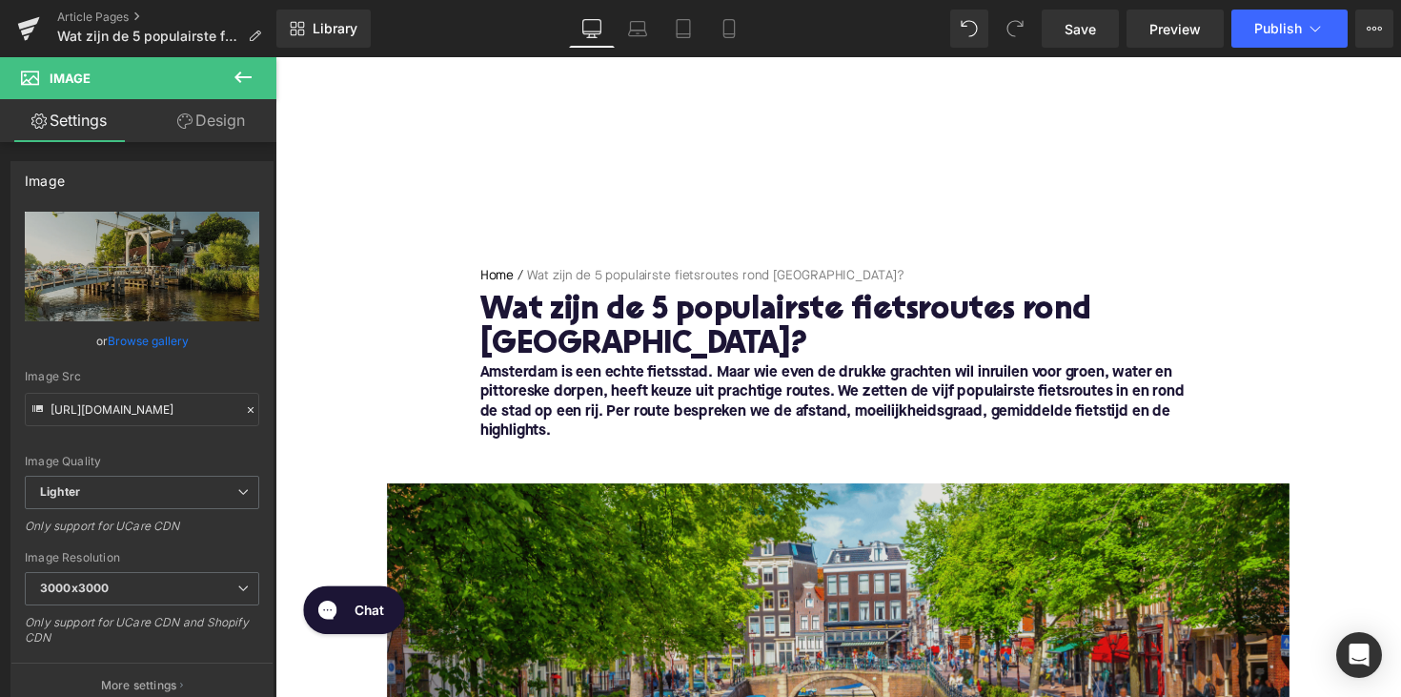
scroll to position [-1, 0]
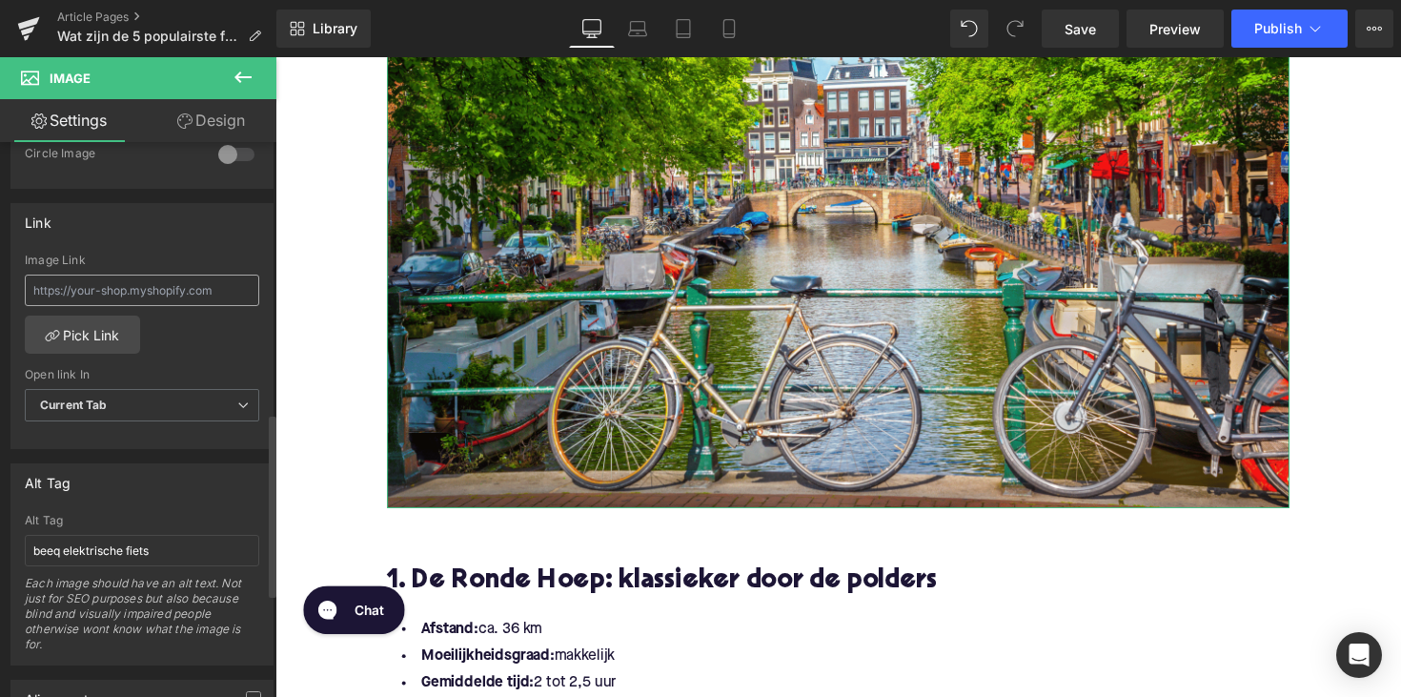
scroll to position [864, 0]
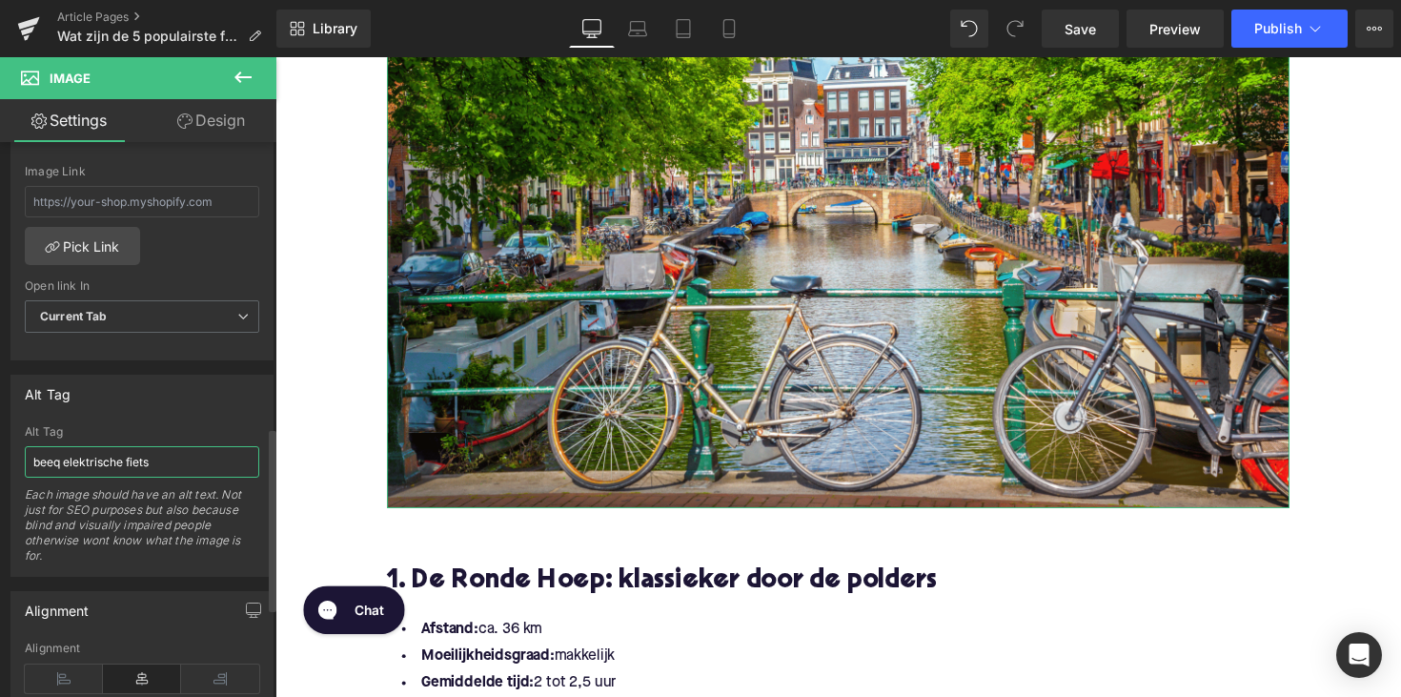
click at [105, 466] on input "beeq elektrische fiets" at bounding box center [142, 461] width 234 height 31
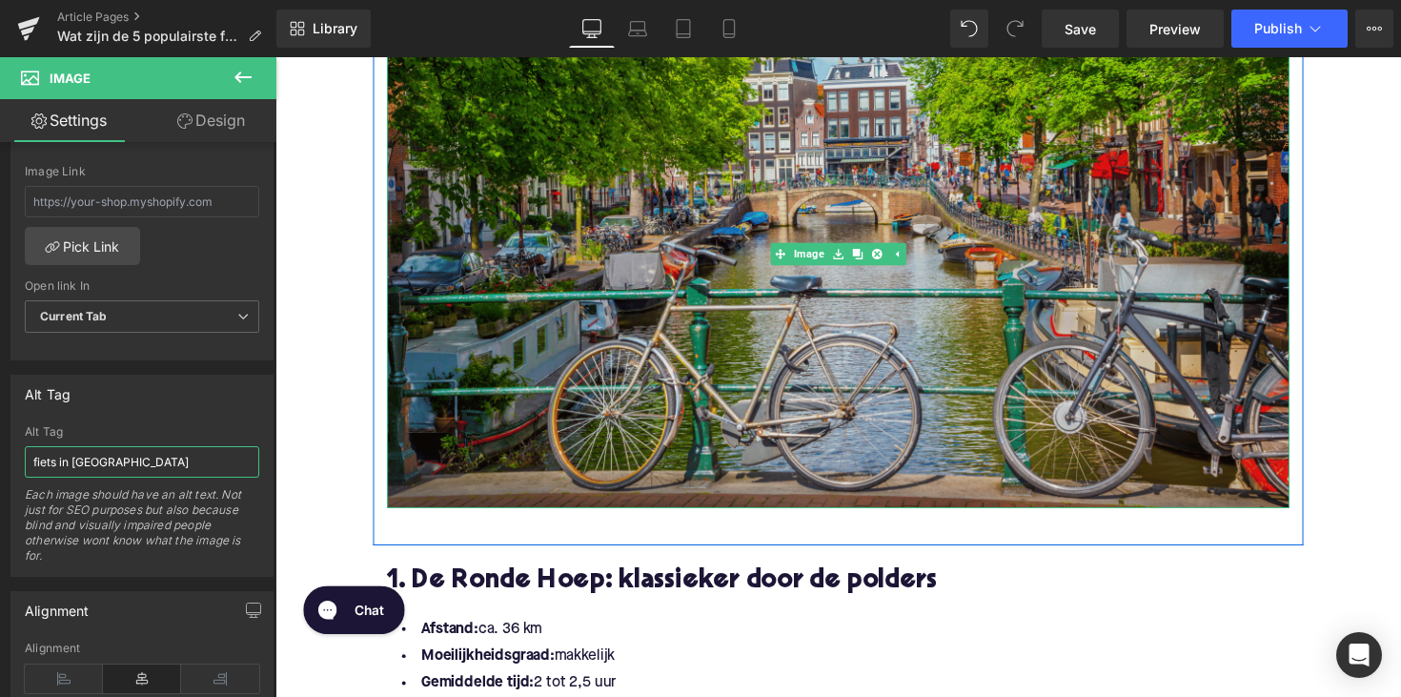
type input "fiets in [GEOGRAPHIC_DATA]"
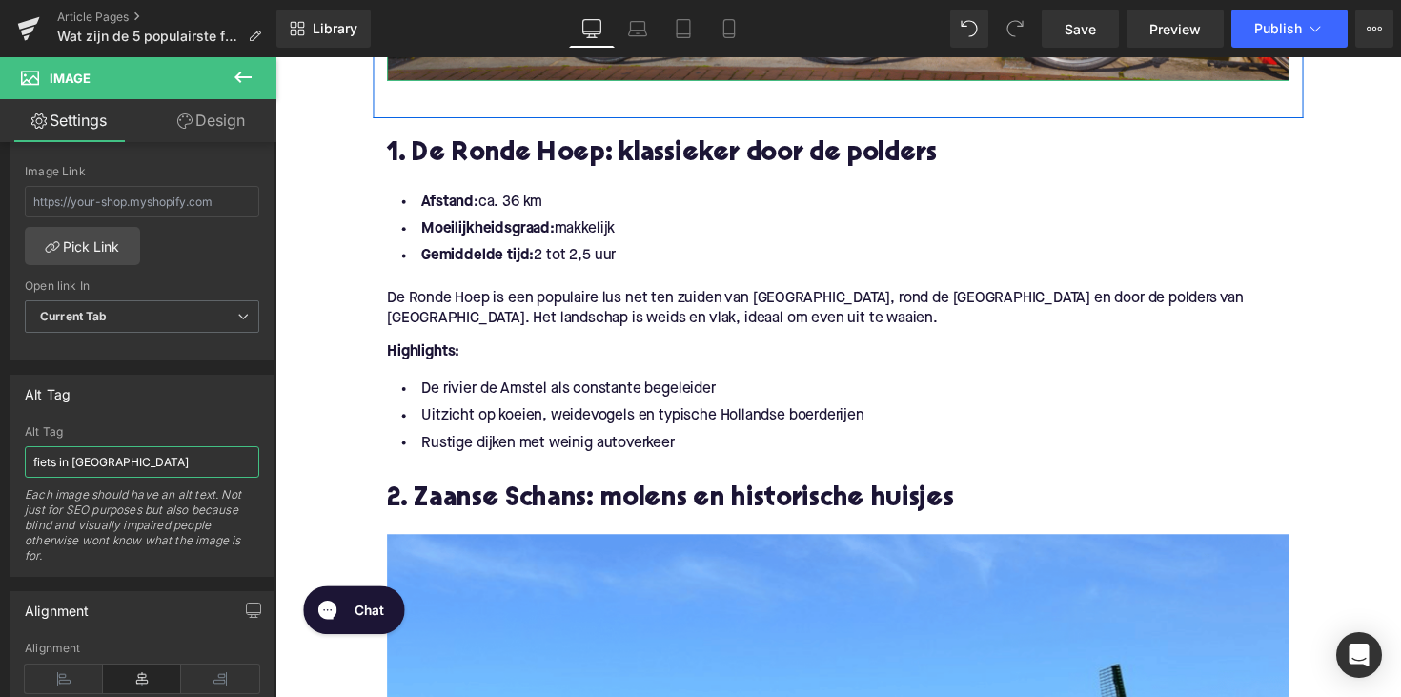
scroll to position [1225, 0]
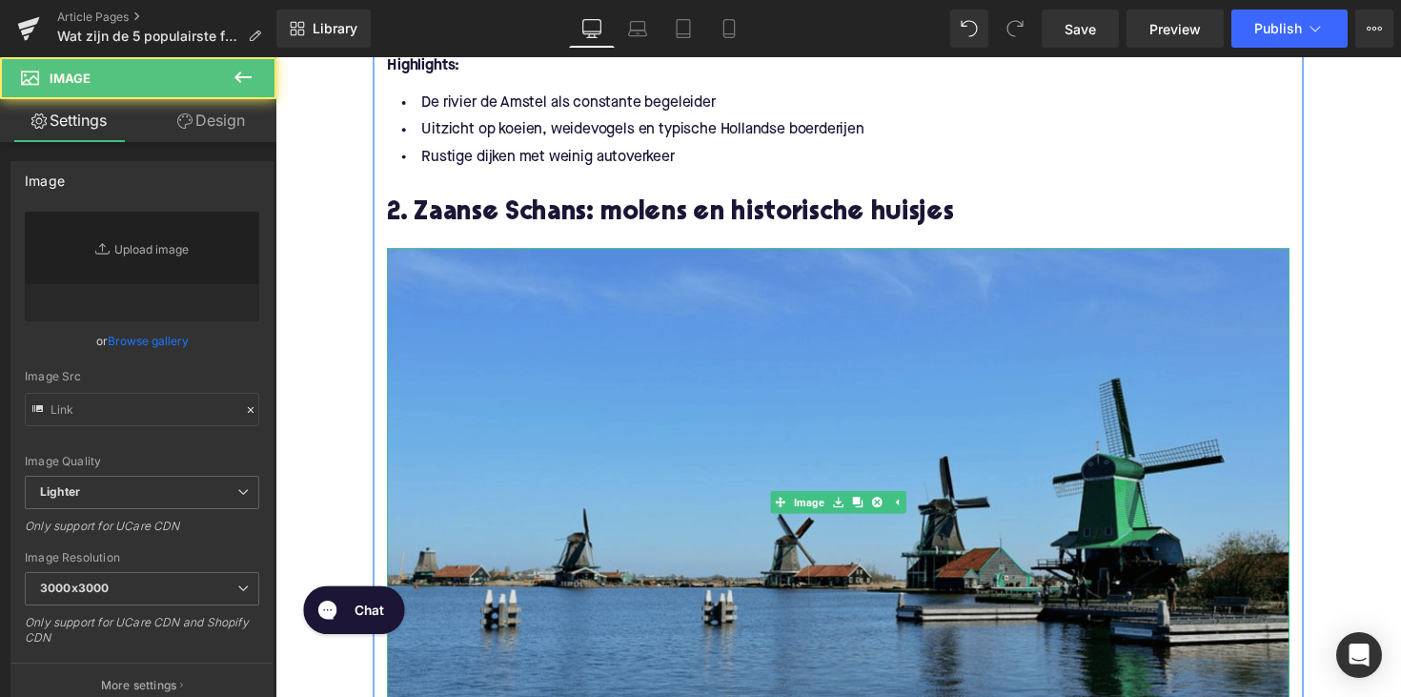
type input "[URL][DOMAIN_NAME]"
click at [600, 376] on img at bounding box center [852, 513] width 924 height 520
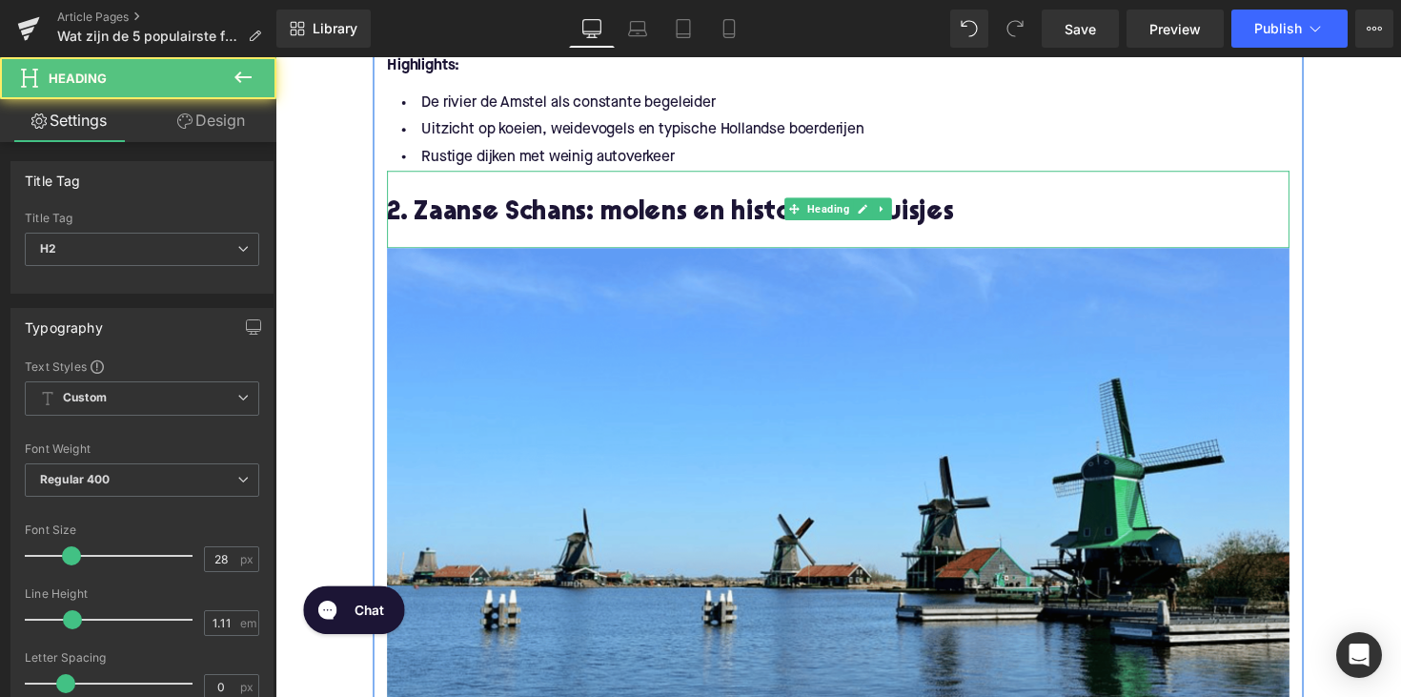
click at [526, 215] on h2 "2. Zaanse Schans: molens en historische huisjes" at bounding box center [852, 218] width 924 height 30
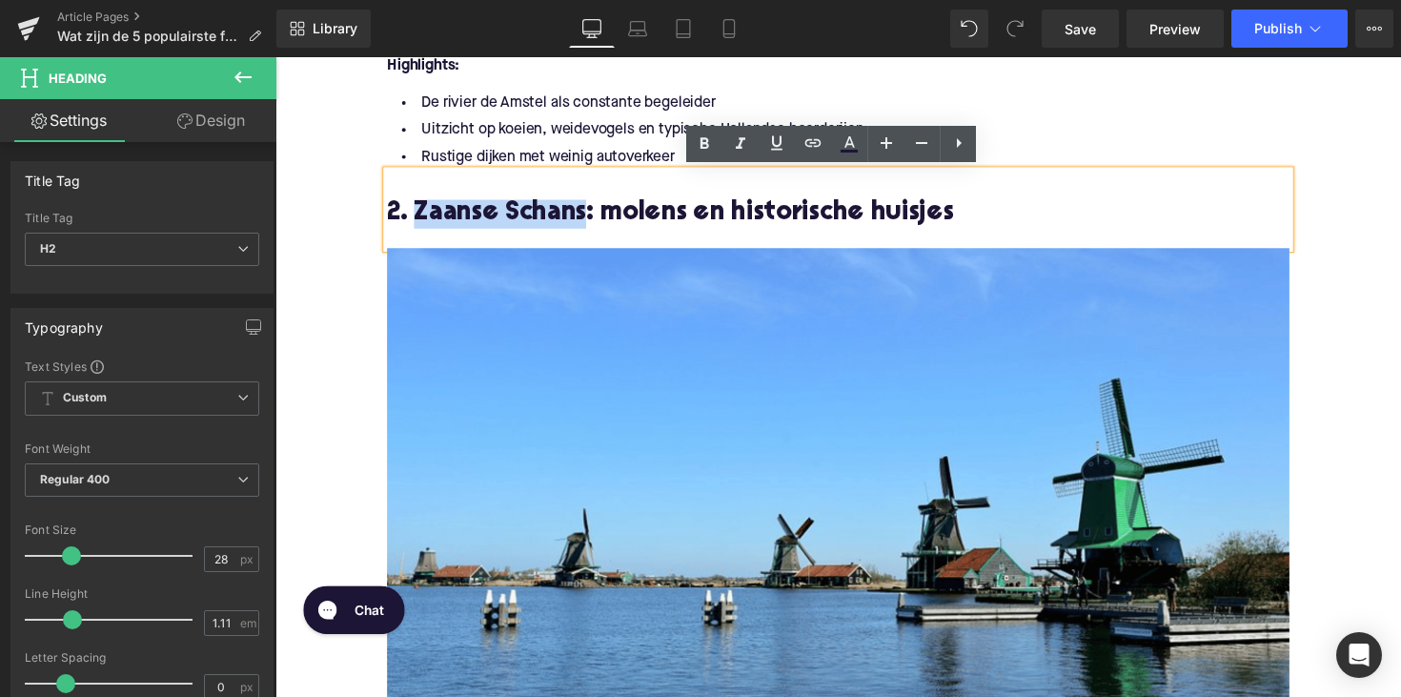
drag, startPoint x: 579, startPoint y: 221, endPoint x: 417, endPoint y: 209, distance: 162.5
click at [417, 209] on h2 "2. Zaanse Schans: molens en historische huisjes" at bounding box center [852, 218] width 924 height 30
copy h2 "Zaanse Schans"
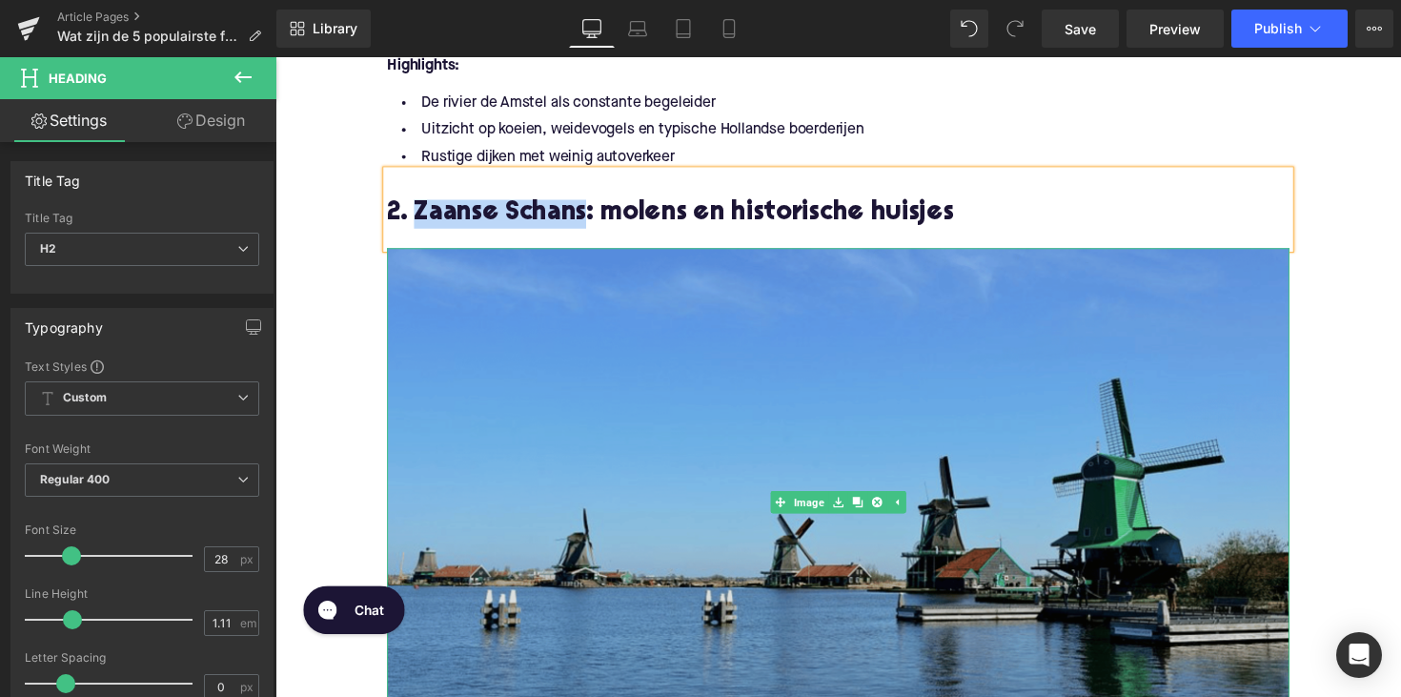
click at [570, 365] on img at bounding box center [852, 513] width 924 height 520
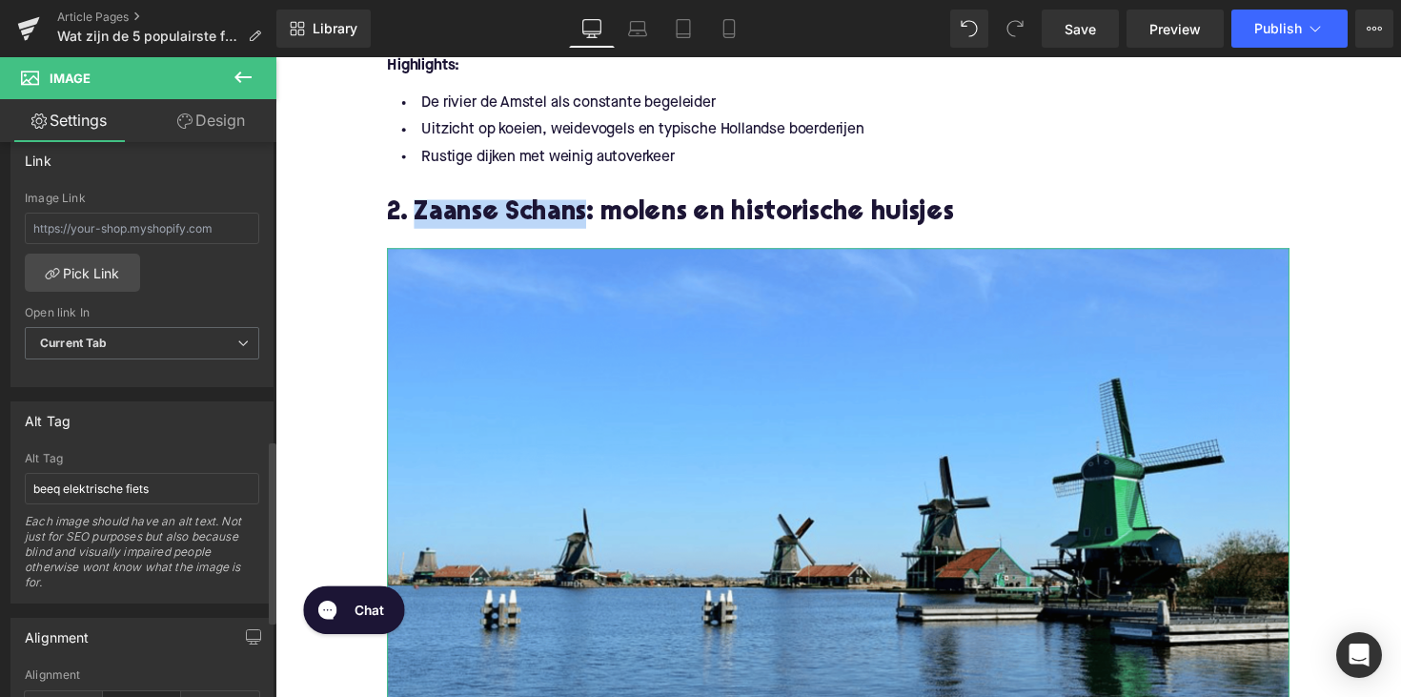
scroll to position [914, 0]
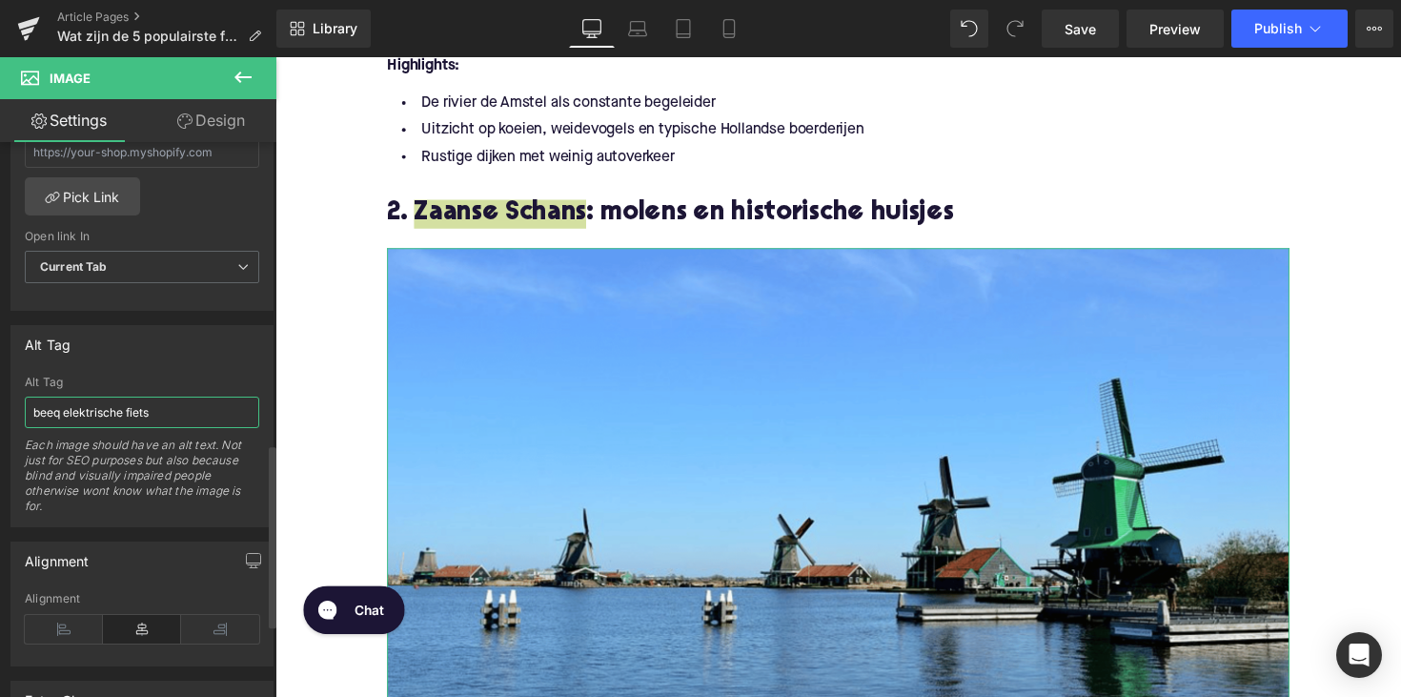
click at [141, 413] on input "beeq elektrische fiets" at bounding box center [142, 411] width 234 height 31
paste input "[PERSON_NAME]"
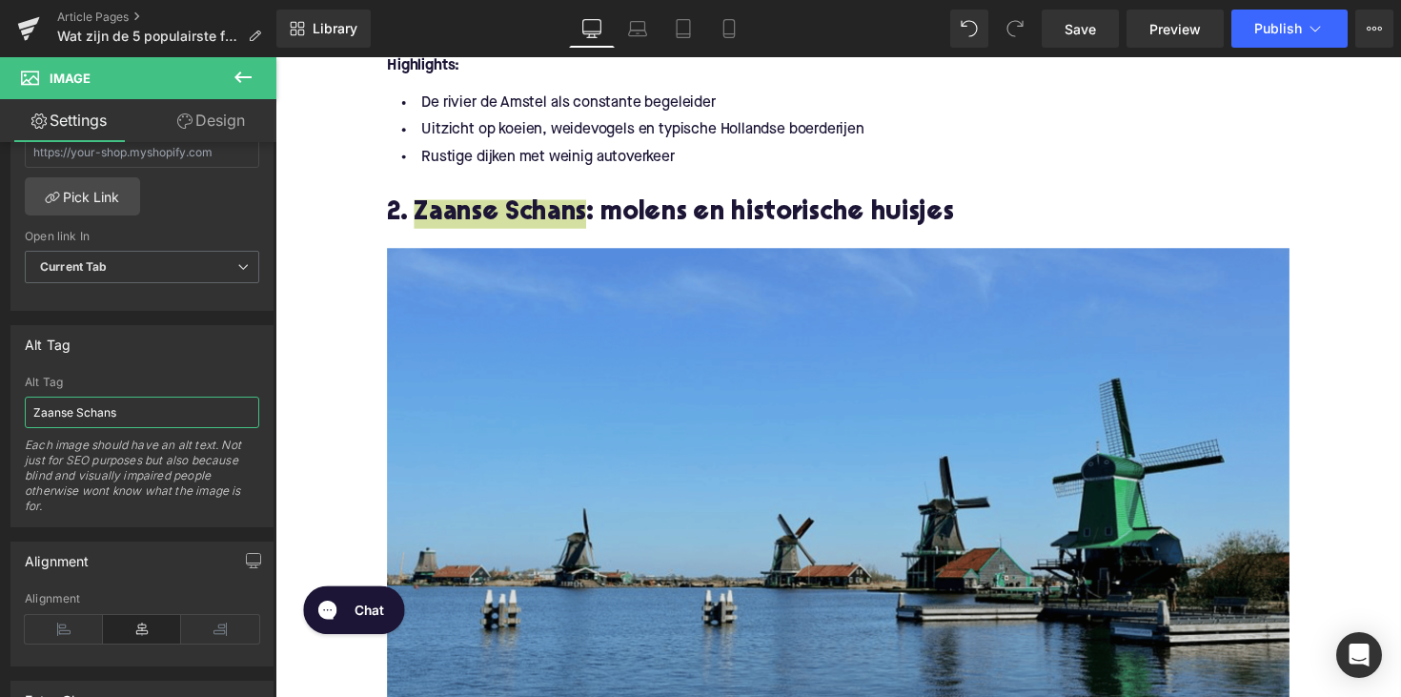
type input "Zaanse Schans"
click at [475, 487] on img at bounding box center [852, 513] width 924 height 520
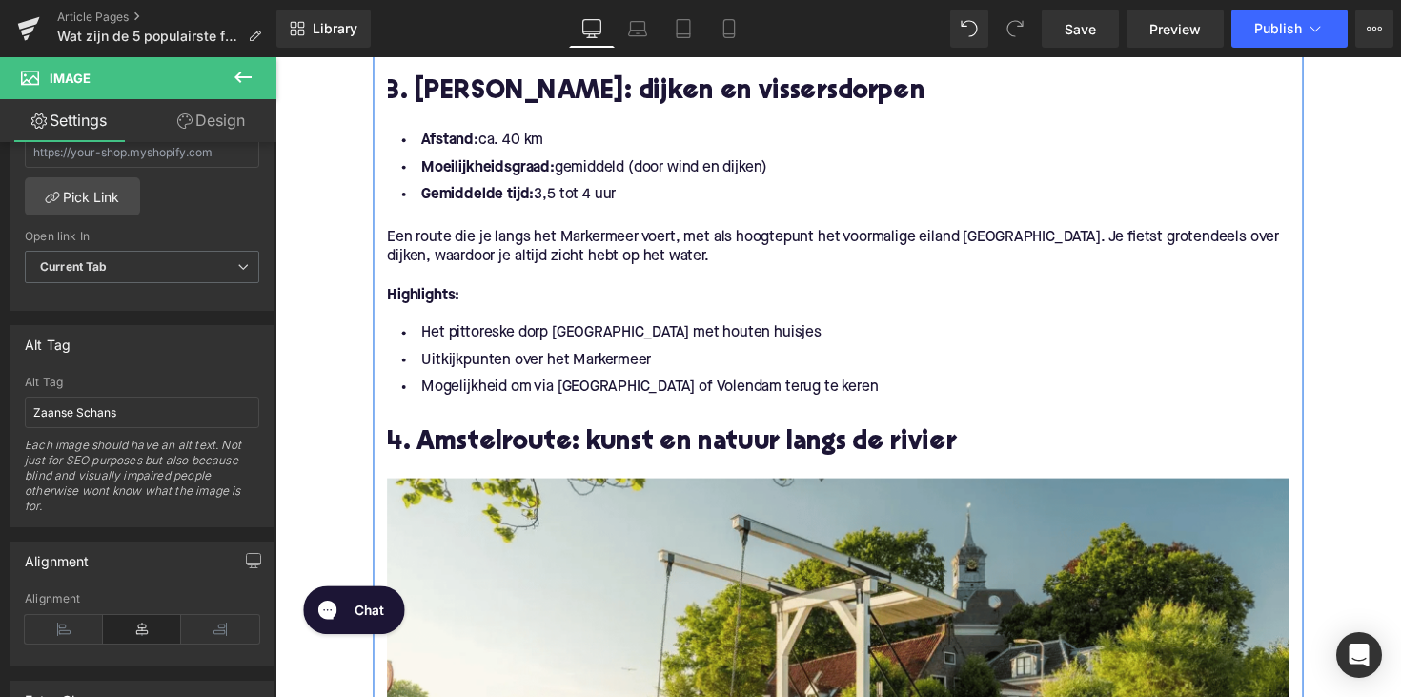
scroll to position [2266, 0]
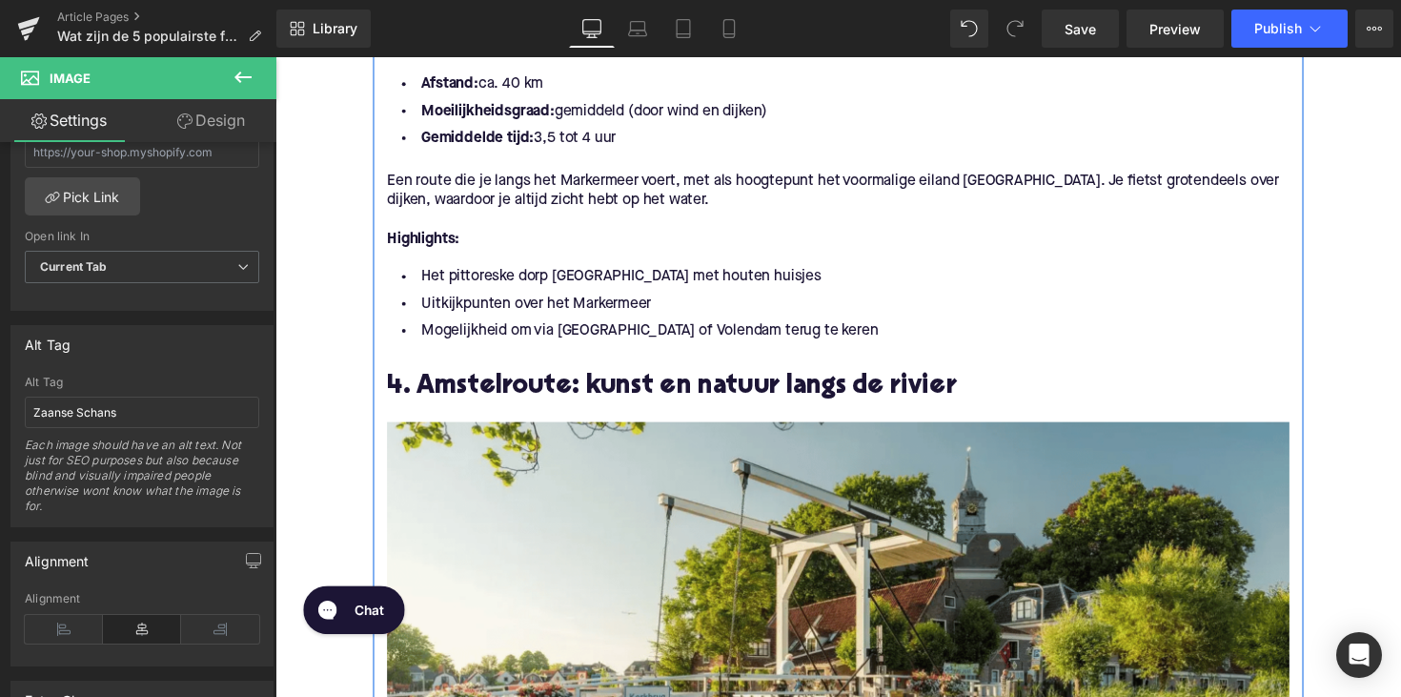
click at [512, 384] on h2 "4. Amstelroute: kunst en natuur langs de rivier" at bounding box center [852, 396] width 924 height 30
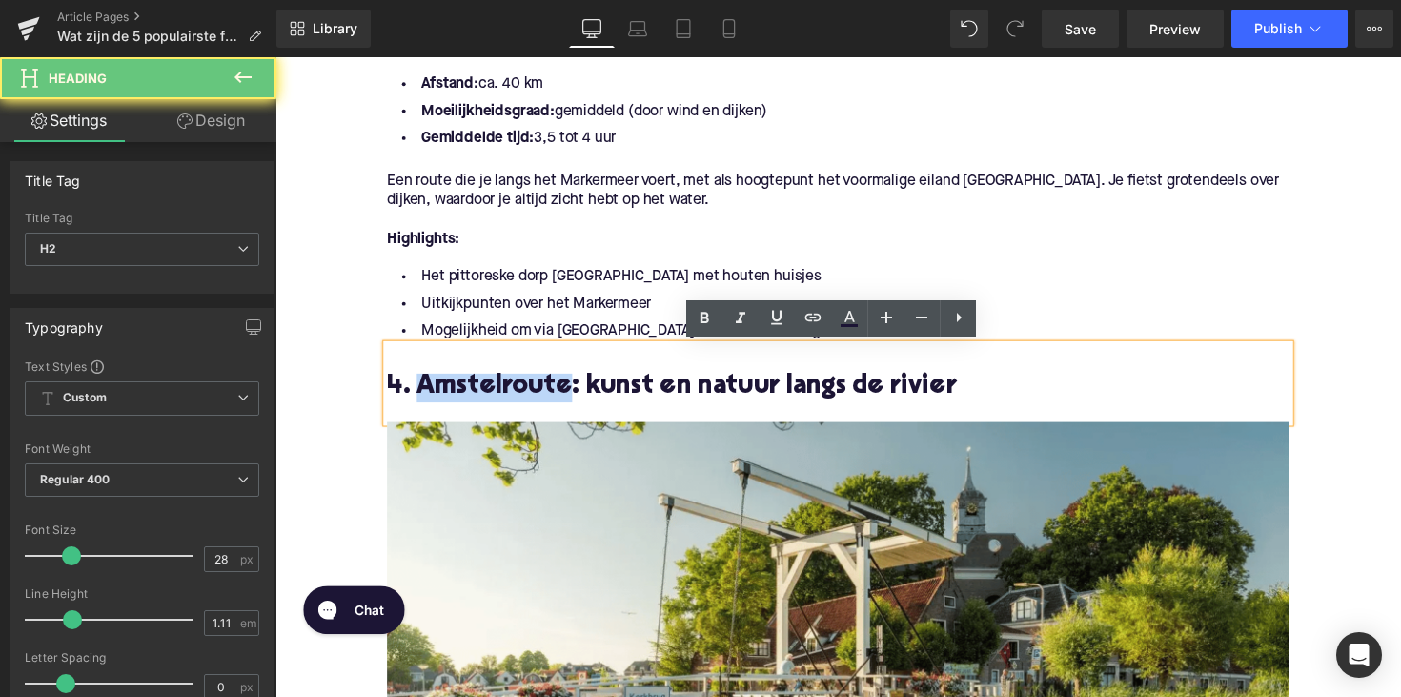
click at [512, 384] on h2 "4. Amstelroute: kunst en natuur langs de rivier" at bounding box center [852, 396] width 924 height 30
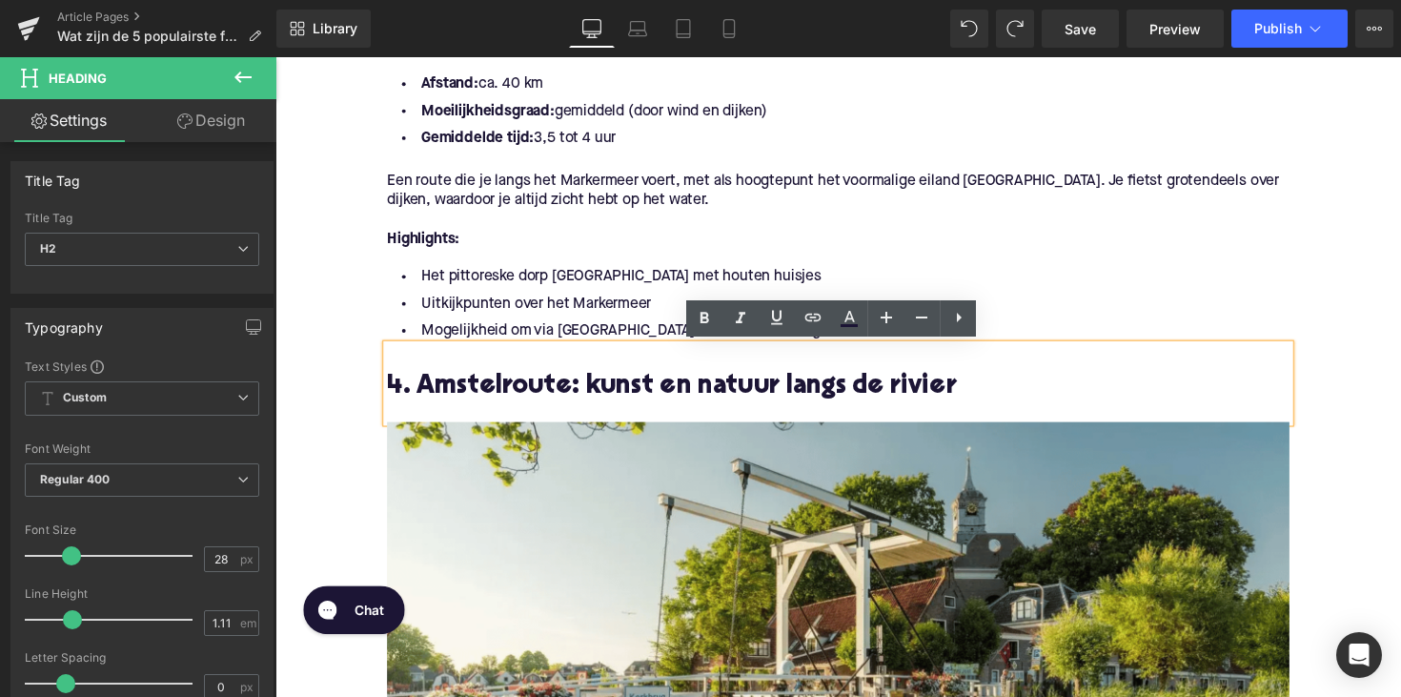
click at [513, 409] on h2 "4. Amstelroute: kunst en natuur langs de rivier" at bounding box center [852, 396] width 924 height 30
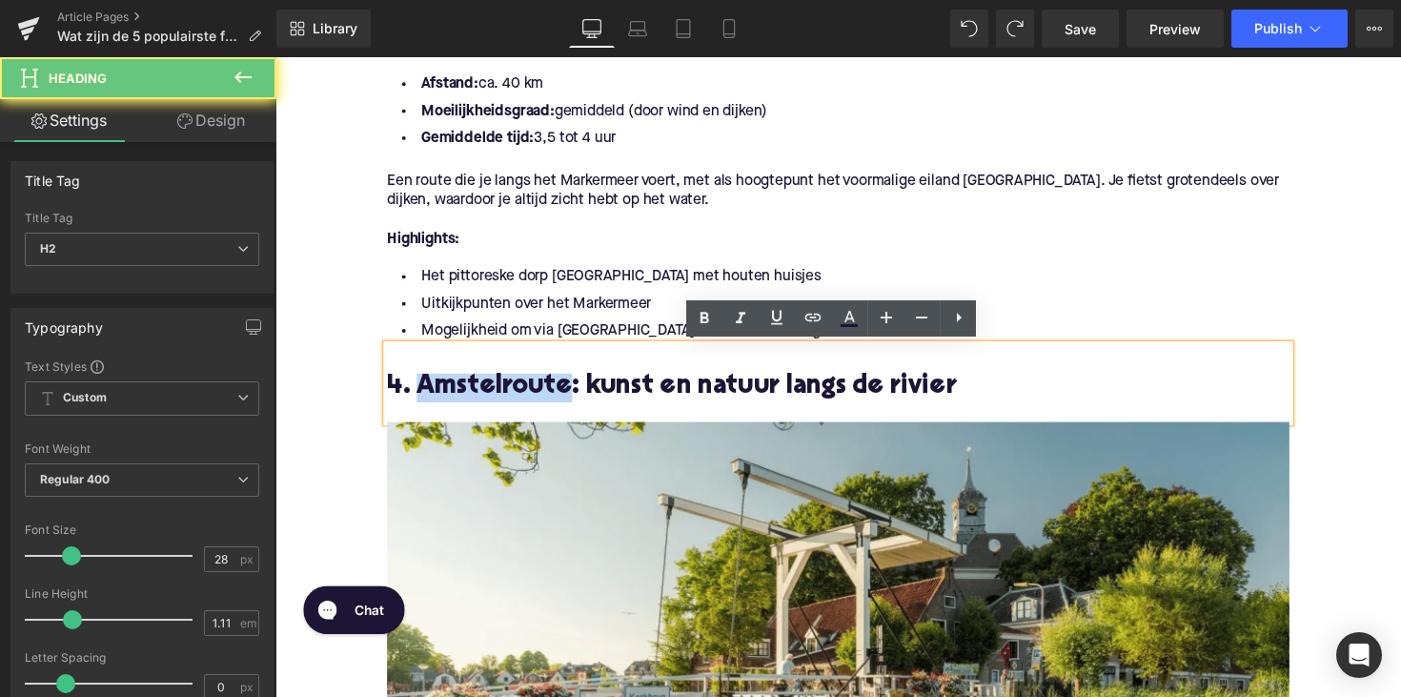
click at [513, 409] on h2 "4. Amstelroute: kunst en natuur langs de rivier" at bounding box center [852, 396] width 924 height 30
copy h2 "Amstelroute"
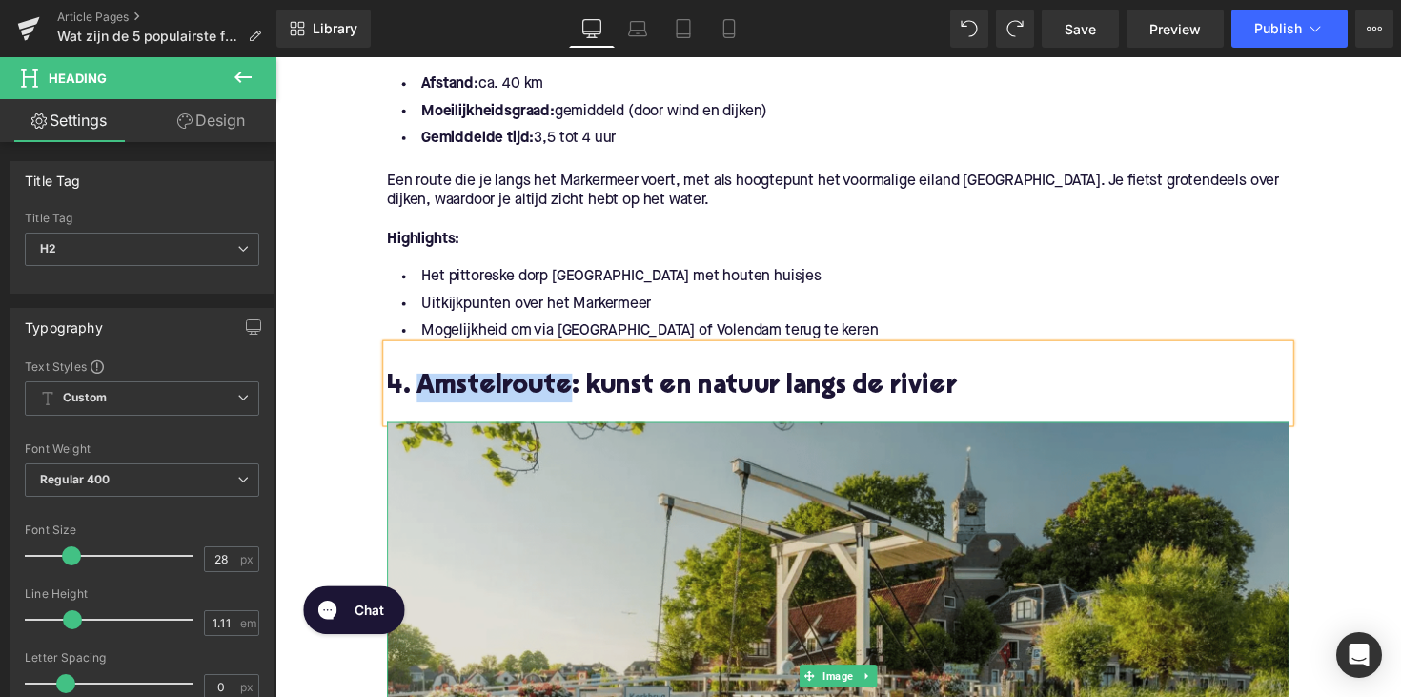
click at [556, 517] on img at bounding box center [852, 691] width 924 height 520
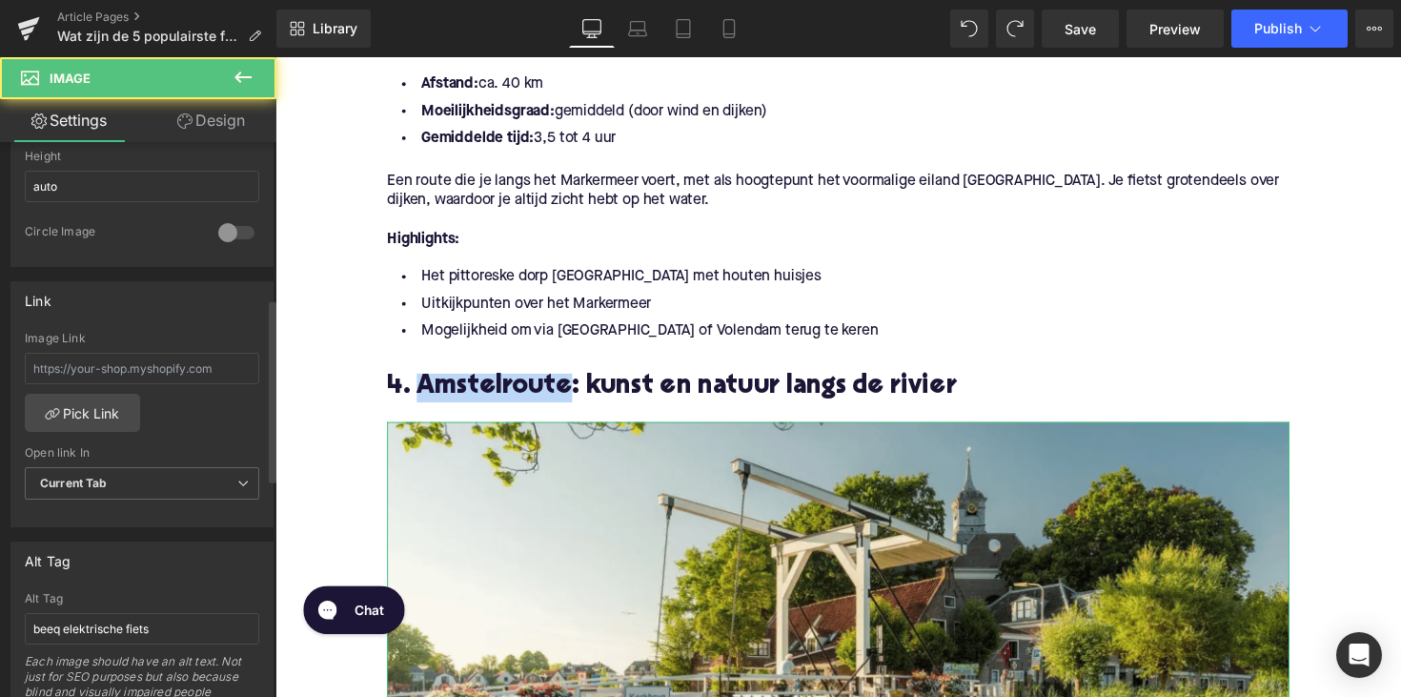
scroll to position [827, 0]
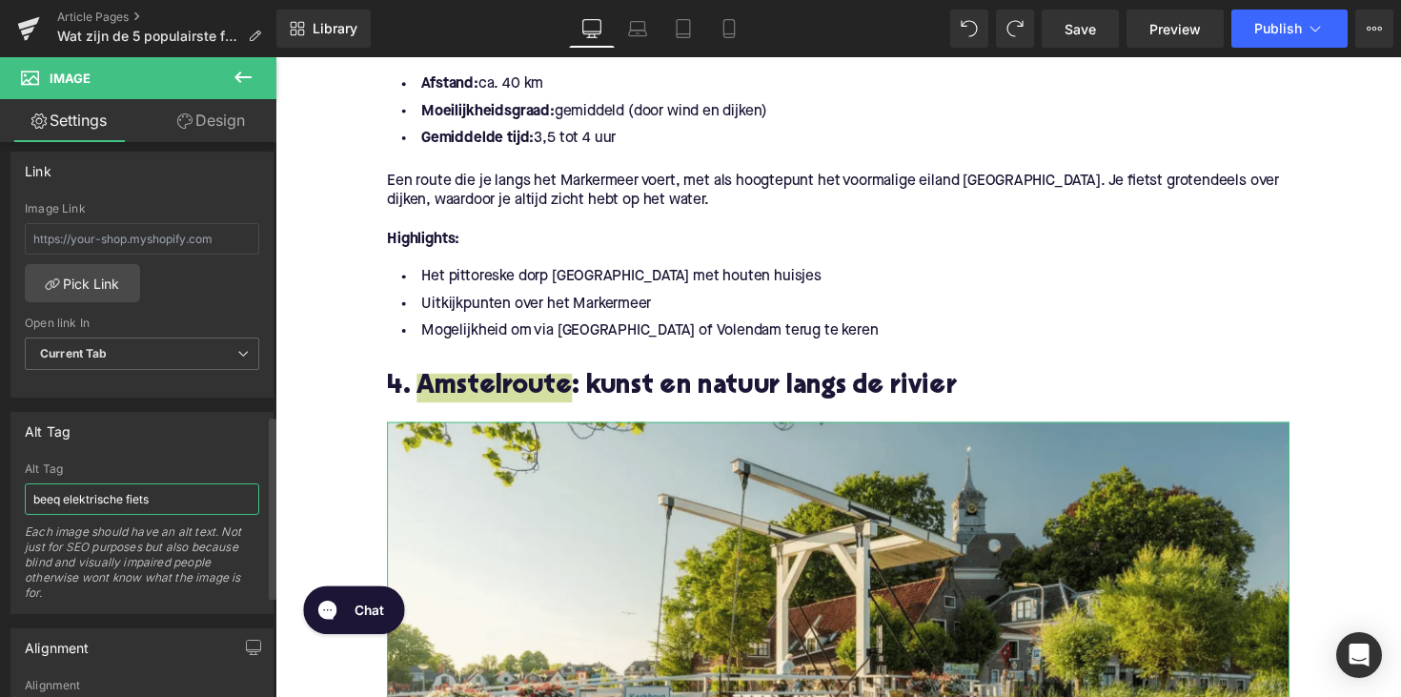
click at [77, 488] on input "beeq elektrische fiets" at bounding box center [142, 498] width 234 height 31
paste input "Amstelroute"
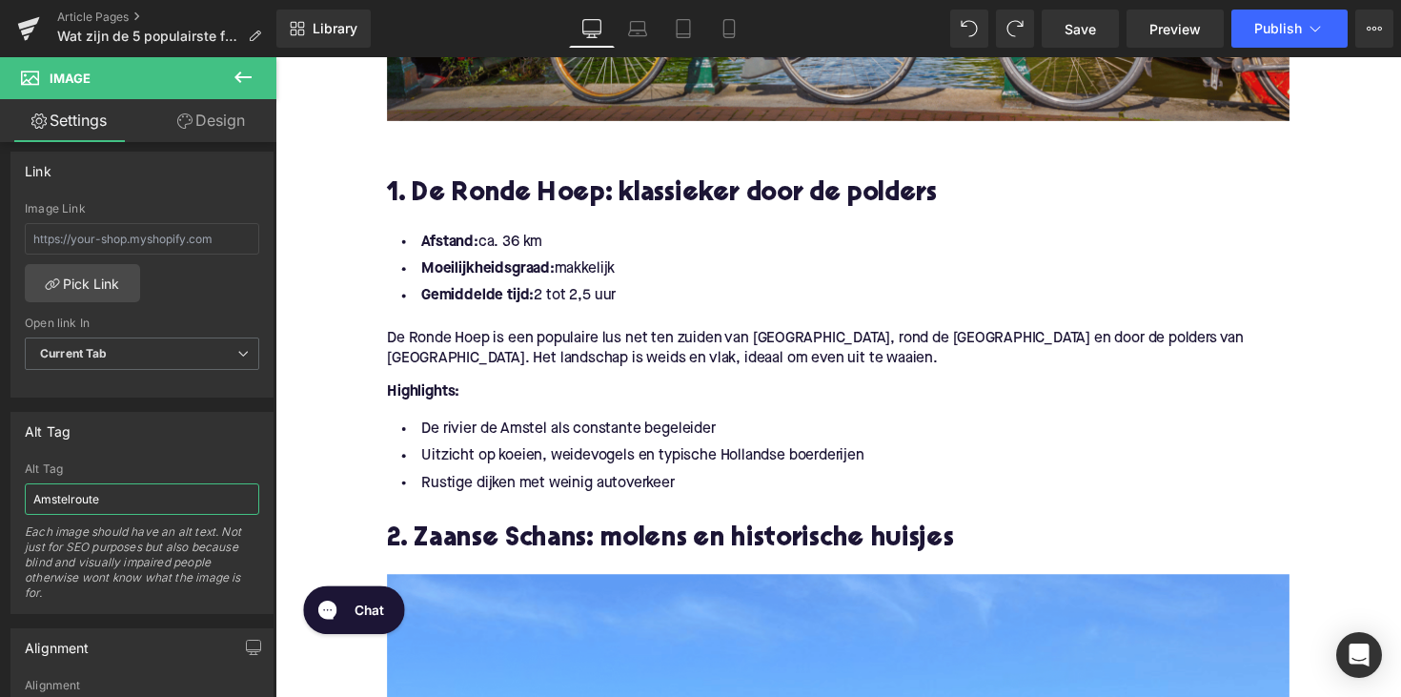
scroll to position [728, 0]
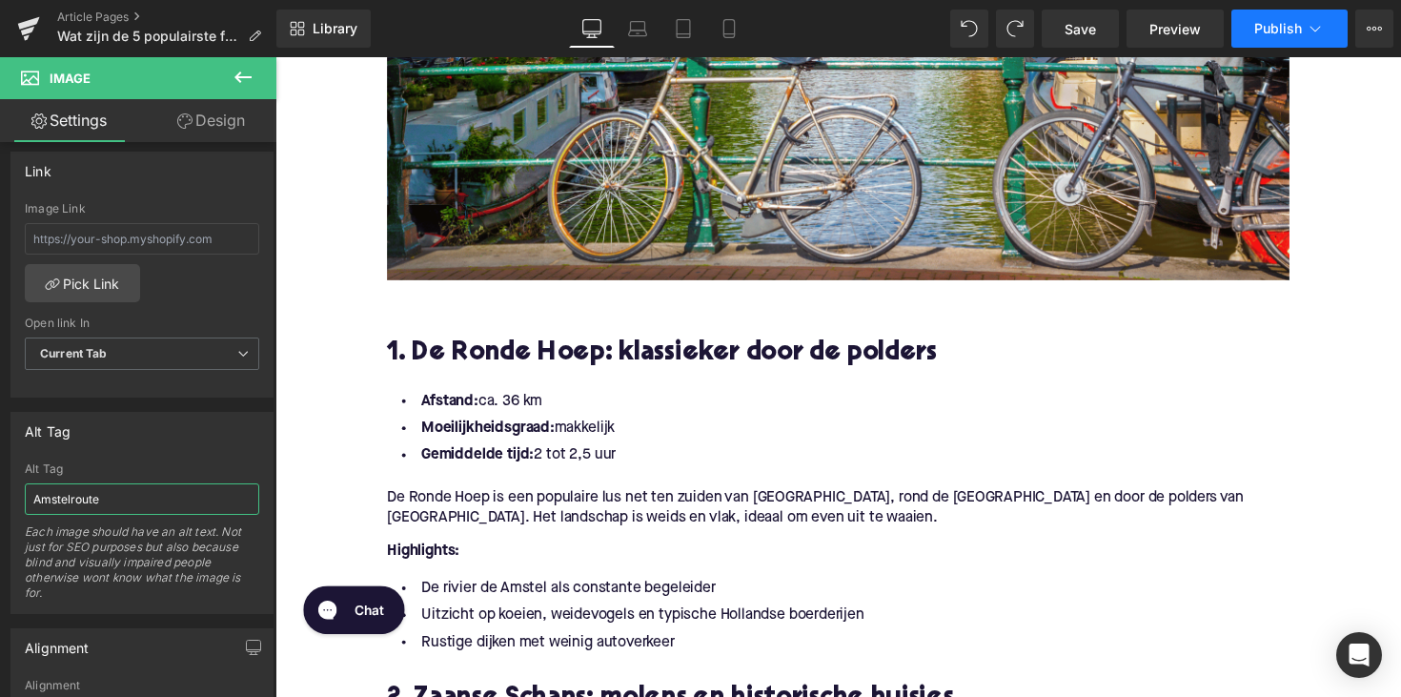
type input "Amstelroute"
click at [1260, 36] on button "Publish" at bounding box center [1289, 29] width 116 height 38
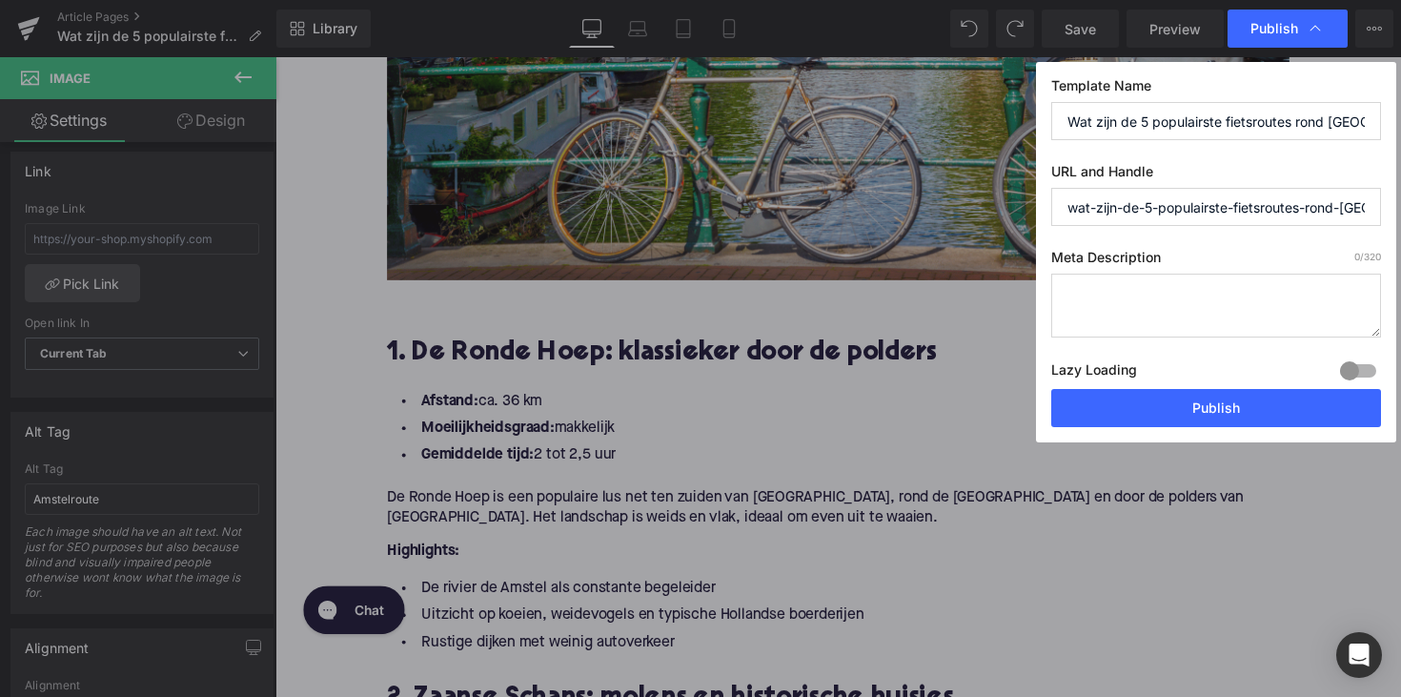
drag, startPoint x: 1148, startPoint y: 212, endPoint x: 1010, endPoint y: 212, distance: 138.2
click at [1010, 212] on div "Publish Template Name Wat zijn de 5 populairste fietsroutes rond [GEOGRAPHIC_DA…" at bounding box center [700, 348] width 1401 height 697
type input "5-populairste-fietsroutes-rond-[GEOGRAPHIC_DATA]"
click at [1186, 285] on textarea at bounding box center [1216, 305] width 330 height 64
paste textarea "Ontdek de 5 populairste fietsroutes rond [GEOGRAPHIC_DATA]: polders, [GEOGRAPHI…"
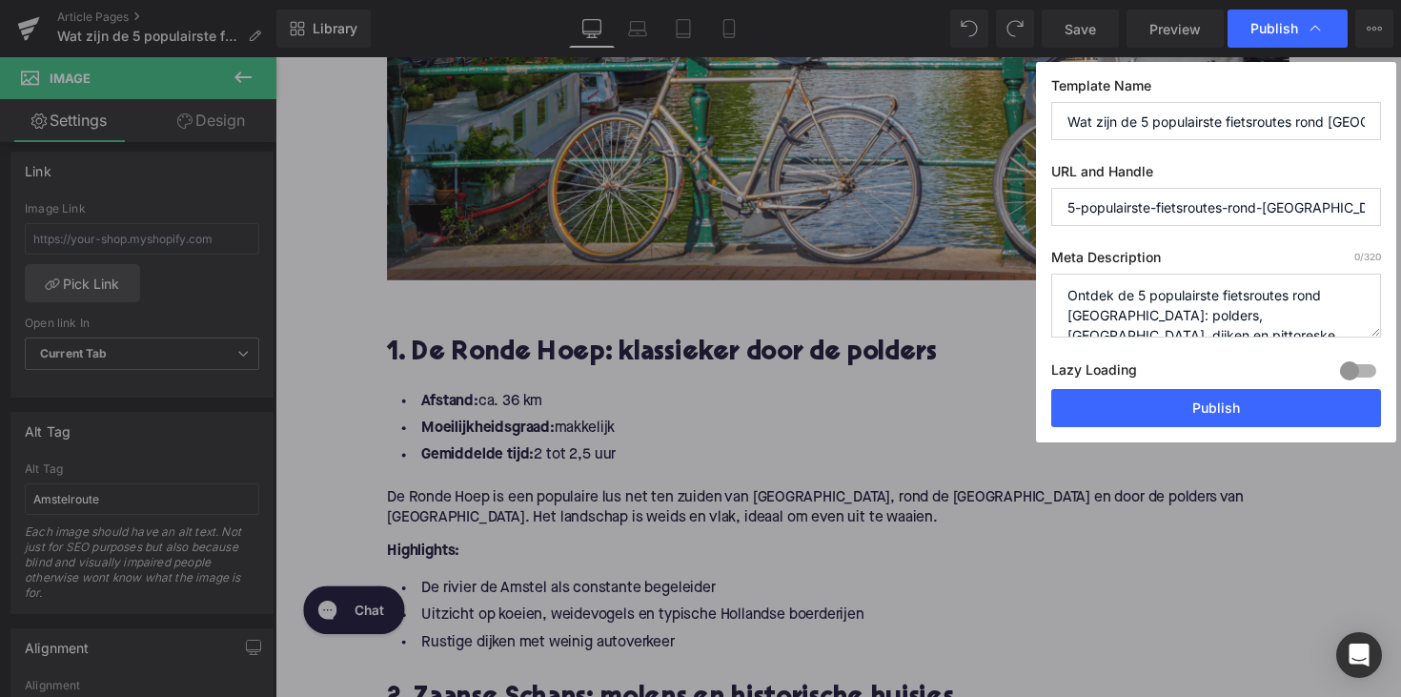
scroll to position [40, 0]
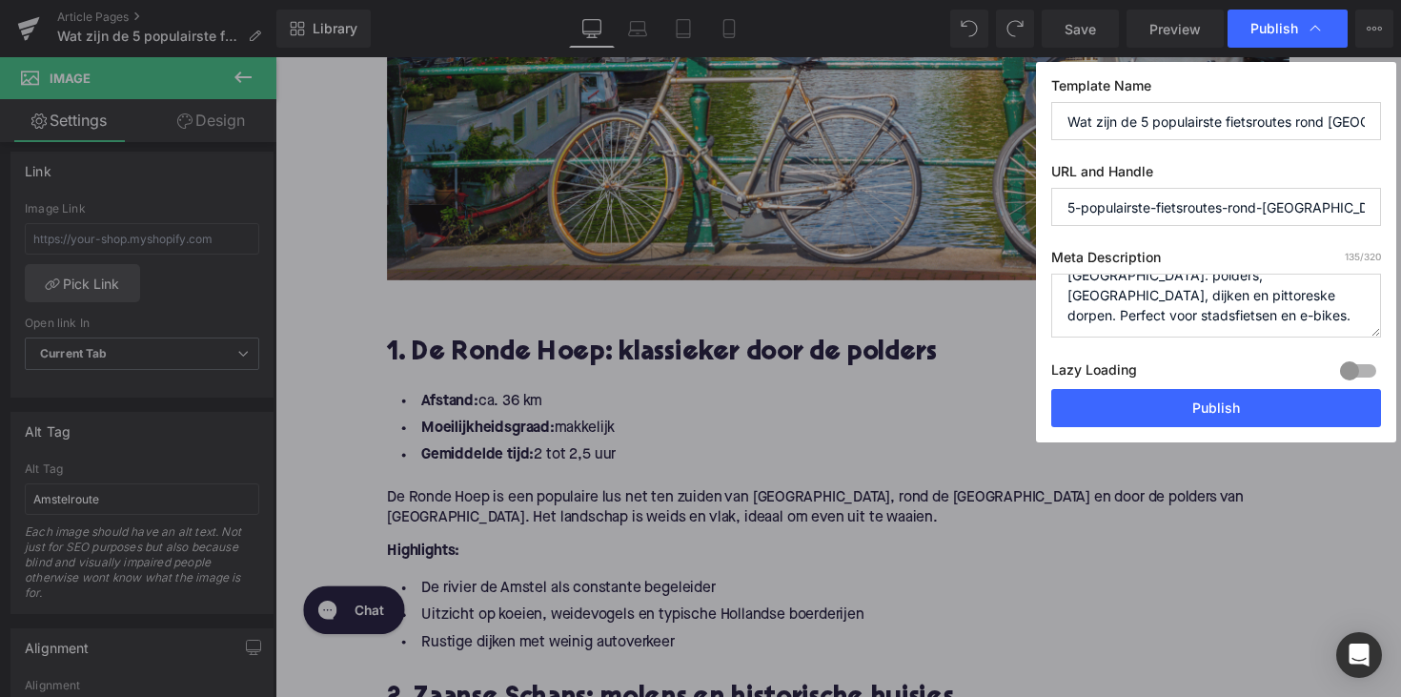
type textarea "Ontdek de 5 populairste fietsroutes rond [GEOGRAPHIC_DATA]: polders, [GEOGRAPHI…"
click at [1195, 387] on div "Lazy Loading Build Upgrade plan to unlock" at bounding box center [1216, 372] width 330 height 31
click at [1195, 404] on button "Publish" at bounding box center [1216, 408] width 330 height 38
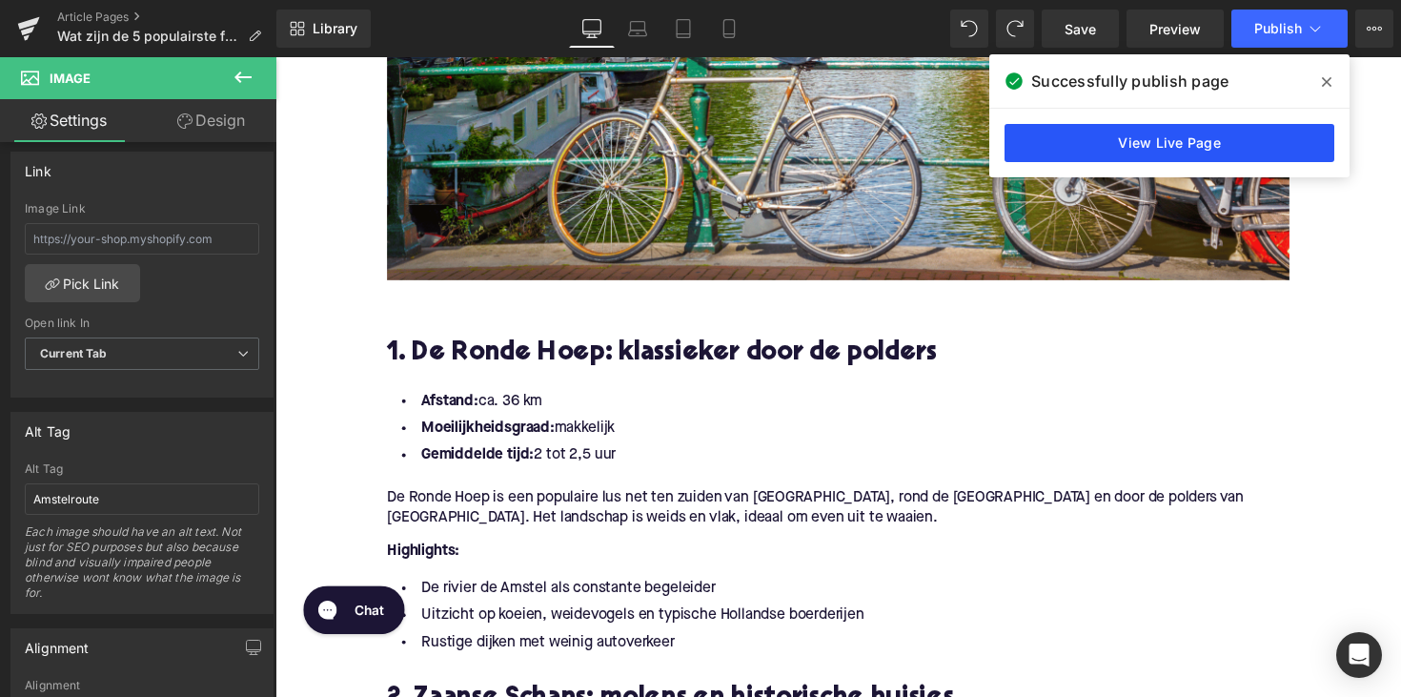
click at [1195, 144] on link "View Live Page" at bounding box center [1169, 143] width 330 height 38
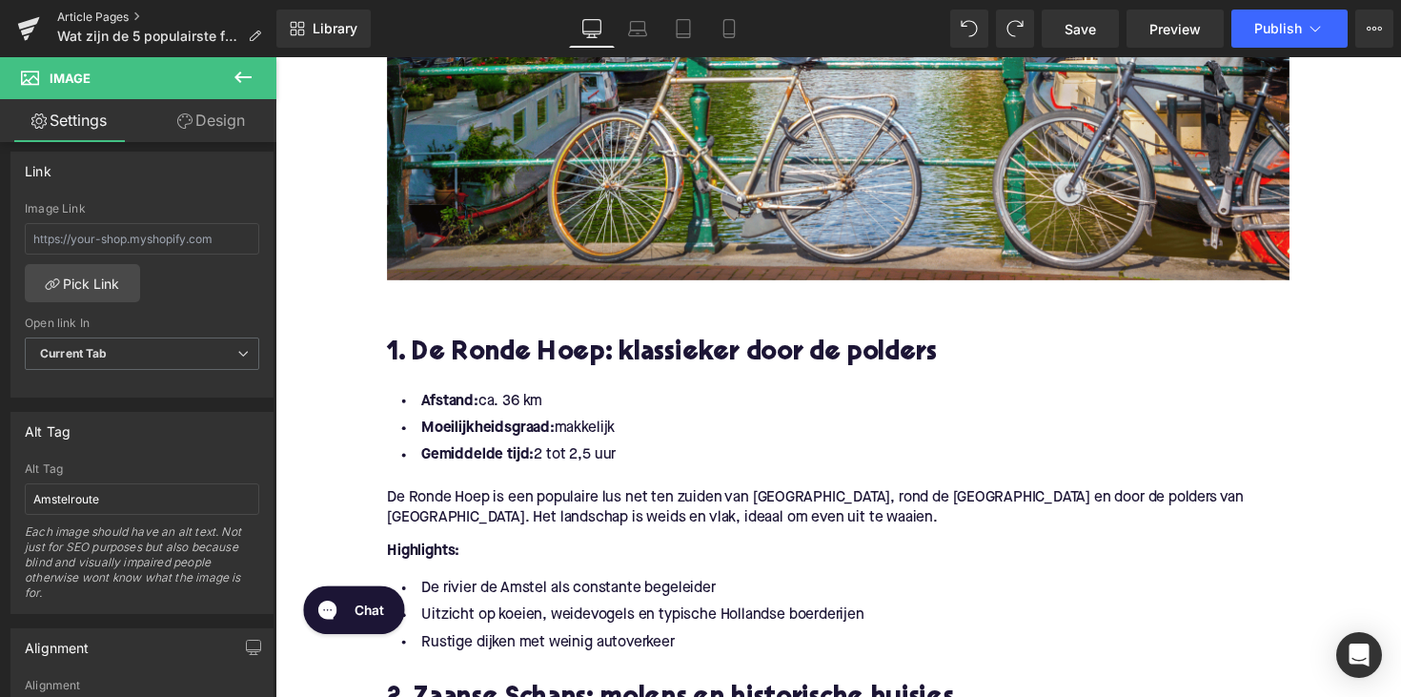
click at [98, 17] on link "Article Pages" at bounding box center [166, 17] width 219 height 15
